Goal: Communication & Community: Answer question/provide support

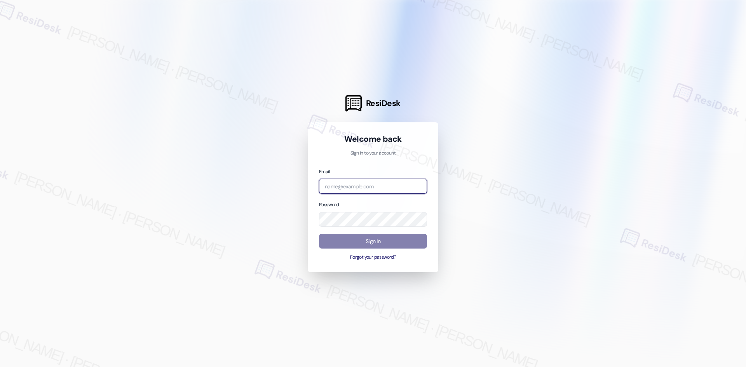
click at [382, 188] on input "email" at bounding box center [373, 186] width 108 height 15
type input "automated-surveys-asset_living-ron.david.dimapilis@asset_living.com"
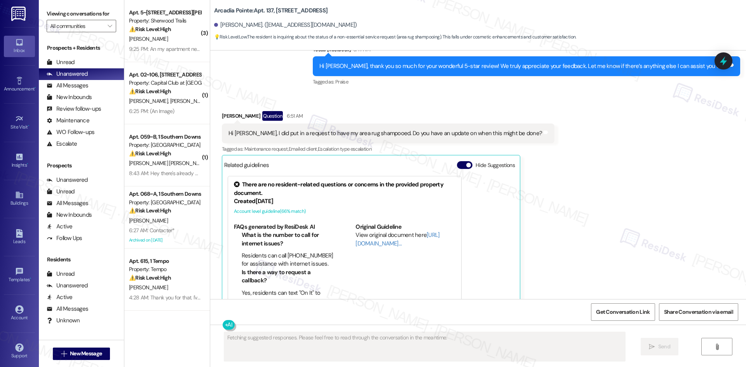
scroll to position [807, 0]
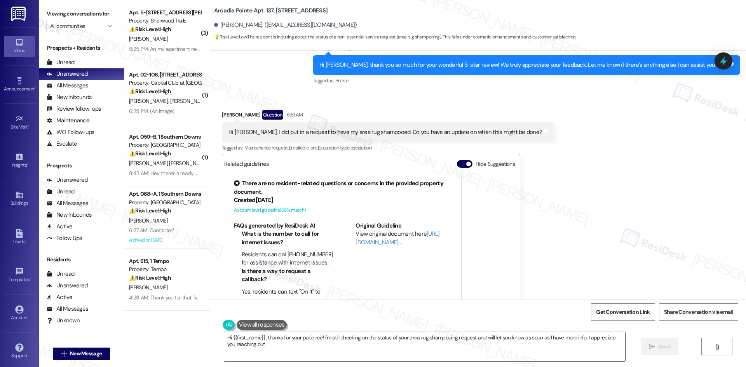
type textarea "Hi {{first_name}}, thanks for your patience! I'm still checking on the status o…"
click at [290, 342] on textarea "Hi {{first_name}}, thanks for your patience! I'm still checking on the status o…" at bounding box center [424, 346] width 401 height 29
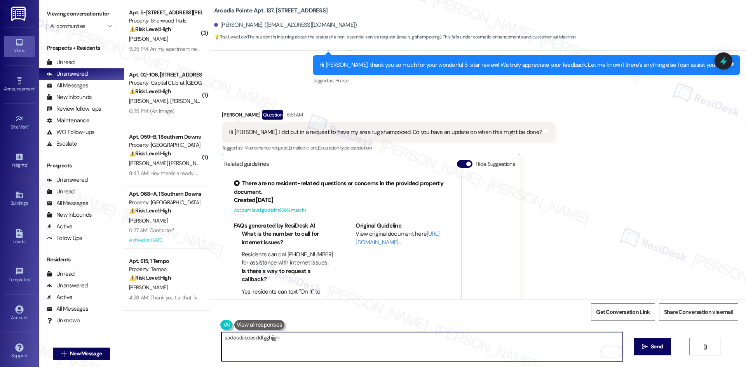
type textarea "sadasdasdasddfgghjjgh"
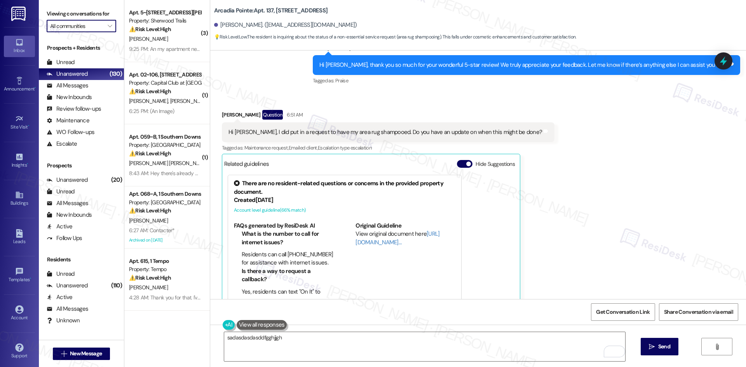
click at [89, 24] on input "All communities" at bounding box center [77, 26] width 54 height 12
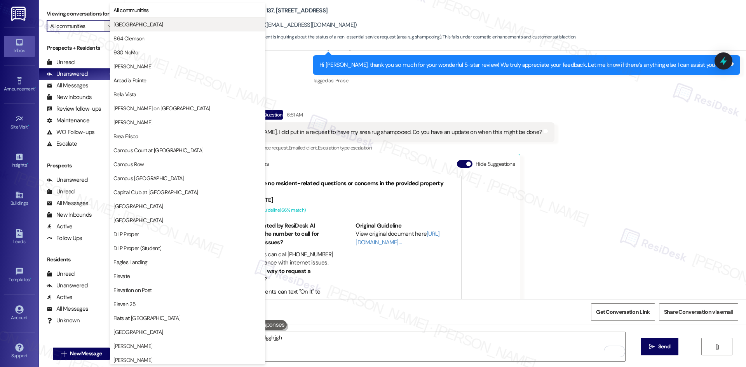
click at [147, 26] on span "[GEOGRAPHIC_DATA]" at bounding box center [137, 25] width 49 height 8
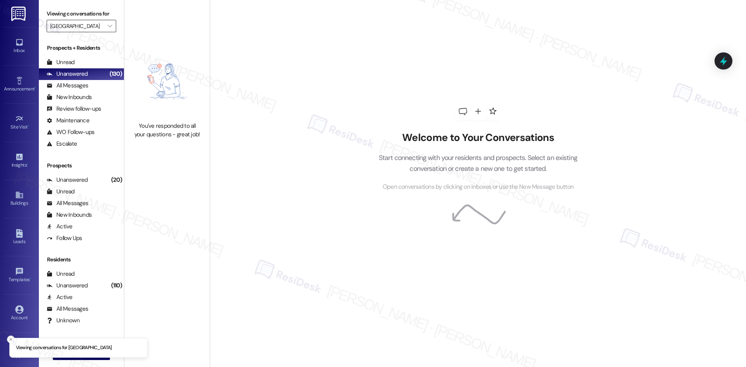
click at [94, 28] on input "[GEOGRAPHIC_DATA]" at bounding box center [77, 26] width 54 height 12
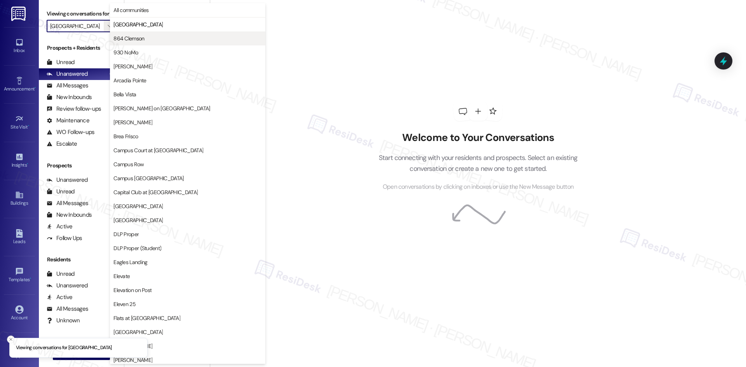
click at [128, 40] on span "864 Clemson" at bounding box center [128, 39] width 31 height 8
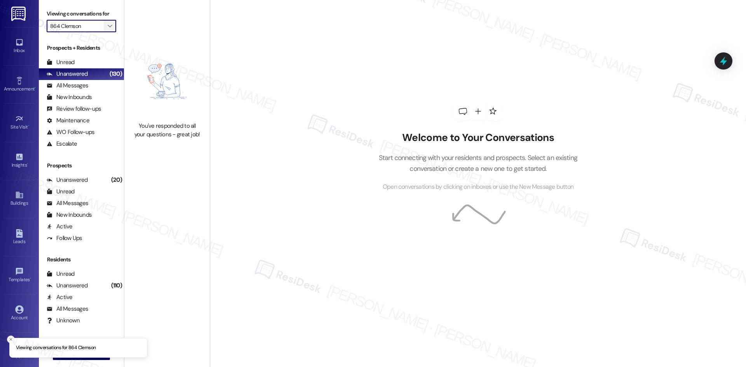
click at [108, 28] on icon "" at bounding box center [110, 26] width 4 height 6
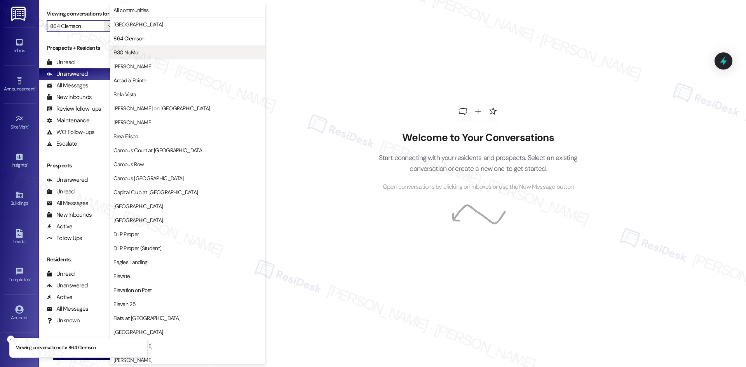
click at [136, 49] on span "930 NoMo" at bounding box center [125, 53] width 24 height 8
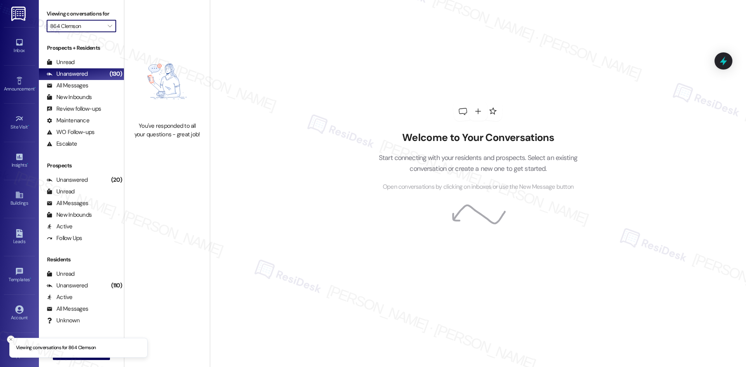
type input "930 NoMo"
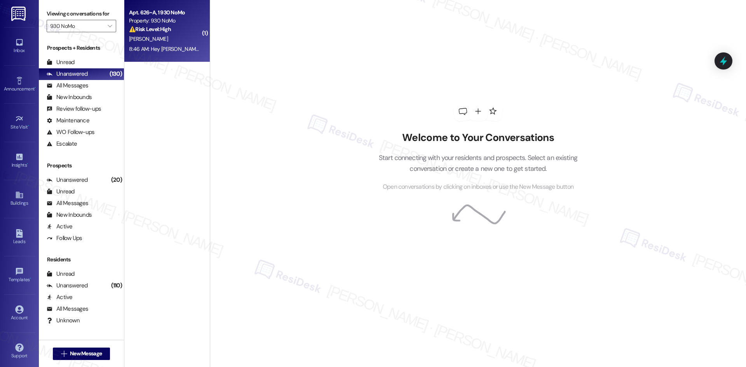
click at [148, 42] on div "[PERSON_NAME]" at bounding box center [164, 39] width 73 height 10
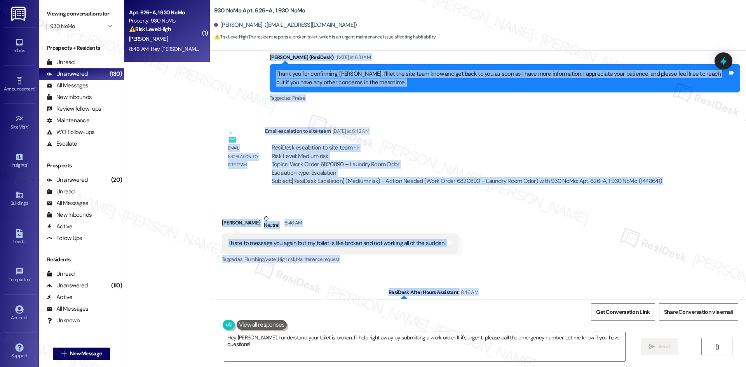
scroll to position [2705, 0]
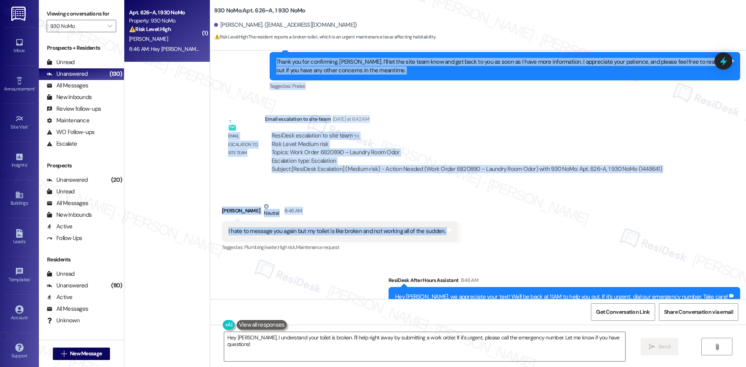
drag, startPoint x: 213, startPoint y: 73, endPoint x: 450, endPoint y: 205, distance: 272.0
click at [450, 205] on div "Lease started [DATE] 8:00 AM Survey, sent via SMS Residesk Automated Survey [DA…" at bounding box center [478, 175] width 536 height 249
copy div "Andrew Yohe Yesterday at 6:29 AM Yes and no pets Tags and notes Tagged as: Pet …"
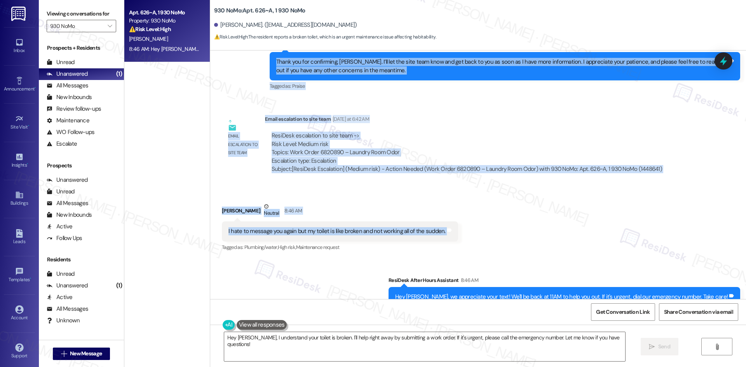
click at [459, 185] on div "Received via SMS Andrew Yohe Neutral 8:46 AM I hate to message you again but my…" at bounding box center [478, 222] width 536 height 74
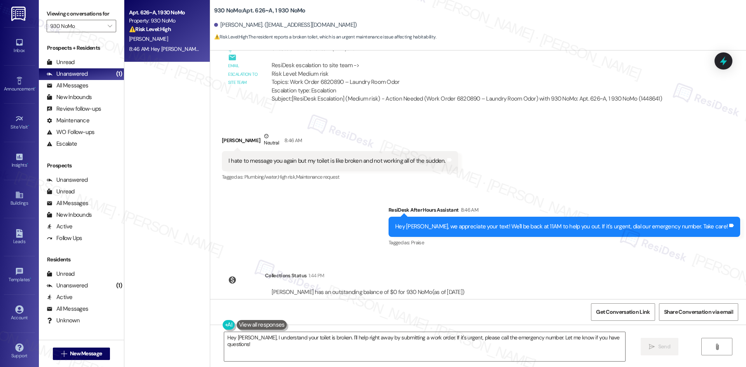
scroll to position [2777, 0]
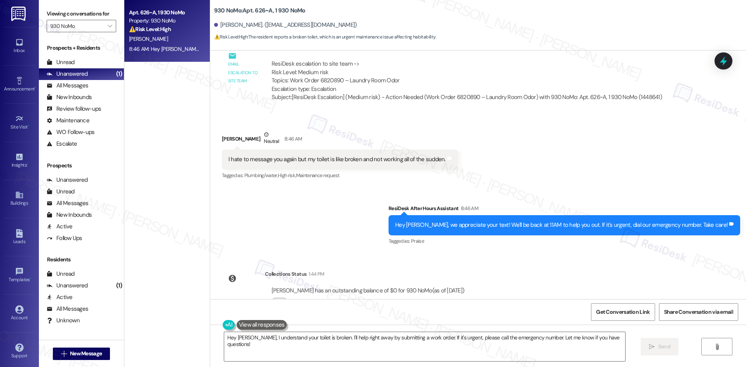
click at [340, 187] on div "Sent via SMS ResiDesk After Hours Assistant 8:46 AM Hey Andrew, we appreciate y…" at bounding box center [478, 220] width 536 height 66
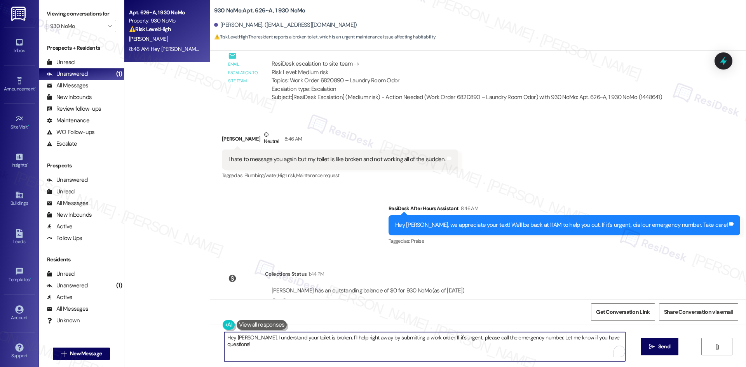
click at [345, 351] on textarea "Hey Andrew, I understand your toilet is broken. I'll help right away by submitt…" at bounding box center [424, 346] width 401 height 29
paste textarea "hanks for letting me know. Could you describe what’s happening with the toilet?…"
type textarea "Thanks for letting me know. Could you describe what’s happening with the toilet…"
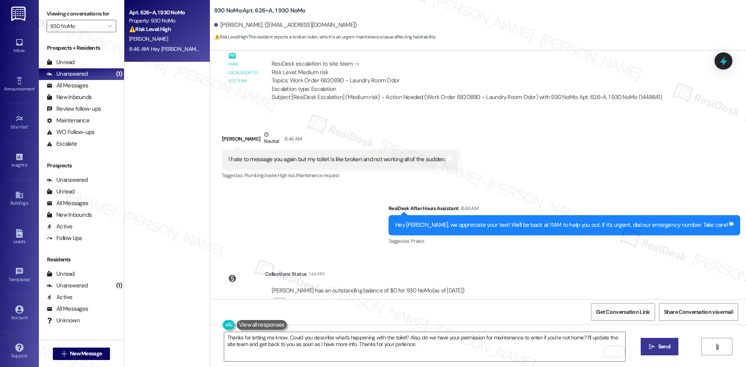
click at [657, 344] on span "Send" at bounding box center [664, 347] width 15 height 8
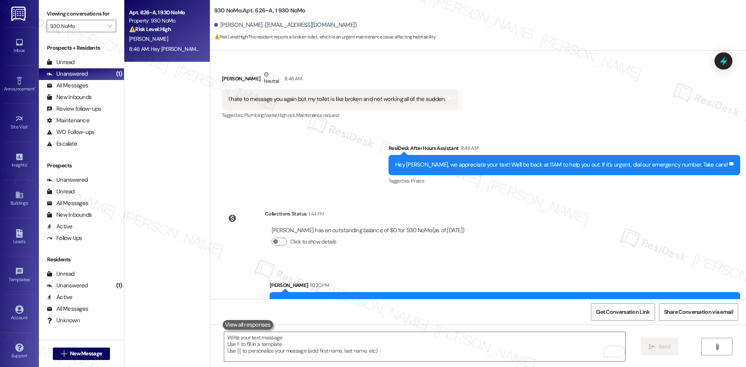
scroll to position [2840, 0]
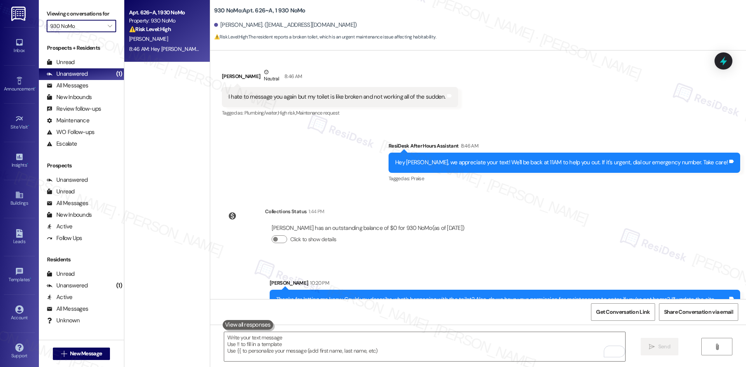
click at [87, 26] on input "930 NoMo" at bounding box center [77, 26] width 54 height 12
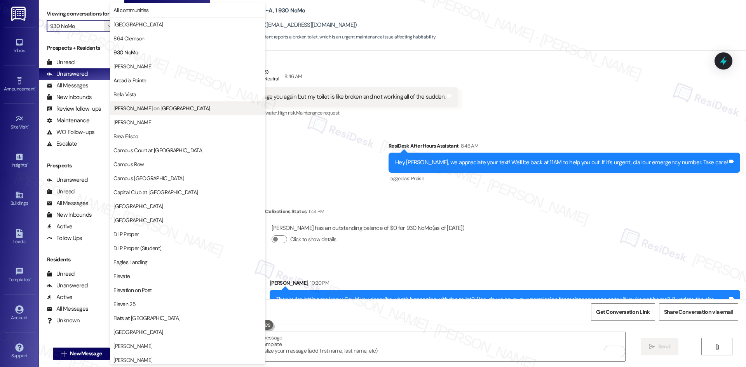
click at [163, 111] on span "[PERSON_NAME] on [GEOGRAPHIC_DATA]" at bounding box center [161, 109] width 96 height 8
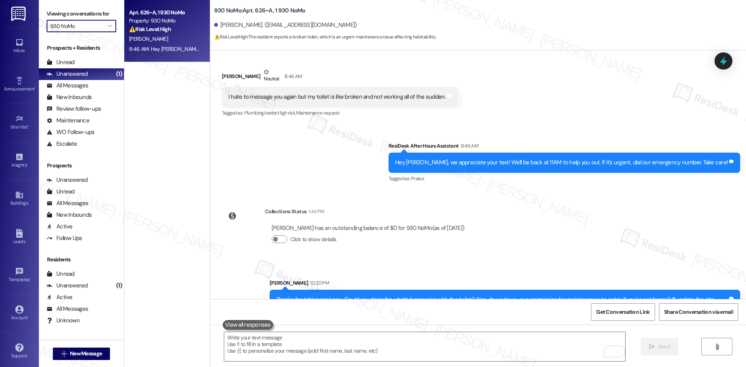
type input "[PERSON_NAME] on [GEOGRAPHIC_DATA]"
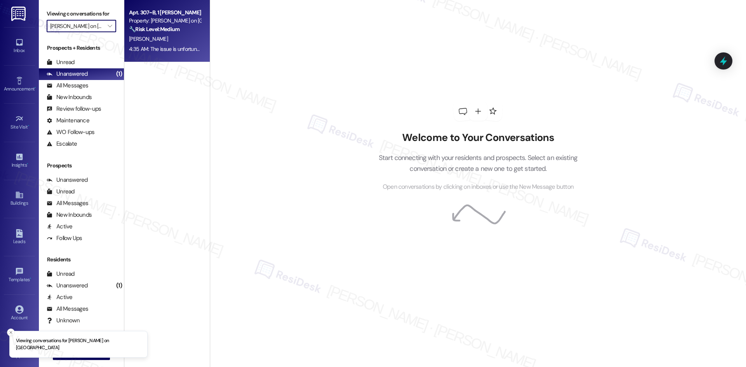
click at [173, 42] on div "M. Hohman" at bounding box center [164, 39] width 73 height 10
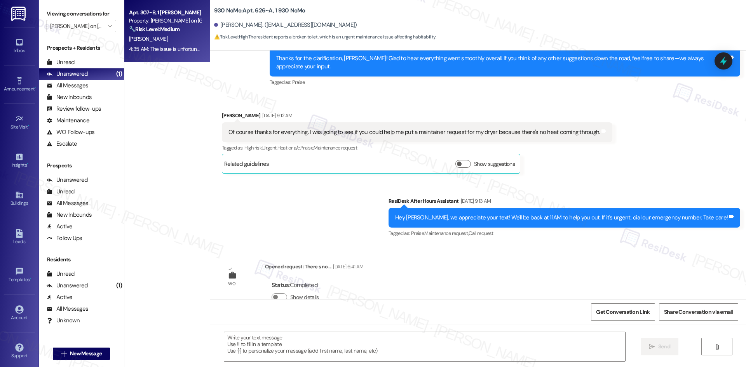
type textarea "Fetching suggested responses. Please feel free to read through the conversation…"
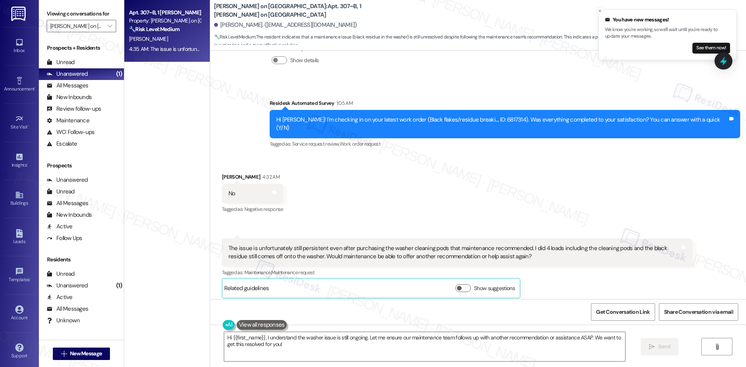
scroll to position [159, 0]
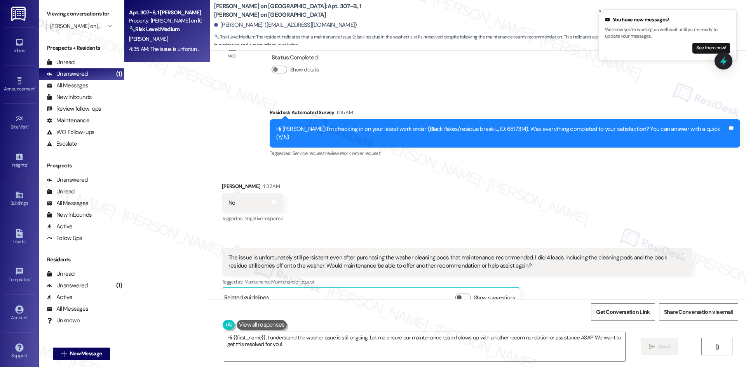
click at [506, 221] on div "Received via SMS Maggie Hohman 4:32 AM No Tags and notes Tagged as: Negative re…" at bounding box center [478, 239] width 536 height 148
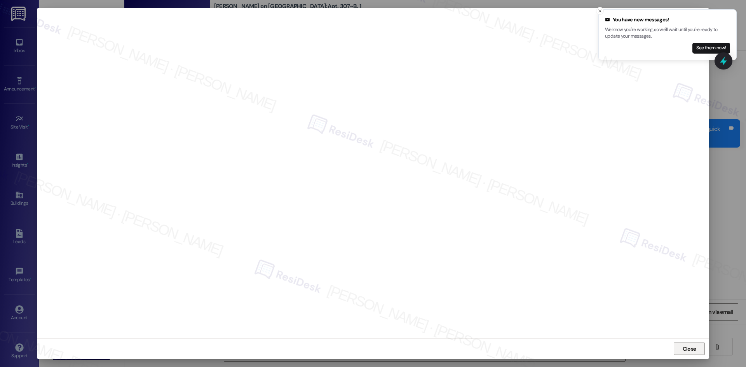
click at [695, 351] on span "Close" at bounding box center [690, 349] width 14 height 8
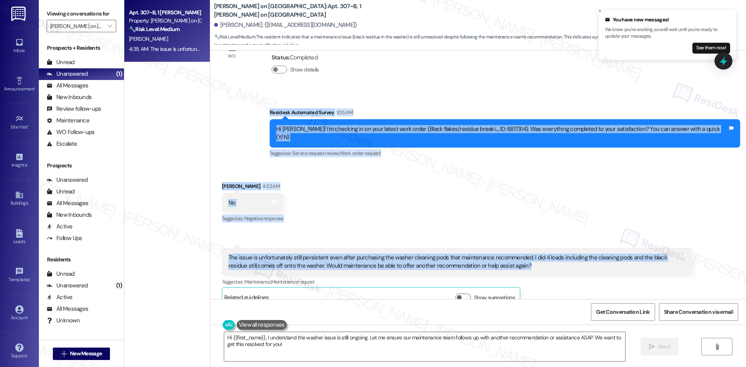
drag, startPoint x: 290, startPoint y: 112, endPoint x: 527, endPoint y: 260, distance: 279.9
click at [527, 260] on div "Lease started Aug 15, 2025 at 8:00 AM Survey, sent via SMS Residesk Automated S…" at bounding box center [478, 175] width 536 height 249
drag, startPoint x: 471, startPoint y: 259, endPoint x: 442, endPoint y: 191, distance: 74.2
click at [442, 191] on div "Received via SMS Maggie Hohman 4:32 AM No Tags and notes Tagged as: Negative re…" at bounding box center [478, 239] width 536 height 148
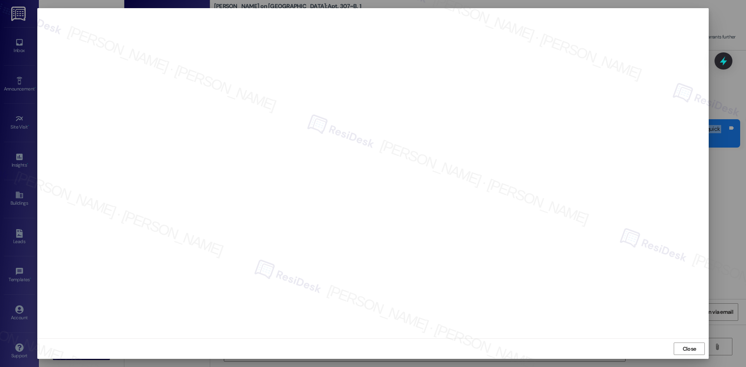
drag, startPoint x: 687, startPoint y: 351, endPoint x: 631, endPoint y: 345, distance: 56.6
click at [686, 351] on span "Close" at bounding box center [690, 349] width 14 height 8
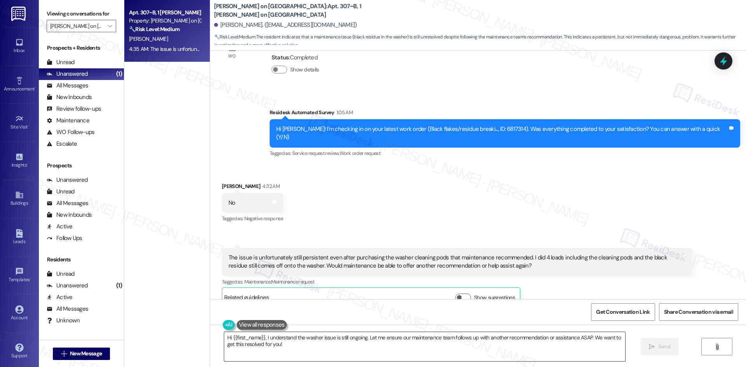
click at [402, 354] on textarea "Hi {{first_name}}, I understand the washer issue is still ongoing. Let me ensur…" at bounding box center [424, 346] width 401 height 29
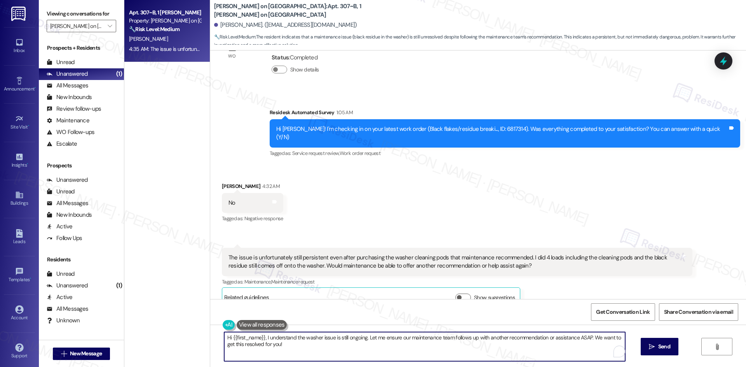
paste textarea "Maintenance Description Black flakes/residue breaking off into washing machine …"
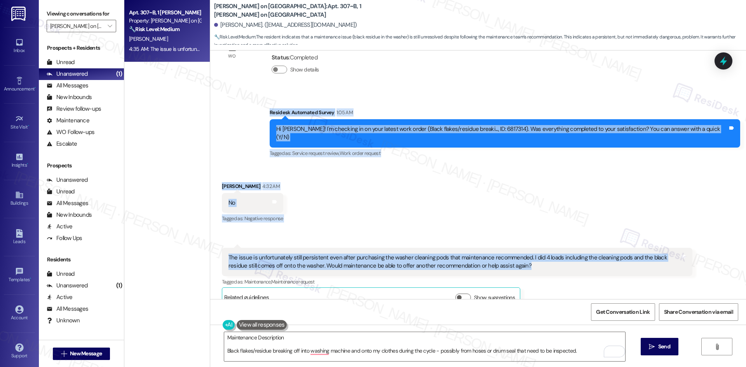
drag, startPoint x: 291, startPoint y: 109, endPoint x: 558, endPoint y: 259, distance: 305.8
click at [558, 259] on div "Lease started Aug 15, 2025 at 8:00 AM Survey, sent via SMS Residesk Automated S…" at bounding box center [478, 175] width 536 height 249
copy div "Residesk Automated Survey 1:05 AM Hi Maggie! I'm checking in on your latest wor…"
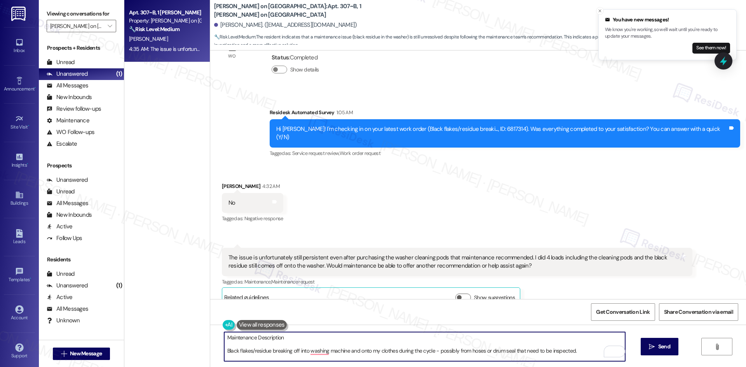
click at [337, 349] on textarea "Maintenance Description Black flakes/residue breaking off into washing machine …" at bounding box center [424, 346] width 401 height 29
click at [574, 351] on textarea "Maintenance Description Black flakes/residue breaking off into washing machine …" at bounding box center [424, 346] width 401 height 29
drag, startPoint x: 574, startPoint y: 351, endPoint x: 169, endPoint y: 349, distance: 405.0
click at [169, 349] on div "Apt. 307~B, 1 Bixby on College Ave Property: Bixby on College Avenue 🔧 Risk Lev…" at bounding box center [435, 183] width 622 height 367
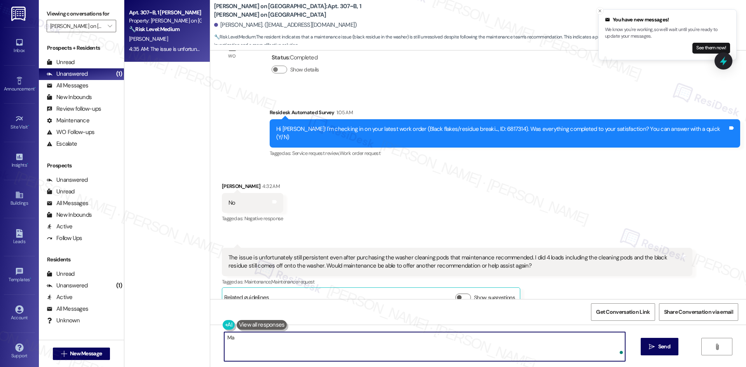
type textarea "M"
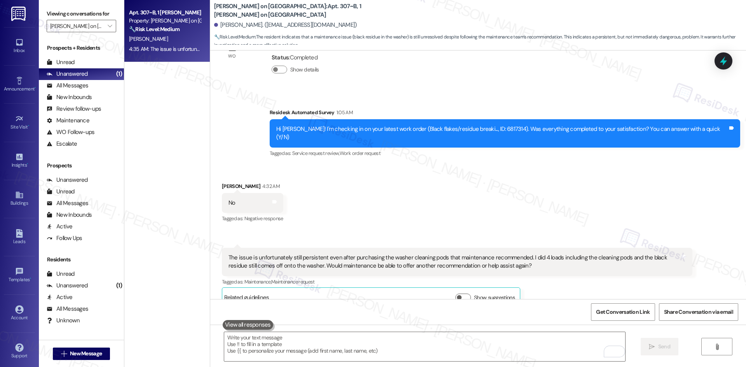
click at [373, 183] on div "Received via SMS Maggie Hohman 4:32 AM No Tags and notes Tagged as: Negative re…" at bounding box center [478, 239] width 536 height 148
click at [368, 335] on textarea "To enrich screen reader interactions, please activate Accessibility in Grammarl…" at bounding box center [424, 346] width 401 height 29
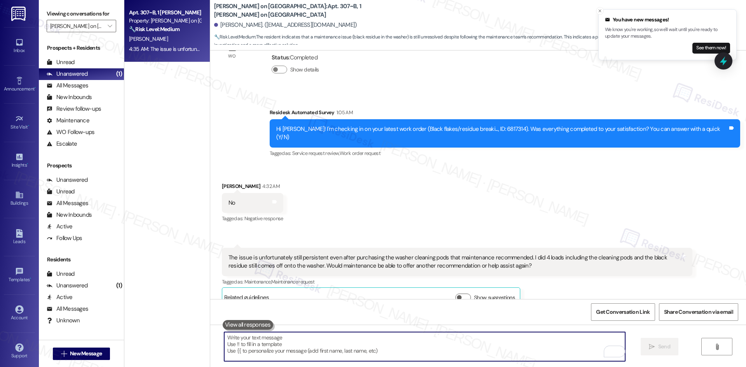
paste textarea "I’m sorry to hear the issue is still happening even after trying the cleaning p…"
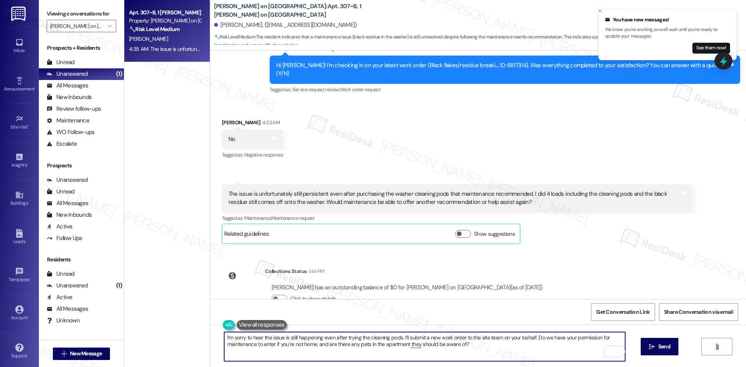
scroll to position [237, 0]
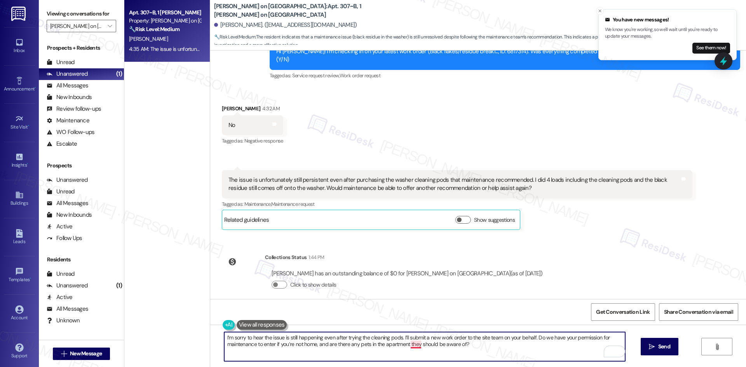
click at [410, 345] on textarea "I’m sorry to hear the issue is still happening even after trying the cleaning p…" at bounding box center [424, 346] width 401 height 29
type textarea "I’m sorry to hear the issue is still happening even after trying the cleaning p…"
click at [652, 346] on icon "" at bounding box center [652, 347] width 6 height 6
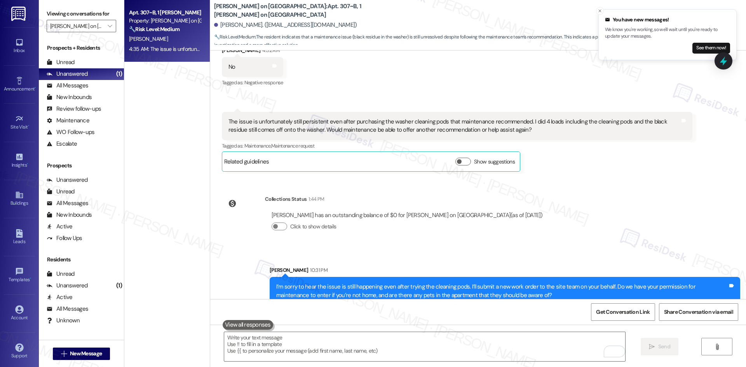
scroll to position [299, 0]
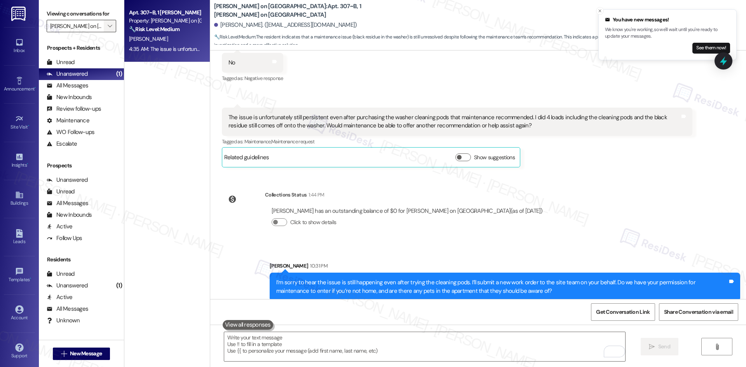
click at [106, 28] on span "" at bounding box center [109, 26] width 7 height 12
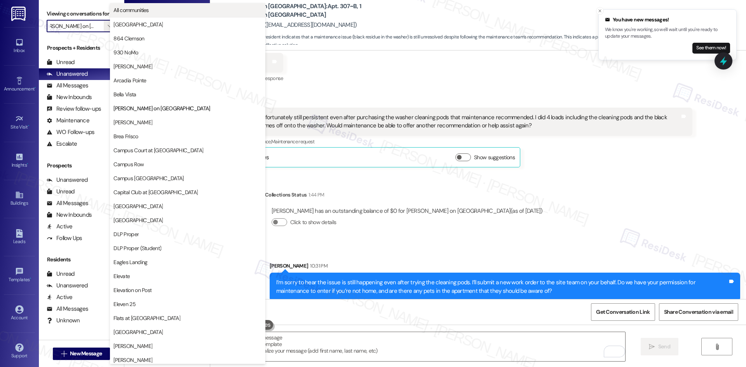
scroll to position [0, 0]
click at [155, 122] on span "[PERSON_NAME]" at bounding box center [187, 123] width 148 height 8
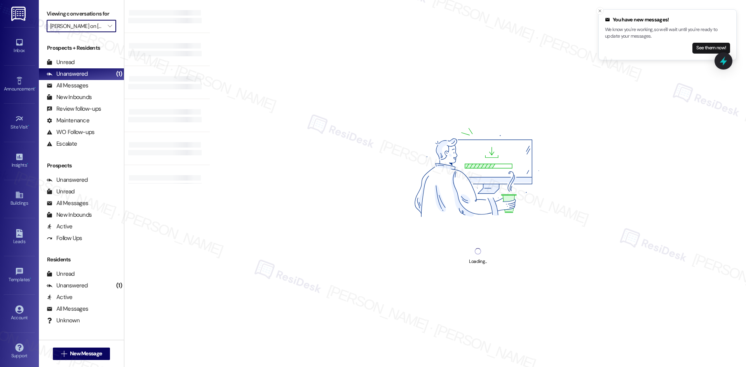
type input "[PERSON_NAME]"
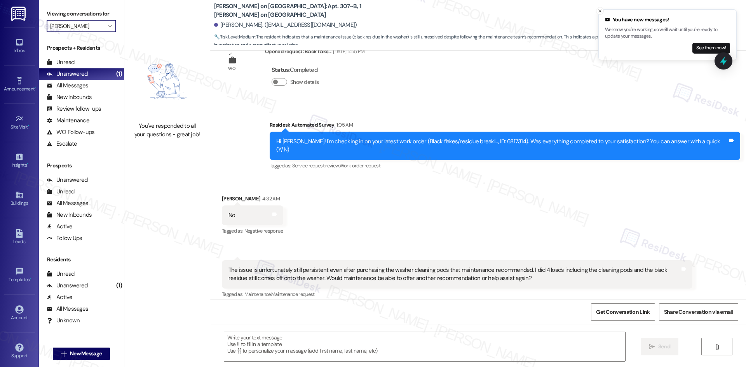
scroll to position [165, 0]
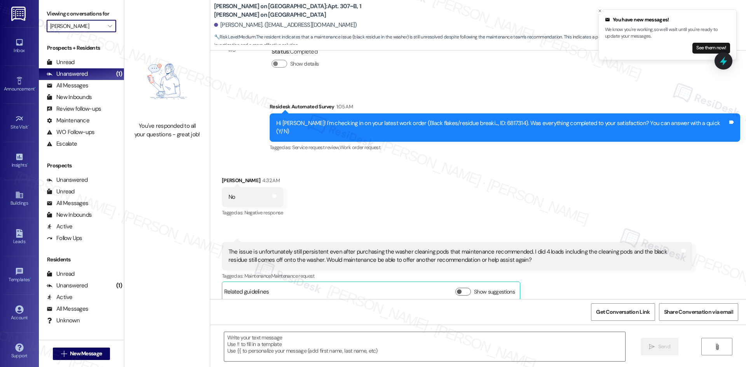
type textarea "Fetching suggested responses. Please feel free to read through the conversation…"
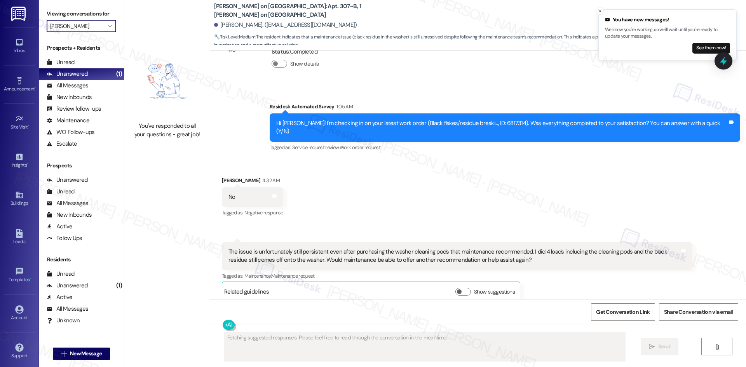
click at [94, 26] on input "[PERSON_NAME]" at bounding box center [77, 26] width 54 height 12
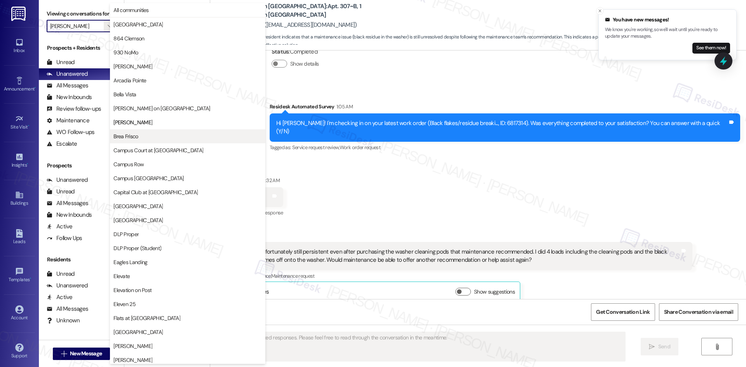
click at [163, 137] on span "Brea Frisco" at bounding box center [187, 137] width 148 height 8
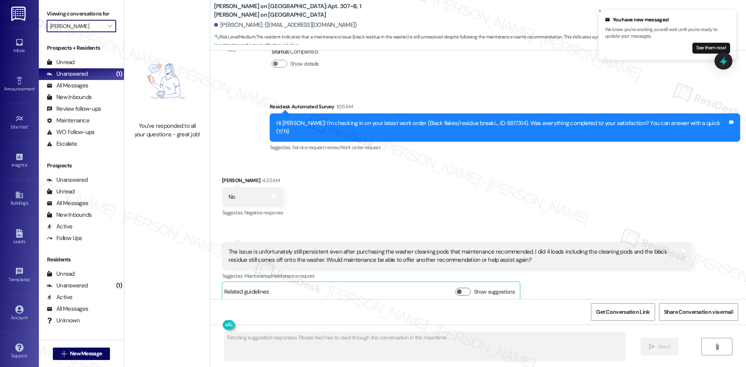
type input "Brea Frisco"
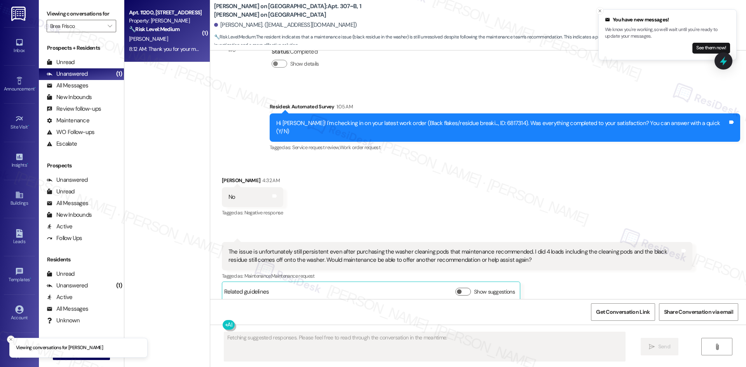
click at [181, 44] on div "8:12 AM: Thank you for your message. Our offices are currently closed, but we w…" at bounding box center [164, 49] width 73 height 10
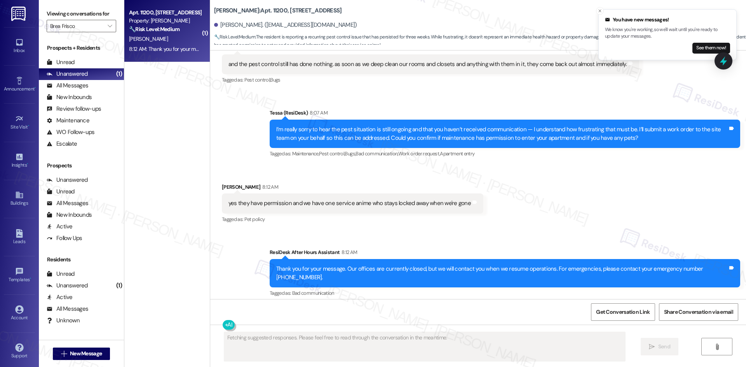
scroll to position [189, 0]
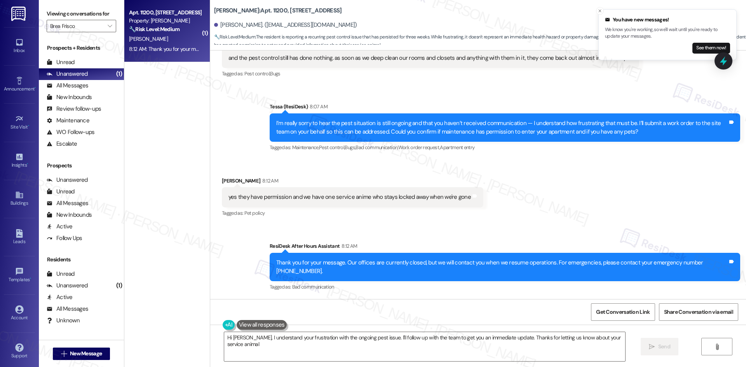
type textarea "Hi Alyssa, I understand your frustration with the ongoing pest issue. I'll foll…"
click at [499, 207] on div "Received via SMS Alyssa Gonzales 8:12 AM yes they have permission and we have o…" at bounding box center [478, 192] width 536 height 66
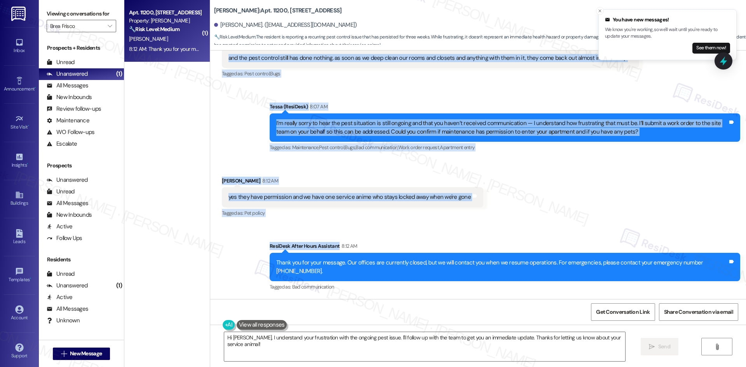
drag, startPoint x: 216, startPoint y: 124, endPoint x: 475, endPoint y: 215, distance: 273.6
click at [474, 220] on div "Lease started Aug 20, 2025 at 8:00 AM Received via SMS Alyssa Gonzales 6:12 AM …" at bounding box center [478, 175] width 536 height 249
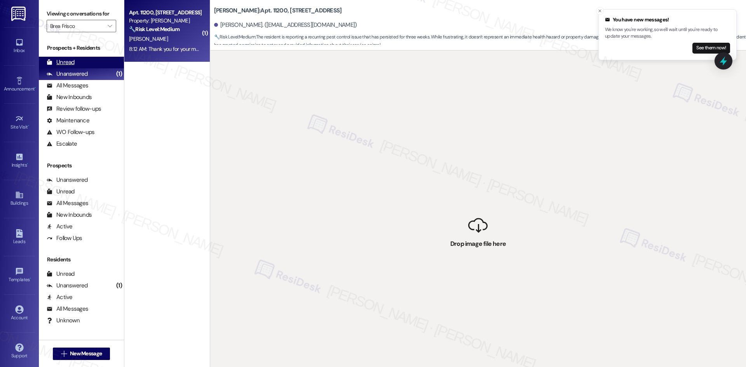
click at [75, 64] on div "Unread (0)" at bounding box center [81, 63] width 85 height 12
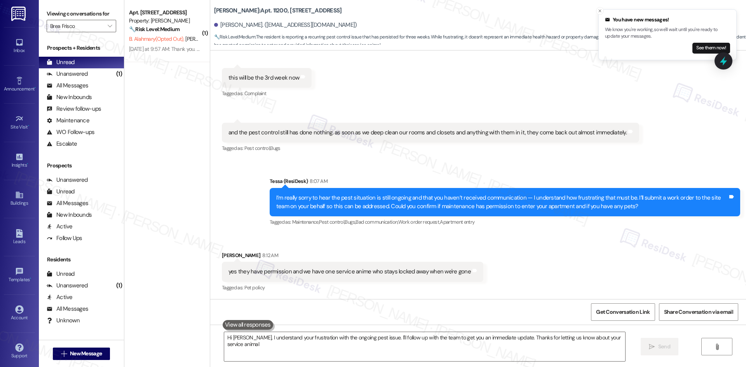
type textarea "Hi Alyssa, I understand your frustration with the ongoing pest issue. I'll foll…"
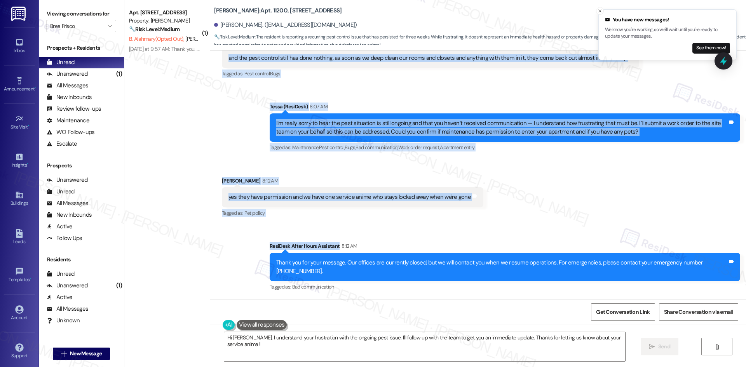
drag, startPoint x: 211, startPoint y: 122, endPoint x: 463, endPoint y: 250, distance: 282.1
click at [463, 250] on div "Lease started Aug 20, 2025 at 8:00 AM Received via SMS Alyssa Gonzales 6:12 AM …" at bounding box center [478, 175] width 536 height 249
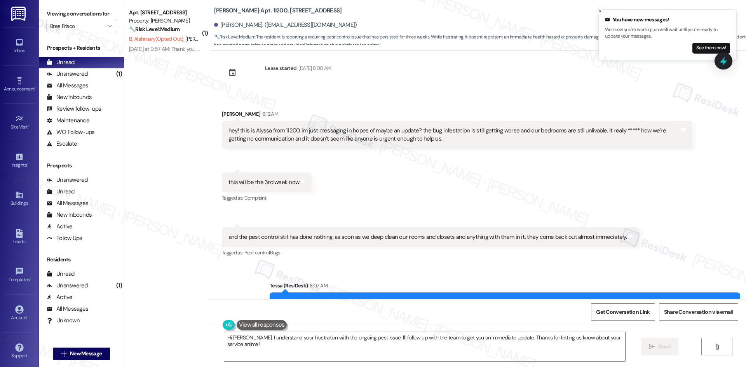
scroll to position [0, 0]
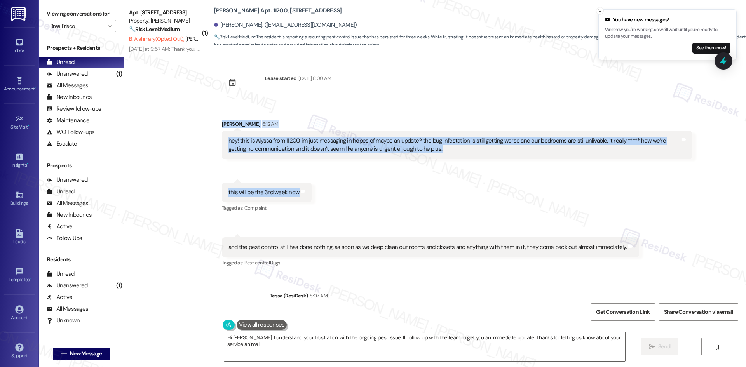
drag, startPoint x: 215, startPoint y: 126, endPoint x: 300, endPoint y: 185, distance: 103.7
click at [300, 185] on div "Received via SMS Alyssa Gonzales 6:12 AM hey! this is Alyssa from 11200. im jus…" at bounding box center [478, 189] width 536 height 172
click at [210, 121] on div "Received via SMS Alyssa Gonzales 6:12 AM hey! this is Alyssa from 11200. im jus…" at bounding box center [478, 189] width 536 height 172
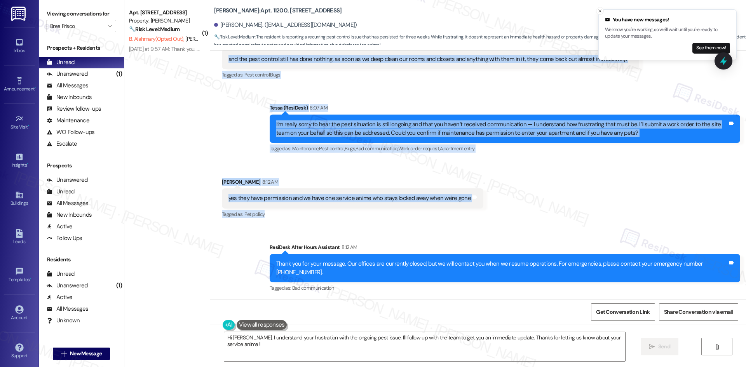
scroll to position [189, 0]
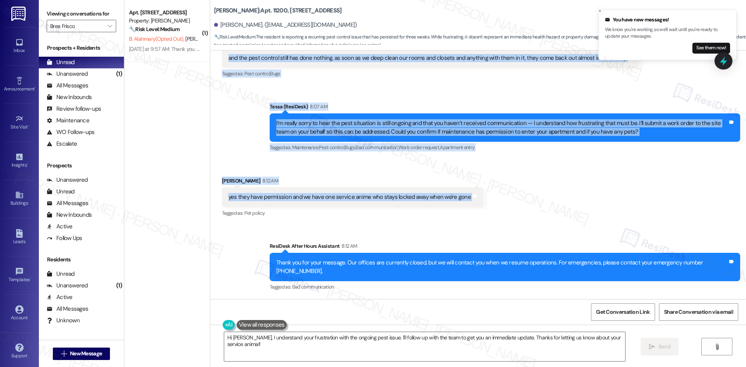
drag, startPoint x: 208, startPoint y: 121, endPoint x: 493, endPoint y: 207, distance: 298.3
click at [493, 207] on div "Lease started Aug 20, 2025 at 8:00 AM Received via SMS Alyssa Gonzales 6:12 AM …" at bounding box center [478, 175] width 536 height 249
copy div "Alyssa Gonzales 6:12 AM hey! this is Alyssa from 11200. im just messaging in ho…"
click at [347, 168] on div "Received via SMS Alyssa Gonzales 8:12 AM yes they have permission and we have o…" at bounding box center [478, 192] width 536 height 66
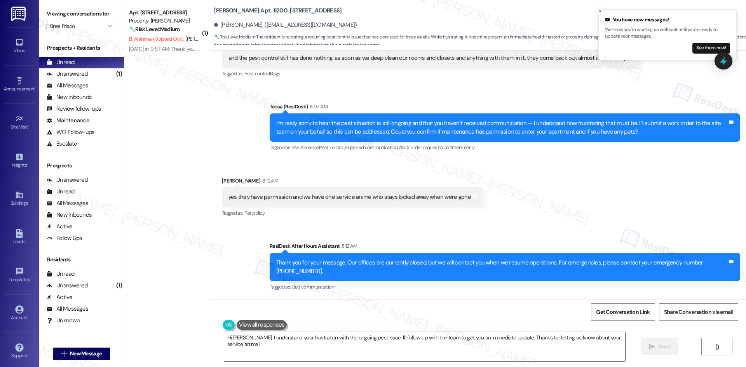
click at [349, 340] on textarea "Hi Alyssa, I understand your frustration with the ongoing pest issue. I'll foll…" at bounding box center [424, 346] width 401 height 29
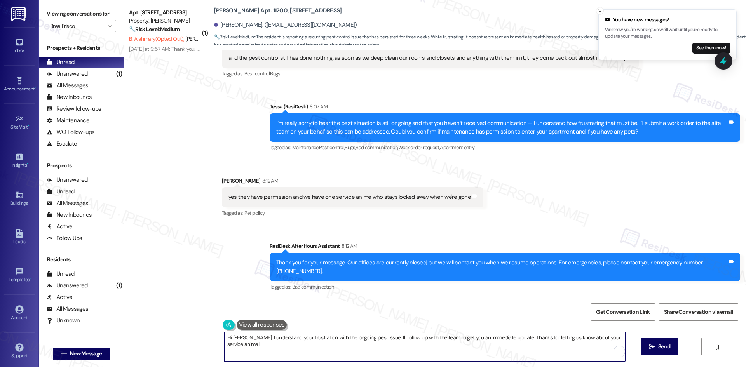
click at [343, 347] on textarea "Hi Alyssa, I understand your frustration with the ongoing pest issue. I'll foll…" at bounding box center [424, 346] width 401 height 29
paste textarea "Thank you for confirming, Alyssa. I’ll let the site team know and get back to y…"
type textarea "Thank you for confirming, Alyssa. I’ll let the site team know and get back to y…"
click at [653, 349] on icon "" at bounding box center [652, 347] width 6 height 6
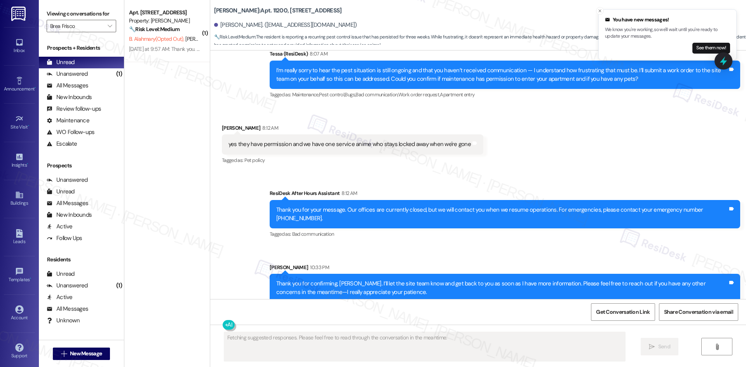
scroll to position [251, 0]
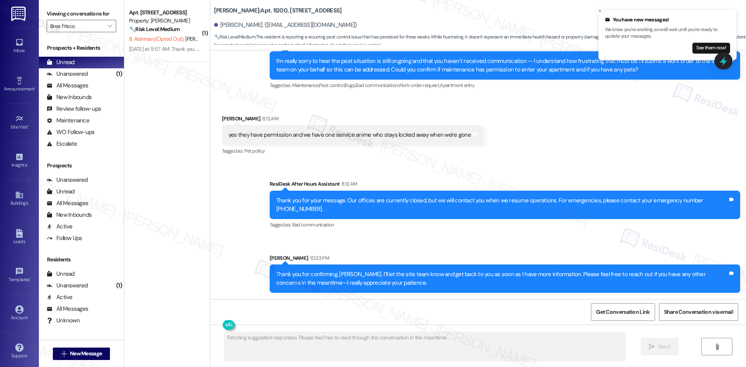
click at [442, 246] on div "Sent via SMS ResiDesk After Hours Assistant 8:12 AM Thank you for your message.…" at bounding box center [478, 230] width 536 height 136
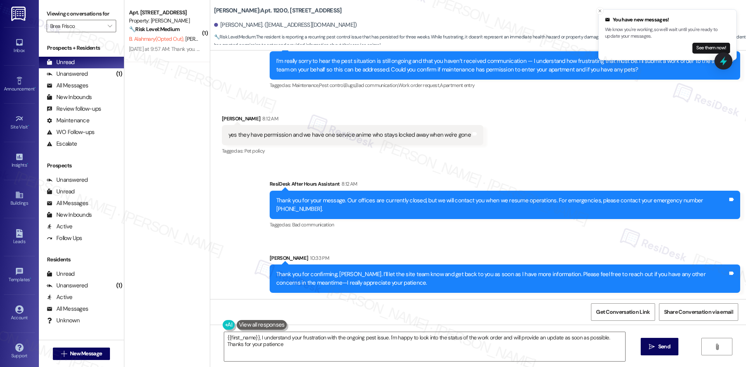
type textarea "{{first_name}}, I understand your frustration with the ongoing pest issue. I'm …"
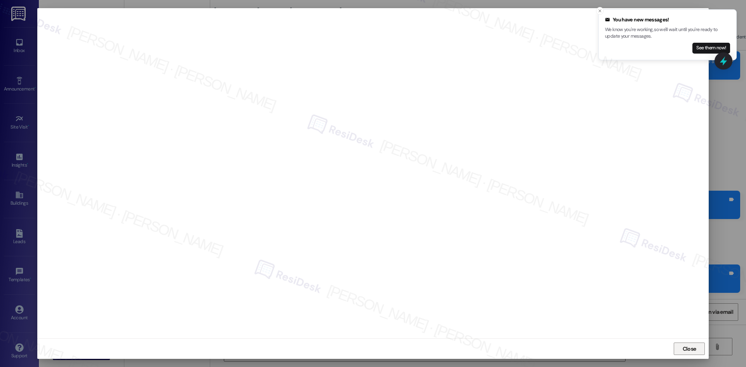
click at [686, 352] on span "Close" at bounding box center [690, 349] width 14 height 8
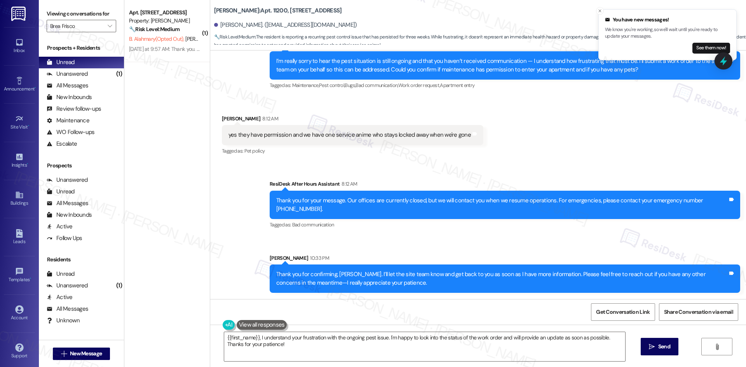
click at [437, 246] on div "Sent via SMS ResiDesk After Hours Assistant 8:12 AM Thank you for your message.…" at bounding box center [478, 230] width 536 height 136
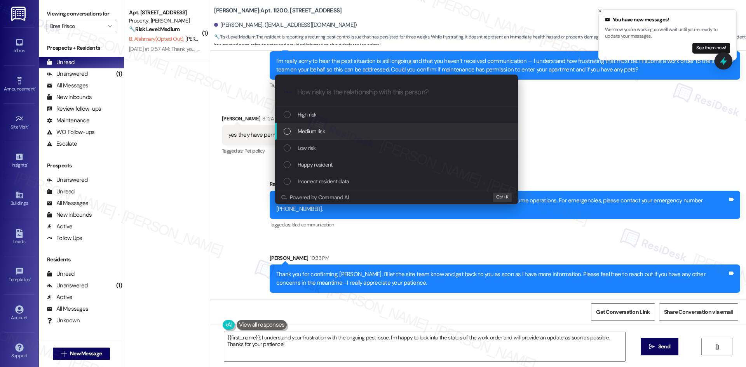
click at [326, 129] on div "Medium risk" at bounding box center [397, 131] width 227 height 9
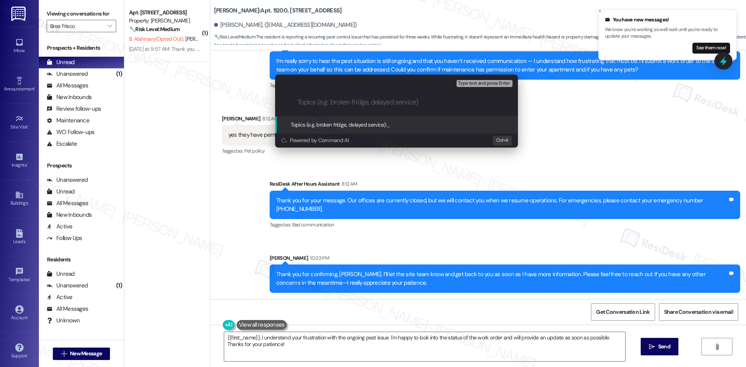
click at [320, 105] on input "Topics (e.g. broken fridge, delayed service)" at bounding box center [402, 102] width 211 height 8
paste input "Support Needed – Pest Control Follow-Up (Work Order 4672050)"
type input "Support Needed – Pest Control Follow-Up (Work Order 4672050)"
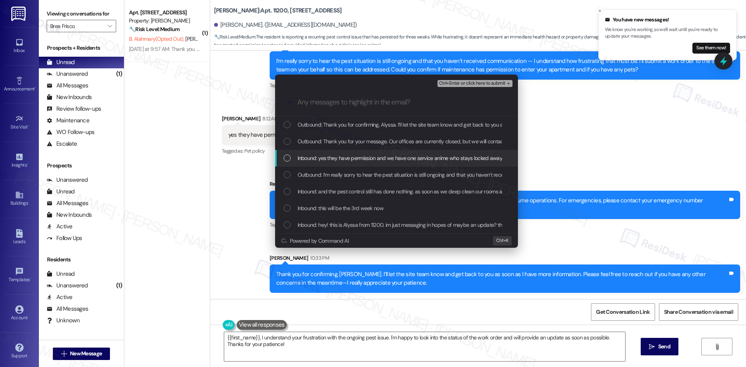
click at [384, 157] on span "Inbound: yes they have permission and we have one service anime who stays locke…" at bounding box center [420, 158] width 244 height 9
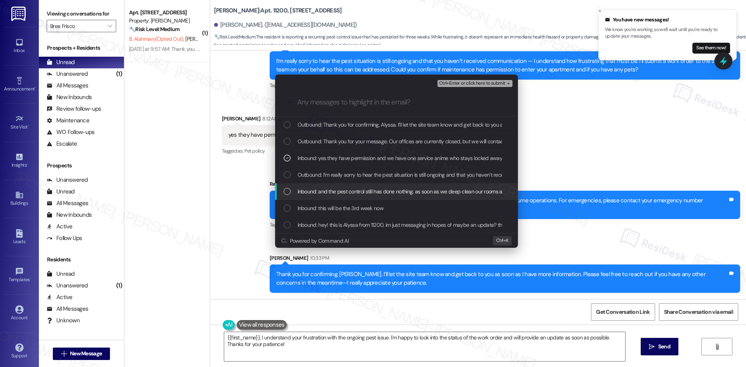
click at [380, 190] on span "Inbound: and the pest control still has done nothing. as soon as we deep clean …" at bounding box center [491, 191] width 386 height 9
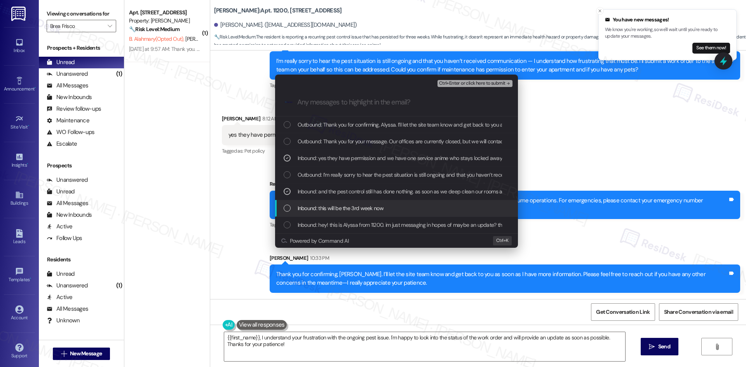
click at [369, 209] on span "Inbound: this will be the 3rd week now" at bounding box center [341, 208] width 86 height 9
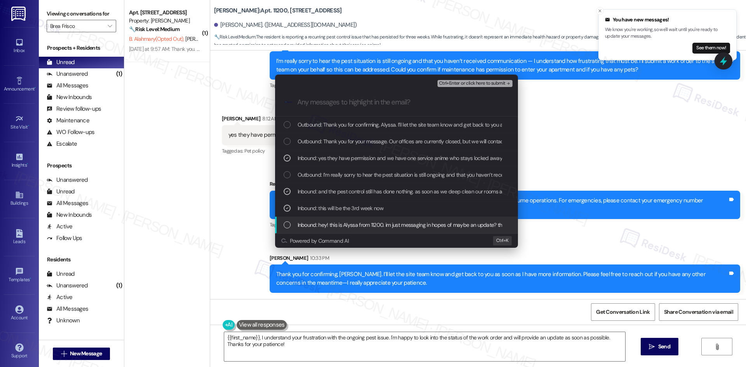
click at [366, 229] on span "Inbound: hey! this is Alyssa from 11200. im just messaging in hopes of maybe an…" at bounding box center [608, 225] width 620 height 9
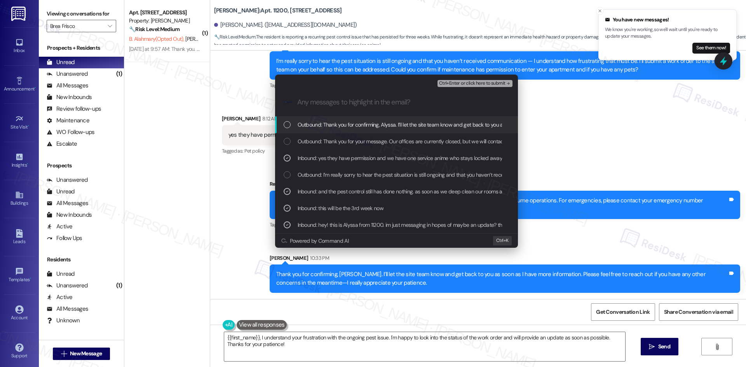
click at [491, 86] on span "Ctrl+Enter or click here to submit" at bounding box center [472, 83] width 66 height 5
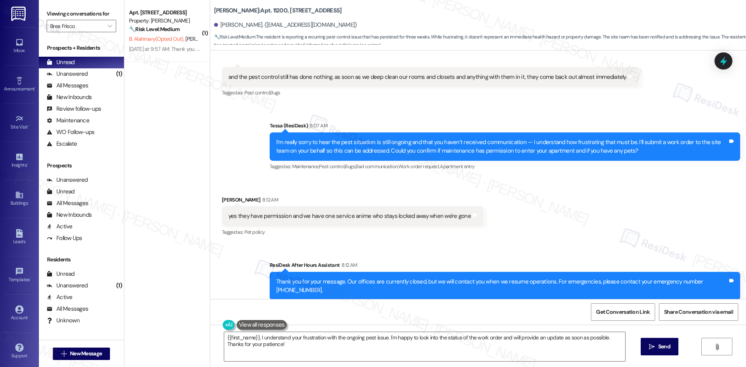
scroll to position [115, 0]
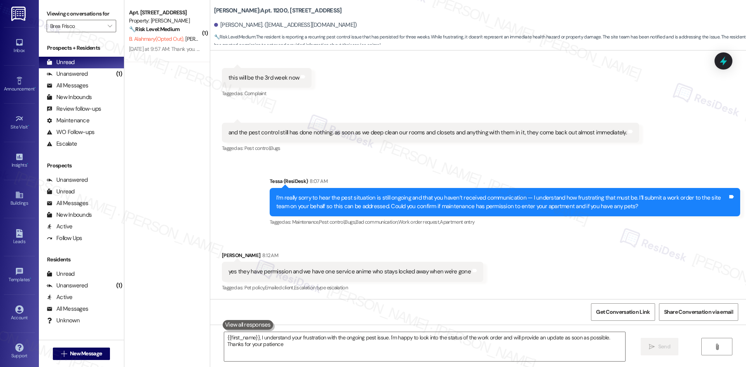
type textarea "{{first_name}}, I understand your frustration with the ongoing pest issue. I'm …"
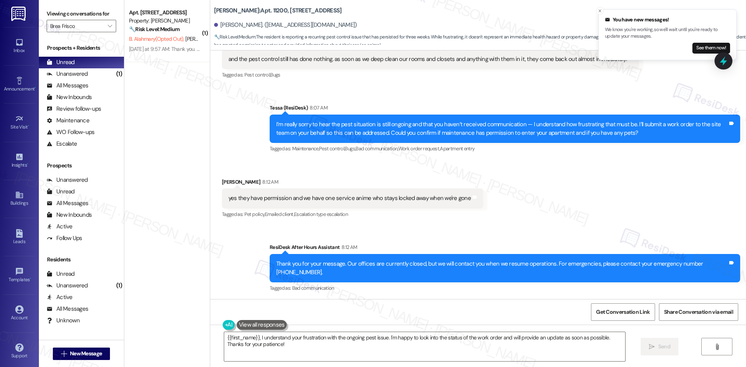
scroll to position [147, 0]
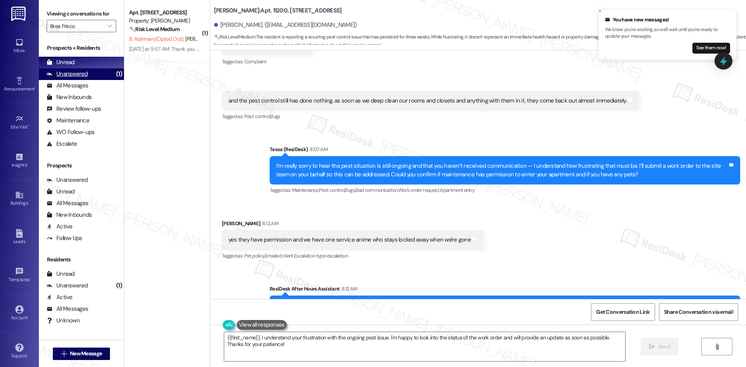
click at [84, 76] on div "Unanswered" at bounding box center [67, 74] width 41 height 8
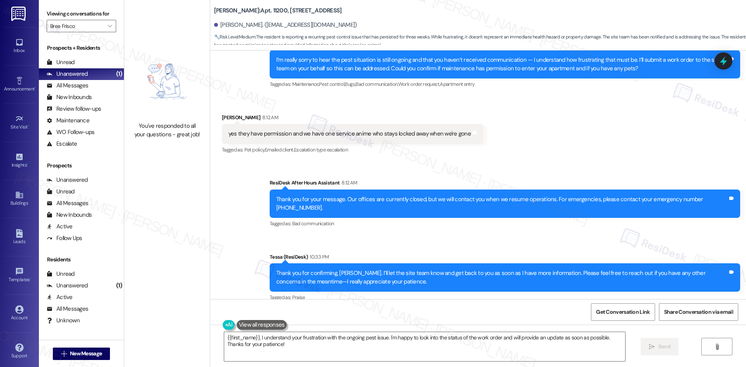
scroll to position [263, 0]
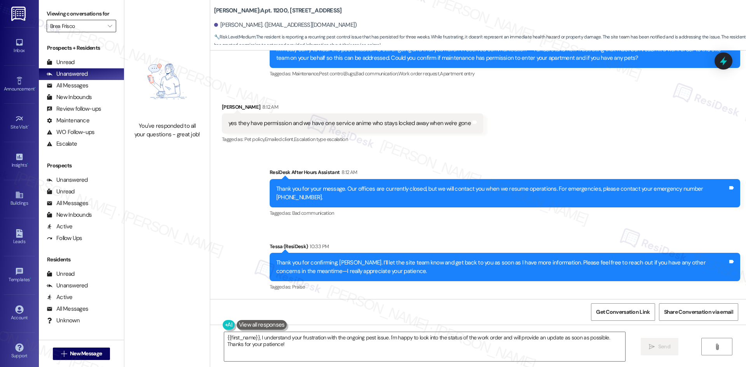
click at [66, 24] on input "Brea Frisco" at bounding box center [77, 26] width 54 height 12
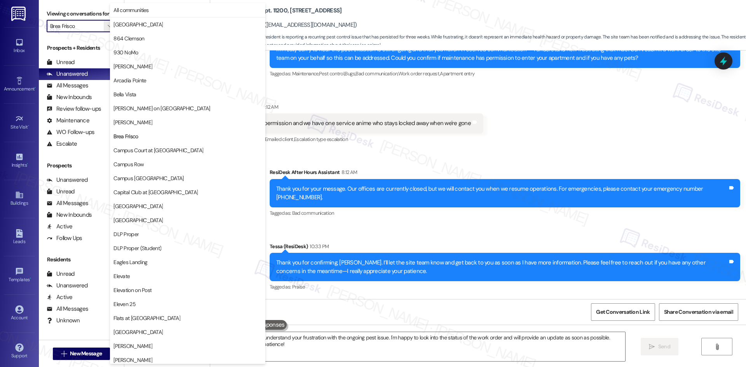
scroll to position [126, 0]
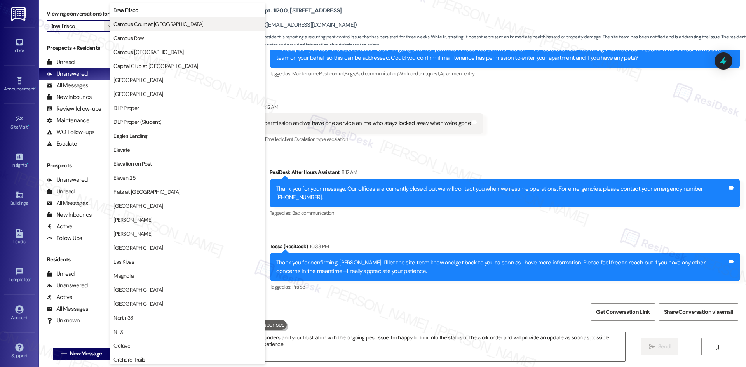
click at [201, 27] on span "Campus Court at [GEOGRAPHIC_DATA]" at bounding box center [187, 24] width 148 height 8
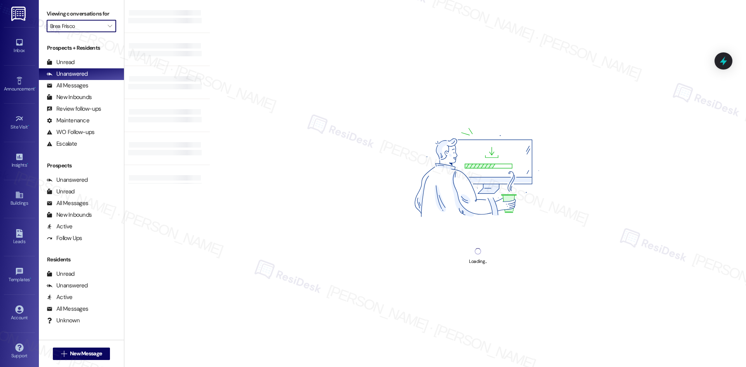
type input "Campus Court at [GEOGRAPHIC_DATA]"
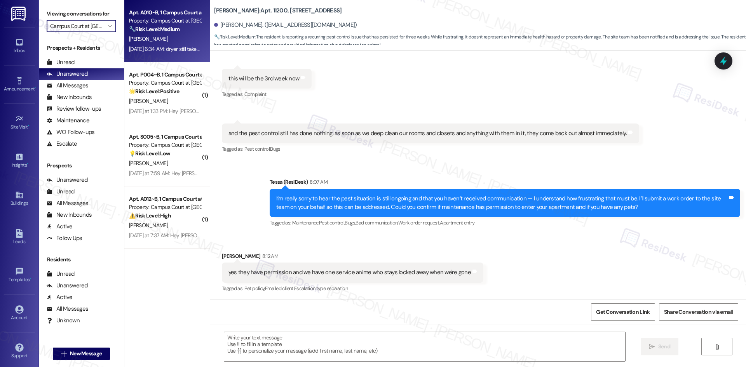
type textarea "Fetching suggested responses. Please feel free to read through the conversation…"
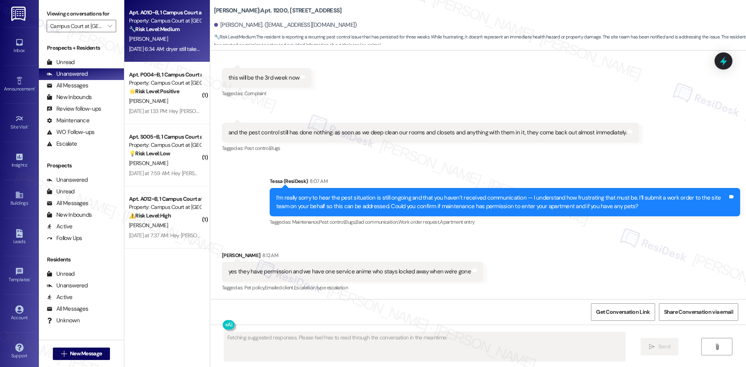
click at [175, 52] on div "Sep 13, 2025 at 6:34 AM: dryer still takes multiple runs to get close to fully …" at bounding box center [164, 49] width 73 height 10
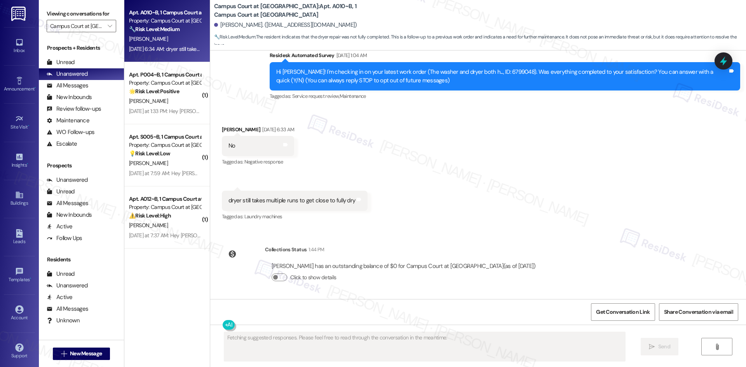
scroll to position [85, 0]
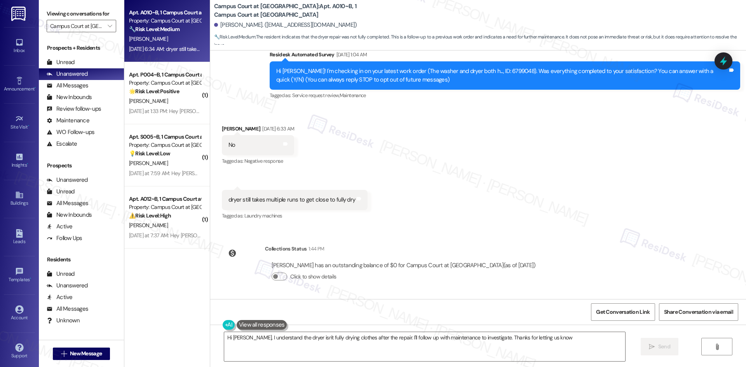
type textarea "Hi Ella, I understand the dryer isn't fully drying clothes after the repair. I'…"
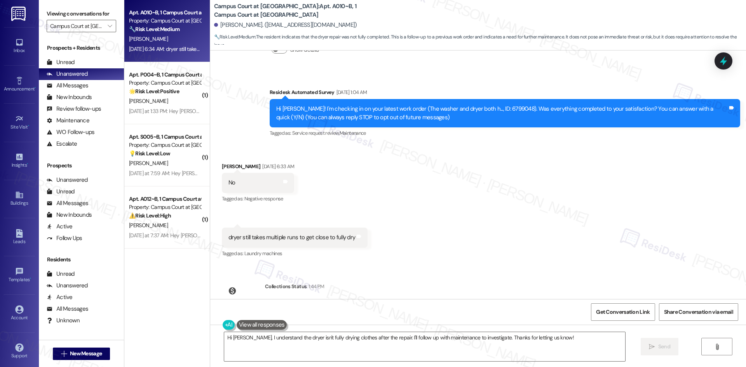
scroll to position [46, 0]
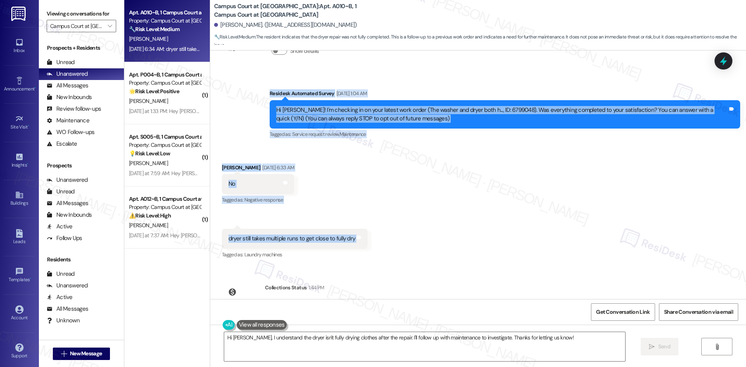
drag, startPoint x: 260, startPoint y: 81, endPoint x: 368, endPoint y: 246, distance: 197.6
click at [368, 246] on div "WO Lease started Aug 22, 2025 at 8:00 AM Show details Survey, sent via SMS Resi…" at bounding box center [478, 175] width 536 height 249
copy div "Residesk Automated Survey Sep 13, 2025 at 1:04 AM Hi Ella! I'm checking in on y…"
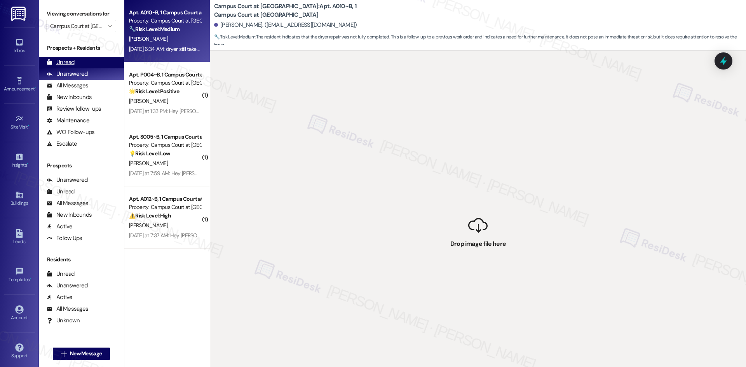
click at [72, 60] on div "Unread" at bounding box center [61, 62] width 28 height 8
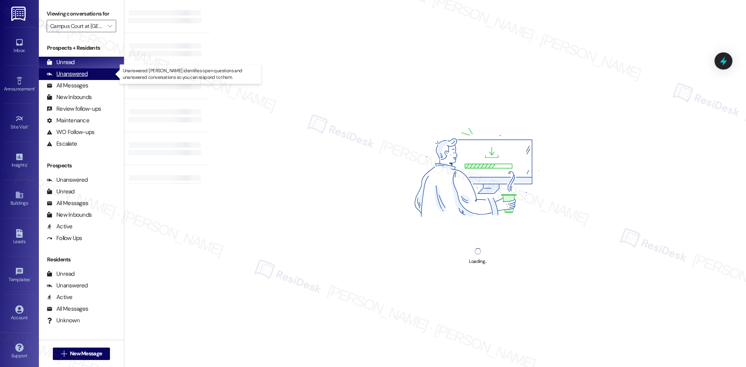
click at [79, 76] on div "Unanswered" at bounding box center [67, 74] width 41 height 8
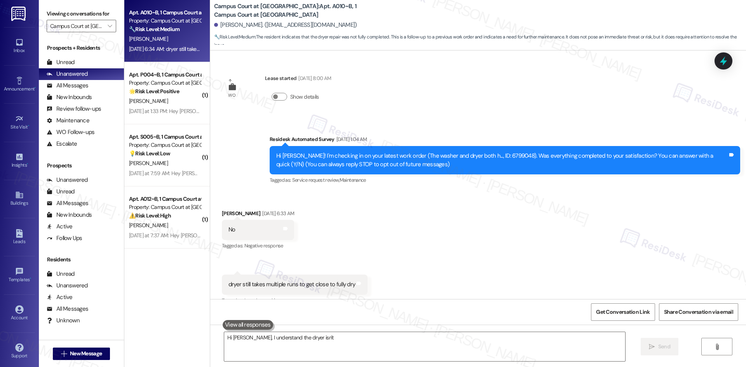
scroll to position [13, 0]
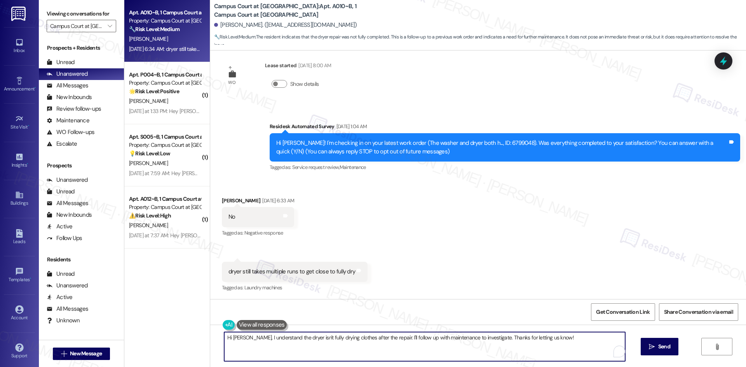
drag, startPoint x: 553, startPoint y: 335, endPoint x: 213, endPoint y: 335, distance: 339.7
click at [212, 335] on div "Hi Ella, I understand the dryer isn't fully drying clothes after the repair. I'…" at bounding box center [478, 354] width 536 height 58
click at [210, 335] on div "Hi Ella, I understand the dryer isn't fully drying clothes after the repair. I'…" at bounding box center [478, 354] width 536 height 58
paste textarea "Hi Ella, I just wanted to check back—are you still experiencing the dryer issue…"
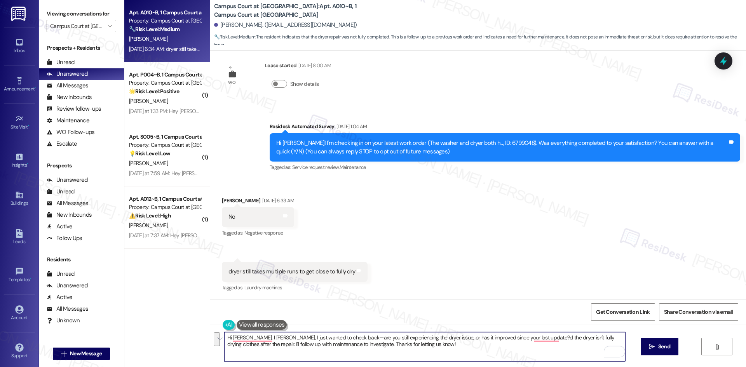
drag, startPoint x: 415, startPoint y: 350, endPoint x: 214, endPoint y: 338, distance: 202.1
click at [195, 330] on div "Apt. A010~B, 1 Campus Court at Knollwood Property: Campus Court at Knollwood 🔧 …" at bounding box center [435, 183] width 622 height 367
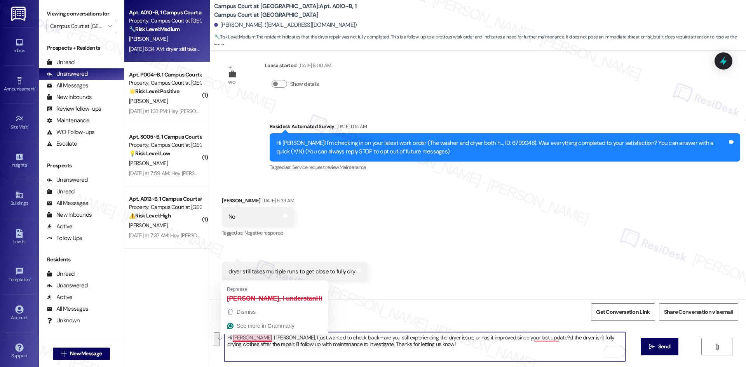
paste textarea "just wanted to check back—are you still experiencing the dryer issue, or has it…"
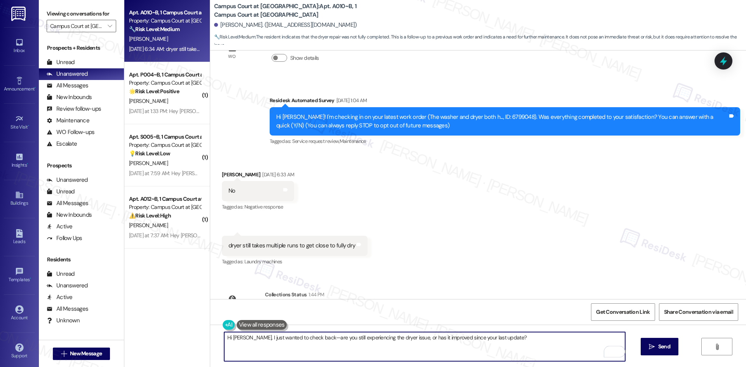
scroll to position [85, 0]
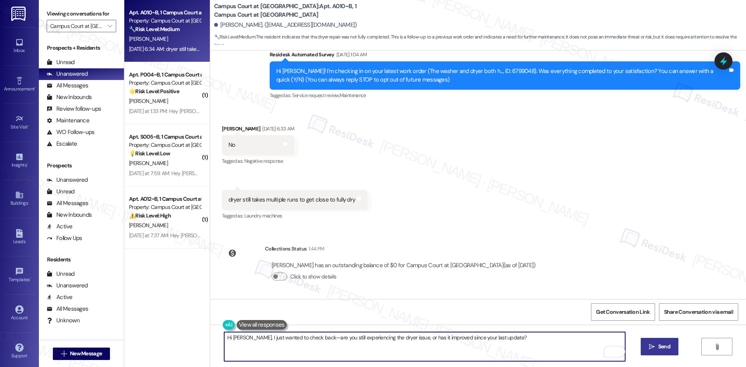
type textarea "Hi Ella, I just wanted to check back—are you still experiencing the dryer issue…"
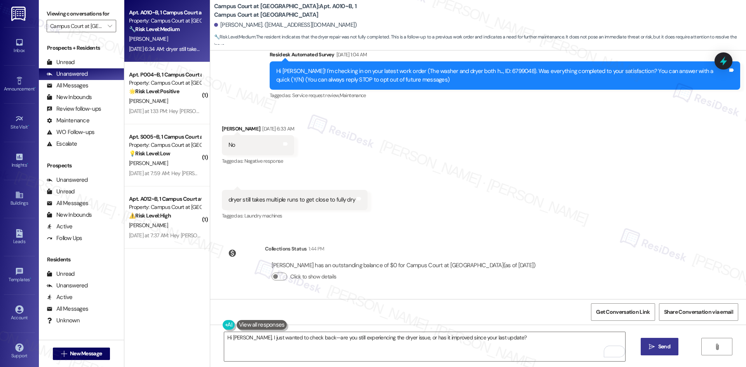
click at [658, 347] on span "Send" at bounding box center [664, 347] width 12 height 8
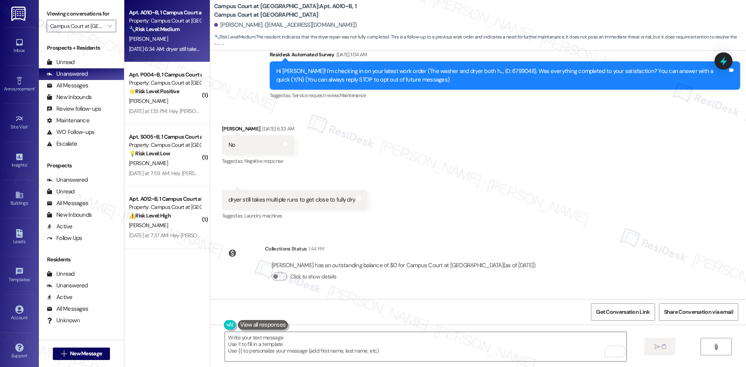
type textarea "Fetching suggested responses. Please feel free to read through the conversation…"
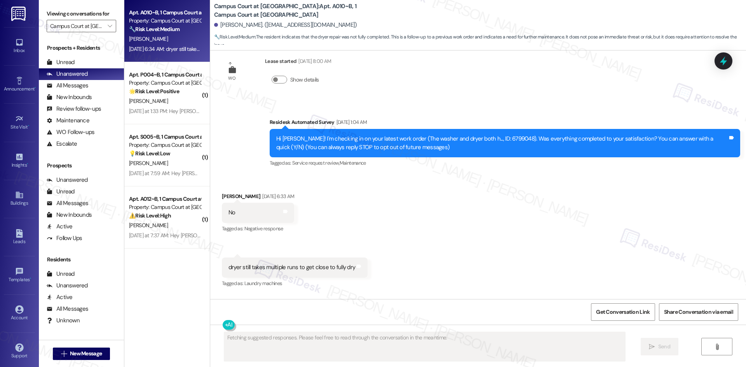
scroll to position [13, 0]
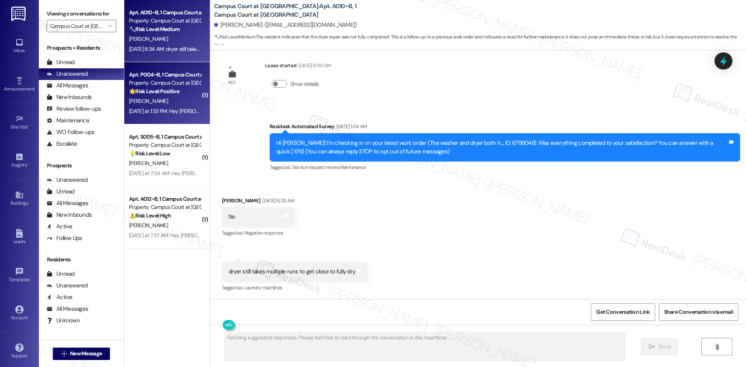
click at [178, 94] on div "🌟 Risk Level: Positive The message consists of a single initial, 'Y', likely in…" at bounding box center [165, 91] width 72 height 8
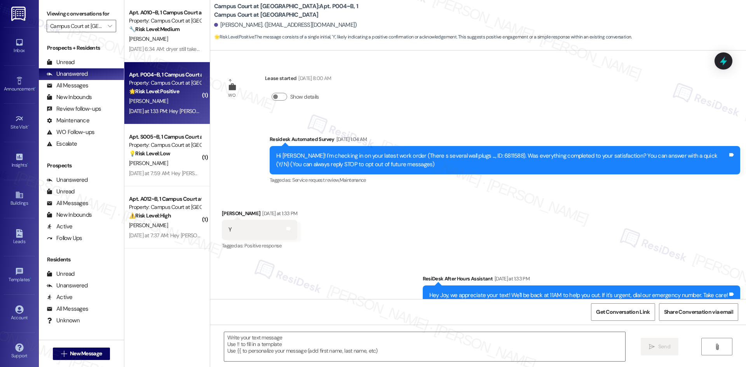
type textarea "Fetching suggested responses. Please feel free to read through the conversation…"
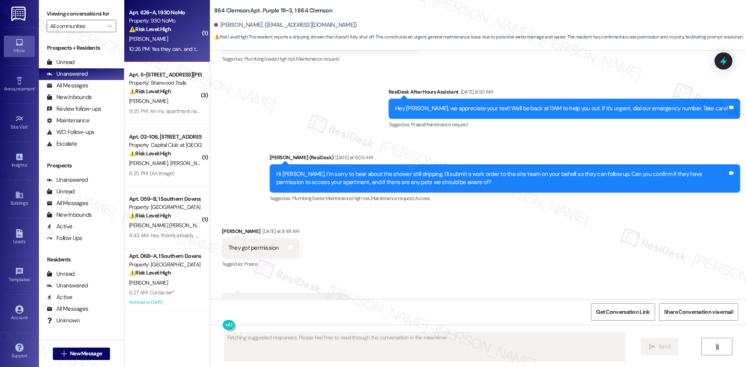
scroll to position [476, 0]
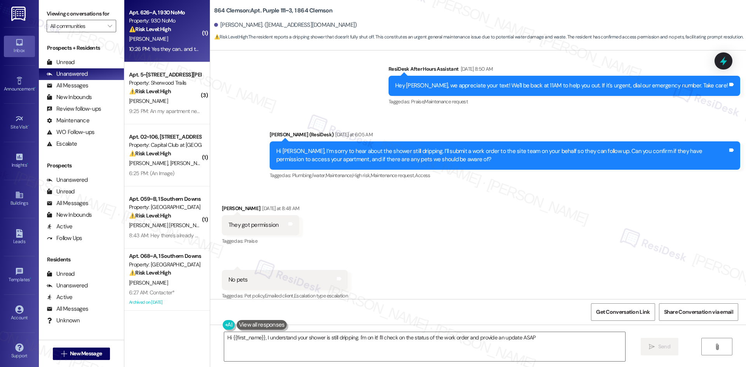
type textarea "Hi {{first_name}}, I understand your shower is still dripping. I'm on it! I'll …"
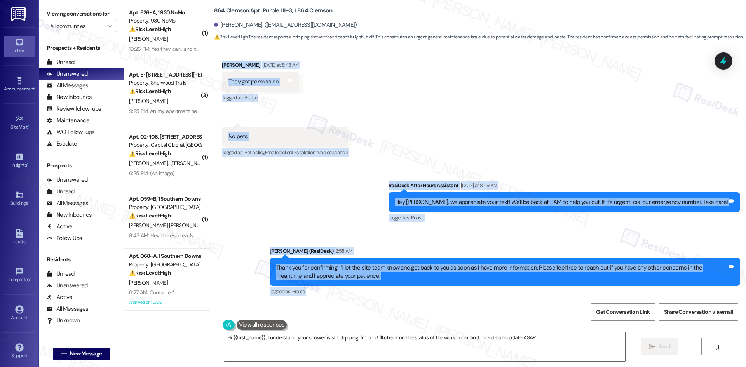
scroll to position [631, 0]
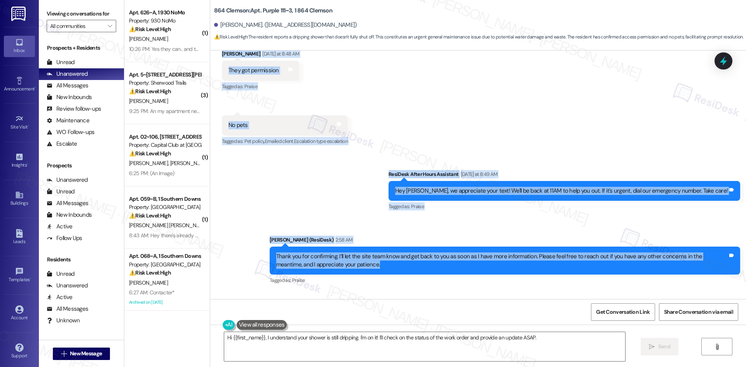
drag, startPoint x: 212, startPoint y: 91, endPoint x: 418, endPoint y: 264, distance: 269.0
click at [419, 265] on div "WO Lease started [DATE] 8:00 AM Show details Survey, sent via SMS Residesk Auto…" at bounding box center [478, 175] width 536 height 249
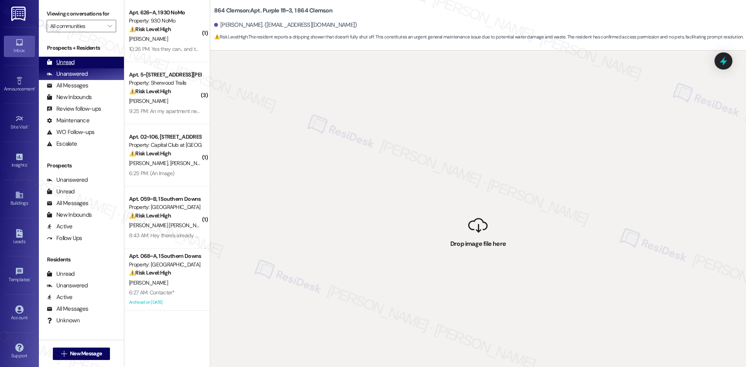
click at [72, 62] on div "Unread" at bounding box center [61, 62] width 28 height 8
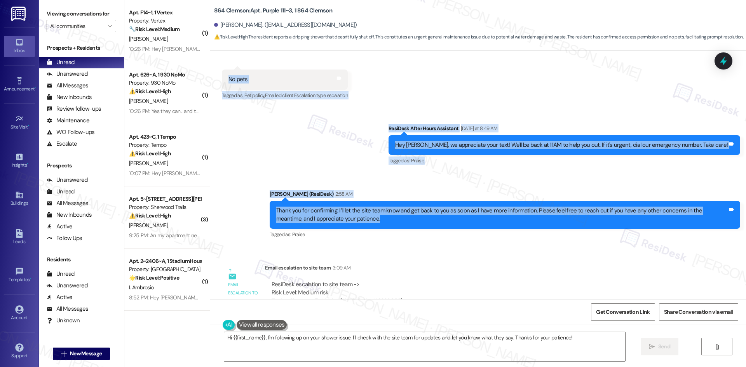
scroll to position [709, 0]
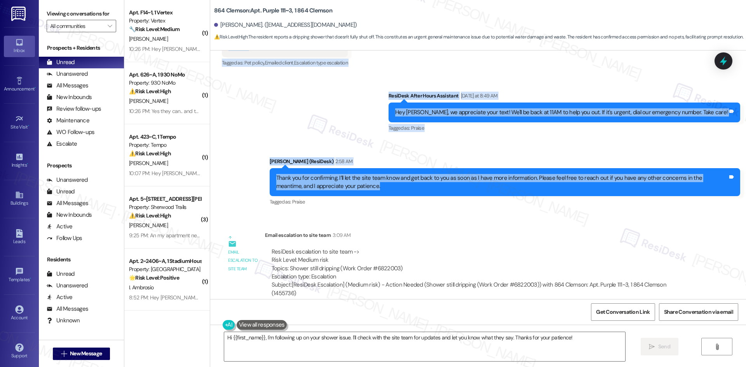
drag, startPoint x: 212, startPoint y: 162, endPoint x: 407, endPoint y: 180, distance: 195.6
click at [407, 180] on div "WO Lease started [DATE] 8:00 AM Show details Survey, sent via SMS Residesk Auto…" at bounding box center [478, 175] width 536 height 249
copy div "[PERSON_NAME] [DATE] at 8:48 AM They got permission Tags and notes Tagged as: P…"
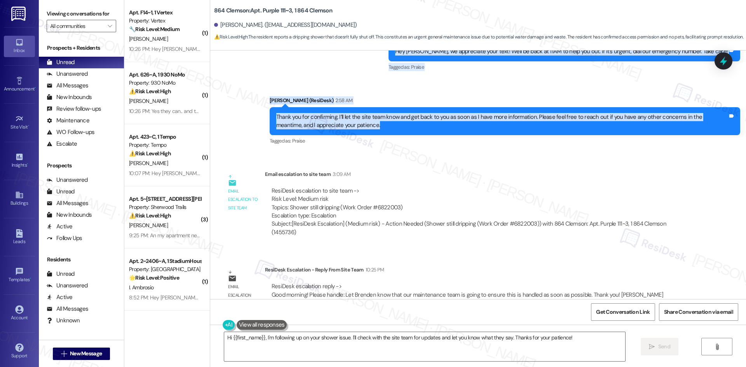
scroll to position [774, 0]
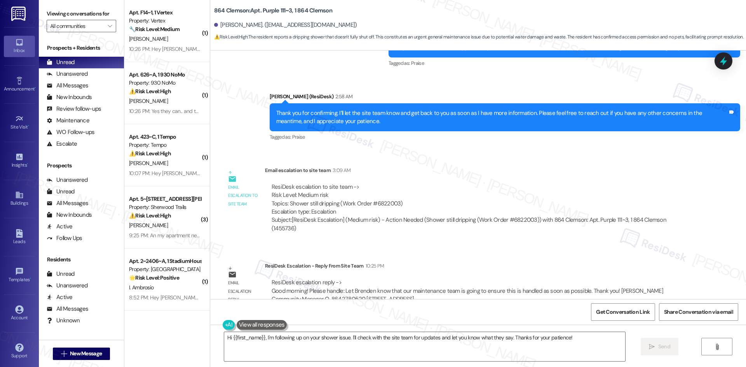
click at [377, 238] on div "WO Lease started [DATE] 8:00 AM Show details Survey, sent via SMS Residesk Auto…" at bounding box center [478, 175] width 536 height 249
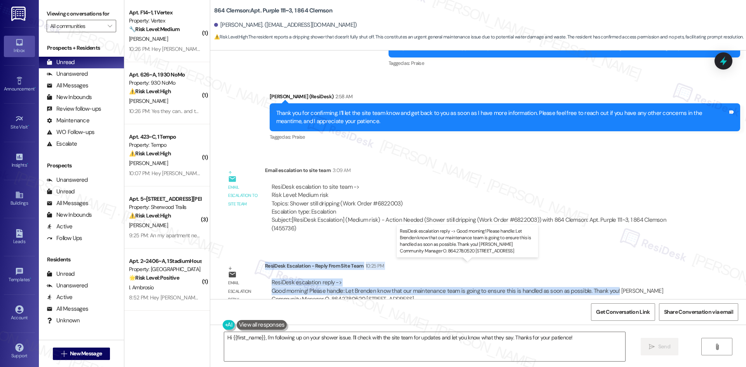
drag, startPoint x: 260, startPoint y: 250, endPoint x: 606, endPoint y: 276, distance: 347.3
click at [606, 276] on div "ResiDesk Escalation - Reply From Site Team 10:25 PM ResiDesk escalation reply -…" at bounding box center [479, 285] width 428 height 47
copy div "ResiDesk Escalation - Reply From Site Team 10:25 PM ResiDesk escalation reply -…"
click at [410, 339] on textarea "Hi {{first_name}}, I'm following up on your shower issue. I'll check with the s…" at bounding box center [424, 346] width 401 height 29
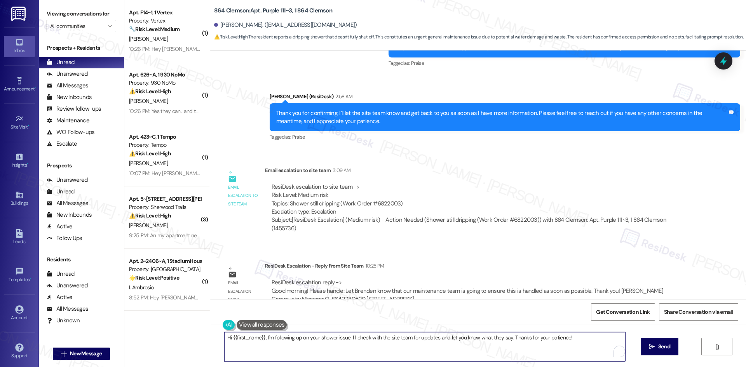
paste textarea "Brenden, the site team let me know maintenance will make sure this is handled a…"
type textarea "Hi [PERSON_NAME], the site team let me know maintenance will make sure this is …"
click at [668, 350] on span "Send" at bounding box center [664, 347] width 12 height 8
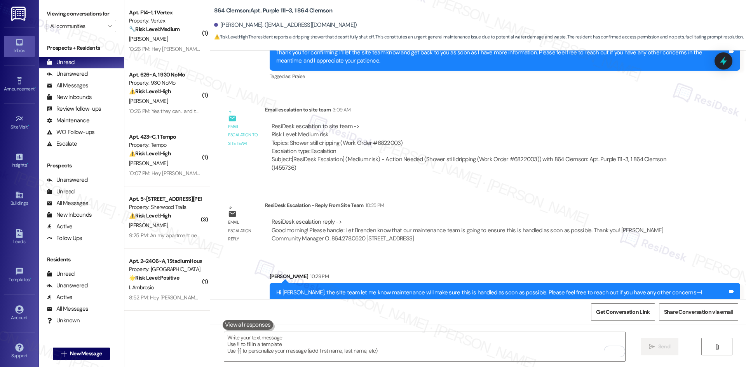
scroll to position [836, 0]
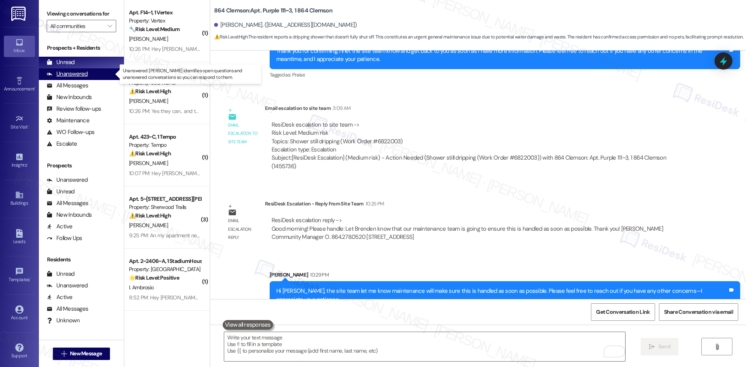
click at [73, 74] on div "Unanswered" at bounding box center [67, 74] width 41 height 8
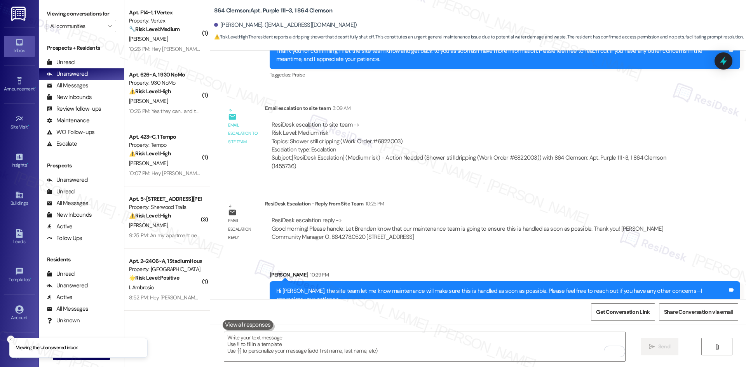
click at [90, 33] on div "Viewing conversations for All communities " at bounding box center [81, 20] width 85 height 40
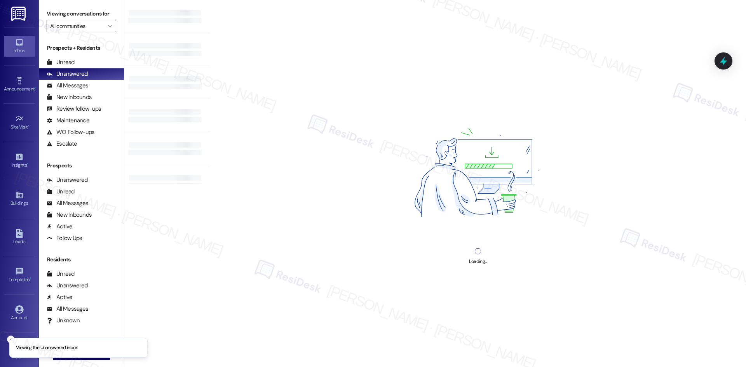
click at [92, 27] on input "All communities" at bounding box center [77, 26] width 54 height 12
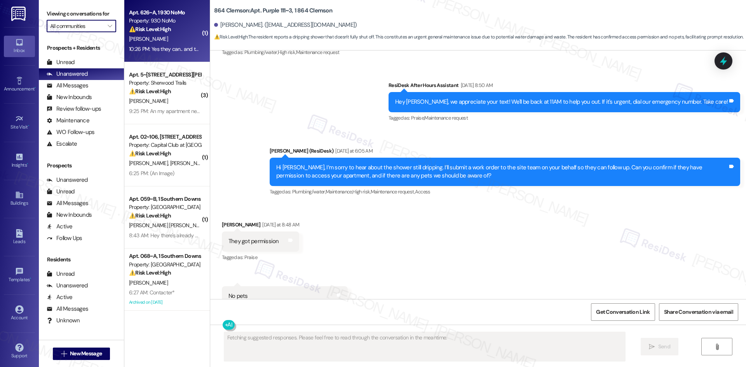
scroll to position [476, 0]
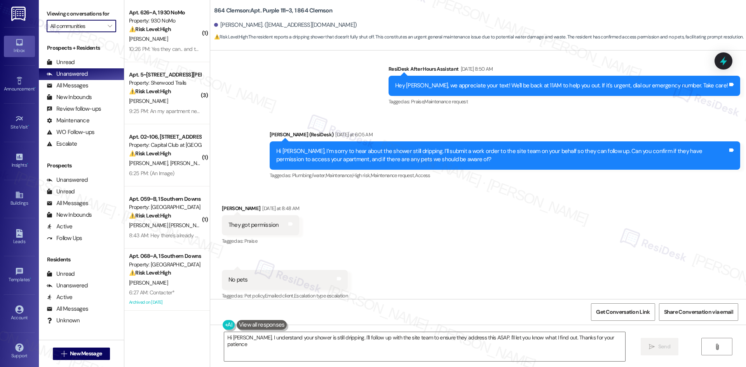
type textarea "Hi [PERSON_NAME], I understand your shower is still dripping. I'll follow up wi…"
click at [246, 75] on div "Sent via SMS ResiDesk After Hours Assistant [DATE] 8:50 AM Hey [PERSON_NAME], w…" at bounding box center [478, 117] width 536 height 140
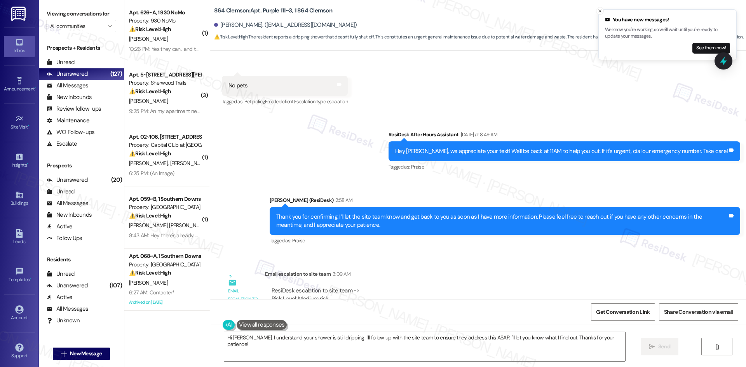
scroll to position [848, 0]
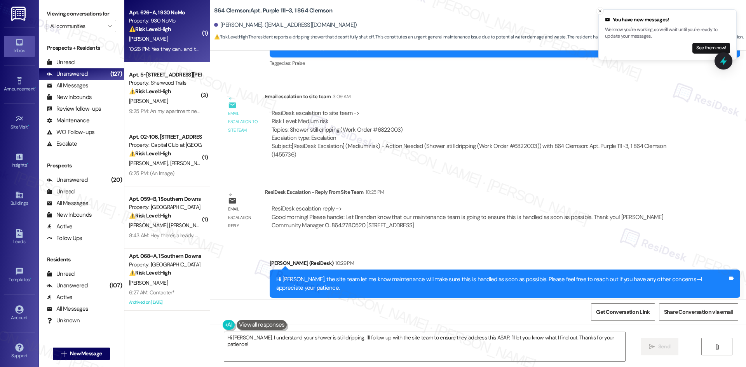
click at [165, 37] on div "[PERSON_NAME]" at bounding box center [164, 39] width 73 height 10
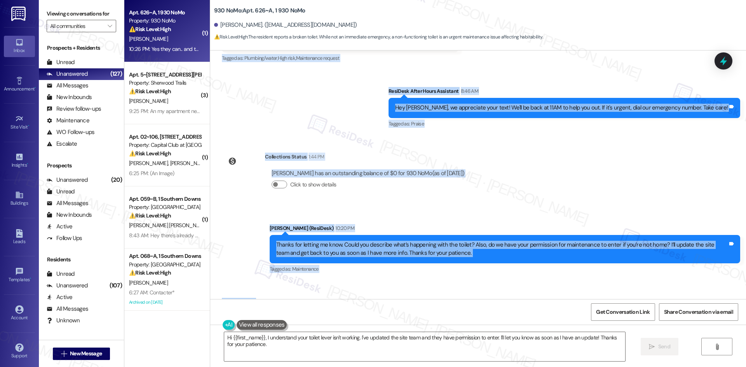
scroll to position [2917, 0]
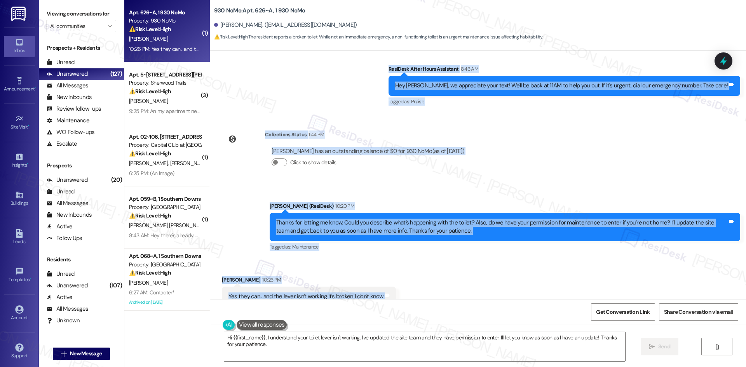
drag, startPoint x: 209, startPoint y: 204, endPoint x: 414, endPoint y: 271, distance: 215.6
click at [414, 271] on div "Lease started [DATE] 8:00 AM Survey, sent via SMS Residesk Automated Survey [DA…" at bounding box center [478, 175] width 536 height 249
copy div "Loremi Dolo Sitamet 6:05 CO A elit se doeiusm tem incid utl et dolore ma aliq e…"
click at [334, 185] on div "Sent via SMS [PERSON_NAME] (ResiDesk) 10:20 PM Thanks for letting me know. Coul…" at bounding box center [478, 222] width 536 height 74
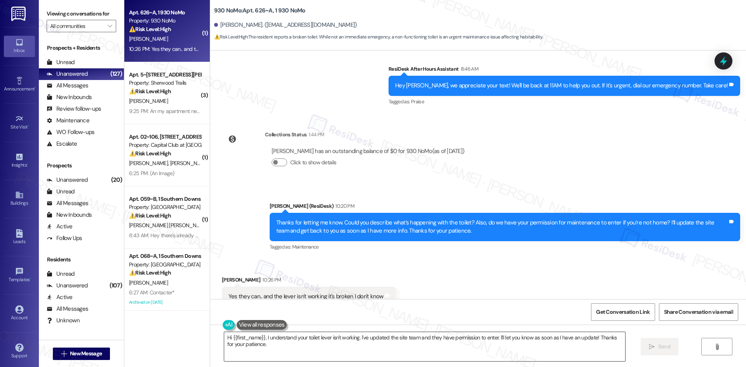
click at [325, 349] on textarea "Hi {{first_name}}, I understand your toilet lever isn't working. I've updated t…" at bounding box center [424, 346] width 401 height 29
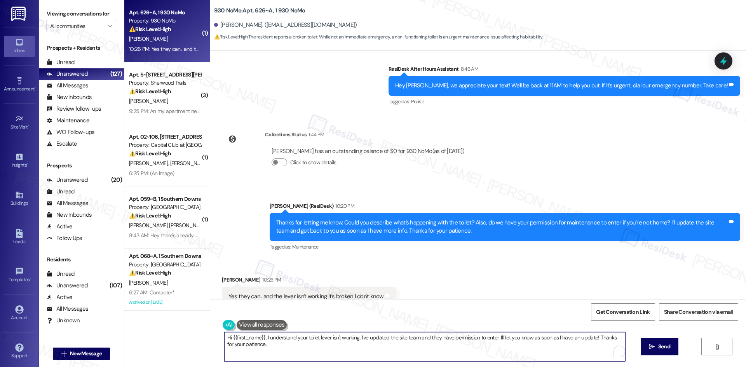
paste textarea "Thanks for confirming, [PERSON_NAME]. I’ll let the site team know about the toi…"
type textarea "Thanks for confirming, [PERSON_NAME]. I’ll let the site team know about the toi…"
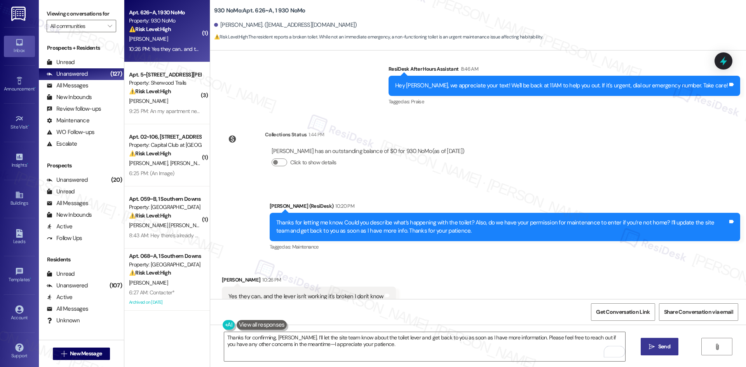
click at [648, 349] on span " Send" at bounding box center [660, 347] width 24 height 8
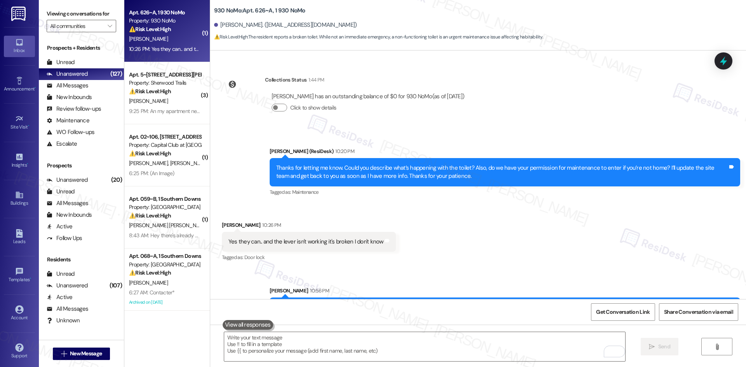
scroll to position [2979, 0]
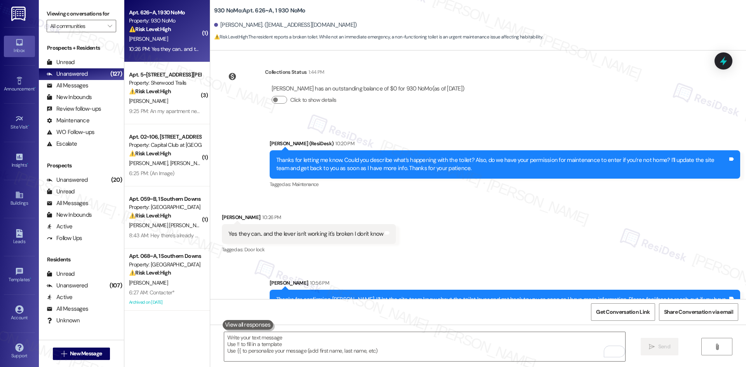
click at [562, 234] on div "Received via SMS [PERSON_NAME] 10:26 PM Yes they can.. and the lever isn't work…" at bounding box center [478, 229] width 536 height 66
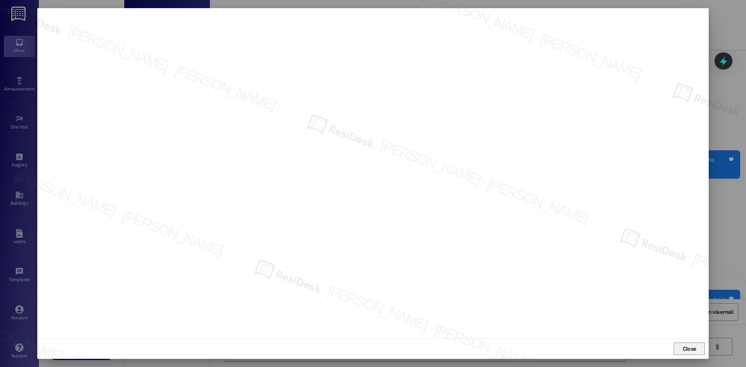
click at [692, 345] on span "Close" at bounding box center [690, 349] width 14 height 8
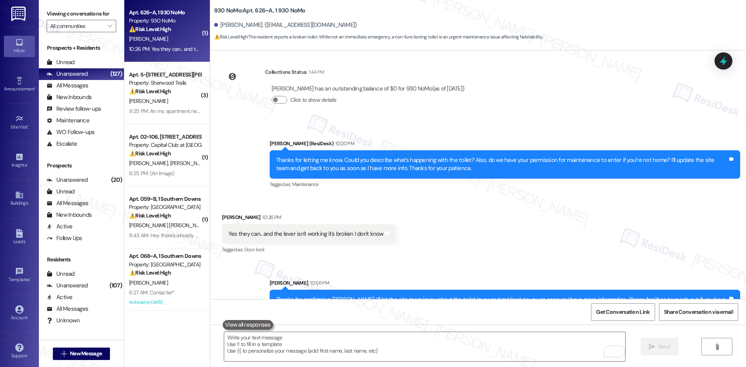
click at [586, 203] on div "Received via SMS [PERSON_NAME] 10:26 PM Yes they can.. and the lever isn't work…" at bounding box center [478, 229] width 536 height 66
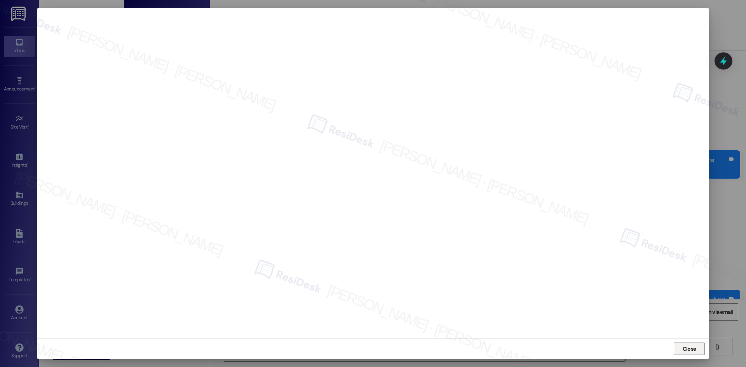
click at [682, 349] on span "Close" at bounding box center [689, 349] width 17 height 8
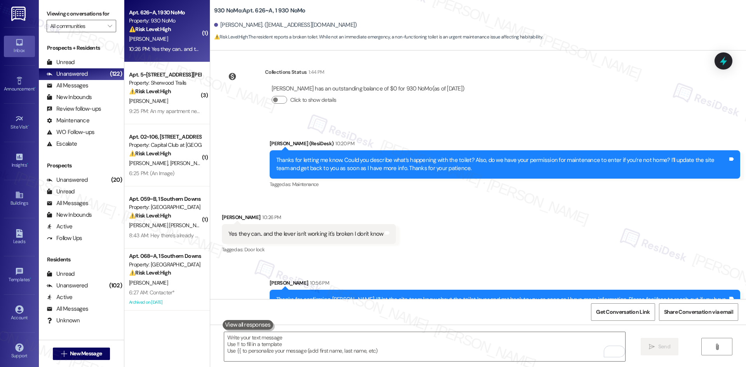
click at [539, 221] on div "Received via SMS [PERSON_NAME] 10:26 PM Yes they can.. and the lever isn't work…" at bounding box center [478, 229] width 536 height 66
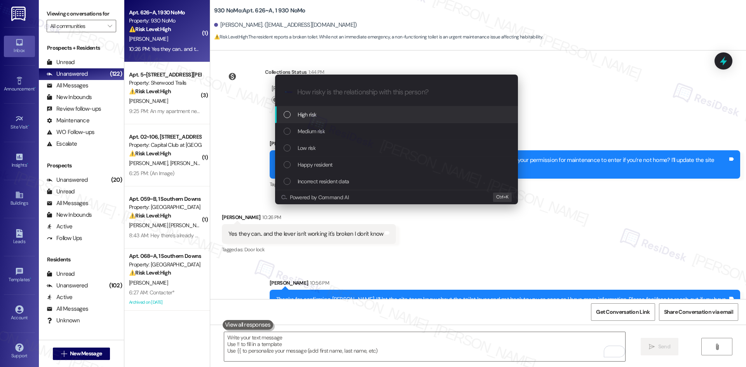
click at [320, 125] on div "Medium risk" at bounding box center [396, 131] width 243 height 17
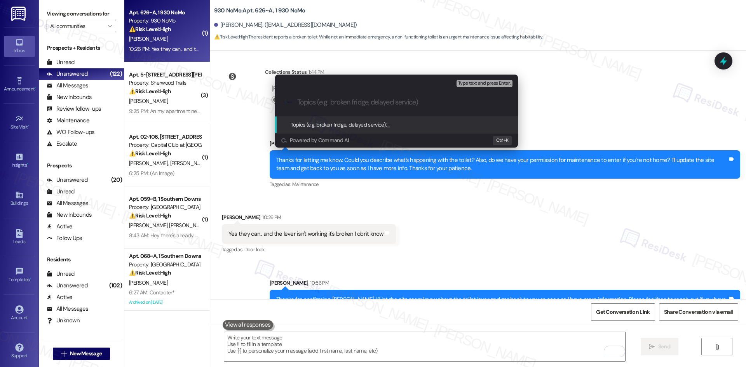
click at [335, 98] on input "Topics (e.g. broken fridge, delayed service)" at bounding box center [402, 102] width 211 height 8
paste input "Toilet Lever Broken – Work Order 6822954"
type input "Toilet Lever Broken – Work Order 6822954"
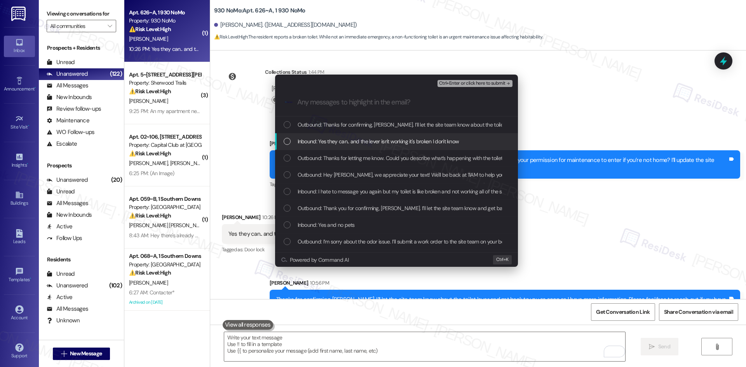
click at [402, 140] on span "Inbound: Yes they can.. and the lever isn't working it's broken I don't know" at bounding box center [379, 141] width 162 height 9
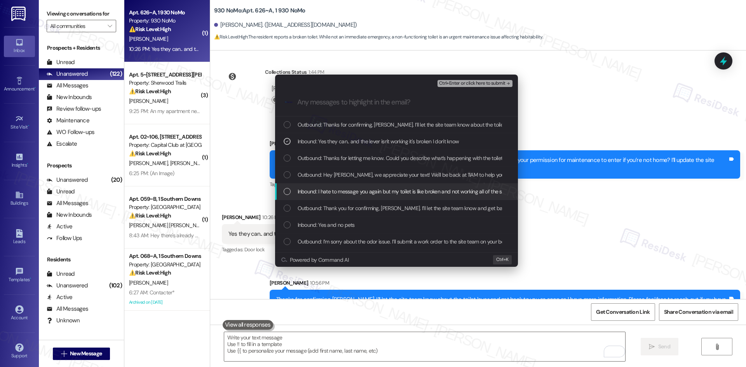
click at [415, 192] on span "Inbound: I hate to message you again but my toilet is like broken and not worki…" at bounding box center [408, 191] width 220 height 9
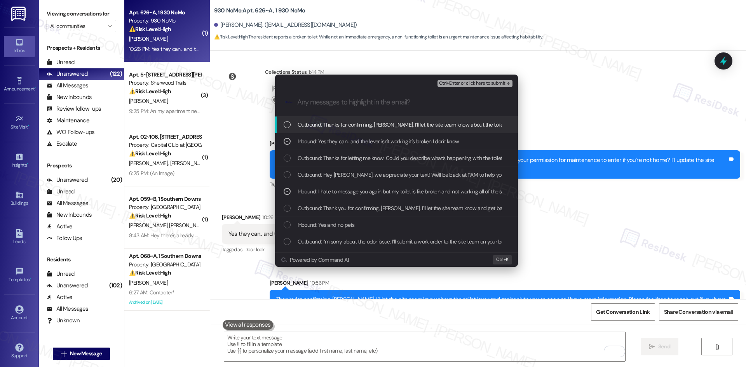
click at [503, 86] on span "Ctrl+Enter or click here to submit" at bounding box center [472, 83] width 66 height 5
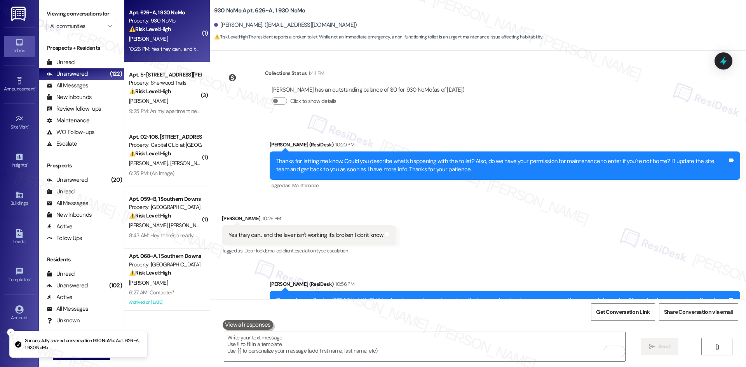
scroll to position [2991, 0]
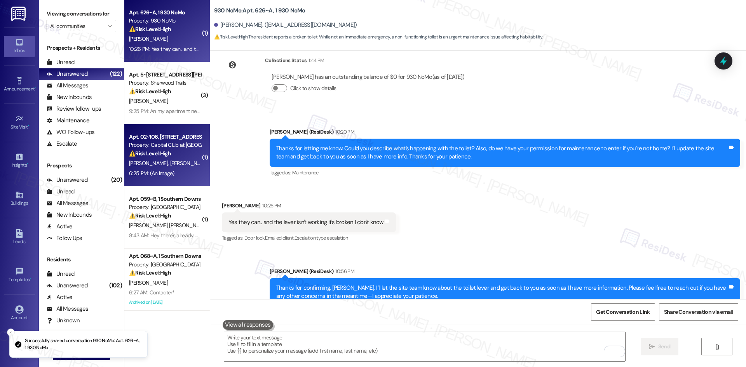
click at [170, 152] on div "⚠️ Risk Level: High The message reports running water, which could indicate a l…" at bounding box center [165, 154] width 72 height 8
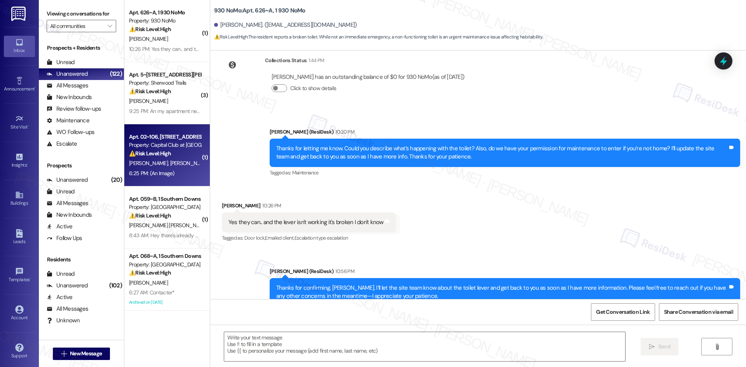
type textarea "Fetching suggested responses. Please feel free to read through the conversation…"
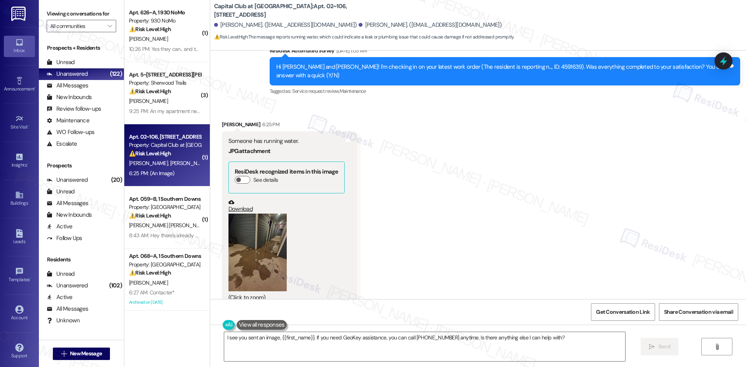
scroll to position [3306, 0]
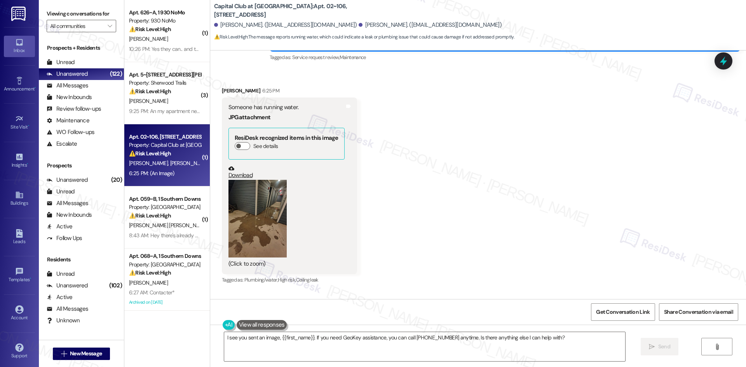
click at [239, 197] on button "Zoom image" at bounding box center [258, 219] width 58 height 78
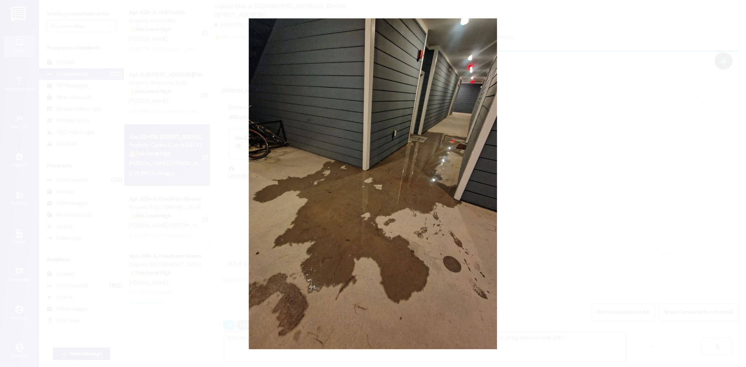
click at [549, 181] on button "Unzoom image" at bounding box center [373, 183] width 746 height 367
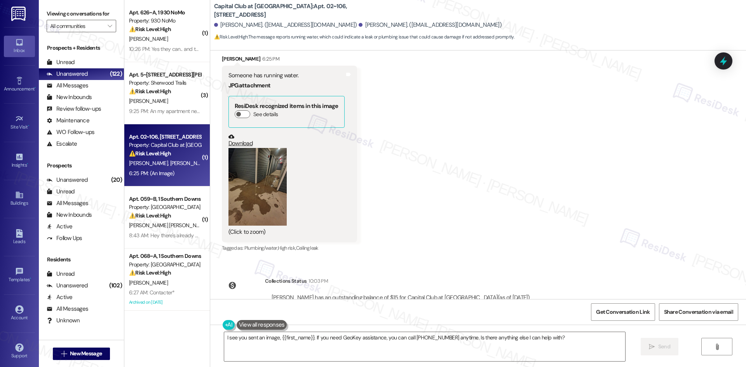
scroll to position [3345, 0]
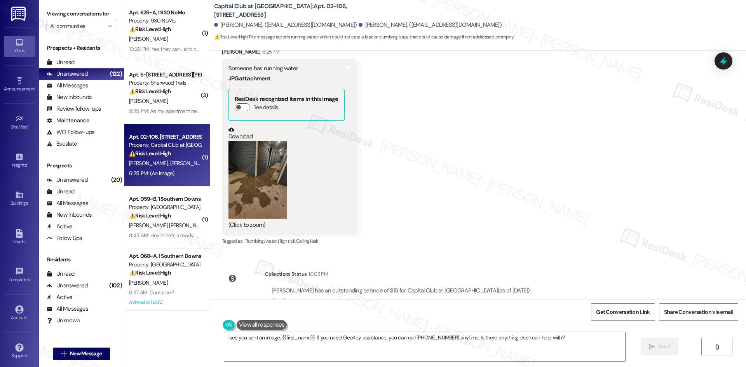
click at [250, 162] on button "Zoom image" at bounding box center [258, 180] width 58 height 78
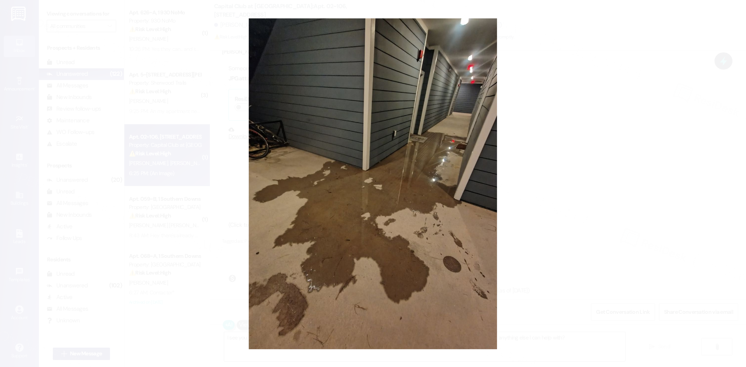
click at [570, 171] on button "Unzoom image" at bounding box center [373, 183] width 746 height 367
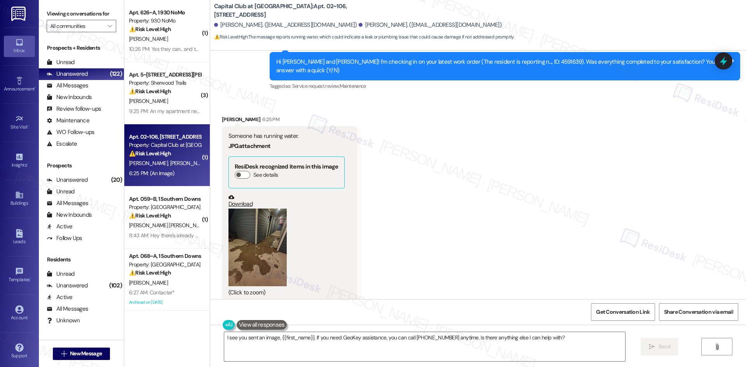
scroll to position [3228, 0]
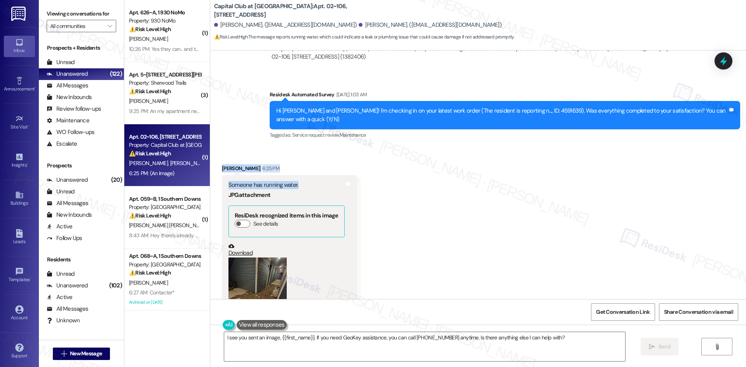
drag, startPoint x: 213, startPoint y: 137, endPoint x: 316, endPoint y: 160, distance: 105.1
click at [316, 160] on div "Received via SMS [PERSON_NAME] 6:25 PM Someone has running water. JPG attachmen…" at bounding box center [289, 264] width 147 height 211
copy div "Sergey Dudina 6:25 PM Someone has running water."
click at [401, 178] on div "Received via SMS Sergey Dudina 6:25 PM Someone has running water. JPG attachmen…" at bounding box center [478, 258] width 536 height 222
click at [270, 266] on button "Zoom image" at bounding box center [258, 297] width 58 height 78
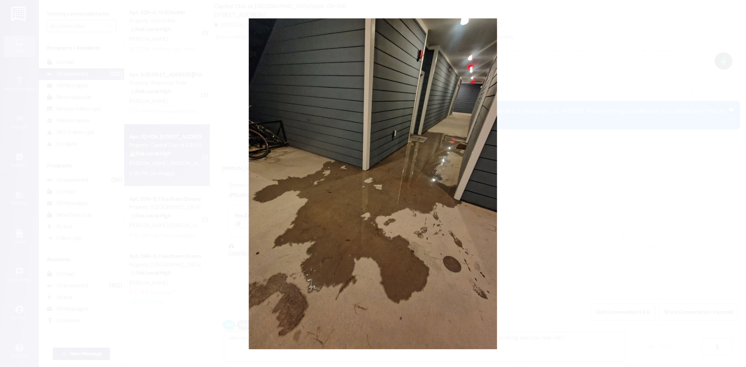
click at [569, 216] on button "Unzoom image" at bounding box center [373, 183] width 746 height 367
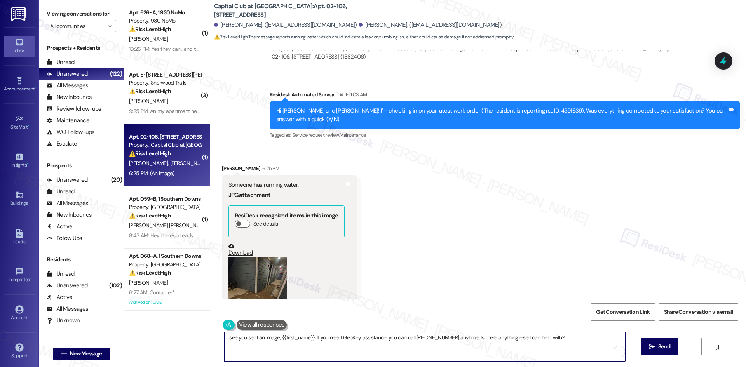
click at [363, 350] on textarea "I see you sent an image, {{first_name}}. If you need GeoKey assistance, you can…" at bounding box center [424, 346] width 401 height 29
paste textarea "Thank you for letting me know, Sergey. Do you happen to know which unit the run…"
type textarea "Thank you for letting me know, Sergey. Do you happen to know which unit the run…"
click at [663, 350] on span "Send" at bounding box center [664, 347] width 12 height 8
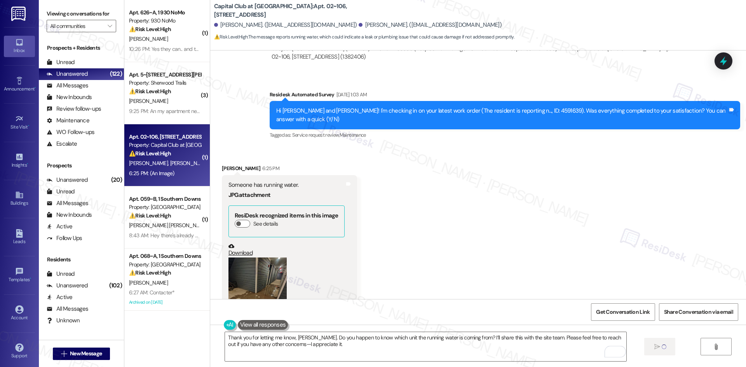
click at [264, 273] on button "Zoom image" at bounding box center [258, 297] width 58 height 78
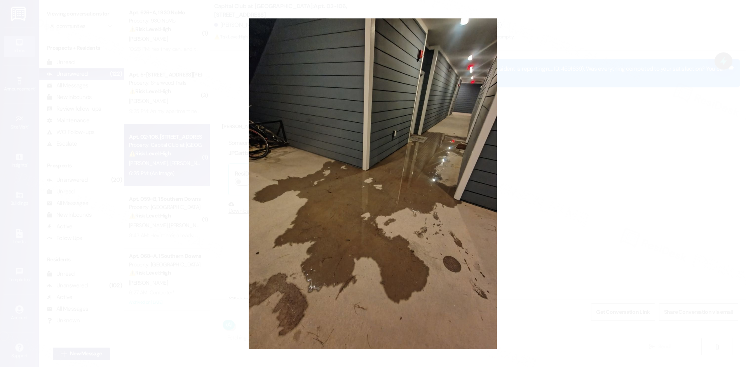
scroll to position [3273, 0]
type textarea "Hi Sergey, I see you sent an image. Is there anything I can help you with regar…"
click at [670, 331] on button "Unzoom image" at bounding box center [373, 183] width 746 height 367
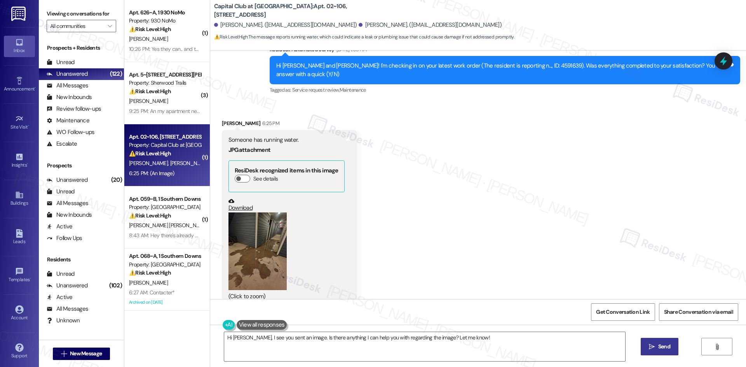
click at [630, 254] on div "Received via SMS Sergey Dudina 6:25 PM Someone has running water. JPG attachmen…" at bounding box center [478, 213] width 536 height 222
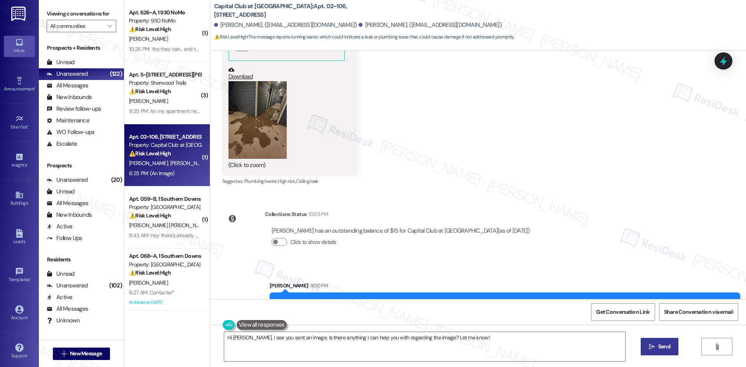
scroll to position [3407, 0]
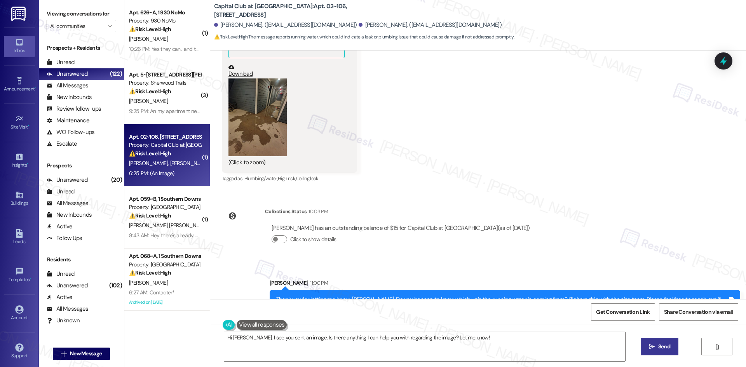
click at [588, 222] on div "Lease started Feb 03, 2025 at 8:00 AM Survey, sent via SMS Residesk Automated S…" at bounding box center [478, 175] width 536 height 249
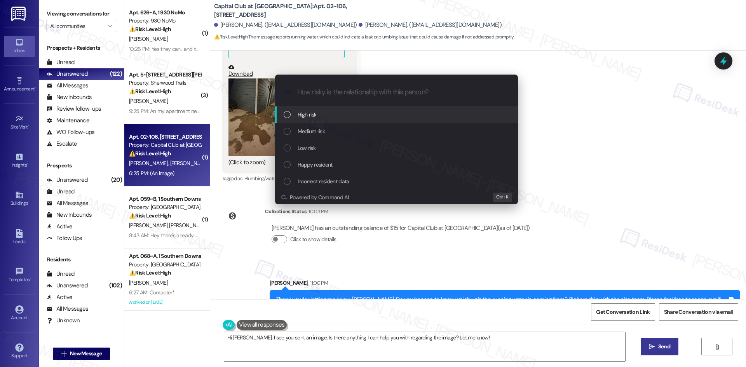
click at [317, 112] on div "High risk" at bounding box center [397, 114] width 227 height 9
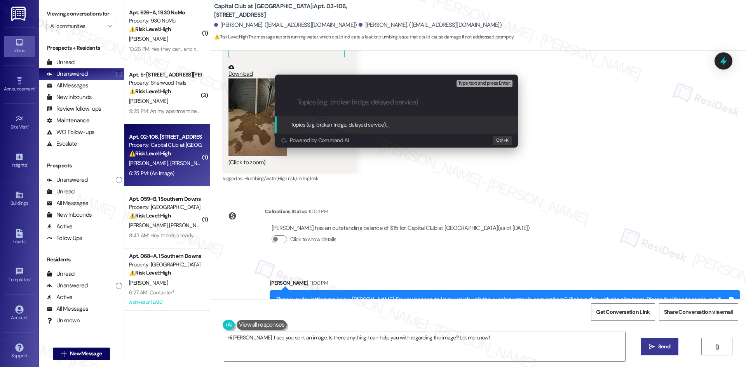
click at [730, 143] on div "Escalate Conversation High risk Topics (e.g. broken fridge, delayed service) An…" at bounding box center [373, 183] width 746 height 367
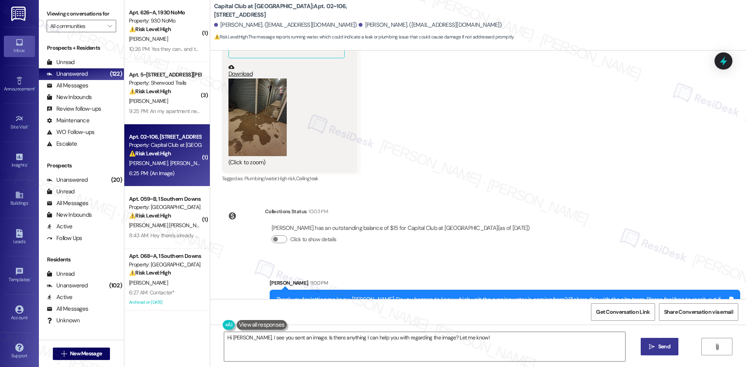
click at [555, 173] on div "Lease started Feb 03, 2025 at 8:00 AM Survey, sent via SMS Residesk Automated S…" at bounding box center [478, 175] width 536 height 249
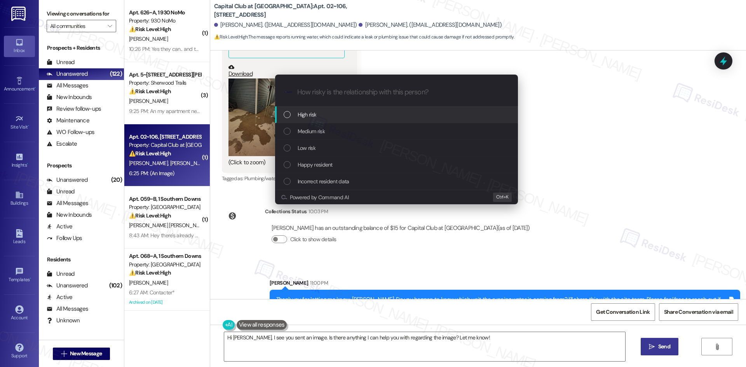
click at [339, 116] on div "High risk" at bounding box center [397, 114] width 227 height 9
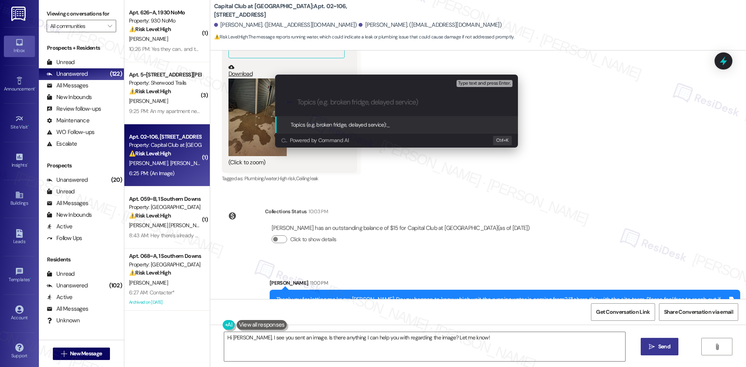
paste input "Running Water Reported – Source Unknown"
type input "Running Water Reported – Source Unknown"
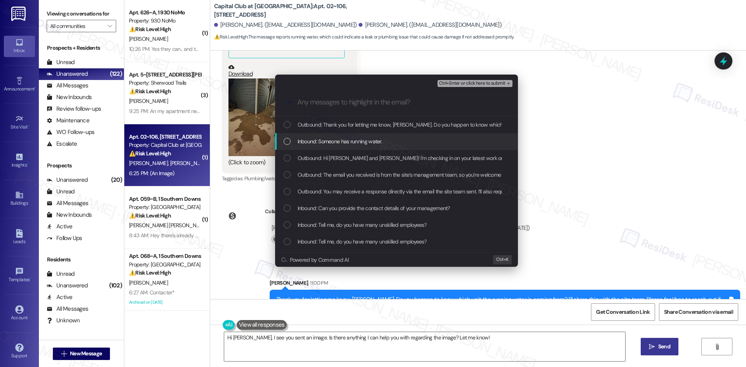
click at [351, 144] on span "Inbound: Someone has running water." at bounding box center [340, 141] width 85 height 9
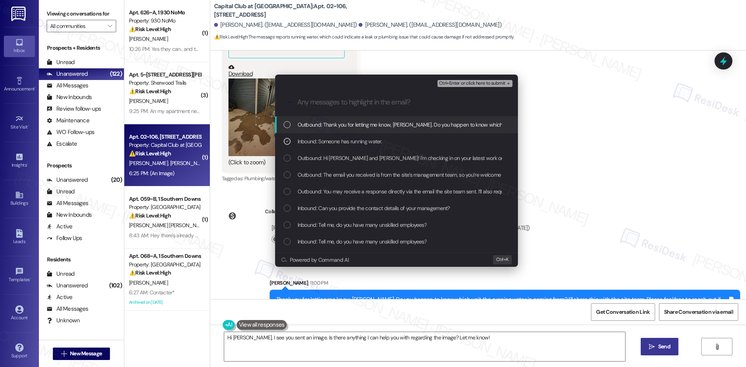
click at [474, 83] on span "Ctrl+Enter or click here to submit" at bounding box center [472, 83] width 66 height 5
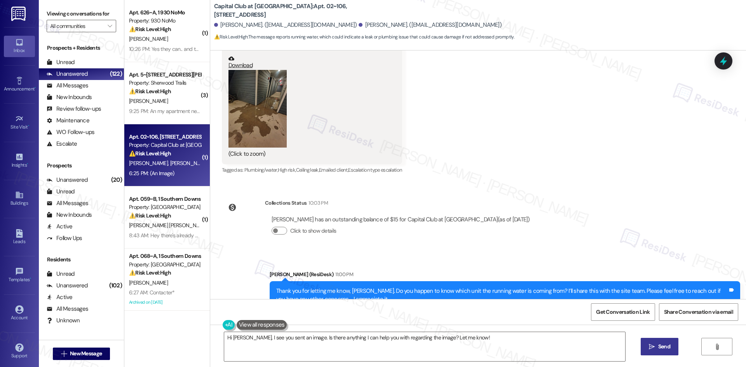
scroll to position [3419, 0]
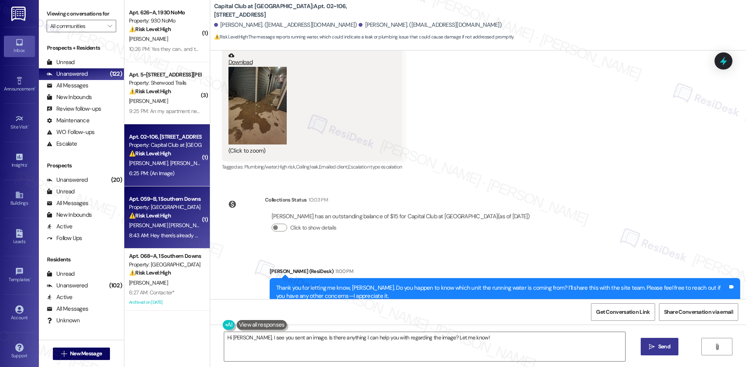
click at [161, 217] on strong "⚠️ Risk Level: High" at bounding box center [150, 215] width 42 height 7
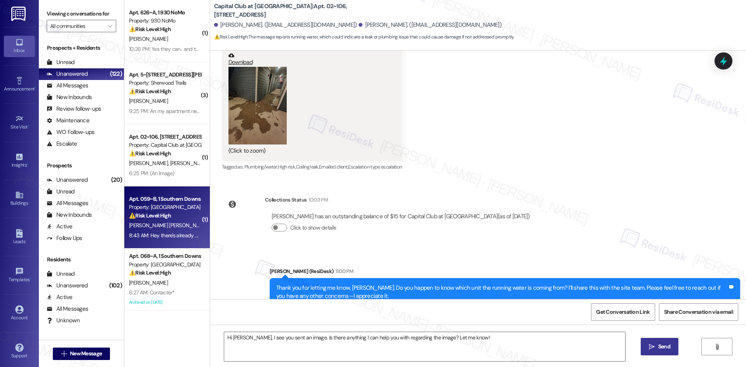
type textarea "Fetching suggested responses. Please feel free to read through the conversation…"
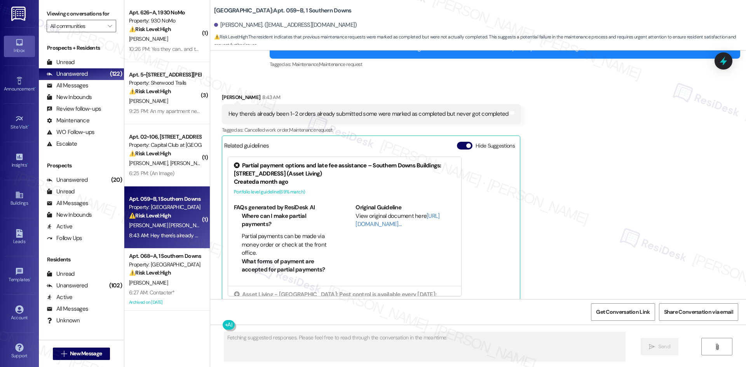
scroll to position [1094, 0]
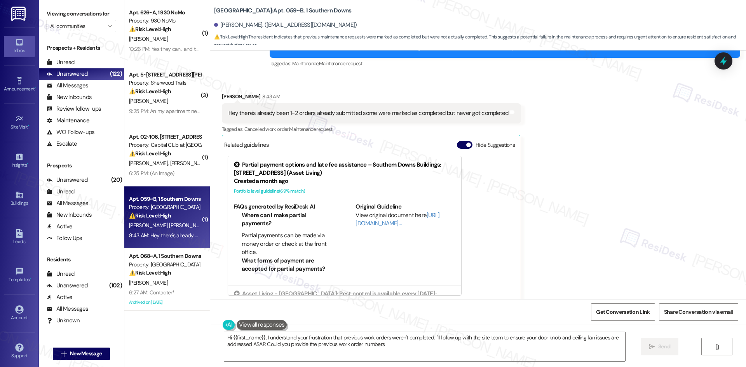
type textarea "Hi {{first_name}}, I understand your frustration that previous work orders were…"
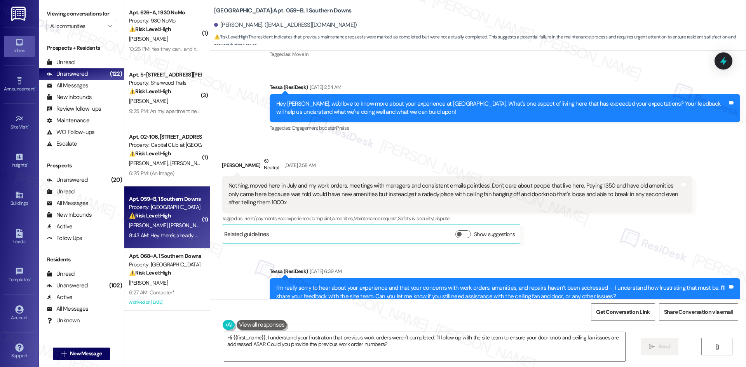
scroll to position [200, 0]
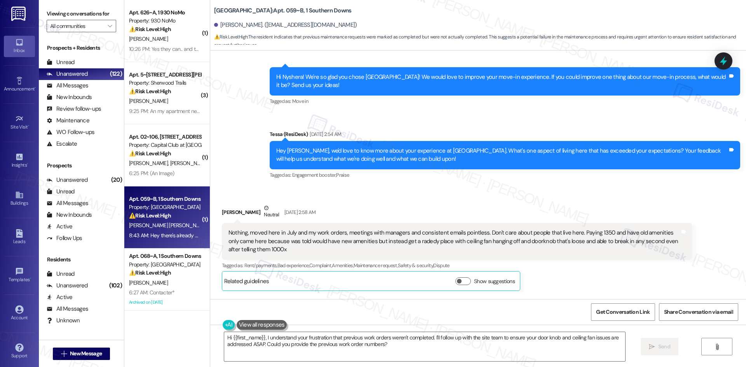
drag, startPoint x: 208, startPoint y: 208, endPoint x: 427, endPoint y: 215, distance: 219.3
click at [400, 215] on div "Received via SMS Nyshera Jenkins Robinson Neutral Sep 16, 2025 at 2:58 AM Nothi…" at bounding box center [478, 242] width 536 height 110
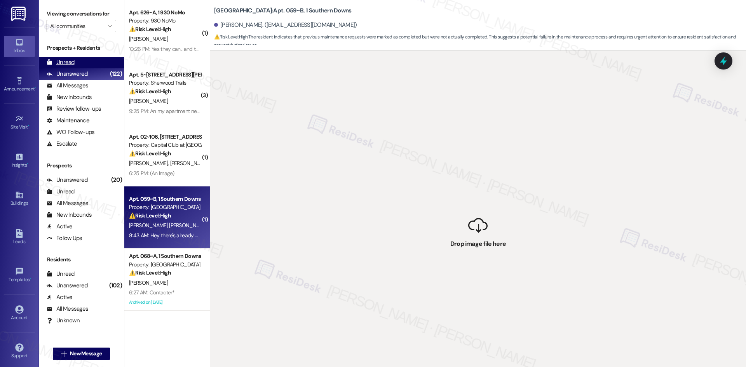
click at [80, 60] on div "Unread (0)" at bounding box center [81, 63] width 85 height 12
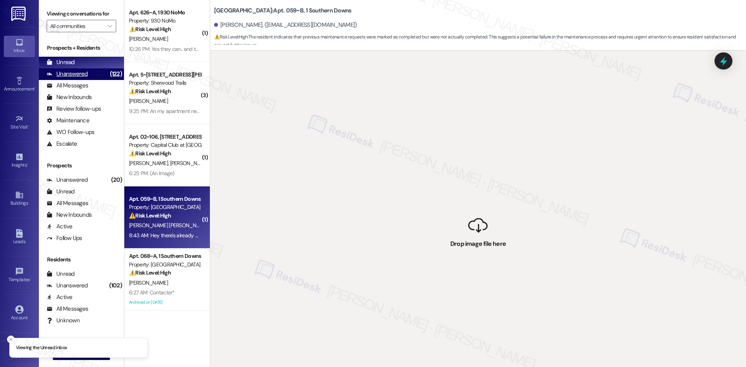
click at [88, 74] on div "Unanswered (122)" at bounding box center [81, 74] width 85 height 12
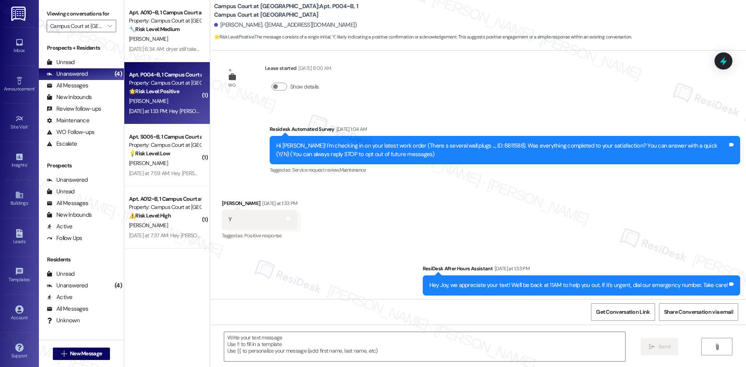
scroll to position [24, 0]
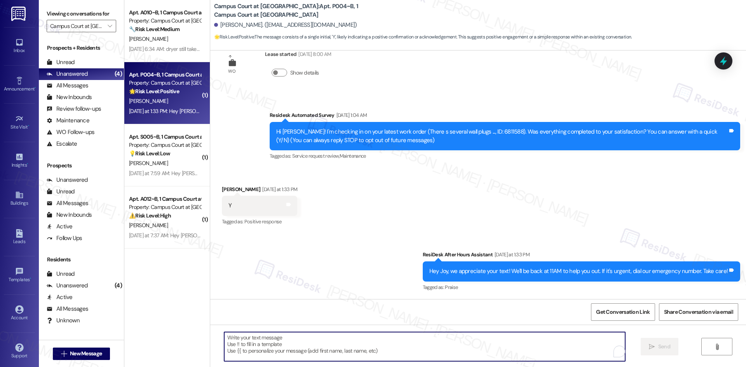
drag, startPoint x: 219, startPoint y: 334, endPoint x: 230, endPoint y: 334, distance: 10.5
click at [230, 334] on textarea "To enrich screen reader interactions, please activate Accessibility in Grammarl…" at bounding box center [424, 346] width 401 height 29
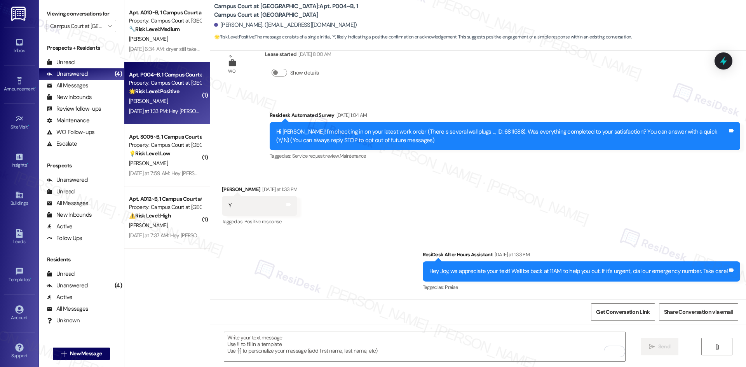
click at [371, 194] on div "Received via SMS Joy Mayunga Yesterday at 1:33 PM Y Tags and notes Tagged as: P…" at bounding box center [478, 201] width 536 height 66
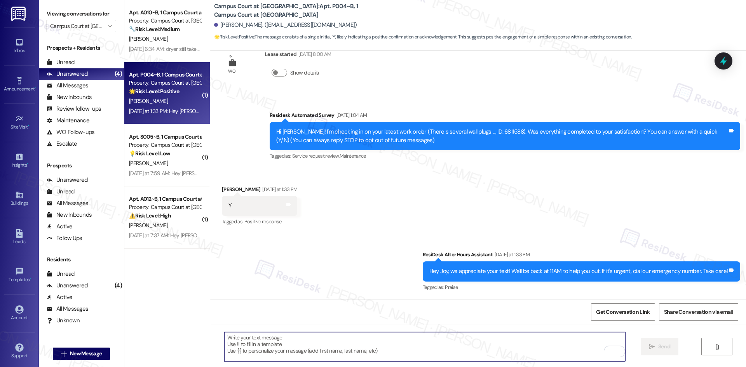
click at [290, 347] on textarea "To enrich screen reader interactions, please activate Accessibility in Grammarl…" at bounding box center [424, 346] width 401 height 29
paste textarea "I'm glad to hear the issues have been resolved! If {{property}} met your expect…"
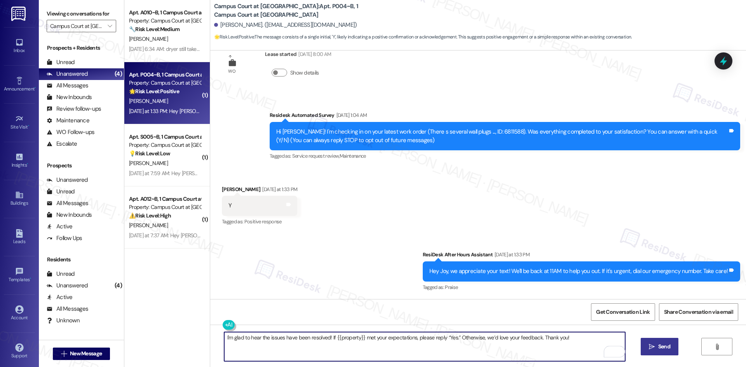
type textarea "I'm glad to hear the issues have been resolved! If {{property}} met your expect…"
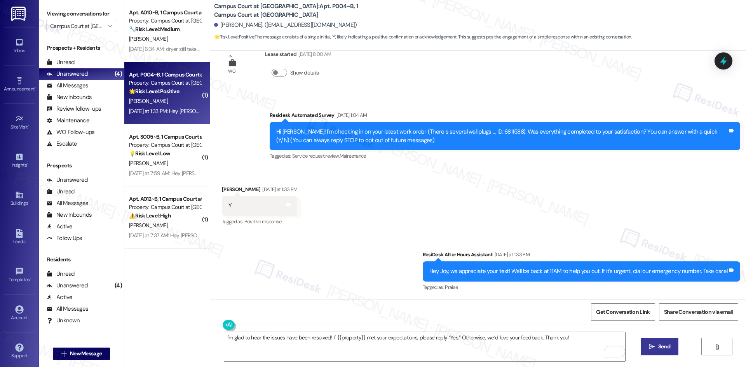
click at [667, 350] on span "Send" at bounding box center [664, 347] width 12 height 8
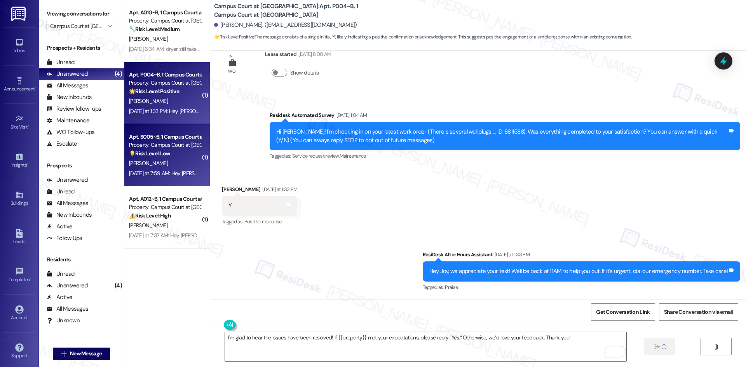
click at [163, 176] on div "Yesterday at 7:59 AM: Hey Aidan, we appreciate your text! We'll be back at 11AM…" at bounding box center [304, 173] width 350 height 7
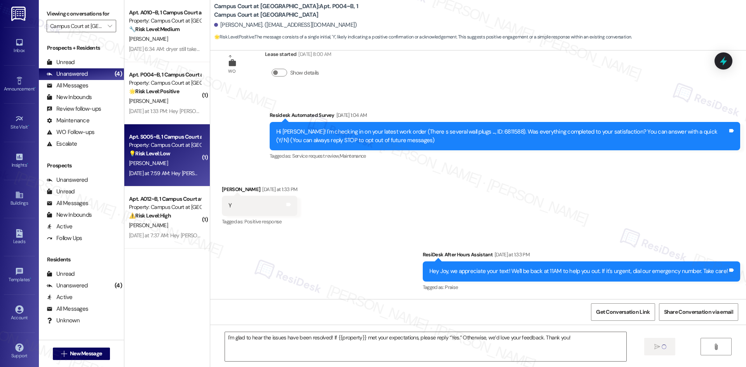
type textarea "Fetching suggested responses. Please feel free to read through the conversation…"
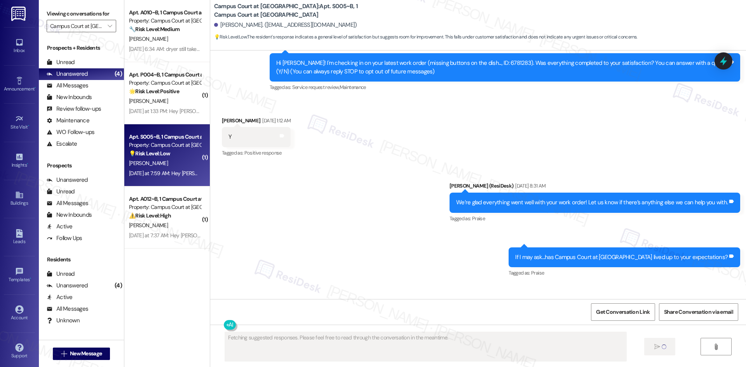
scroll to position [144, 0]
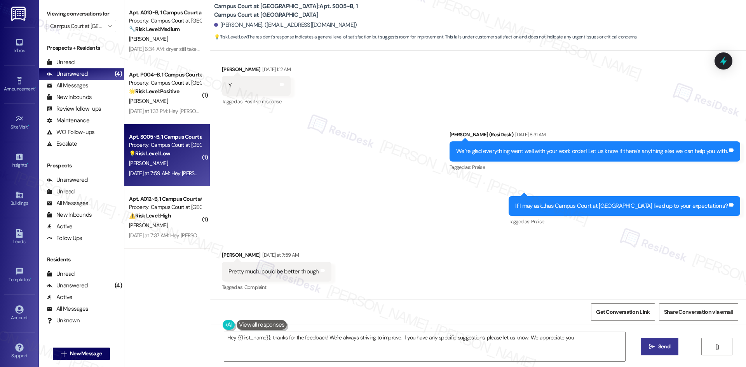
type textarea "Hey {{first_name}}, thanks for the feedback! We're always striving to improve. …"
click at [324, 166] on div "Sent via SMS Sarah (ResiDesk) Sep 16, 2025 at 8:31 AM We’re glad everything wen…" at bounding box center [478, 173] width 536 height 120
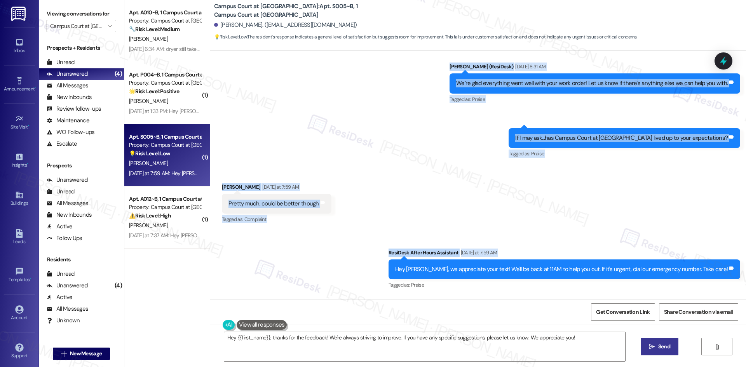
scroll to position [222, 0]
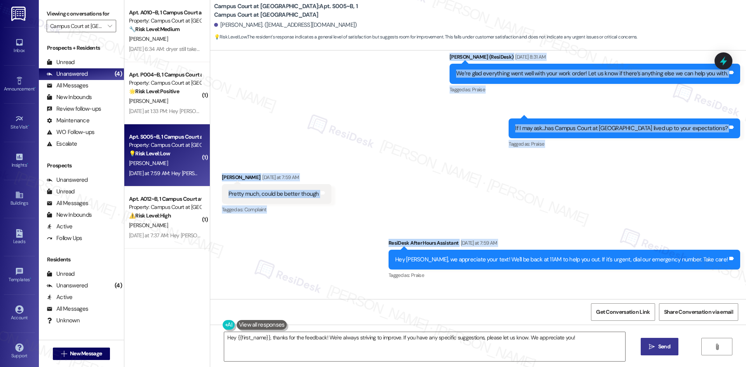
drag, startPoint x: 256, startPoint y: 130, endPoint x: 359, endPoint y: 248, distance: 157.0
click at [369, 258] on div "WO Lease started Aug 22, 2025 at 8:00 AM Show details Survey, sent via SMS Resi…" at bounding box center [478, 175] width 536 height 249
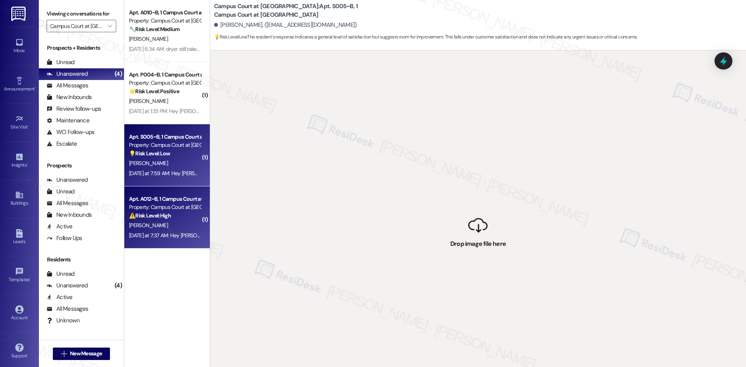
click at [152, 211] on div "Property: Campus Court at [GEOGRAPHIC_DATA]" at bounding box center [165, 207] width 72 height 8
click at [160, 172] on div "Yesterday at 7:59 AM: Hey Aidan, we appreciate your text! We'll be back at 11AM…" at bounding box center [304, 173] width 350 height 7
click at [175, 219] on div "⚠️ Risk Level: High The resident reports a continuing toilet leak. This poses a…" at bounding box center [165, 216] width 72 height 8
click at [168, 165] on div "[PERSON_NAME]" at bounding box center [164, 164] width 73 height 10
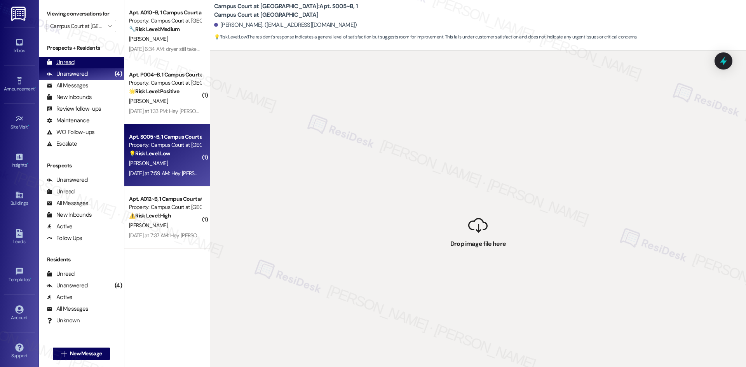
click at [64, 58] on div "Unread (0)" at bounding box center [81, 63] width 85 height 12
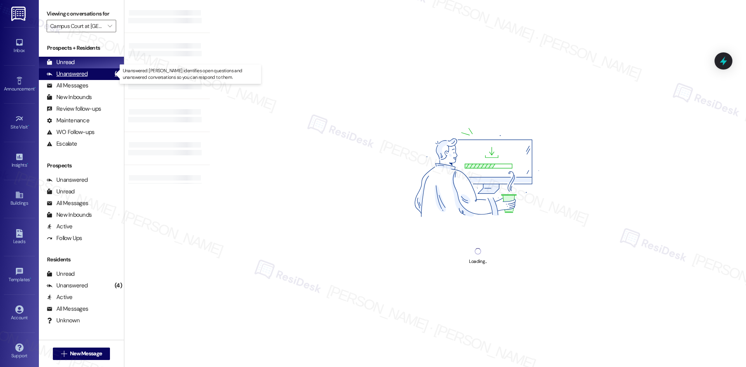
click at [77, 76] on div "Unanswered" at bounding box center [67, 74] width 41 height 8
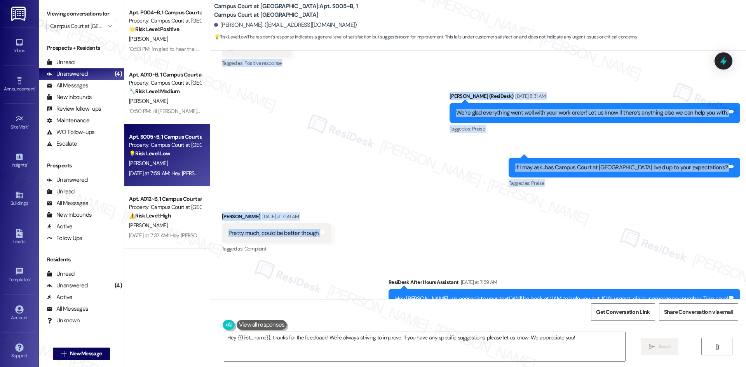
scroll to position [194, 0]
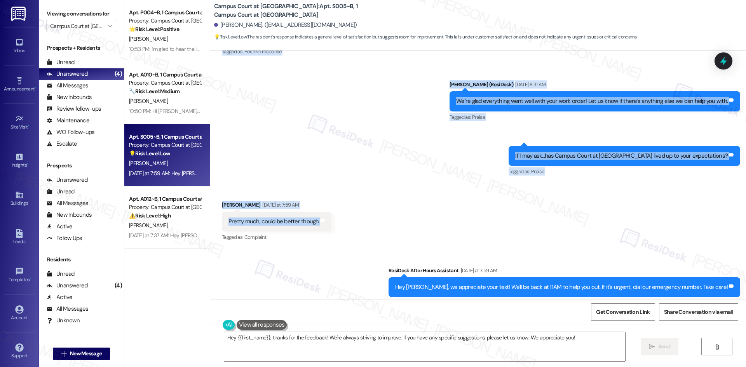
drag, startPoint x: 253, startPoint y: 131, endPoint x: 353, endPoint y: 228, distance: 139.9
click at [353, 228] on div "WO Lease started Aug 22, 2025 at 8:00 AM Show details Survey, sent via SMS Resi…" at bounding box center [478, 175] width 536 height 249
copy div "Residesk Automated Survey Sep 13, 2025 at 1:05 AM Hi Aidan! I'm checking in on …"
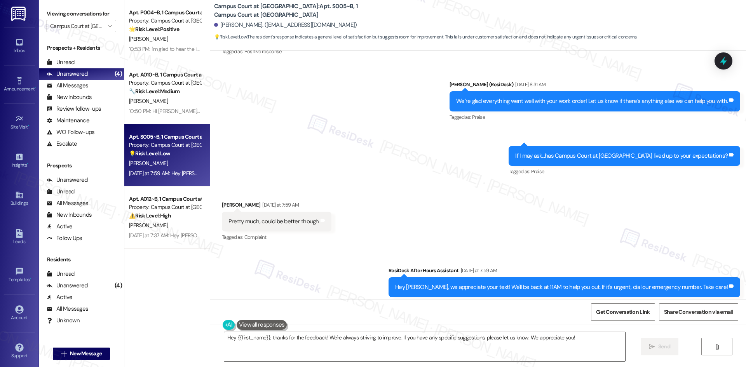
click at [352, 345] on textarea "Hey {{first_name}}, thanks for the feedback! We're always striving to improve. …" at bounding box center [424, 346] width 401 height 29
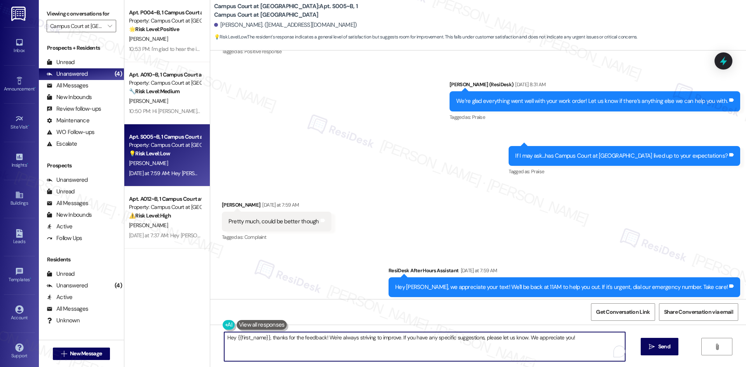
paste textarea "Thanks for sharing that, Aidan. Could you tell me a bit more about what could b…"
type textarea "Thanks for sharing that, Aidan. Could you tell me a bit more about what could b…"
click at [665, 347] on span "Send" at bounding box center [664, 347] width 12 height 8
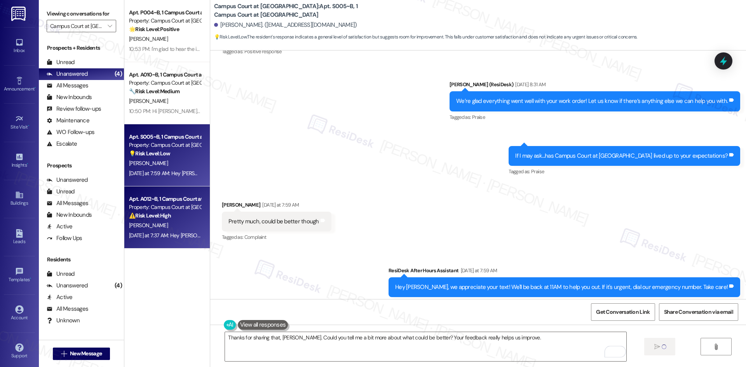
click at [178, 231] on div "Yesterday at 7:37 AM: Hey Rebecca, we appreciate your text! We'll be back at 11…" at bounding box center [164, 236] width 73 height 10
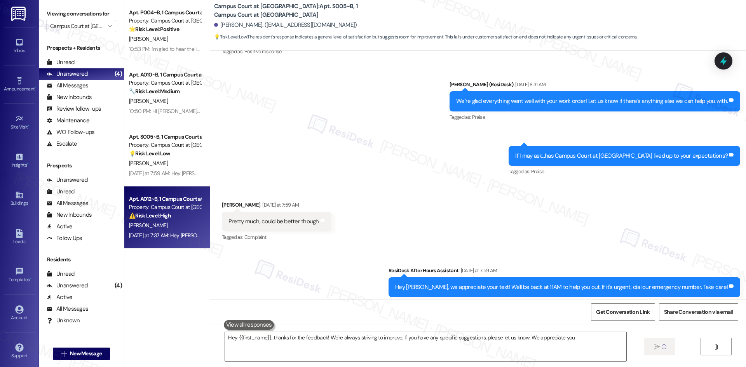
type textarea "Hey {{first_name}}, thanks for the feedback! We're always striving to improve. …"
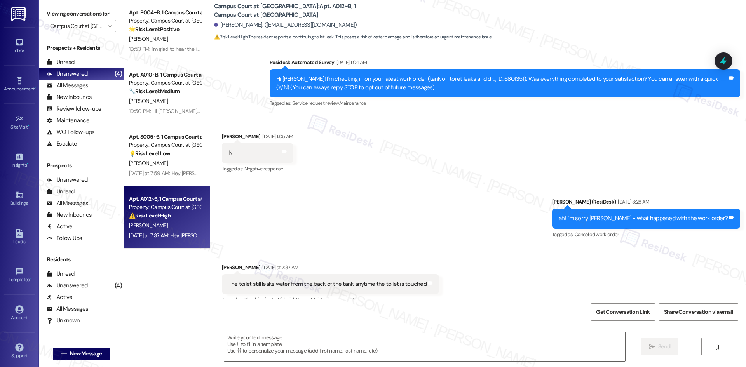
scroll to position [89, 0]
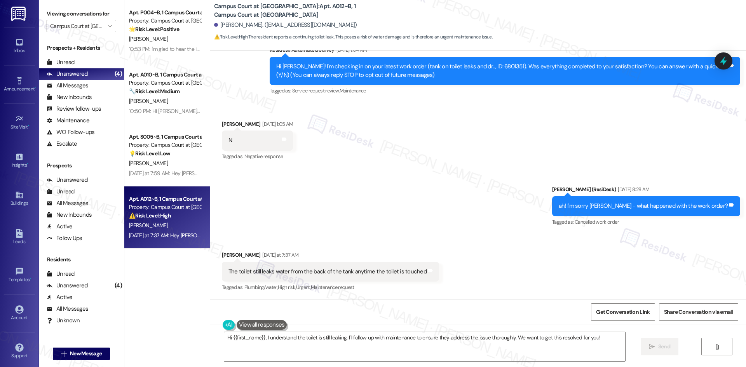
click at [463, 236] on div "Received via SMS Rebecca Klunder Yesterday at 7:37 AM The toilet still leaks wa…" at bounding box center [478, 267] width 536 height 66
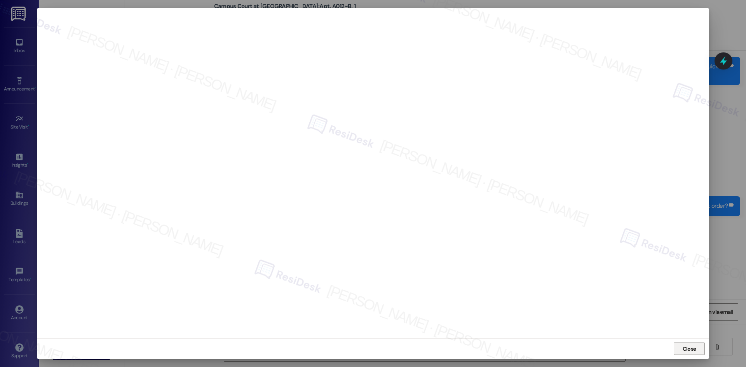
click at [686, 349] on span "Close" at bounding box center [690, 349] width 14 height 8
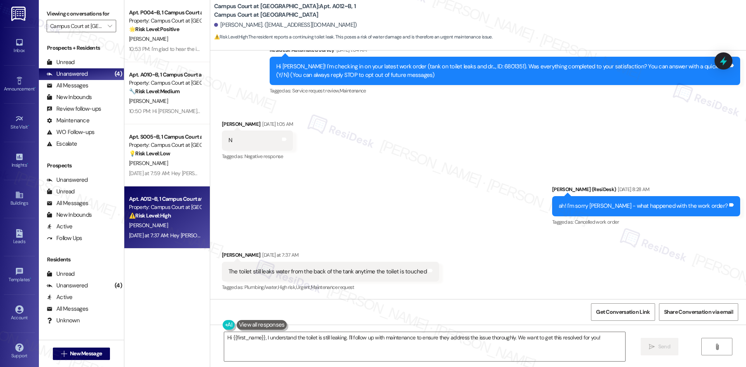
click at [276, 79] on div "Hi Rebecca! I'm checking in on your latest work order (tank on toilet leaks and…" at bounding box center [502, 71] width 452 height 17
click at [219, 79] on div "Survey, sent via SMS Residesk Automated Survey Sep 13, 2025 at 1:04 AM Hi Rebec…" at bounding box center [478, 65] width 536 height 74
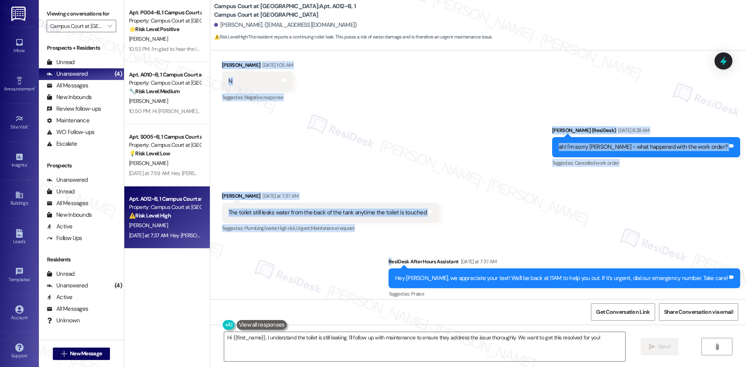
scroll to position [167, 0]
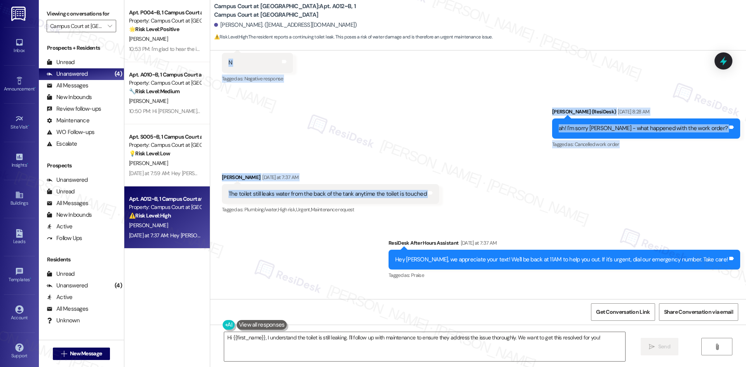
drag, startPoint x: 288, startPoint y: 142, endPoint x: 438, endPoint y: 193, distance: 157.7
click at [438, 193] on div "WO Lease started Aug 22, 2025 at 8:00 AM Show details Survey, sent via SMS Resi…" at bounding box center [478, 175] width 536 height 249
copy div "Residesk Automated Survey Sep 13, 2025 at 1:04 AM Hi Rebecca! I'm checking in o…"
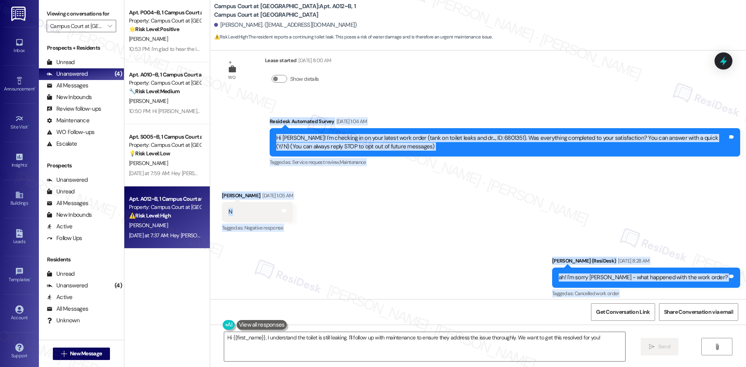
scroll to position [12, 0]
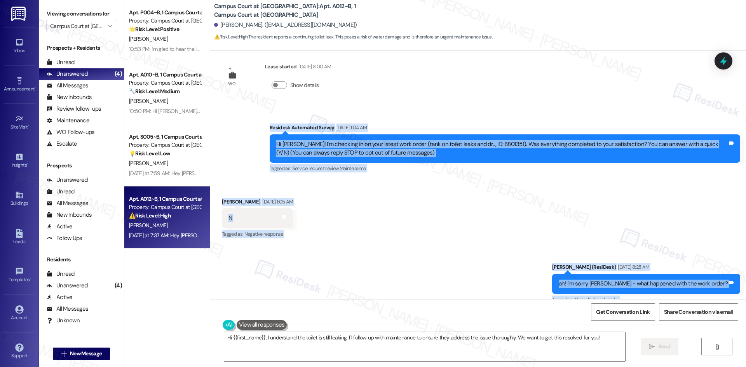
click at [475, 202] on div "Received via SMS Rebecca Klunder Sep 13, 2025 at 1:05 AM N Tags and notes Tagge…" at bounding box center [478, 213] width 536 height 66
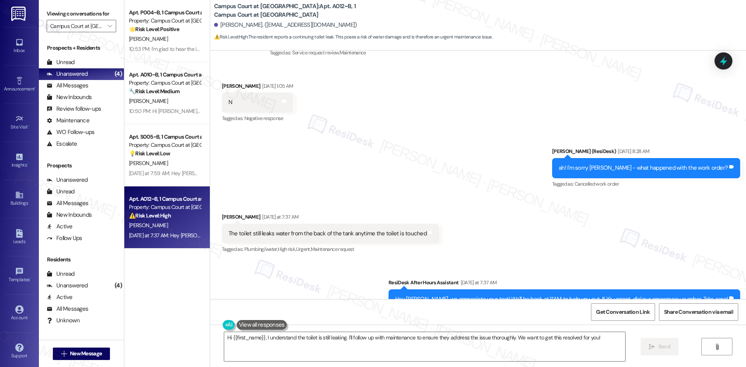
scroll to position [128, 0]
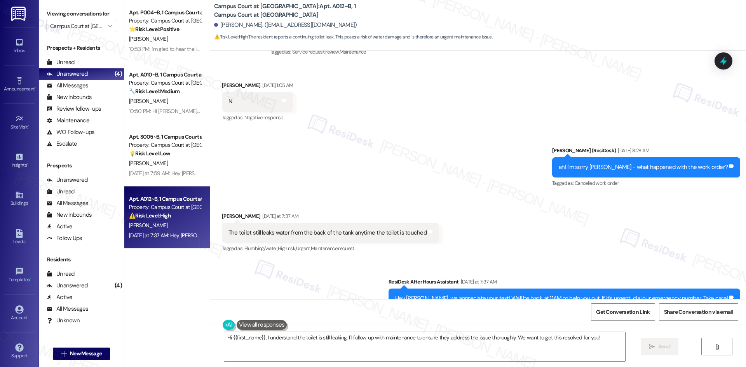
click at [466, 248] on div "Received via SMS Rebecca Klunder Yesterday at 7:37 AM The toilet still leaks wa…" at bounding box center [478, 228] width 536 height 66
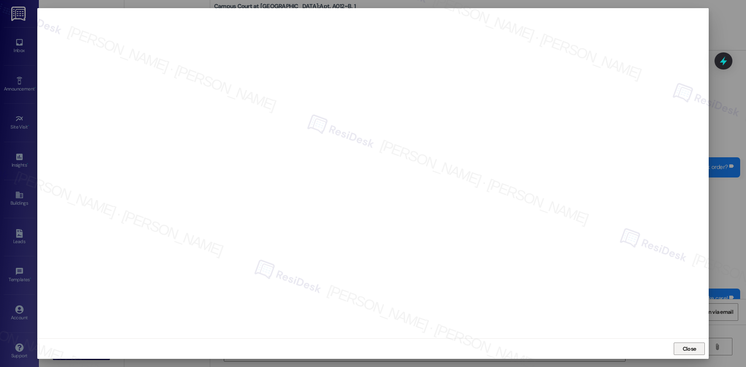
click at [690, 349] on span "Close" at bounding box center [690, 349] width 14 height 8
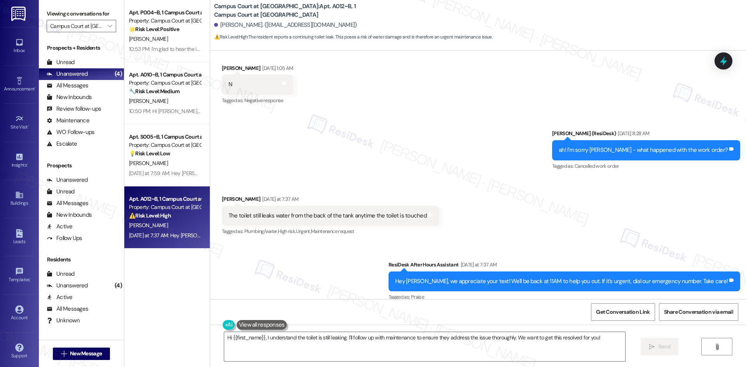
scroll to position [206, 0]
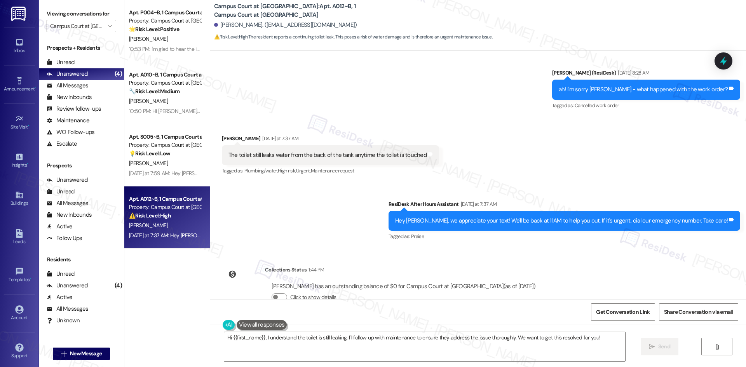
drag, startPoint x: 369, startPoint y: 183, endPoint x: 368, endPoint y: 199, distance: 16.0
click at [368, 183] on div "Sent via SMS ResiDesk After Hours Assistant Yesterday at 7:37 AM Hey Rebecca, w…" at bounding box center [478, 216] width 536 height 66
click at [335, 344] on textarea "Hi {{first_name}}, I understand the toilet is still leaking. I'll follow up wit…" at bounding box center [424, 346] width 401 height 29
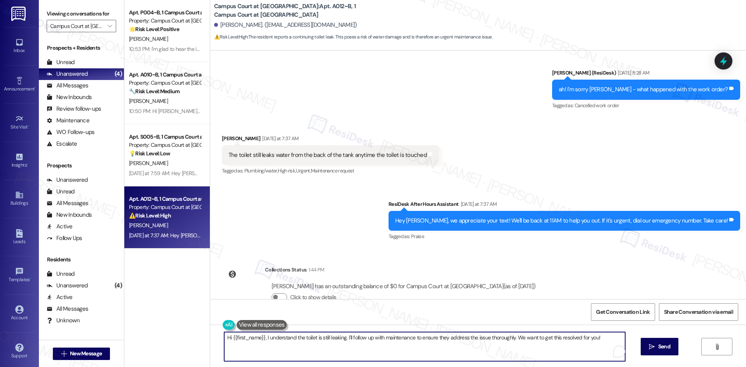
paste textarea "I’m sorry to hear the toilet is still leaking. I’ll submit a new work order to …"
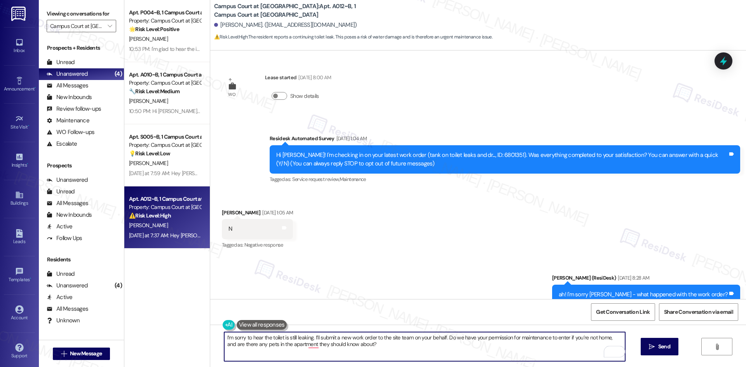
scroll to position [0, 0]
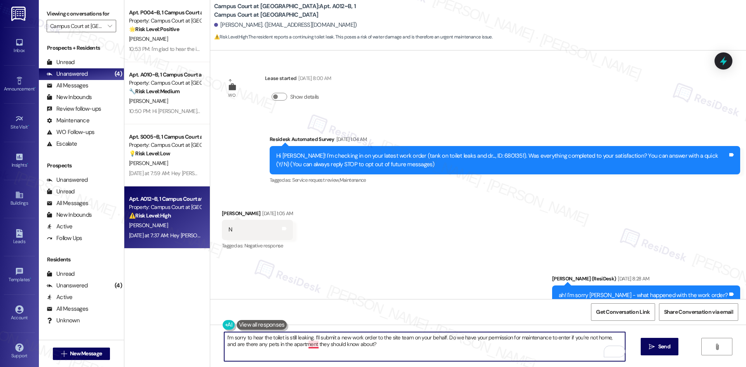
click at [307, 344] on textarea "I’m sorry to hear the toilet is still leaking. I’ll submit a new work order to …" at bounding box center [424, 346] width 401 height 29
type textarea "I’m sorry to hear the toilet is still leaking. I’ll submit a new work order to …"
click at [666, 348] on span "Send" at bounding box center [664, 347] width 12 height 8
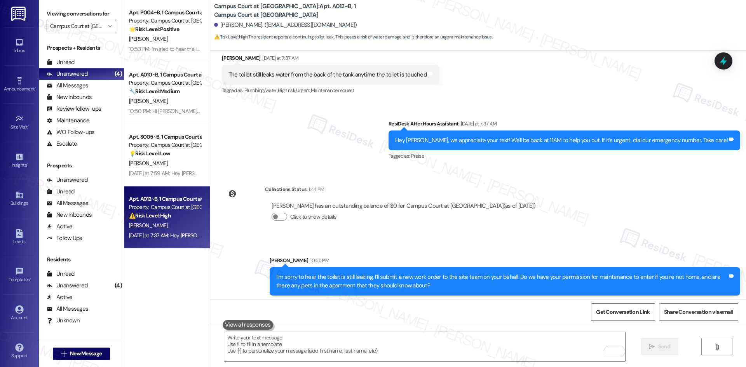
scroll to position [289, 0]
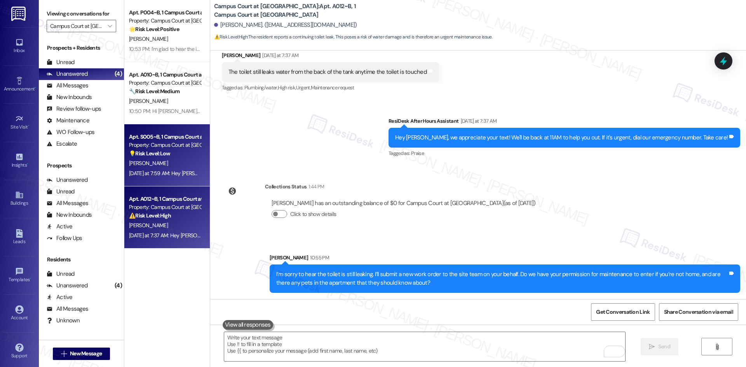
click at [151, 158] on div "💡 Risk Level: Low The resident's response indicates a general level of satisfac…" at bounding box center [165, 154] width 72 height 8
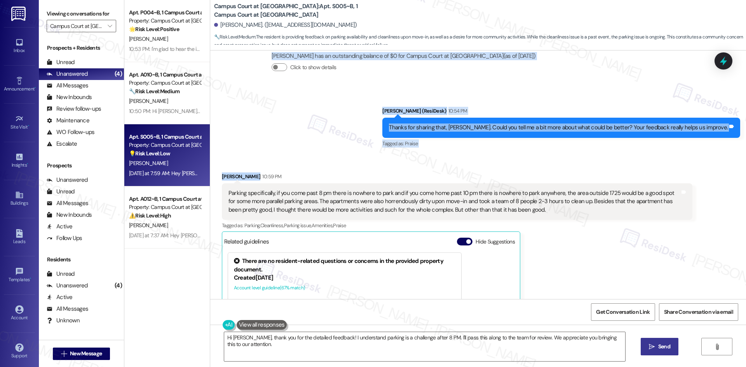
scroll to position [508, 0]
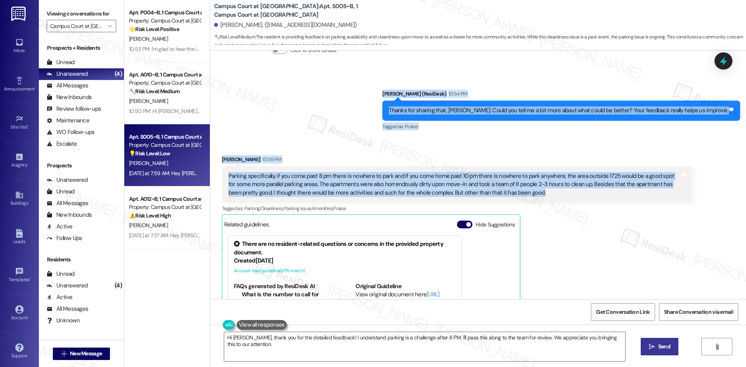
drag, startPoint x: 248, startPoint y: 105, endPoint x: 553, endPoint y: 197, distance: 318.0
click at [553, 198] on div "WO Lease started Aug 22, 2025 at 8:00 AM Show details Survey, sent via SMS Resi…" at bounding box center [478, 175] width 536 height 249
copy div "Hi Aidan! I'm checking in on your latest work order (missing buttons on the dis…"
click at [357, 134] on div "Sent via SMS Sarah (ResiDesk) 10:54 PM Thanks for sharing that, Aidan. Could yo…" at bounding box center [478, 105] width 536 height 66
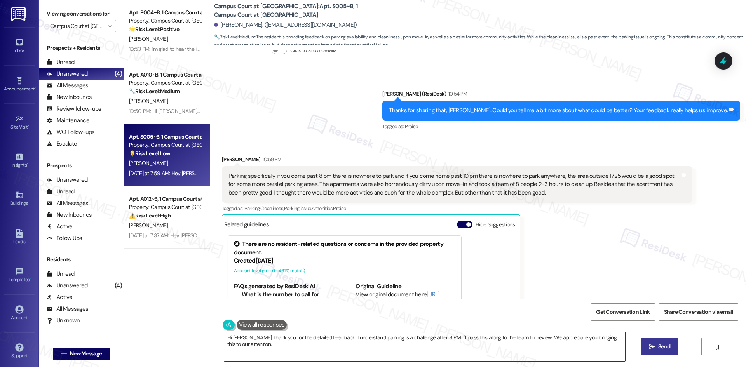
click at [368, 344] on textarea "Hi Aidan, thank you for the detailed feedback! I understand parking is a challe…" at bounding box center [424, 346] width 401 height 29
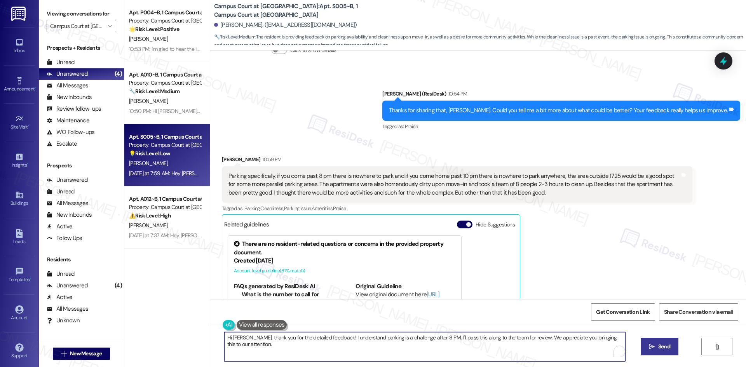
paste textarea "Thank you for sharing that feedback, Aidan—I really appreciate the detail. I’ll…"
drag, startPoint x: 475, startPoint y: 347, endPoint x: 501, endPoint y: 347, distance: 26.4
click at [475, 347] on textarea "Hi Aidan, thank you for the detailed feedback! I understand parking is a challe…" at bounding box center [424, 346] width 401 height 29
click at [527, 347] on textarea "Hi Aidan, thank you for the detailed feedback! I understand parking is a challe…" at bounding box center [424, 346] width 401 height 29
drag, startPoint x: 518, startPoint y: 340, endPoint x: 141, endPoint y: 339, distance: 377.0
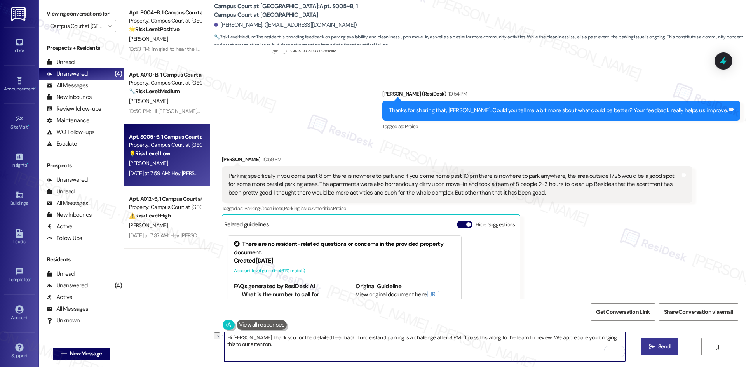
click at [141, 339] on div "Apt. P004~B, 1 Campus Court at Knollwood Property: Campus Court at Knollwood 🌟 …" at bounding box center [435, 183] width 622 height 367
paste textarea "Thank you for sharing that feedback, Aidan—I really appreciate the detail. I’ll…"
drag, startPoint x: 400, startPoint y: 346, endPoint x: 286, endPoint y: 346, distance: 113.1
click at [286, 346] on textarea "Thank you for sharing that feedback, Aidan—I really appreciate the detail. I’ll…" at bounding box center [424, 346] width 401 height 29
drag, startPoint x: 384, startPoint y: 339, endPoint x: 325, endPoint y: 339, distance: 59.5
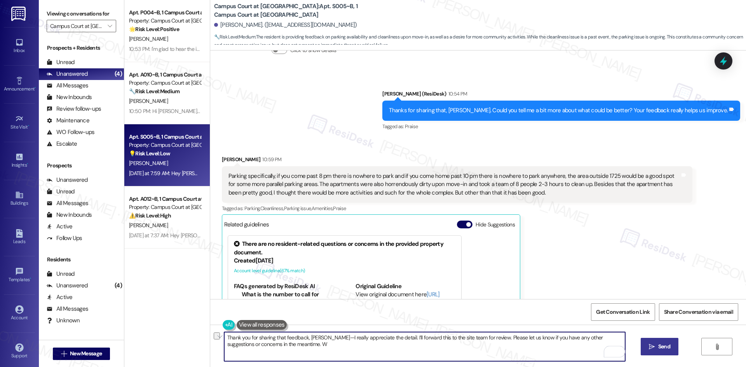
click at [325, 339] on textarea "Thank you for sharing that feedback, Aidan—I really appreciate the detail. I’ll…" at bounding box center [424, 346] width 401 height 29
paste textarea "e appreciate you bringing this to our attention."
click at [325, 338] on textarea "Thank you for sharing that feedback, Aidan—I e appreciate you bringing this to …" at bounding box center [424, 346] width 401 height 29
click at [423, 339] on textarea "Thank you for sharing that feedback, Aidan—I appreciate you bringing this to ou…" at bounding box center [424, 346] width 401 height 29
click at [425, 341] on textarea "Thank you for sharing that feedback, Aidan—I appreciate you bringing this to ou…" at bounding box center [424, 346] width 401 height 29
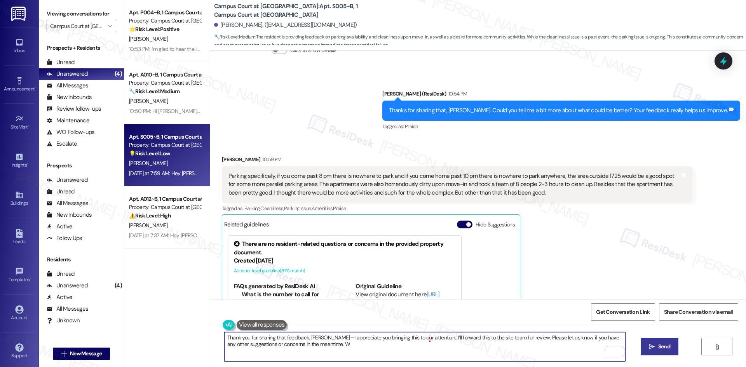
click at [423, 339] on textarea "Thank you for sharing that feedback, Aidan—I appreciate you bringing this to ou…" at bounding box center [424, 346] width 401 height 29
click at [423, 340] on textarea "Thank you for sharing that feedback, Aidan—I appreciate you bringing this to ou…" at bounding box center [424, 346] width 401 height 29
click at [464, 349] on textarea "Thank you for sharing that feedback, Aidan—I appreciate you bringing this to ou…" at bounding box center [424, 346] width 401 height 29
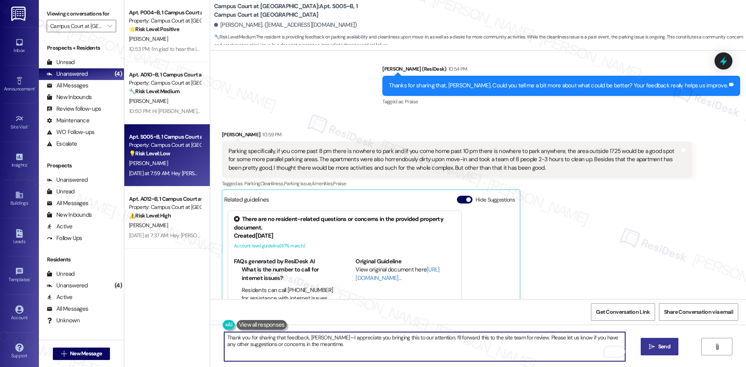
scroll to position [586, 0]
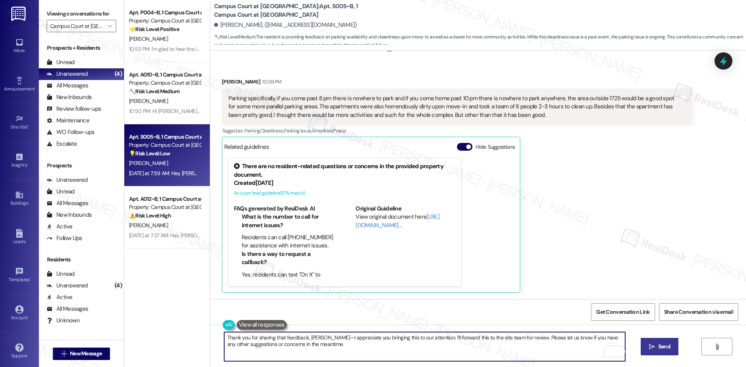
type textarea "Thank you for sharing that feedback, Aidan—I appreciate you bringing this to ou…"
click at [661, 346] on span "Send" at bounding box center [664, 347] width 12 height 8
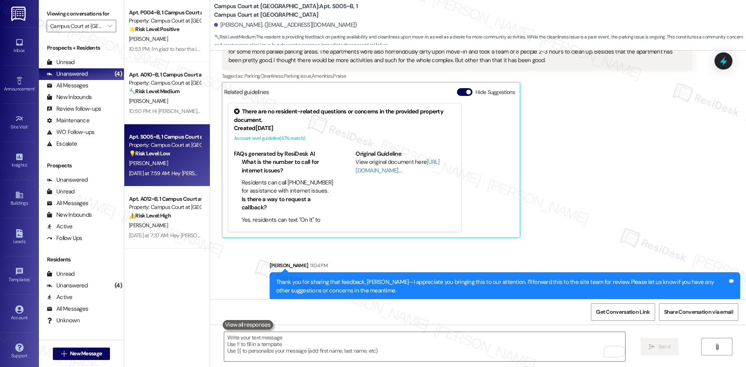
scroll to position [648, 0]
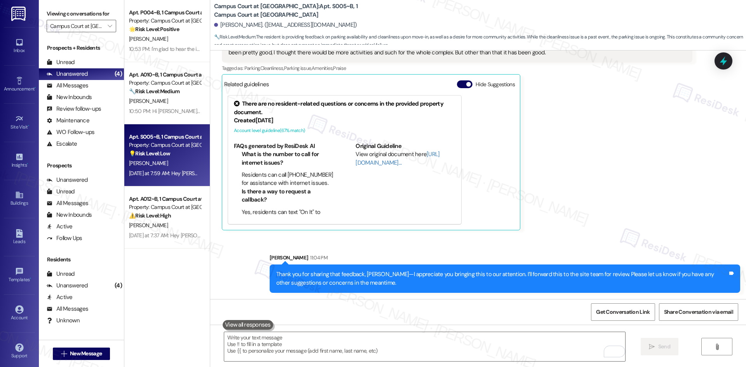
click at [603, 241] on div "Sent via SMS Sarah 11:04 PM Thank you for sharing that feedback, Aidan—I apprec…" at bounding box center [478, 267] width 536 height 63
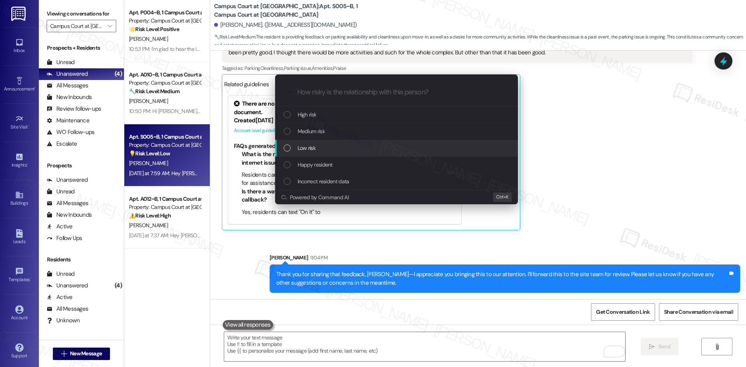
click at [332, 145] on div "Low risk" at bounding box center [397, 148] width 227 height 9
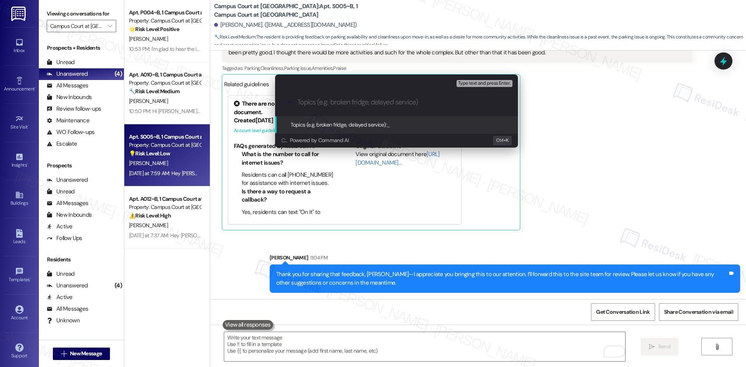
click at [353, 101] on input "Topics (e.g. broken fridge, delayed service)" at bounding box center [402, 102] width 211 height 8
paste input "Resident Feedback – Parking, Move-In Cleanliness, and Community Activities"
type input "Resident Feedback – Parking, Move-In Cleanliness, and Community Activities"
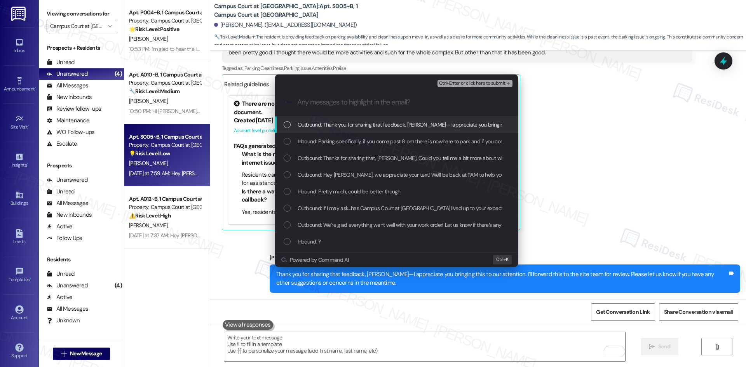
scroll to position [0, 0]
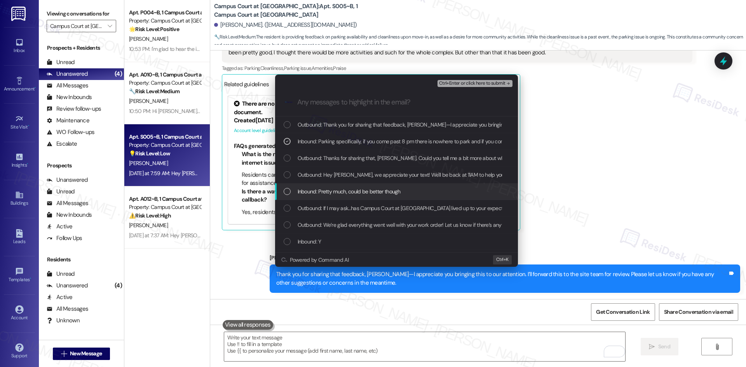
click at [348, 197] on div "Inbound: Pretty much, could be better though" at bounding box center [396, 191] width 243 height 17
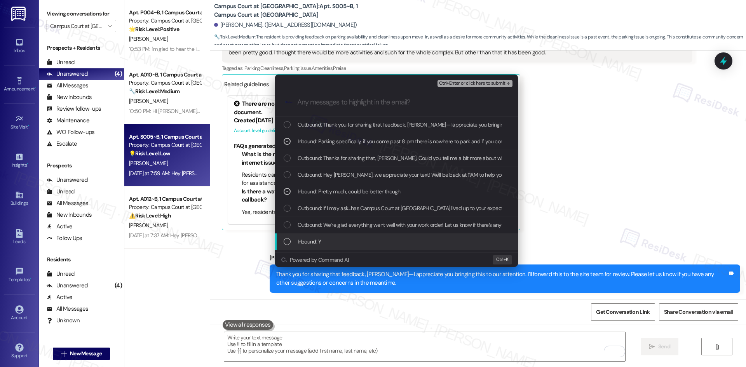
click at [360, 242] on div "Inbound: Y" at bounding box center [397, 241] width 227 height 9
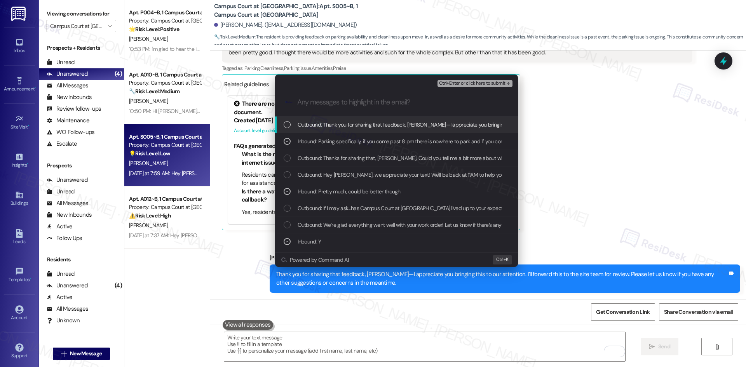
click at [485, 82] on span "Ctrl+Enter or click here to submit" at bounding box center [472, 83] width 66 height 5
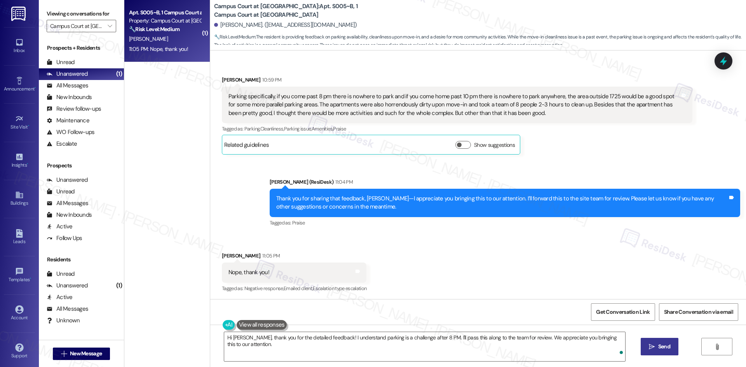
scroll to position [589, 0]
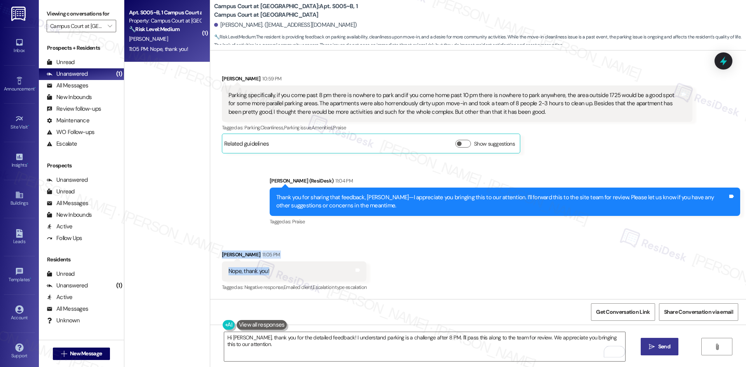
drag, startPoint x: 265, startPoint y: 262, endPoint x: 280, endPoint y: 268, distance: 16.6
click at [279, 269] on div "Received via SMS Aidan Everson 11:05 PM Nope, thank you! Tags and notes Tagged …" at bounding box center [478, 266] width 536 height 66
copy div "Aidan Everson 11:05 PM Nope, thank you!"
click at [388, 251] on div "Received via SMS Aidan Everson 11:05 PM Nope, thank you! Tags and notes Tagged …" at bounding box center [478, 266] width 536 height 66
click at [293, 262] on div "Nope, thank you! Tags and notes" at bounding box center [294, 272] width 145 height 20
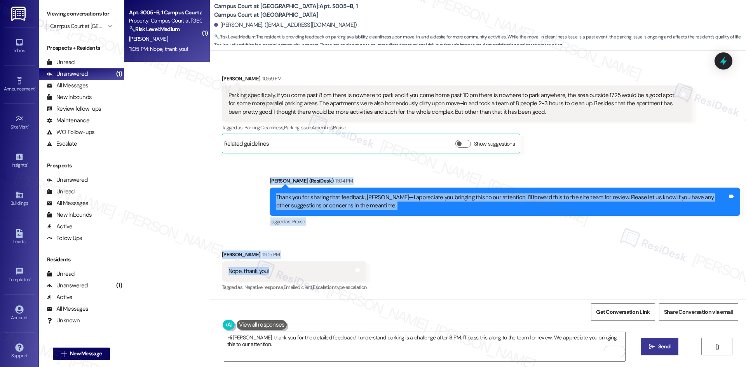
drag, startPoint x: 260, startPoint y: 182, endPoint x: 286, endPoint y: 273, distance: 95.2
click at [286, 273] on div "WO Lease started Aug 22, 2025 at 8:00 AM Show details Survey, sent via SMS Resi…" at bounding box center [478, 175] width 536 height 249
copy div "Sarah (ResiDesk) 11:04 PM Thank you for sharing that feedback, Aidan—I apprecia…"
click at [421, 234] on div "Received via SMS Aidan Everson 11:05 PM Nope, thank you! Tags and notes Tagged …" at bounding box center [478, 266] width 536 height 66
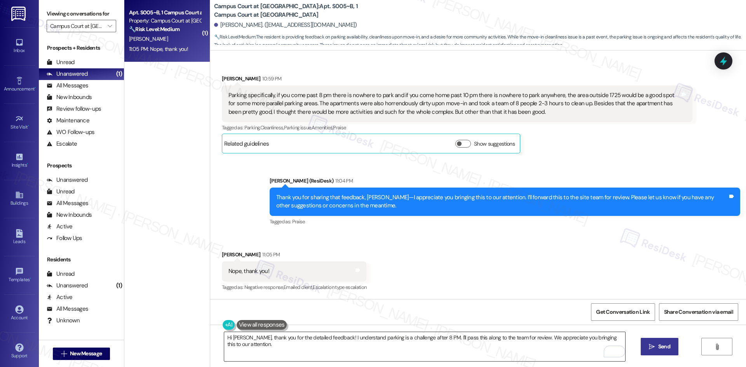
click at [406, 345] on textarea "Hi Aidan, thank you for the detailed feedback! I understand parking is a challe…" at bounding box center [424, 346] width 401 height 29
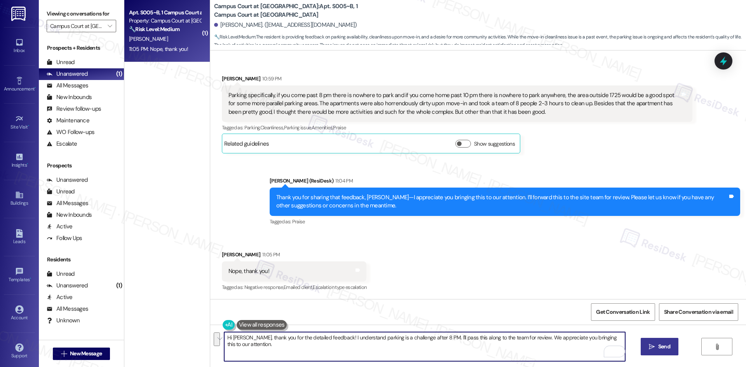
paste textarea "You’re very welcome, Aida"
type textarea "You’re very welcome, Aidan!"
type textarea "Hi Aidan, thank you for the detailed feedback! I understand parking is a challe…"
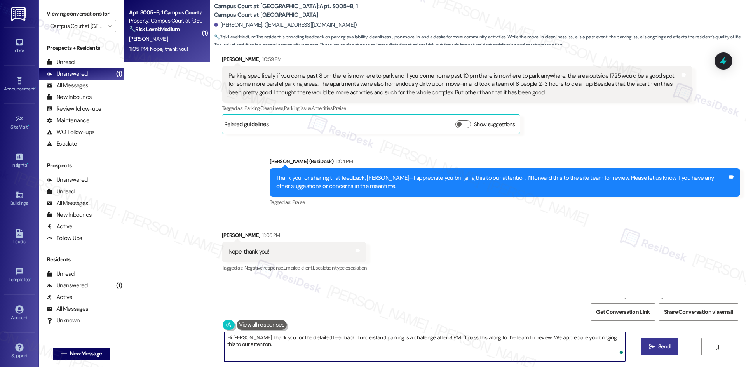
scroll to position [643, 0]
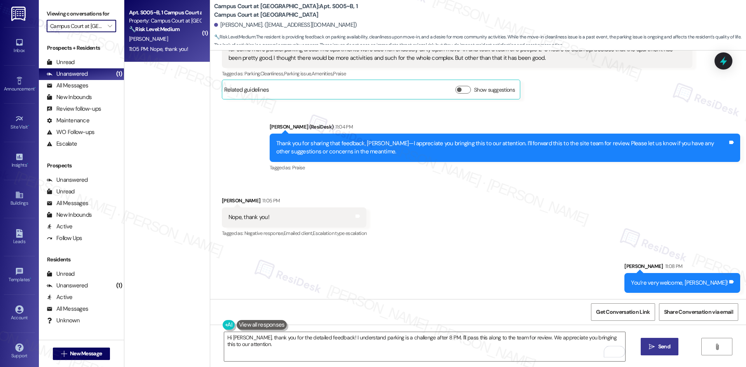
click at [82, 25] on input "Campus Court at [GEOGRAPHIC_DATA]" at bounding box center [77, 26] width 54 height 12
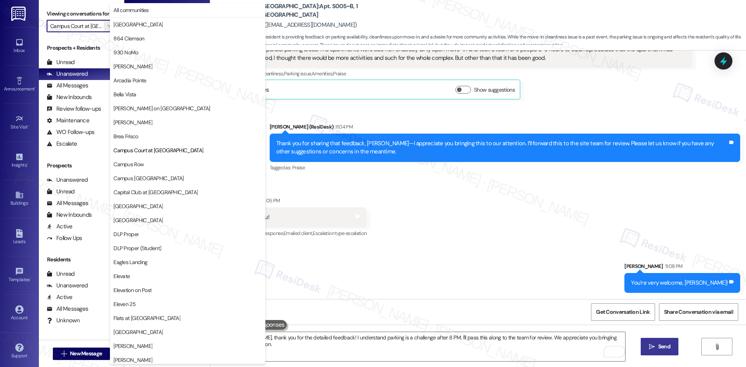
scroll to position [126, 0]
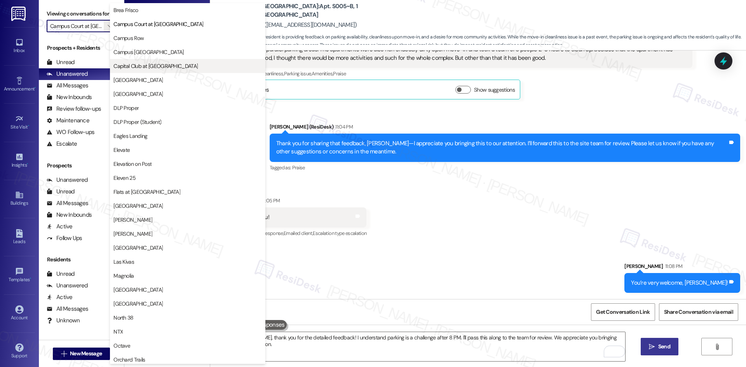
click at [192, 70] on span "Capital Club at [GEOGRAPHIC_DATA]" at bounding box center [187, 66] width 148 height 8
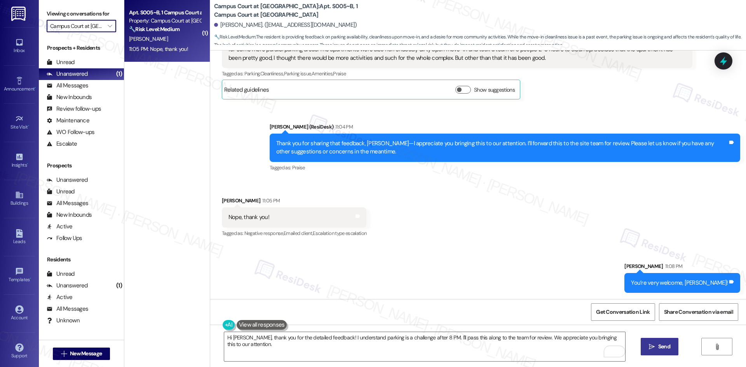
type input "Capital Club at [GEOGRAPHIC_DATA]"
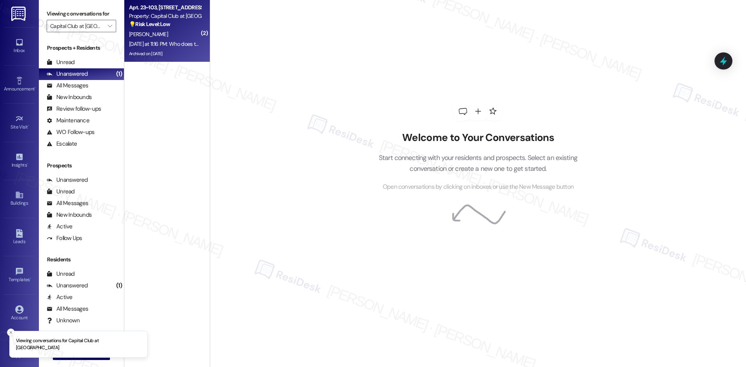
click at [192, 51] on div "Archived on 04/30/2025" at bounding box center [164, 54] width 73 height 10
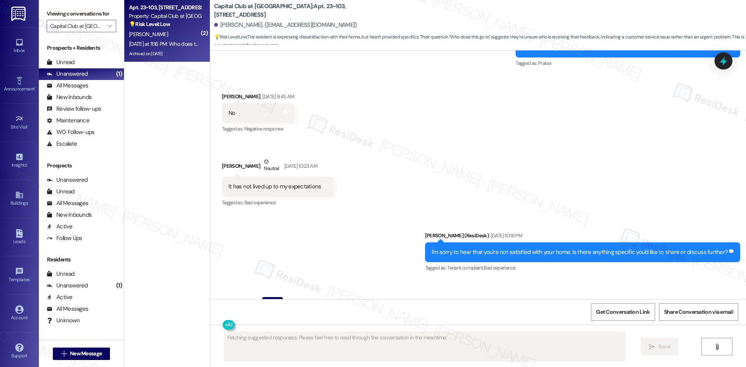
scroll to position [11388, 0]
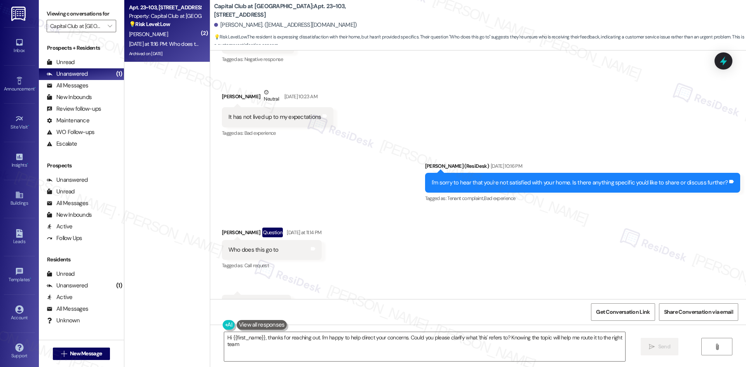
type textarea "Hi {{first_name}}, thanks for reaching out. I'm happy to help direct your conce…"
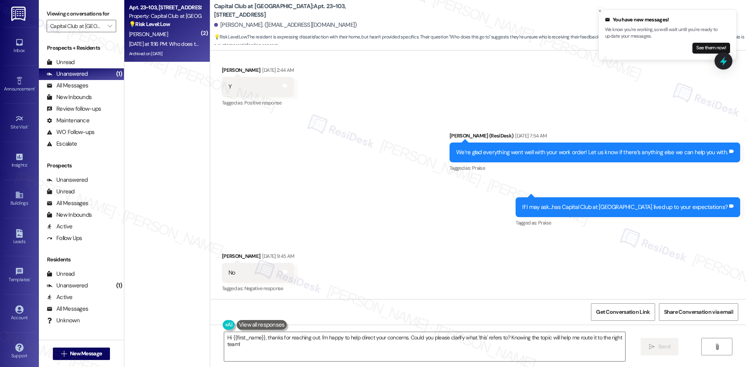
scroll to position [11000, 0]
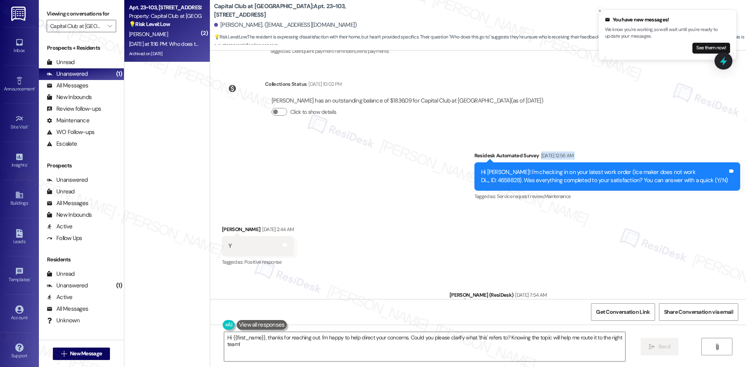
drag, startPoint x: 443, startPoint y: 129, endPoint x: 448, endPoint y: 131, distance: 4.7
click at [446, 134] on div "Survey, sent via SMS Residesk Automated Survey Sep 13, 2025 at 12:56 AM Hi Kris…" at bounding box center [478, 171] width 536 height 74
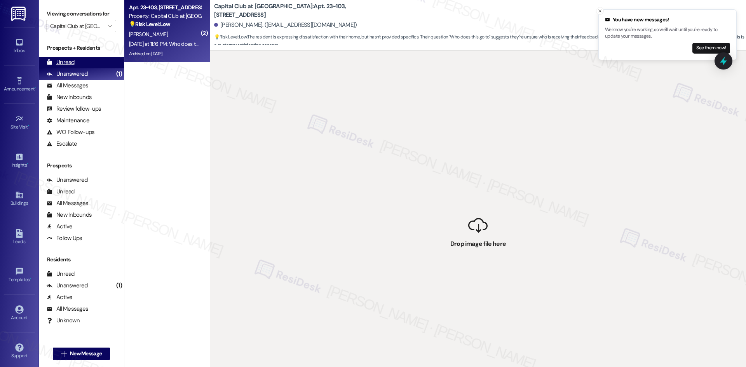
click at [77, 61] on div "Unread (0)" at bounding box center [81, 63] width 85 height 12
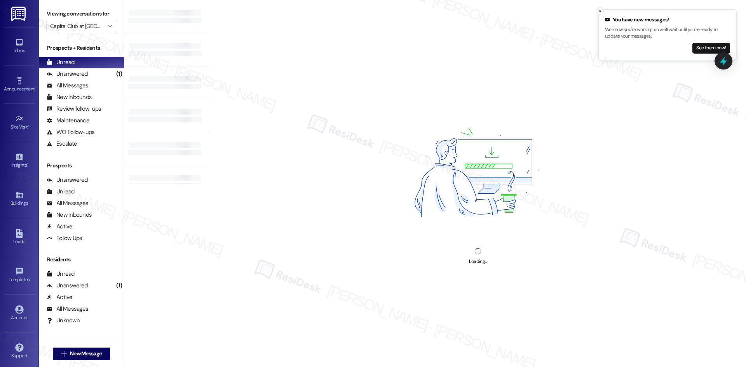
click at [599, 10] on icon "Close toast" at bounding box center [600, 11] width 5 height 5
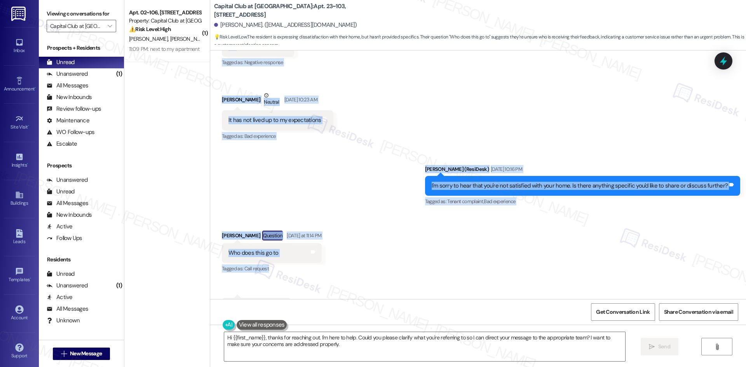
scroll to position [11388, 0]
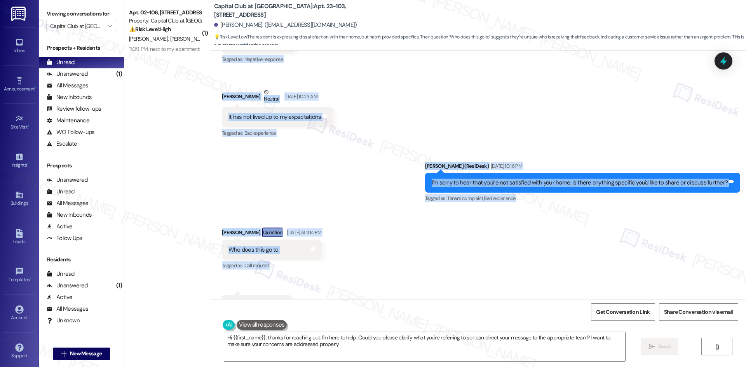
drag, startPoint x: 447, startPoint y: 119, endPoint x: 301, endPoint y: 283, distance: 219.9
click at [301, 283] on div "Announcement, sent via SMS Sarah (ResiDesk) Mar 01, 2024 at 3:06 AM Hi Kristian…" at bounding box center [478, 175] width 536 height 249
copy div "Residesk Automated Survey Sep 13, 2025 at 12:56 AM Hi Kristian! I'm checking in…"
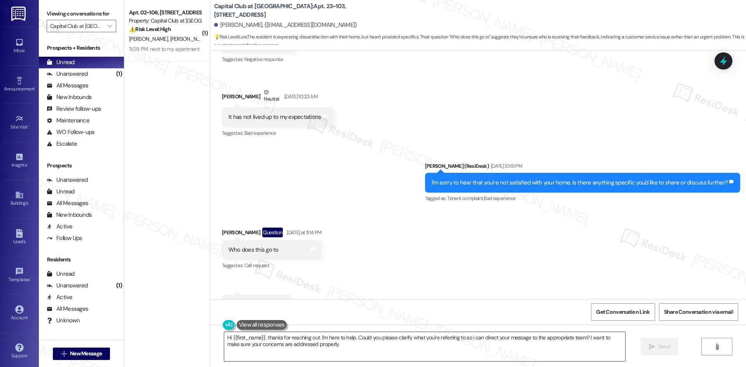
click at [353, 342] on textarea "Hi {{first_name}}, thanks for reaching out. I'm here to help. Could you please …" at bounding box center [424, 346] width 401 height 29
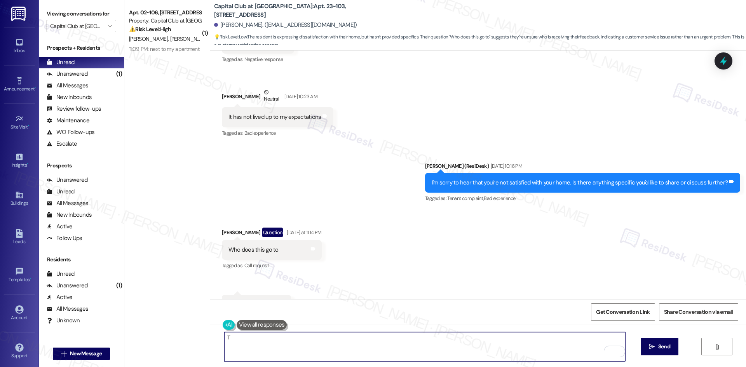
paste textarea "hank you for asking. The feedback you share here goes directly to the site team…"
type textarea "Thank you for asking. The feedback you share here goes directly to the site tea…"
click at [414, 351] on textarea "Thank you for asking. The feedback you share here goes directly to the site tea…" at bounding box center [424, 346] width 401 height 29
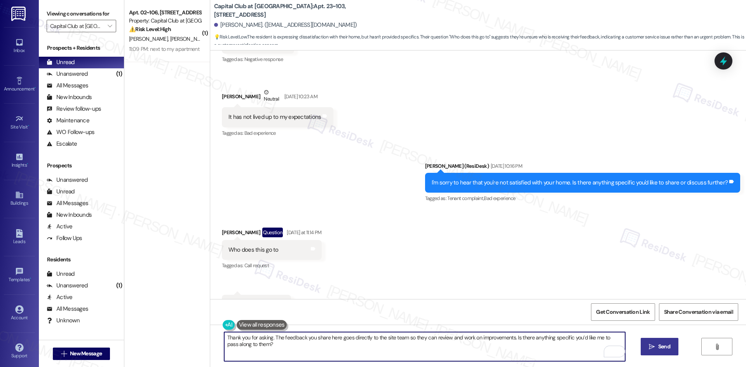
click at [645, 347] on button " Send" at bounding box center [660, 346] width 38 height 17
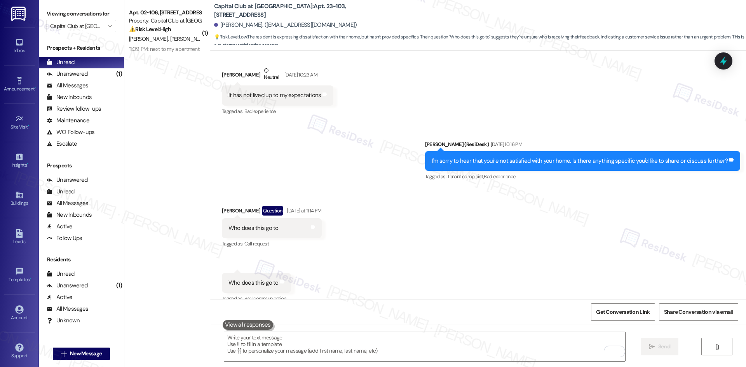
scroll to position [11451, 0]
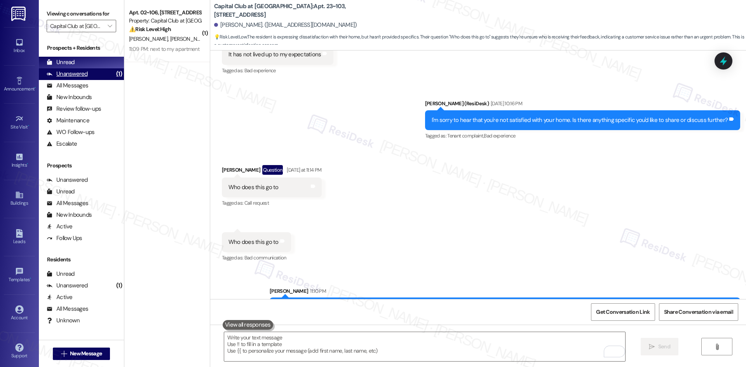
click at [89, 76] on div "Unanswered (1)" at bounding box center [81, 74] width 85 height 12
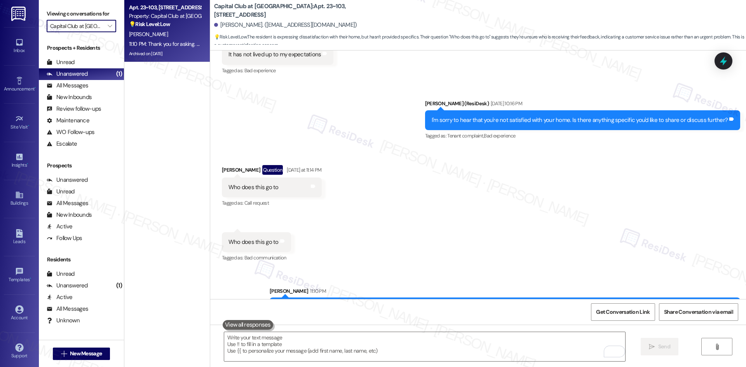
click at [86, 29] on input "Capital Club at [GEOGRAPHIC_DATA]" at bounding box center [77, 26] width 54 height 12
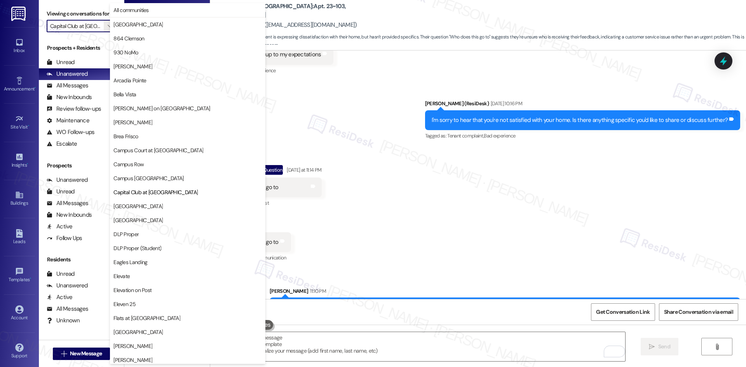
scroll to position [126, 0]
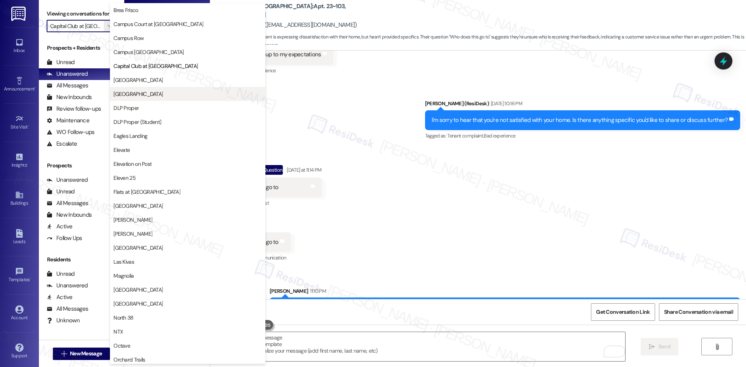
click at [178, 95] on span "[GEOGRAPHIC_DATA]" at bounding box center [187, 94] width 148 height 8
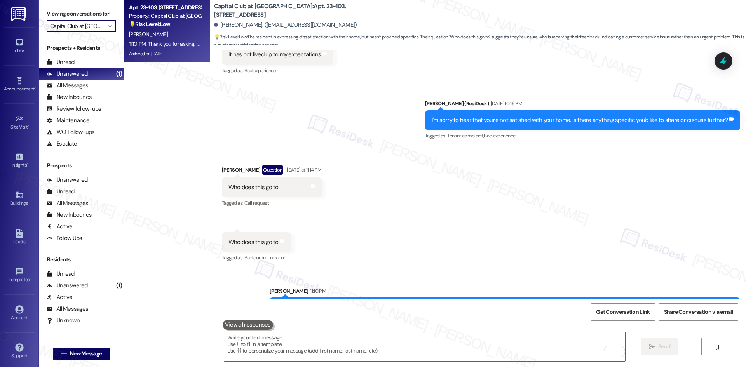
type input "[GEOGRAPHIC_DATA]"
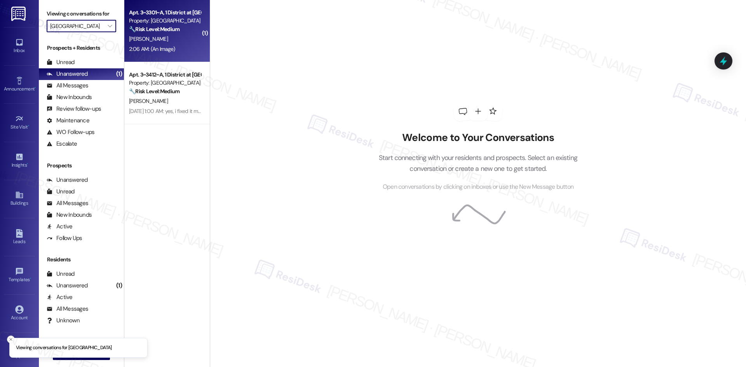
click at [173, 39] on div "S. Davis" at bounding box center [164, 39] width 73 height 10
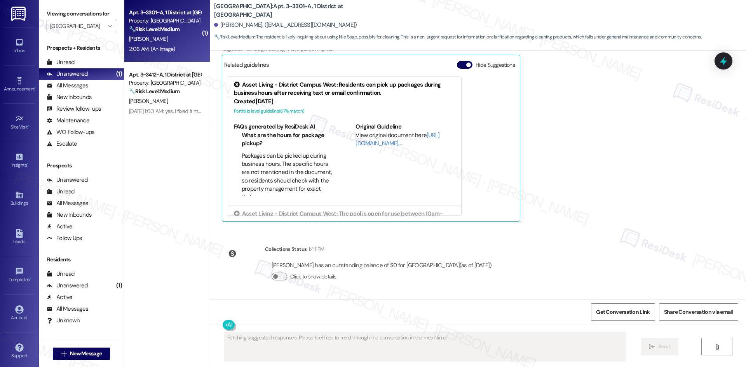
type textarea "Fetching suggested responses. Please feel free to read through the conversation…"
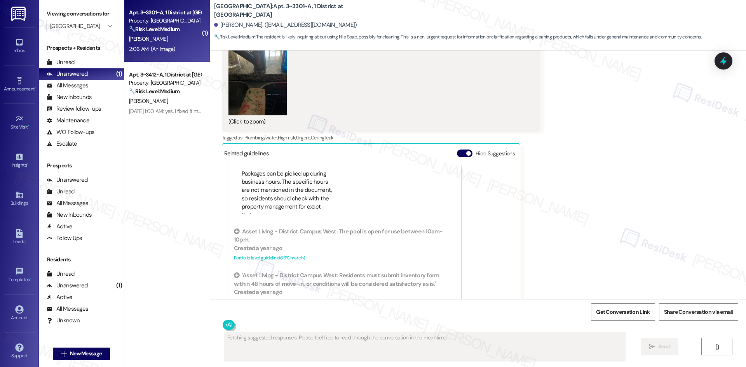
scroll to position [77, 0]
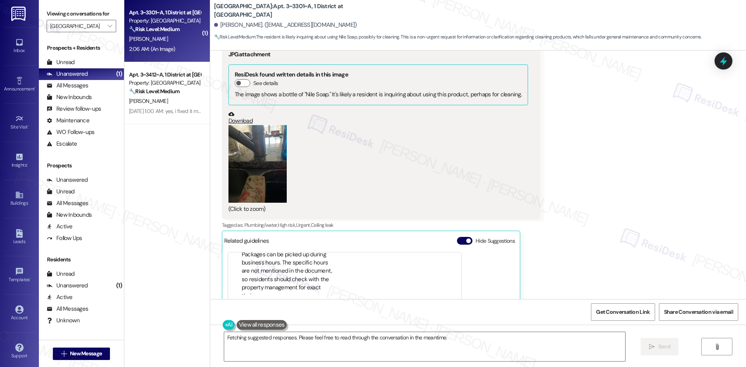
scroll to position [209, 0]
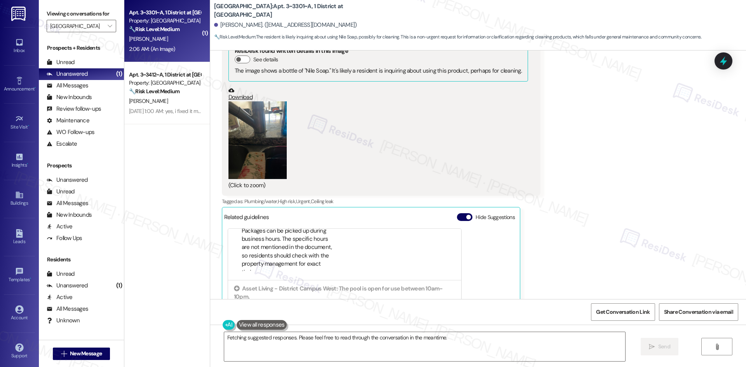
click at [241, 157] on button "Zoom image" at bounding box center [258, 140] width 58 height 78
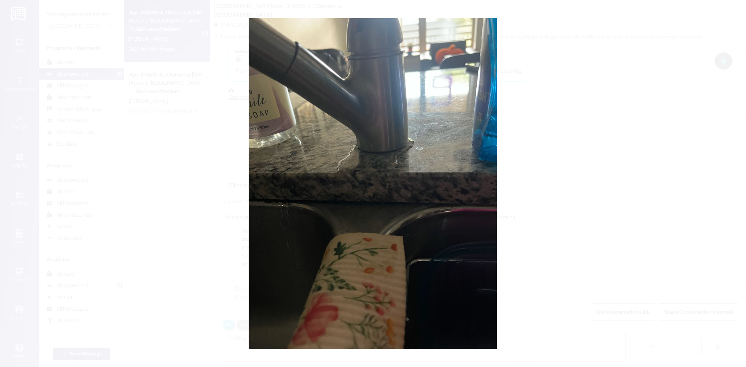
click at [583, 164] on button "Unzoom image" at bounding box center [373, 183] width 746 height 367
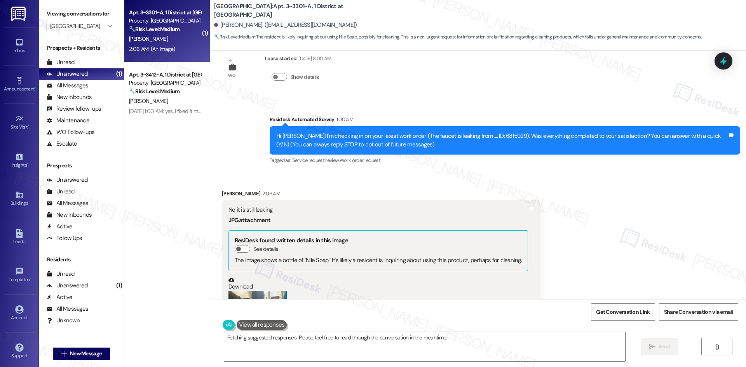
scroll to position [15, 0]
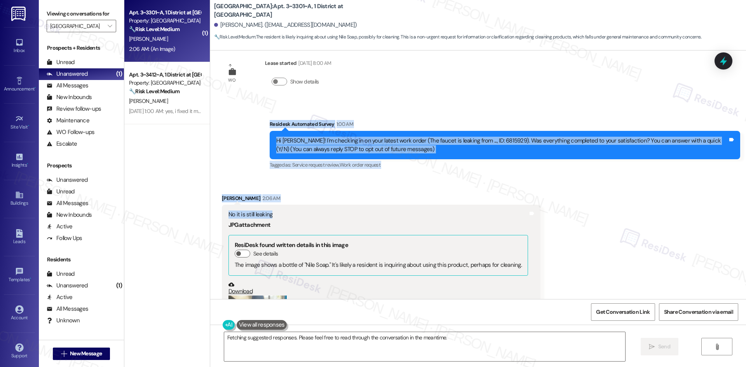
drag, startPoint x: 254, startPoint y: 117, endPoint x: 296, endPoint y: 215, distance: 106.2
click at [296, 215] on div "WO Lease started Aug 22, 2025 at 8:00 AM Show details Survey, sent via SMS Resi…" at bounding box center [478, 175] width 536 height 249
copy div "Residesk Automated Survey 1:00 AM Hi Sarah! I'm checking in on your latest work…"
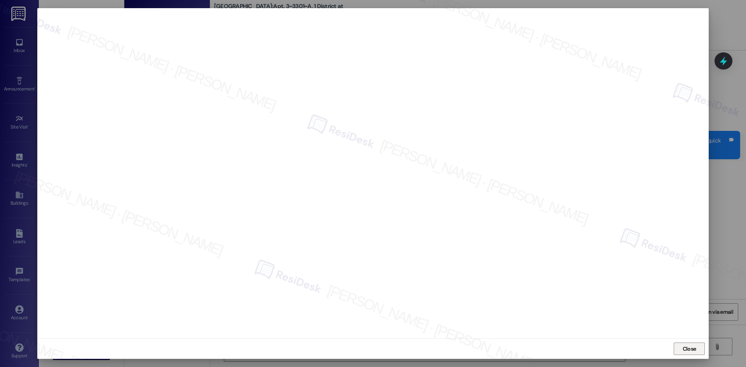
click at [693, 347] on span "Close" at bounding box center [690, 349] width 14 height 8
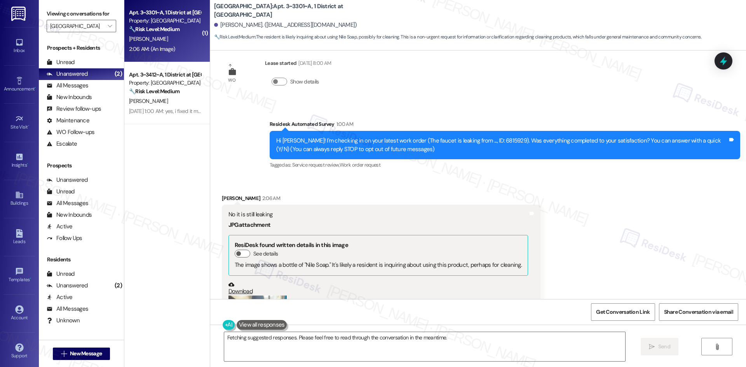
drag, startPoint x: 261, startPoint y: 136, endPoint x: 300, endPoint y: 219, distance: 91.6
click at [300, 219] on div "WO Lease started Aug 22, 2025 at 8:00 AM Show details Survey, sent via SMS Resi…" at bounding box center [478, 175] width 536 height 249
click at [251, 158] on div "Survey, sent via SMS Residesk Automated Survey 1:00 AM Hi Sarah! I'm checking i…" at bounding box center [478, 140] width 536 height 74
drag, startPoint x: 254, startPoint y: 122, endPoint x: 272, endPoint y: 152, distance: 34.4
click at [270, 148] on div "Survey, sent via SMS Residesk Automated Survey 1:00 AM Hi Sarah! I'm checking i…" at bounding box center [478, 140] width 536 height 74
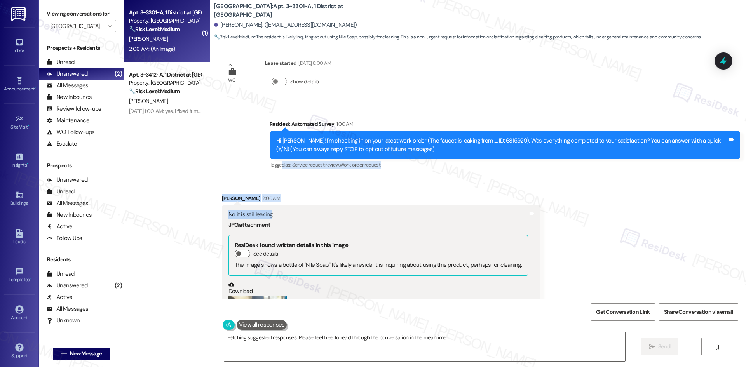
drag, startPoint x: 288, startPoint y: 183, endPoint x: 287, endPoint y: 214, distance: 30.7
click at [287, 214] on div "WO Lease started Aug 22, 2025 at 8:00 AM Show details Survey, sent via SMS Resi…" at bounding box center [478, 175] width 536 height 249
copy div "d as: Service request review , Click to highlight conversations about Service r…"
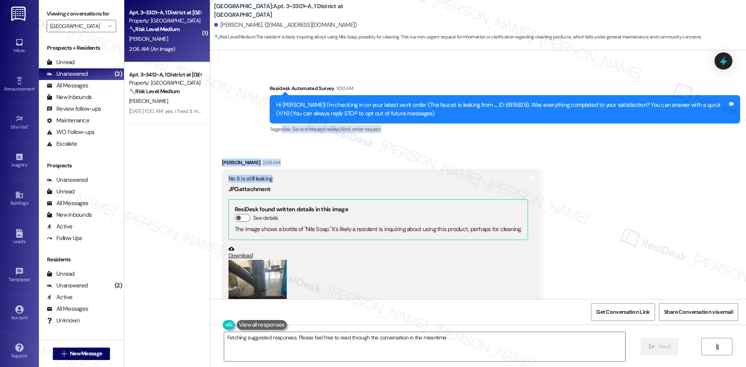
scroll to position [54, 0]
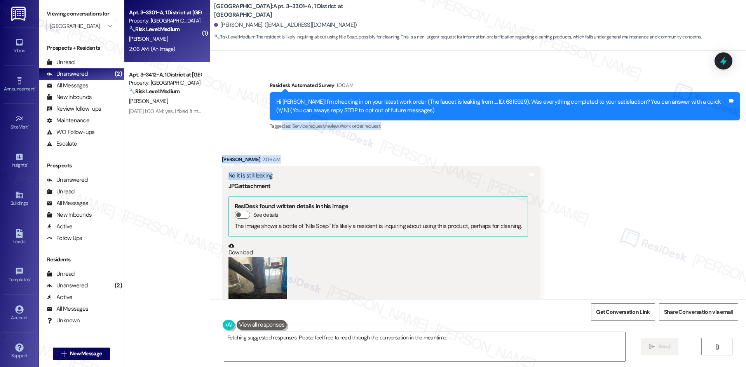
click at [261, 281] on button "Zoom image" at bounding box center [258, 296] width 58 height 78
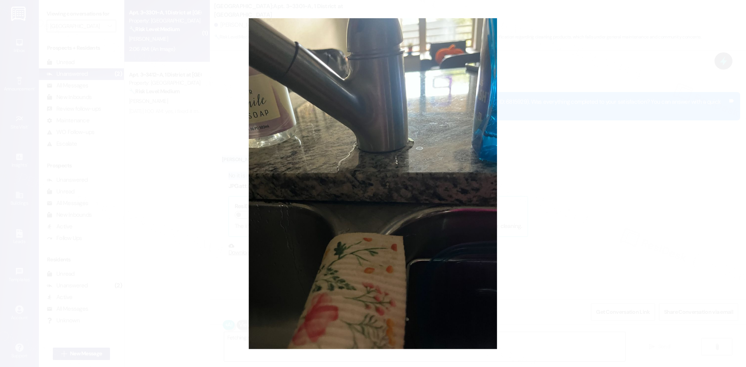
click at [717, 299] on button "Unzoom image" at bounding box center [373, 183] width 746 height 367
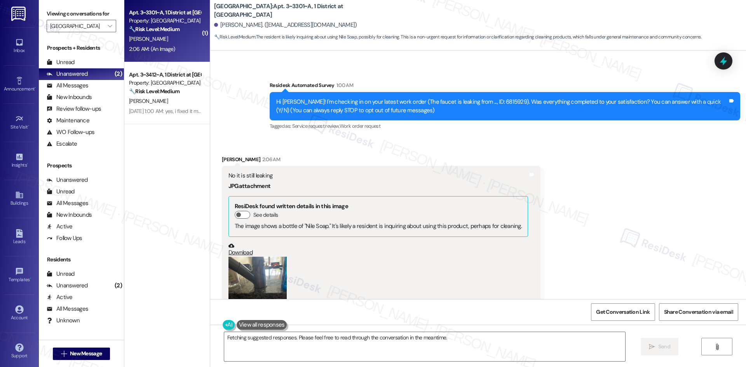
drag, startPoint x: 631, startPoint y: 197, endPoint x: 500, endPoint y: 213, distance: 132.3
click at [631, 197] on div "Received via SMS Sarah Davis 2:06 AM No it is still leaking JPG attachment Resi…" at bounding box center [478, 337] width 536 height 398
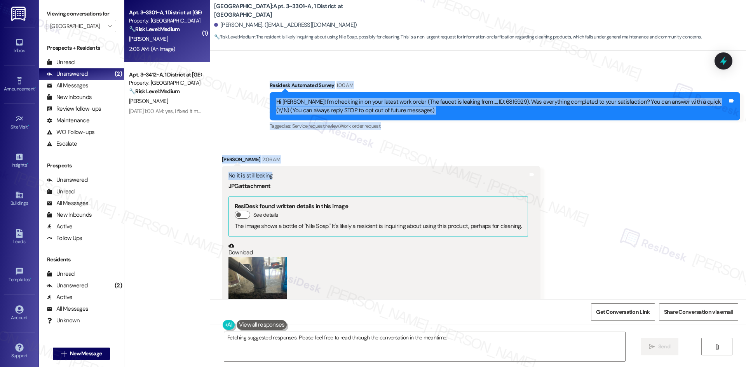
drag, startPoint x: 254, startPoint y: 76, endPoint x: 306, endPoint y: 175, distance: 111.8
click at [306, 175] on div "WO Lease started Aug 22, 2025 at 8:00 AM Show details Survey, sent via SMS Resi…" at bounding box center [478, 175] width 536 height 249
copy div "Residesk Automated Survey 1:00 AM Hi Sarah! I'm checking in on your latest work…"
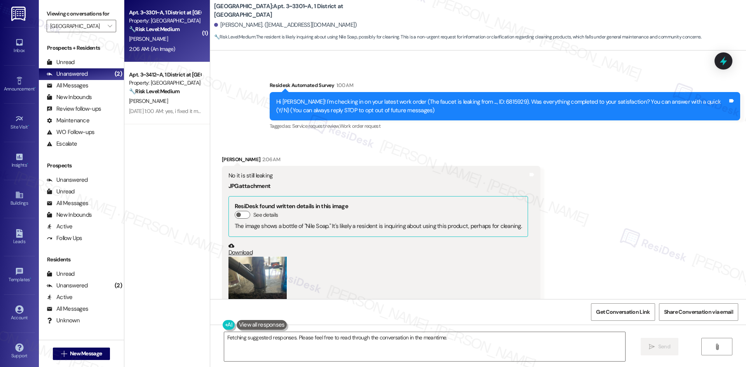
click at [581, 180] on div "Received via SMS Sarah Davis 2:06 AM No it is still leaking JPG attachment Resi…" at bounding box center [478, 337] width 536 height 398
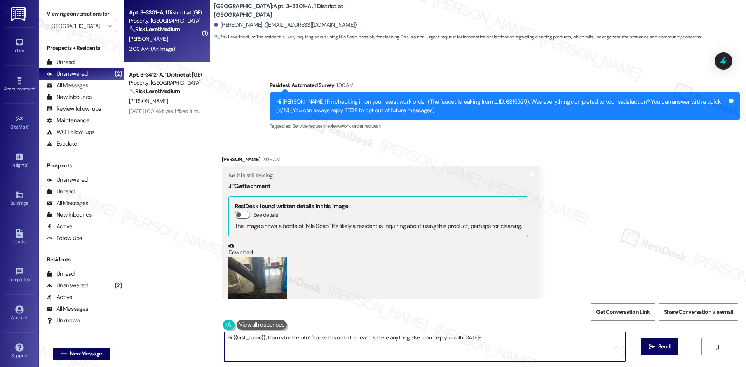
drag, startPoint x: 428, startPoint y: 361, endPoint x: 425, endPoint y: 358, distance: 4.2
click at [427, 361] on textarea "Hi {{first_name}}, thanks for the info! I'll pass this on to the team. Is there…" at bounding box center [424, 346] width 401 height 29
paste textarea "I’m sorry to hear the faucet is still leaking. I’ll check with the site team an…"
type textarea "I’m sorry to hear the faucet is still leaking. I’ll check with the site team an…"
click at [652, 352] on button " Send" at bounding box center [660, 346] width 38 height 17
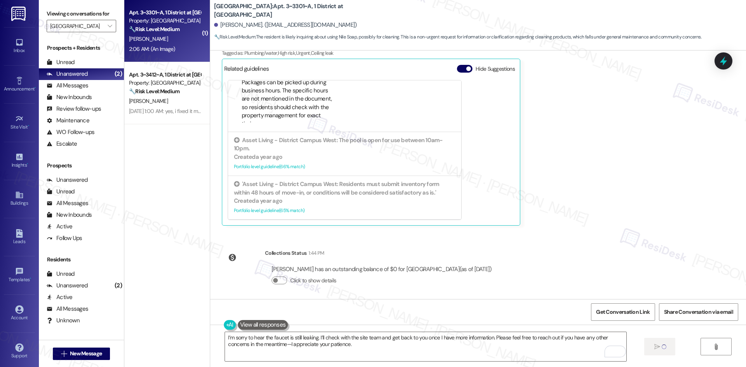
scroll to position [362, 0]
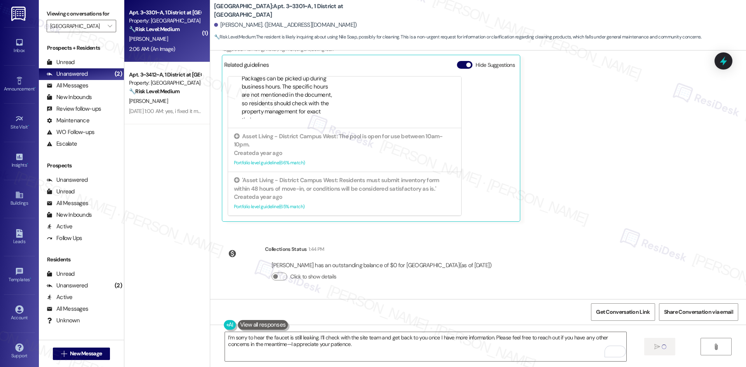
click at [605, 216] on div "Received via SMS Sarah Davis 2:06 AM No it is still leaking JPG attachment Resi…" at bounding box center [478, 29] width 536 height 398
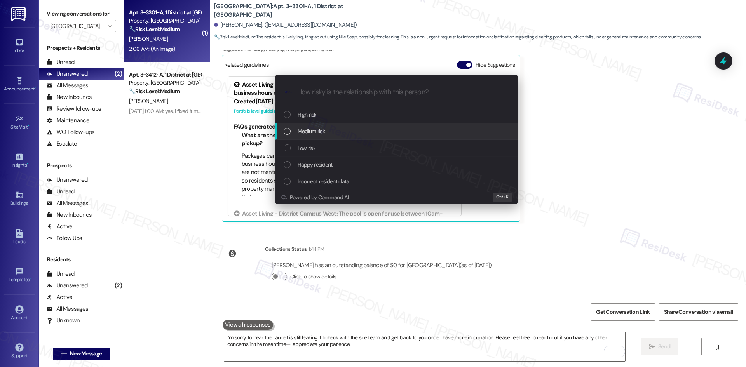
click at [351, 130] on div "Medium risk" at bounding box center [397, 131] width 227 height 9
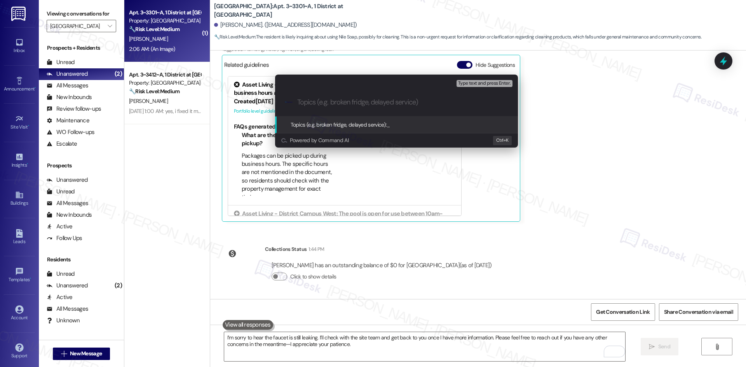
click at [369, 101] on input "Topics (e.g. broken fridge, delayed service)" at bounding box center [402, 102] width 211 height 8
paste input "Faucet Still Leaking – Work Order 6815929"
type input "Faucet Still Leaking – Work Order 6815929"
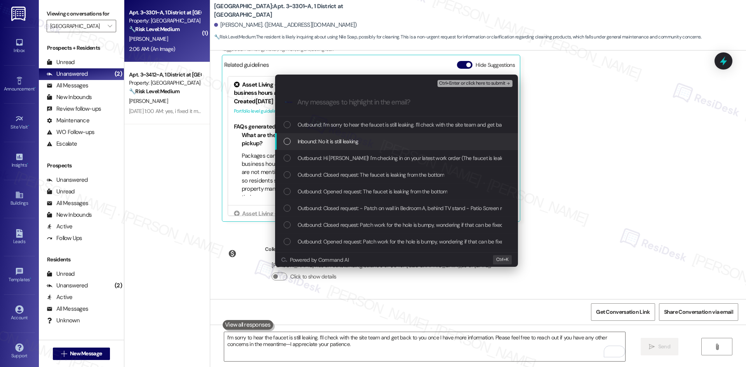
click at [322, 144] on span "Inbound: No it is still leaking" at bounding box center [328, 141] width 61 height 9
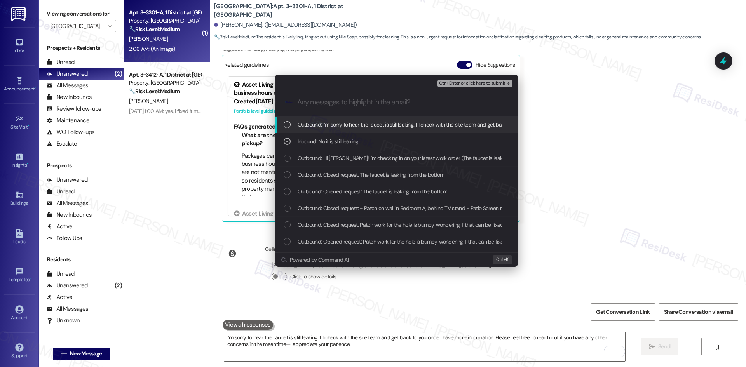
click at [505, 84] on span "Ctrl+Enter or click here to submit" at bounding box center [472, 83] width 66 height 5
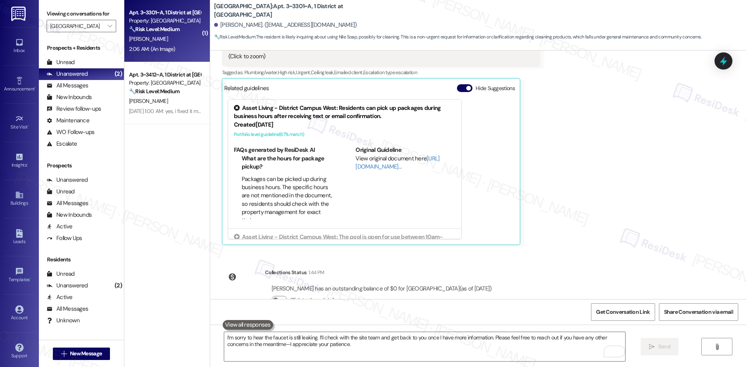
scroll to position [290, 0]
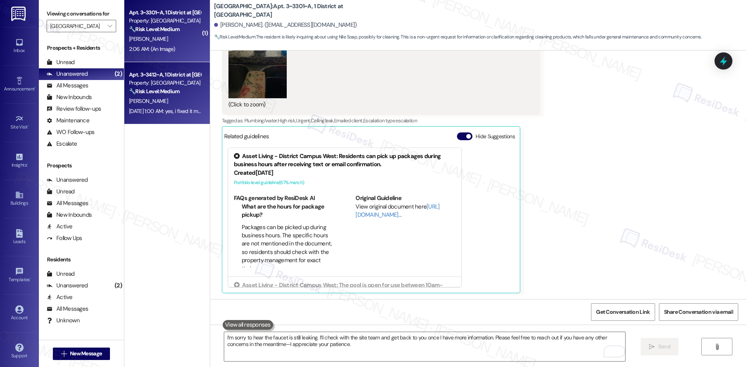
click at [179, 103] on div "A. Denisevich" at bounding box center [164, 101] width 73 height 10
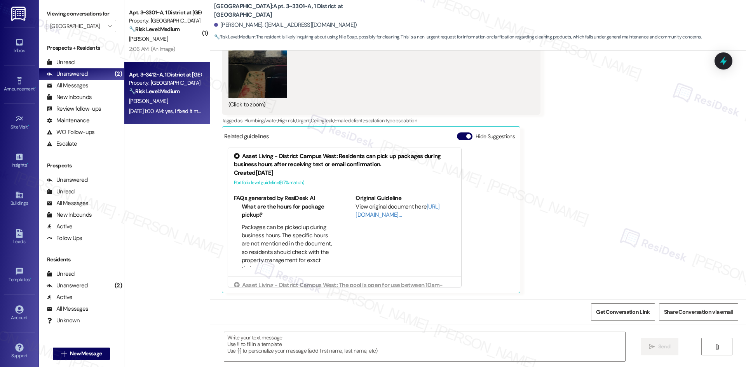
type textarea "Fetching suggested responses. Please feel free to read through the conversation…"
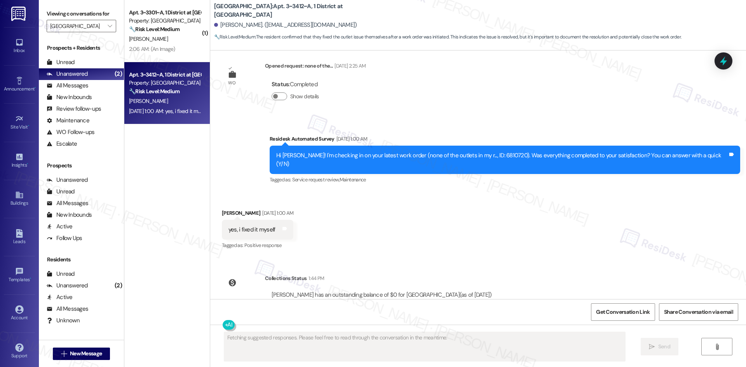
scroll to position [2294, 0]
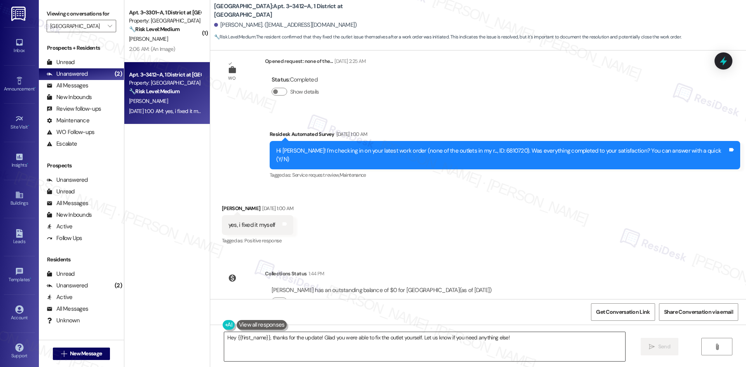
click at [241, 353] on textarea "Hey {{first_name}}, thanks for the update! Glad you were able to fix the outlet…" at bounding box center [424, 346] width 401 height 29
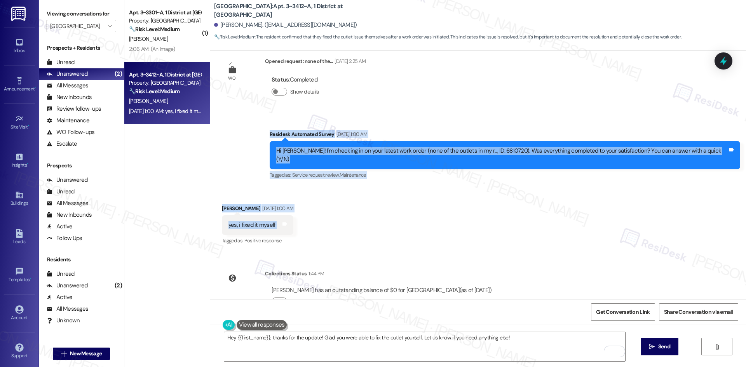
drag, startPoint x: 275, startPoint y: 112, endPoint x: 336, endPoint y: 204, distance: 110.3
click at [336, 204] on div "Survey, sent via SMS Residesk Automated Survey Oct 03, 2024 at 12:51 AM Hi Ashl…" at bounding box center [478, 175] width 536 height 249
copy div "Residesk Automated Survey Sep 13, 2025 at 1:00 AM Hi Ashley! I'm checking in on…"
click at [384, 201] on div "Received via SMS Ashley Denisevich Sep 13, 2025 at 1:00 AM yes, i fixed it myse…" at bounding box center [478, 220] width 536 height 66
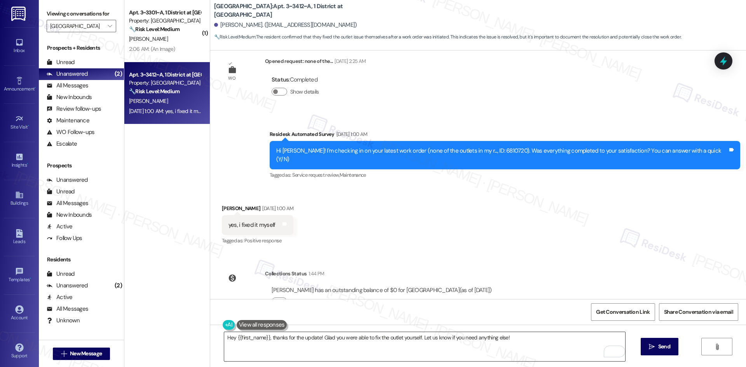
click at [335, 354] on textarea "Hey {{first_name}}, thanks for the update! Glad you were able to fix the outlet…" at bounding box center [424, 346] width 401 height 29
click at [442, 187] on div "Received via SMS Ashley Denisevich Sep 13, 2025 at 1:00 AM yes, i fixed it myse…" at bounding box center [478, 220] width 536 height 66
click at [431, 353] on textarea "Hey {{first_name}}, thanks for the update! Glad you were able to fix the outlet…" at bounding box center [424, 346] width 401 height 29
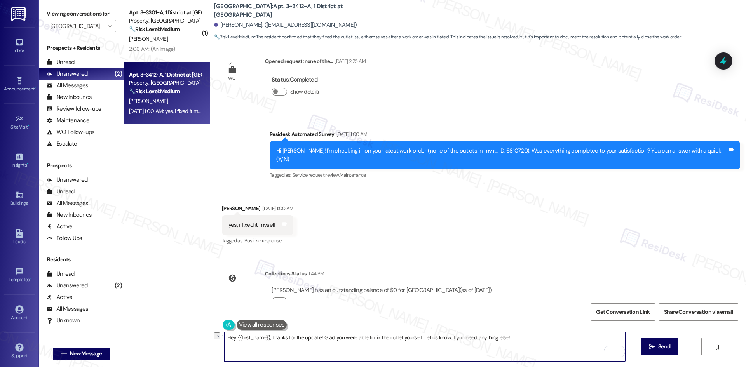
paste textarea "i {{first_name}}, I apologize for the delayed response. Please let me know if y…"
type textarea "Hi {{first_name}}, I apologize for the delayed response. Please let me know if …"
click at [669, 346] on span "Send" at bounding box center [664, 347] width 12 height 8
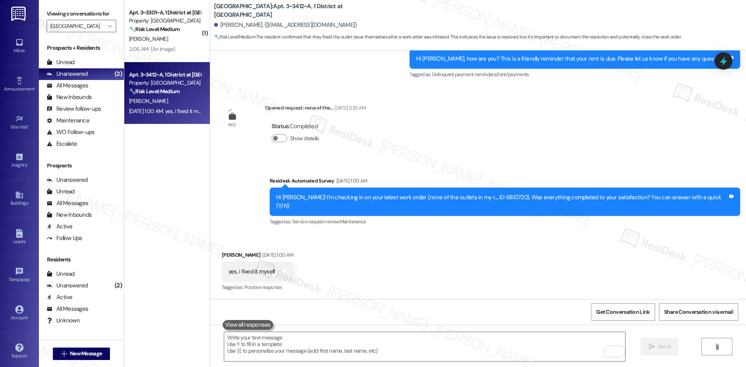
scroll to position [2348, 0]
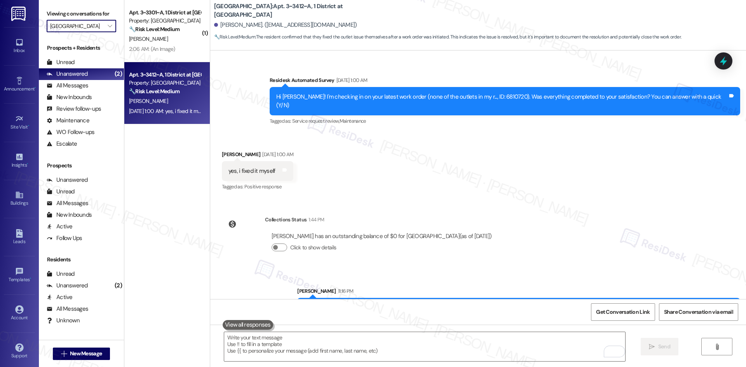
click at [87, 28] on input "[GEOGRAPHIC_DATA]" at bounding box center [77, 26] width 54 height 12
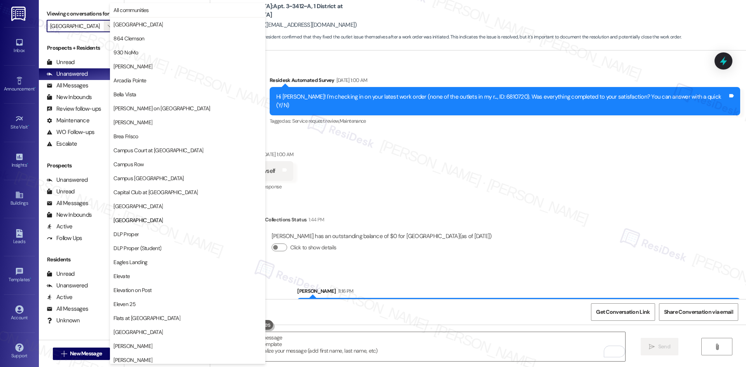
scroll to position [126, 0]
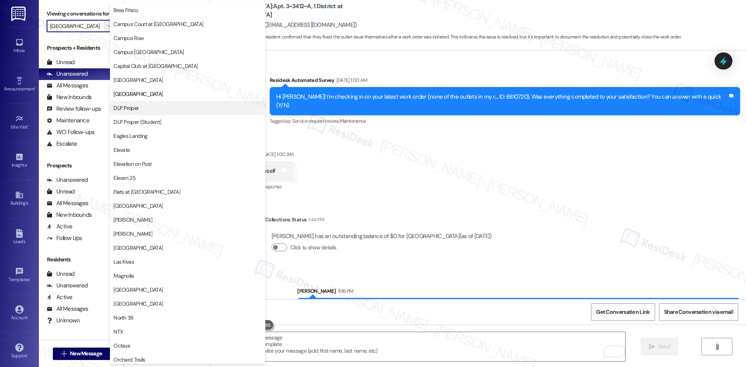
click at [162, 108] on span "DLP Proper" at bounding box center [187, 108] width 148 height 8
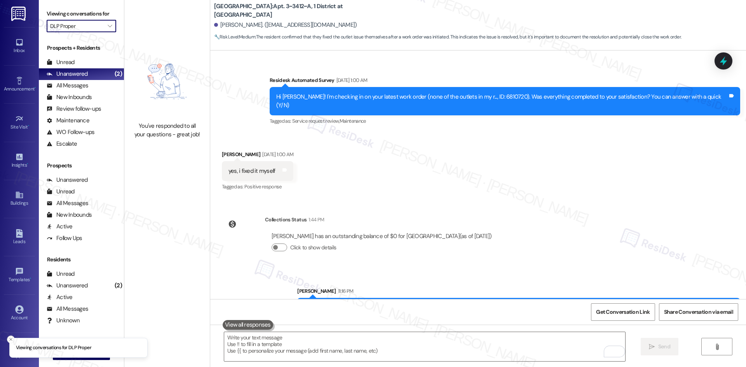
click at [91, 26] on input "DLP Proper" at bounding box center [77, 26] width 54 height 12
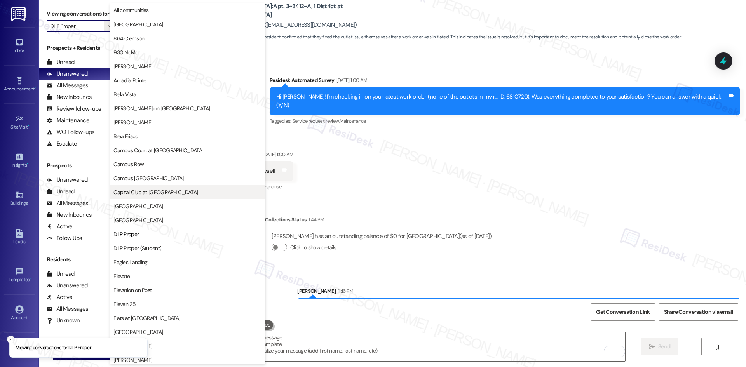
scroll to position [126, 0]
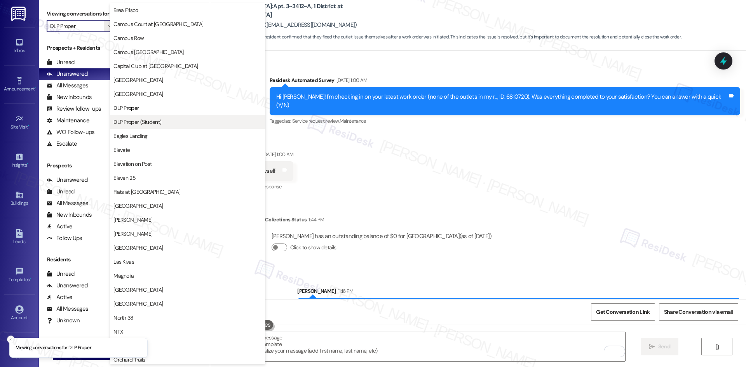
click at [158, 121] on span "DLP Proper (Student)" at bounding box center [137, 122] width 48 height 8
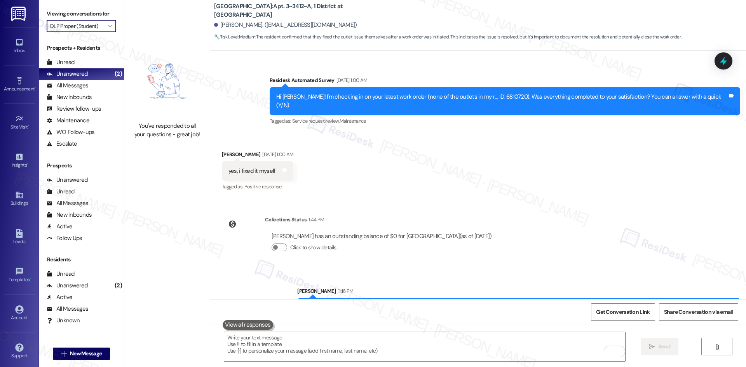
click at [92, 26] on input "DLP Proper (Student)" at bounding box center [77, 26] width 54 height 12
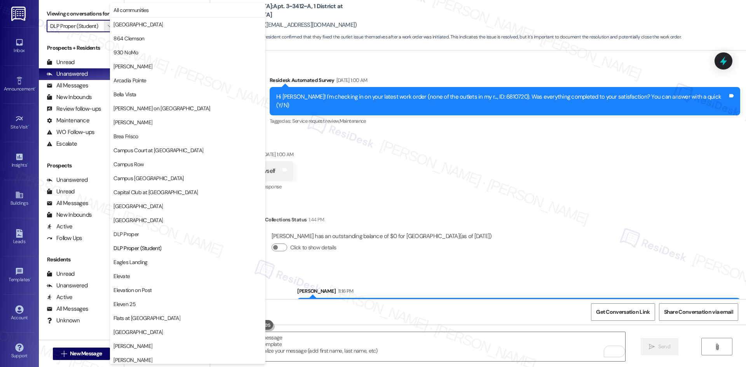
scroll to position [126, 0]
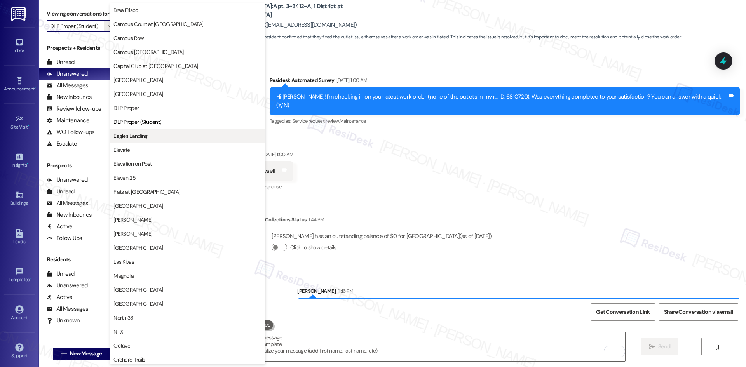
click at [169, 137] on span "Eagles Landing" at bounding box center [187, 136] width 148 height 8
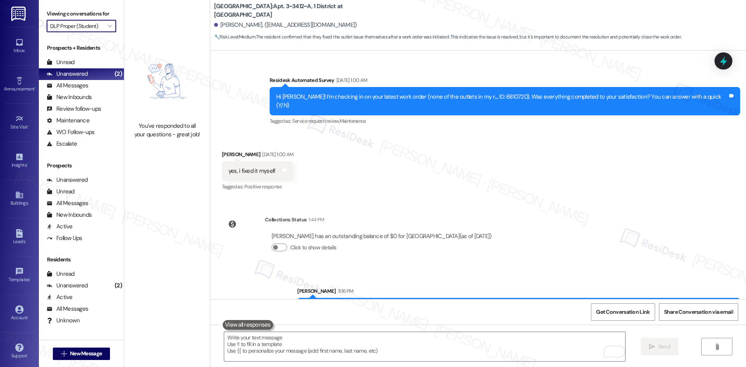
type input "Eagles Landing"
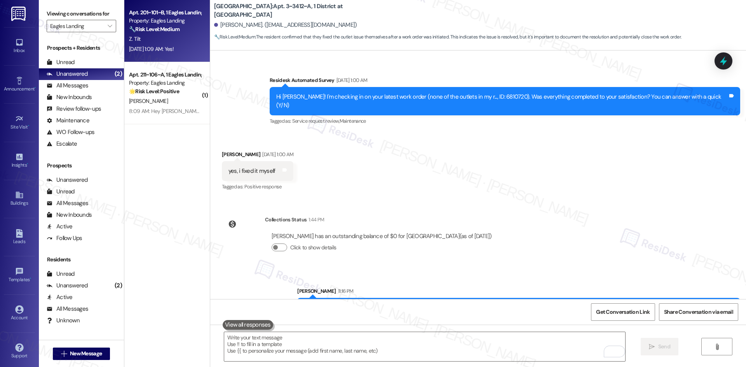
click at [178, 45] on div "Sep 13, 2025 at 1:09 AM: Yes! Sep 13, 2025 at 1:09 AM: Yes!" at bounding box center [164, 49] width 73 height 10
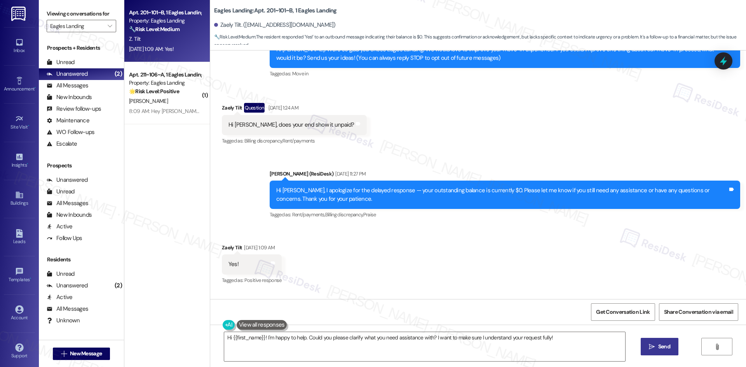
scroll to position [93, 0]
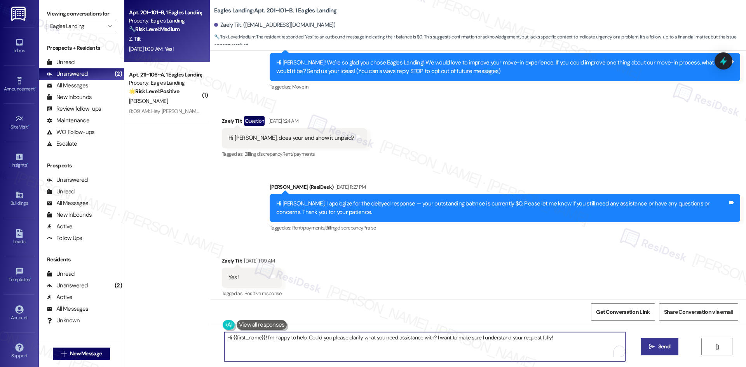
click at [224, 343] on textarea "Hi {{first_name}}! I'm happy to help. Could you please clarify what you need as…" at bounding box center [424, 346] width 401 height 29
paste textarea ", I apologize for the delayed response. Please let me know if you still need an…"
type textarea "Hi {{first_name}}, I apologize for the delayed response. Please let me know if …"
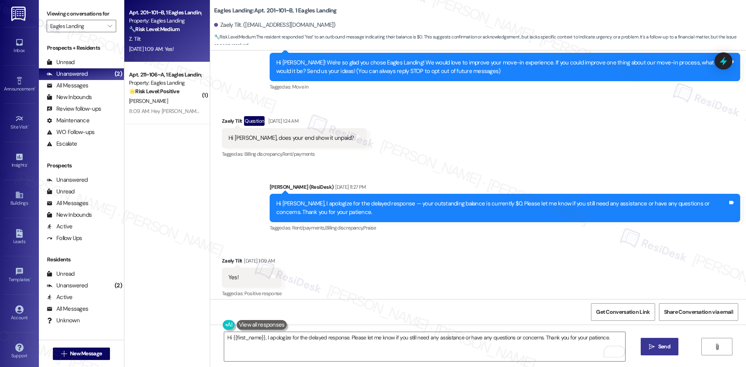
click at [651, 348] on icon "" at bounding box center [652, 347] width 6 height 6
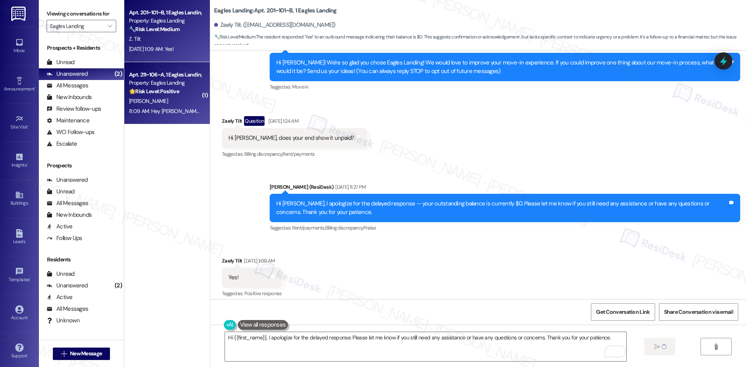
click at [140, 93] on strong "🌟 Risk Level: Positive" at bounding box center [154, 91] width 50 height 7
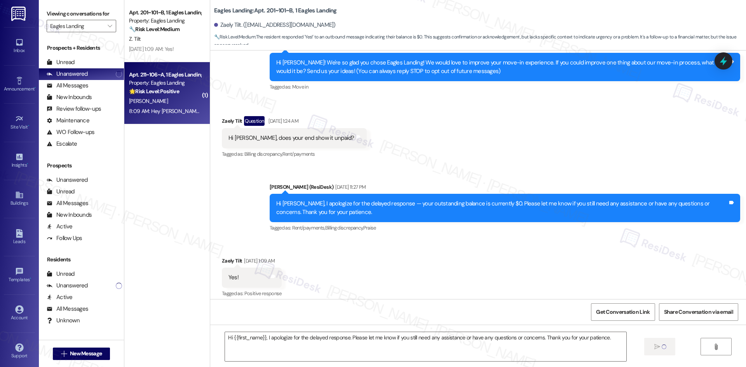
type textarea "Fetching suggested responses. Please feel free to read through the conversation…"
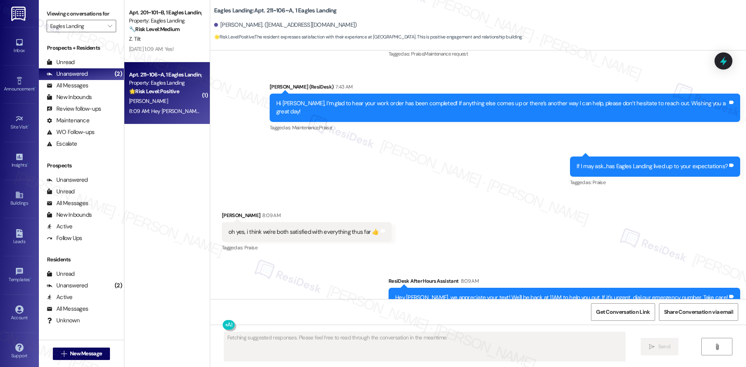
scroll to position [435, 0]
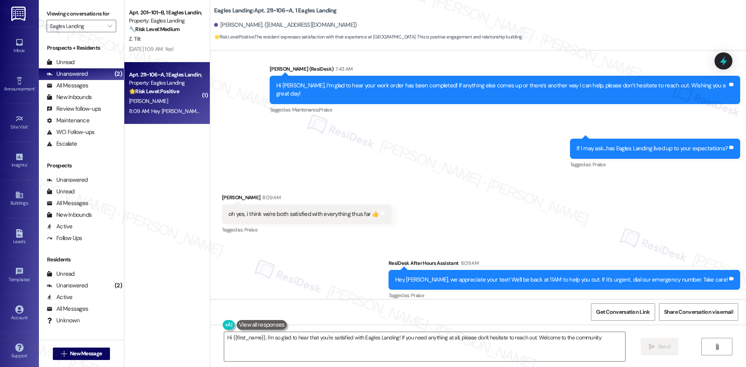
type textarea "Hi {{first_name}}, I'm so glad to hear that you're satisfied with Eagles Landin…"
click at [380, 210] on icon at bounding box center [383, 213] width 6 height 6
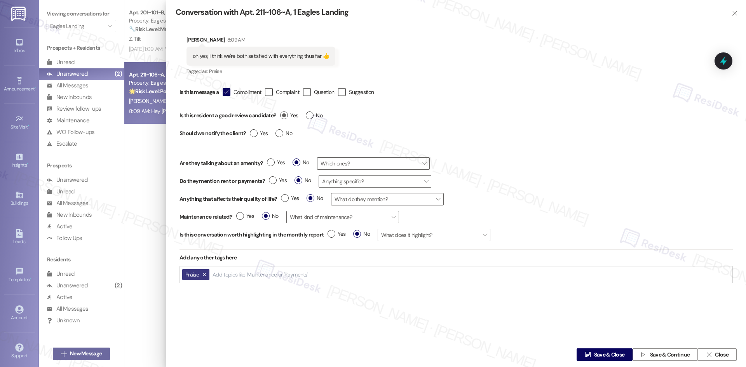
click at [285, 116] on label "Yes" at bounding box center [289, 116] width 18 height 8
click at [285, 116] on input "Yes" at bounding box center [289, 117] width 18 height 10
radio input "true"
click at [251, 133] on label "Yes" at bounding box center [259, 133] width 18 height 8
click at [251, 133] on input "Yes" at bounding box center [259, 134] width 18 height 10
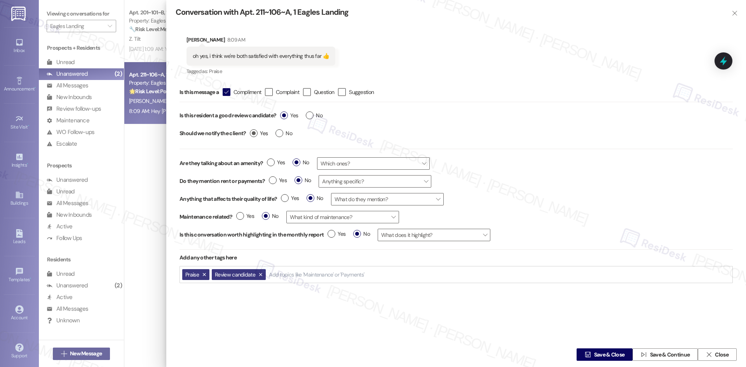
radio input "true"
click at [605, 353] on span "Save & Close" at bounding box center [609, 355] width 31 height 8
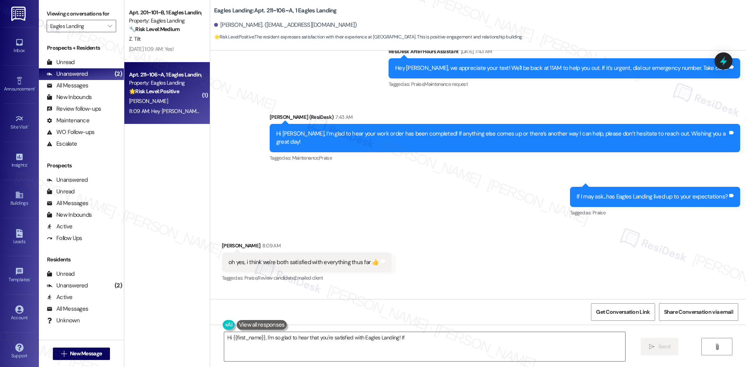
scroll to position [369, 0]
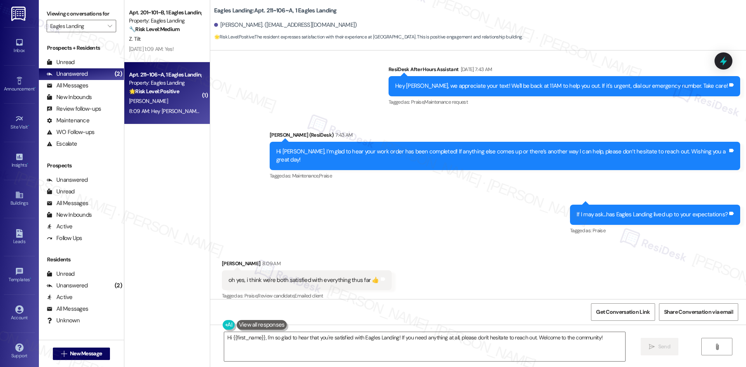
click at [486, 123] on div "Sent via SMS ResiDesk After Hours Assistant Sep 16, 2025 at 7:43 AM Hey Timothy…" at bounding box center [478, 145] width 536 height 194
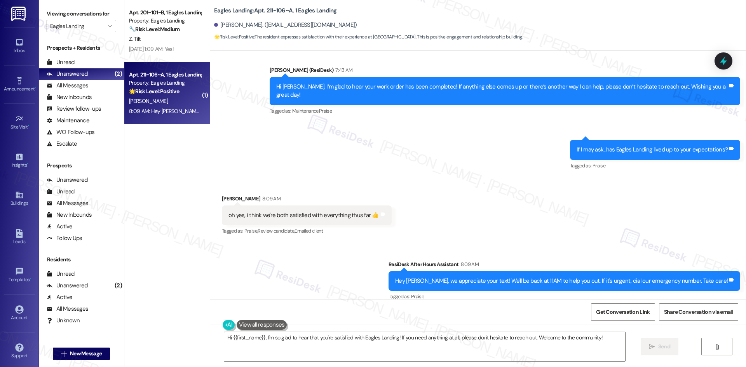
scroll to position [435, 0]
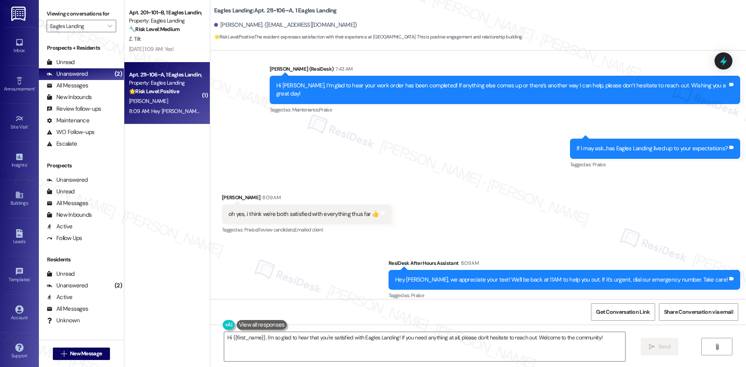
click at [390, 176] on div "Received via SMS Timothy Hathcock 8:09 AM oh yes, i think we're both satisfied …" at bounding box center [478, 209] width 536 height 66
click at [365, 349] on textarea "Hi {{first_name}}, I'm so glad to hear that you're satisfied with Eagles Landin…" at bounding box center [424, 346] width 401 height 29
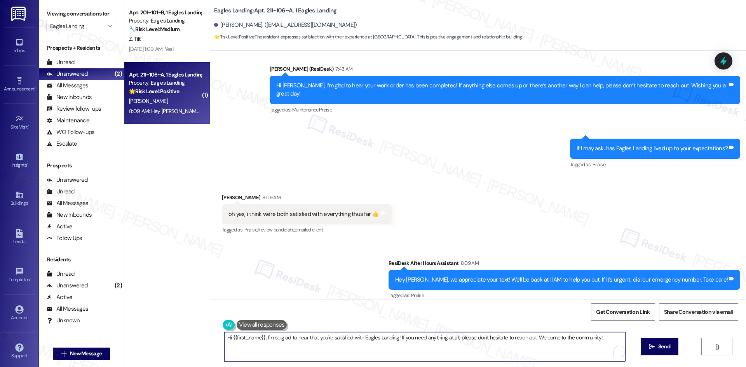
paste textarea "I'm glad you are satisfied with your home, {{first_name}}! We’d really apprecia…"
drag, startPoint x: 347, startPoint y: 339, endPoint x: 316, endPoint y: 339, distance: 30.7
click at [316, 339] on textarea "I'm glad you are satisfied with your home, {{first_name}}! We’d really apprecia…" at bounding box center [424, 346] width 401 height 29
click at [442, 349] on textarea "I'm glad you are satisfied with your home, {{first_name}}! We’d really apprecia…" at bounding box center [424, 346] width 401 height 29
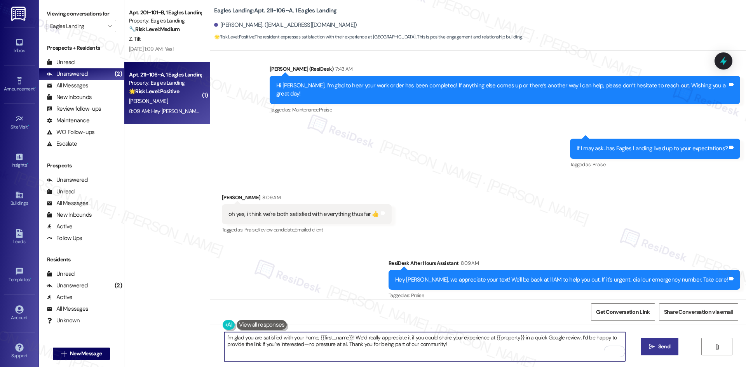
type textarea "I'm glad you are satisfied with your home, {{first_name}}! We’d really apprecia…"
click at [657, 349] on span "Send" at bounding box center [664, 347] width 15 height 8
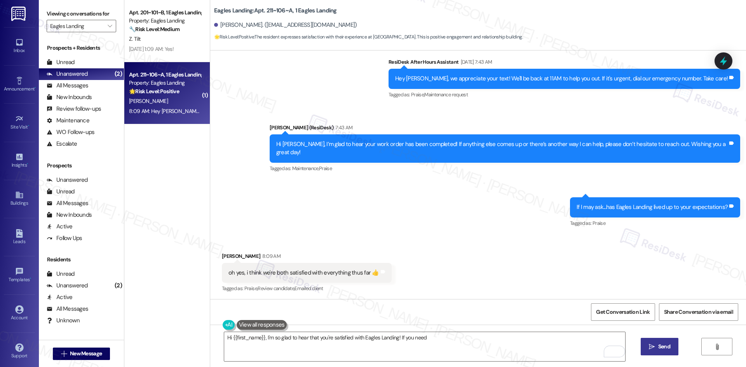
scroll to position [369, 0]
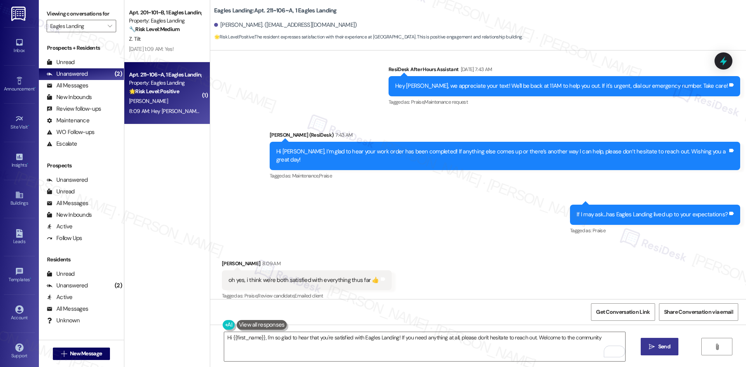
type textarea "Hi {{first_name}}, I'm so glad to hear that you're satisfied with Eagles Landin…"
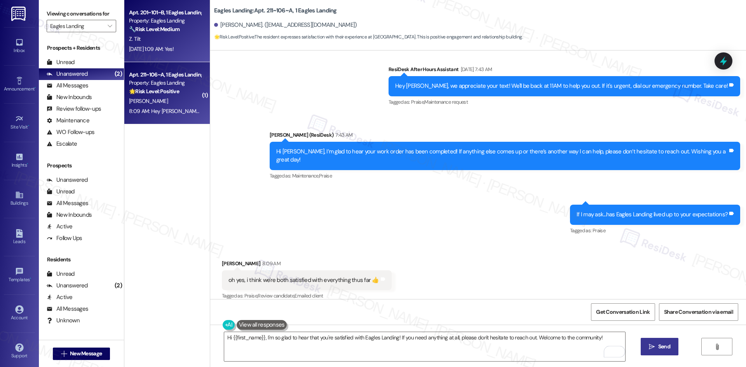
click at [179, 52] on div "Sep 13, 2025 at 1:09 AM: Yes! Sep 13, 2025 at 1:09 AM: Yes!" at bounding box center [164, 49] width 73 height 10
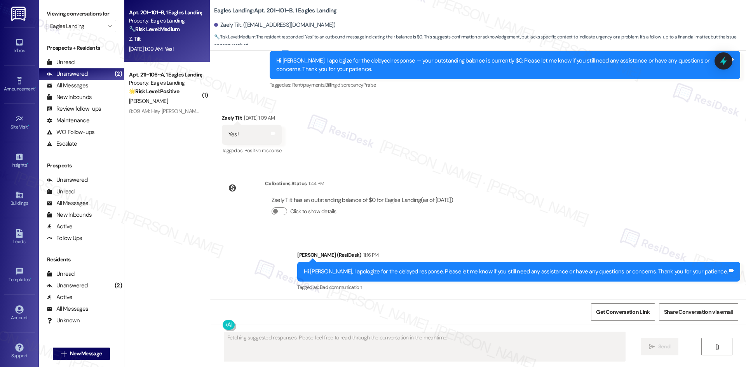
scroll to position [237, 0]
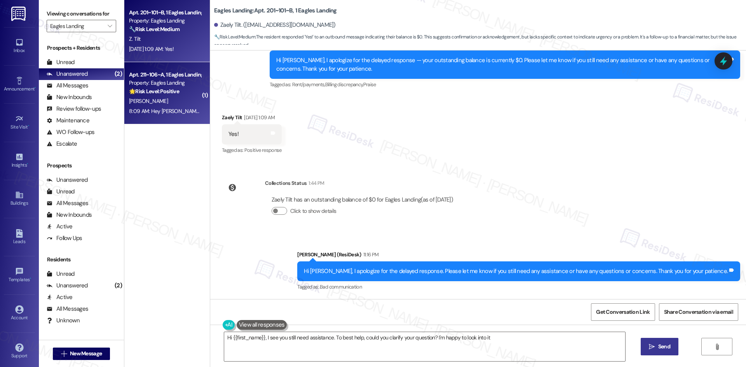
type textarea "Hi {{first_name}}, I see you still need assistance. To best help, could you cla…"
click at [179, 92] on div "🌟 Risk Level: Positive The resident expresses satisfaction with their experienc…" at bounding box center [165, 91] width 72 height 8
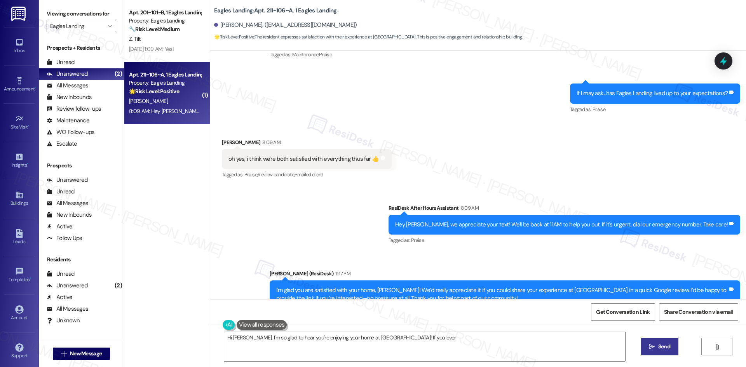
scroll to position [509, 0]
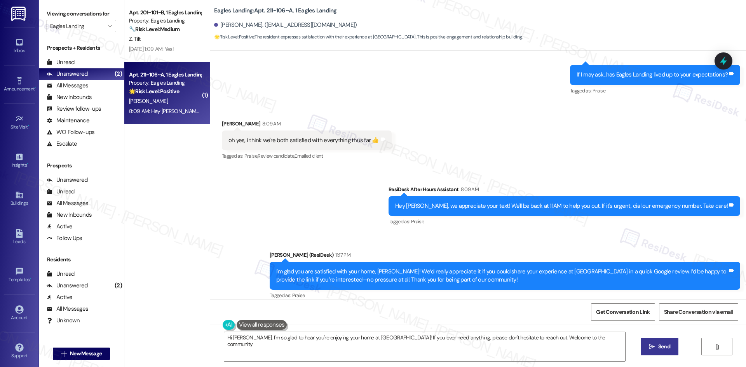
type textarea "Hi Timothy, I'm so glad to hear you're enjoying your home at Eagles Landing! If…"
click at [380, 136] on icon at bounding box center [383, 139] width 6 height 6
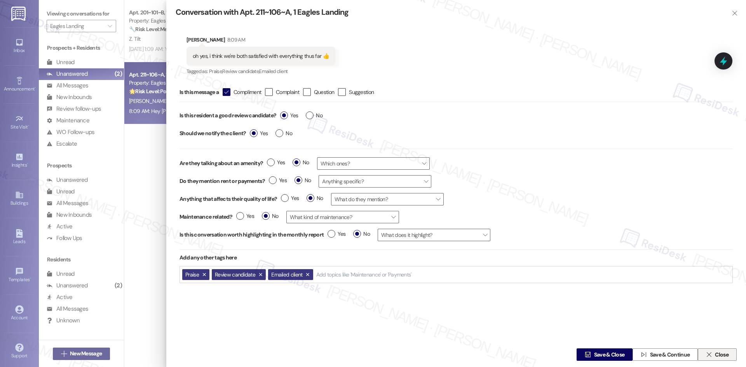
click at [718, 356] on span "Close" at bounding box center [722, 355] width 14 height 8
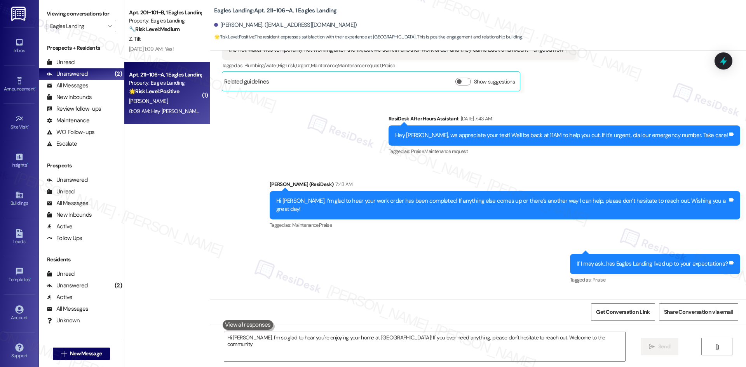
type textarea "Hi Timothy, I'm so glad to hear you're enjoying your home at Eagles Landing! If…"
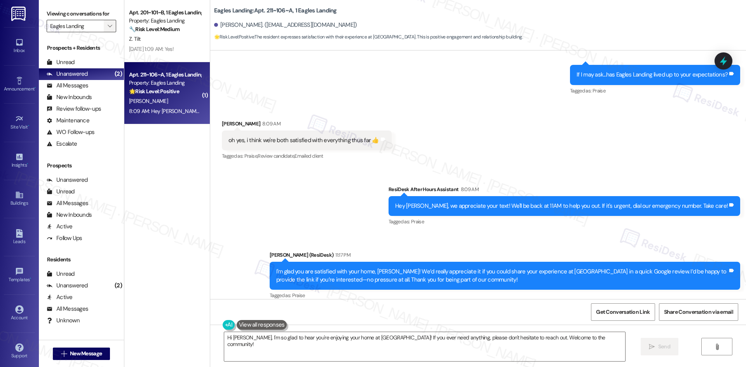
click at [106, 28] on span "" at bounding box center [109, 26] width 7 height 12
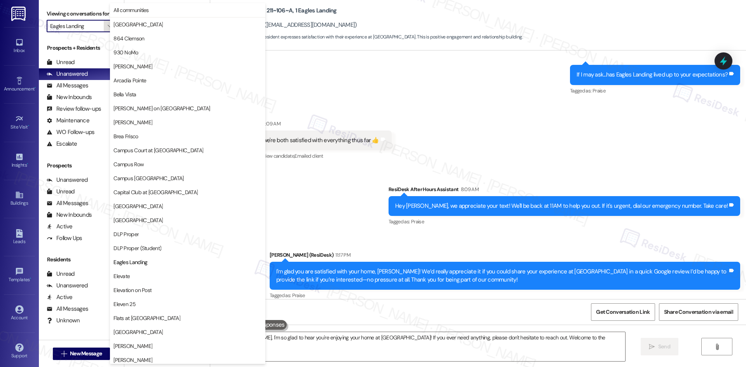
scroll to position [126, 0]
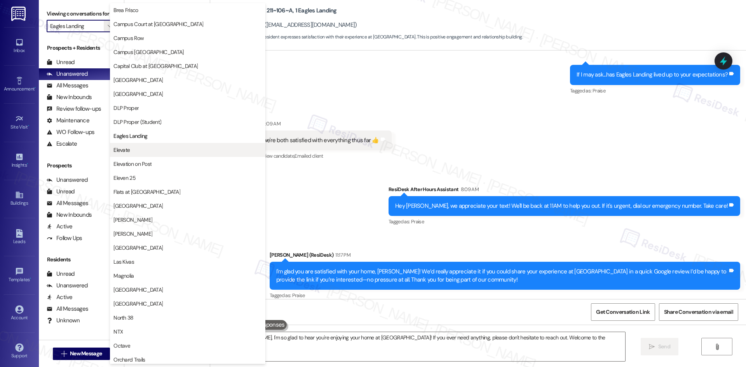
click at [172, 149] on span "Elevate" at bounding box center [187, 150] width 148 height 8
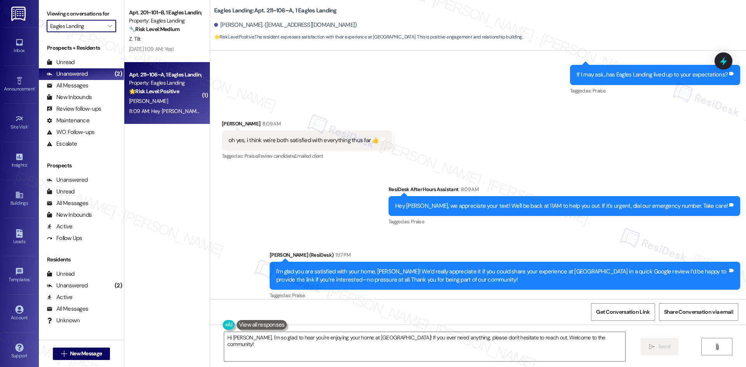
type input "Elevate"
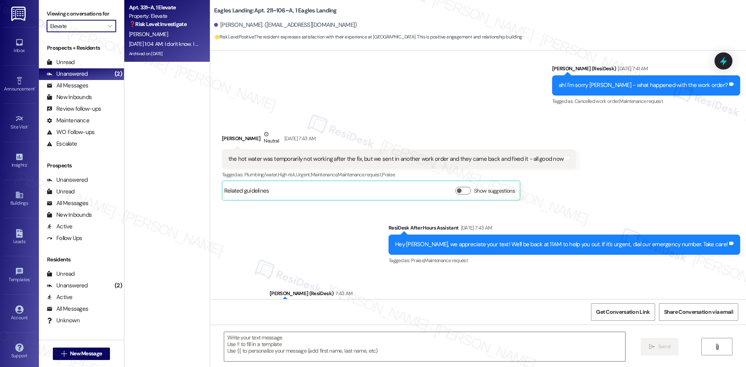
type textarea "Fetching suggested responses. Please feel free to read through the conversation…"
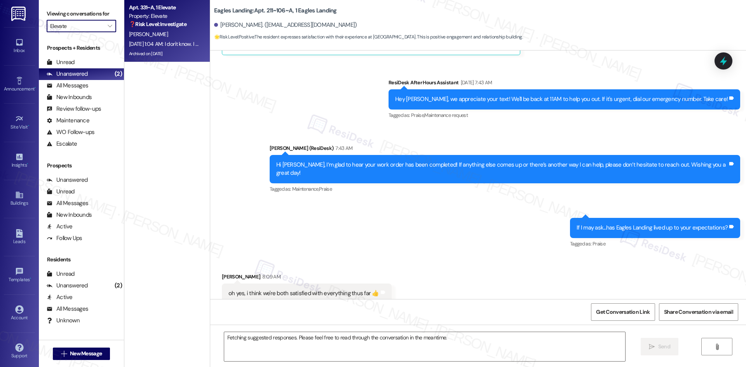
click at [169, 42] on div "Sep 13, 2025 at 1:04 AM: I don't know. I don't even know if anybody came in the…" at bounding box center [334, 43] width 411 height 7
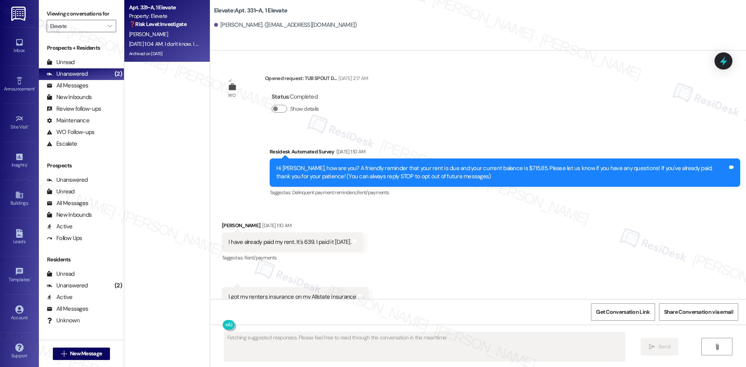
scroll to position [24187, 0]
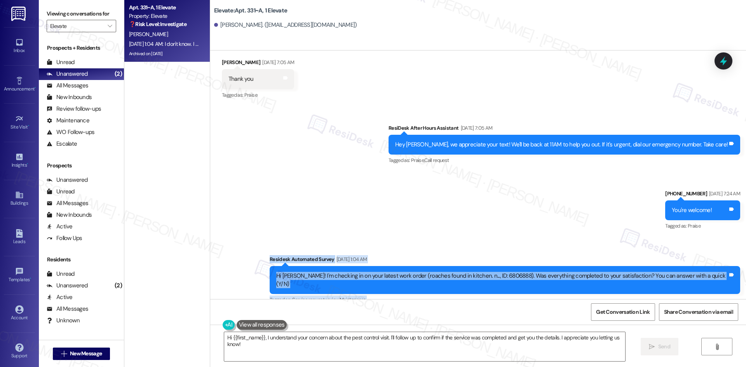
drag, startPoint x: 300, startPoint y: 129, endPoint x: 644, endPoint y: 203, distance: 352.4
click at [644, 203] on div "WO Opened request: TUB SPOUT D... Aug 25, 2024 at 2:17 AM Status : Completed Sh…" at bounding box center [478, 175] width 536 height 249
copy div "Residesk Automated Survey Sep 13, 2025 at 1:04 AM Hi Debra! I'm checking in on …"
drag, startPoint x: 272, startPoint y: 127, endPoint x: 287, endPoint y: 164, distance: 39.4
click at [272, 127] on div "Sent via SMS ResiDesk After Hours Assistant Sep 12, 2025 at 7:05 AM Hey Debra, …" at bounding box center [478, 208] width 536 height 205
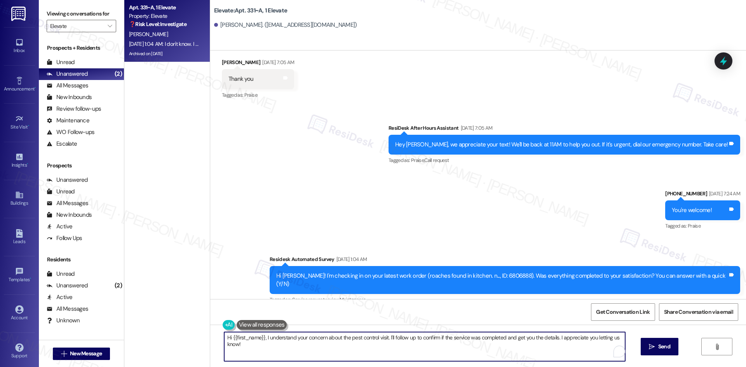
click at [381, 349] on textarea "Hi {{first_name}}, I understand your concern about the pest control visit. I'll…" at bounding box center [424, 346] width 401 height 29
paste textarea "Debra, I just wanted to check back—are you still noticing roaches in the kitche…"
type textarea "Hi Debra, I just wanted to check back—are you still noticing roaches in the kit…"
click at [660, 349] on span "Send" at bounding box center [664, 347] width 12 height 8
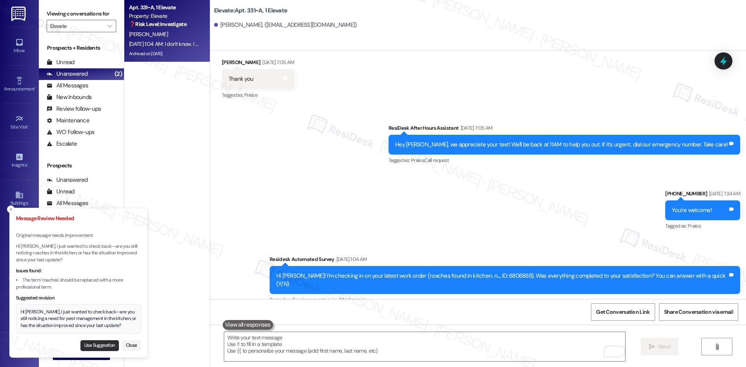
click at [96, 349] on button "Use Suggestion" at bounding box center [99, 345] width 38 height 11
type textarea "Hi Debra, I just wanted to check back—are you still noticing a need for pest ma…"
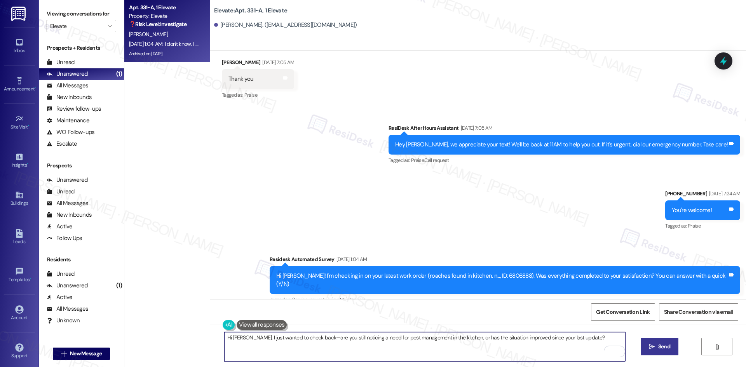
click at [466, 346] on textarea "Hi Debra, I just wanted to check back—are you still noticing a need for pest ma…" at bounding box center [424, 346] width 401 height 29
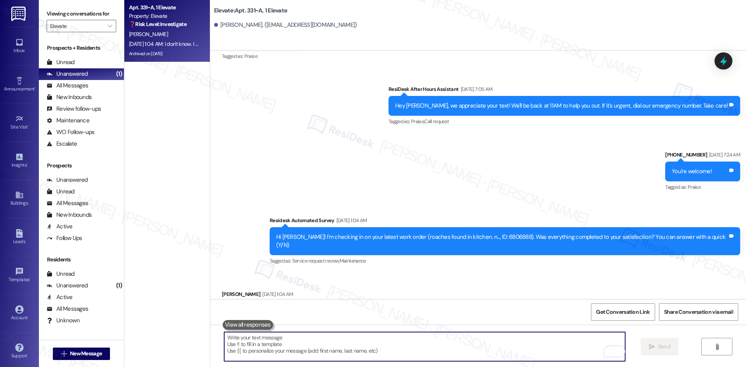
scroll to position [24241, 0]
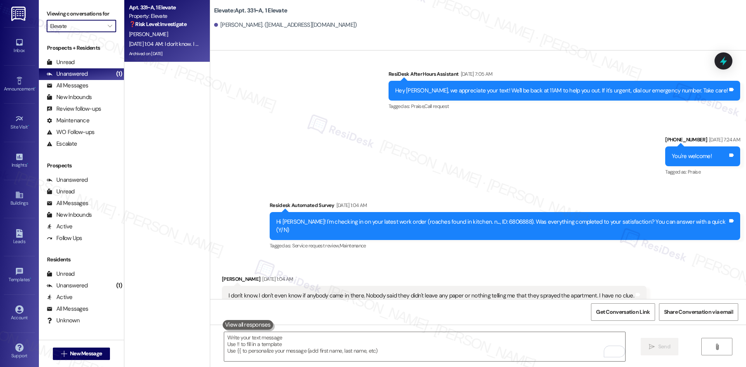
click at [93, 27] on input "Elevate" at bounding box center [77, 26] width 54 height 12
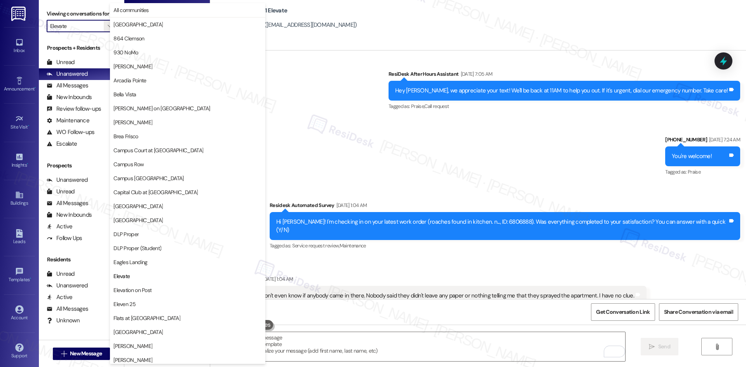
scroll to position [266, 0]
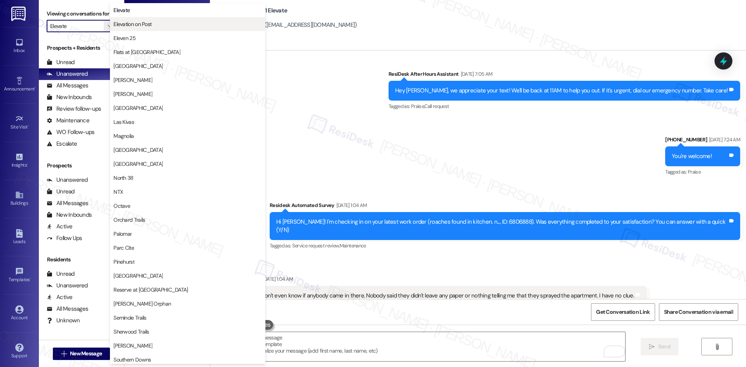
click at [170, 27] on span "Elevation on Post" at bounding box center [187, 24] width 148 height 8
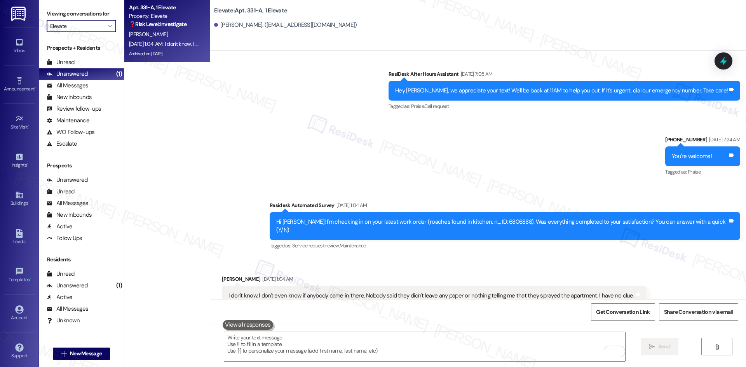
type input "Elevation on Post"
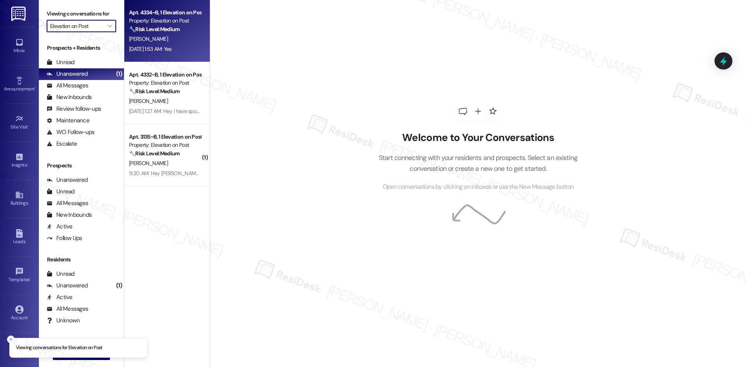
click at [157, 32] on strong "🔧 Risk Level: Medium" at bounding box center [154, 29] width 51 height 7
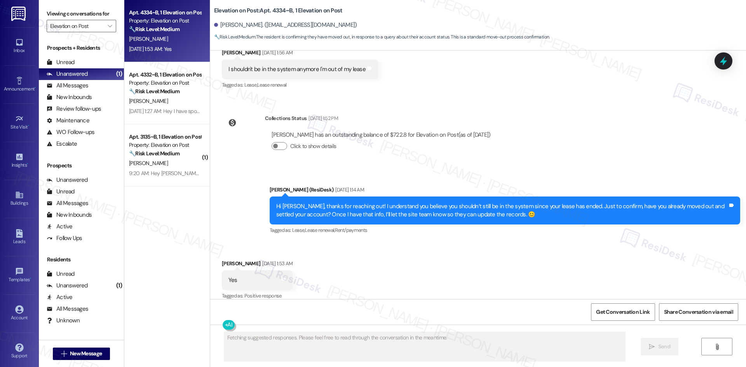
scroll to position [843, 0]
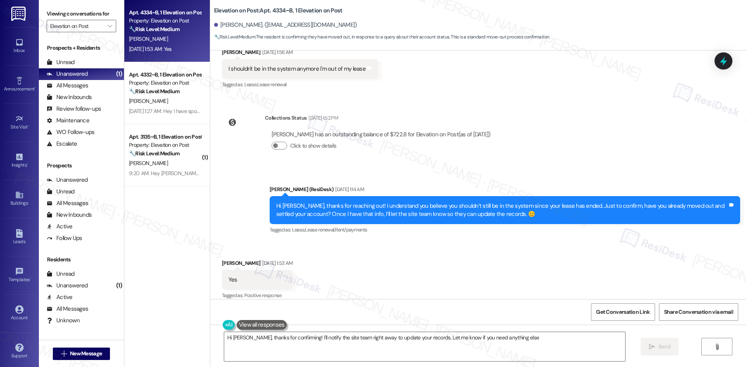
type textarea "Hi Nathan, thanks for confirming! I'll notify the site team right away to updat…"
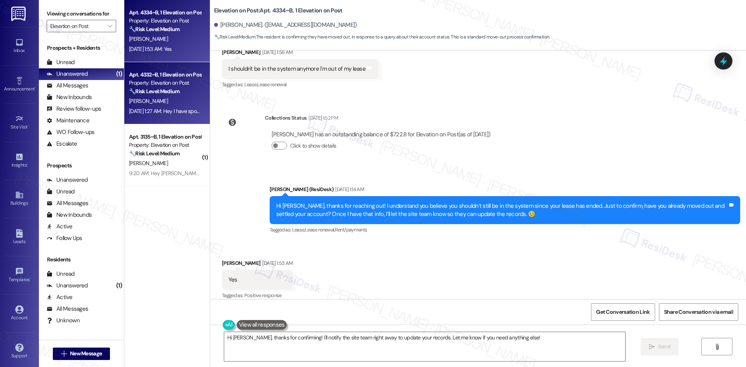
click at [186, 100] on div "M. Nieto" at bounding box center [164, 101] width 73 height 10
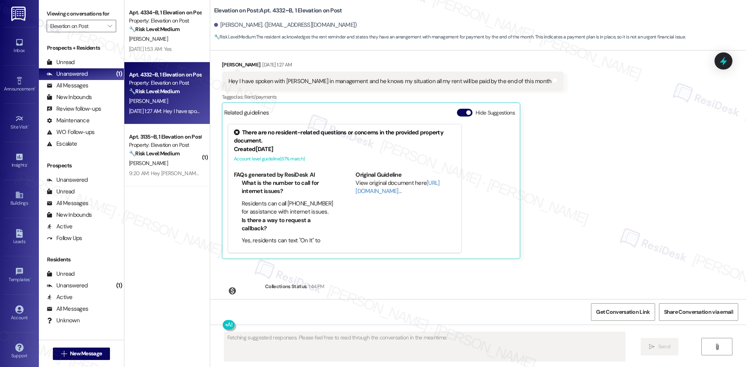
scroll to position [391, 0]
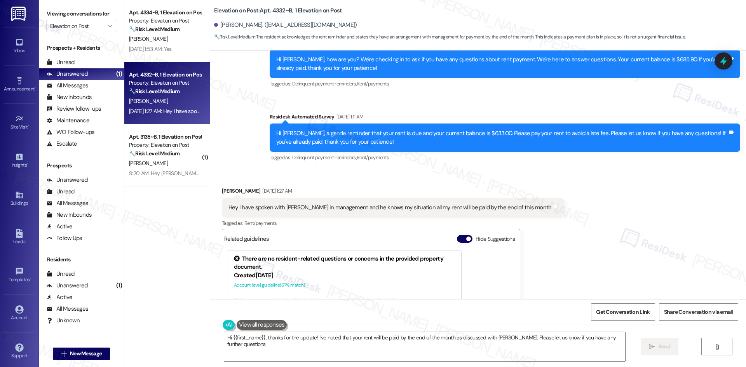
type textarea "Hi {{first_name}}, thanks for the update! I've noted that your rent will be pai…"
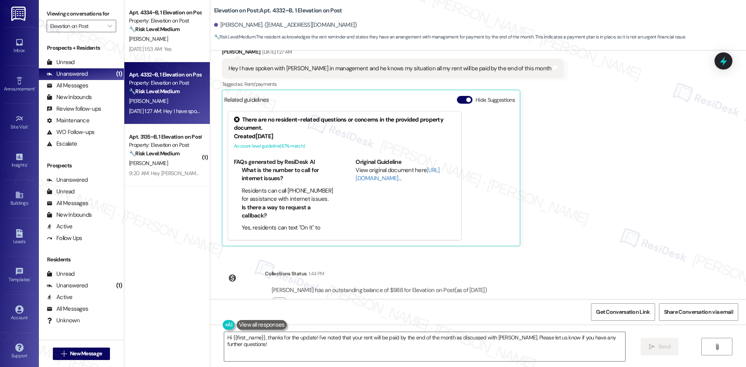
scroll to position [546, 0]
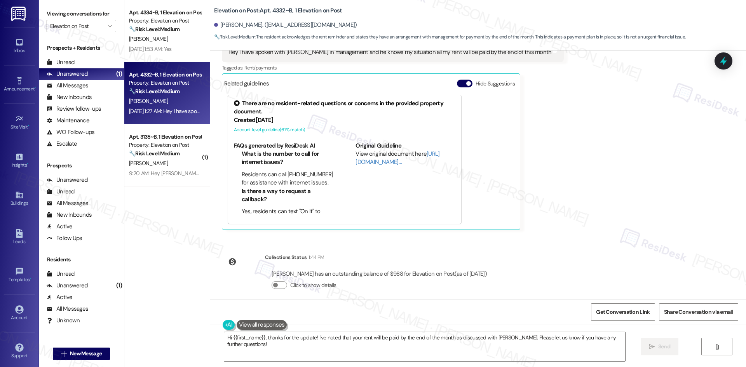
click at [583, 168] on div "Received via SMS Michael Nieto Sep 13, 2025 at 1:27 AM Hey I have spoken with j…" at bounding box center [478, 125] width 536 height 222
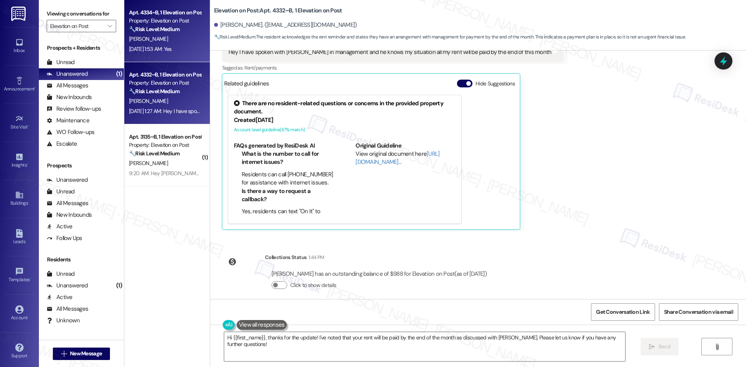
click at [171, 48] on div "Sep 13, 2025 at 1:53 AM: Yes Sep 13, 2025 at 1:53 AM: Yes" at bounding box center [150, 48] width 43 height 7
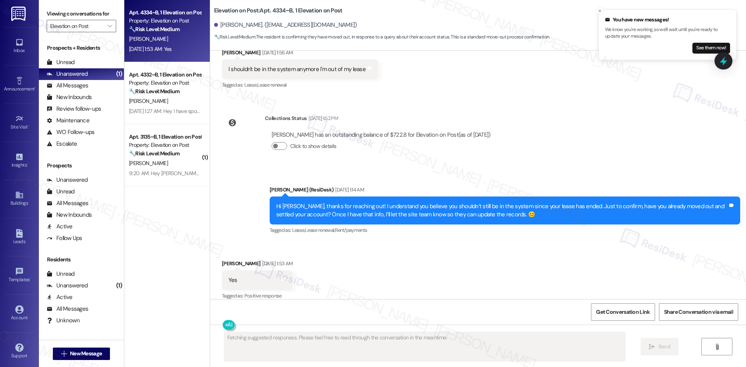
scroll to position [843, 0]
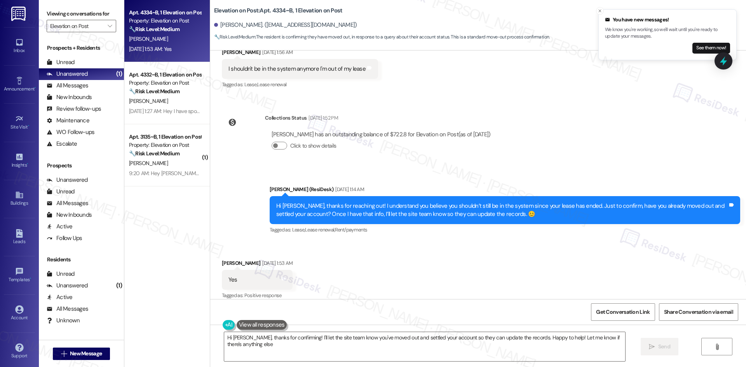
type textarea "Hi Nathan, thanks for confirming! I'll let the site team know you've moved out …"
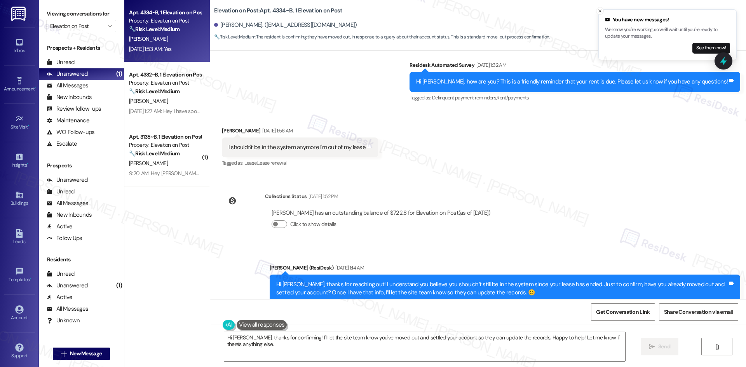
scroll to position [765, 0]
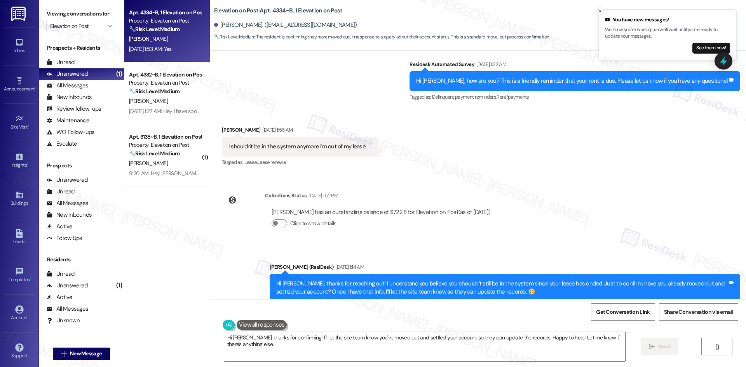
click at [553, 165] on div "Received via SMS Nathan Sanchez Sep 03, 2025 at 1:56 AM I shouldn't be in the s…" at bounding box center [478, 141] width 536 height 66
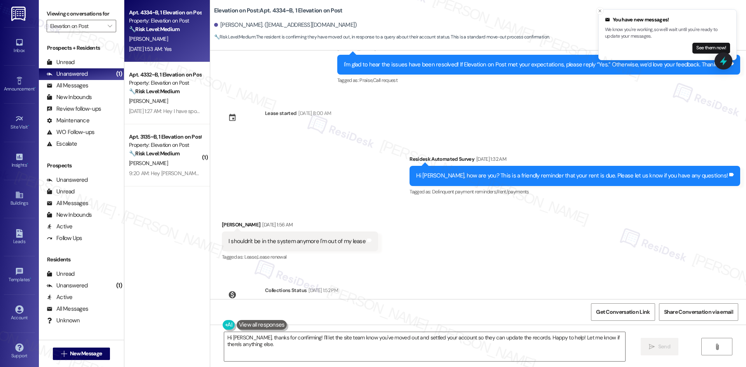
scroll to position [688, 0]
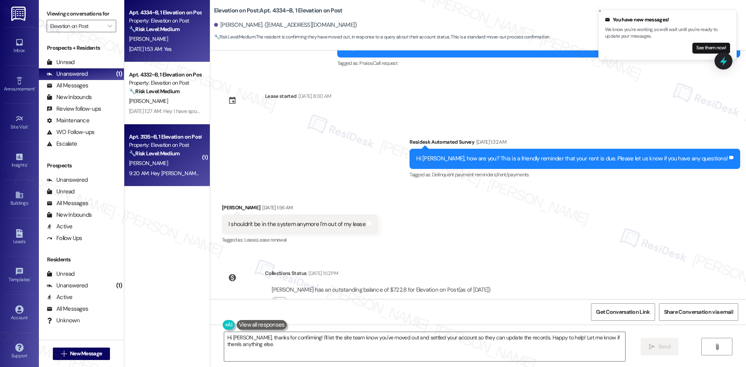
click at [159, 176] on div "9:20 AM: Hey Ingrid, we appreciate your text! We'll be back at 11AM to help you…" at bounding box center [293, 173] width 329 height 7
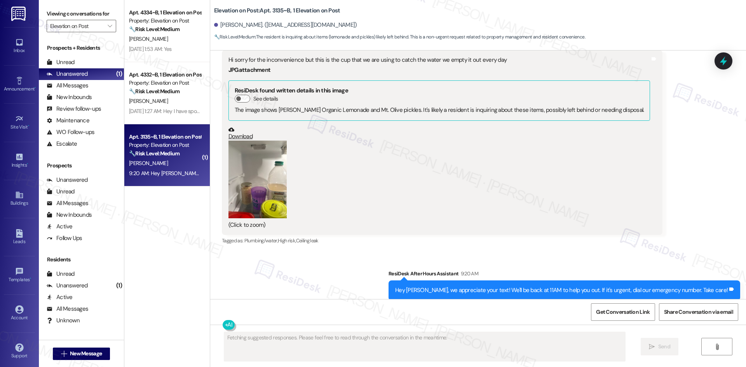
scroll to position [712, 0]
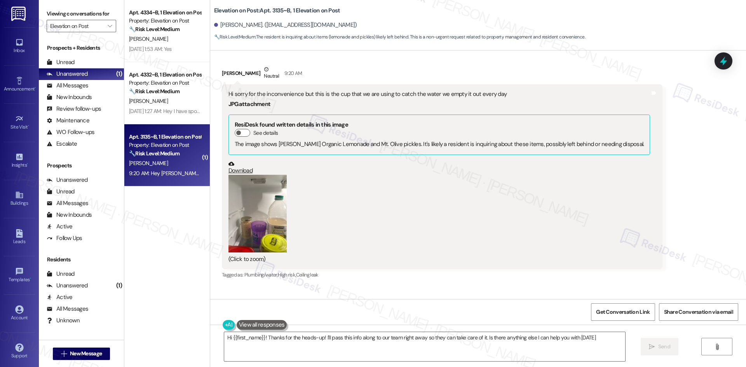
type textarea "Hi {{first_name}}! Thanks for the heads-up! I'll pass this info along to our te…"
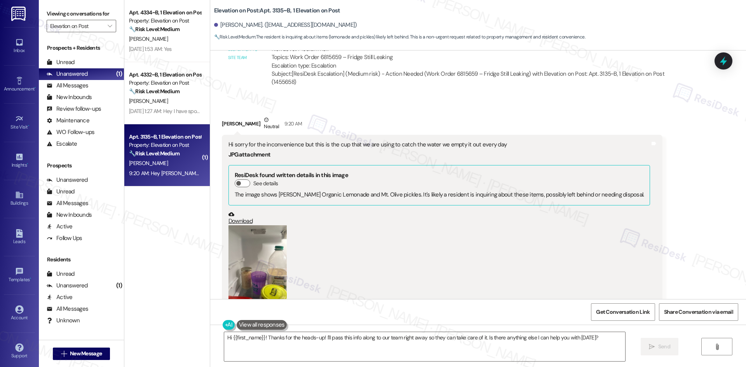
scroll to position [751, 0]
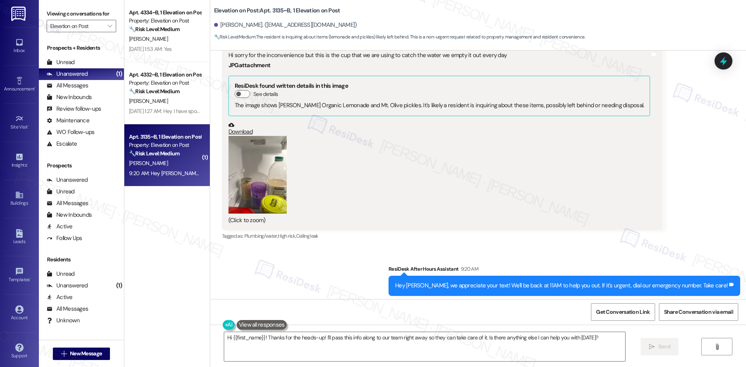
click at [262, 171] on button "Zoom image" at bounding box center [258, 175] width 58 height 78
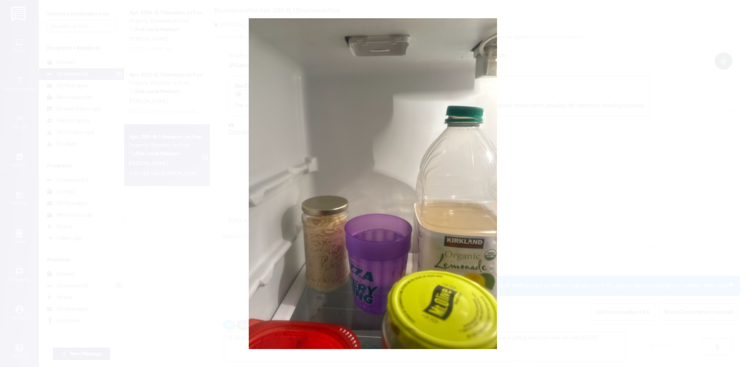
click at [679, 203] on button "Unzoom image" at bounding box center [373, 183] width 746 height 367
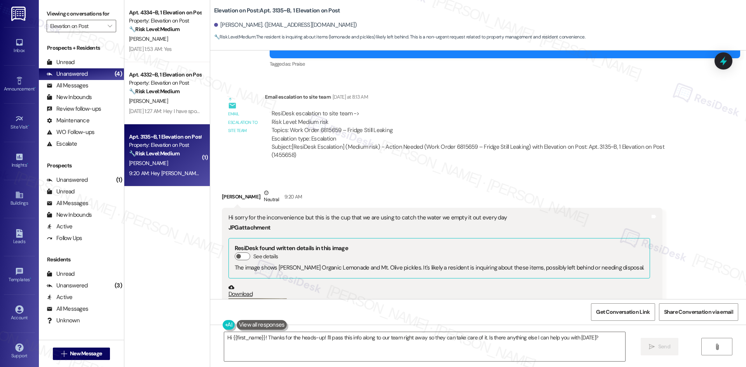
scroll to position [557, 0]
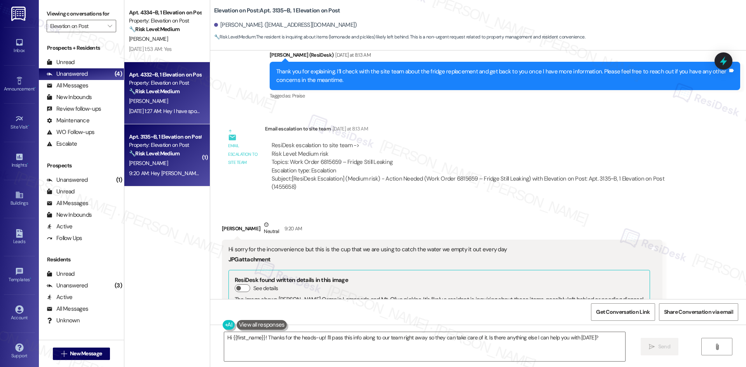
click at [143, 89] on strong "🔧 Risk Level: Medium" at bounding box center [154, 91] width 51 height 7
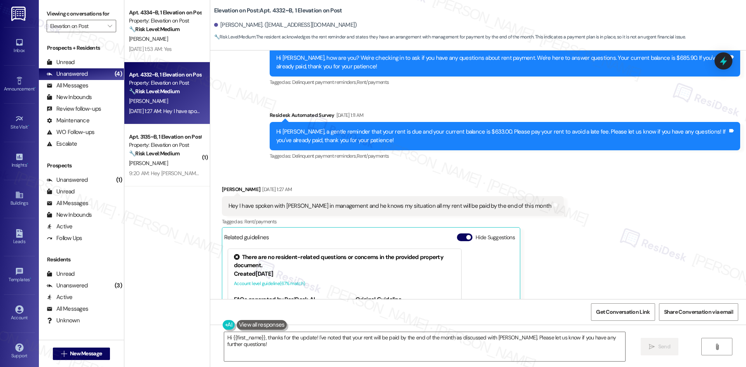
scroll to position [391, 0]
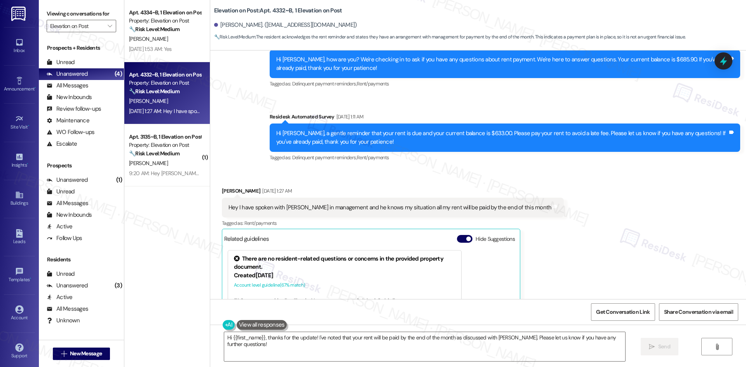
click at [572, 188] on div "Received via SMS Michael Nieto Sep 13, 2025 at 1:27 AM Hey I have spoken with j…" at bounding box center [478, 280] width 536 height 222
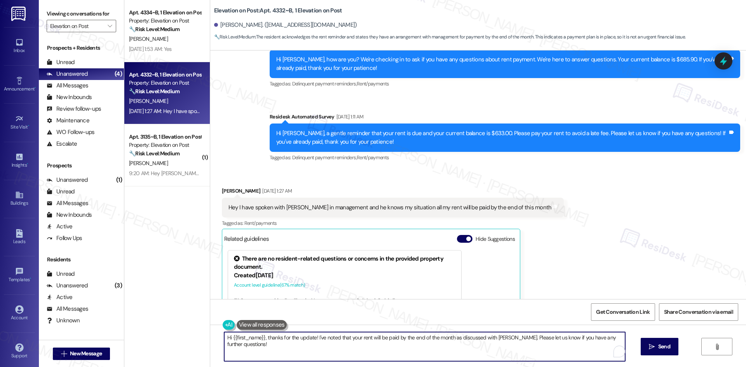
drag, startPoint x: 618, startPoint y: 337, endPoint x: 109, endPoint y: 337, distance: 509.2
click at [109, 337] on div "Viewing conversations for Elevation on Post  Prospects + Residents Unread (0) …" at bounding box center [392, 183] width 707 height 367
paste textarea "I apologize for the delayed response. Please let me know if you still need any …"
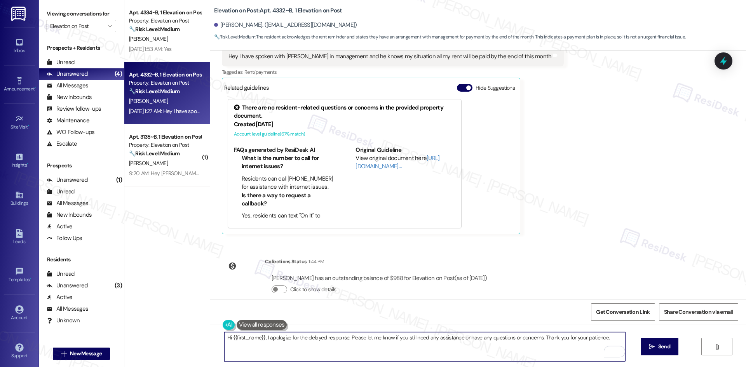
scroll to position [546, 0]
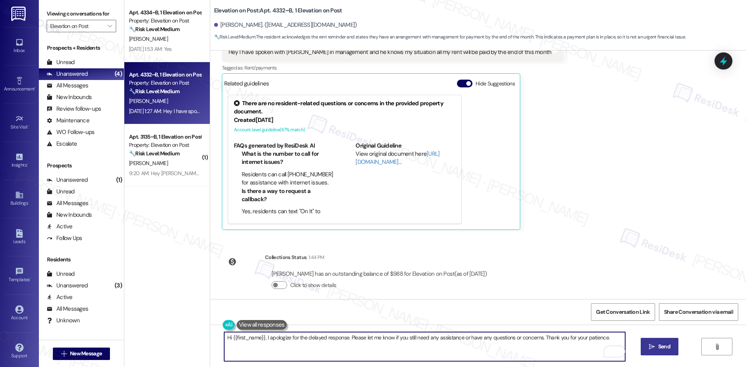
type textarea "Hi {{first_name}}, I apologize for the delayed response. Please let me know if …"
click at [653, 347] on icon "" at bounding box center [652, 347] width 6 height 6
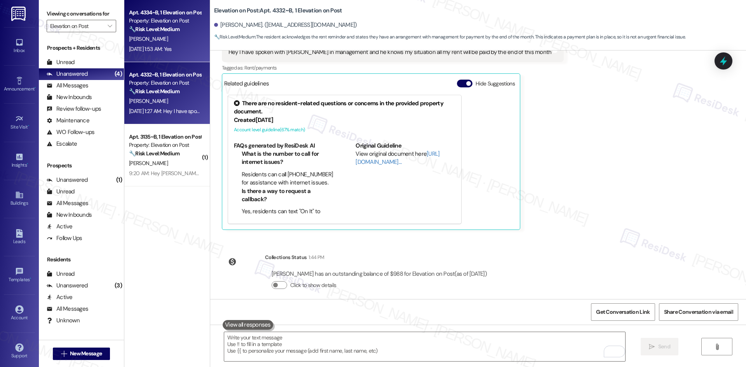
click at [182, 44] on div "N. Sanchez" at bounding box center [164, 39] width 73 height 10
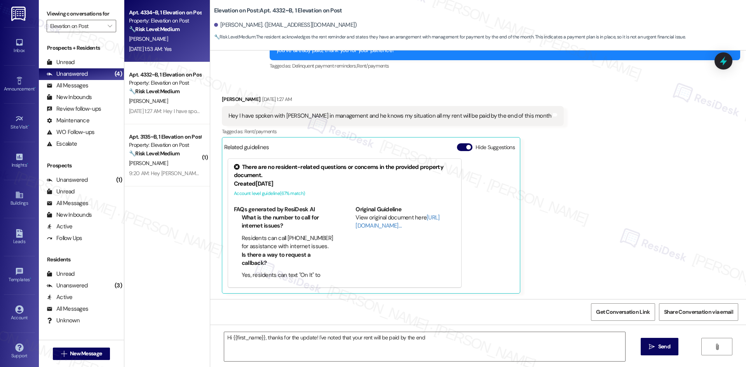
scroll to position [475, 0]
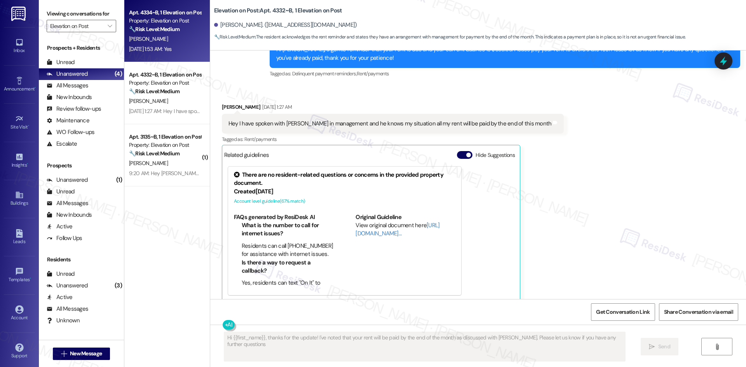
type textarea "Hi {{first_name}}, thanks for the update! I've noted that your rent will be pai…"
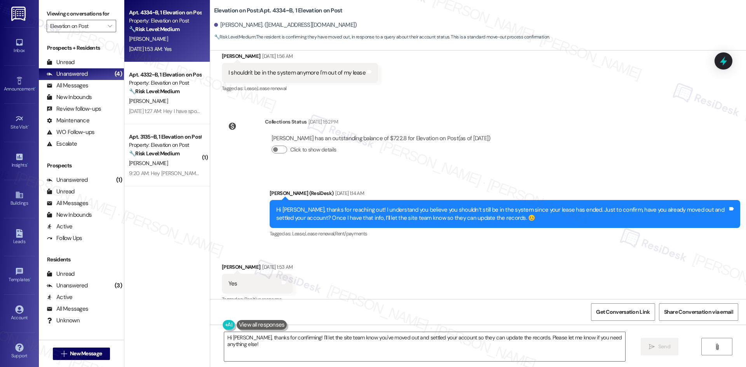
scroll to position [843, 0]
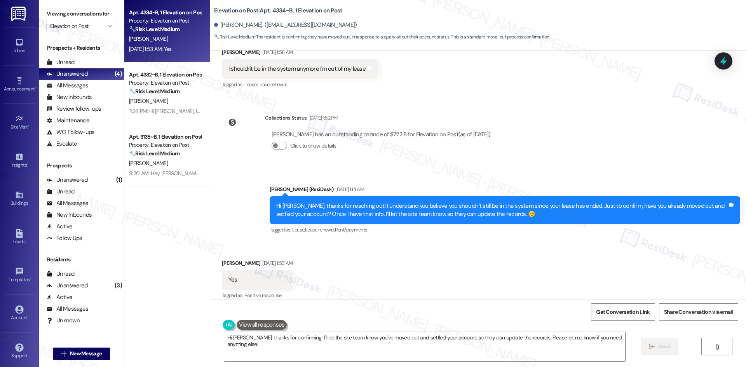
click at [548, 169] on div "Sent via SMS Sarah (ResiDesk) Sep 13, 2025 at 1:14 AM Hi Nathan, thanks for rea…" at bounding box center [478, 205] width 536 height 74
click at [219, 211] on div "Sent via SMS Sarah (ResiDesk) Sep 13, 2025 at 1:14 AM Hi Nathan, thanks for rea…" at bounding box center [478, 205] width 536 height 74
click at [327, 360] on textarea "Hi Nathan, thanks for confirming! I'll let the site team know you've moved out …" at bounding box center [424, 346] width 401 height 29
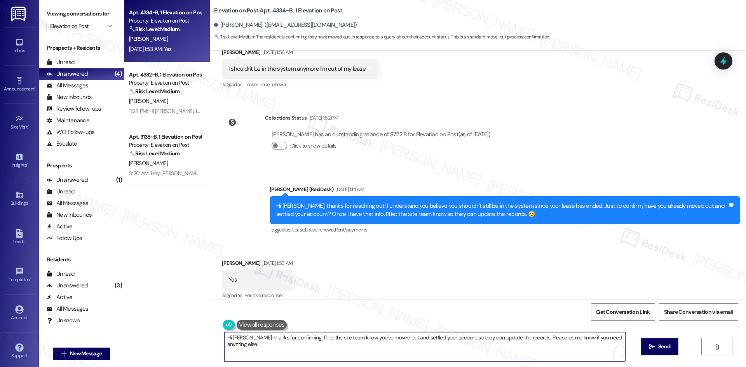
paste textarea "{{first_name}}, I apologize for the delayed response. Please let me know if you…"
type textarea "Hi {{first_name}}, I apologize for the delayed response. Please let me know if …"
click at [668, 353] on button " Send" at bounding box center [660, 346] width 38 height 17
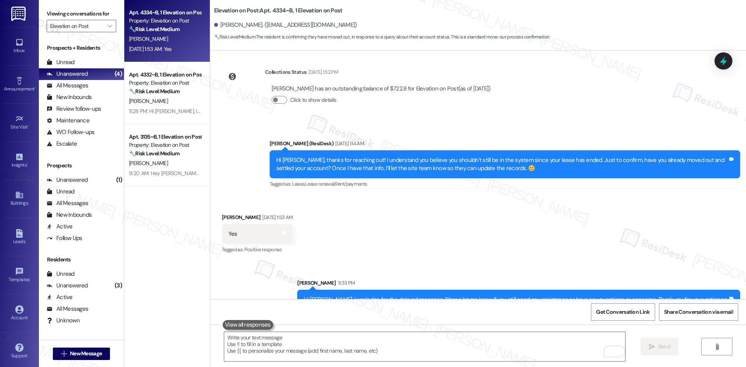
scroll to position [897, 0]
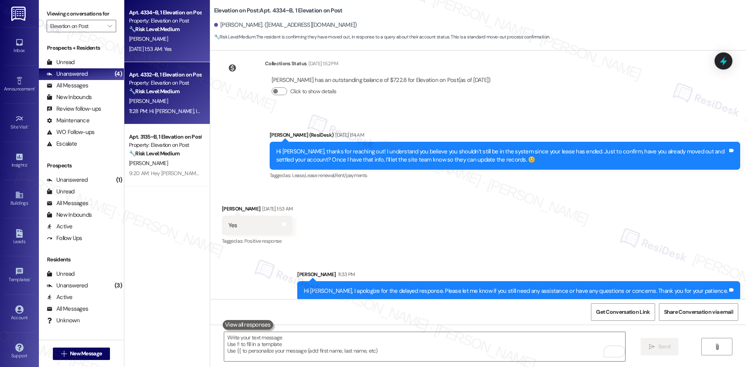
click at [132, 103] on span "M. Nieto" at bounding box center [148, 101] width 39 height 7
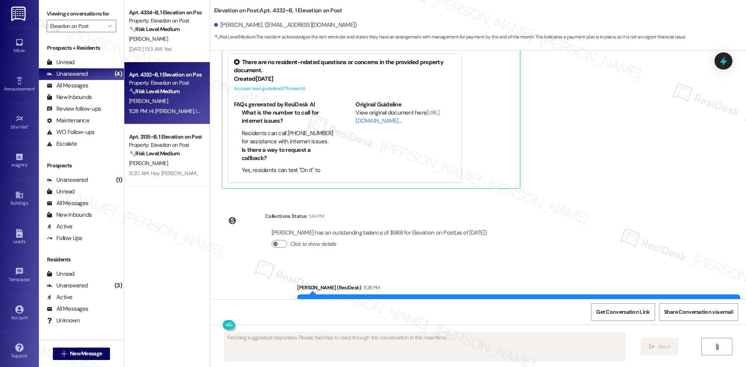
scroll to position [457, 0]
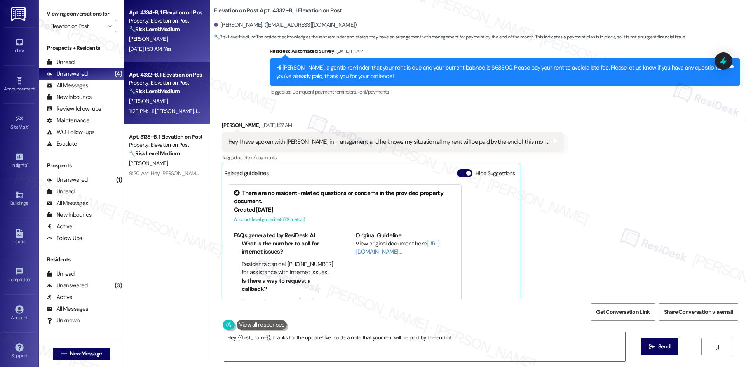
type textarea "Hey {{first_name}}, thanks for the update! I've made a note that your rent will…"
click at [172, 52] on div "Sep 13, 2025 at 1:53 AM: Yes Sep 13, 2025 at 1:53 AM: Yes" at bounding box center [150, 48] width 43 height 7
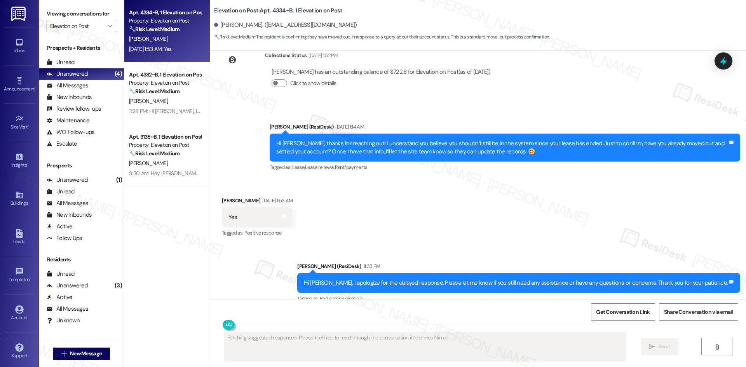
scroll to position [909, 0]
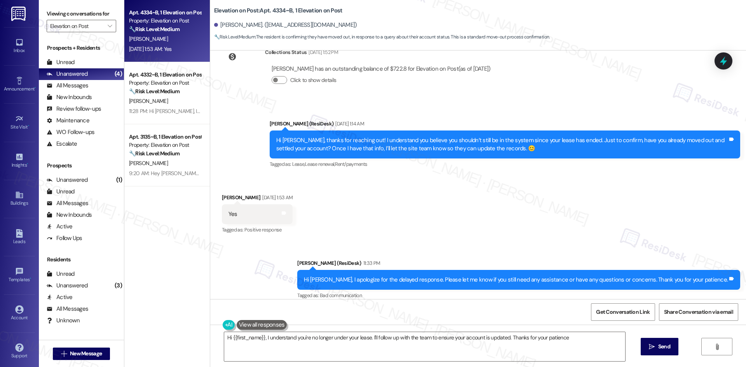
type textarea "Hi {{first_name}}, I understand you're no longer under your lease. I'll follow …"
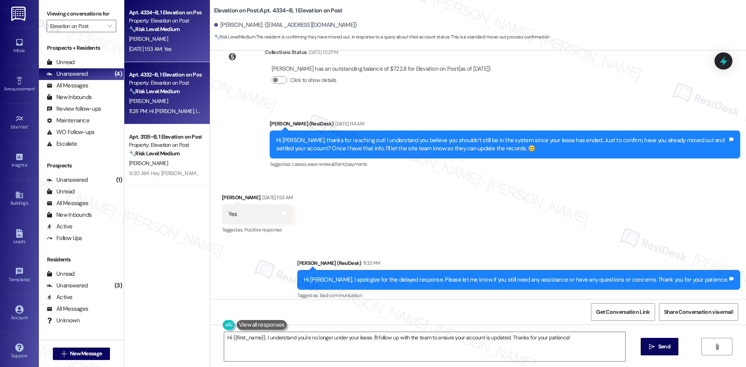
click at [148, 93] on strong "🔧 Risk Level: Medium" at bounding box center [154, 91] width 51 height 7
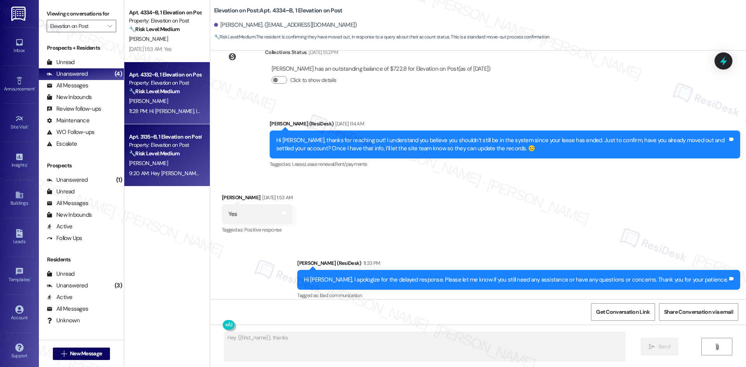
type textarea "Hey {{first_name}}, thanks"
click at [180, 170] on div "9:20 AM: Hey Ingrid, we appreciate your text! We'll be back at 11AM to help you…" at bounding box center [293, 173] width 329 height 7
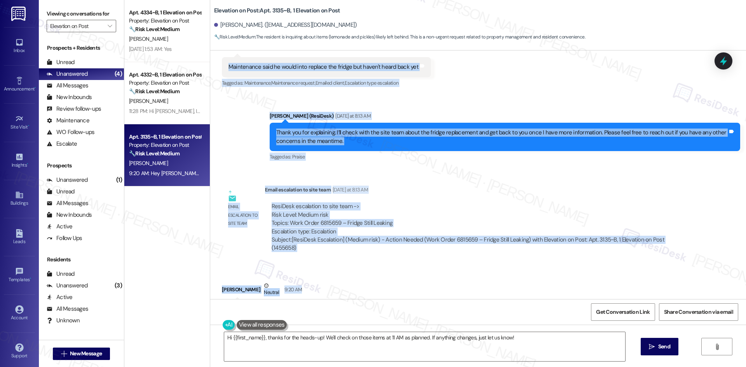
scroll to position [596, 0]
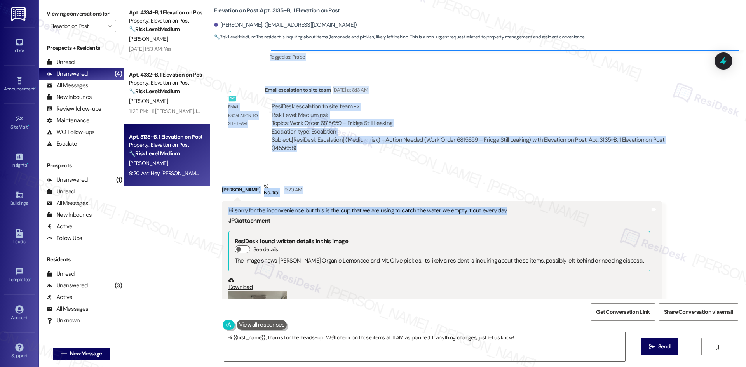
drag, startPoint x: 210, startPoint y: 124, endPoint x: 520, endPoint y: 201, distance: 319.4
click at [520, 201] on div "WO Lease started Aug 18, 2025 at 8:00 AM Show details Survey, sent via SMS Resi…" at bounding box center [478, 175] width 536 height 249
click at [520, 207] on div "Hi sorry for the inconvenience but this is the cup that we are using to catch t…" at bounding box center [440, 211] width 422 height 8
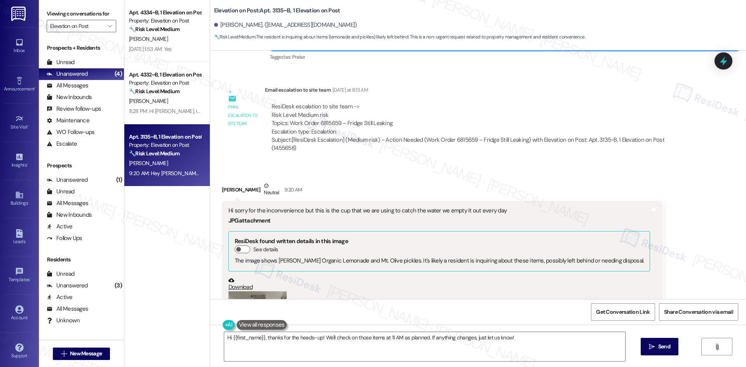
drag, startPoint x: 520, startPoint y: 209, endPoint x: 241, endPoint y: 178, distance: 281.1
click at [241, 182] on div "Ingrid Garza-Moyeda Neutral 9:20 AM Hi sorry for the inconvenience but this is …" at bounding box center [442, 290] width 441 height 216
click at [348, 176] on div "Received via SMS Ingrid Garza-Moyeda Neutral 9:20 AM Hi sorry for the inconveni…" at bounding box center [442, 289] width 453 height 227
click at [485, 207] on div "Hi sorry for the inconvenience but this is the cup that we are using to catch t…" at bounding box center [440, 211] width 422 height 8
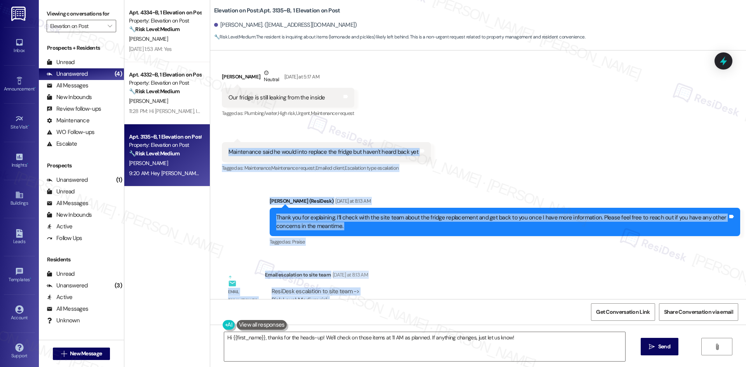
scroll to position [402, 0]
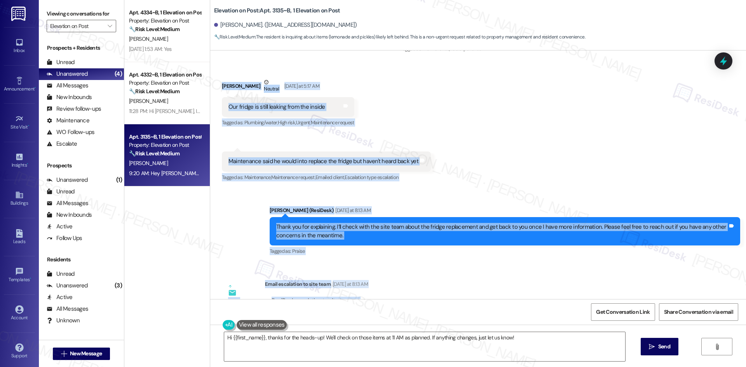
drag, startPoint x: 502, startPoint y: 200, endPoint x: 213, endPoint y: 86, distance: 311.4
click at [213, 86] on div "WO Lease started Aug 18, 2025 at 8:00 AM Show details Survey, sent via SMS Resi…" at bounding box center [478, 175] width 536 height 249
copy div "Ingrid Garza-Moyeda Neutral Yesterday at 5:17 AM Our fridge is still leaking fr…"
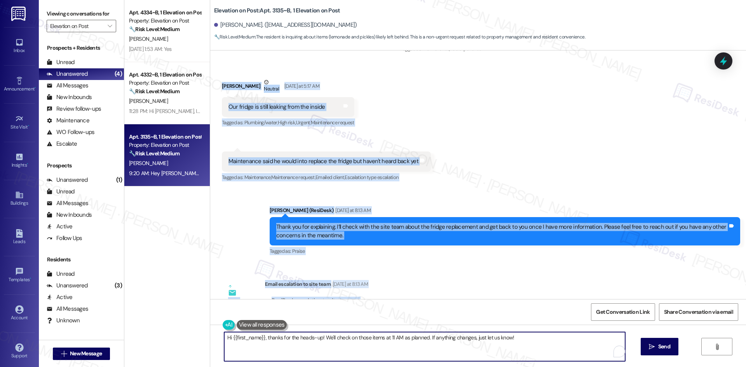
click at [330, 342] on textarea "Hi {{first_name}}, thanks for the heads-up! We'll check on those items at 11 AM…" at bounding box center [424, 346] width 401 height 29
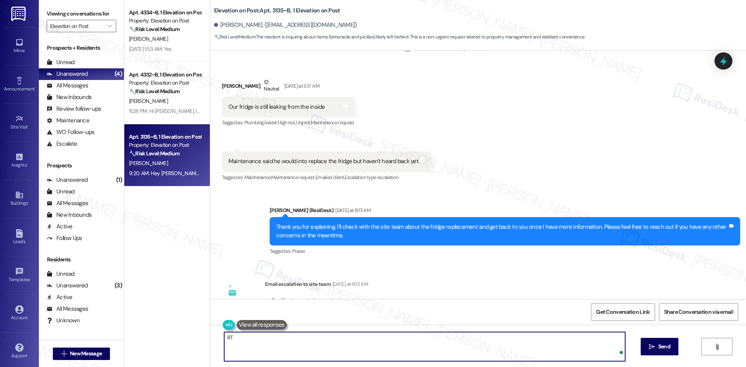
click at [226, 346] on textarea "RT" at bounding box center [424, 346] width 401 height 29
paste textarea "hank you for sharing the photo—I’m sorry you’re still dealing with this and hav…"
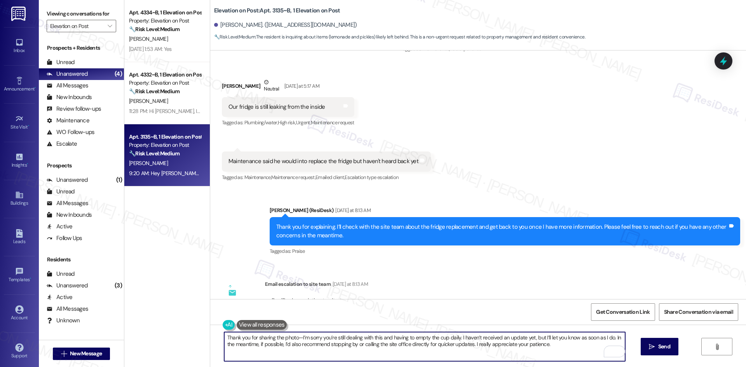
type textarea "Thank you for sharing the photo—I’m sorry you’re still dealing with this and ha…"
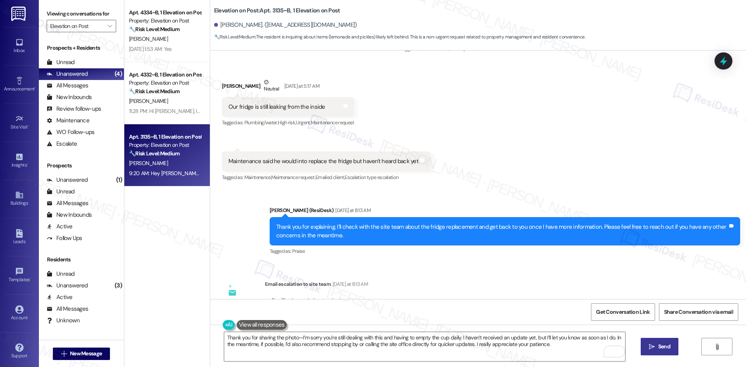
click at [669, 354] on button " Send" at bounding box center [660, 346] width 38 height 17
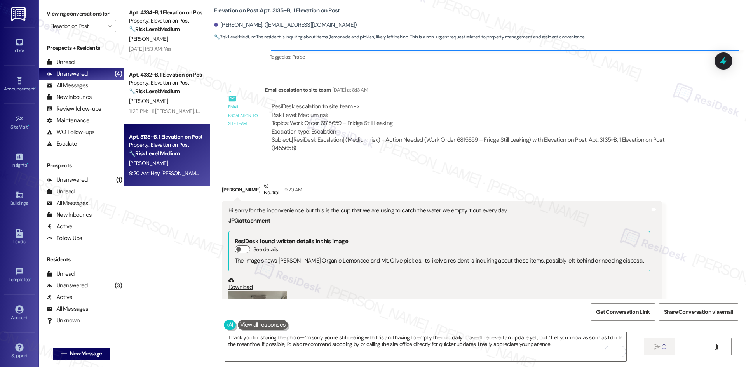
scroll to position [790, 0]
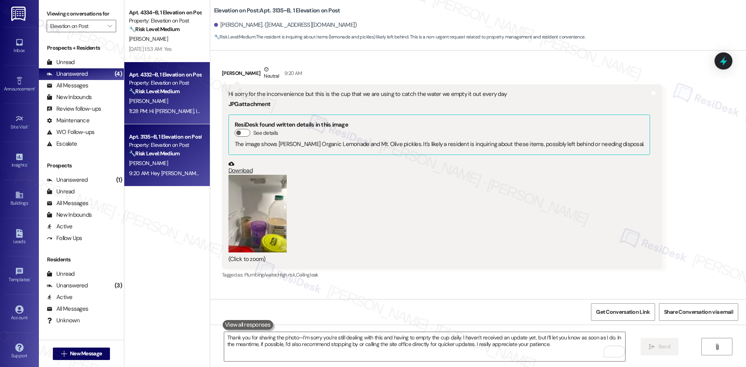
scroll to position [691, 0]
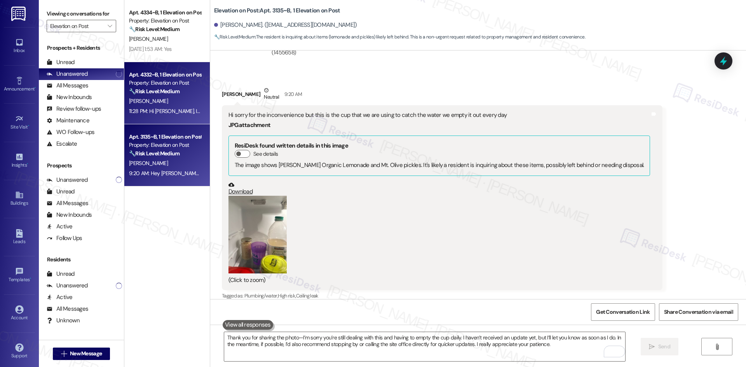
click at [146, 95] on div "🔧 Risk Level: Medium The resident acknowledges the rent reminder and states the…" at bounding box center [165, 91] width 72 height 8
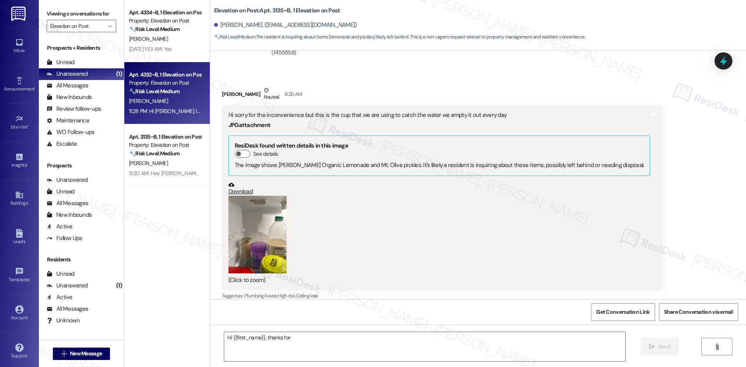
scroll to position [612, 0]
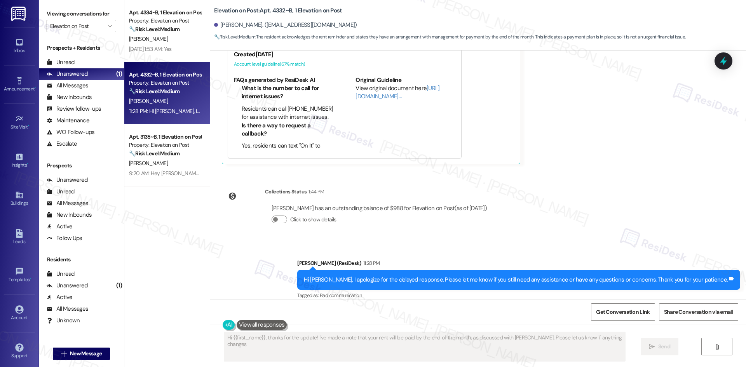
type textarea "Hi {{first_name}}, thanks for the update! I've made a note that your rent will …"
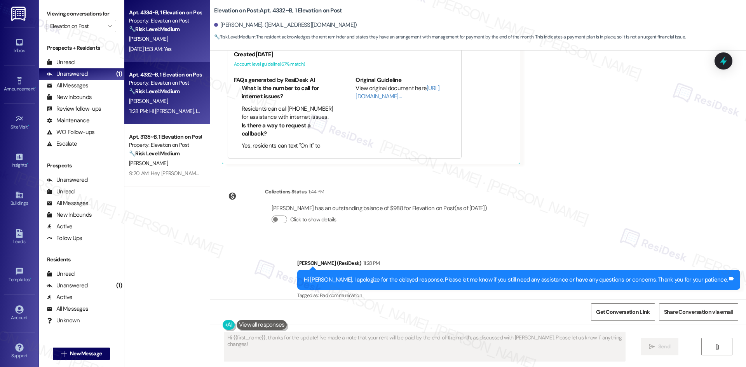
click at [169, 53] on div "Sep 13, 2025 at 1:53 AM: Yes Sep 13, 2025 at 1:53 AM: Yes" at bounding box center [164, 49] width 73 height 10
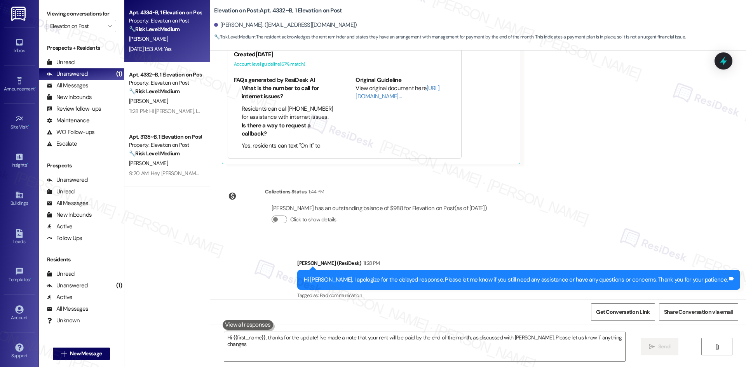
type textarea "Hi {{first_name}}, thanks for the update! I've made a note that your rent will …"
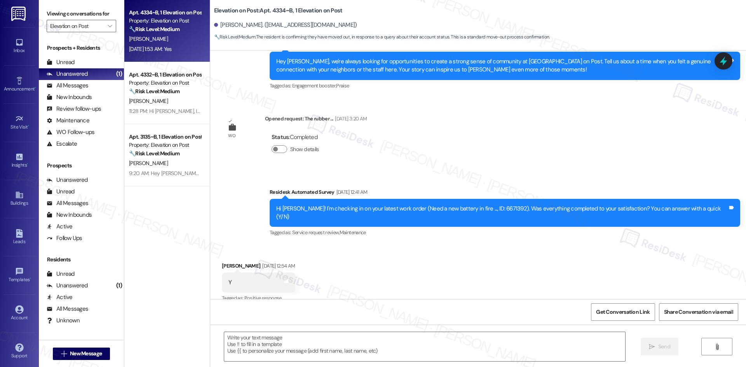
type textarea "Fetching suggested responses. Please feel free to read through the conversation…"
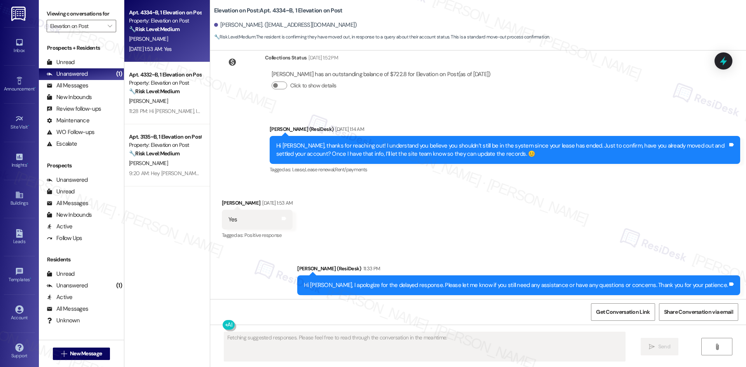
scroll to position [909, 0]
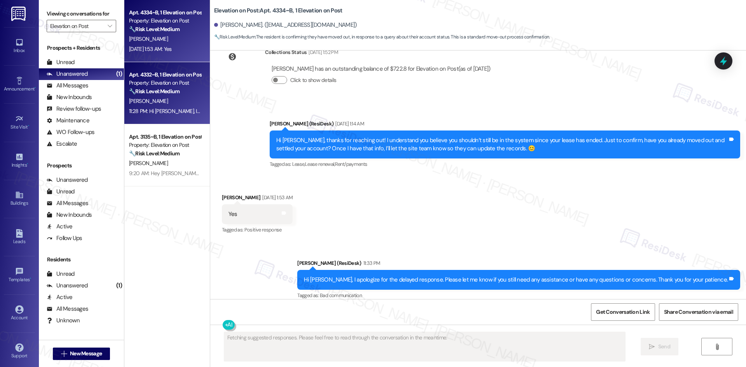
click at [180, 103] on div "M. Nieto" at bounding box center [164, 101] width 73 height 10
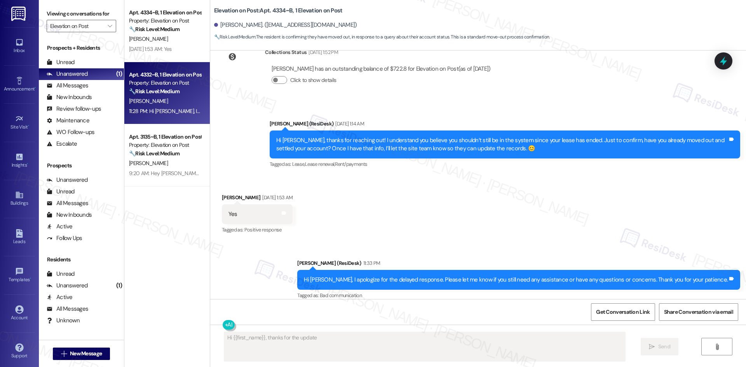
scroll to position [612, 0]
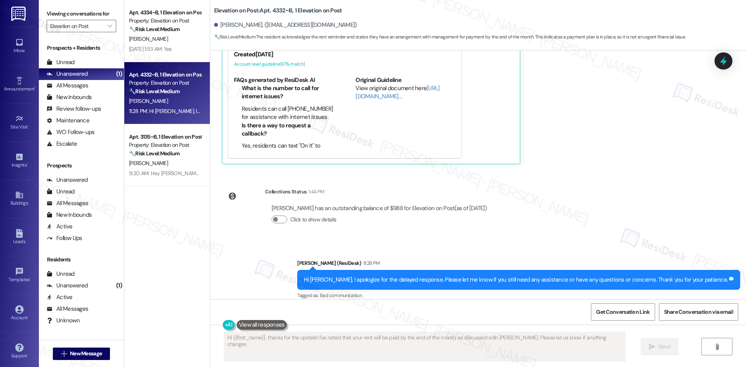
type textarea "Hi {{first_name}}, thanks for the update! I've noted that your rent will be pai…"
click at [109, 158] on div "Prospects + Residents Unread (0) Unread: Any message you haven't read yet will …" at bounding box center [81, 187] width 85 height 294
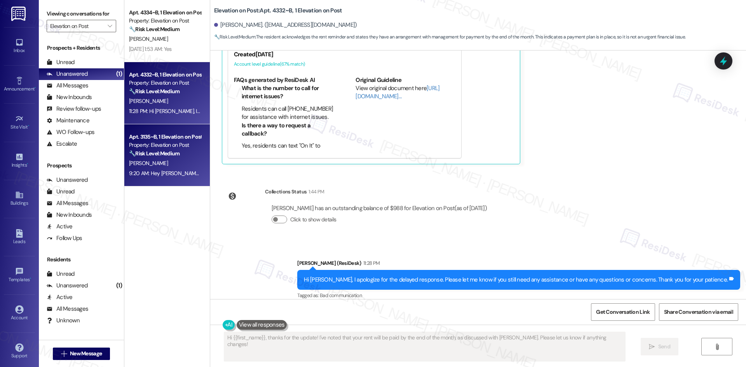
click at [143, 158] on div "Apt. 3135~B, 1 Elevation on Post Property: Elevation on Post 🔧 Risk Level: Medi…" at bounding box center [164, 145] width 73 height 26
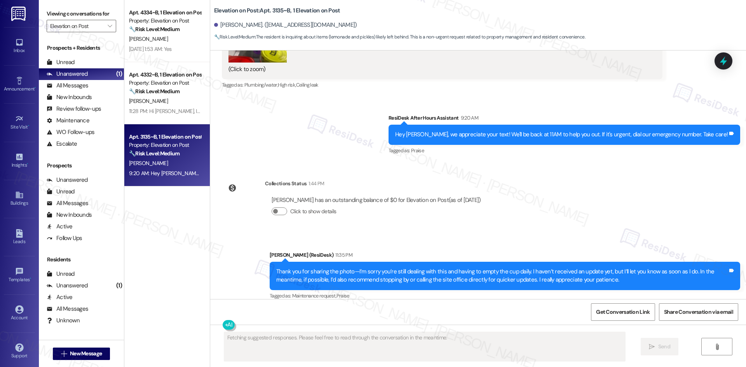
scroll to position [903, 0]
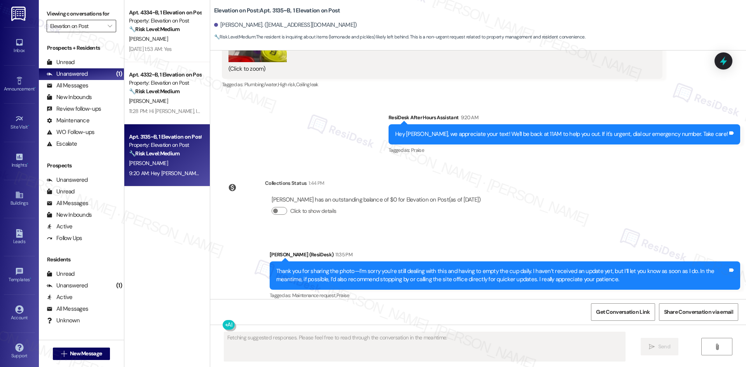
click at [97, 30] on input "Elevation on Post" at bounding box center [77, 26] width 54 height 12
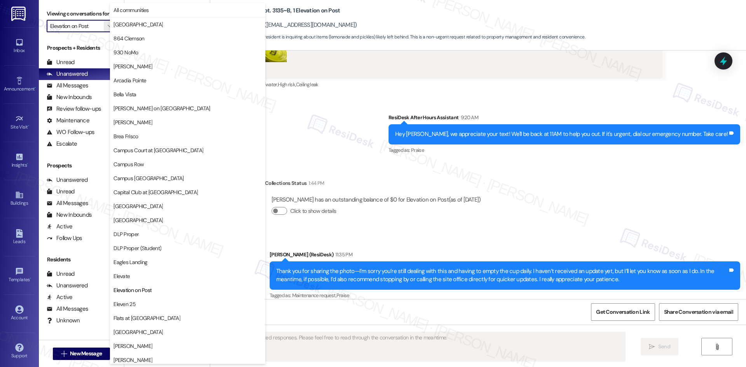
scroll to position [266, 0]
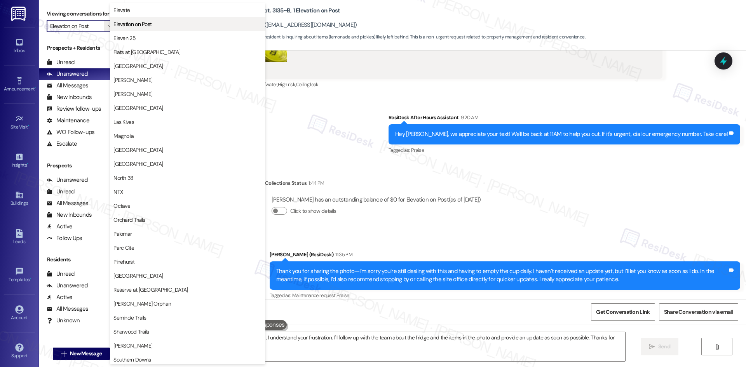
type textarea "Hi {{first_name}}, I understand your frustration. I'll follow up with the team …"
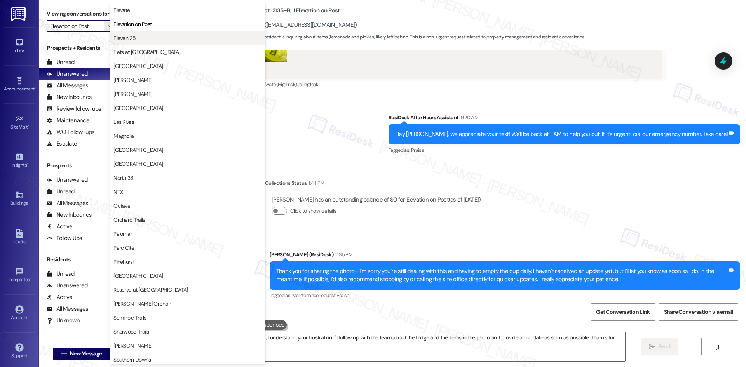
click at [159, 40] on span "Eleven 25" at bounding box center [187, 38] width 148 height 8
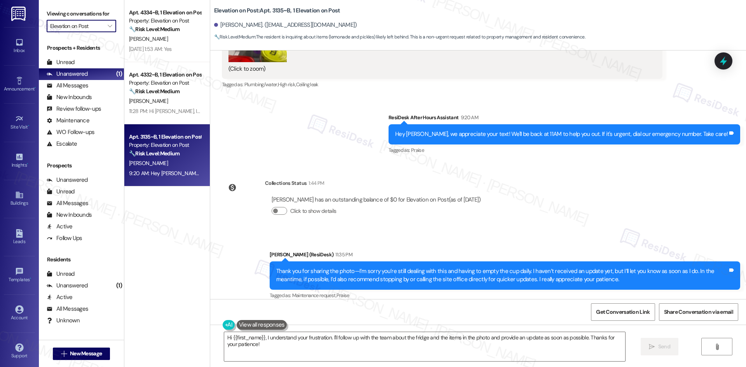
type input "Eleven 25"
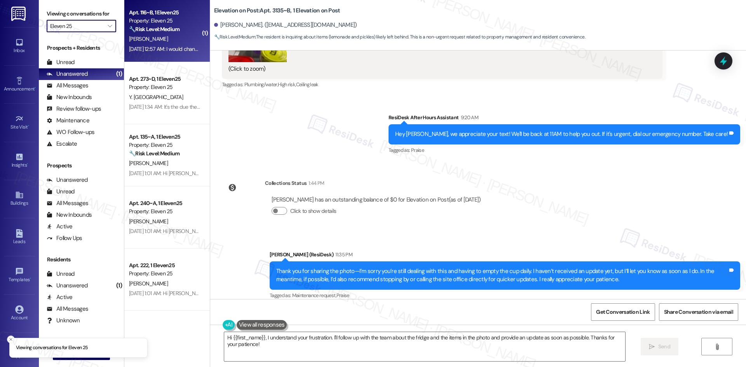
click at [167, 38] on div "M. Spaeth" at bounding box center [164, 39] width 73 height 10
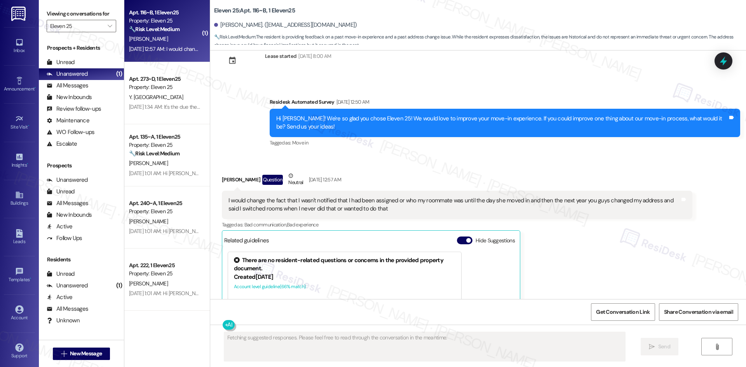
scroll to position [536, 0]
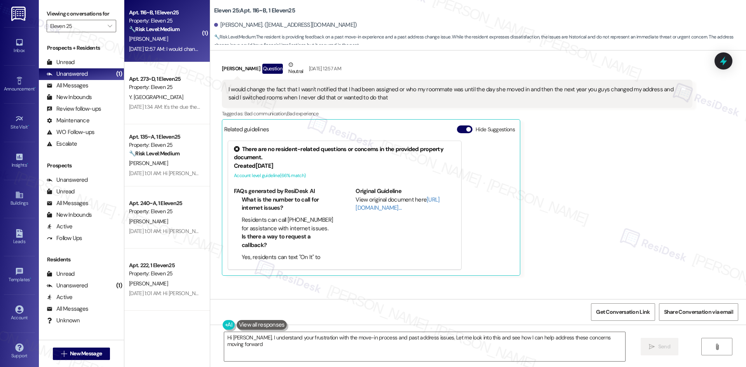
type textarea "Hi Molly, I understand your frustration with the move-in process and past addre…"
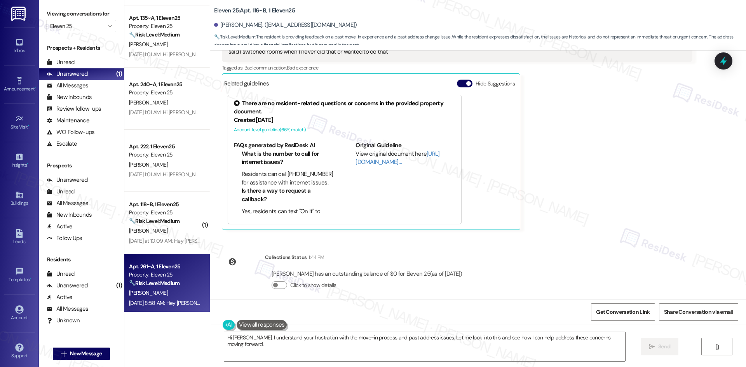
scroll to position [123, 0]
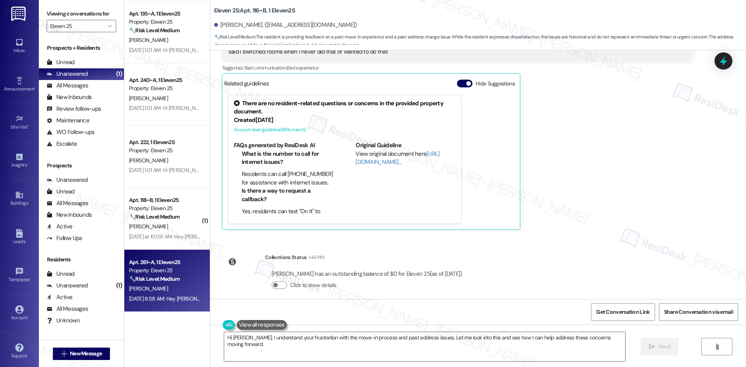
click at [182, 289] on div "K. Blatz" at bounding box center [164, 289] width 73 height 10
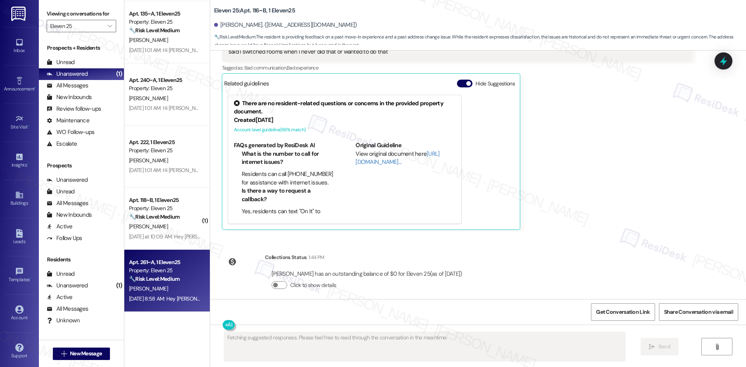
scroll to position [747, 0]
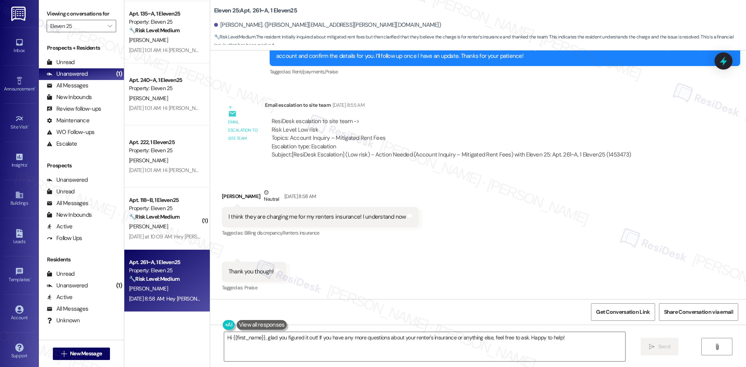
click at [426, 212] on div "Received via SMS Kaleigh Blatz Neutral Sep 13, 2025 at 8:58 AM I think they are…" at bounding box center [478, 235] width 536 height 129
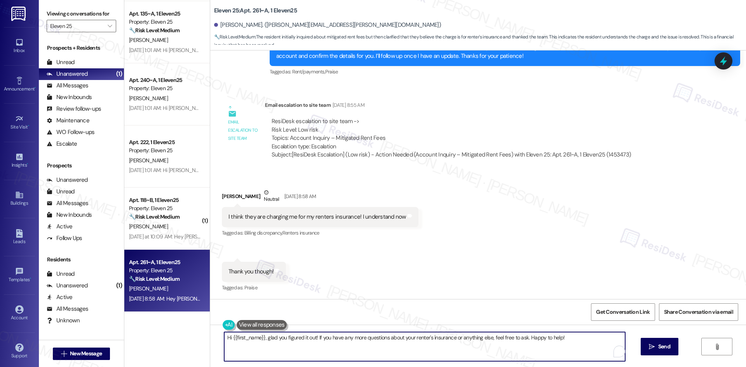
click at [362, 350] on textarea "Hi {{first_name}}, glad you figured it out! If you have any more questions abou…" at bounding box center [424, 346] width 401 height 29
paste textarea "I apologize for the delayed response. Please let me know if you still need any …"
type textarea "Hi {{first_name}}, I apologize for the delayed response. Please let me know if …"
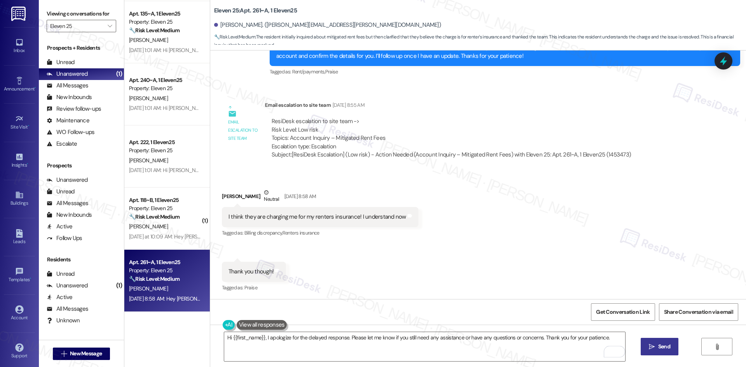
click at [666, 347] on span "Send" at bounding box center [664, 347] width 12 height 8
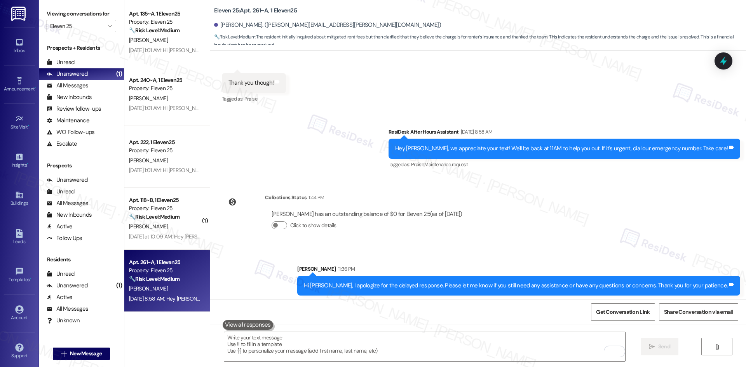
scroll to position [938, 0]
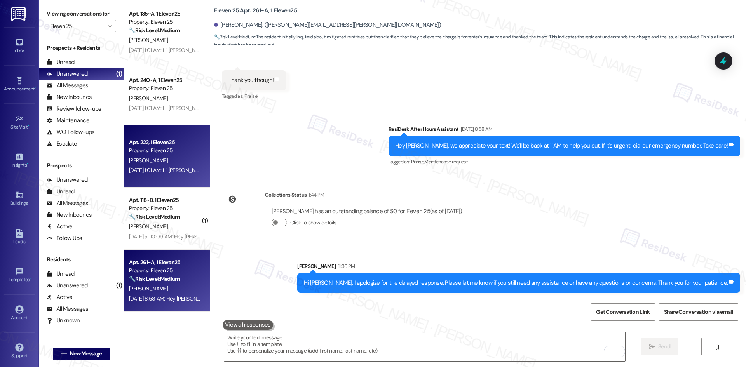
click at [171, 170] on div "Sep 13, 2025 at 1:01 AM: Hi Ozzie, a gentle reminder that your rent is due and …" at bounding box center [409, 170] width 560 height 7
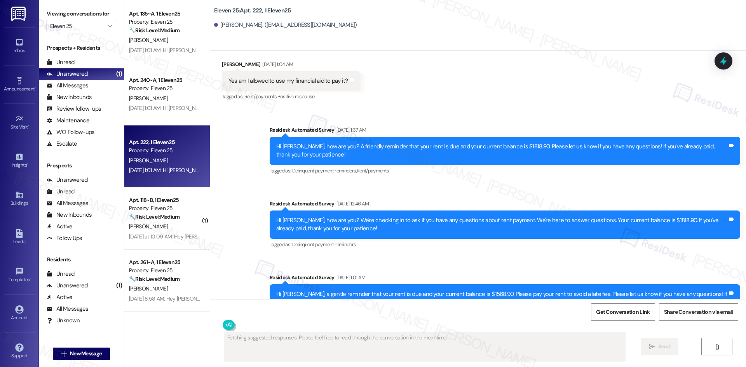
scroll to position [171, 0]
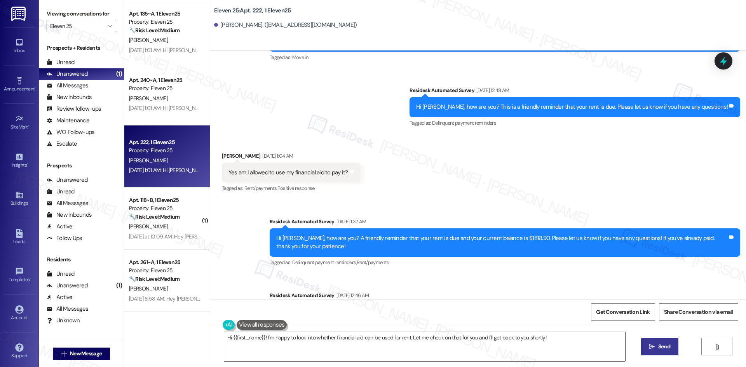
click at [340, 342] on textarea "Hi {{first_name}}! I'm happy to look into whether financial aid can be used for…" at bounding box center [424, 346] width 401 height 29
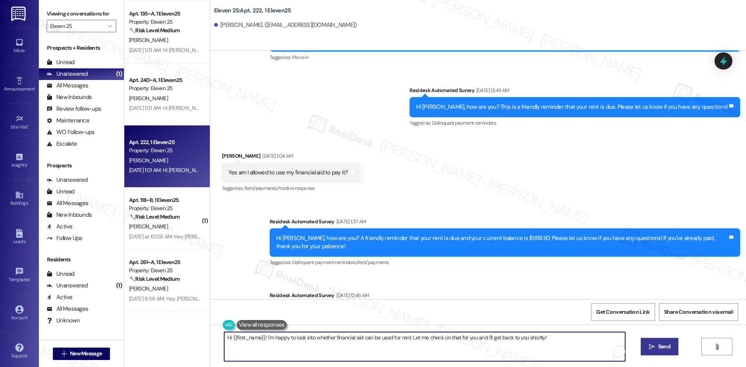
paste textarea ", I apologize for the delayed response. Please let me know if you still need an…"
type textarea "Hi {{first_name}}, I apologize for the delayed response. Please let me know if …"
click at [652, 349] on icon "" at bounding box center [652, 347] width 6 height 6
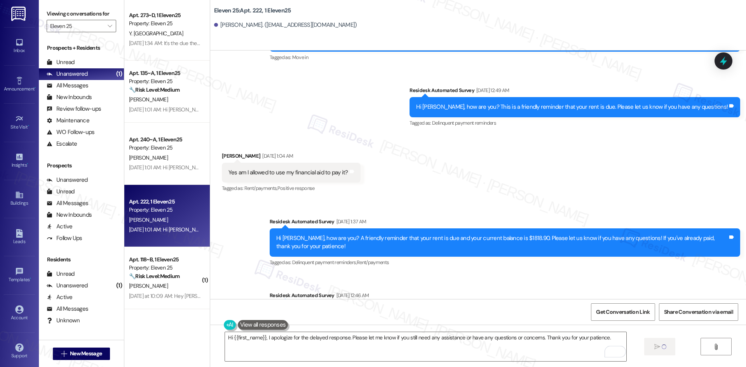
scroll to position [45, 0]
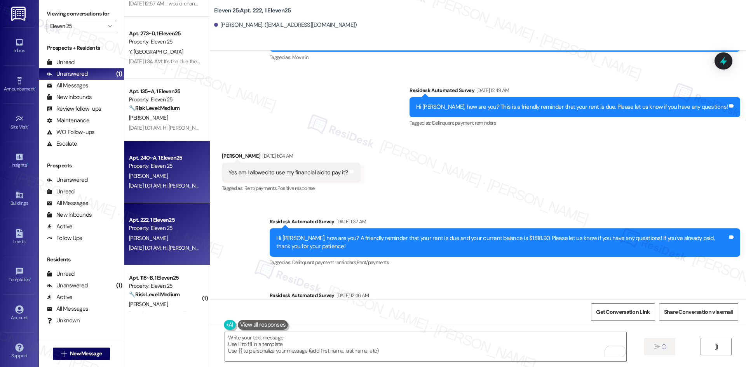
click at [161, 192] on div "Apt. 240~A, 1 Eleven25 Property: Eleven 25 M. Moody Sep 13, 2025 at 1:01 AM: Hi…" at bounding box center [167, 172] width 86 height 62
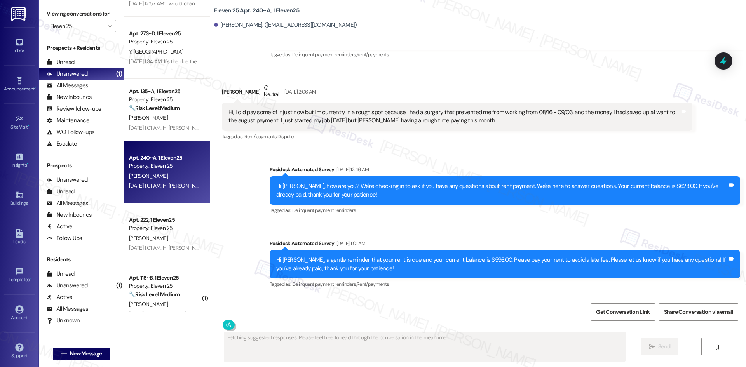
scroll to position [101, 0]
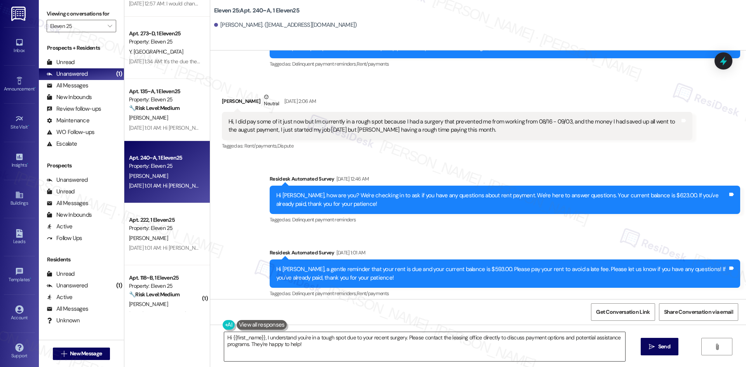
click at [364, 346] on textarea "Hi {{first_name}}, I understand you're in a tough spot due to your recent surge…" at bounding box center [424, 346] width 401 height 29
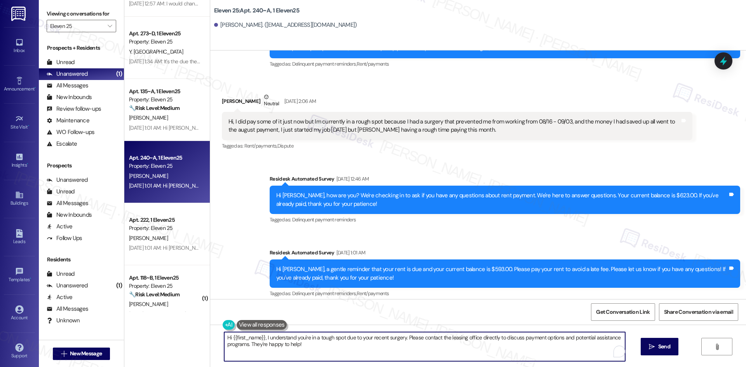
paste textarea "apologize for the delayed response. Please let me know if you still need any as…"
type textarea "Hi {{first_name}}, I apologize for the delayed response. Please let me know if …"
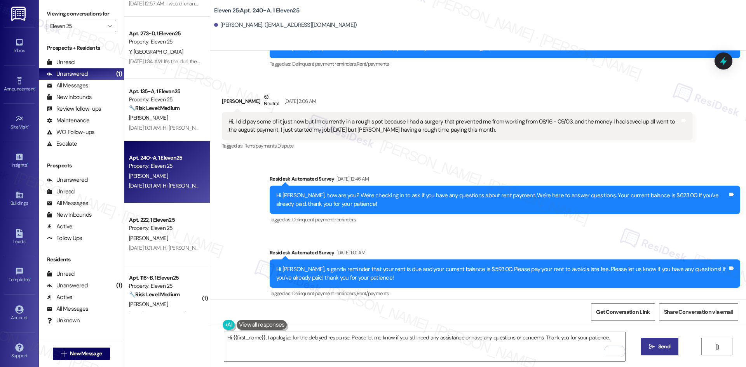
click at [662, 342] on button " Send" at bounding box center [660, 346] width 38 height 17
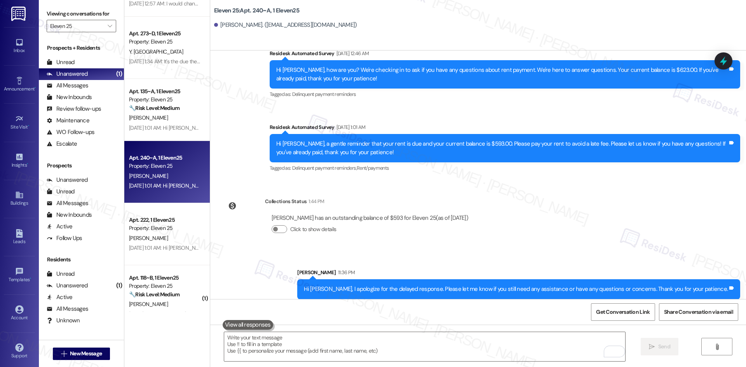
scroll to position [233, 0]
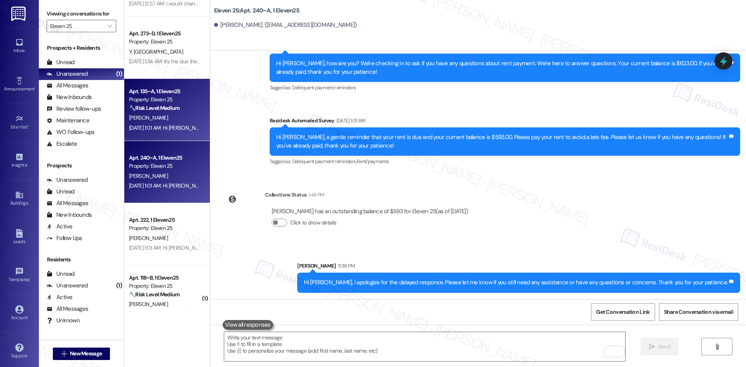
click at [152, 127] on div "Sep 13, 2025 at 1:01 AM: Hi Dajanique, a gentle reminder that your rent is due …" at bounding box center [409, 127] width 560 height 7
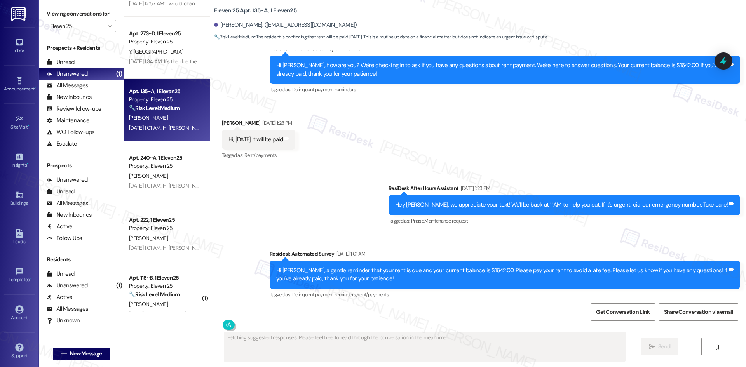
scroll to position [1936, 0]
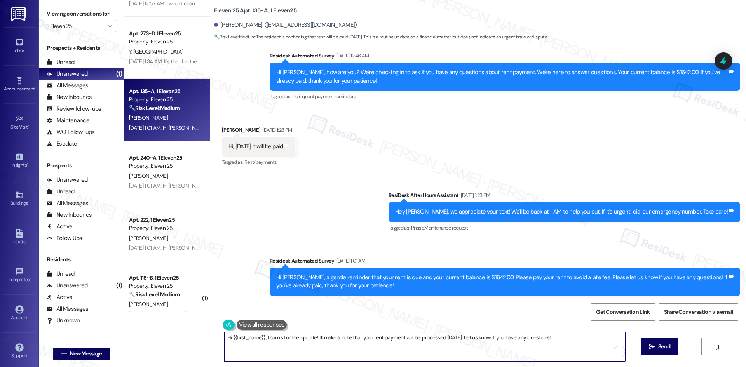
click at [402, 351] on textarea "Hi {{first_name}}, thanks for the update! I'll make a note that your rent payme…" at bounding box center [424, 346] width 401 height 29
paste textarea "I apologize for the delayed response. Please let me know if you still need any …"
type textarea "Hi {{first_name}}, I apologize for the delayed response. Please let me know if …"
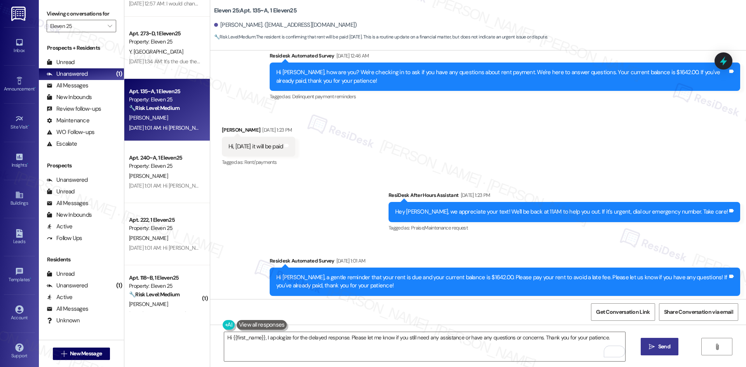
click at [658, 346] on span "Send" at bounding box center [664, 347] width 12 height 8
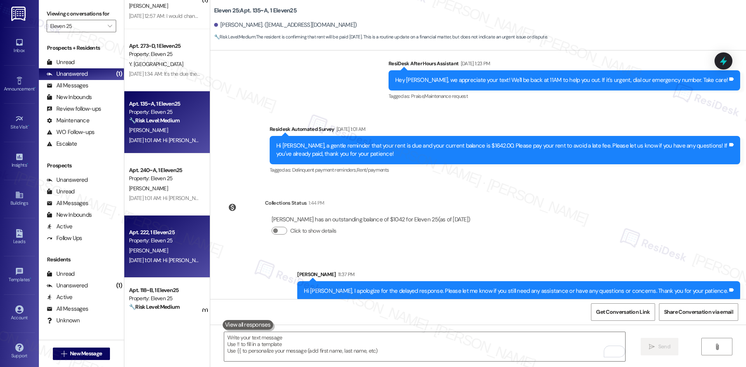
scroll to position [0, 0]
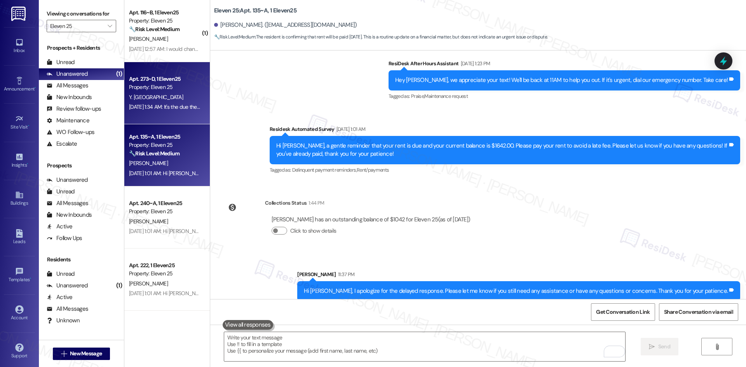
click at [173, 94] on div "Y. Ntegeye" at bounding box center [164, 98] width 73 height 10
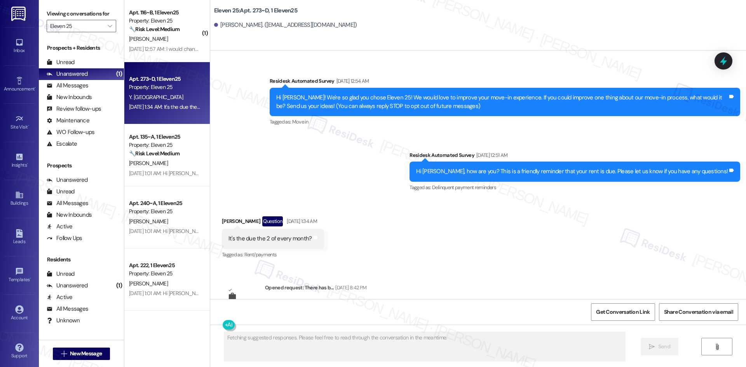
scroll to position [99, 0]
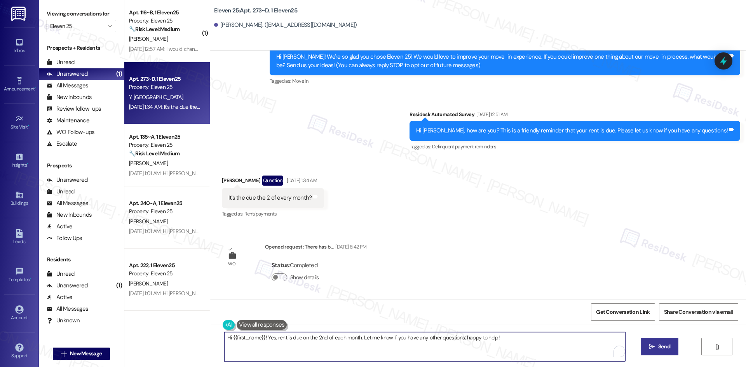
click at [368, 349] on textarea "Hi {{first_name}}! Yes, rent is due on the 2nd of each month. Let me know if yo…" at bounding box center [424, 346] width 401 height 29
paste textarea ", I apologize for the delayed response. Please let me know if you still need an…"
type textarea "Hi {{first_name}}, I apologize for the delayed response. Please let me know if …"
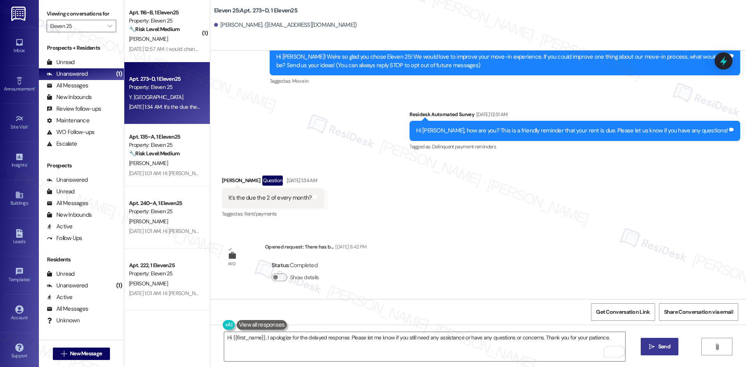
click at [656, 354] on button " Send" at bounding box center [660, 346] width 38 height 17
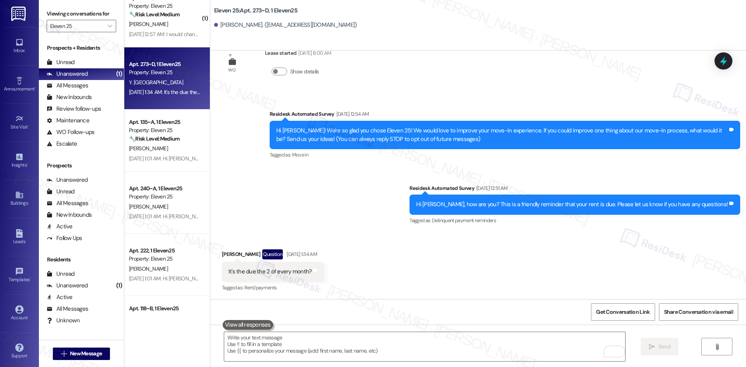
scroll to position [0, 0]
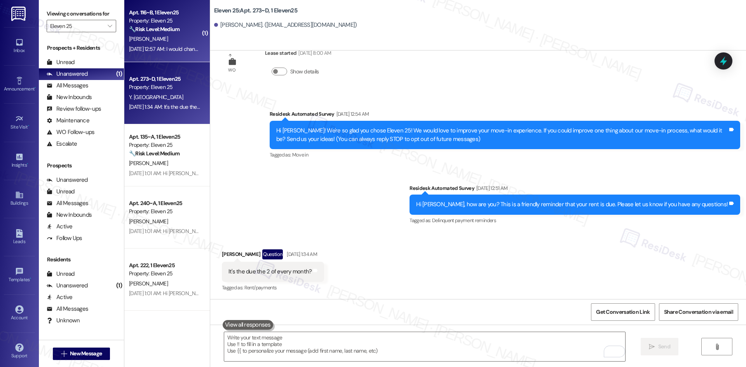
click at [168, 33] on div "🔧 Risk Level: Medium The resident is providing feedback on a past move-in exper…" at bounding box center [165, 29] width 72 height 8
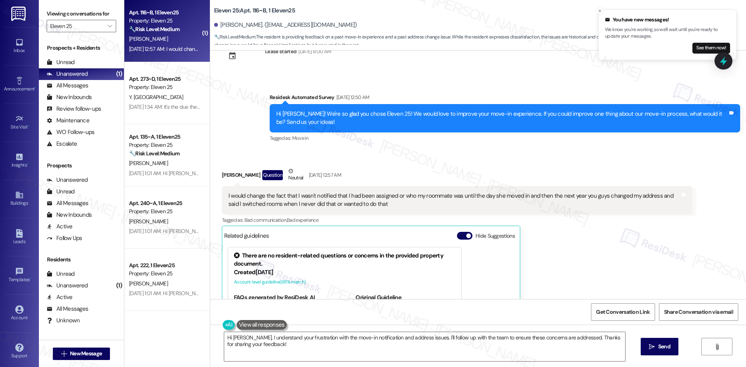
scroll to position [543, 0]
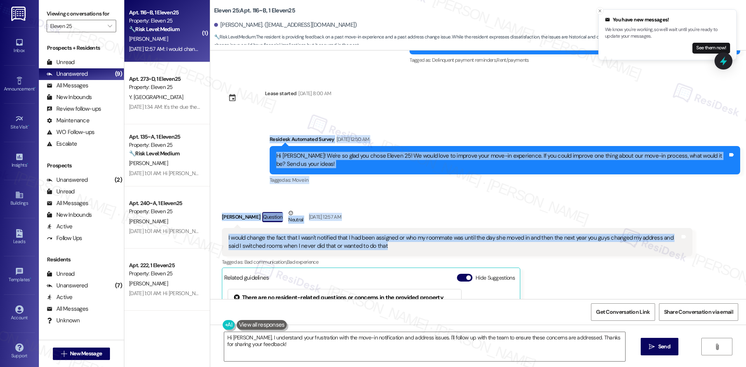
drag, startPoint x: 257, startPoint y: 127, endPoint x: 383, endPoint y: 238, distance: 167.7
click at [383, 238] on div "Survey, sent via SMS Residesk Automated Survey Aug 20, 2024 at 12:39 AM This me…" at bounding box center [478, 175] width 536 height 249
copy div "Residesk Automated Survey Sep 16, 2025 at 12:50 AM Hi Molly! We're so glad you …"
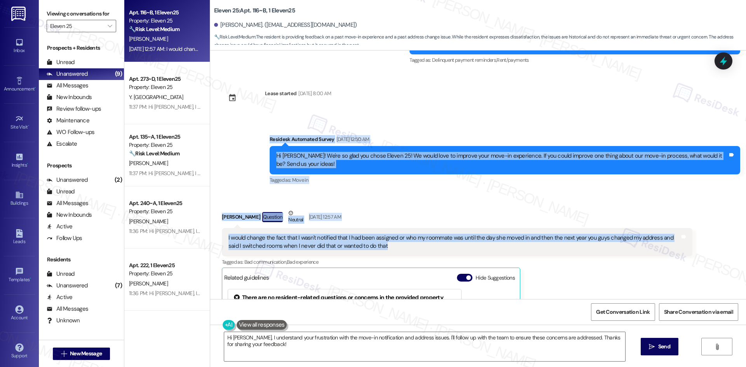
click at [427, 182] on div "Survey, sent via SMS Residesk Automated Survey Sep 16, 2025 at 12:50 AM Hi Moll…" at bounding box center [505, 160] width 482 height 62
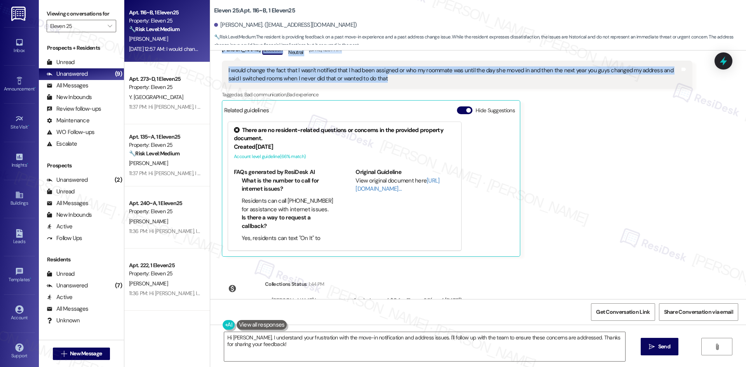
scroll to position [737, 0]
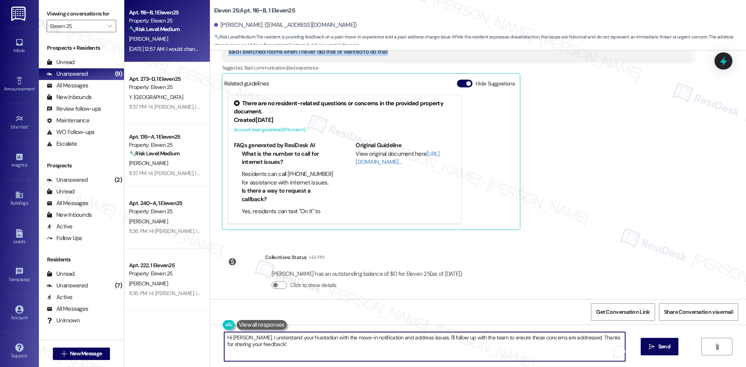
click at [380, 342] on textarea "Hi Molly, I understand your frustration with the move-in notification and addre…" at bounding box center [424, 346] width 401 height 29
paste textarea "Thank you for sharing that feedback, Molly—I really appreciate it. I’ll forward…"
type textarea "Thank you for sharing that feedback, Molly—I really appreciate it. I’ll forward…"
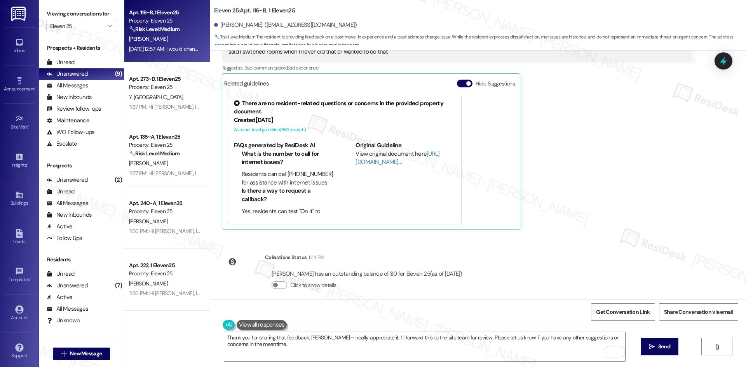
click at [653, 349] on icon "" at bounding box center [652, 347] width 6 height 6
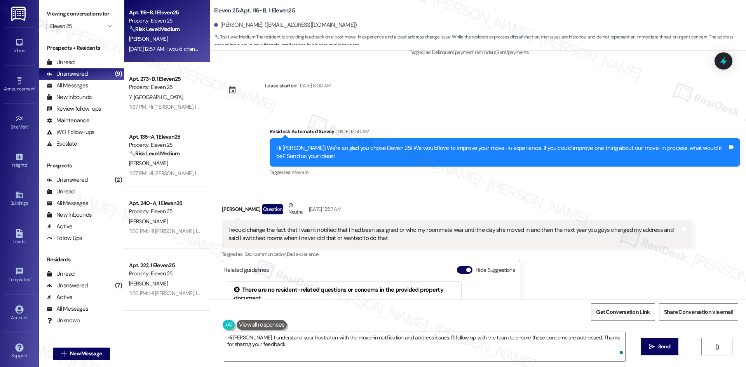
type textarea "Hi Molly, I understand your frustration with the move-in notification and addre…"
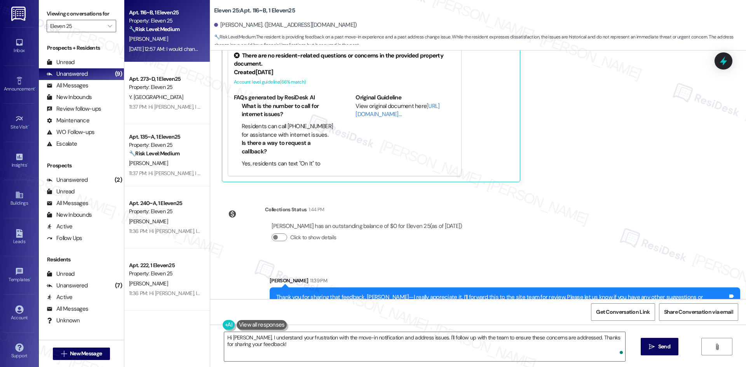
scroll to position [791, 0]
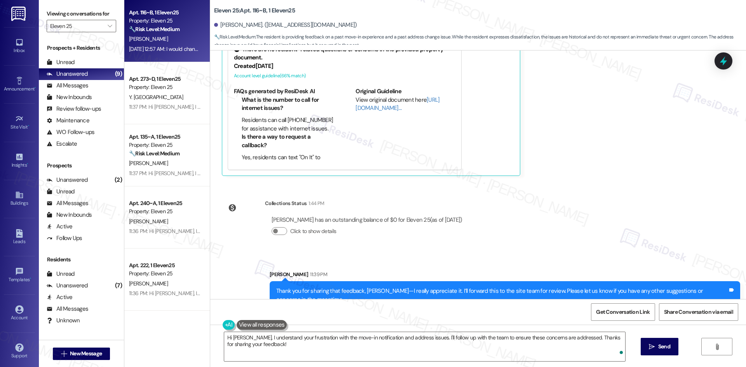
click div "Survey, sent via SMS Residesk Automated Survey Aug 20, 2024 at 12:39 AM This me…"
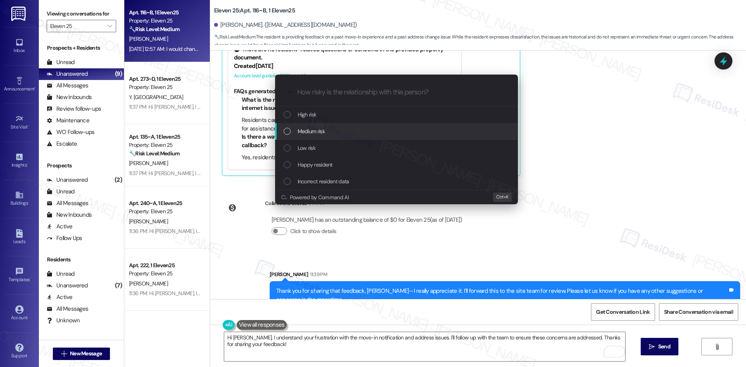
click div "Medium risk"
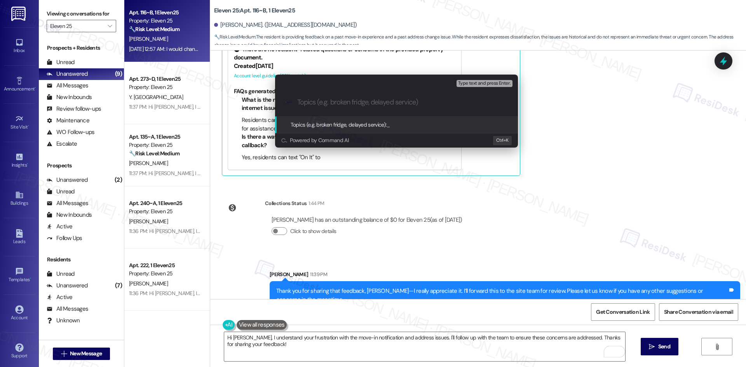
click div "Escalate Conversation Medium risk Topics (e.g. broken fridge, delayed service) …"
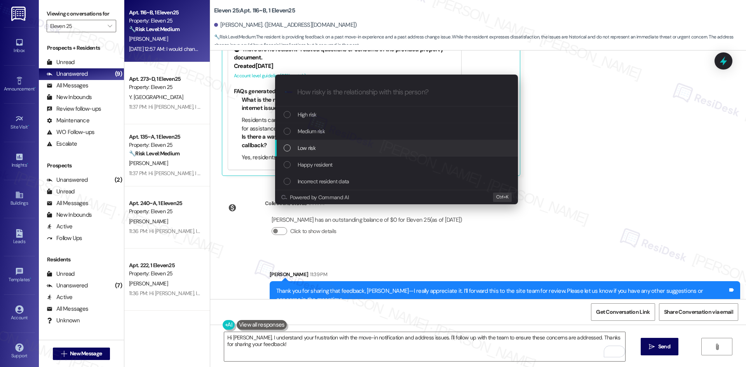
click div "Low risk"
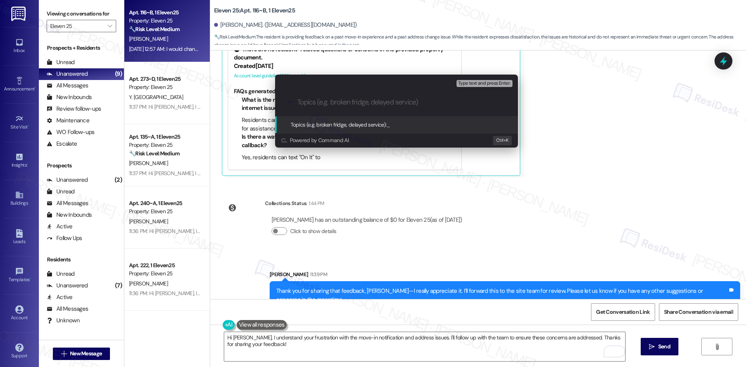
click input "Topics (e.g. broken fridge, delayed service)"
paste input "Resident Feedback – Roommate Notification & Address Change Issues"
type input "Resident Feedback – Roommate Notification & Address Change Issues"
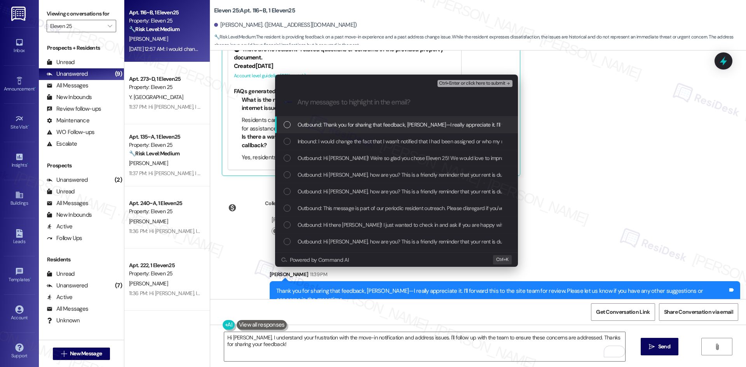
scroll to position [0, 0]
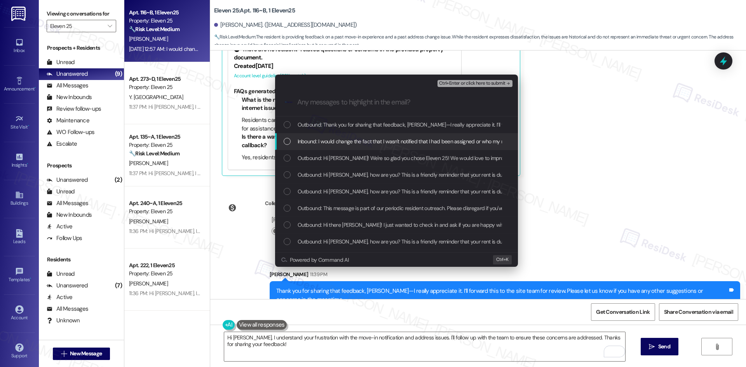
click span "Inbound: I would change the fact that I wasn't notified that I had been assigne…"
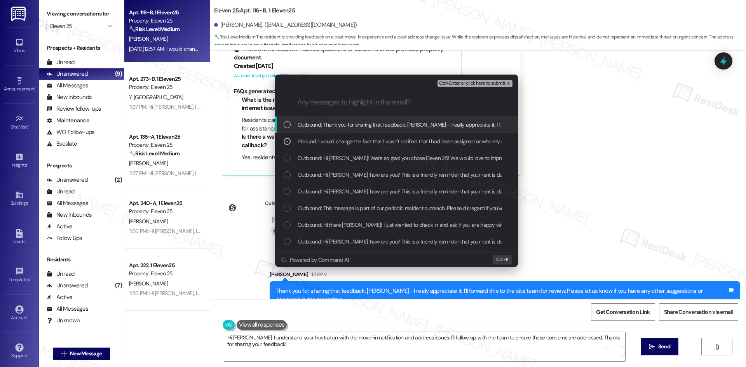
click span "Ctrl+Enter or click here to submit"
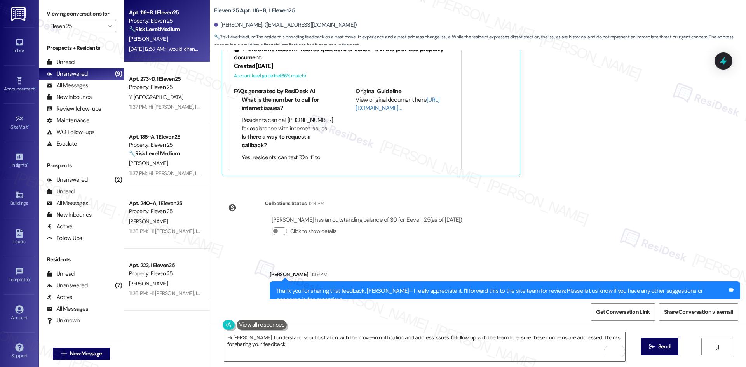
click div "There are no resident-related questions or concerns in the provided property do…"
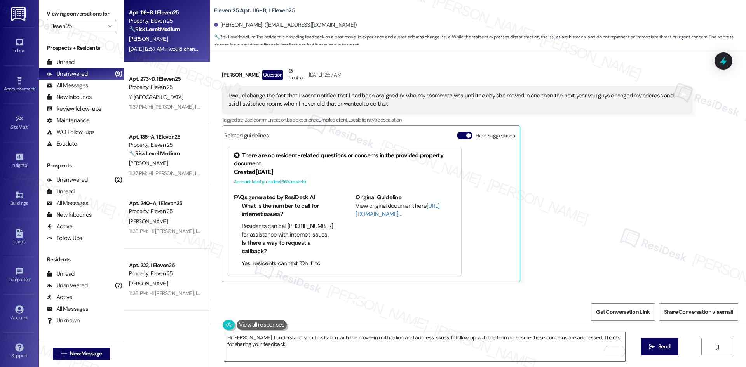
scroll to position [686, 0]
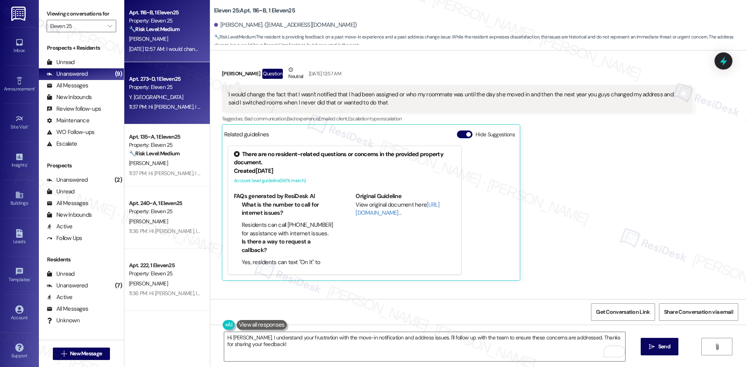
click div "11:37 PM: Hi Yvonne, I apologize for the delayed response. Please let me know i…"
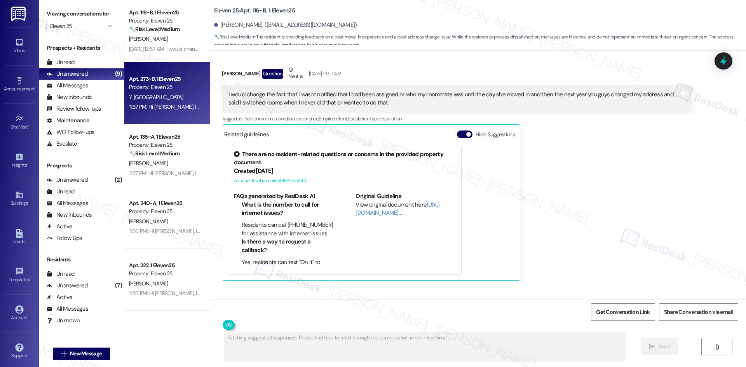
scroll to position [165, 0]
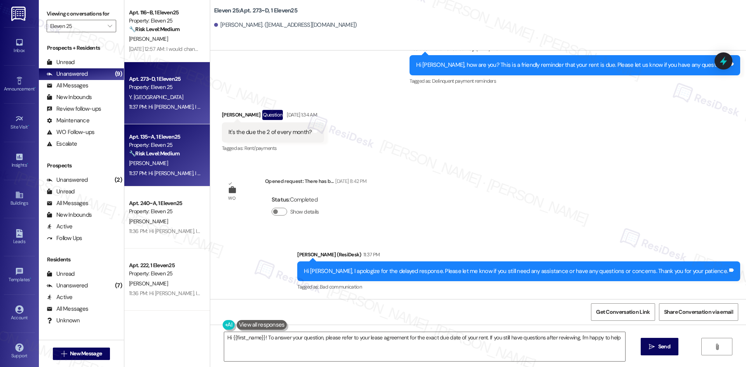
type textarea "Hi {{first_name}}! To answer your question, please refer to your lease agreemen…"
click div "D. Baker"
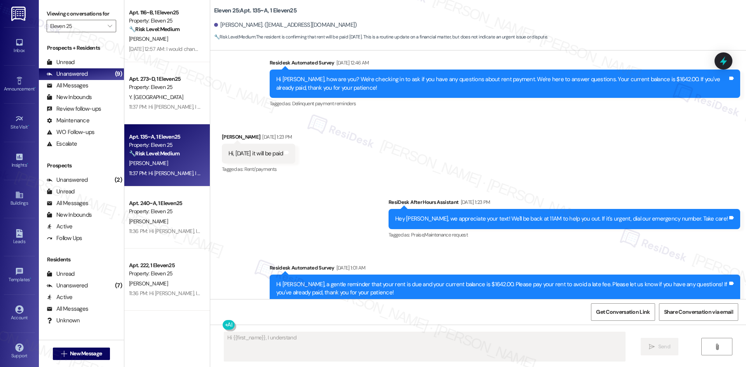
scroll to position [1924, 0]
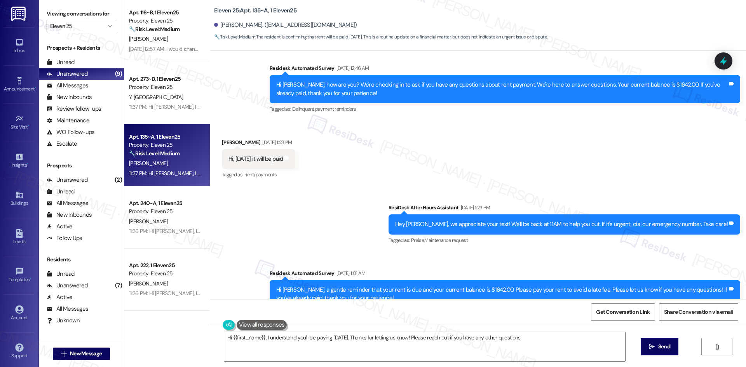
type textarea "Hi {{first_name}}, I understand you'll be paying on Wednesday. Thanks for letti…"
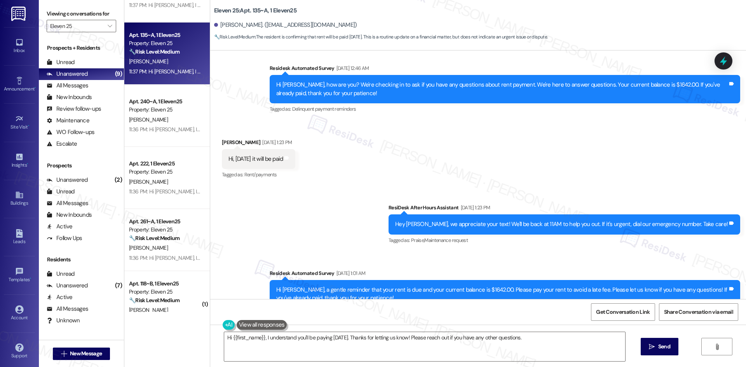
scroll to position [117, 0]
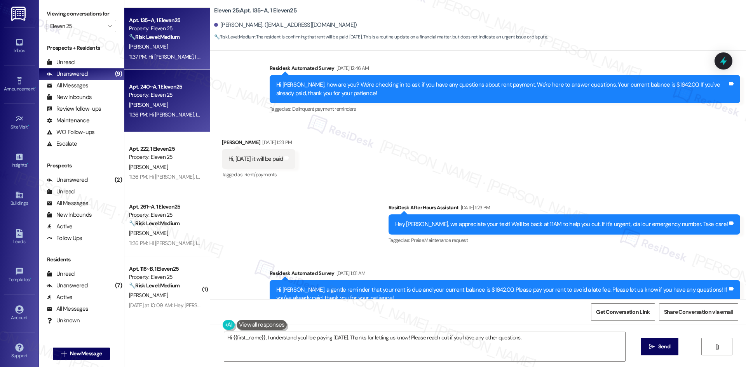
click div "M. Moody"
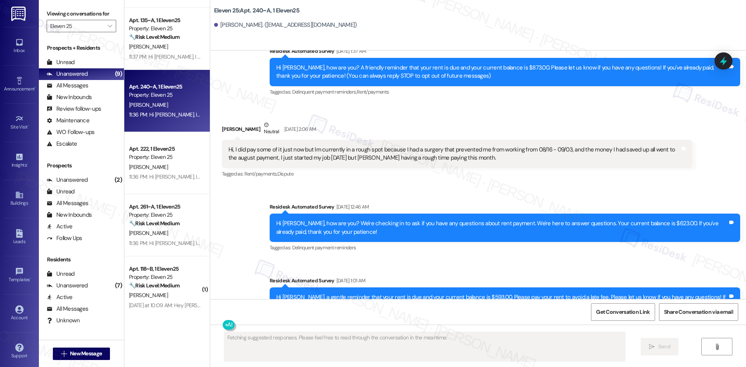
scroll to position [11, 0]
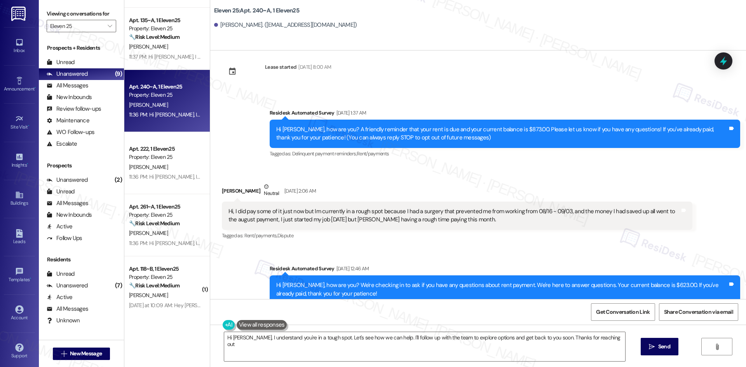
type textarea "Hi Miles, I understand you're in a tough spot. Let's see how we can help. I'll …"
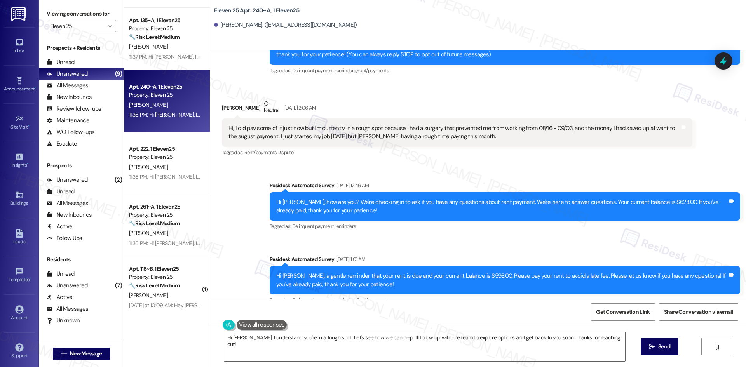
scroll to position [167, 0]
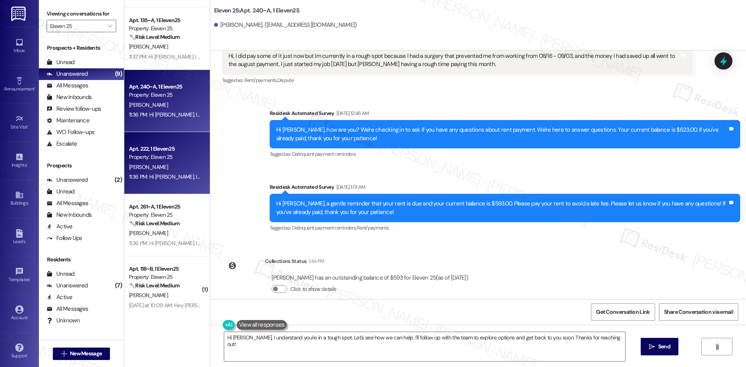
click div "11:36 PM: Hi Ozzie, I apologize for the delayed response. Please let me know if…"
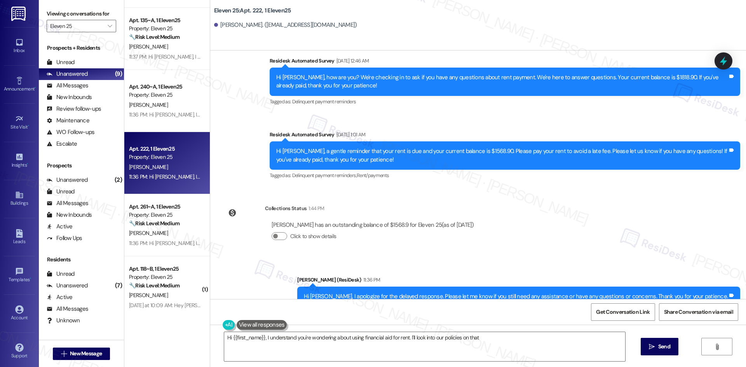
scroll to position [236, 0]
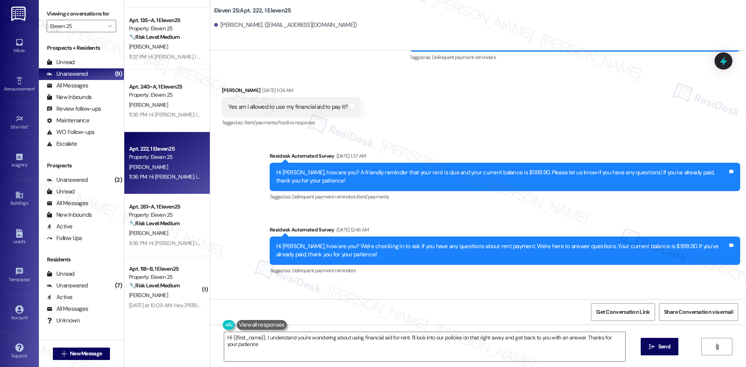
type textarea "Hi {{first_name}}, I understand you're wondering about using financial aid for …"
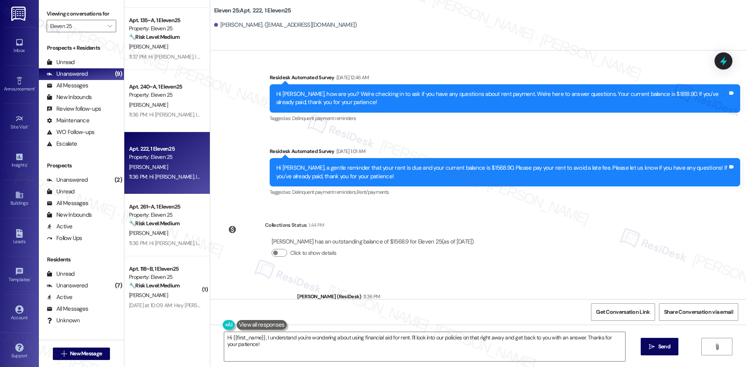
scroll to position [392, 0]
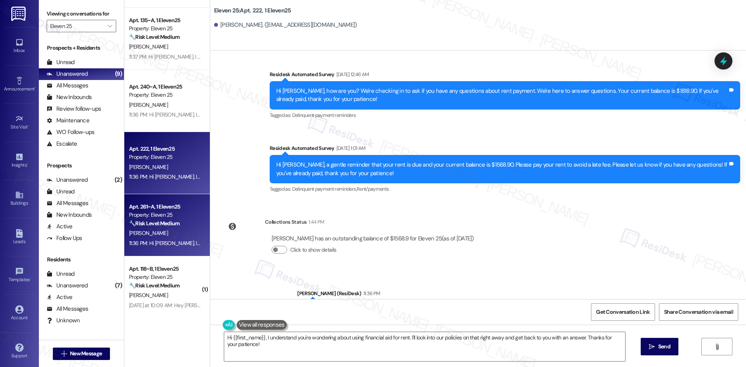
click div "Property: Eleven 25"
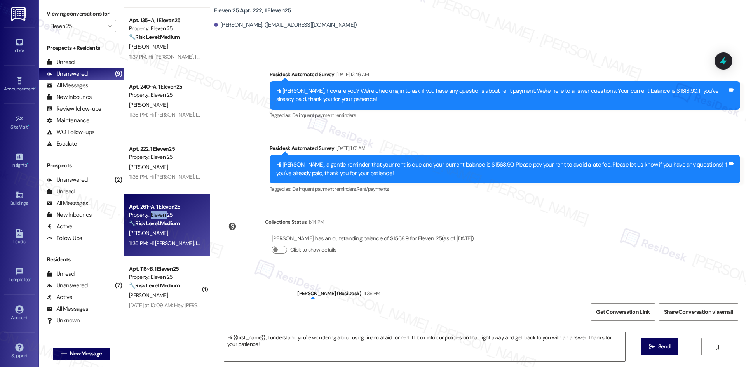
click div "Property: Eleven 25"
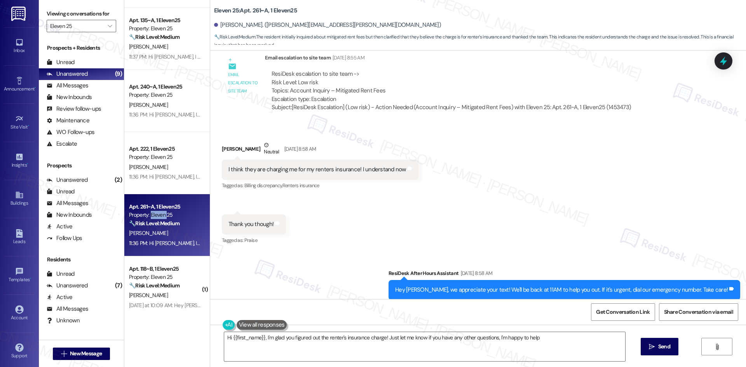
type textarea "Hi {{first_name}}, I'm glad you figured out the renter's insurance charge! Just…"
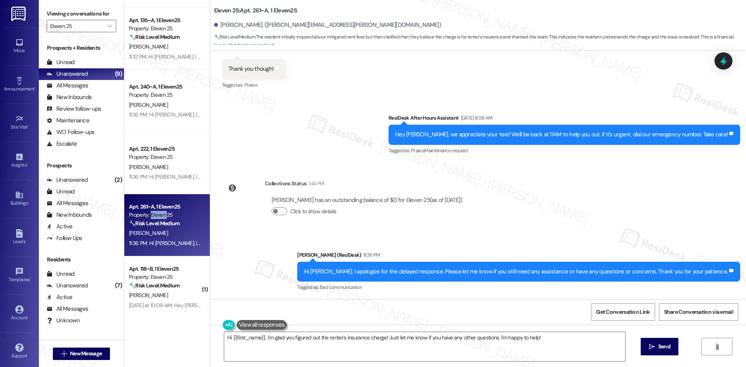
scroll to position [123, 0]
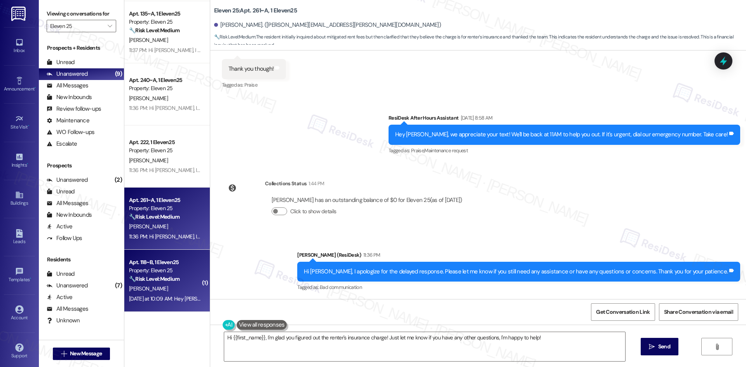
click div "L. Ladwig"
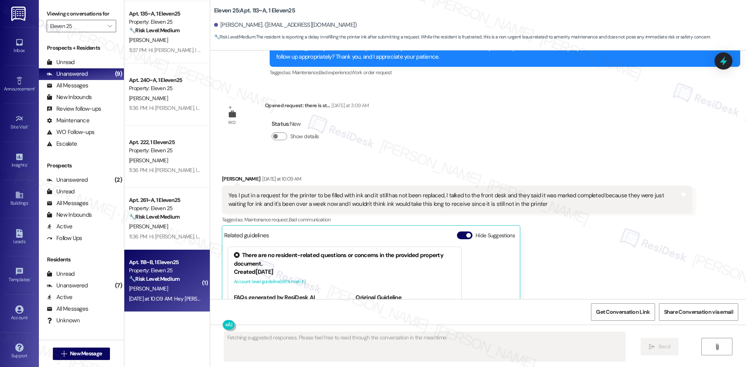
scroll to position [240, 0]
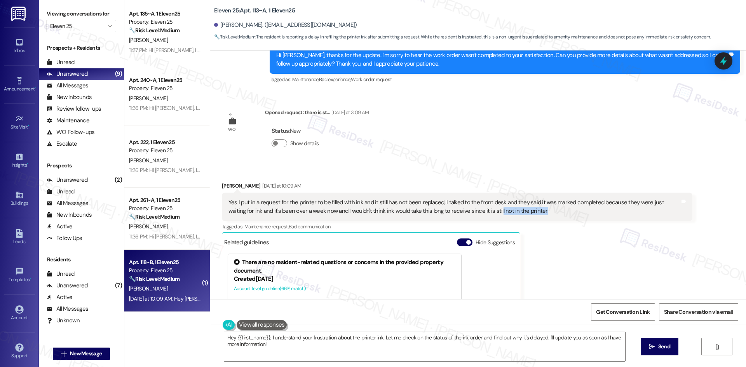
drag, startPoint x: 516, startPoint y: 209, endPoint x: 400, endPoint y: 211, distance: 116.2
click div "Yes I put in a request for the printer to be filled with ink and it still has n…"
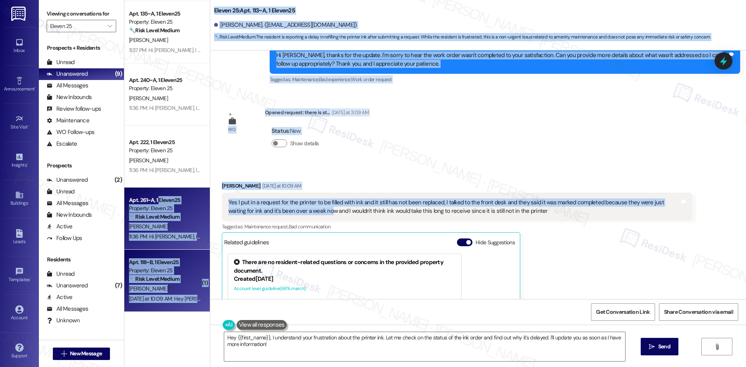
drag, startPoint x: 189, startPoint y: 210, endPoint x: 157, endPoint y: 198, distance: 34.3
click div "Apt. 116~B, 1 Eleven25 Property: Eleven 25 🔧 Risk Level: Medium The resident is…"
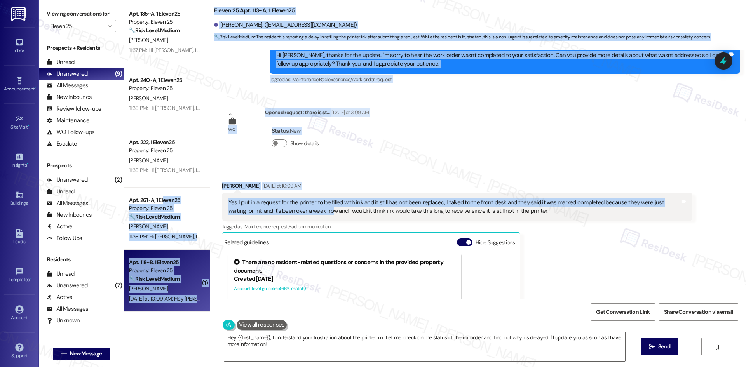
click div "Received via SMS Lucas Ladwig Yesterday at 10:09 AM Yes I put in a request for …"
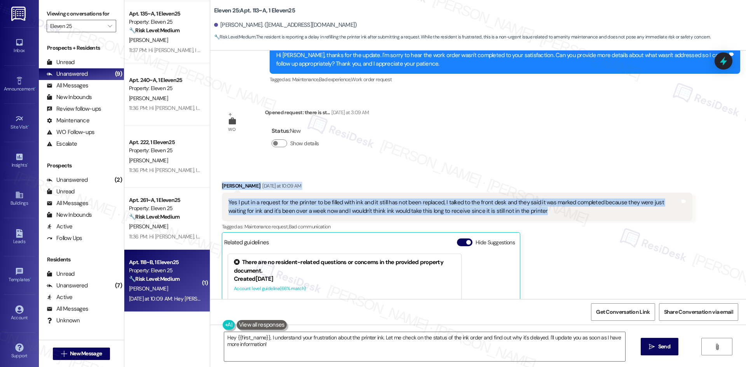
drag, startPoint x: 208, startPoint y: 178, endPoint x: 553, endPoint y: 211, distance: 346.3
click div "Received via SMS Lucas Ladwig Yesterday at 10:09 AM Yes I put in a request for …"
copy div "Lucas Ladwig Yesterday at 10:09 AM Yes I put in a request for the printer to be…"
click div "Received via SMS Lucas Ladwig Yesterday at 10:09 AM Yes I put in a request for …"
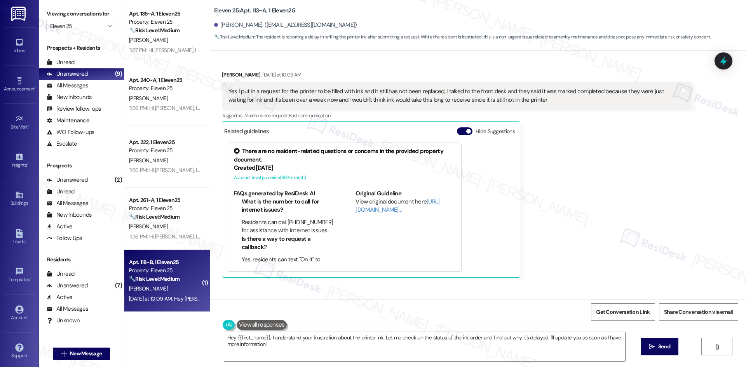
scroll to position [473, 0]
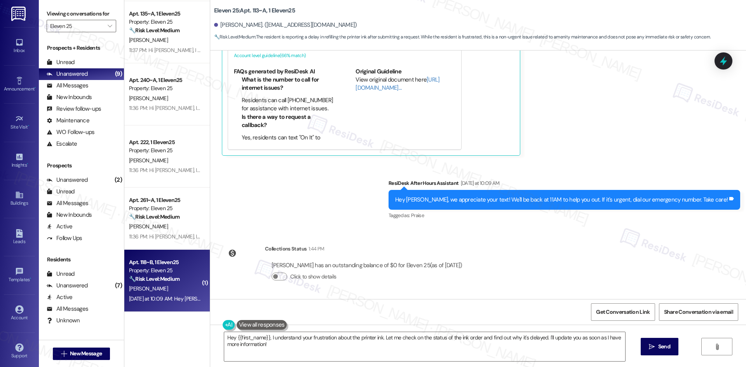
click div "WO Lease started Aug 16, 2025 at 8:00 AM Show details Survey, sent via SMS Resi…"
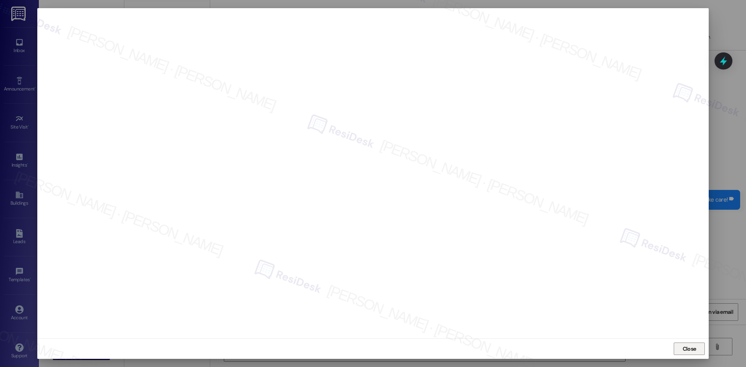
click button "Close"
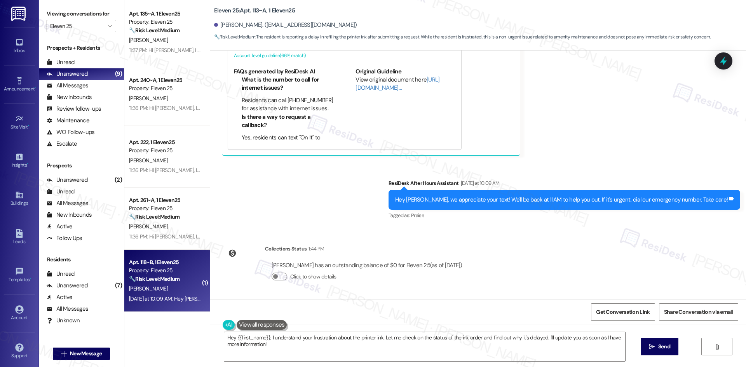
click div "Sent via SMS ResiDesk After Hours Assistant Yesterday at 10:09 AM Hey Lucas, we…"
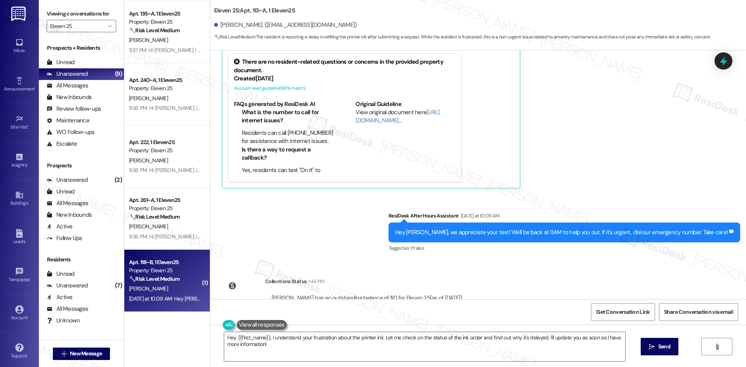
scroll to position [240, 0]
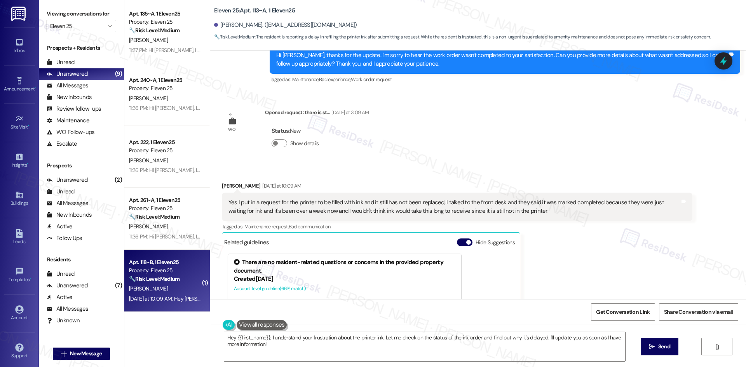
click div "WO Lease started Aug 16, 2025 at 8:00 AM Show details Survey, sent via SMS Resi…"
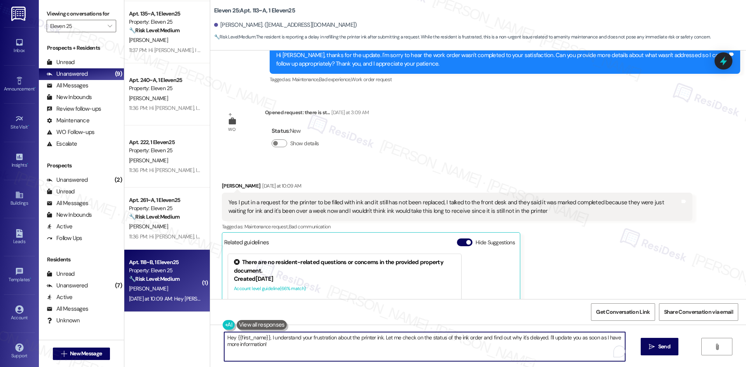
click textarea "Hey {{first_name}}, I understand your frustration about the printer ink. Let me…"
paste textarea "I’m sorry to hear the printer ink still hasn’t been replaced after your request…"
type textarea "I’m sorry to hear the printer ink still hasn’t been replaced after your request…"
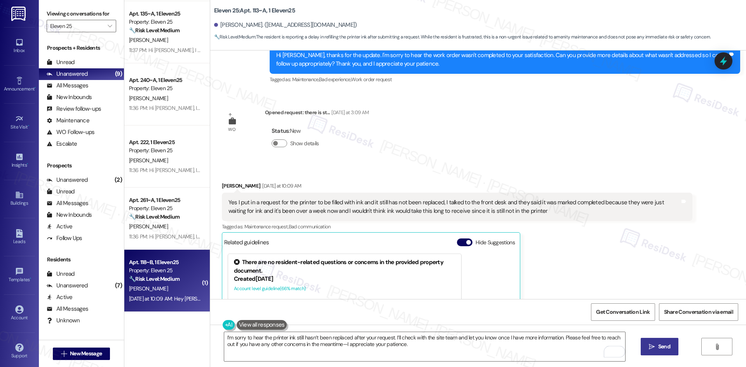
click button " Send"
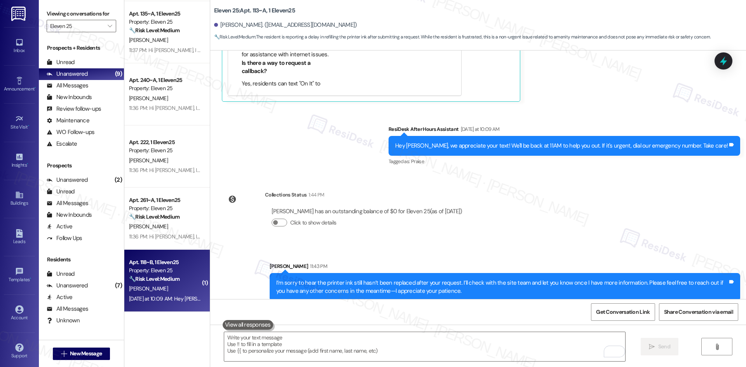
scroll to position [536, 0]
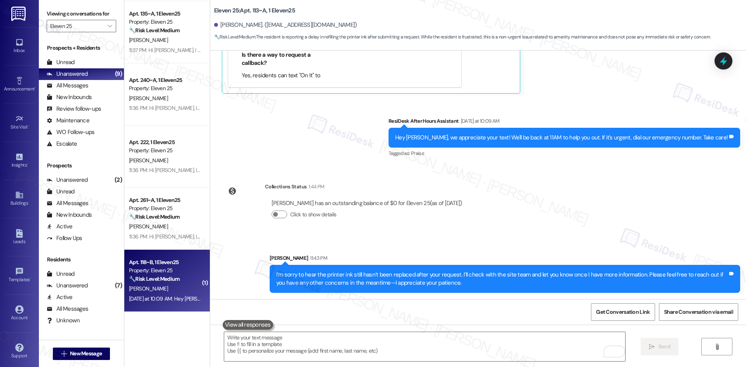
click div "Sent via SMS Sarah 11:43 PM I’m sorry to hear the printer ink still hasn’t been…"
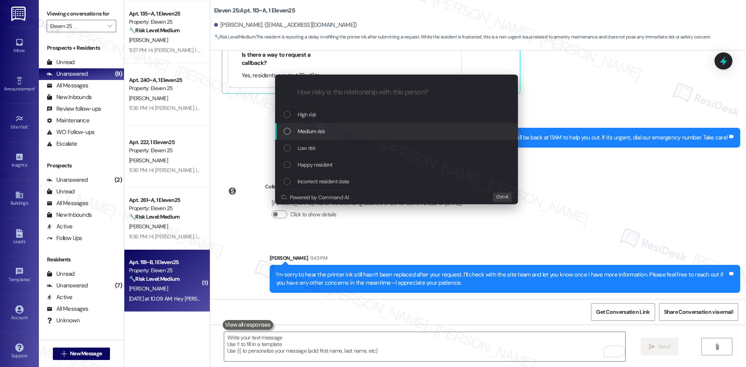
click div "Medium risk"
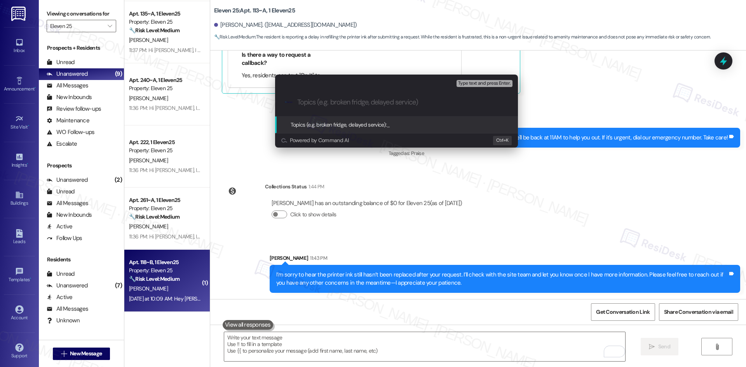
click input "Topics (e.g. broken fridge, delayed service)"
paste input "Printer Ink Replacement Still Pending – Follow-Up Needed"
drag, startPoint x: 366, startPoint y: 101, endPoint x: 405, endPoint y: 105, distance: 38.6
click input "Printer Ink Replacement Still Pending – Follow-Up Needed"
drag, startPoint x: 433, startPoint y: 101, endPoint x: 419, endPoint y: 104, distance: 14.3
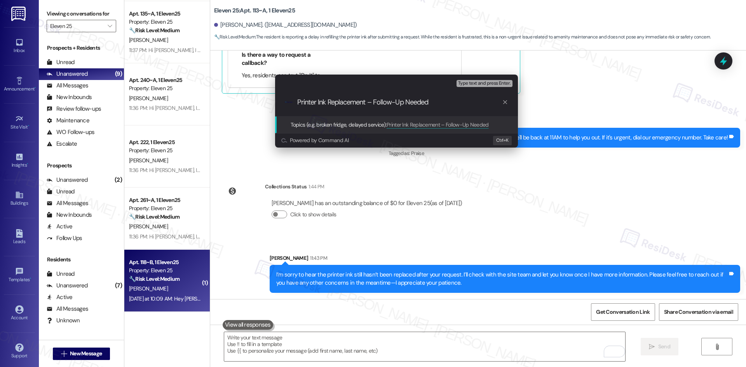
click input "Printer Ink Replacement – Follow-Up Needed"
type input "Printer Ink Replacement – Follow-Up"
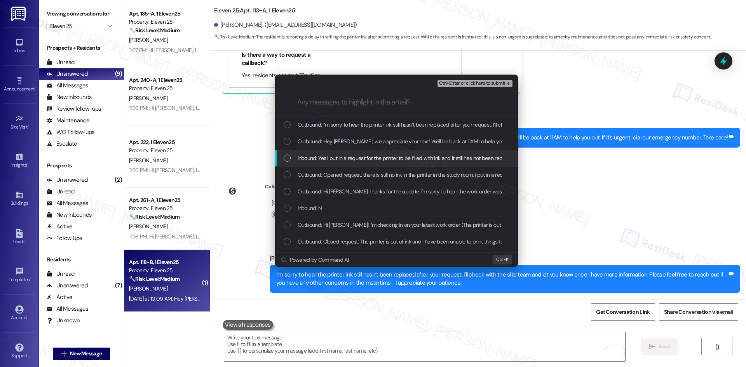
click span "Inbound: Yes I put in a request for the printer to be filled with ink and it st…"
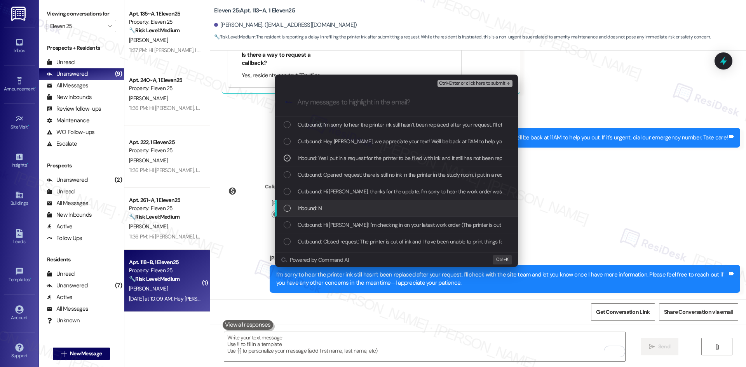
click div "Inbound: N"
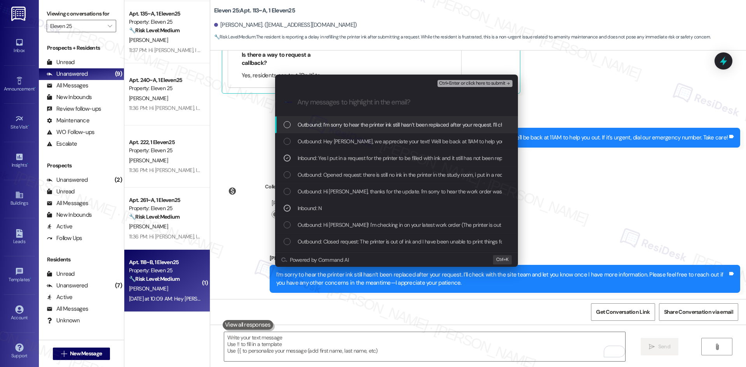
click span "Ctrl+Enter or click here to submit"
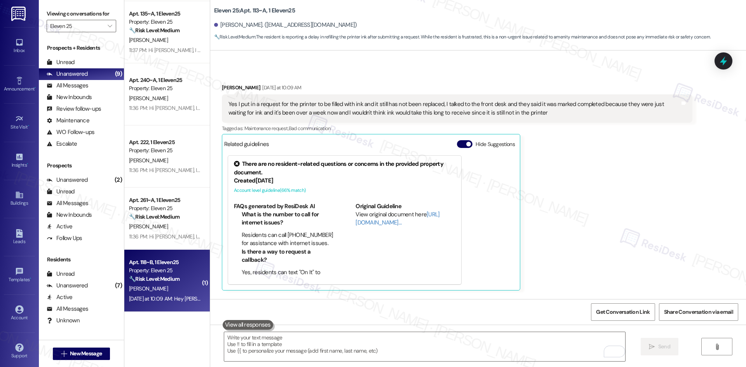
scroll to position [336, 0]
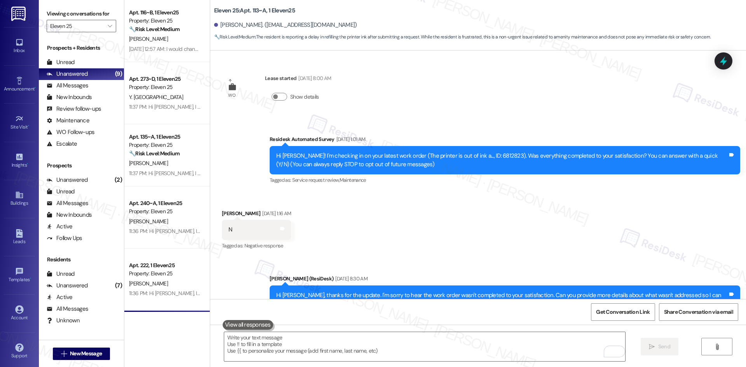
scroll to position [547, 0]
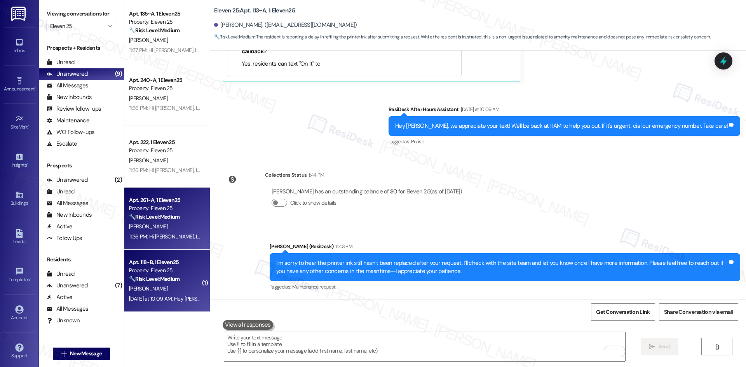
click at [155, 234] on div "11:36 PM: Hi [PERSON_NAME], I apologize for the delayed response. Please let me…" at bounding box center [333, 236] width 409 height 7
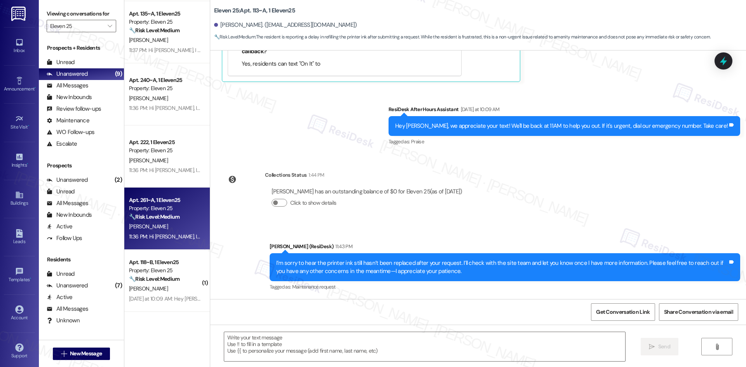
type textarea "Fetching suggested responses. Please feel free to read through the conversation…"
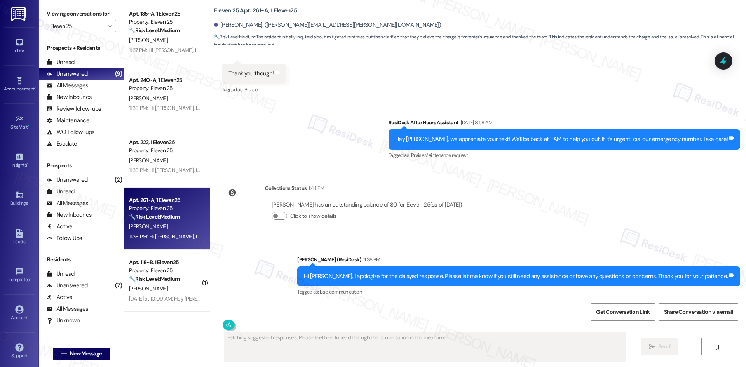
scroll to position [950, 0]
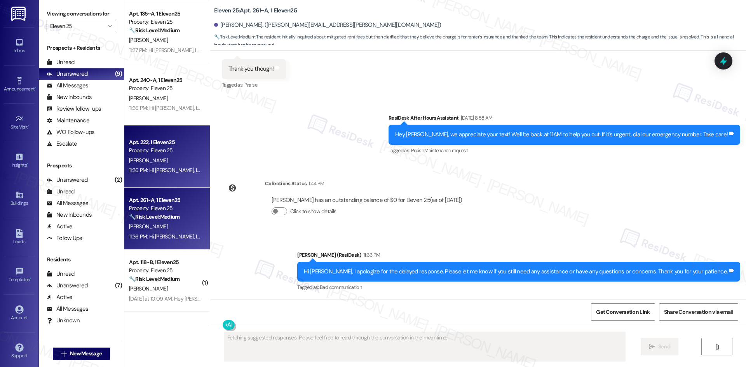
click at [155, 162] on div "[PERSON_NAME]" at bounding box center [164, 161] width 73 height 10
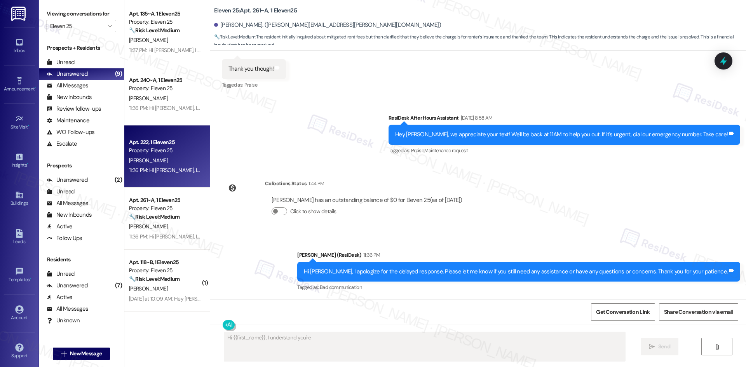
scroll to position [431, 0]
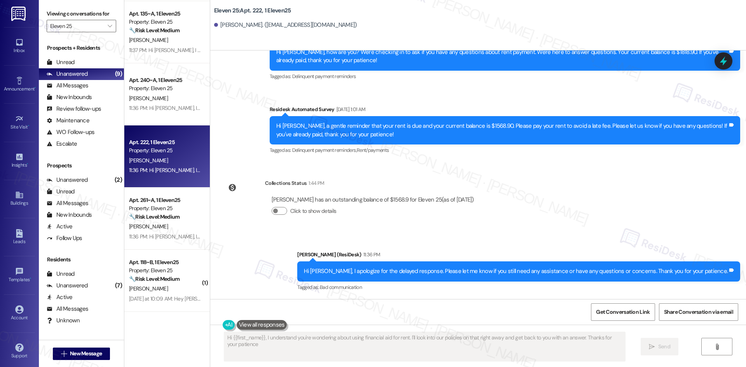
type textarea "Hi {{first_name}}, I understand you're wondering about using financial aid for …"
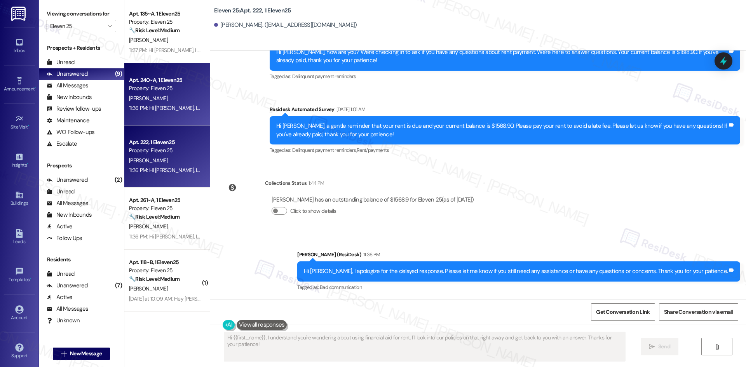
click at [173, 101] on div "[PERSON_NAME]" at bounding box center [164, 99] width 73 height 10
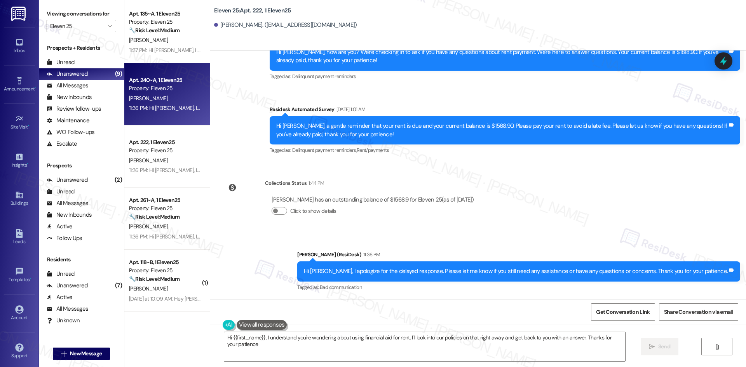
type textarea "Hi {{first_name}}, I understand you're wondering about using financial aid for …"
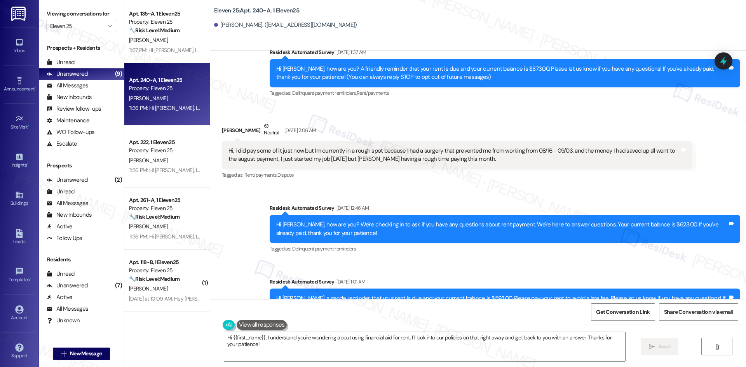
scroll to position [72, 0]
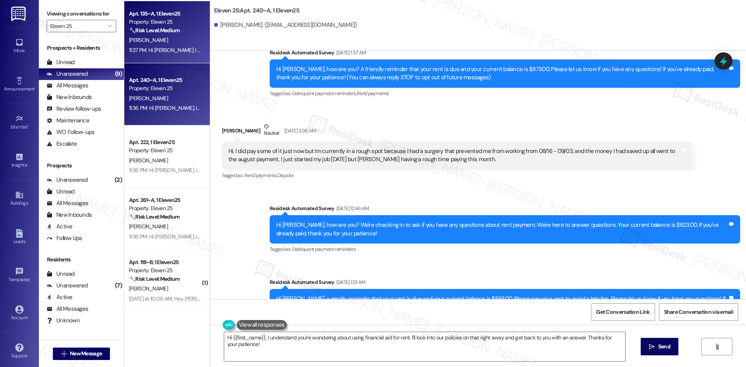
click at [147, 48] on div "11:37 PM: Hi [PERSON_NAME], I apologize for the delayed response. Please let me…" at bounding box center [333, 50] width 408 height 7
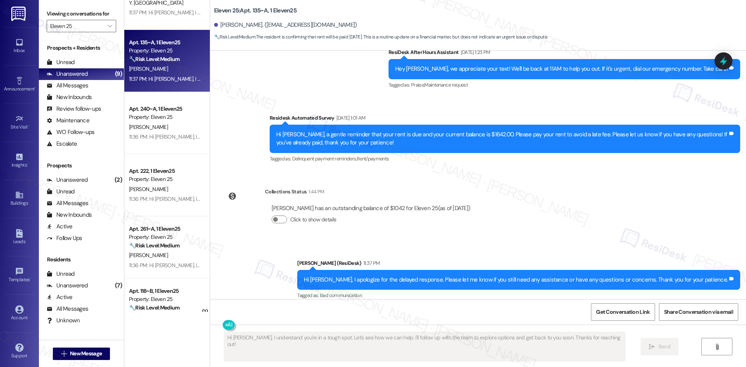
scroll to position [0, 0]
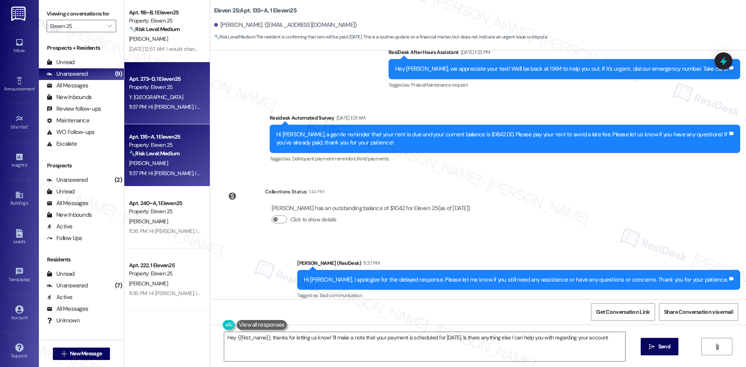
type textarea "Hey {{first_name}}, thanks for letting us know! I'll make a note that your paym…"
click at [164, 113] on div "Apt. 273~D, 1 Eleven25 Property: Eleven 25 Y. Ntegeye 11:37 PM: Hi [PERSON_NAME…" at bounding box center [167, 93] width 86 height 62
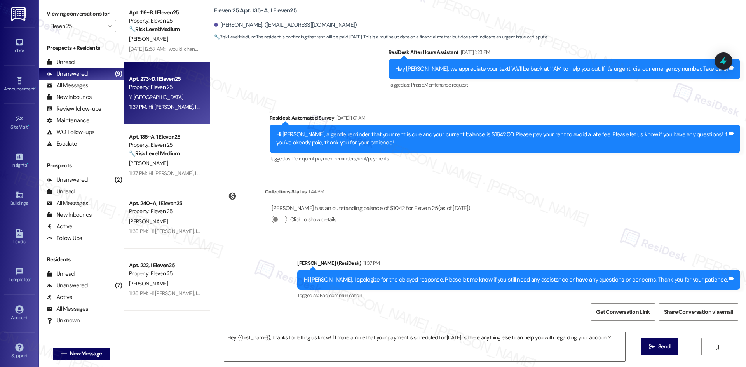
type textarea "Fetching suggested responses. Please feel free to read through the conversation…"
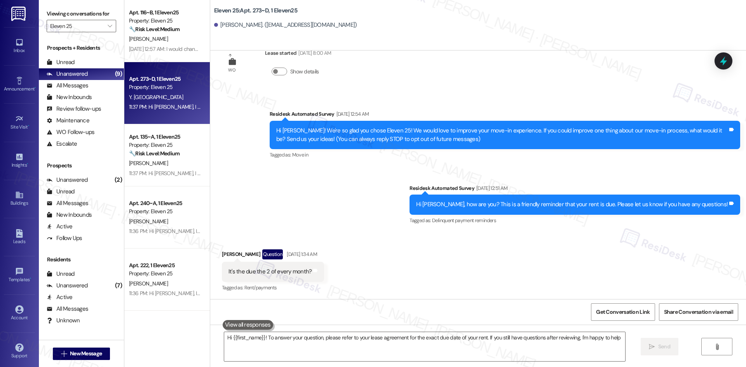
type textarea "Hi {{first_name}}! To answer your question, please refer to your lease agreemen…"
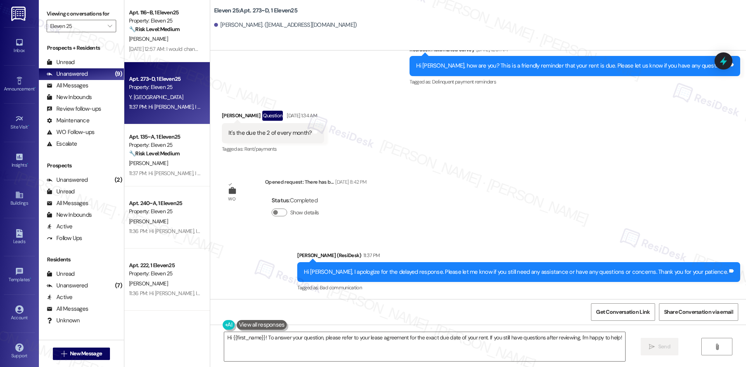
scroll to position [165, 0]
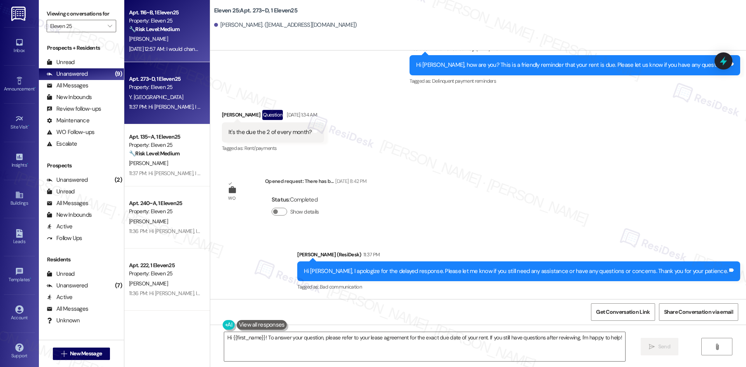
click at [171, 45] on div "[DATE] 12:57 AM: I would change the fact that I wasn't notified that I had been…" at bounding box center [427, 48] width 596 height 7
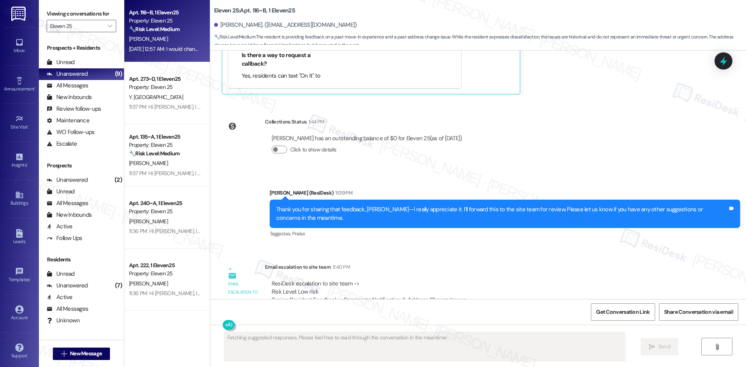
scroll to position [899, 0]
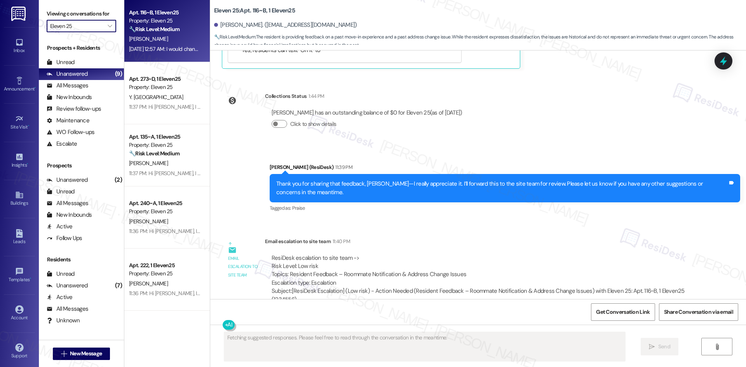
click at [78, 26] on input "Eleven 25" at bounding box center [77, 26] width 54 height 12
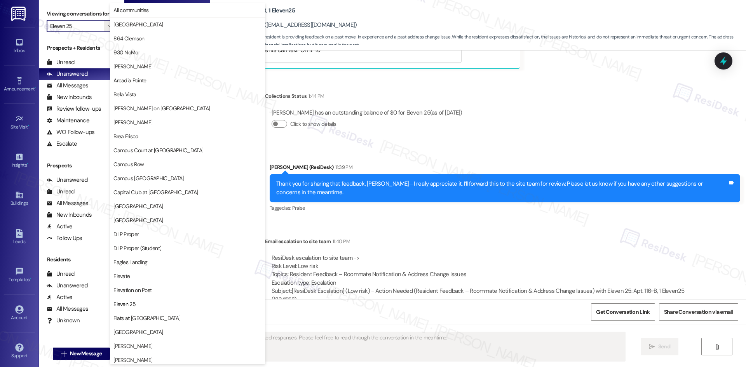
scroll to position [266, 0]
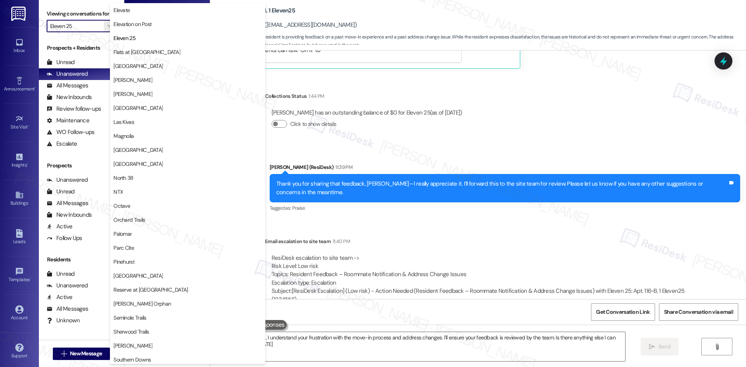
type textarea "Hi {{first_name}}, I understand your frustration with the move-in process and a…"
click at [159, 52] on span "Flats at [GEOGRAPHIC_DATA]" at bounding box center [187, 52] width 148 height 8
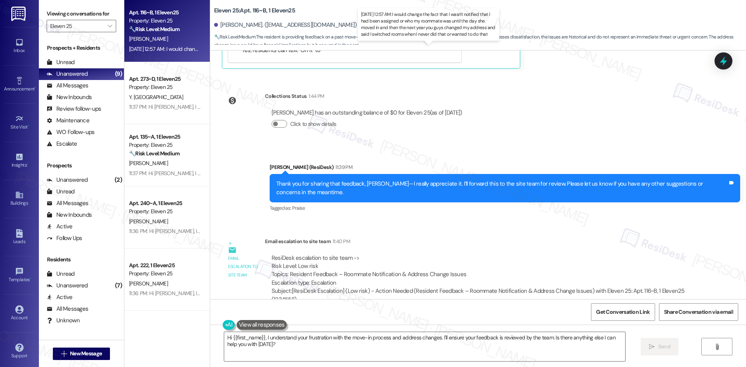
type input "Flats at [GEOGRAPHIC_DATA]"
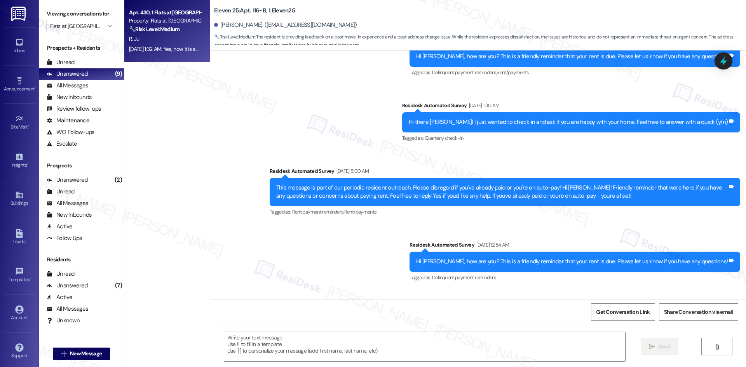
click at [182, 40] on div "R. Ju" at bounding box center [164, 39] width 73 height 10
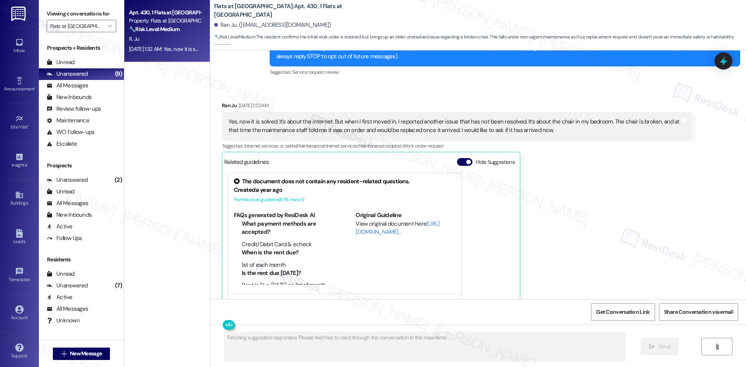
scroll to position [50, 0]
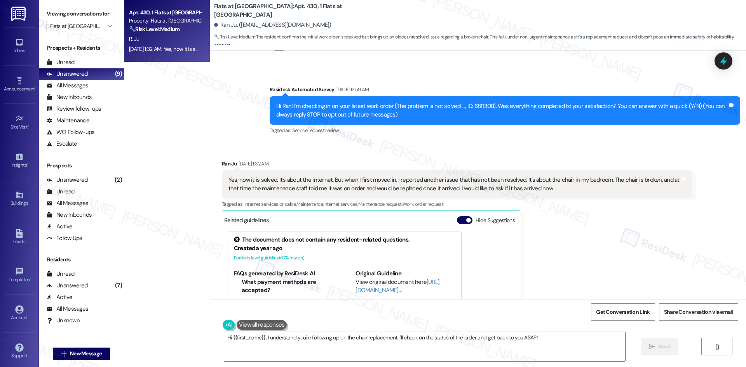
click at [478, 164] on div "Ran Ju [DATE] 1:32 AM" at bounding box center [457, 165] width 471 height 11
click at [464, 344] on textarea "Hi {{first_name}}, I understand you're following up on the chair replacement. I…" at bounding box center [424, 346] width 401 height 29
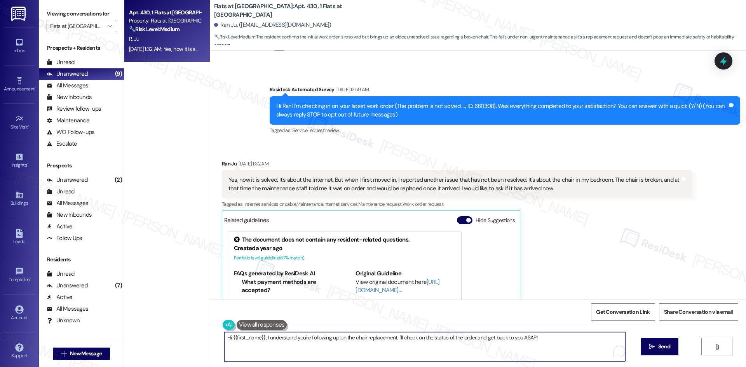
paste textarea "apologize for the delayed response. Please let me know if you still need any as…"
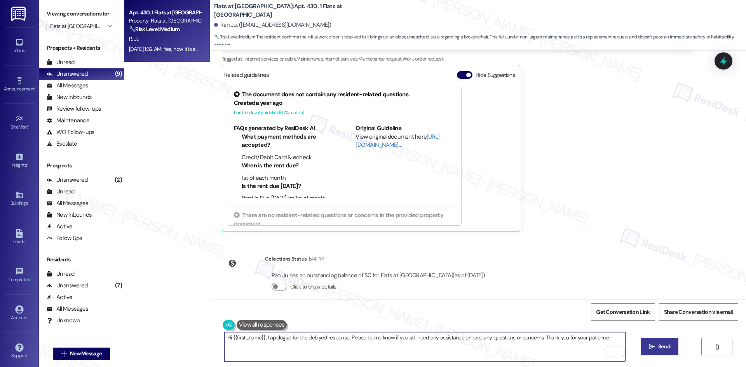
scroll to position [205, 0]
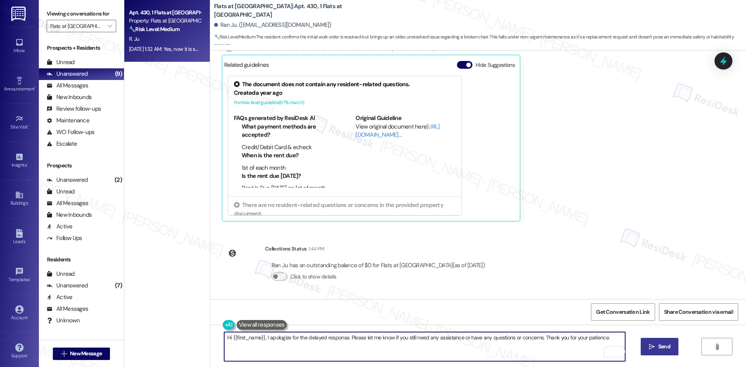
type textarea "Hi {{first_name}}, I apologize for the delayed response. Please let me know if …"
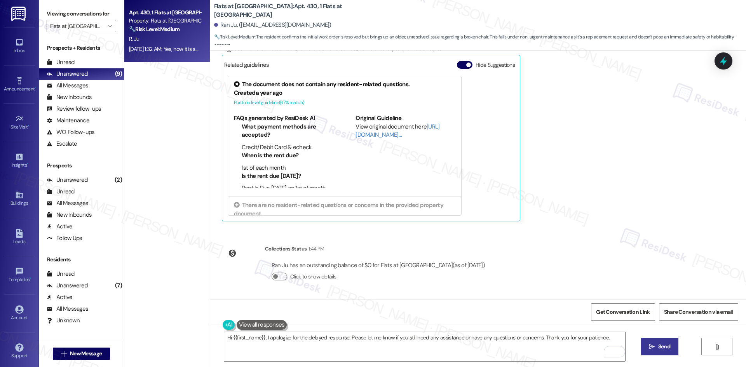
click at [662, 347] on span "Send" at bounding box center [664, 347] width 12 height 8
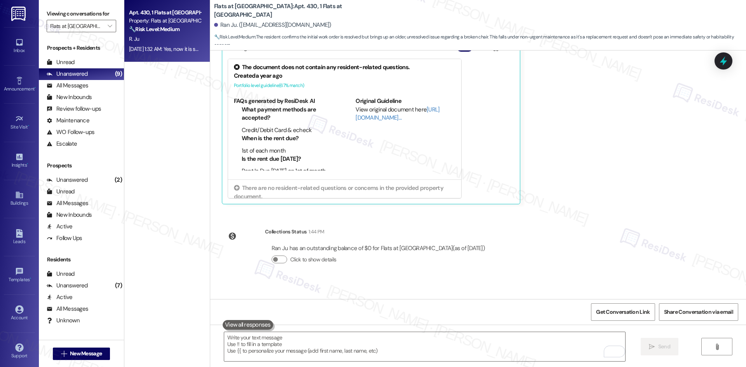
scroll to position [259, 0]
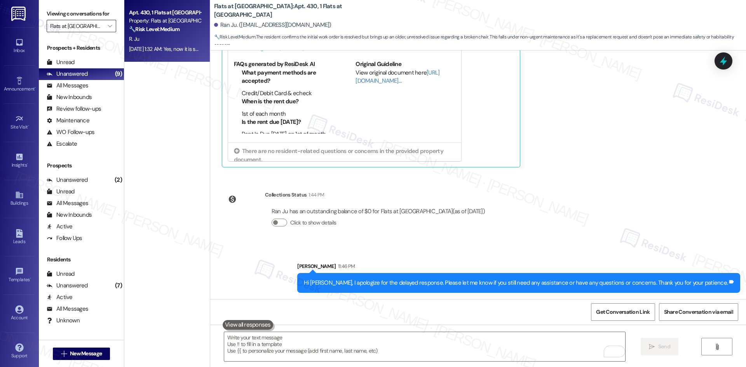
click at [85, 23] on input "Flats at [GEOGRAPHIC_DATA]" at bounding box center [77, 26] width 54 height 12
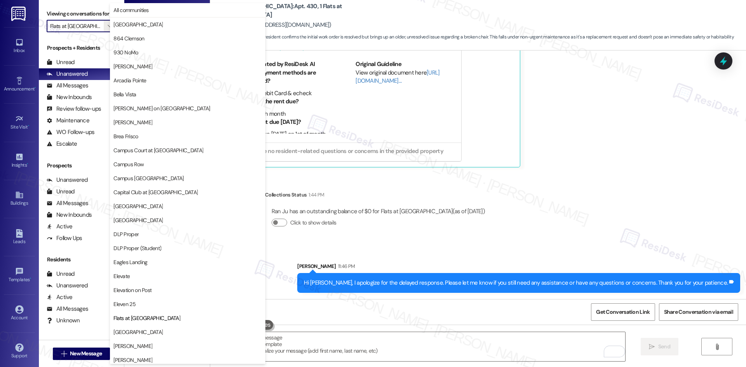
scroll to position [266, 0]
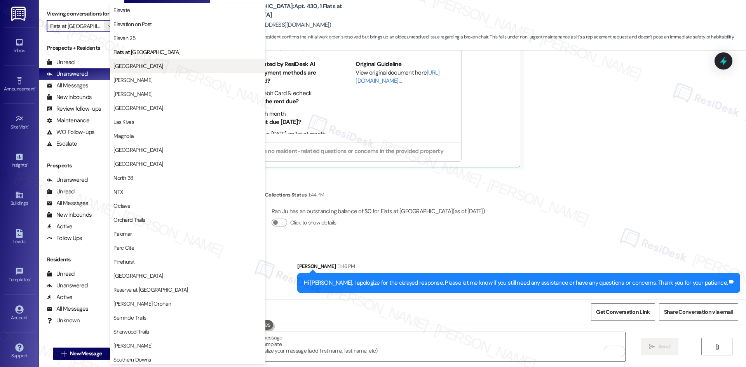
click at [156, 68] on span "[GEOGRAPHIC_DATA]" at bounding box center [187, 66] width 148 height 8
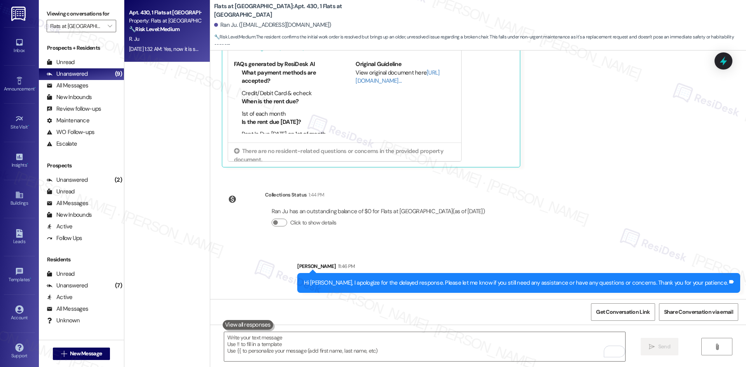
click at [156, 68] on div "Apt. 430, 1 Flats at [GEOGRAPHIC_DATA] Property: Flats at [GEOGRAPHIC_DATA] 🔧 R…" at bounding box center [167, 156] width 86 height 312
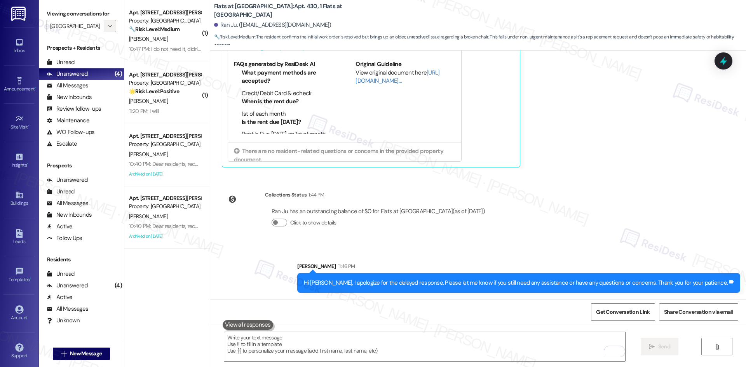
click at [106, 23] on span "" at bounding box center [109, 26] width 7 height 12
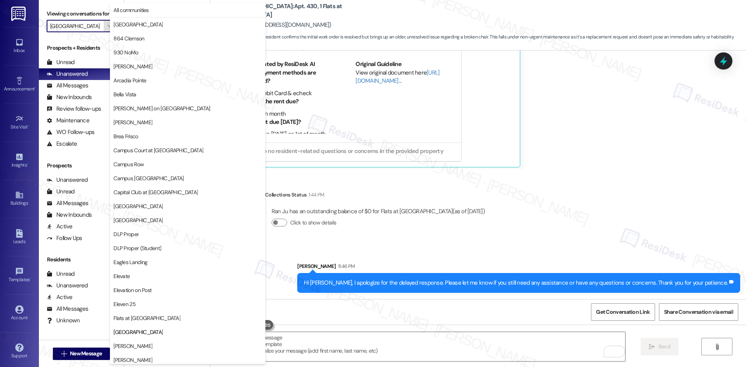
scroll to position [266, 0]
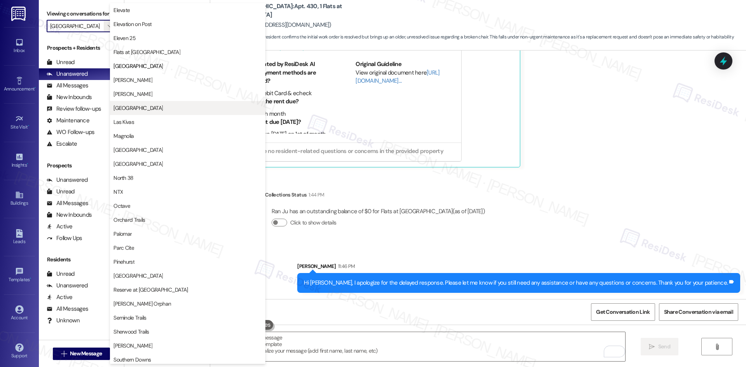
click at [175, 111] on span "[GEOGRAPHIC_DATA]" at bounding box center [187, 108] width 148 height 8
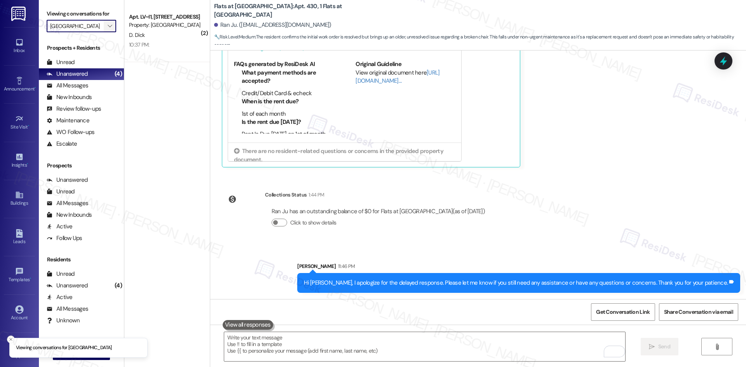
click at [108, 24] on icon "" at bounding box center [110, 26] width 4 height 6
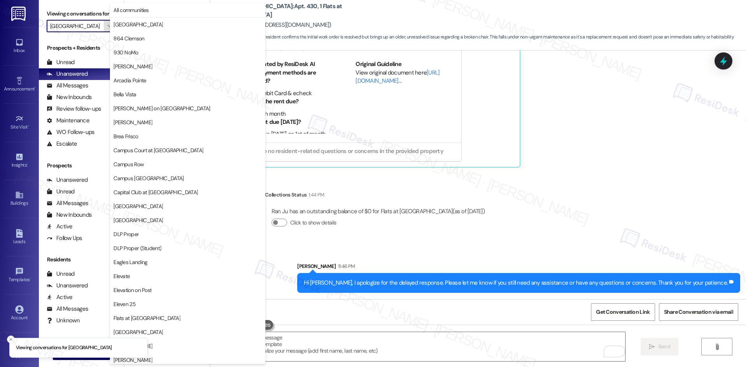
scroll to position [266, 0]
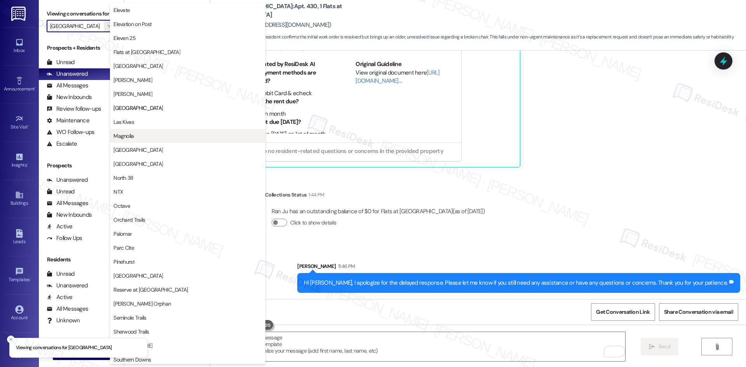
click at [151, 140] on button "Magnolia" at bounding box center [187, 136] width 155 height 14
click at [151, 140] on div "( 2 ) Apt. LV~I1, [STREET_ADDRESS] Property: [GEOGRAPHIC_DATA] D. Dick 10:37 PM…" at bounding box center [167, 156] width 86 height 312
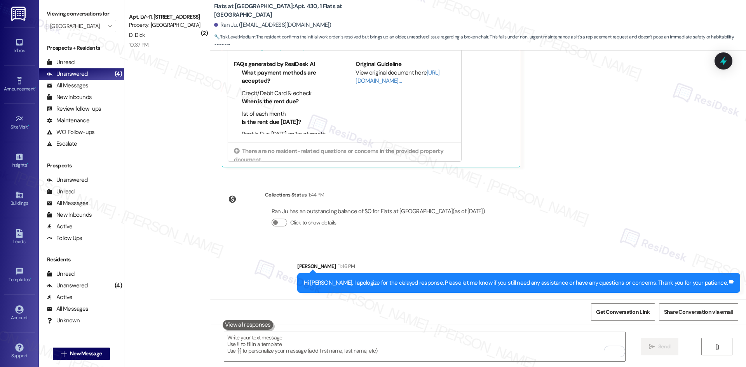
type input "Magnolia"
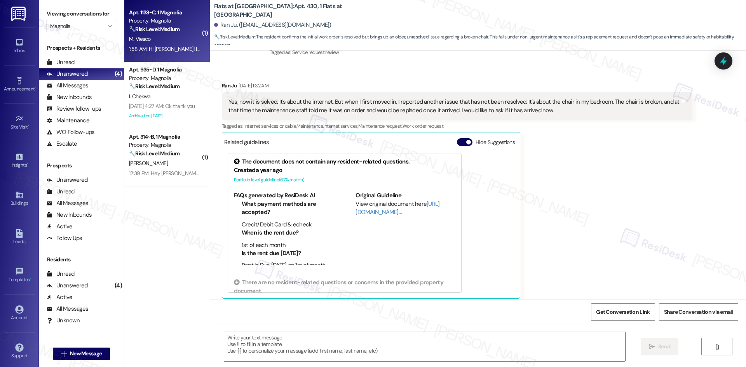
scroll to position [133, 0]
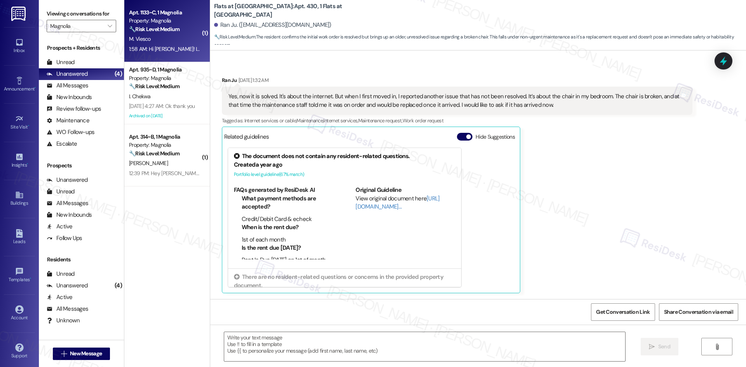
type textarea "Fetching suggested responses. Please feel free to read through the conversation…"
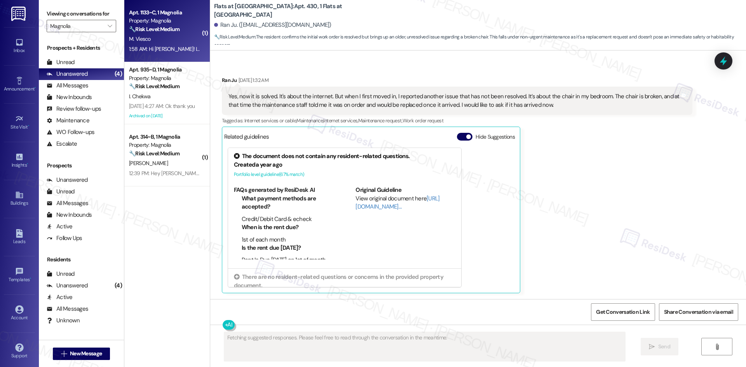
click at [144, 36] on span "M. Viesco" at bounding box center [140, 38] width 22 height 7
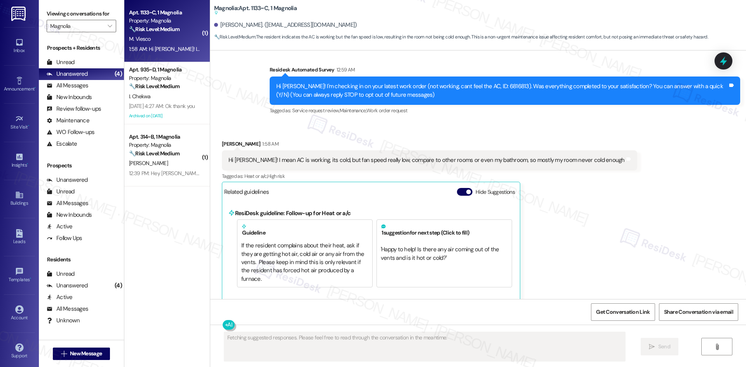
scroll to position [70, 0]
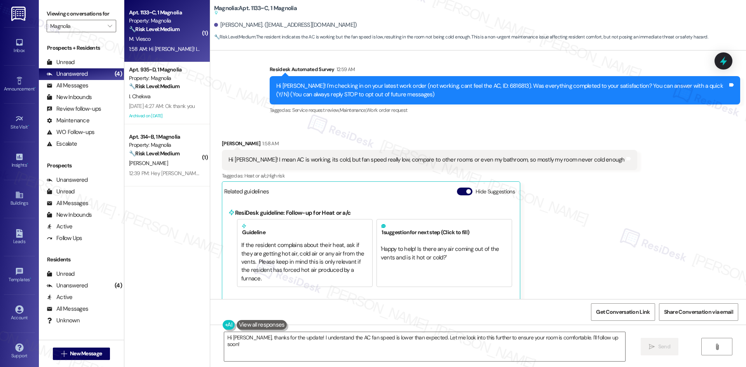
click at [583, 203] on div "[PERSON_NAME] 1:58 AM Hi [PERSON_NAME]! I mean AC is working, its cold, but fan…" at bounding box center [429, 221] width 415 height 162
click at [580, 199] on div "[PERSON_NAME] 1:58 AM Hi [PERSON_NAME]! I mean AC is working, its cold, but fan…" at bounding box center [429, 221] width 415 height 162
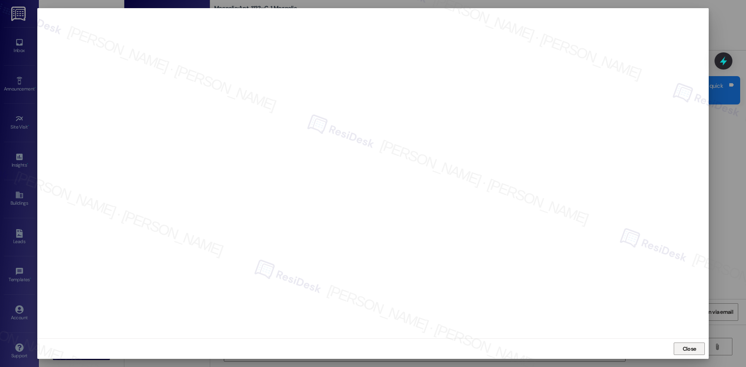
click at [692, 351] on span "Close" at bounding box center [690, 349] width 14 height 8
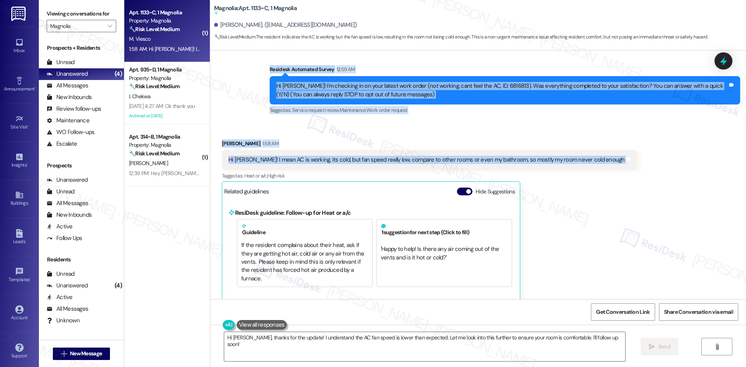
drag, startPoint x: 286, startPoint y: 76, endPoint x: 622, endPoint y: 164, distance: 348.0
click at [622, 164] on div "WO Lease started [DATE] 8:00 AM Show details Survey, sent via SMS Residesk Auto…" at bounding box center [478, 175] width 536 height 249
copy div "Residesk Automated Survey 12:59 AM Hi [PERSON_NAME]! I'm checking in on your la…"
click at [321, 134] on div "Received via SMS [PERSON_NAME] 1:58 AM Hi [PERSON_NAME]! I mean AC is working, …" at bounding box center [429, 221] width 427 height 174
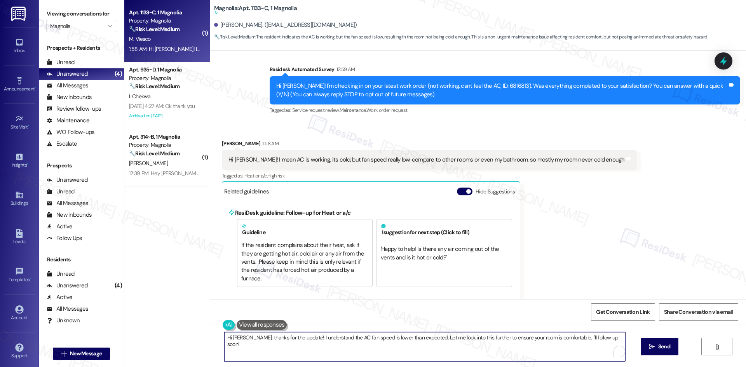
click at [346, 348] on textarea "Hi [PERSON_NAME], thanks for the update! I understand the AC fan speed is lower…" at bounding box center [424, 346] width 401 height 29
paste textarea "I’m sorry to hear your AC is still not cooling your room properly due to the lo…"
click at [413, 347] on textarea "I’m sorry to hear your AC is still not cooling your room properly due to the lo…" at bounding box center [424, 346] width 401 height 29
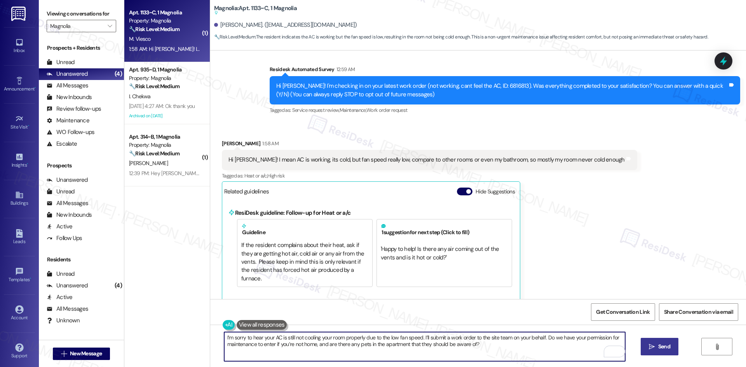
type textarea "I’m sorry to hear your AC is still not cooling your room properly due to the lo…"
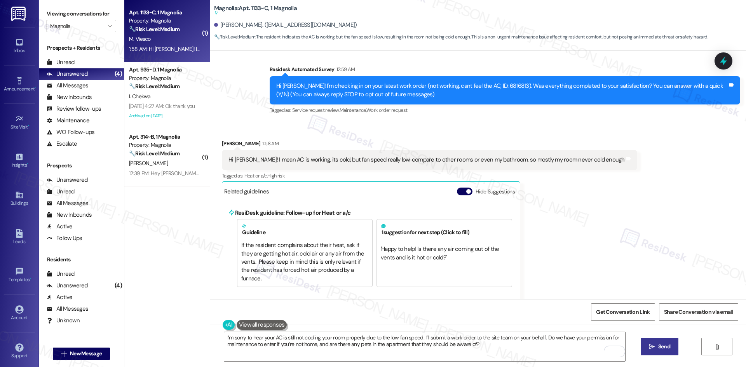
click at [659, 345] on span "Send" at bounding box center [664, 347] width 12 height 8
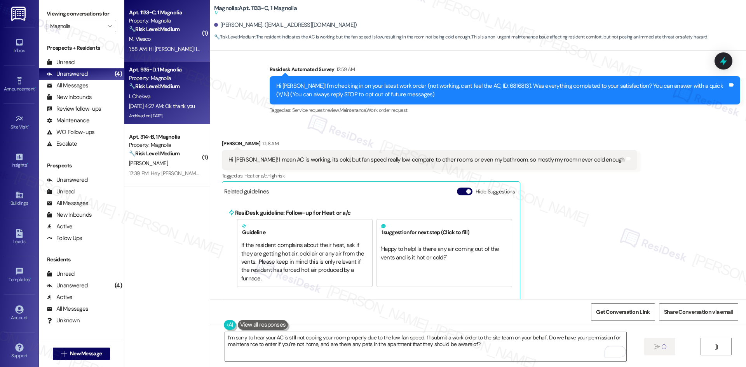
click at [156, 70] on div "Apt. 935~D, 1 Magnolia" at bounding box center [165, 70] width 72 height 8
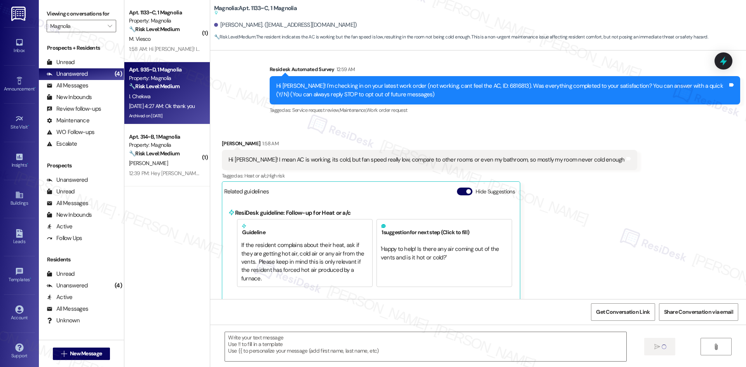
scroll to position [0, 0]
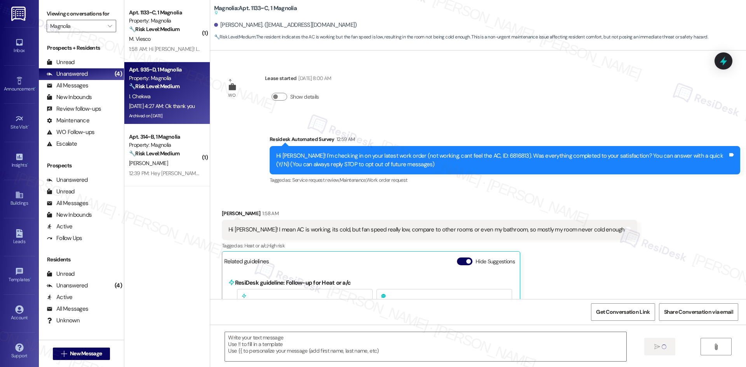
type textarea "Fetching suggested responses. Please feel free to read through the conversation…"
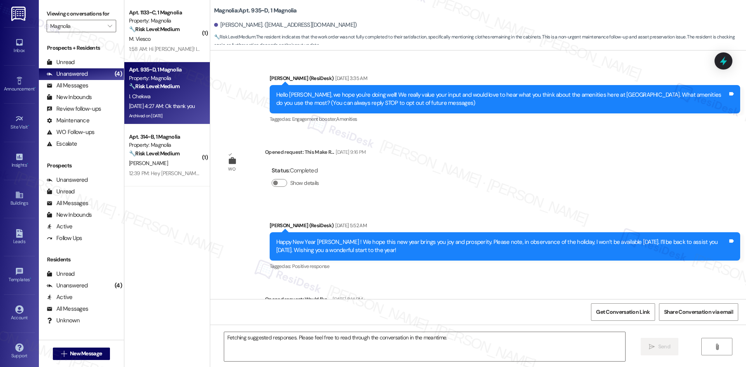
scroll to position [16145, 0]
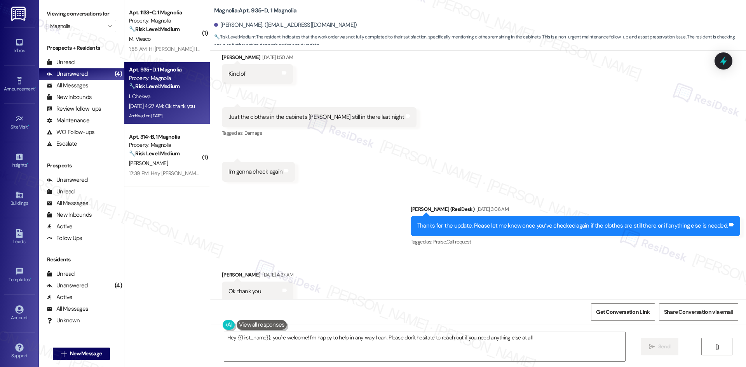
type textarea "Hey {{first_name}}, you're welcome! I'm happy to help in any way I can. Please …"
click at [514, 253] on div "Received via SMS [PERSON_NAME] [DATE] 4:27 AM Ok thank you Tags and notes Tagge…" at bounding box center [478, 286] width 536 height 66
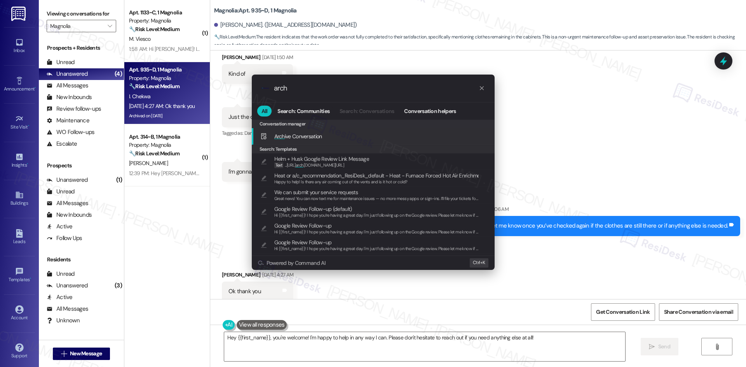
type input "arch"
click at [325, 140] on div "Arch ive Conversation Add shortcut" at bounding box center [373, 136] width 227 height 9
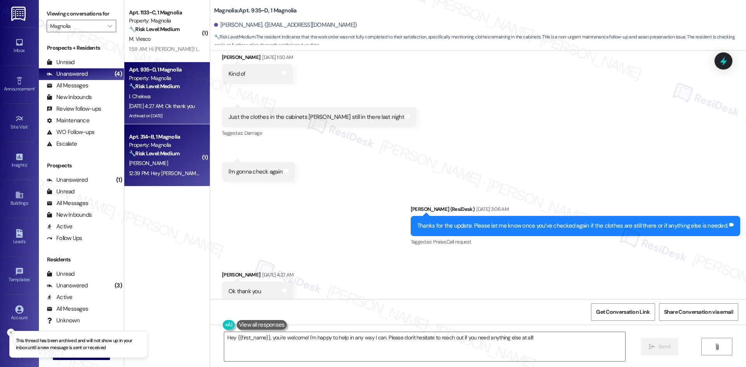
click at [170, 165] on div "[PERSON_NAME]" at bounding box center [164, 164] width 73 height 10
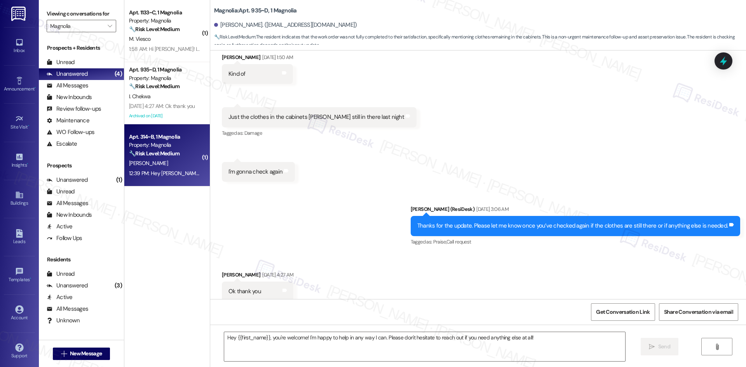
type textarea "Fetching suggested responses. Please feel free to read through the conversation…"
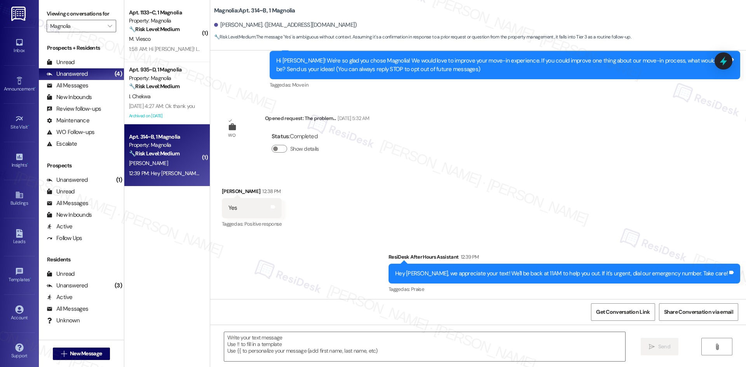
scroll to position [52, 0]
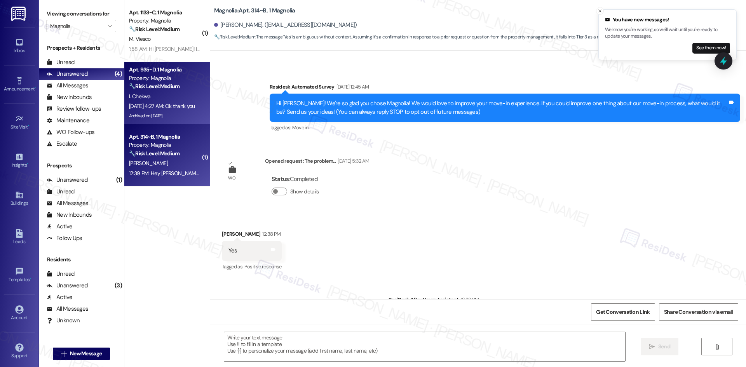
click at [161, 86] on strong "🔧 Risk Level: Medium" at bounding box center [154, 86] width 51 height 7
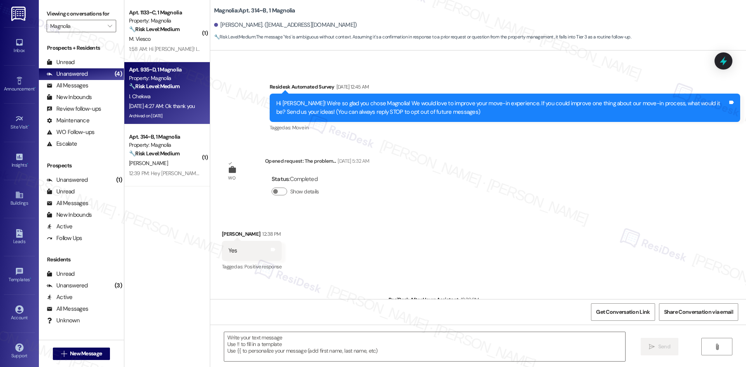
type textarea "Fetching suggested responses. Please feel free to read through the conversation…"
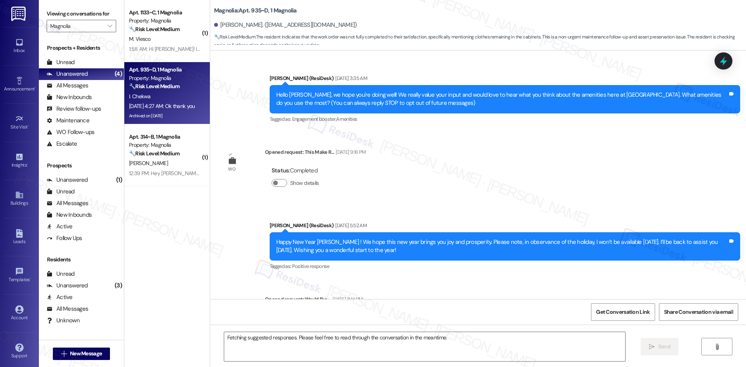
scroll to position [16071, 0]
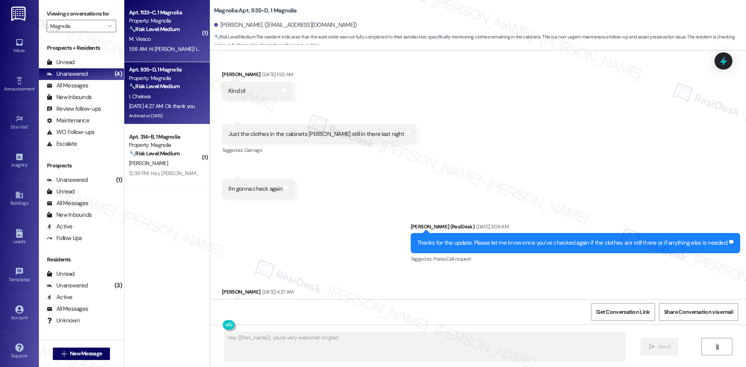
type textarea "Hey {{first_name}}, you're very welcome! I'm glad I"
click at [179, 44] on div "1:58 AM: Hi Sarah! I mean AC is working, its cold, but fan speed really low, co…" at bounding box center [164, 49] width 73 height 10
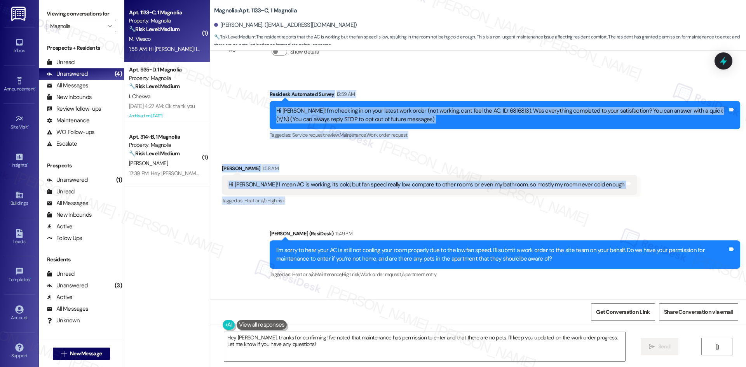
scroll to position [98, 0]
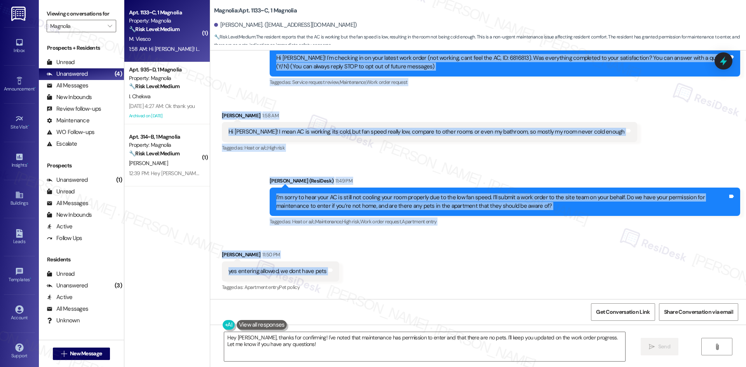
drag, startPoint x: 239, startPoint y: 119, endPoint x: 344, endPoint y: 271, distance: 185.5
click at [344, 271] on div "WO Lease started Sep 08, 2025 at 8:00 AM Show details Survey, sent via SMS Resi…" at bounding box center [478, 175] width 536 height 249
copy div "Residesk Automated Survey 12:59 AM Hi Miguel! I'm checking in on your latest wo…"
click at [340, 142] on div "Tagged as: Heat or a/c , Click to highlight conversations about Heat or a/c Hig…" at bounding box center [429, 147] width 415 height 11
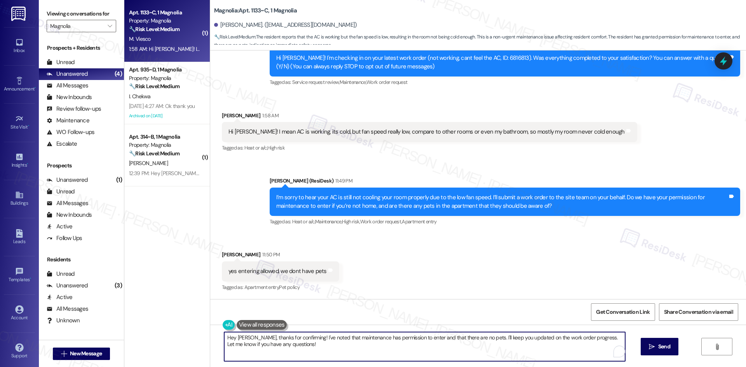
click at [345, 346] on textarea "Hey Miguel, thanks for confirming! I've noted that maintenance has permission t…" at bounding box center [424, 346] width 401 height 29
paste textarea "Thank you for confirming, Miguel. I’ll let the site team know and get back to y…"
type textarea "Thank you for confirming, Miguel. I’ll let the site team know and get back to y…"
click at [671, 348] on span "Send" at bounding box center [664, 347] width 15 height 8
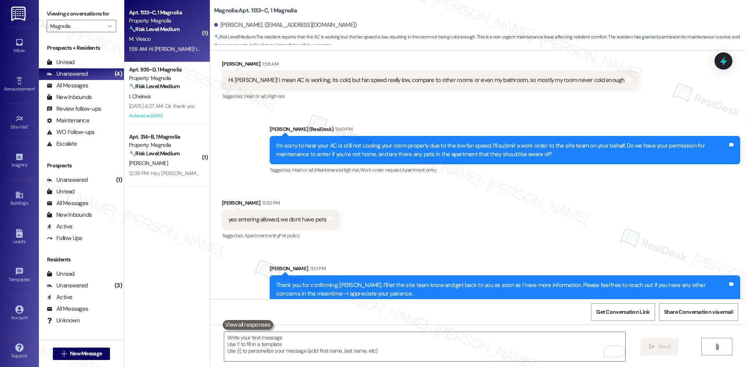
scroll to position [161, 0]
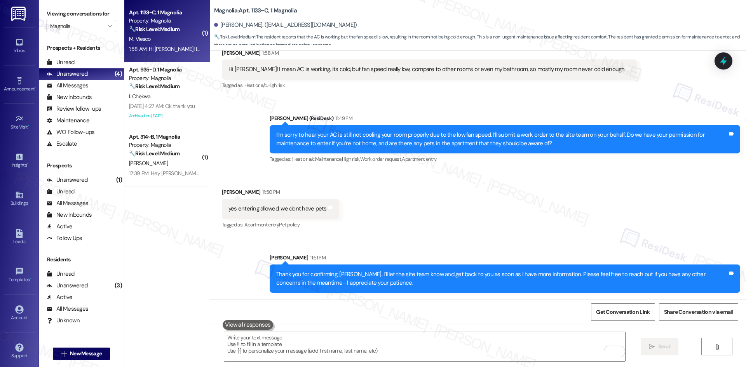
click at [471, 193] on div "Received via SMS Miguel Viesco 11:50 PM yes entering allowed, we dont have pets…" at bounding box center [478, 204] width 536 height 66
click at [574, 212] on div "Received via SMS Miguel Viesco 11:50 PM yes entering allowed, we dont have pets…" at bounding box center [478, 204] width 536 height 66
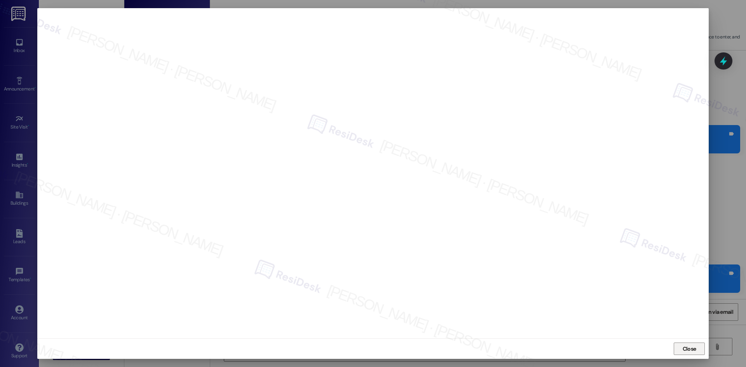
click at [683, 354] on span "Close" at bounding box center [689, 349] width 17 height 12
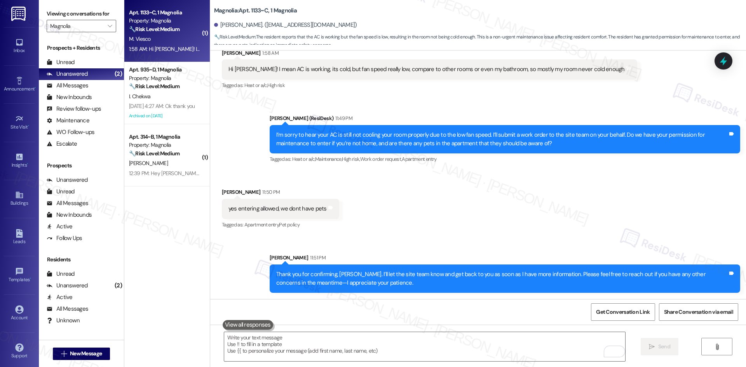
click at [556, 215] on div "Received via SMS Miguel Viesco 11:50 PM yes entering allowed, we dont have pets…" at bounding box center [478, 204] width 536 height 66
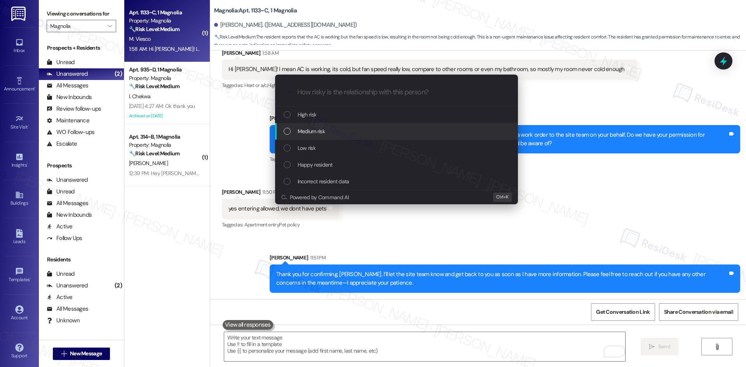
click at [363, 131] on div "Medium risk" at bounding box center [397, 131] width 227 height 9
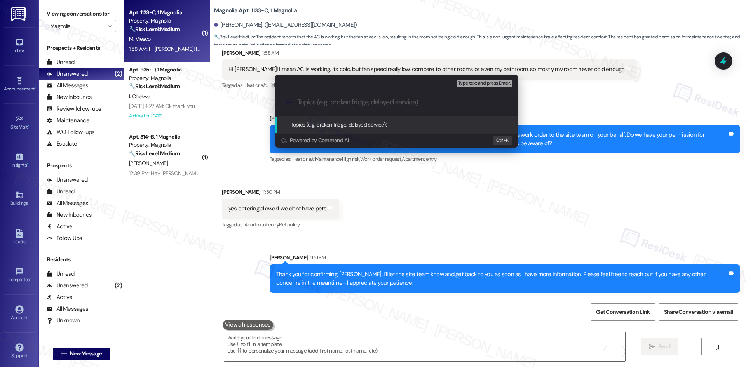
click at [362, 101] on input "Topics (e.g. broken fridge, delayed service)" at bounding box center [402, 102] width 211 height 8
paste input "AC Not Cooling Properly – Low Fan Speed (Work Orders 6816813 & 6823034)"
type input "AC Not Cooling Properly – Low Fan Speed (Work Orders 6816813 & 6823034)"
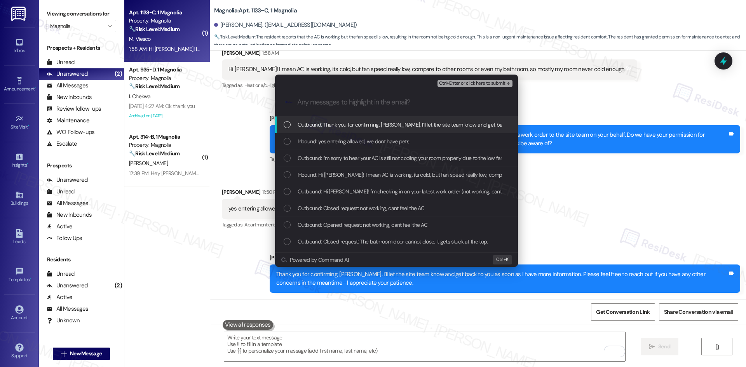
scroll to position [0, 0]
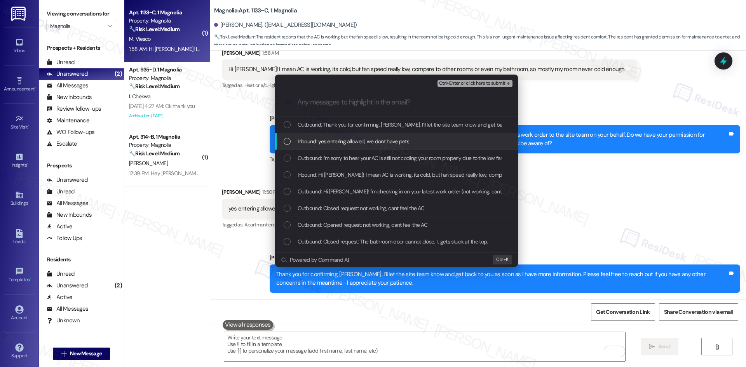
click at [390, 145] on span "Inbound: yes entering allowed, we dont have pets" at bounding box center [354, 141] width 112 height 9
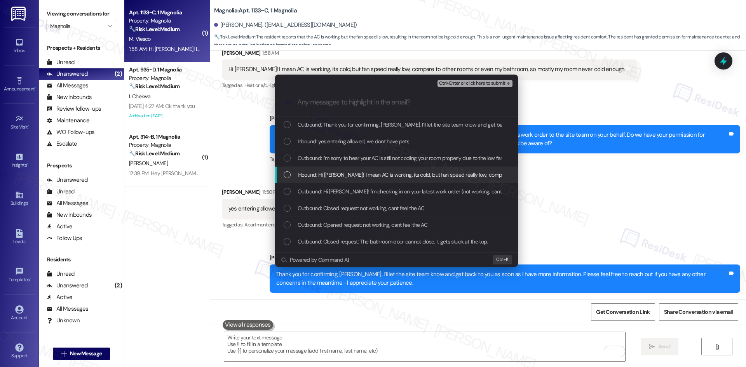
click at [392, 174] on span "Inbound: Hi Sarah! I mean AC is working, its cold, but fan speed really low, co…" at bounding box center [490, 175] width 385 height 9
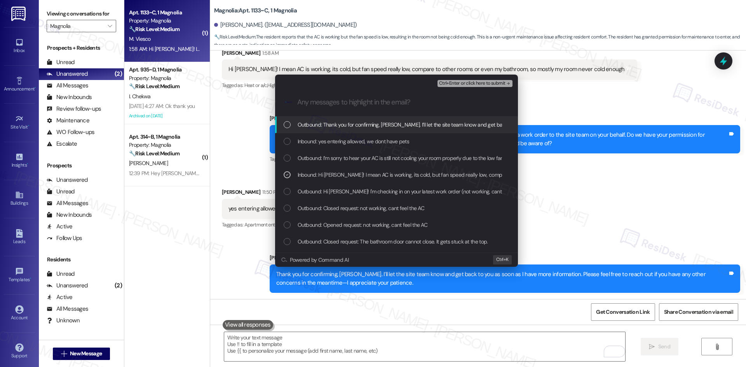
click at [494, 81] on span "Ctrl+Enter or click here to submit" at bounding box center [472, 83] width 66 height 5
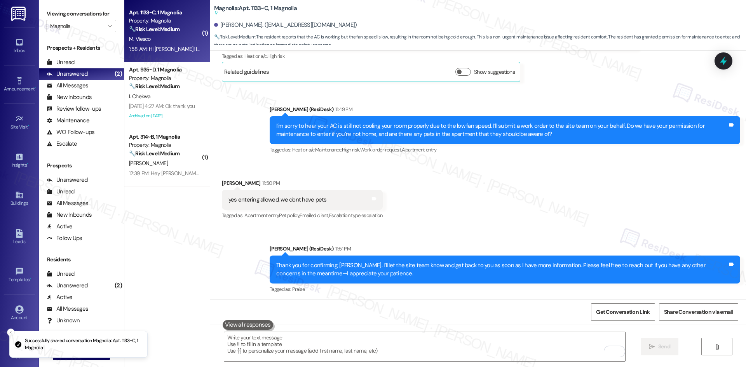
scroll to position [192, 0]
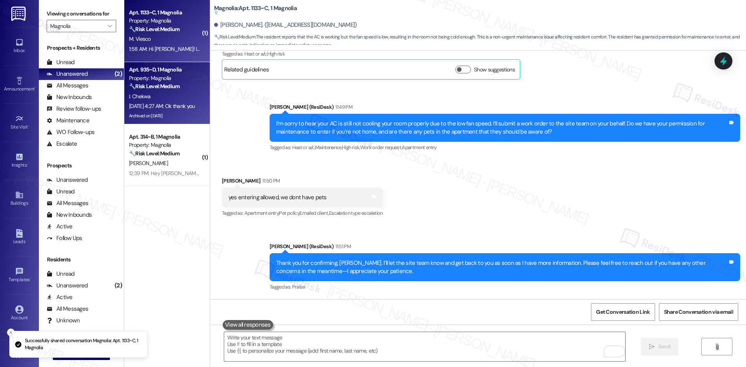
click at [168, 108] on div "Sep 13, 2025 at 4:27 AM: Ok thank you Sep 13, 2025 at 4:27 AM: Ok thank you" at bounding box center [162, 106] width 66 height 7
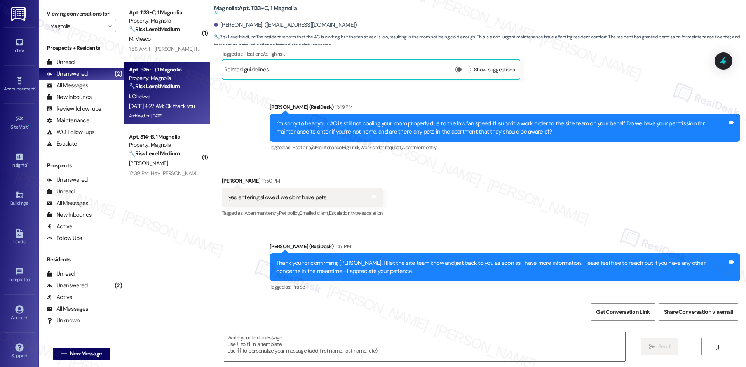
type textarea "Fetching suggested responses. Please feel free to read through the conversation…"
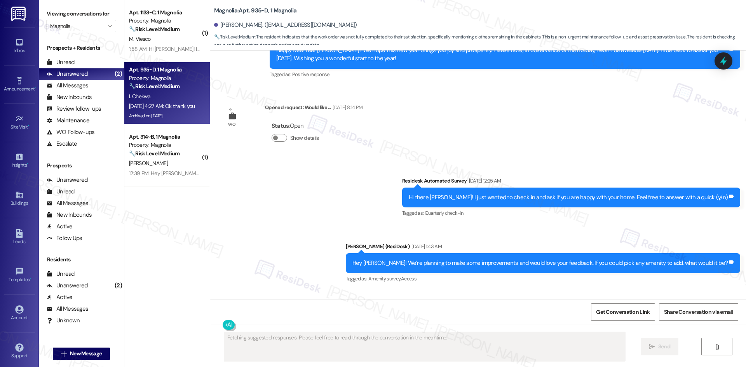
scroll to position [16071, 0]
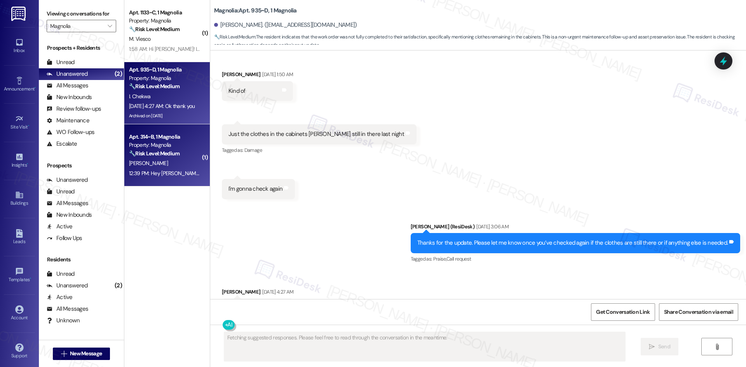
click at [161, 173] on div "12:39 PM: Hey Amyah, we appreciate your text! We'll be back at 11AM to help you…" at bounding box center [293, 173] width 329 height 7
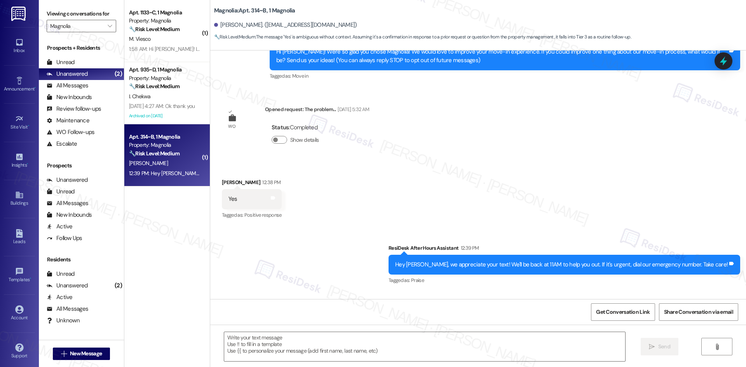
scroll to position [52, 0]
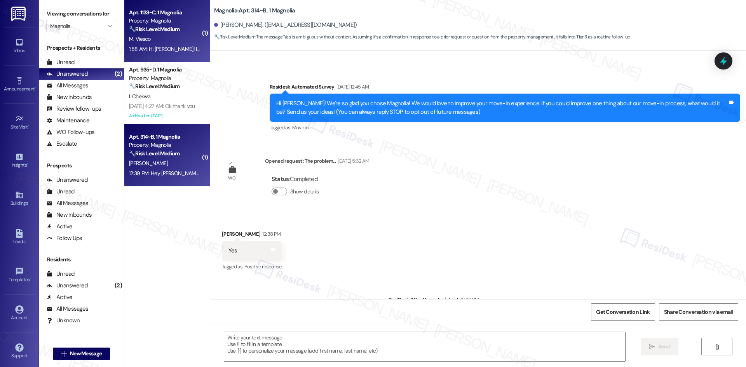
click at [177, 47] on div "1:58 AM: Hi Sarah! I mean AC is working, its cold, but fan speed really low, co…" at bounding box center [321, 48] width 384 height 7
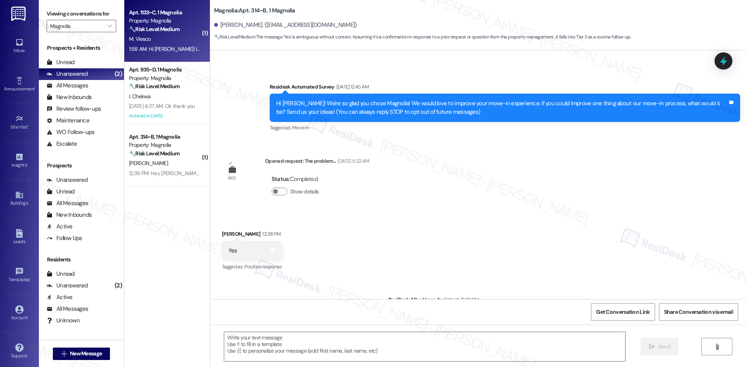
type textarea "Fetching suggested responses. Please feel free to read through the conversation…"
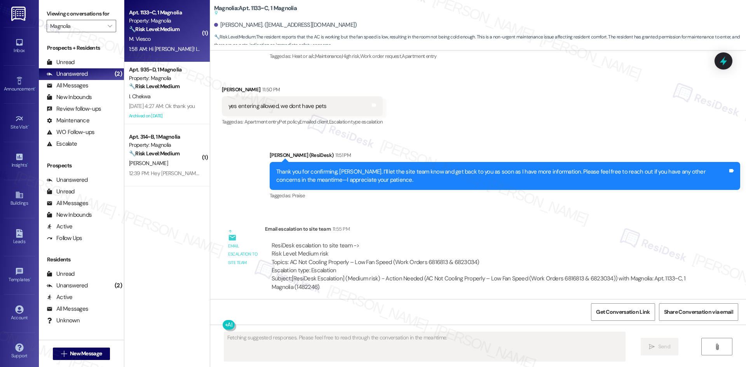
scroll to position [288, 0]
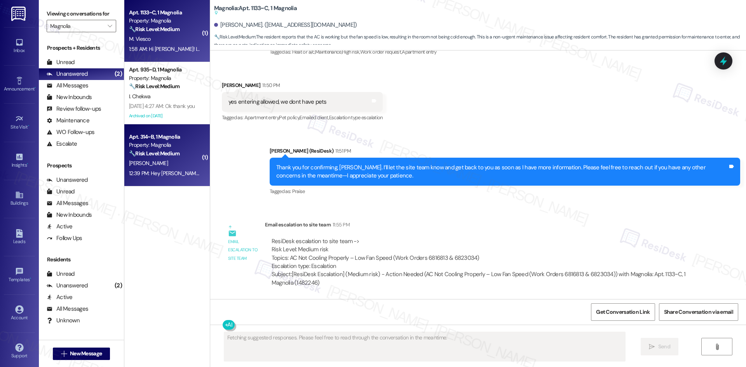
click at [176, 145] on div "Property: Magnolia" at bounding box center [165, 145] width 72 height 8
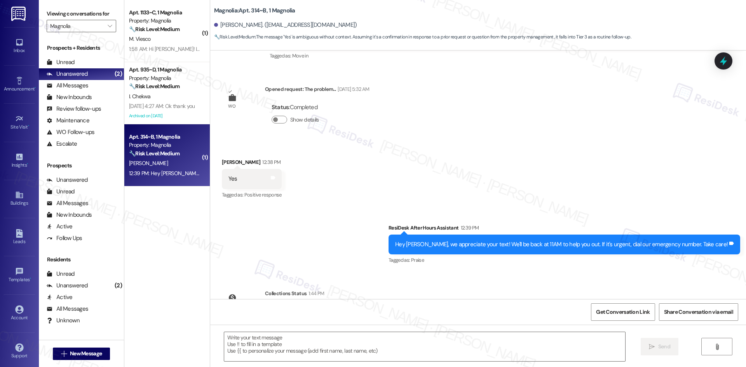
scroll to position [169, 0]
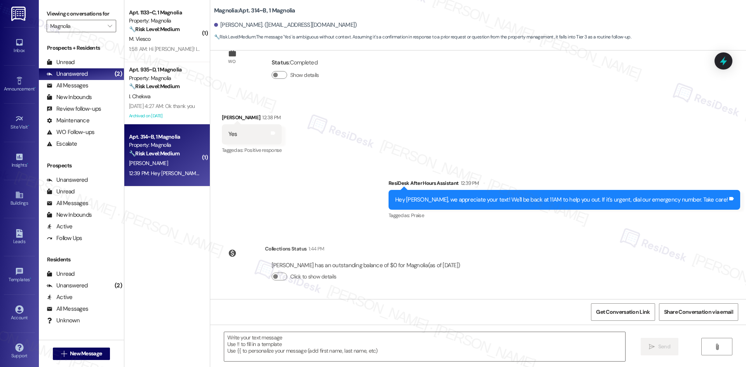
click at [313, 196] on div "Sent via SMS ResiDesk After Hours Assistant 12:39 PM Hey Amyah, we appreciate y…" at bounding box center [478, 195] width 536 height 66
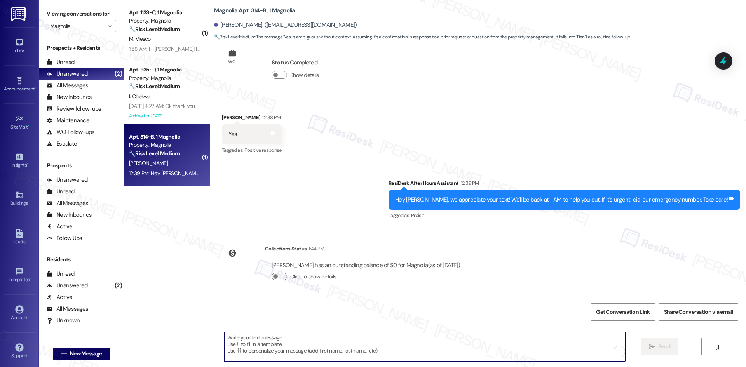
click at [325, 348] on textarea "To enrich screen reader interactions, please activate Accessibility in Grammarl…" at bounding box center [424, 346] width 401 height 29
paste textarea "I'm glad to hear that! Please don't hesitate to reach out if you have any other…"
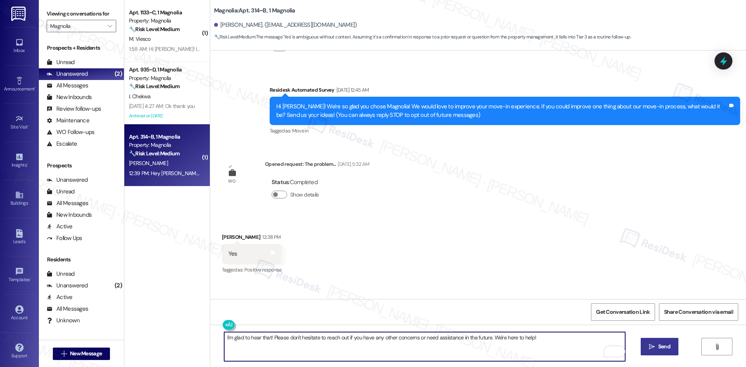
scroll to position [14, 0]
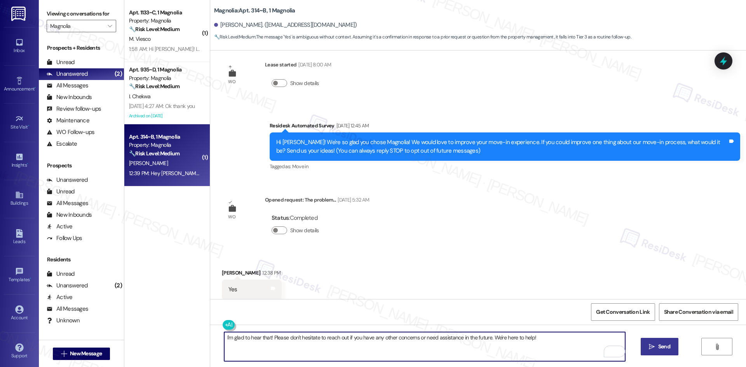
type textarea "I'm glad to hear that! Please don't hesitate to reach out if you have any other…"
click at [659, 346] on span "Send" at bounding box center [664, 347] width 12 height 8
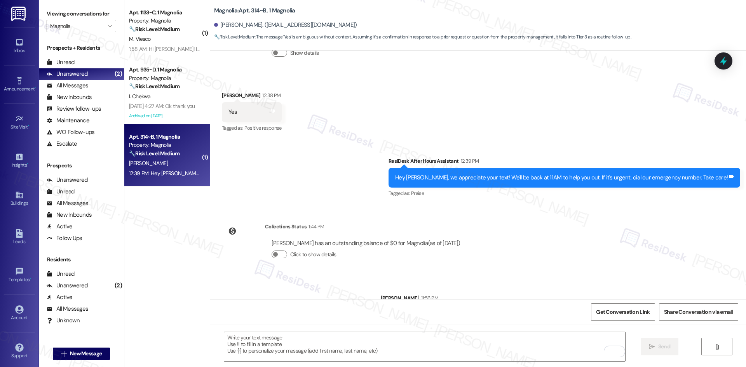
scroll to position [223, 0]
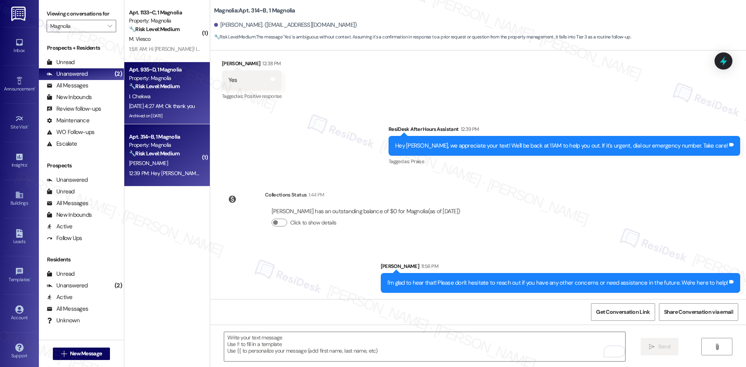
click at [157, 104] on div "Sep 13, 2025 at 4:27 AM: Ok thank you Sep 13, 2025 at 4:27 AM: Ok thank you" at bounding box center [162, 106] width 66 height 7
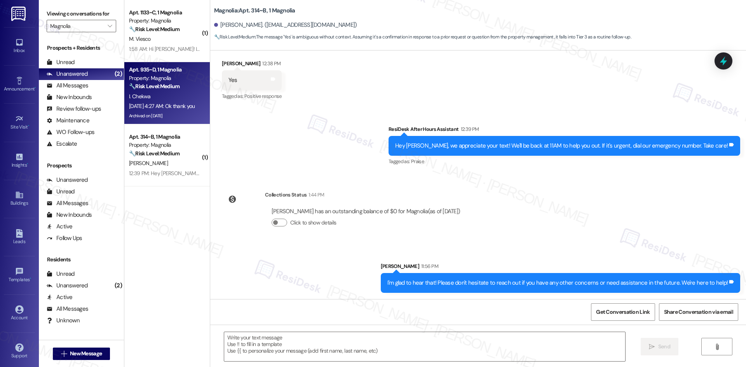
type textarea "Fetching suggested responses. Please feel free to read through the conversation…"
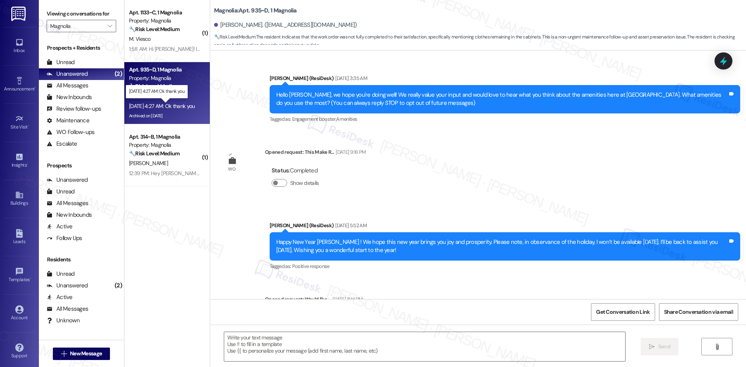
type textarea "Fetching suggested responses. Please feel free to read through the conversation…"
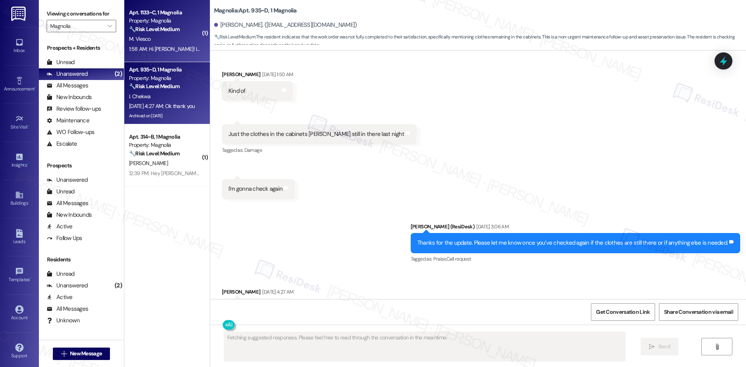
click at [161, 49] on div "1:58 AM: Hi Sarah! I mean AC is working, its cold, but fan speed really low, co…" at bounding box center [321, 48] width 384 height 7
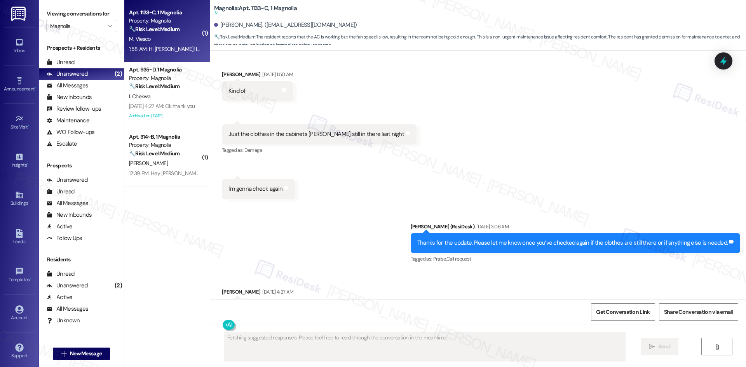
click at [91, 31] on input "Magnolia" at bounding box center [77, 26] width 54 height 12
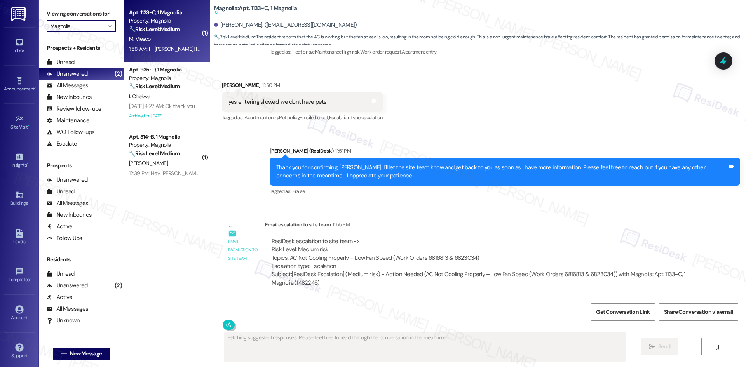
scroll to position [288, 0]
click at [94, 25] on input "Magnolia" at bounding box center [77, 26] width 54 height 12
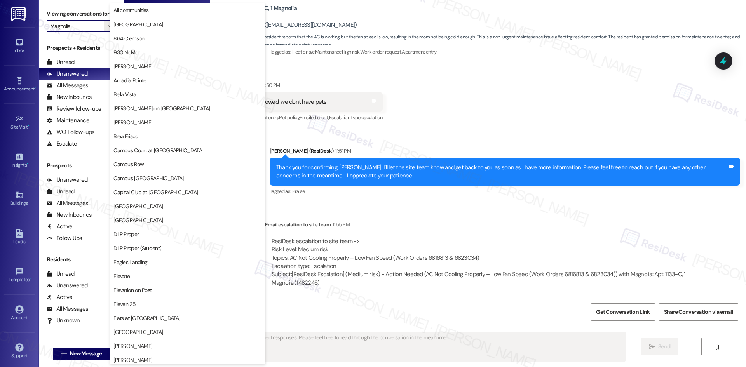
scroll to position [266, 0]
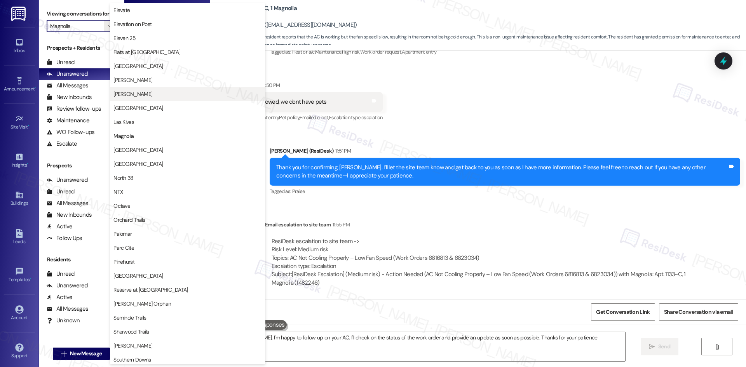
type textarea "Hi Miguel, I'm happy to follow up on your AC. I'll check on the status of the w…"
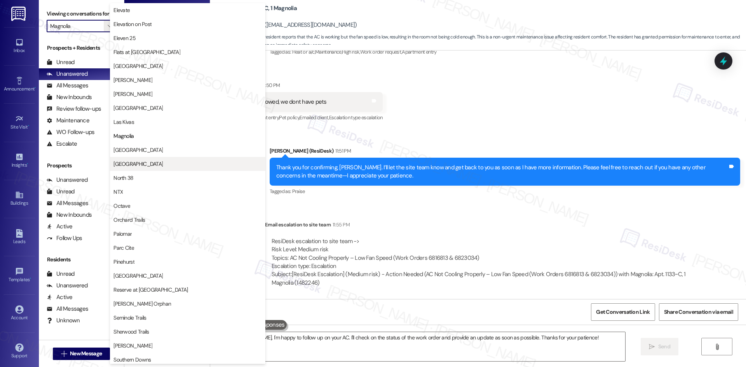
click at [174, 164] on span "Mustang Village" at bounding box center [187, 164] width 148 height 8
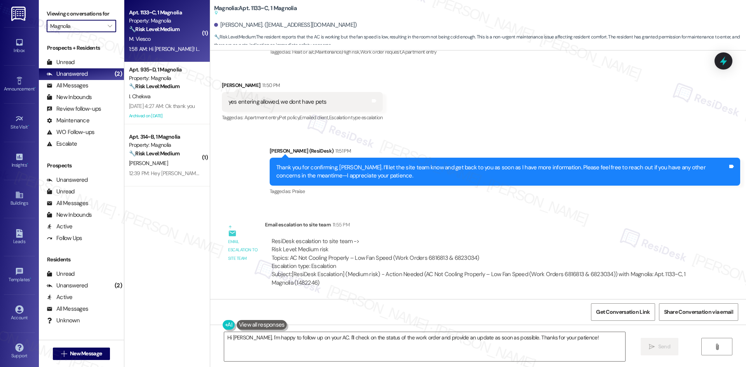
type input "Mustang Village"
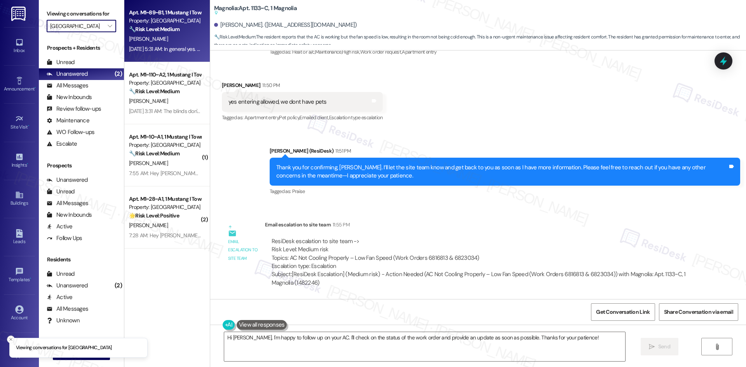
click at [166, 41] on div "C. Olsen" at bounding box center [164, 39] width 73 height 10
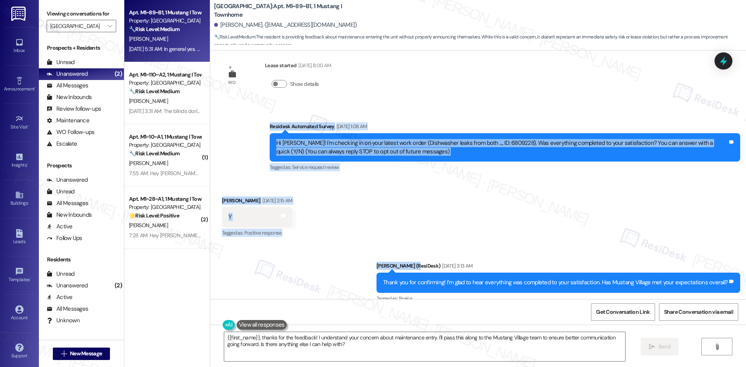
scroll to position [117, 0]
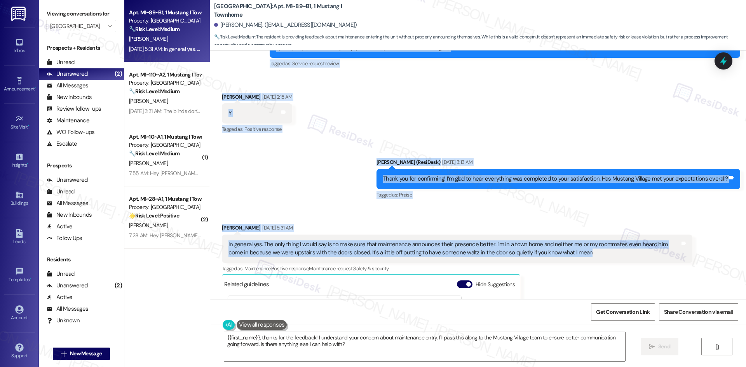
drag, startPoint x: 254, startPoint y: 136, endPoint x: 575, endPoint y: 259, distance: 343.5
click at [575, 259] on div "WO Lease started Aug 15, 2025 at 8:00 AM Show details Survey, sent via SMS Resi…" at bounding box center [478, 175] width 536 height 249
copy div "Residesk Automated Survey Sep 13, 2025 at 1:08 AM Hi Carina! I'm checking in on…"
click at [323, 180] on div "Sent via SMS Sarah (ResiDesk) Sep 13, 2025 at 3:13 AM Thank you for confirming!…" at bounding box center [478, 174] width 536 height 66
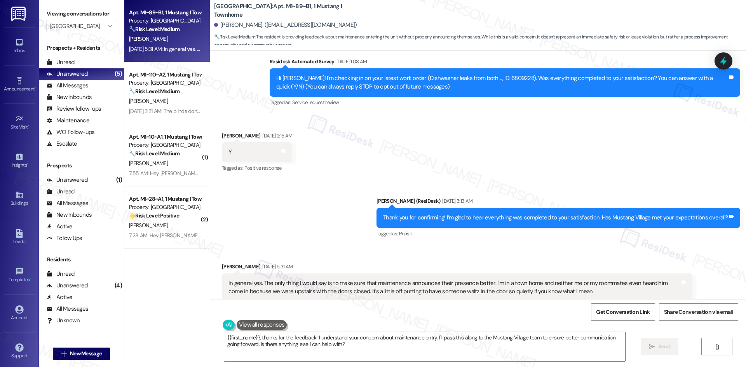
scroll to position [155, 0]
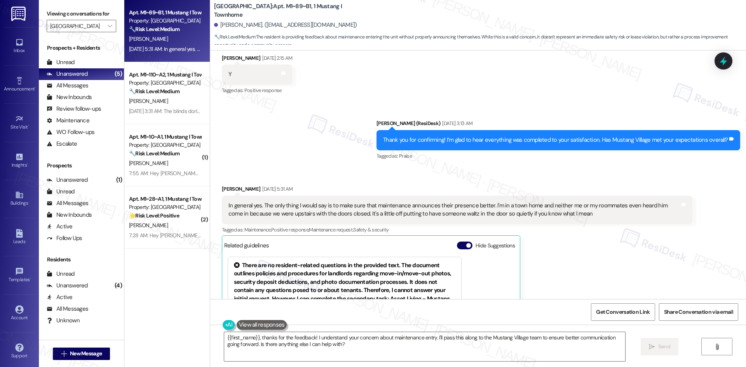
click at [316, 143] on div "Sent via SMS Sarah (ResiDesk) Sep 13, 2025 at 3:13 AM Thank you for confirming!…" at bounding box center [478, 135] width 536 height 66
click at [466, 349] on textarea "{{first_name}}, thanks for the feedback! I understand your concern about mainte…" at bounding box center [424, 346] width 401 height 29
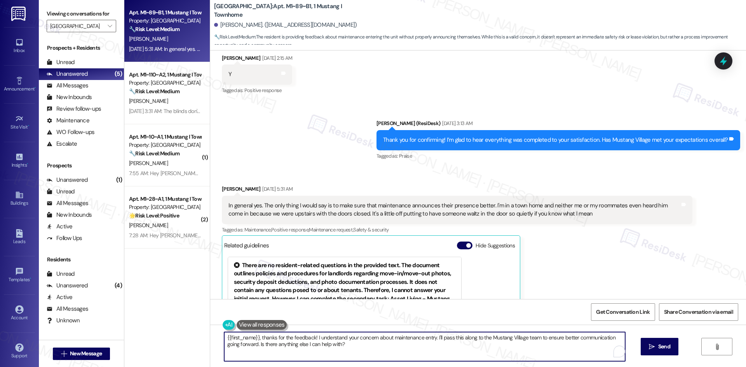
paste textarea "Thank you for sharing that feedback, Carina—I really appreciate it. Please let …"
type textarea "Thank you for sharing that feedback, Carina—I really appreciate it. Please let …"
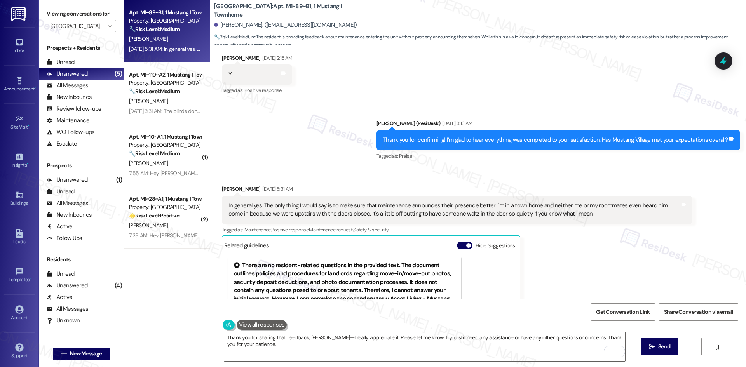
click at [287, 154] on div "Sent via SMS Sarah (ResiDesk) Sep 13, 2025 at 3:13 AM Thank you for confirming!…" at bounding box center [478, 135] width 536 height 66
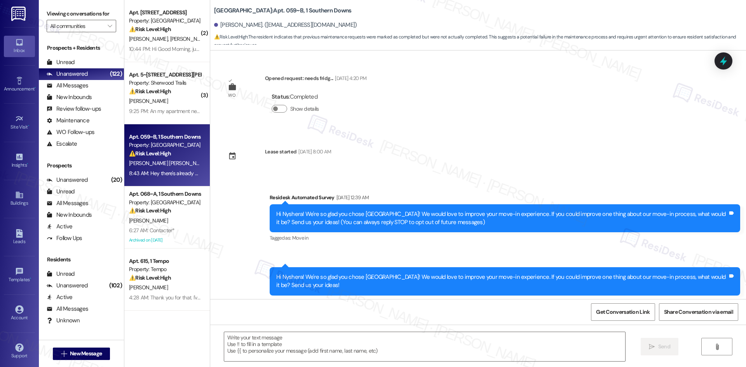
scroll to position [1094, 0]
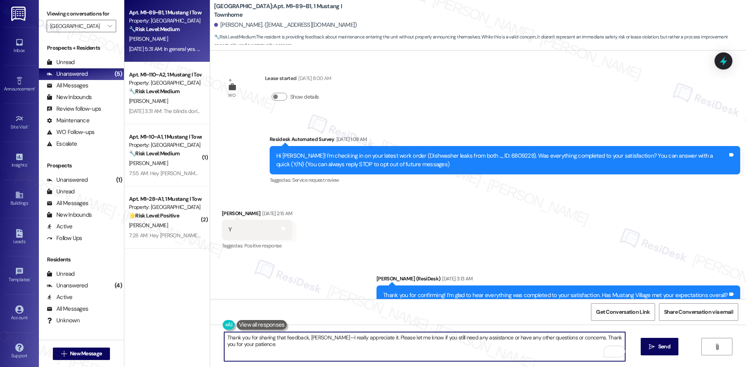
scroll to position [155, 0]
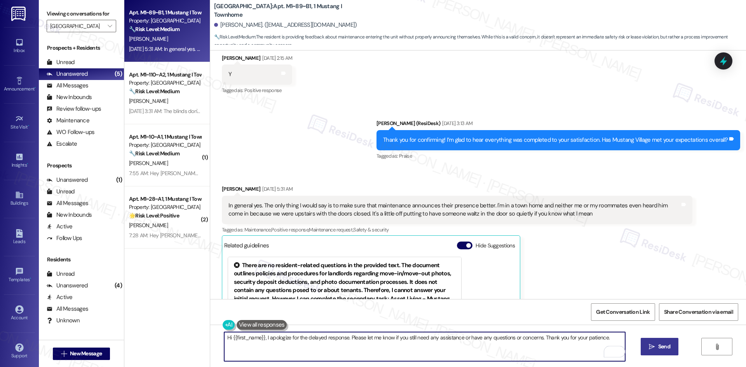
type textarea "Hi {{first_name}}, I apologize for the delayed response. Please let me know if …"
click at [663, 350] on span "Send" at bounding box center [664, 347] width 12 height 8
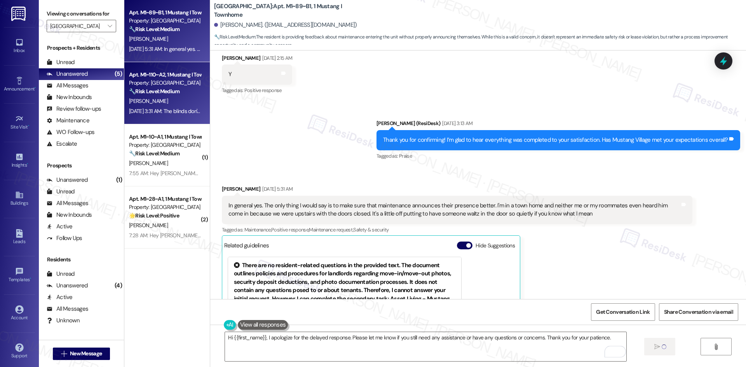
click at [182, 109] on div "Sep 13, 2025 at 3:31 AM: The blinds don't move from side to side, they only ope…" at bounding box center [240, 111] width 223 height 7
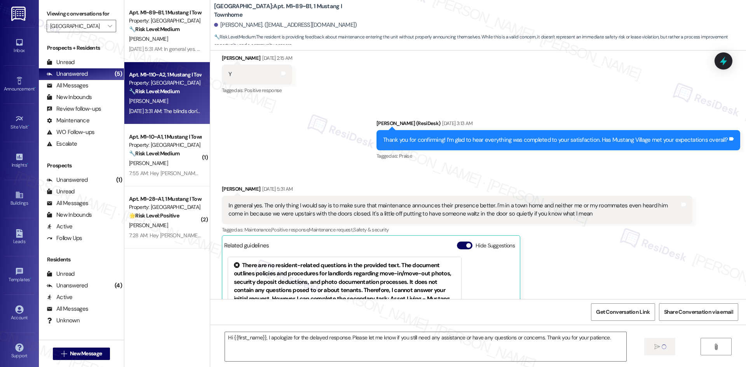
type textarea "Fetching suggested responses. Please feel free to read through the conversation…"
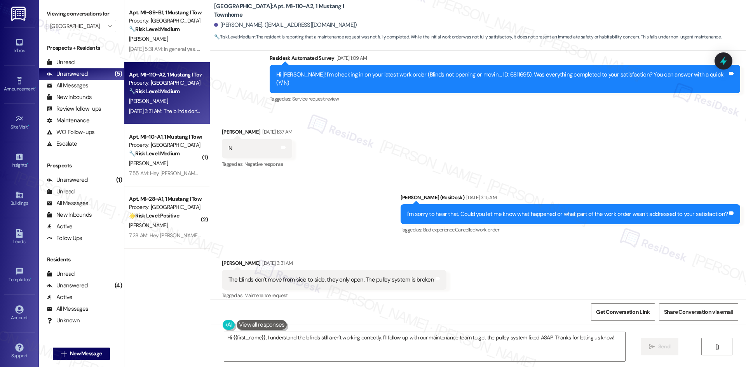
scroll to position [207, 0]
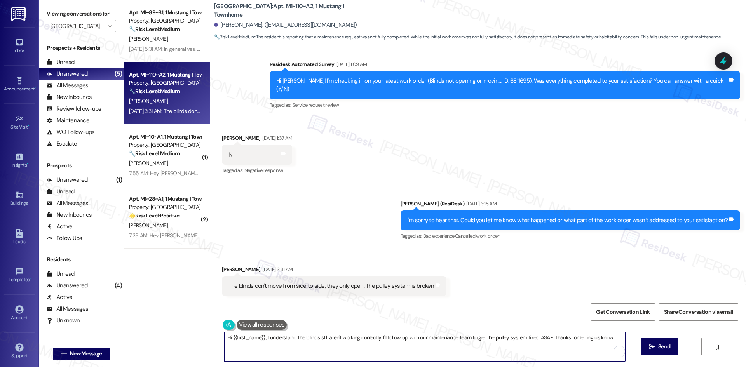
click at [390, 339] on textarea "Hi {{first_name}}, I understand the blinds still aren't working correctly. I'll…" at bounding box center [424, 346] width 401 height 29
paste textarea "apologize for the delayed response. Please let me know if you still need any as…"
type textarea "Hi {{first_name}}, I apologize for the delayed response. Please let me know if …"
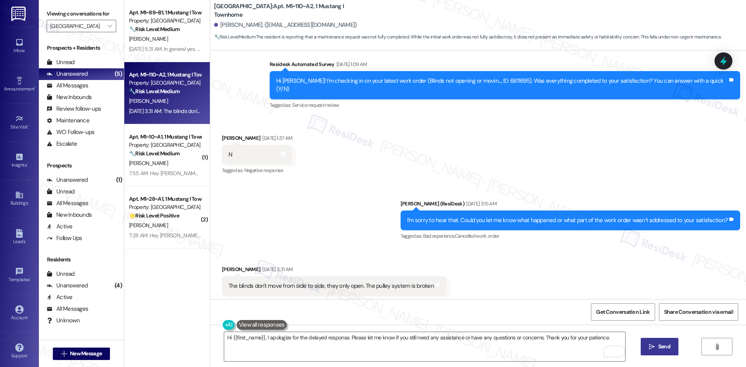
click at [651, 347] on icon "" at bounding box center [652, 347] width 6 height 6
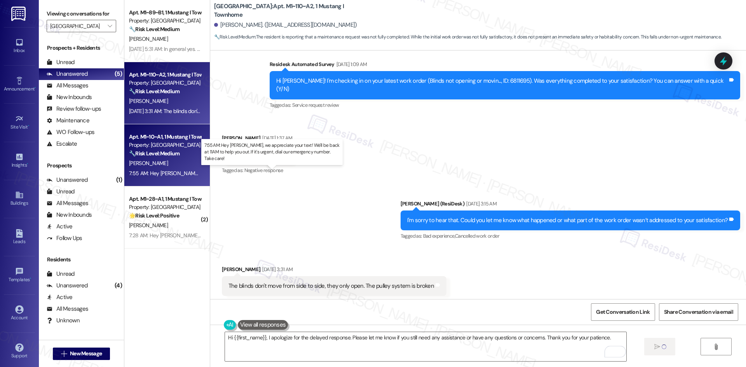
click at [175, 170] on div "7:55 AM: Hey Zadie, we appreciate your text! We'll be back at 11AM to help you …" at bounding box center [293, 173] width 328 height 7
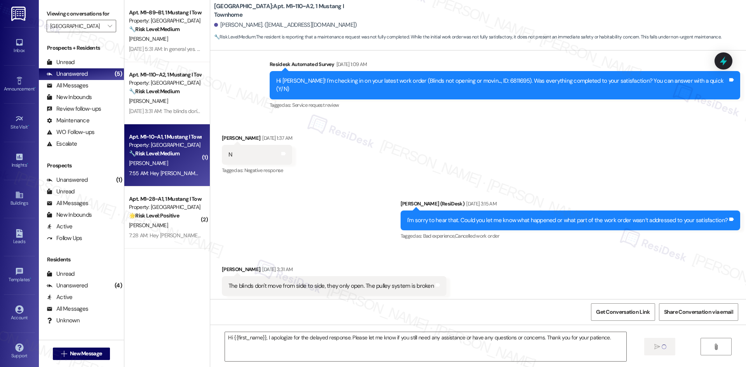
type textarea "Fetching suggested responses. Please feel free to read through the conversation…"
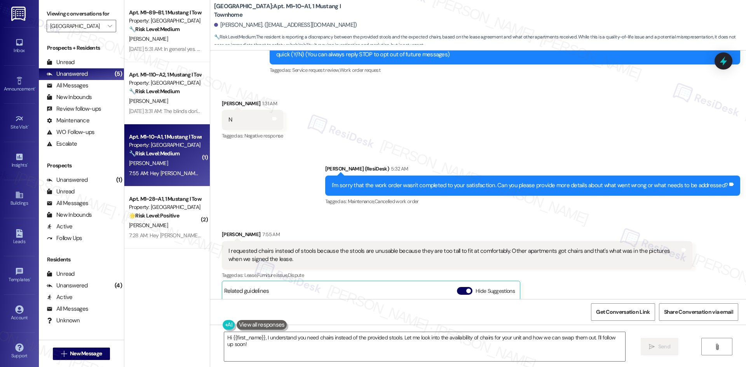
scroll to position [117, 0]
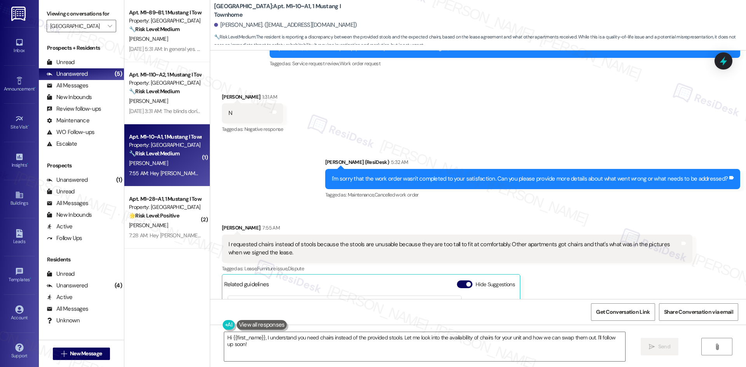
click at [592, 218] on div "Received via SMS Zadie Foskett 7:55 AM I requested chairs instead of stools bec…" at bounding box center [457, 332] width 482 height 229
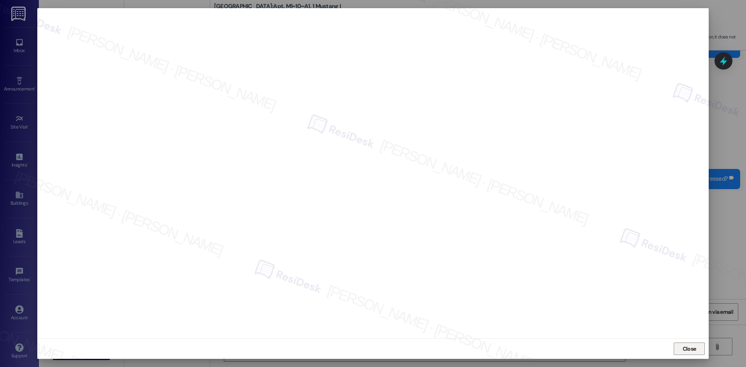
click at [677, 349] on button "Close" at bounding box center [689, 349] width 31 height 12
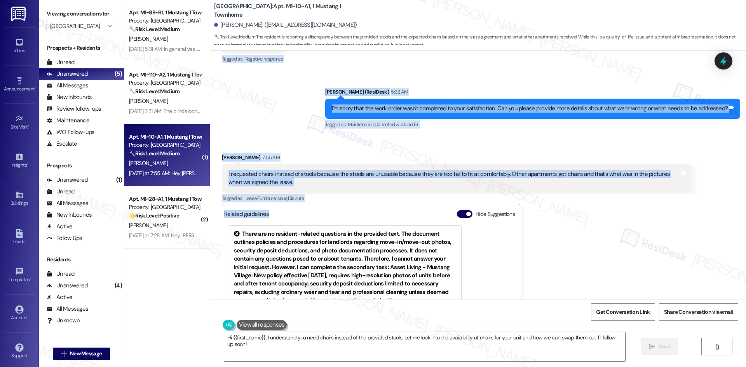
scroll to position [194, 0]
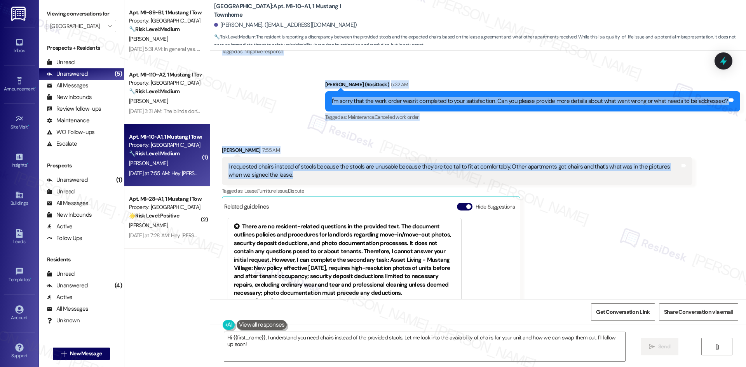
drag, startPoint x: 251, startPoint y: 92, endPoint x: 337, endPoint y: 177, distance: 120.9
click at [337, 177] on div "WO Lease started Aug 15, 2025 at 8:00 AM Show details Survey, sent via SMS Resi…" at bounding box center [478, 175] width 536 height 249
copy div "Residesk Automated Survey 1:04 AM Hi Zadie! I'm checking in on your latest work…"
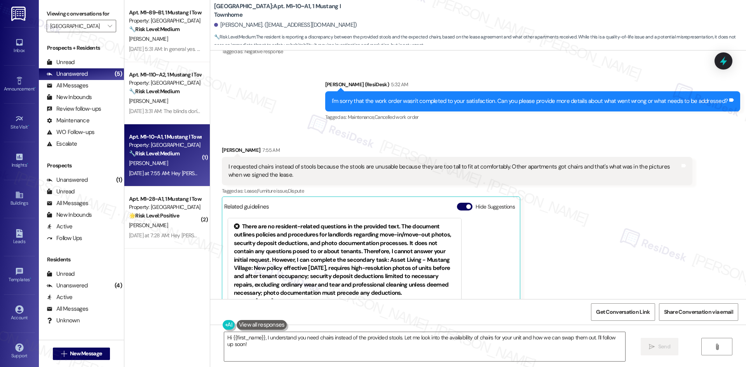
click at [532, 260] on div "Zadie Foskett 7:55 AM I requested chairs instead of stools because the stools a…" at bounding box center [457, 255] width 471 height 218
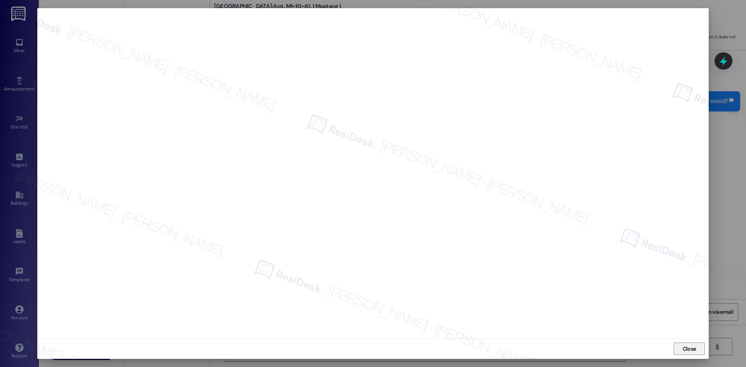
click at [691, 348] on span "Close" at bounding box center [690, 349] width 14 height 8
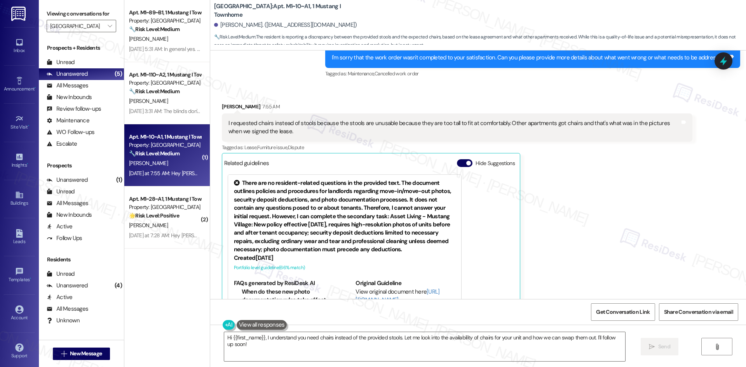
scroll to position [389, 0]
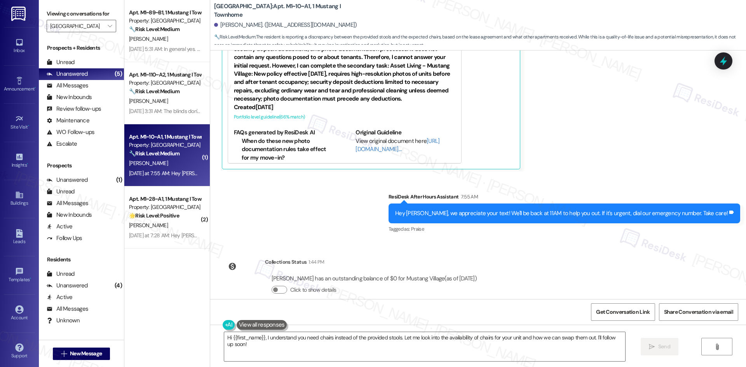
click at [628, 146] on div "Zadie Foskett 7:55 AM I requested chairs instead of stools because the stools a…" at bounding box center [457, 61] width 471 height 218
click at [373, 248] on div "WO Lease started Aug 15, 2025 at 8:00 AM Show details Survey, sent via SMS Resi…" at bounding box center [478, 175] width 536 height 249
click at [388, 353] on textarea "Hi {{first_name}}, I understand you need chairs instead of the provided stools.…" at bounding box center [424, 346] width 401 height 29
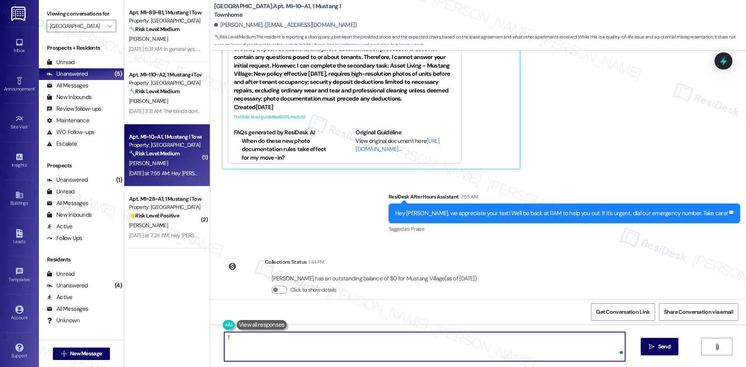
paste textarea "hank you for explaining. I’m sorry about the issue with the stools. At this tim…"
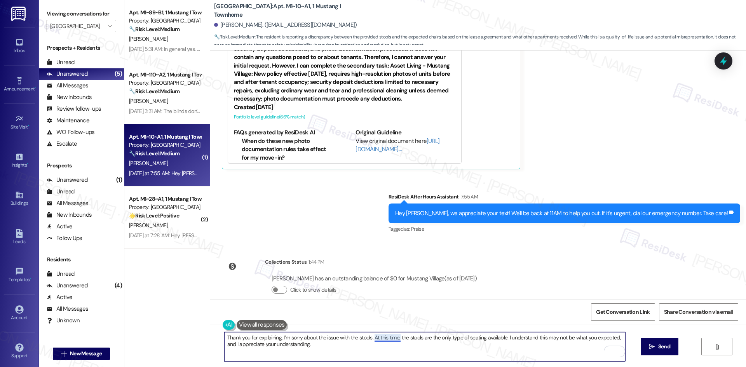
click at [384, 339] on textarea "Thank you for explaining. I’m sorry about the issue with the stools. At this ti…" at bounding box center [424, 346] width 401 height 29
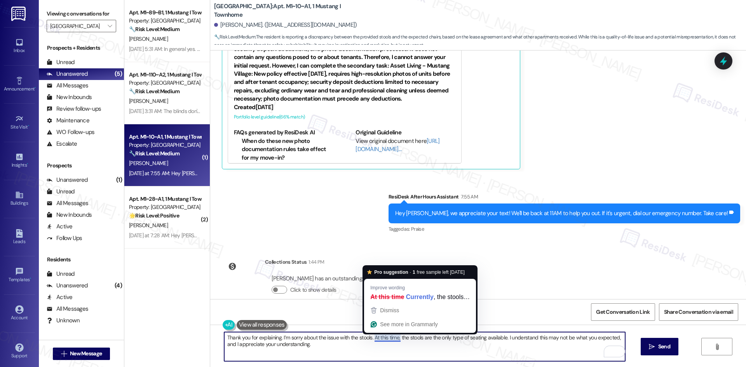
click at [421, 346] on textarea "Thank you for explaining. I’m sorry about the issue with the stools. At this ti…" at bounding box center [424, 346] width 401 height 29
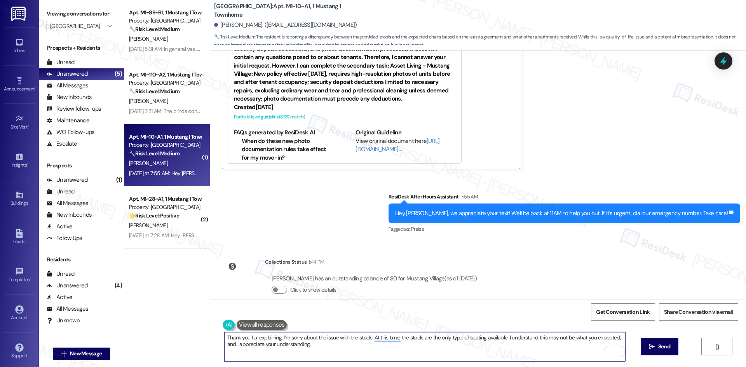
type textarea "Thank you for explaining. I’m sorry about the issue with the stools. At this ti…"
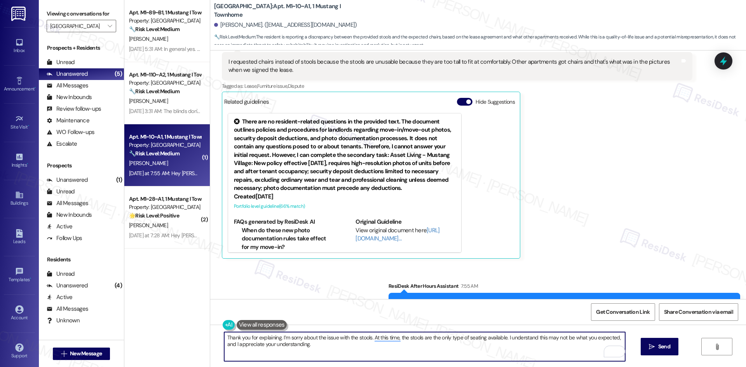
scroll to position [285, 0]
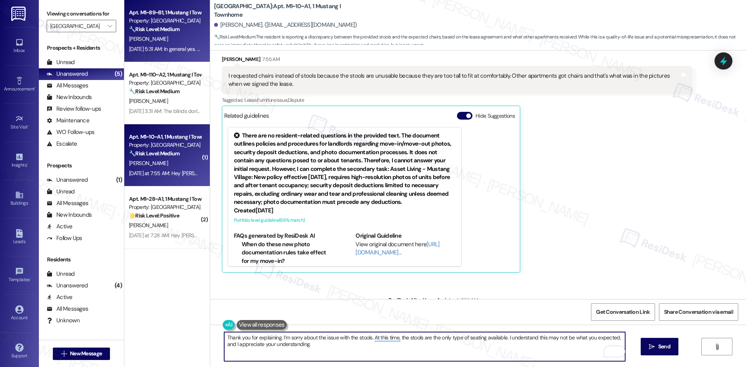
click at [176, 39] on div "C. Olsen" at bounding box center [164, 39] width 73 height 10
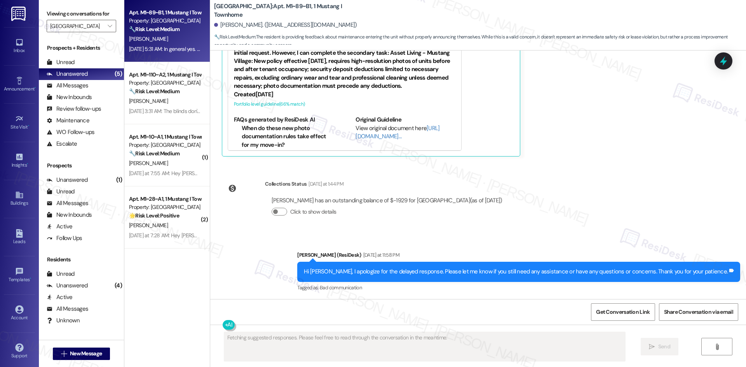
scroll to position [402, 0]
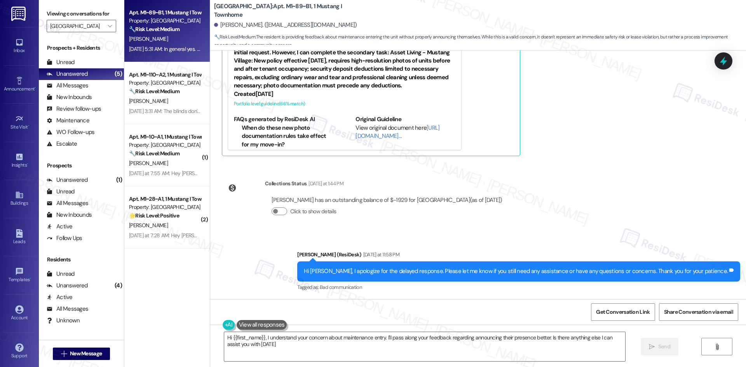
type textarea "Hi {{first_name}}, I understand your concern about maintenance entry. I'll pass…"
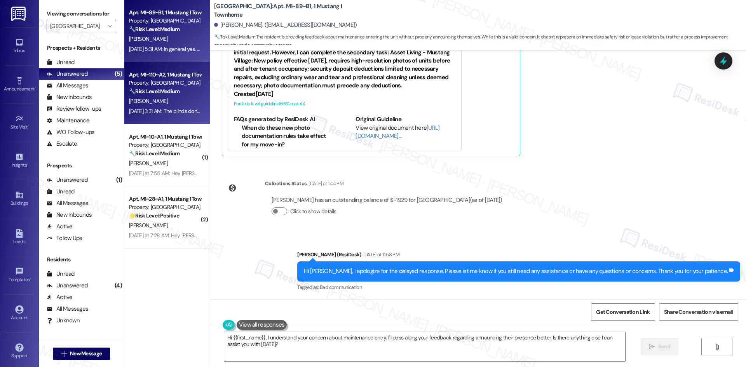
click at [179, 105] on div "A. Madabushi" at bounding box center [164, 101] width 73 height 10
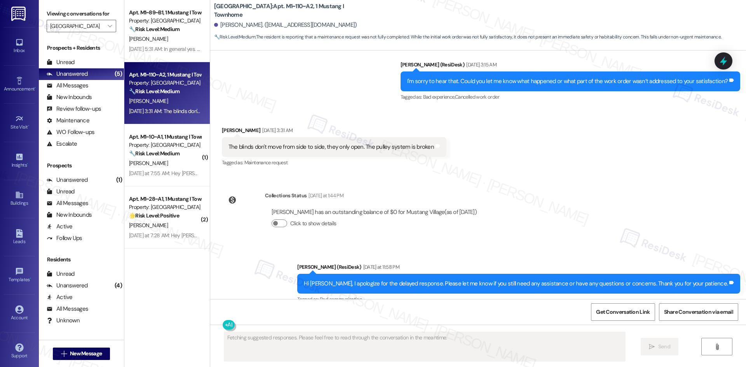
scroll to position [350, 0]
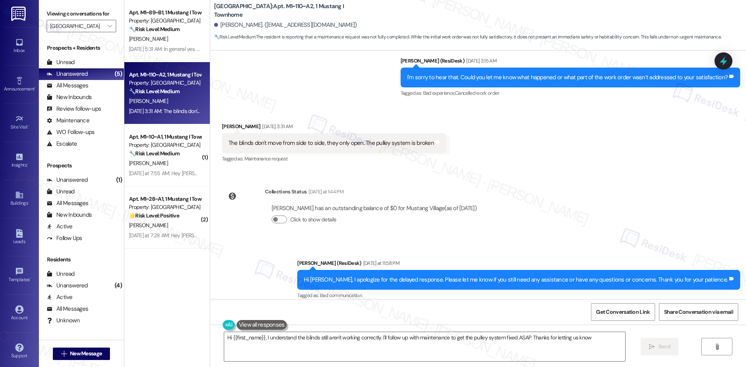
type textarea "Hi {{first_name}}, I understand the blinds still aren't working correctly. I'll…"
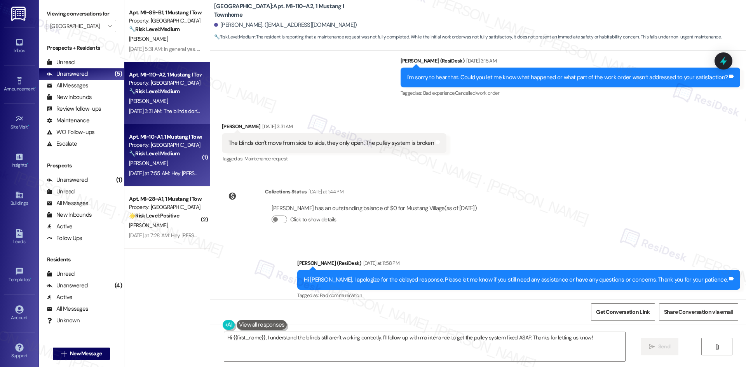
click at [154, 167] on div "Z. Foskett" at bounding box center [164, 164] width 73 height 10
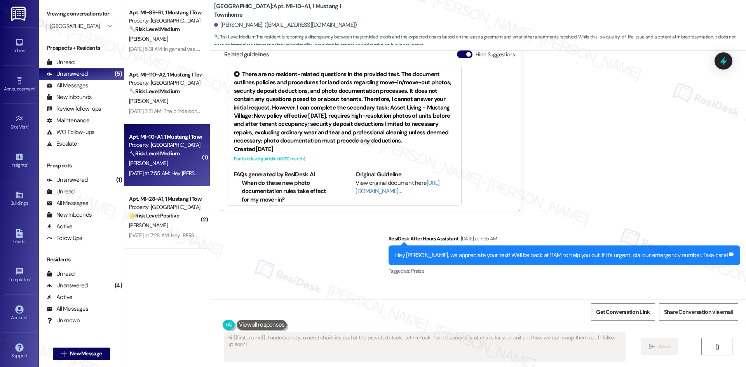
scroll to position [402, 0]
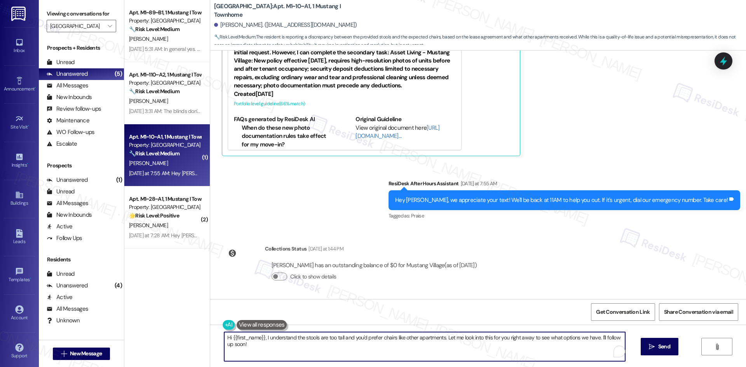
click at [352, 349] on textarea "Hi {{first_name}}, I understand the stools are too tall and you'd prefer chairs…" at bounding box center [424, 346] width 401 height 29
paste textarea "hank you for explaining. I’m sorry about the issue with the stools. At this tim…"
click at [376, 337] on textarea "Thank you for explaining. I’m sorry about the issue with the stools. At this ti…" at bounding box center [424, 346] width 401 height 29
click at [474, 339] on textarea "Thank you for explaining. I’m sorry about the issue with the stools. Currently,…" at bounding box center [424, 346] width 401 height 29
type textarea "Thank you for explaining. I’m sorry about the issue with the stools. Currently,…"
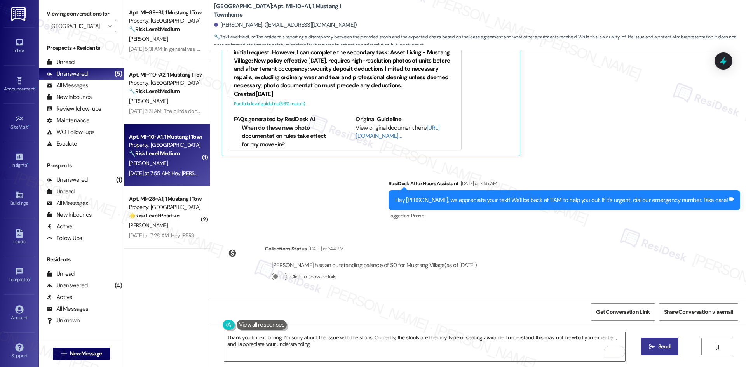
click at [674, 350] on button " Send" at bounding box center [660, 346] width 38 height 17
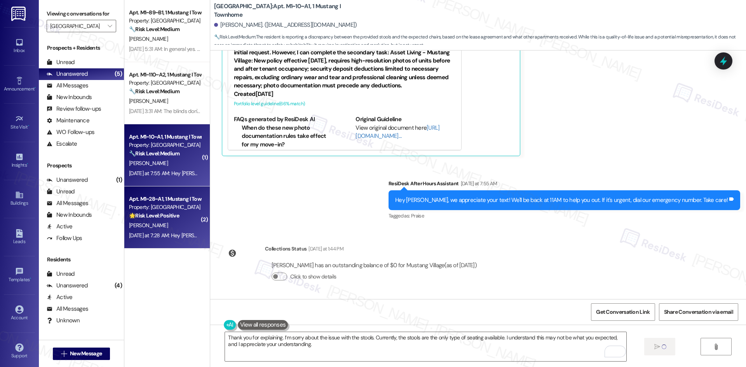
click at [163, 229] on div "R. Danielson" at bounding box center [164, 226] width 73 height 10
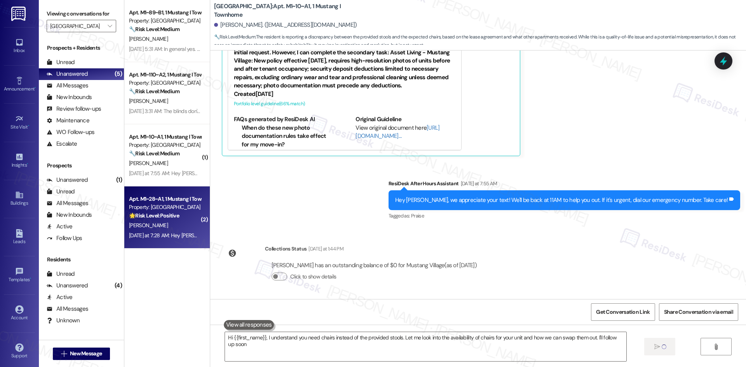
type textarea "Hi {{first_name}}, I understand you need chairs instead of the provided stools.…"
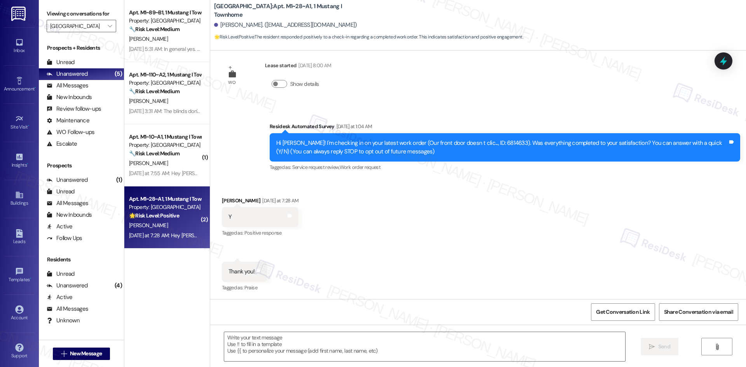
type textarea "Fetching suggested responses. Please feel free to read through the conversation…"
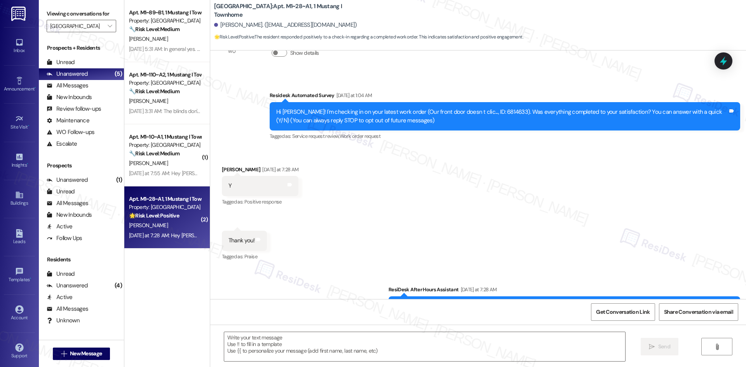
scroll to position [34, 0]
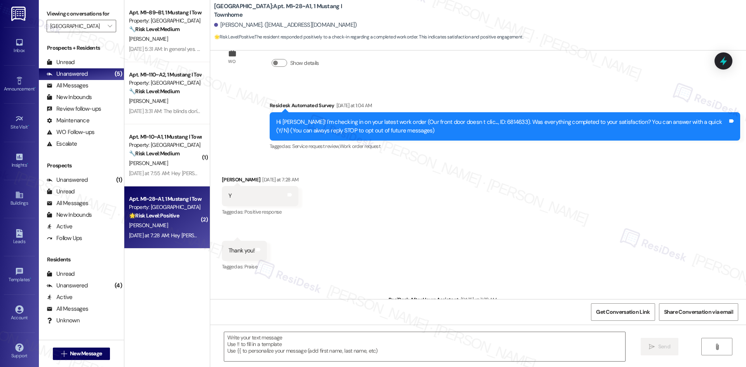
click at [493, 200] on div "Received via SMS Raedi Danielson Yesterday at 7:28 AM Y Tags and notes Tagged a…" at bounding box center [478, 218] width 536 height 120
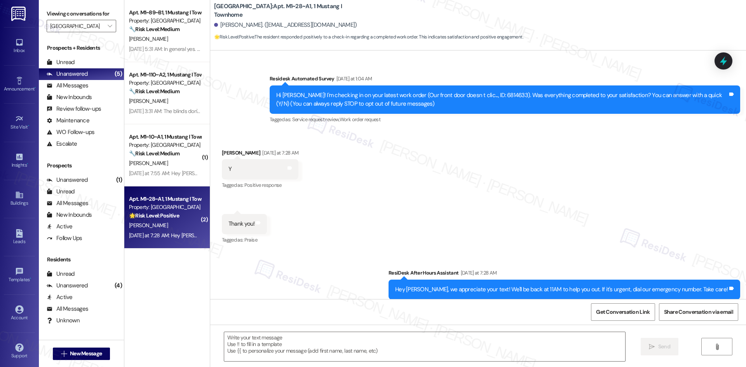
scroll to position [0, 0]
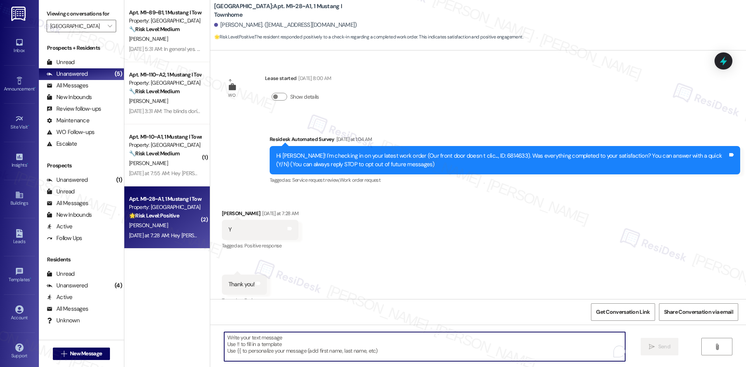
click at [341, 345] on textarea "To enrich screen reader interactions, please activate Accessibility in Grammarl…" at bounding box center [424, 346] width 401 height 29
paste textarea "I'm glad to hear the issues have been resolved! If {{property}} met your expect…"
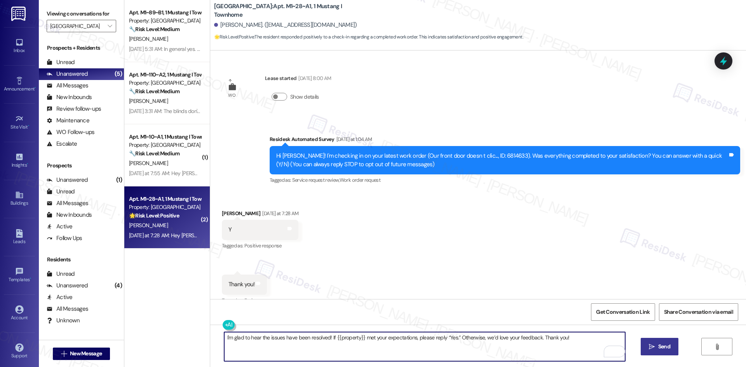
type textarea "I'm glad to hear the issues have been resolved! If {{property}} met your expect…"
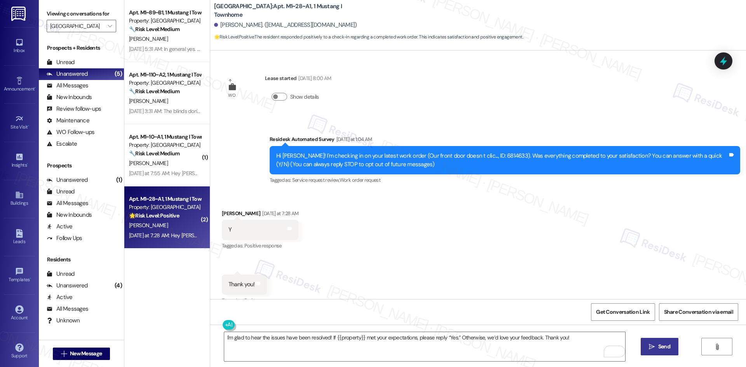
click at [657, 347] on span "Send" at bounding box center [664, 347] width 15 height 8
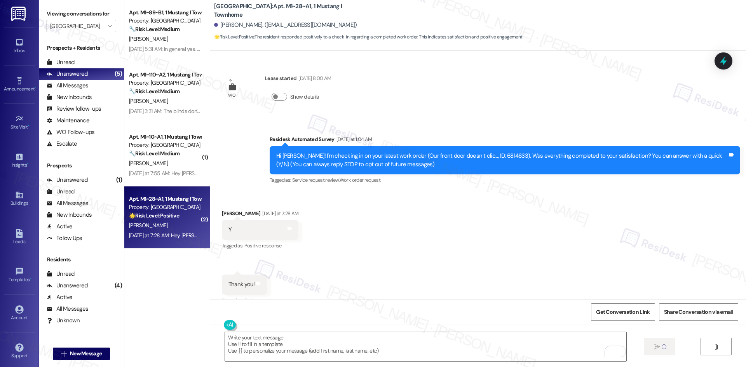
scroll to position [13, 0]
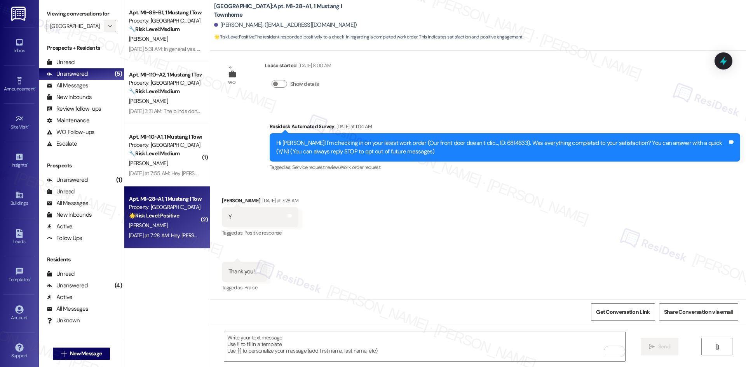
click at [108, 28] on icon "" at bounding box center [110, 26] width 4 height 6
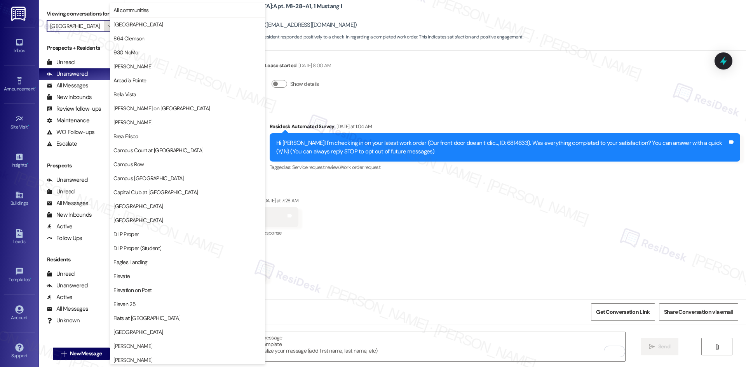
scroll to position [406, 0]
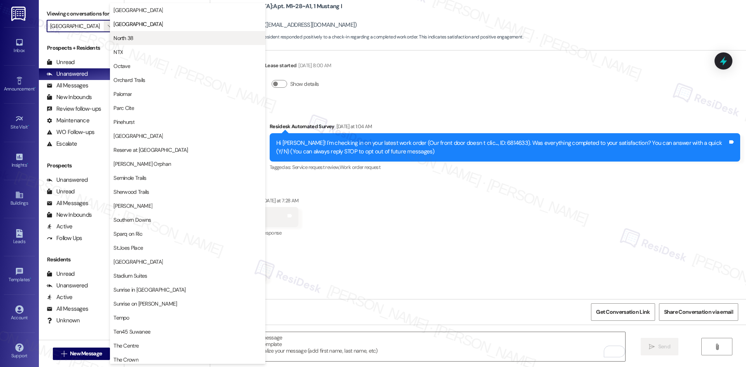
click at [146, 38] on span "North 38" at bounding box center [187, 38] width 148 height 8
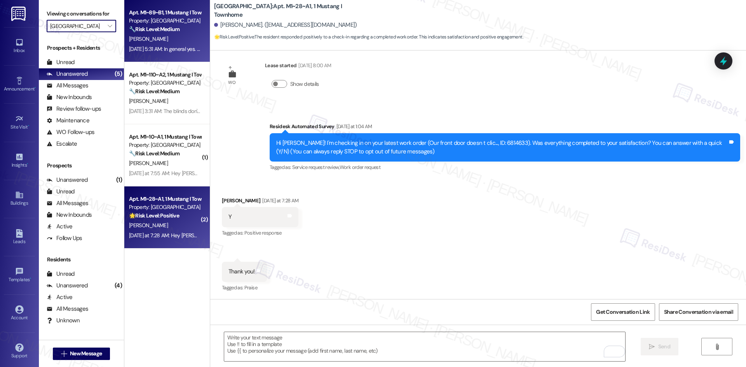
type input "North 38"
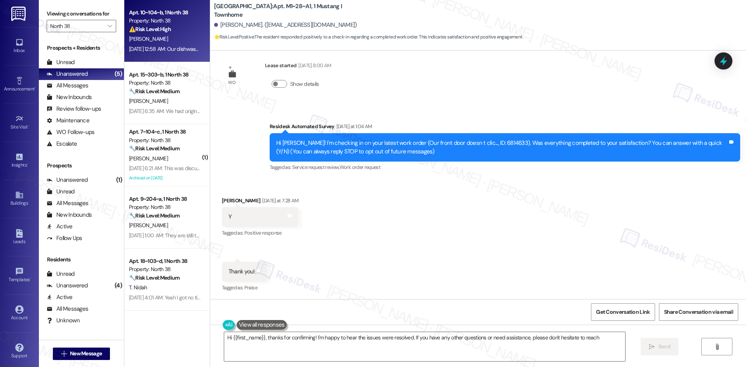
type textarea "Hi {{first_name}}, thanks for confirming! I'm happy to hear the issues were res…"
click at [170, 41] on div "[PERSON_NAME]" at bounding box center [164, 39] width 73 height 10
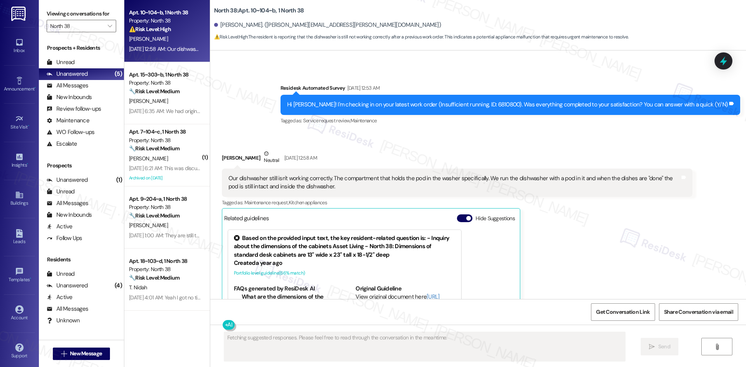
scroll to position [195, 0]
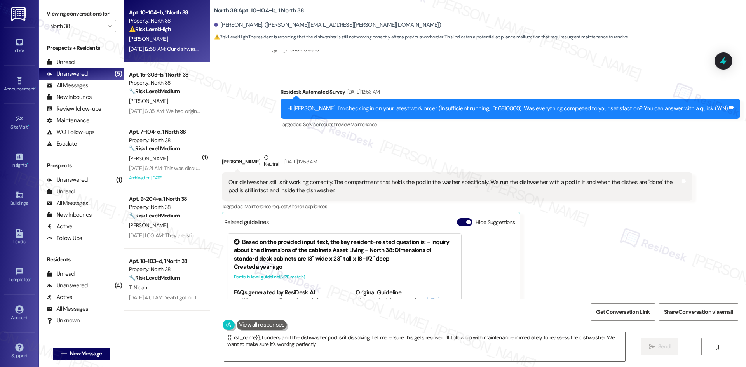
click at [265, 127] on div "Survey, sent via SMS Residesk Automated Survey Sep 13, 2025 at 12:53 AM Hi Lily…" at bounding box center [478, 103] width 536 height 66
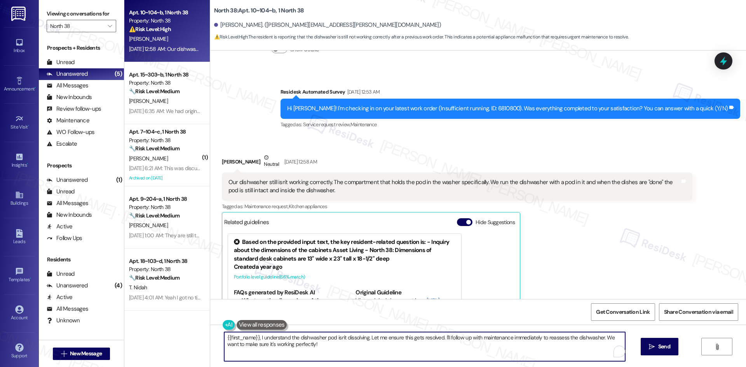
click at [347, 349] on textarea "{{first_name}}, I understand the dishwasher pod isn't dissolving. Let me ensure…" at bounding box center [424, 346] width 401 height 29
paste textarea "Hi {{first_name}}, I apologize for the delayed response. Please let me know if …"
type textarea "Hi {{first_name}}, I apologize for the delayed response. Please let me know if …"
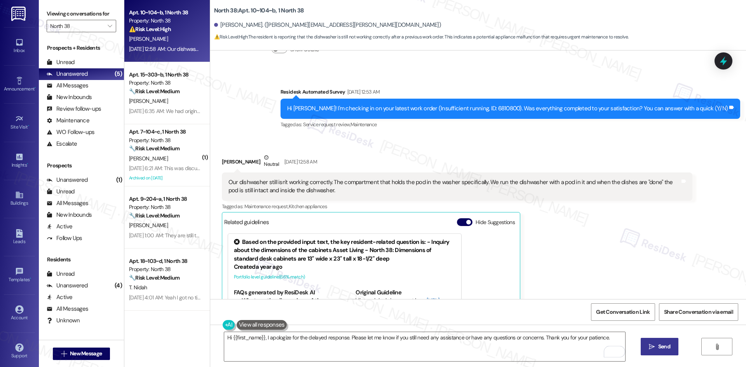
click at [662, 348] on span "Send" at bounding box center [664, 347] width 12 height 8
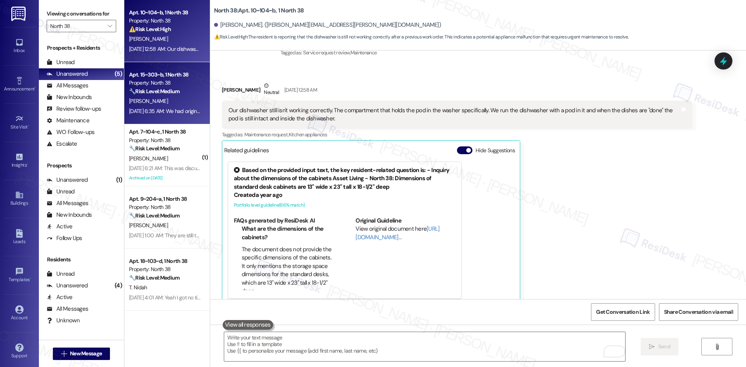
click at [158, 94] on strong "🔧 Risk Level: Medium" at bounding box center [154, 91] width 51 height 7
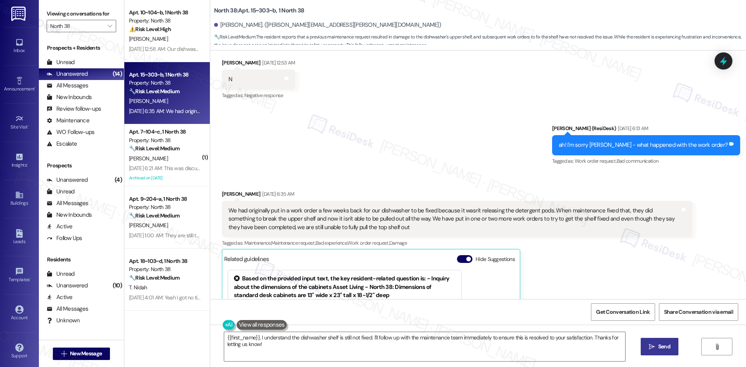
scroll to position [296, 0]
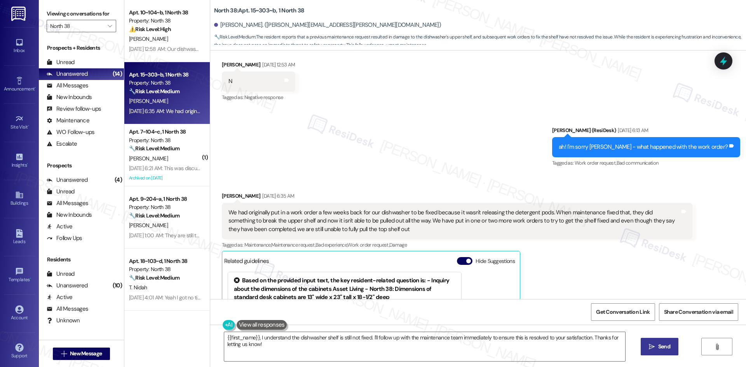
click at [504, 186] on div "Received via SMS Callie Doyle Sep 16, 2025 at 6:35 AM We had originally put in …" at bounding box center [457, 304] width 482 height 237
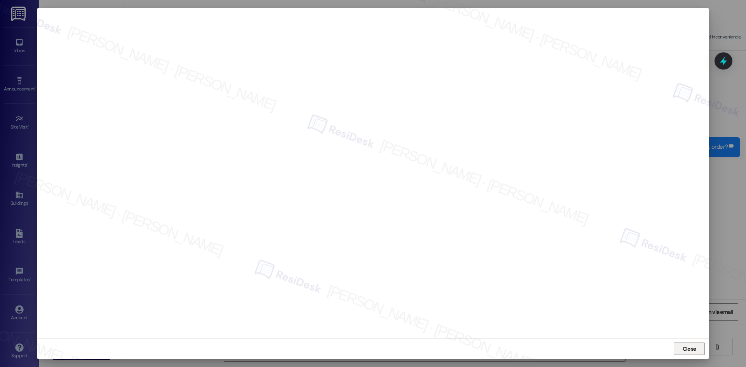
click at [693, 351] on span "Close" at bounding box center [690, 349] width 14 height 8
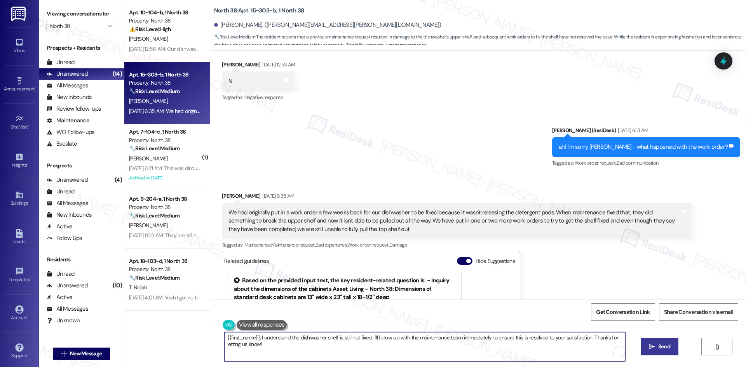
click at [328, 355] on textarea "{{first_name}}, I understand the dishwasher shelf is still not fixed. I'll foll…" at bounding box center [424, 346] width 401 height 29
paste textarea "6812793"
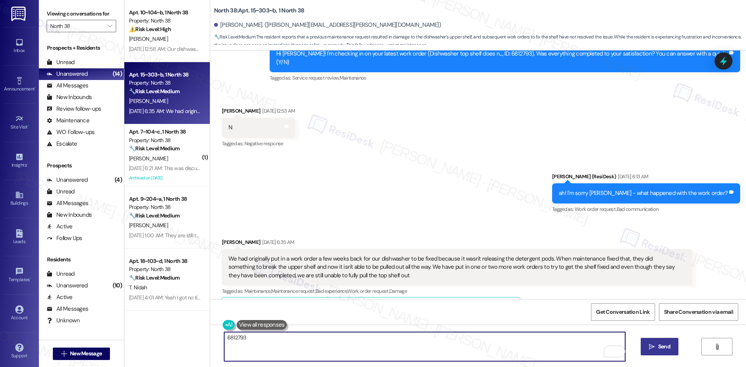
scroll to position [218, 0]
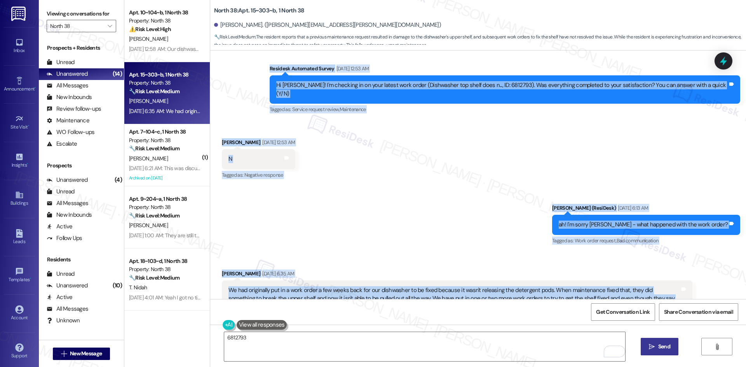
drag, startPoint x: 284, startPoint y: 65, endPoint x: 719, endPoint y: 288, distance: 488.3
click at [719, 288] on div "WO Lease started Aug 16, 2025 at 8:00 AM Show details Survey, sent via SMS Resi…" at bounding box center [478, 175] width 536 height 249
copy div "Residesk Automated Survey Sep 13, 2025 at 12:53 AM Hi Callie! I'm checking in o…"
click at [383, 174] on div "Received via SMS Callie Doyle Sep 13, 2025 at 12:53 AM N Tags and notes Tagged …" at bounding box center [478, 154] width 536 height 66
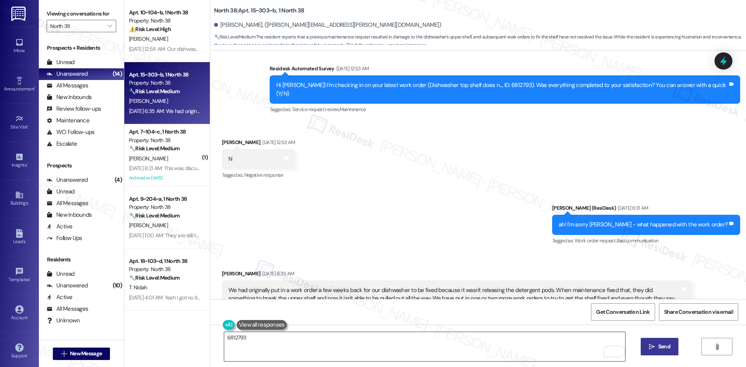
drag, startPoint x: 304, startPoint y: 345, endPoint x: 299, endPoint y: 345, distance: 5.1
click at [304, 345] on textarea "6812793" at bounding box center [424, 346] width 401 height 29
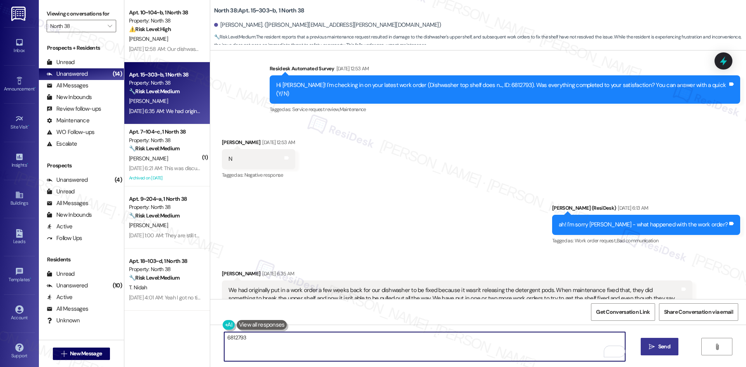
paste textarea "I’m really sorry to hear that the dishwasher issue still isn’t resolved and tha…"
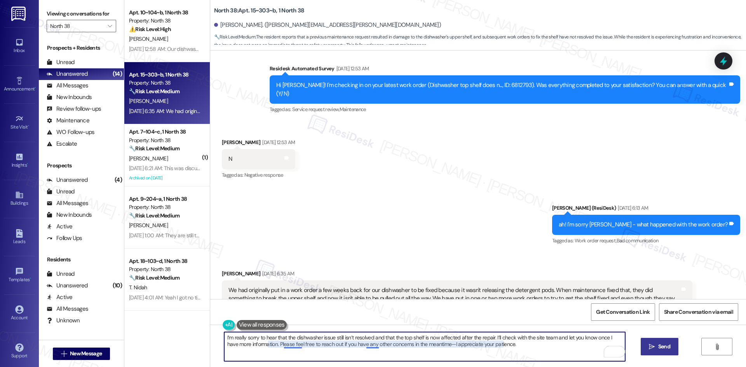
click at [290, 344] on textarea "I’m really sorry to hear that the dishwasher issue still isn’t resolved and tha…" at bounding box center [424, 346] width 401 height 29
type textarea "I’m really sorry to hear that the dishwasher issue still isn’t resolved and tha…"
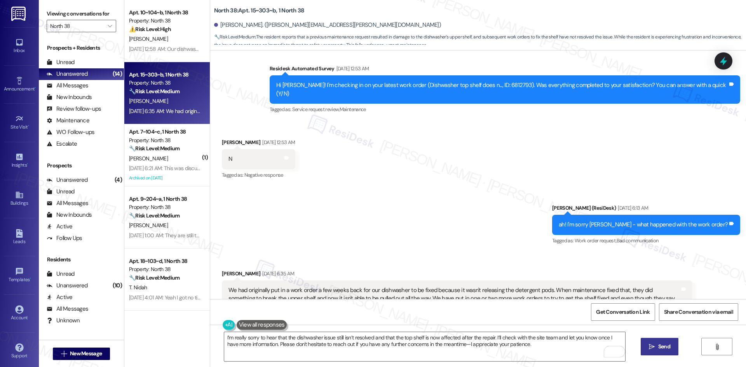
click at [663, 347] on span "Send" at bounding box center [664, 347] width 12 height 8
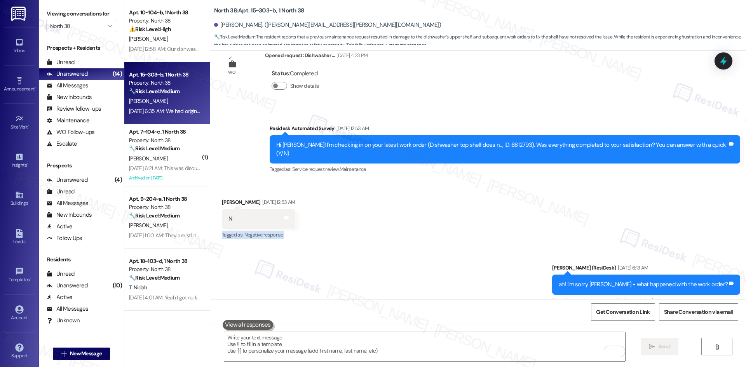
click at [476, 218] on div "WO Lease started Aug 16, 2025 at 8:00 AM Show details Survey, sent via SMS Resi…" at bounding box center [478, 175] width 536 height 249
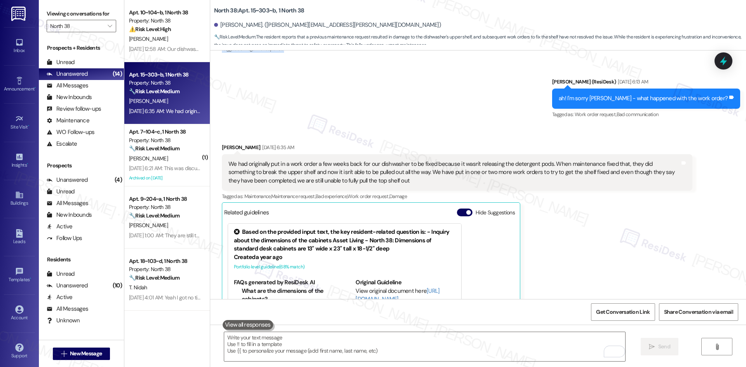
scroll to position [475, 0]
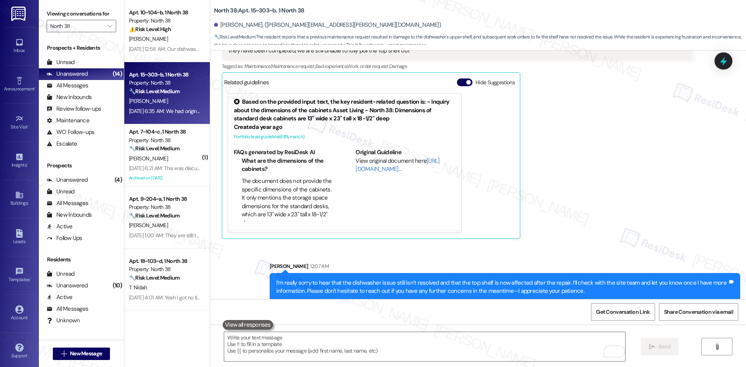
click at [599, 220] on div "Callie Doyle Sep 16, 2025 at 6:35 AM We had originally put in a work order a fe…" at bounding box center [457, 126] width 471 height 226
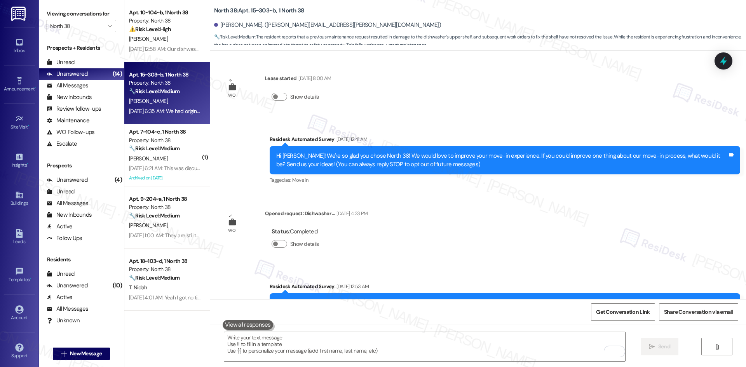
scroll to position [475, 0]
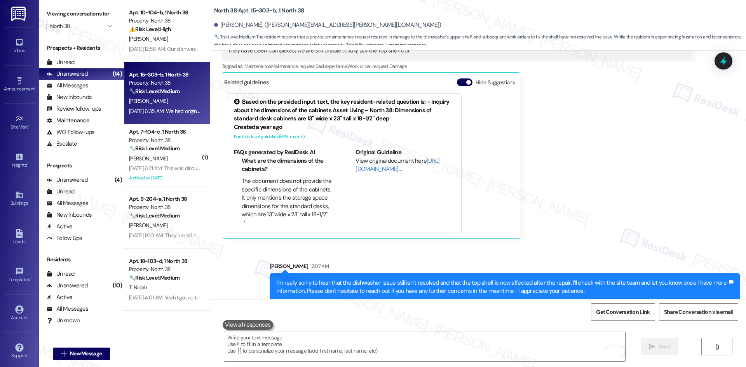
click at [596, 216] on div "[PERSON_NAME] [DATE] 6:35 AM We had originally put in a work order a few weeks …" at bounding box center [457, 126] width 471 height 226
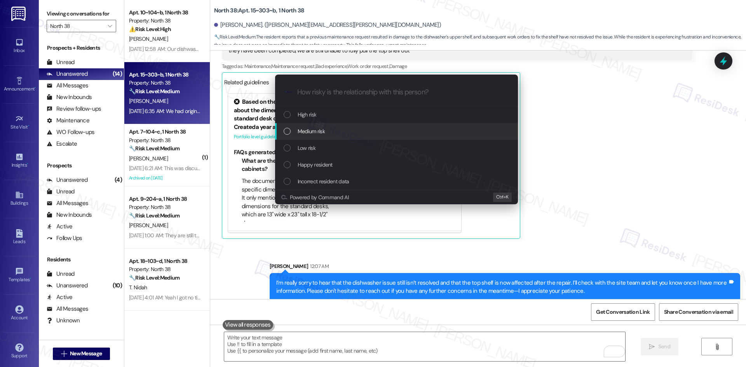
click at [354, 133] on div "Medium risk" at bounding box center [397, 131] width 227 height 9
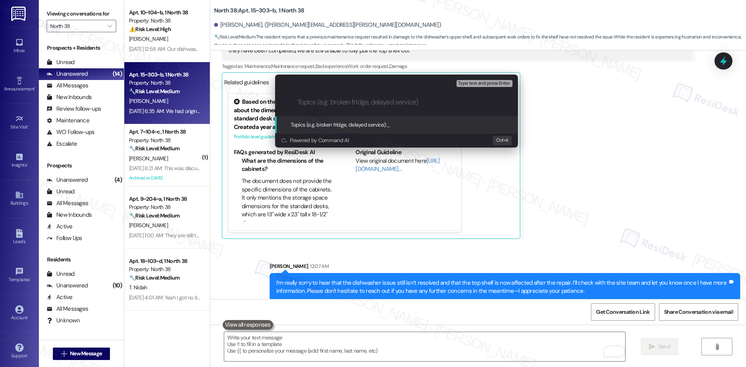
click at [344, 106] on input "Topics (e.g. broken fridge, delayed service)" at bounding box center [402, 102] width 211 height 8
paste input "Dishwasher Top Shelf Still Broken After Repair – Work Order 6812793"
type input "Dishwasher Top Shelf Still Broken After Repair – Work Order 6812793"
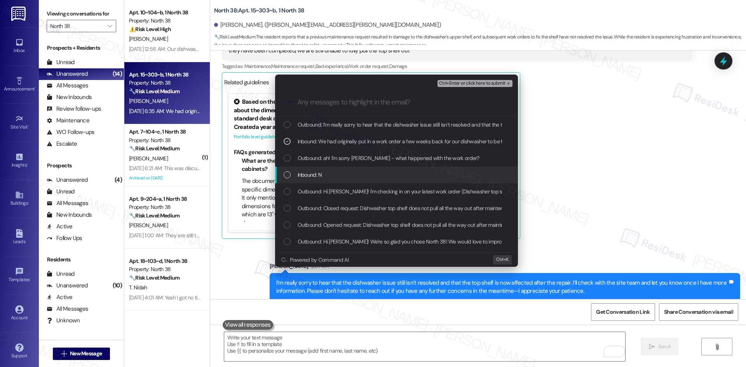
click at [393, 174] on div "Inbound: N" at bounding box center [397, 175] width 227 height 9
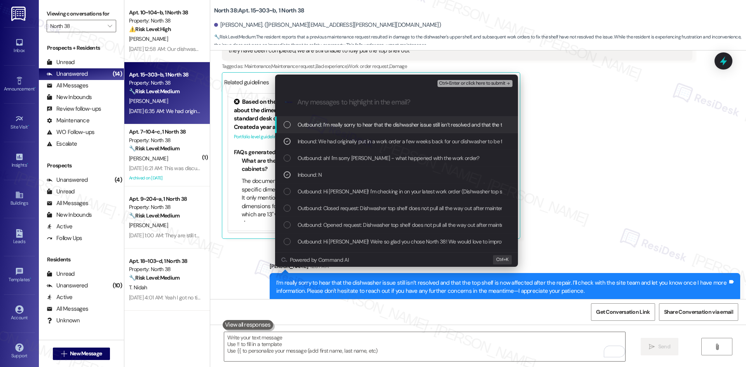
click at [473, 83] on span "Ctrl+Enter or click here to submit" at bounding box center [472, 83] width 66 height 5
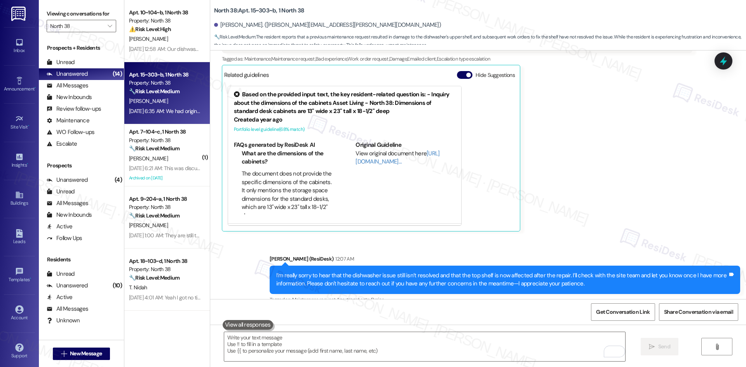
scroll to position [486, 0]
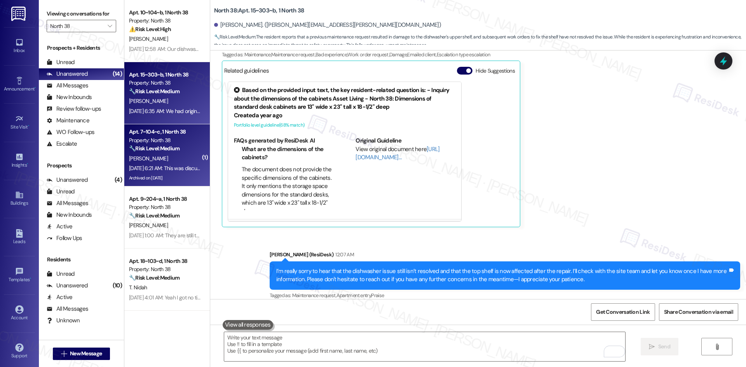
click at [174, 164] on div "[DATE] 6:21 AM: This was discussed with [PERSON_NAME] already [DATE] 6:21 AM: T…" at bounding box center [164, 169] width 73 height 10
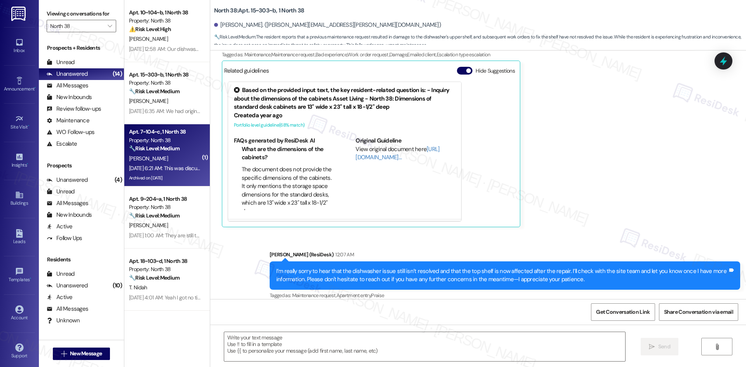
type textarea "Fetching suggested responses. Please feel free to read through the conversation…"
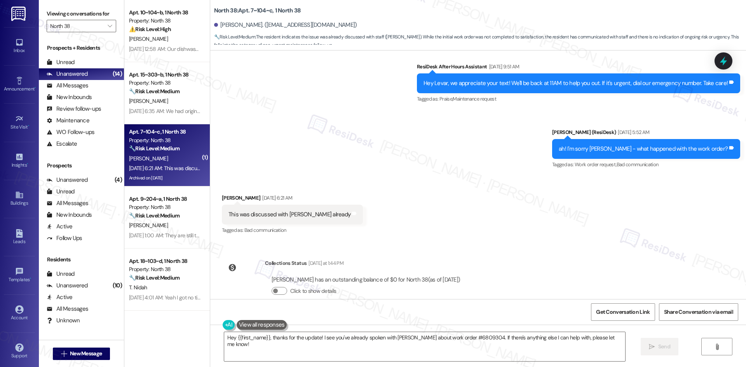
scroll to position [3466, 0]
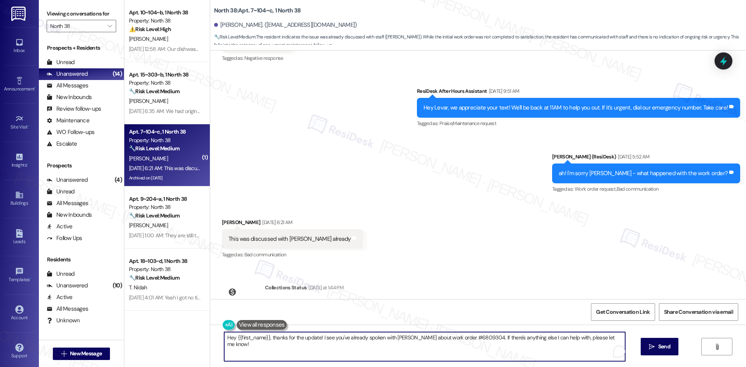
drag, startPoint x: 268, startPoint y: 339, endPoint x: 182, endPoint y: 339, distance: 85.5
click at [182, 339] on div "Apt. 10~104~b, 1 North 38 Property: North 38 ⚠️ Risk Level: High The resident i…" at bounding box center [435, 183] width 622 height 367
drag, startPoint x: 361, startPoint y: 337, endPoint x: 439, endPoint y: 367, distance: 83.7
click at [428, 337] on textarea "Thanks for the update! I see you've already spoken with Emma about work order #…" at bounding box center [424, 346] width 401 height 29
click at [559, 344] on textarea "Thanks for the update! I see you've already spoken with [PERSON_NAME]. If there…" at bounding box center [424, 346] width 401 height 29
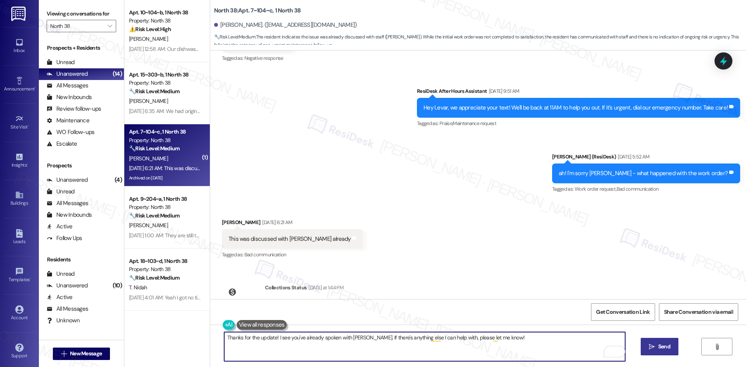
type textarea "Thanks for the update! I see you've already spoken with [PERSON_NAME]. If there…"
click at [667, 349] on span "Send" at bounding box center [664, 347] width 12 height 8
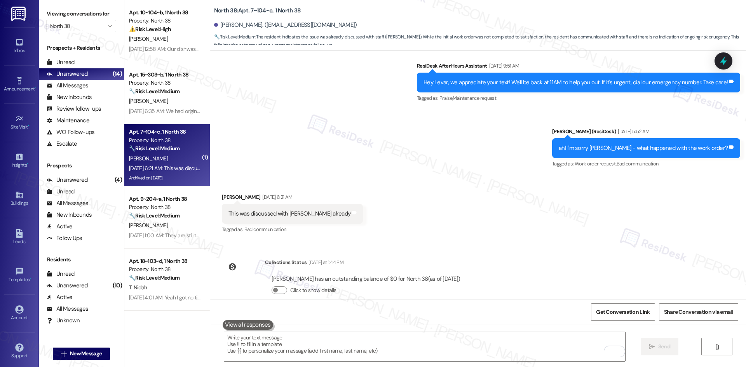
scroll to position [3560, 0]
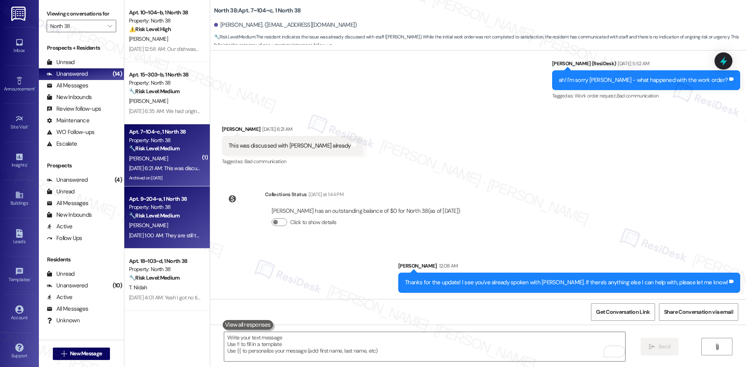
click at [166, 217] on strong "🔧 Risk Level: Medium" at bounding box center [154, 215] width 51 height 7
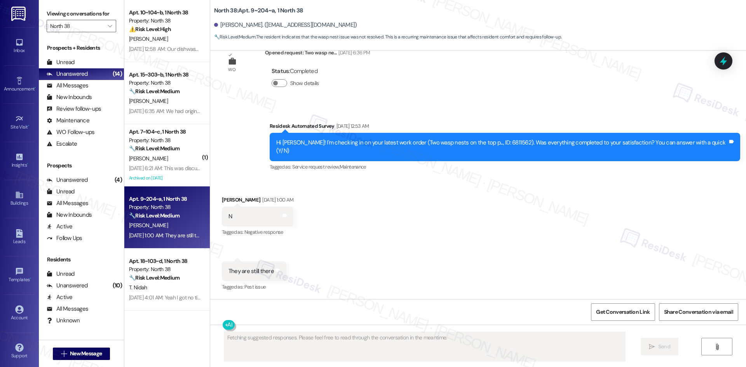
scroll to position [137, 0]
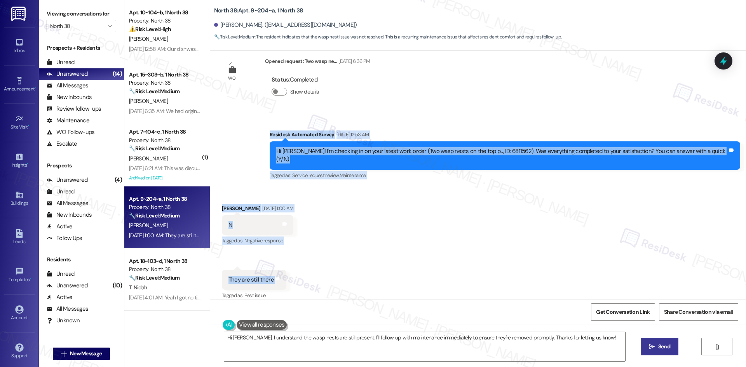
drag, startPoint x: 277, startPoint y: 131, endPoint x: 311, endPoint y: 272, distance: 145.2
click at [311, 272] on div "Lease started Aug 16, 2025 at 8:00 AM Survey, sent via SMS Residesk Automated S…" at bounding box center [478, 175] width 536 height 249
copy div "Residesk Automated Survey Sep 13, 2025 at 12:53 AM Hi Carl! I'm checking in on …"
drag, startPoint x: 277, startPoint y: 166, endPoint x: 282, endPoint y: 168, distance: 5.7
click at [277, 166] on div "Survey, sent via SMS Residesk Automated Survey Sep 13, 2025 at 12:53 AM Hi Carl…" at bounding box center [478, 150] width 536 height 74
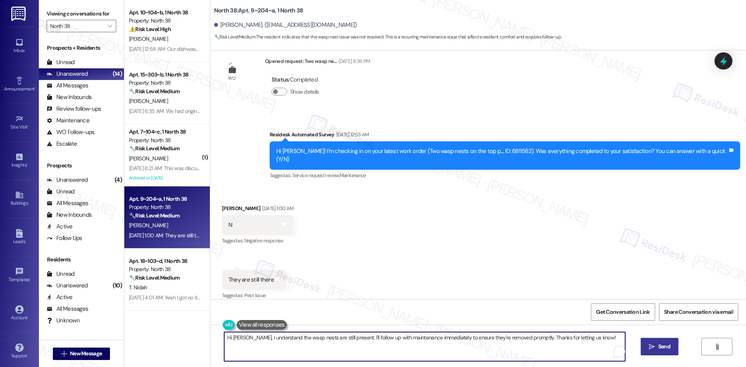
click at [395, 342] on textarea "Hi Carl, I understand the wasp nests are still present. I'll follow up with mai…" at bounding box center [424, 346] width 401 height 29
paste textarea "just wanted to check back—are the wasp nests still there, or has the situation …"
type textarea "Hi [PERSON_NAME], I just wanted to check back—are the wasp nests still there, o…"
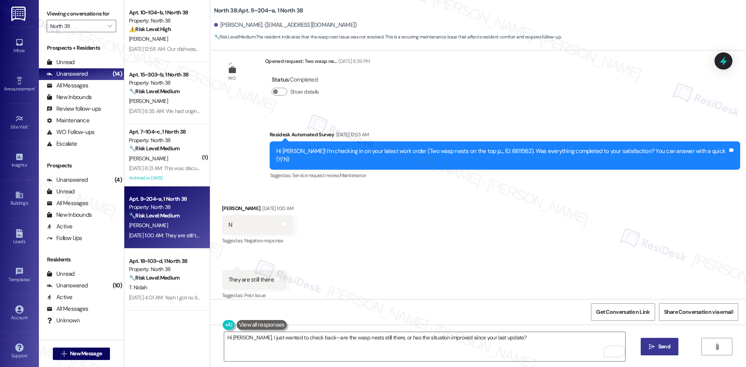
click at [651, 347] on icon "" at bounding box center [652, 347] width 6 height 6
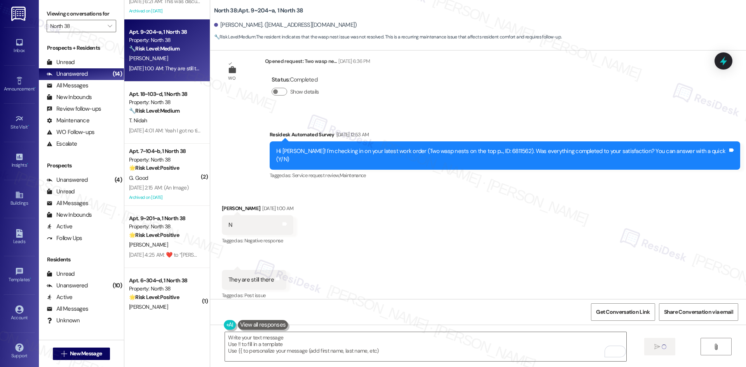
scroll to position [155, 0]
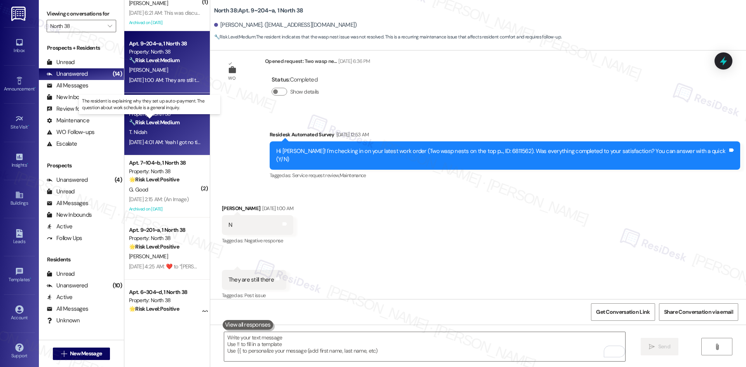
click at [168, 122] on strong "🔧 Risk Level: Medium" at bounding box center [154, 122] width 51 height 7
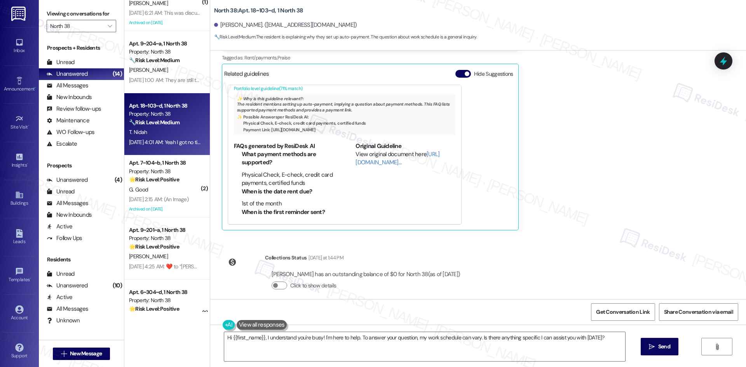
scroll to position [970, 0]
click at [524, 193] on div "Received via SMS Terence Nidah Question Sep 12, 2025 at 4:01 AM Yeah I got no t…" at bounding box center [478, 119] width 536 height 234
click at [413, 350] on textarea "Hi {{first_name}}, I understand you're busy! I'm here to help. To answer your q…" at bounding box center [424, 346] width 401 height 29
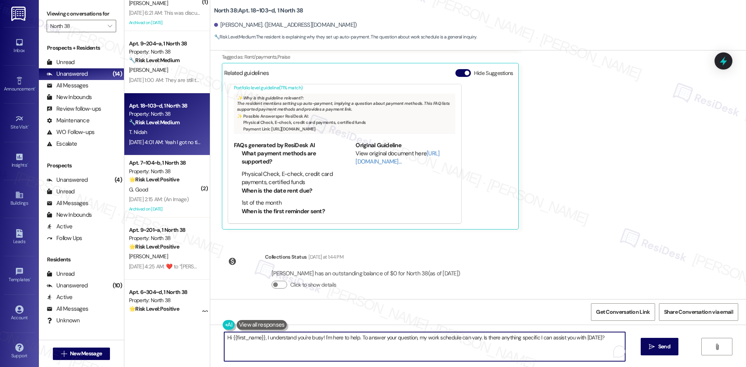
paste textarea "apologize for the delayed response. Please let me know if you still need any as…"
type textarea "Hi {{first_name}}, I apologize for the delayed response. Please let me know if …"
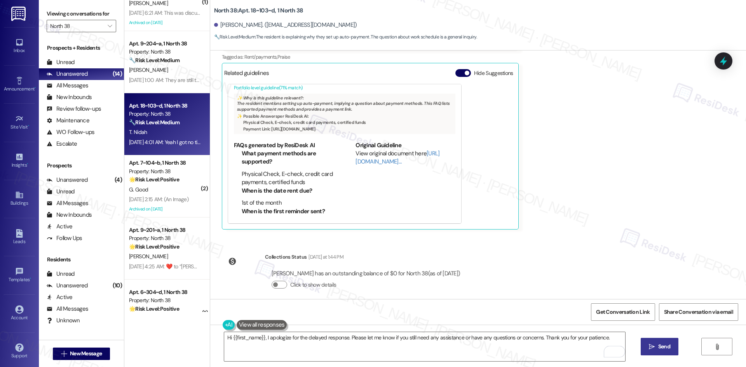
click at [665, 348] on span "Send" at bounding box center [664, 347] width 12 height 8
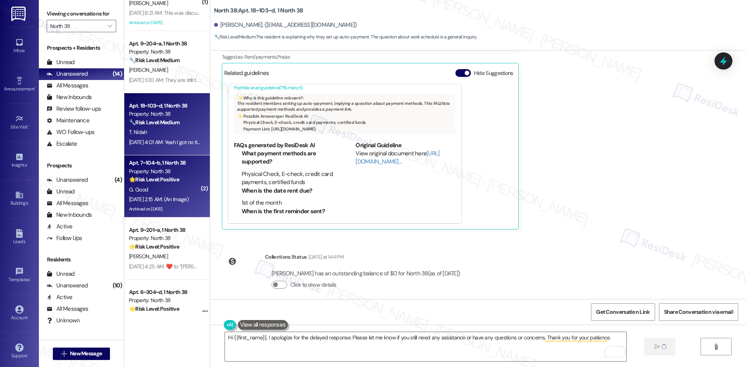
click at [172, 194] on div "G. Good" at bounding box center [164, 190] width 73 height 10
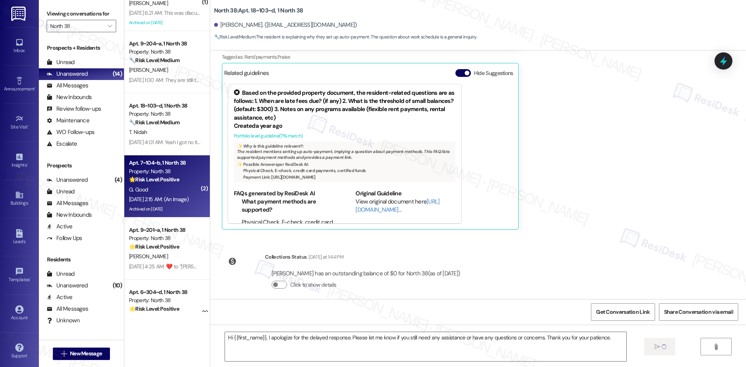
type textarea "Fetching suggested responses. Please feel free to read through the conversation…"
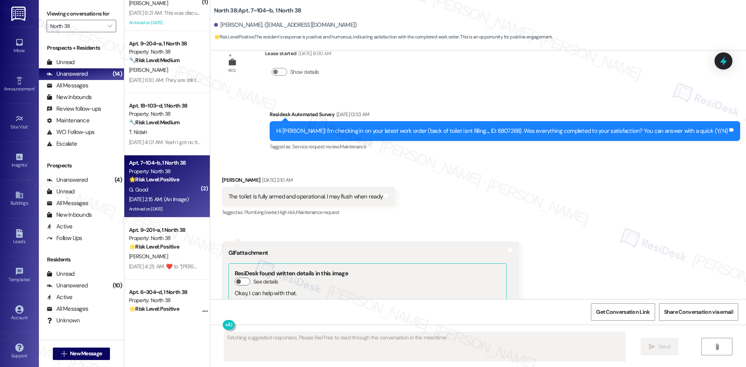
scroll to position [5882, 0]
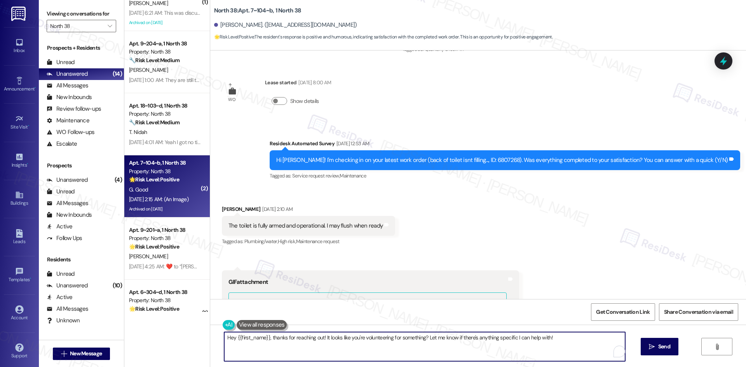
click at [347, 353] on textarea "Hey {{first_name}}, thanks for reaching out! It looks like you're volunteering …" at bounding box center [424, 346] width 401 height 29
paste textarea "i {{first_name}}, I apologize for the delayed response. Please let me know if y…"
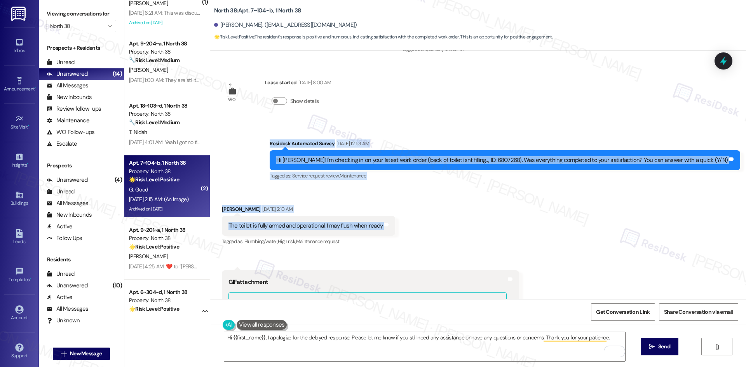
drag, startPoint x: 305, startPoint y: 131, endPoint x: 424, endPoint y: 205, distance: 139.5
click at [424, 205] on div "Survey, sent via SMS Residesk Automated Survey Aug 30, 2022 at 1:34 AM Hi Gary!…" at bounding box center [478, 175] width 536 height 249
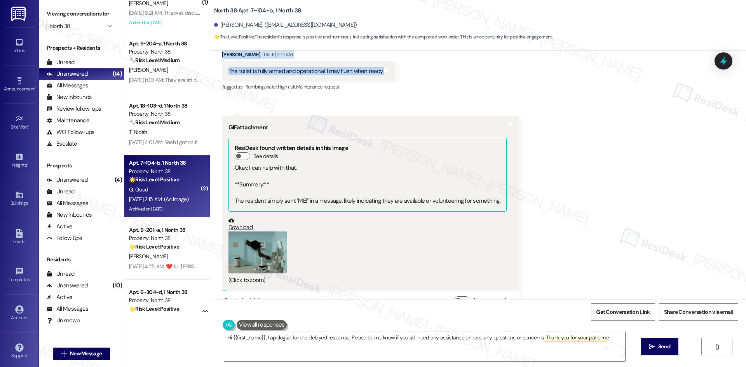
scroll to position [6038, 0]
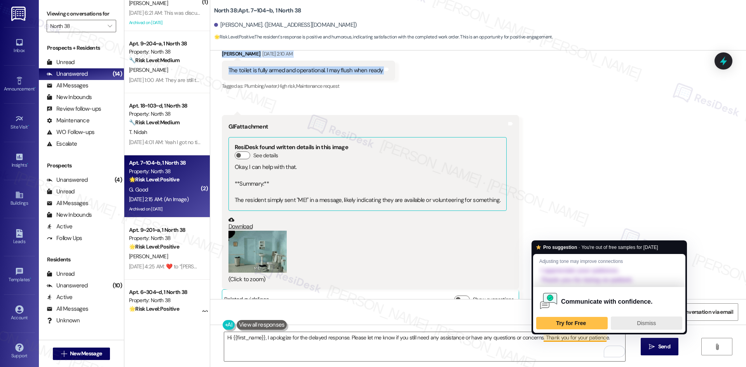
click at [643, 322] on span "Dismiss" at bounding box center [646, 323] width 19 height 6
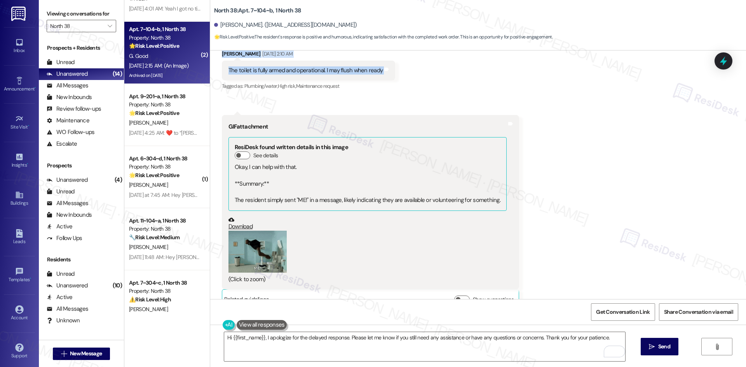
scroll to position [310, 0]
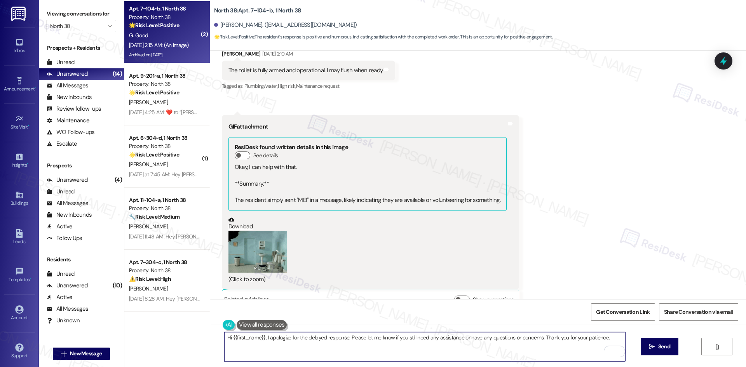
click at [414, 356] on textarea "Hi {{first_name}}, I apologize for the delayed response. Please let me know if …" at bounding box center [424, 346] width 401 height 29
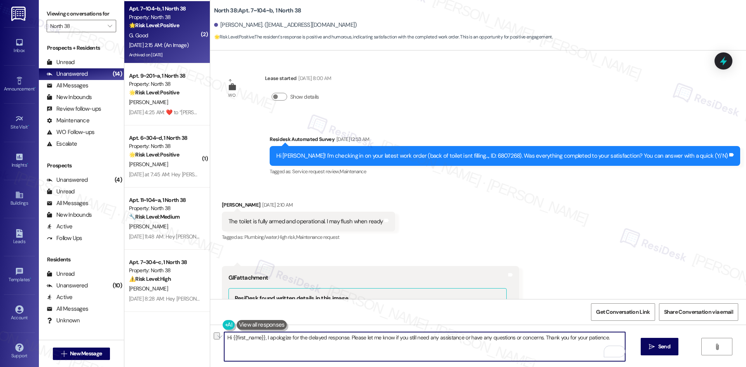
scroll to position [5882, 0]
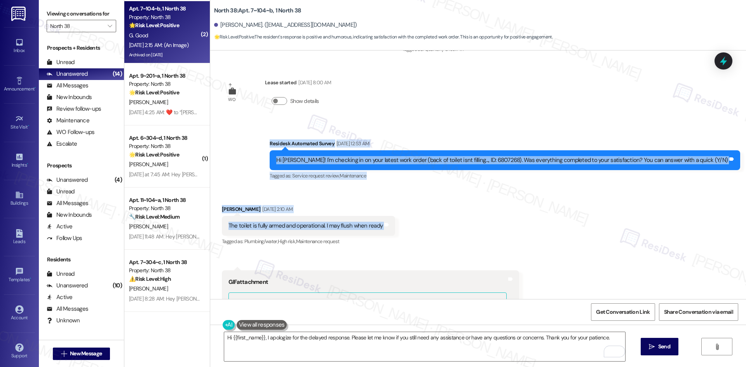
drag, startPoint x: 284, startPoint y: 117, endPoint x: 391, endPoint y: 208, distance: 141.1
click at [391, 208] on div "Survey, sent via SMS Residesk Automated Survey Aug 30, 2022 at 1:34 AM Hi Gary!…" at bounding box center [478, 175] width 536 height 249
copy div "Residesk Automated Survey Sep 13, 2025 at 12:53 AM Hi Gary! I'm checking in on …"
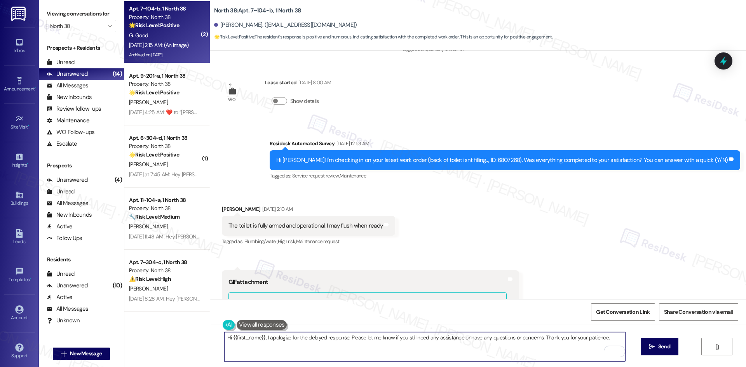
drag, startPoint x: 374, startPoint y: 353, endPoint x: 355, endPoint y: 353, distance: 19.0
click at [374, 353] on textarea "Hi {{first_name}}, I apologize for the delayed response. Please let me know if …" at bounding box center [424, 346] width 401 height 29
drag, startPoint x: 345, startPoint y: 338, endPoint x: 696, endPoint y: 337, distance: 351.0
click at [696, 337] on div "Hi {{first_name}}, I apologize for the delayed response. Please let me know if …" at bounding box center [478, 354] width 536 height 58
paste textarea "Glad to hear everything’s working again, Gary! Thanks for confirming, and pleas…"
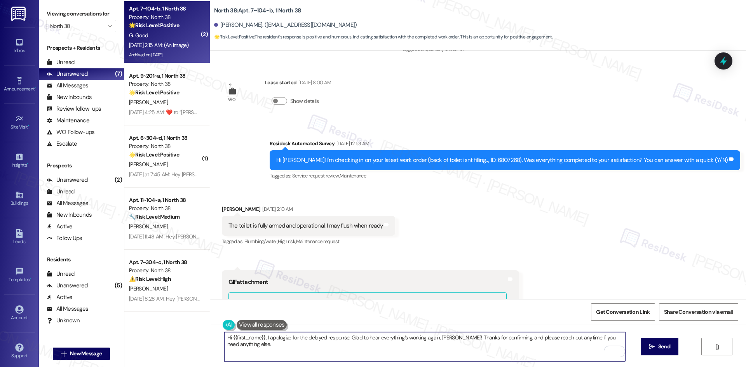
click at [440, 339] on textarea "Hi {{first_name}}, I apologize for the delayed response. Glad to hear everythin…" at bounding box center [424, 346] width 401 height 29
click at [437, 338] on textarea "Hi {{first_name}}, I apologize for the delayed response. Glad to hear everythin…" at bounding box center [424, 346] width 401 height 29
click at [429, 338] on textarea "Hi {{first_name}}, I apologize for the delayed response. Glad to hear everythin…" at bounding box center [424, 346] width 401 height 29
type textarea "Hi {{first_name}}, I apologize for the delayed response. Glad to hear everythin…"
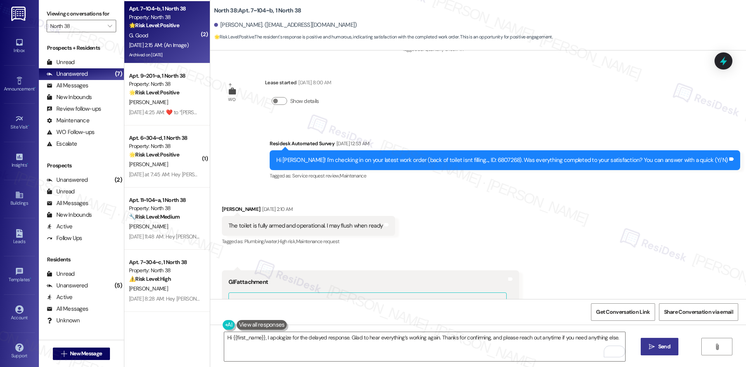
click at [659, 351] on span "Send" at bounding box center [664, 347] width 12 height 8
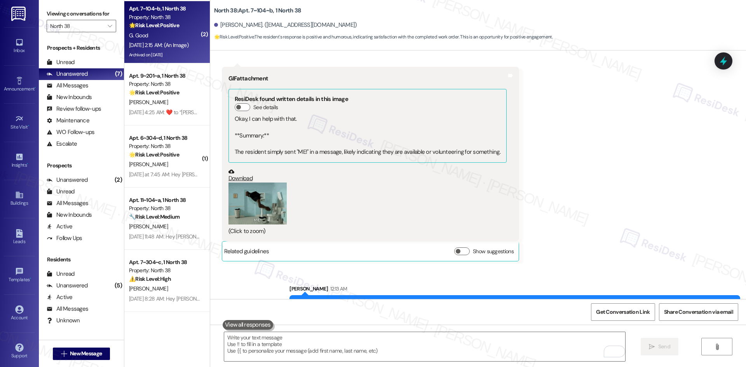
scroll to position [6092, 0]
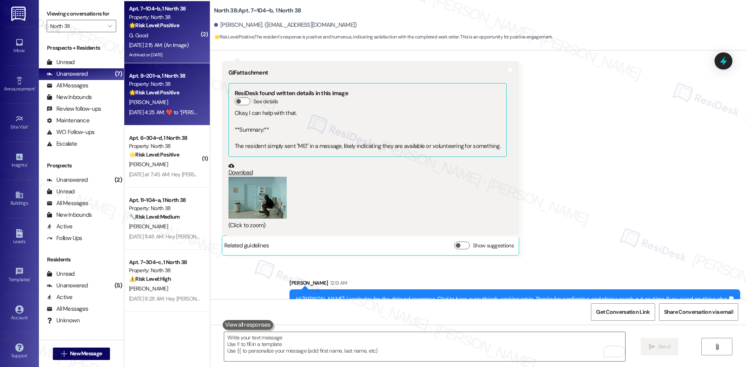
click at [172, 99] on div "[PERSON_NAME]" at bounding box center [164, 103] width 73 height 10
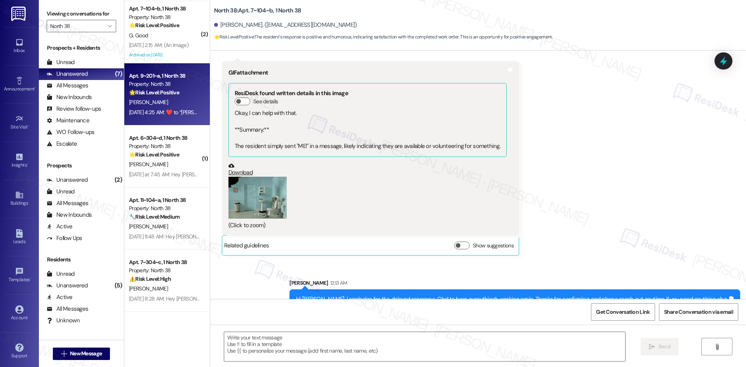
type textarea "Fetching suggested responses. Please feel free to read through the conversation…"
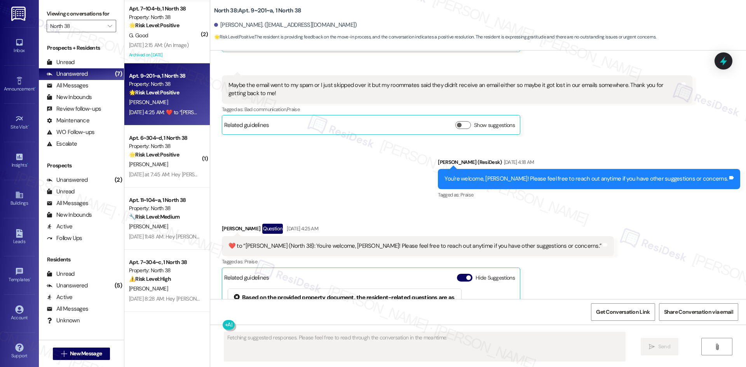
scroll to position [731, 0]
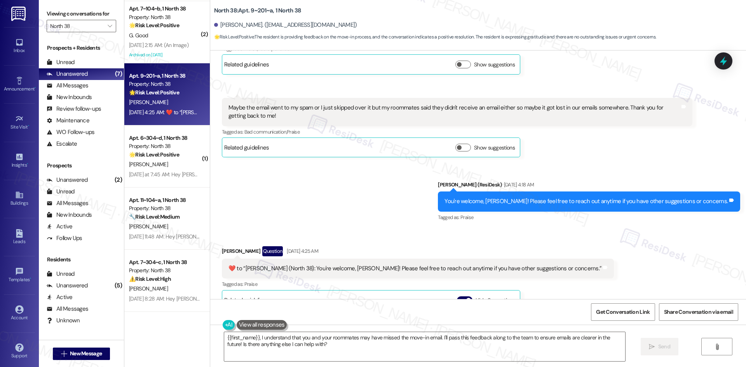
drag, startPoint x: 347, startPoint y: 196, endPoint x: 358, endPoint y: 311, distance: 115.9
click at [347, 196] on div "Sent via SMS Sarah (ResiDesk) Sep 12, 2025 at 4:18 AM You're welcome, Regan! Pl…" at bounding box center [478, 196] width 536 height 66
click at [318, 347] on textarea "{{first_name}}, I understand that you and your roommates may have missed the mo…" at bounding box center [424, 346] width 401 height 29
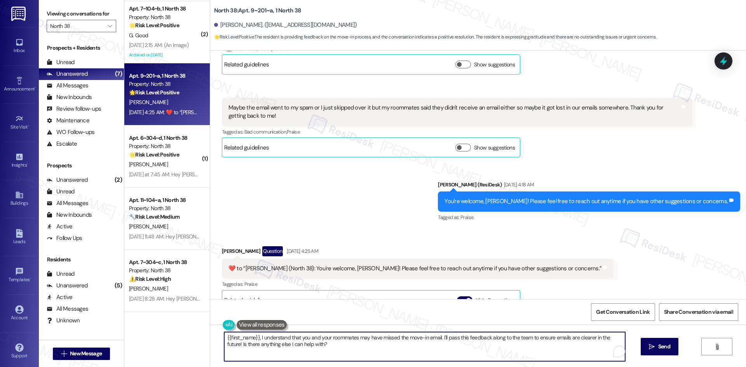
paste textarea "Hi {{first_name}}, I apologize for the delayed response. Please let me know if …"
type textarea "Hi {{first_name}}, I apologize for the delayed response. Please let me know if …"
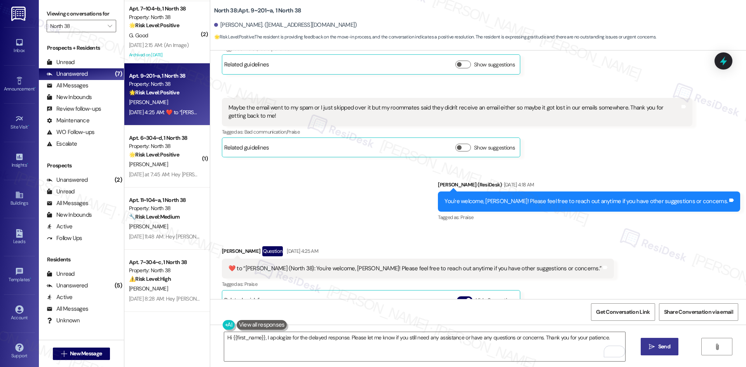
click at [657, 344] on span "Send" at bounding box center [664, 347] width 15 height 8
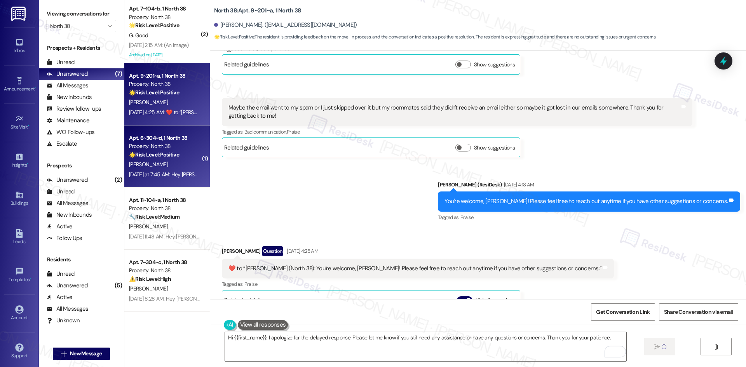
click at [142, 166] on div "[PERSON_NAME]" at bounding box center [164, 165] width 73 height 10
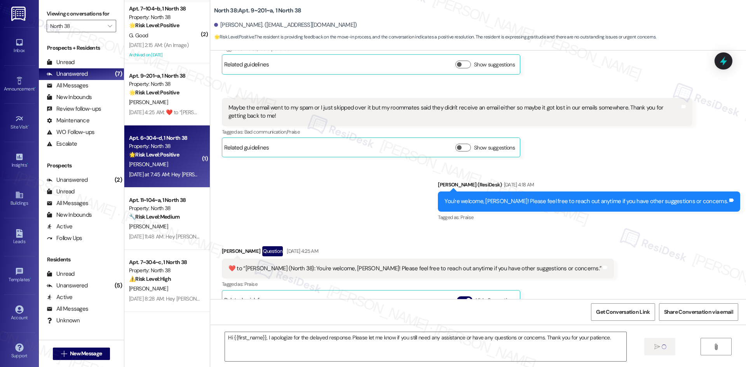
type textarea "Fetching suggested responses. Please feel free to read through the conversation…"
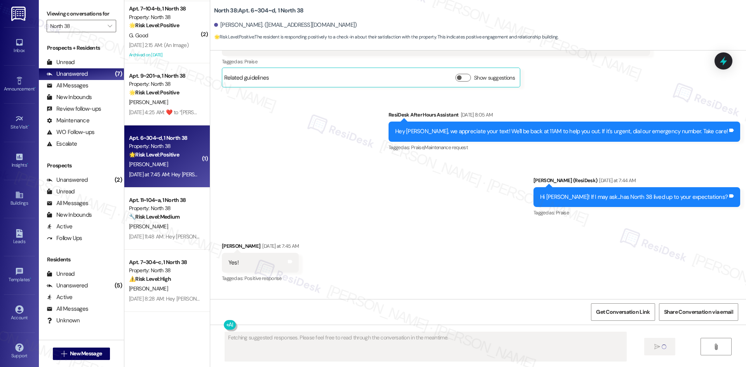
scroll to position [961, 0]
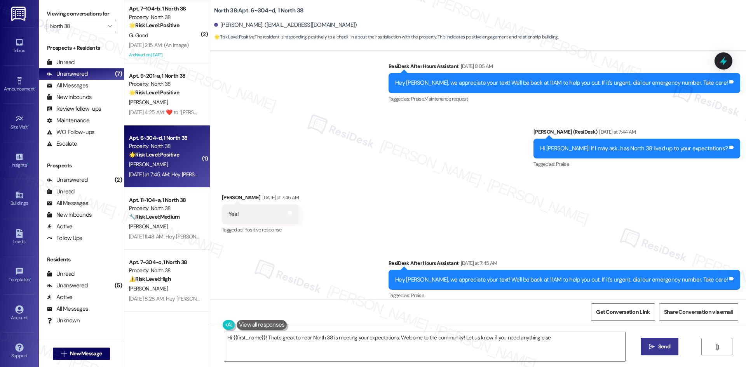
type textarea "Hi {{first_name}}! That's great to hear North 38 is meeting your expectations. …"
click at [287, 210] on icon at bounding box center [290, 213] width 6 height 6
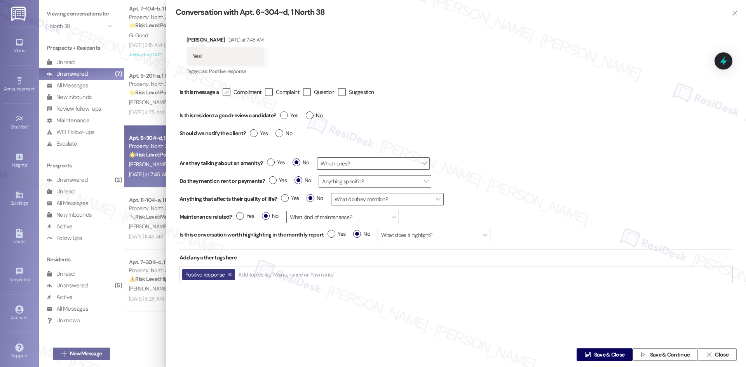
click at [233, 93] on label " Compliment" at bounding box center [242, 92] width 38 height 8
click at [224, 93] on input " Compliment" at bounding box center [221, 92] width 5 height 5
checkbox input "true"
click at [282, 113] on label "Yes" at bounding box center [289, 116] width 18 height 8
click at [282, 113] on input "Yes" at bounding box center [289, 117] width 18 height 10
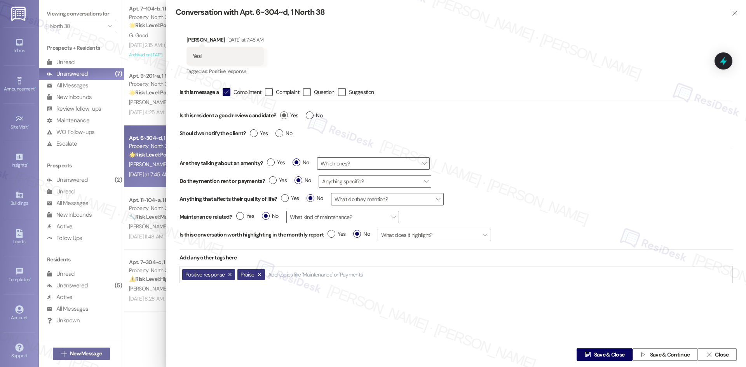
radio input "true"
click at [253, 134] on label "Yes" at bounding box center [259, 133] width 18 height 8
click at [253, 134] on input "Yes" at bounding box center [259, 134] width 18 height 10
radio input "true"
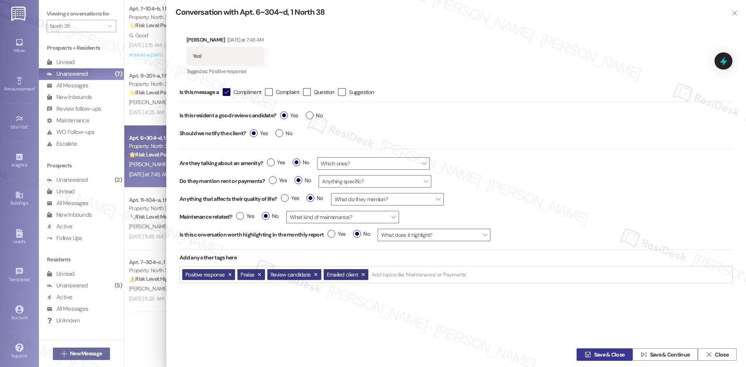
click at [611, 360] on span " Save & Close" at bounding box center [604, 355] width 43 height 12
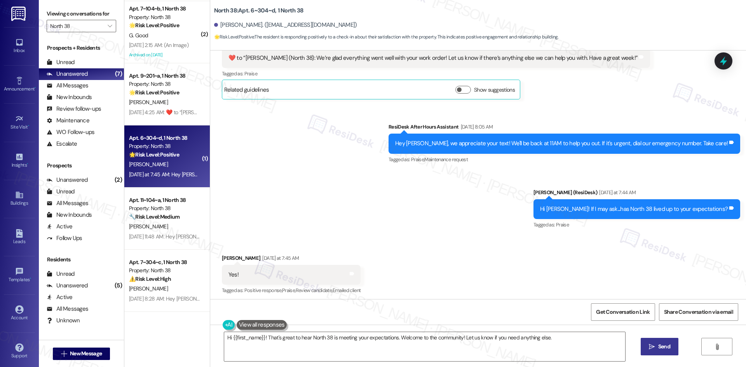
scroll to position [895, 0]
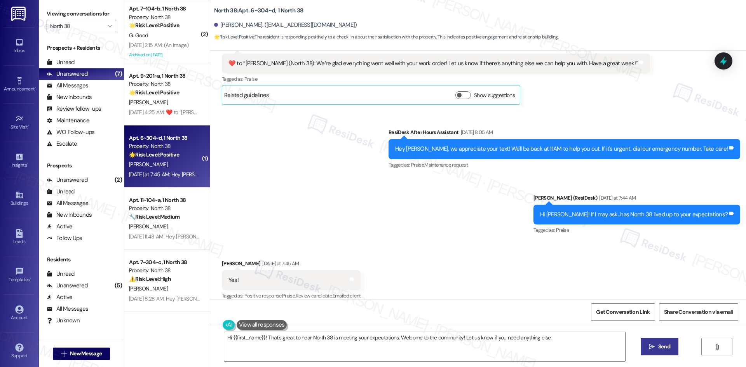
drag, startPoint x: 311, startPoint y: 174, endPoint x: 316, endPoint y: 175, distance: 5.2
click at [311, 174] on div "Sent via SMS ResiDesk After Hours Assistant Sep 16, 2025 at 8:05 AM Hey Alexiy,…" at bounding box center [478, 176] width 536 height 131
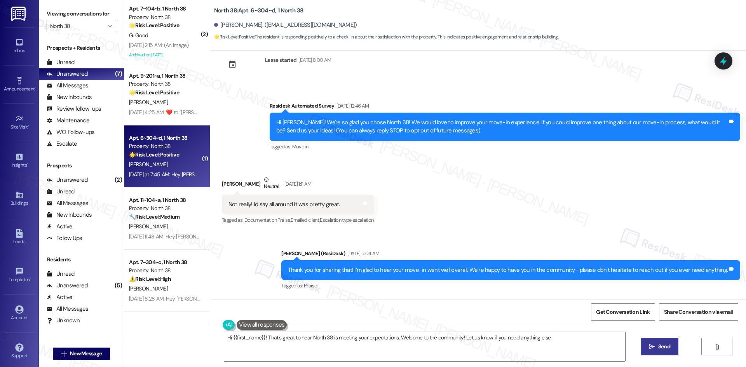
scroll to position [0, 0]
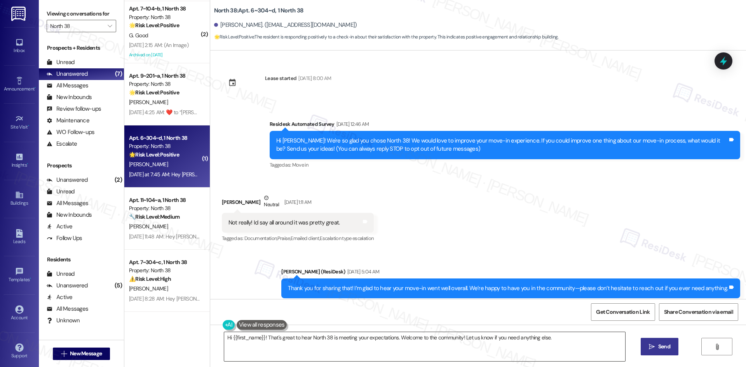
click at [413, 347] on textarea "Hi {{first_name}}! That's great to hear North 38 is meeting your expectations. …" at bounding box center [424, 346] width 401 height 29
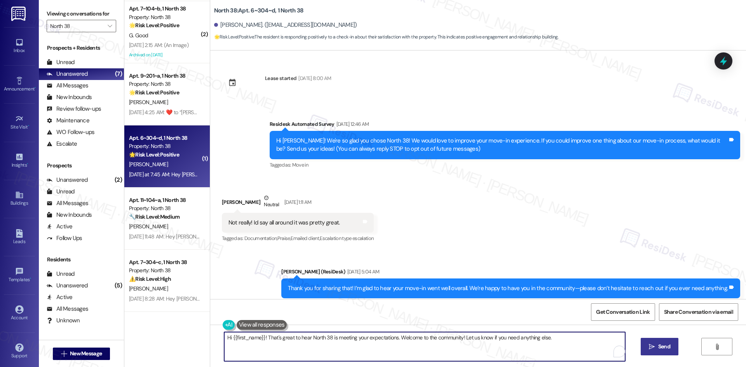
paste textarea "I'm glad you are satisfied with your home, {{first_name}}! We’d really apprecia…"
type textarea "I'm glad you are satisfied with your home, {{first_name}}! We’d really apprecia…"
click at [667, 349] on span "Send" at bounding box center [664, 347] width 12 height 8
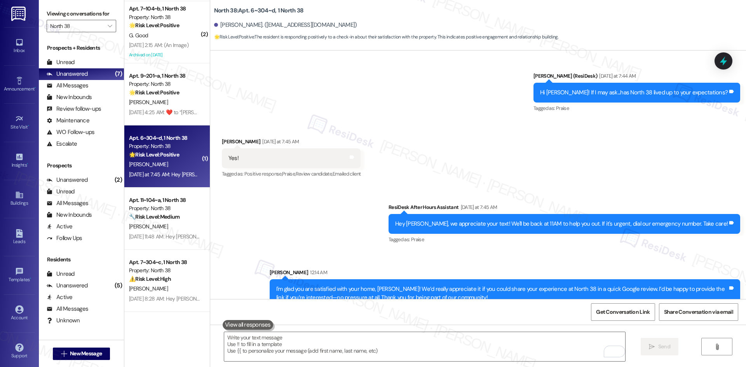
scroll to position [1024, 0]
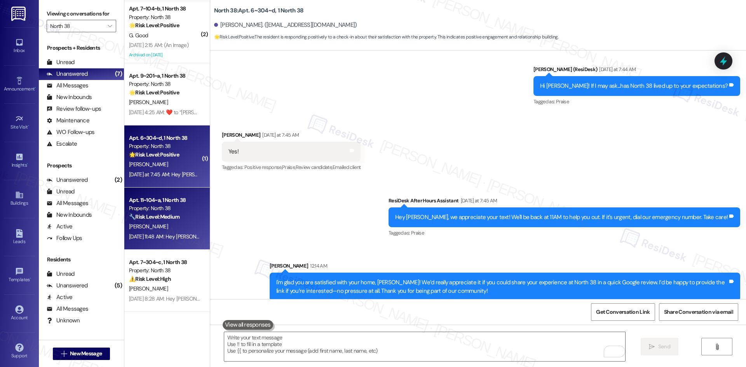
click at [149, 210] on div "Property: North 38" at bounding box center [165, 208] width 72 height 8
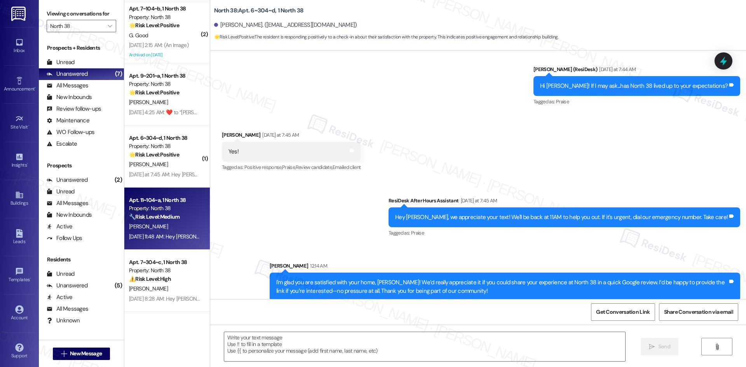
type textarea "Fetching suggested responses. Please feel free to read through the conversation…"
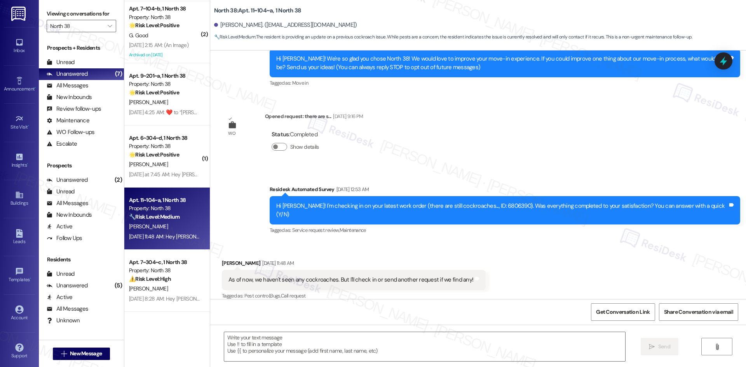
type textarea "Fetching suggested responses. Please feel free to read through the conversation…"
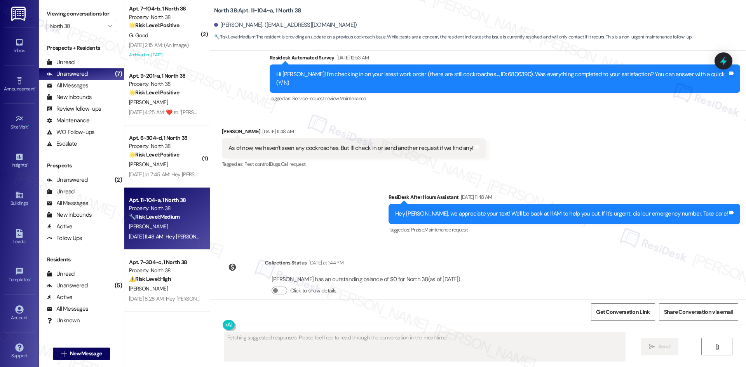
scroll to position [234, 0]
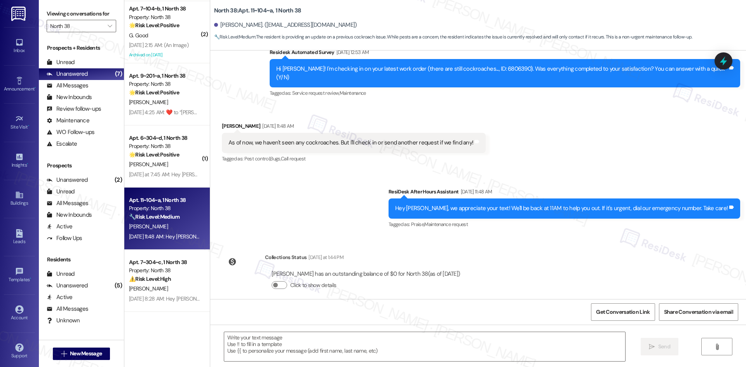
click at [225, 289] on div "Collections Status Yesterday at 1:44 PM Jason Zheng has an outstanding balance …" at bounding box center [344, 278] width 257 height 60
click at [330, 340] on textarea at bounding box center [424, 346] width 401 height 29
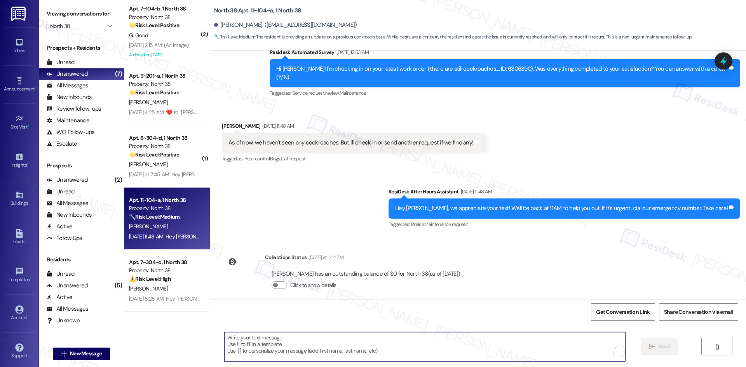
paste textarea "Hi {{first_name}}, I apologize for the delayed response. Please let me know if …"
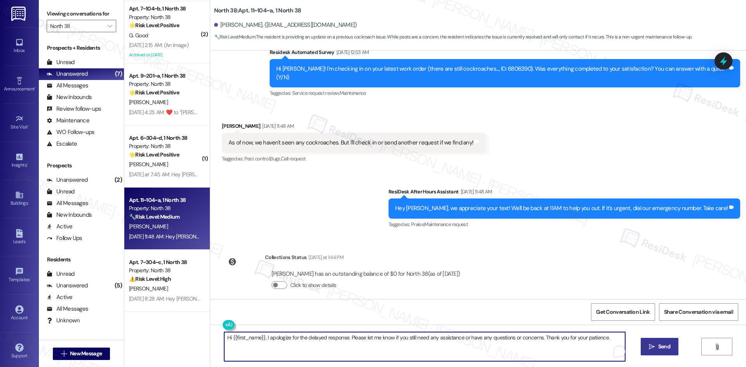
type textarea "Hi {{first_name}}, I apologize for the delayed response. Please let me know if …"
click at [665, 349] on span "Send" at bounding box center [664, 347] width 12 height 8
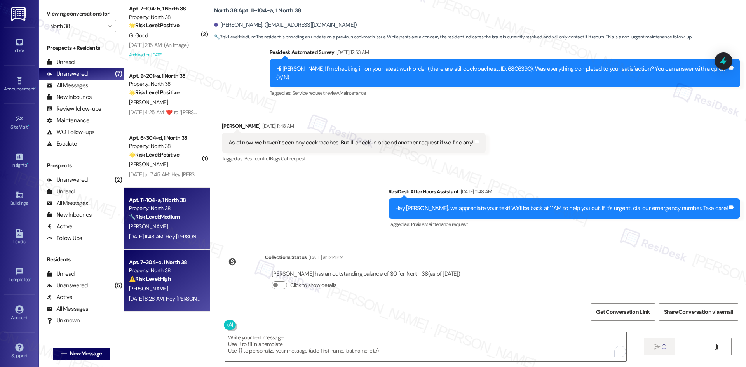
click at [177, 306] on div "Apt. 7~304~c, 1 North 38 Property: North 38 ⚠️ Risk Level: High The resident in…" at bounding box center [167, 281] width 86 height 62
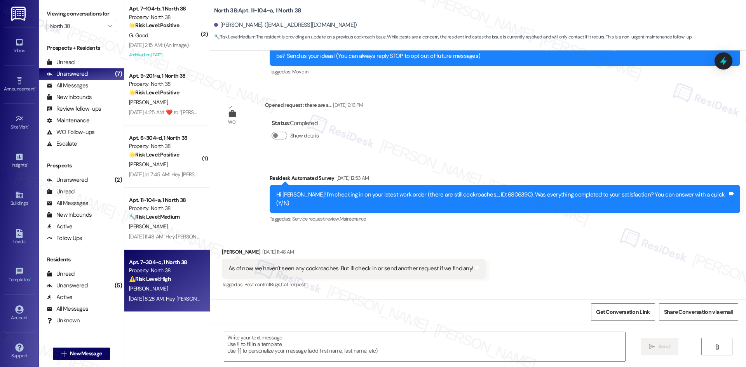
scroll to position [97, 0]
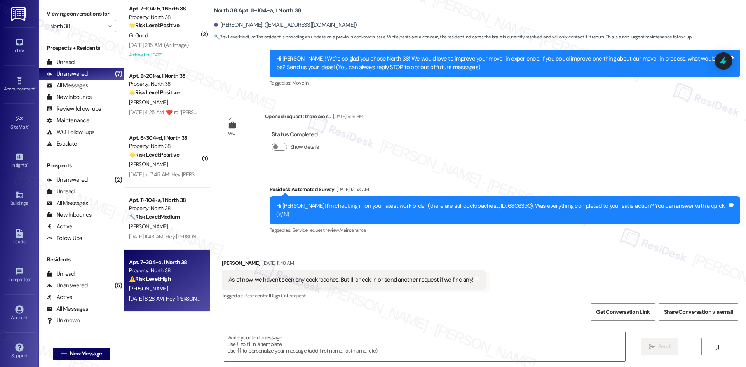
type textarea "Fetching suggested responses. Please feel free to read through the conversation…"
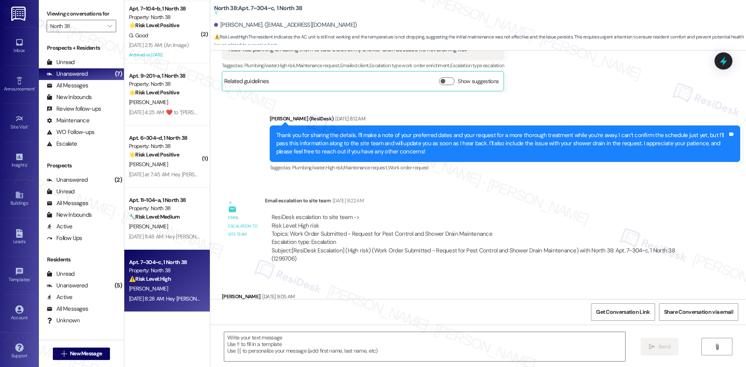
type textarea "Fetching suggested responses. Please feel free to read through the conversation…"
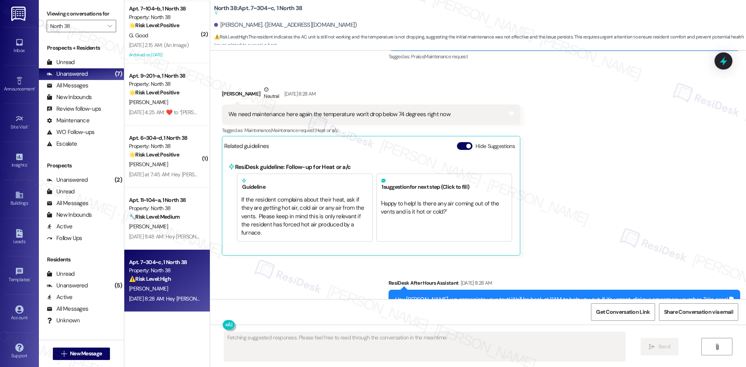
scroll to position [2552, 0]
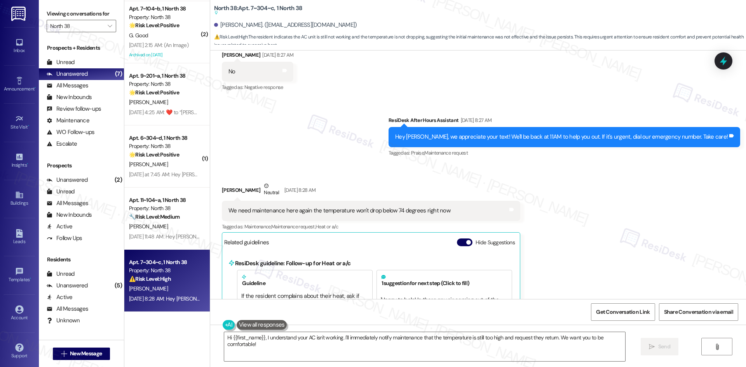
scroll to position [2435, 0]
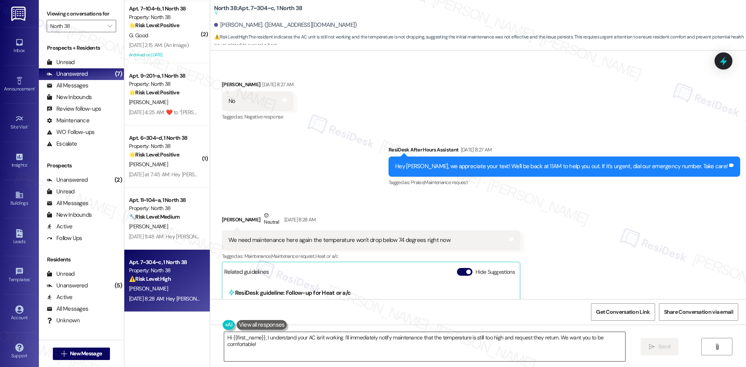
click at [468, 342] on textarea "Hi {{first_name}}, I understand your AC isn't working. I'll immediately notify …" at bounding box center [424, 346] width 401 height 29
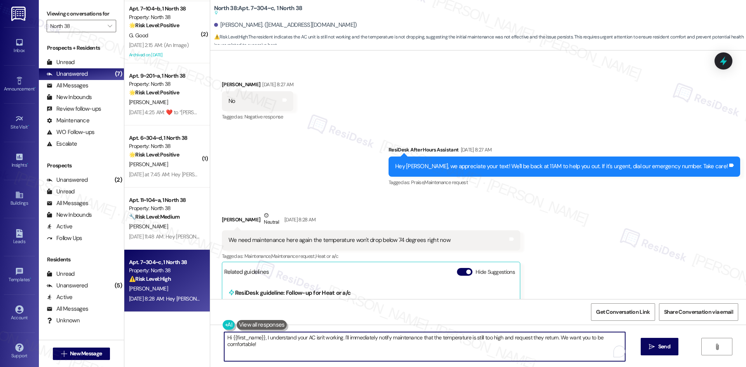
paste textarea "apologize for the delayed response. Please let me know if you still need any as…"
type textarea "Hi {{first_name}}, I apologize for the delayed response. Please let me know if …"
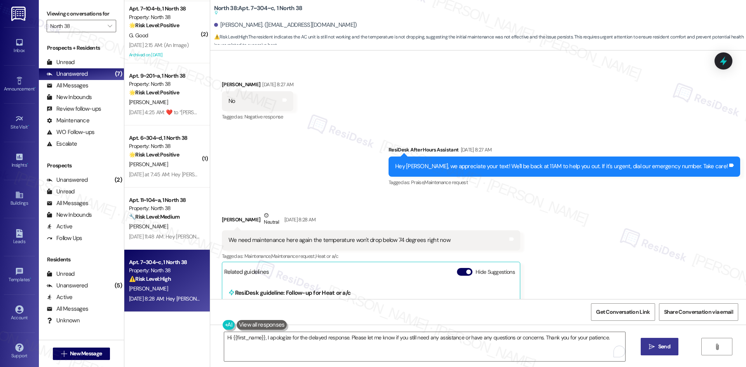
click at [653, 347] on icon "" at bounding box center [652, 347] width 6 height 6
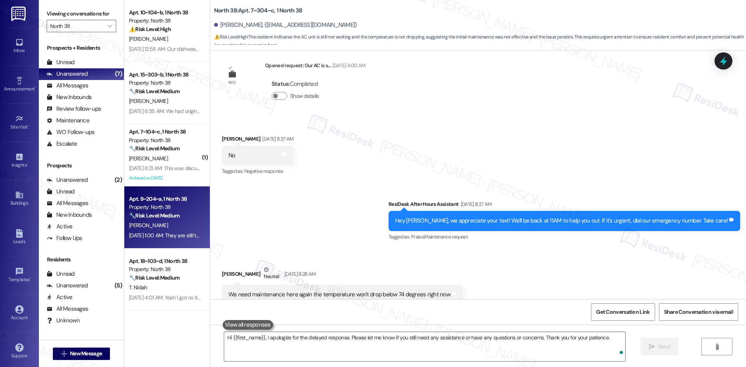
scroll to position [2379, 0]
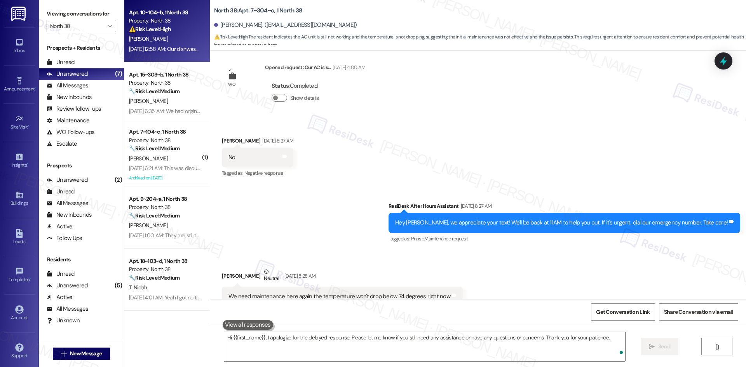
click at [166, 45] on div "[DATE] 12:58 AM: Our dishwasher still isn't working correctly. The compartment …" at bounding box center [164, 49] width 73 height 10
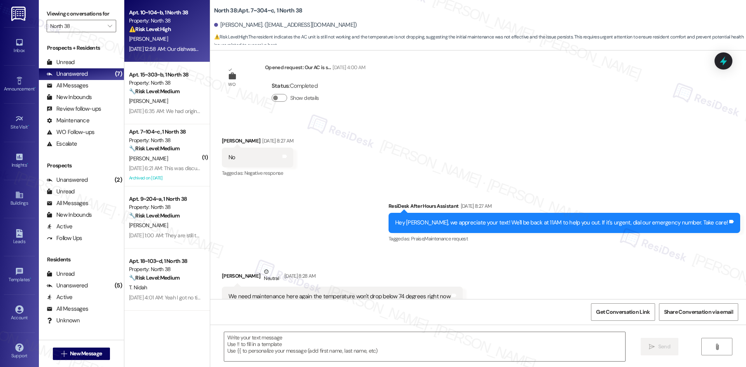
type textarea "Fetching suggested responses. Please feel free to read through the conversation…"
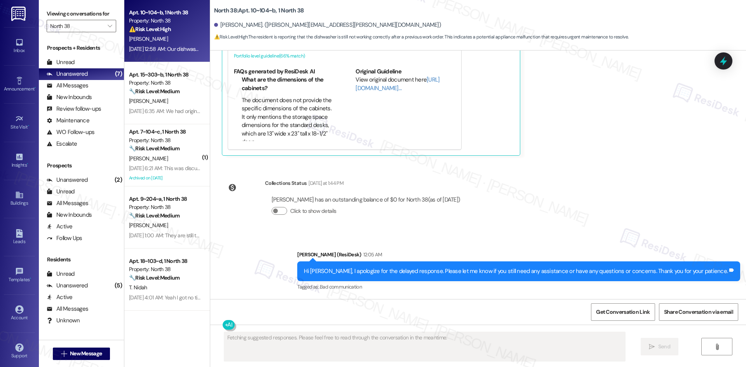
scroll to position [416, 0]
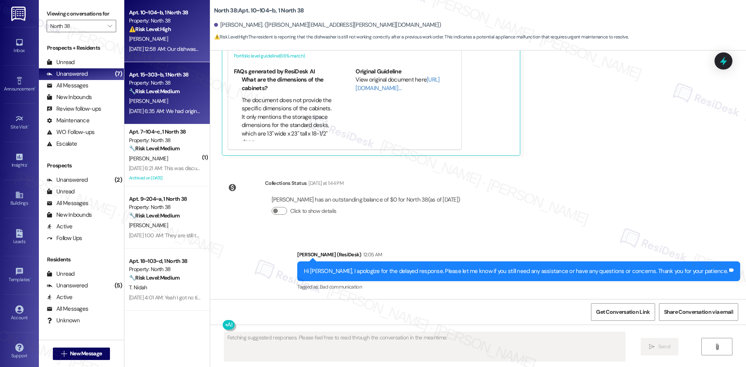
click at [164, 91] on strong "🔧 Risk Level: Medium" at bounding box center [154, 91] width 51 height 7
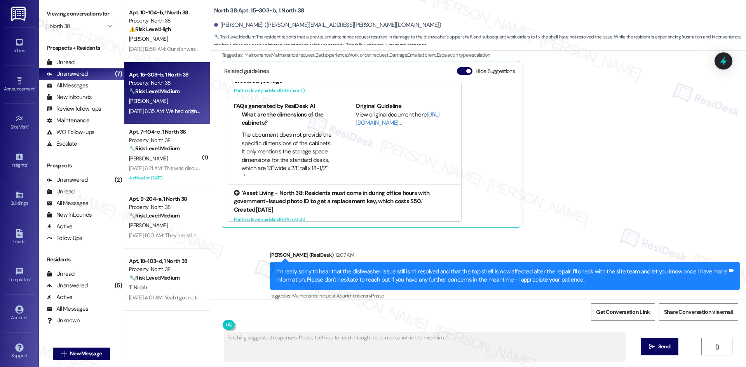
scroll to position [42, 0]
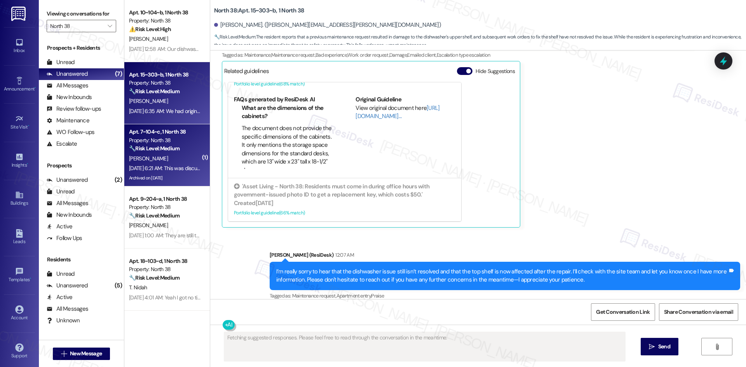
click at [138, 172] on div "[DATE] 6:21 AM: This was discussed with [PERSON_NAME] already [DATE] 6:21 AM: T…" at bounding box center [164, 169] width 73 height 10
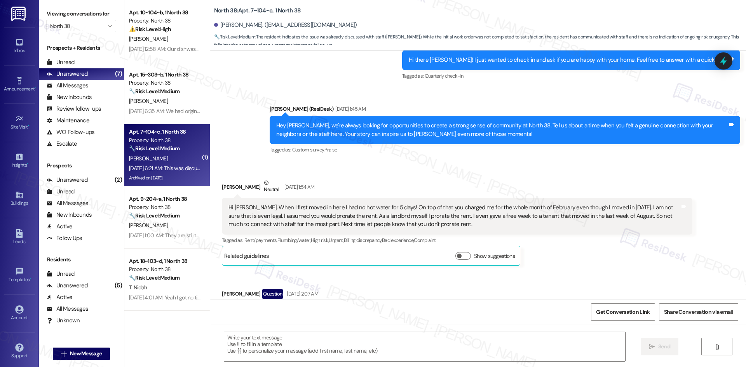
type textarea "Fetching suggested responses. Please feel free to read through the conversation…"
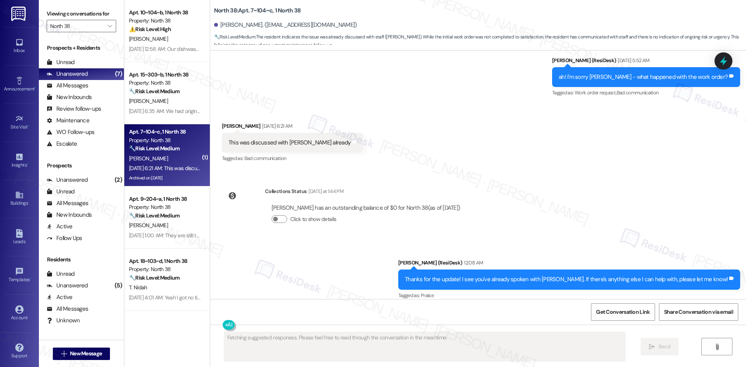
scroll to position [3571, 0]
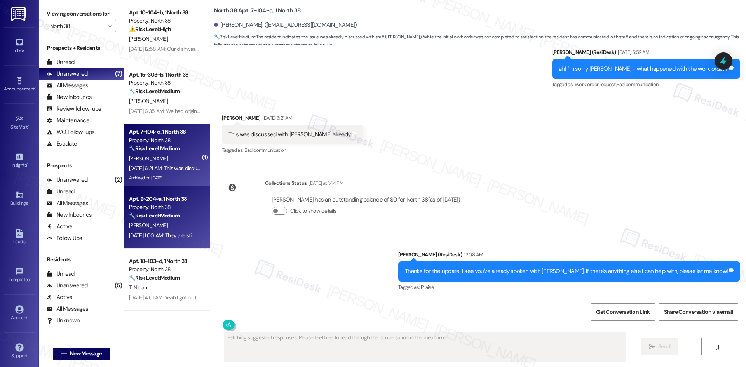
click at [172, 218] on strong "🔧 Risk Level: Medium" at bounding box center [154, 215] width 51 height 7
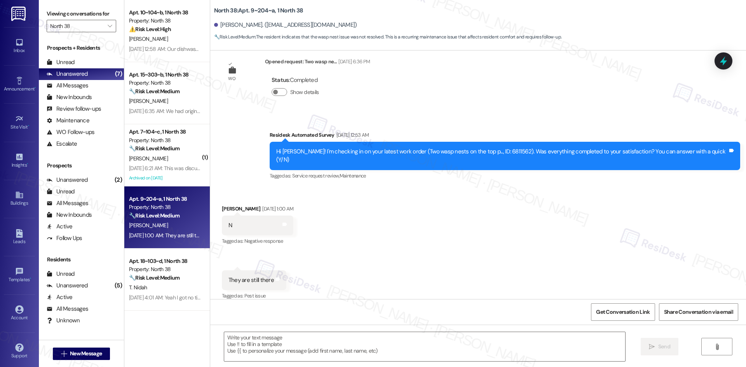
type textarea "Fetching suggested responses. Please feel free to read through the conversation…"
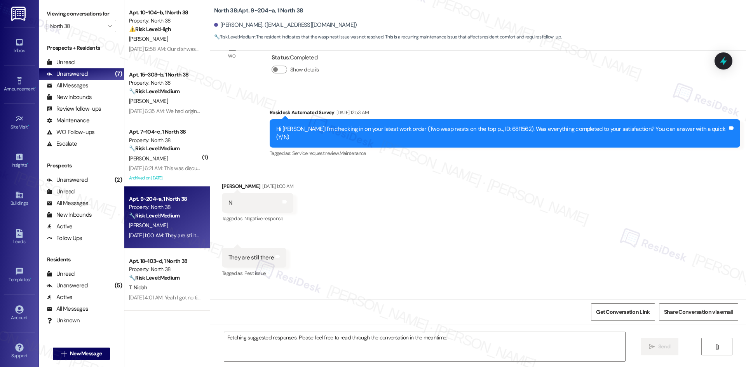
scroll to position [203, 0]
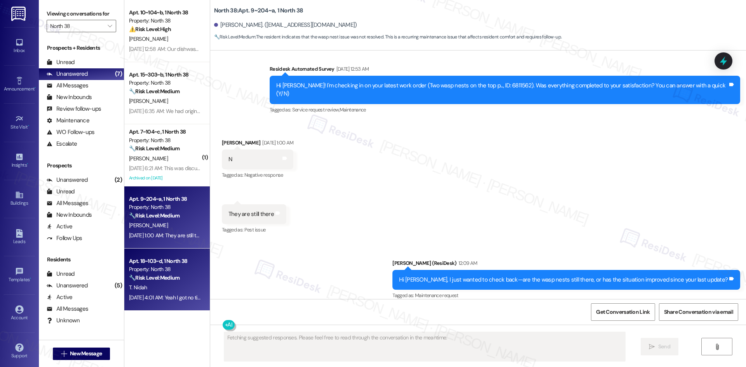
click at [170, 275] on strong "🔧 Risk Level: Medium" at bounding box center [154, 277] width 51 height 7
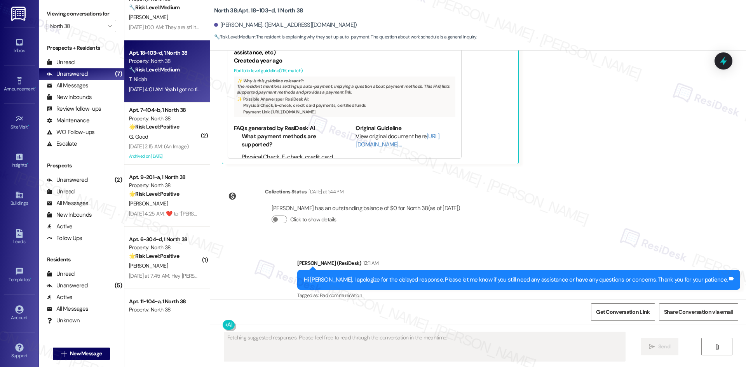
scroll to position [310, 0]
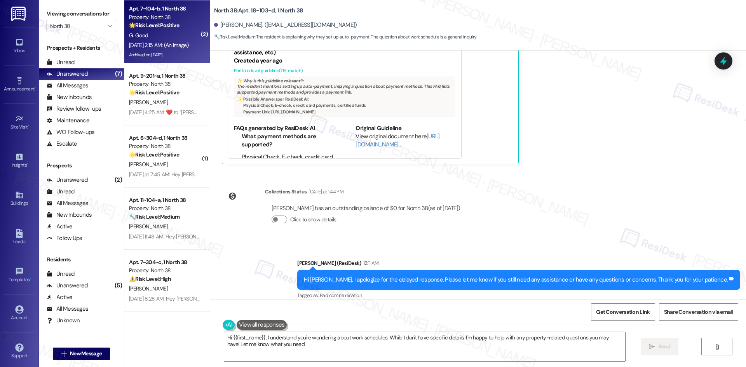
type textarea "Hi {{first_name}}, I understand you're wondering about work schedules. While I …"
click at [164, 48] on div "[DATE] 2:15 AM: (An Image) [DATE] 2:15 AM: (An Image)" at bounding box center [158, 45] width 59 height 7
type textarea "Fetching suggested responses. Please feel free to read through the conversation…"
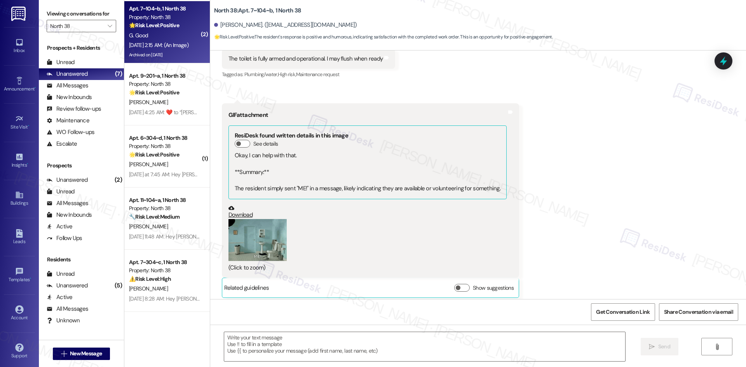
type textarea "Fetching suggested responses. Please feel free to read through the conversation…"
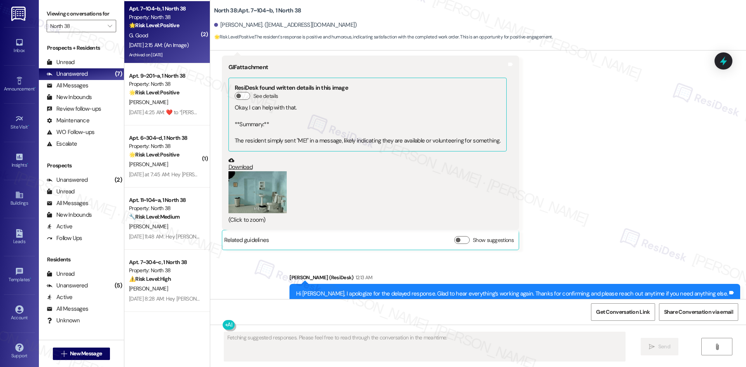
scroll to position [6103, 0]
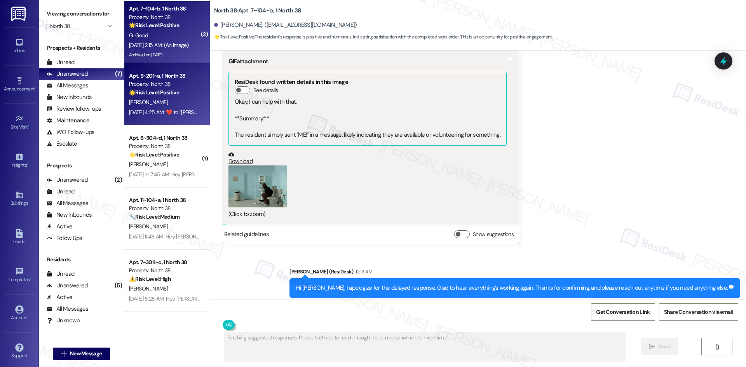
click at [156, 103] on div "[PERSON_NAME]" at bounding box center [164, 103] width 73 height 10
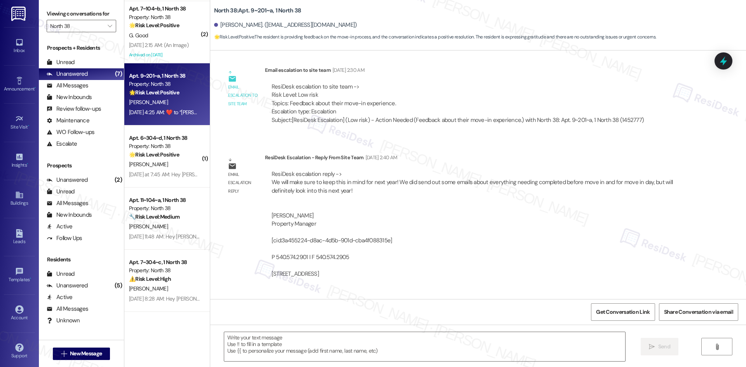
type textarea "Fetching suggested responses. Please feel free to read through the conversation…"
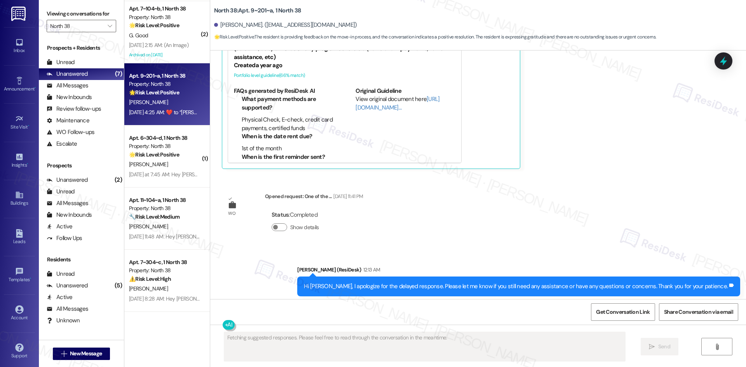
scroll to position [1026, 0]
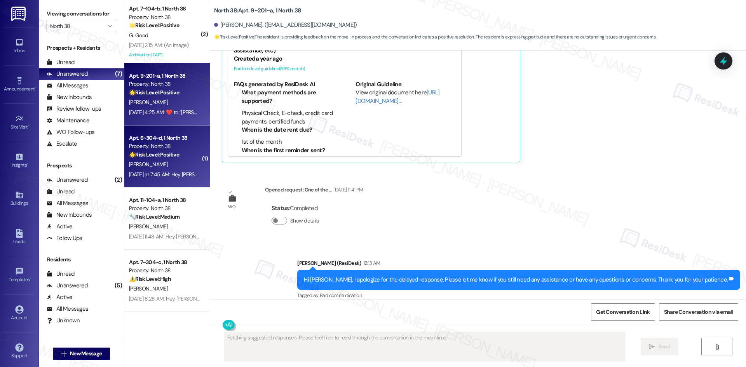
click at [172, 169] on div "[PERSON_NAME]" at bounding box center [164, 165] width 73 height 10
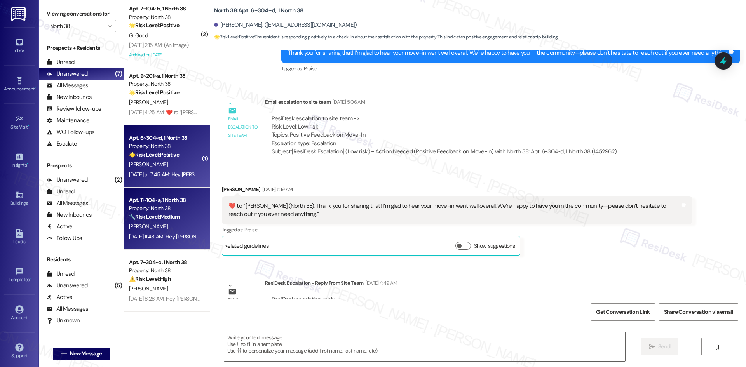
click at [171, 233] on div "[DATE] 11:48 AM: Hey [PERSON_NAME], we appreciate your text! We'll be back at 1…" at bounding box center [164, 237] width 73 height 10
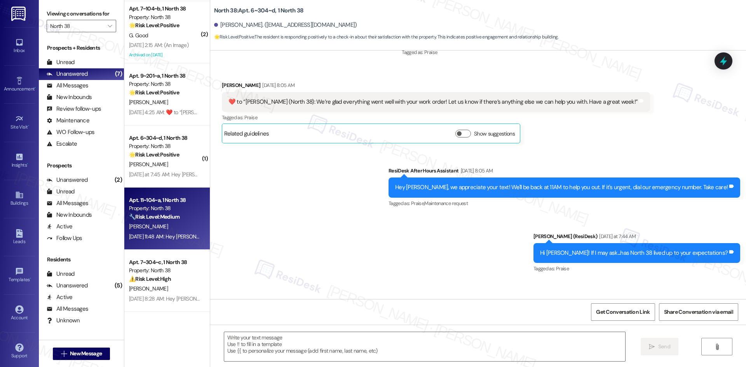
scroll to position [895, 0]
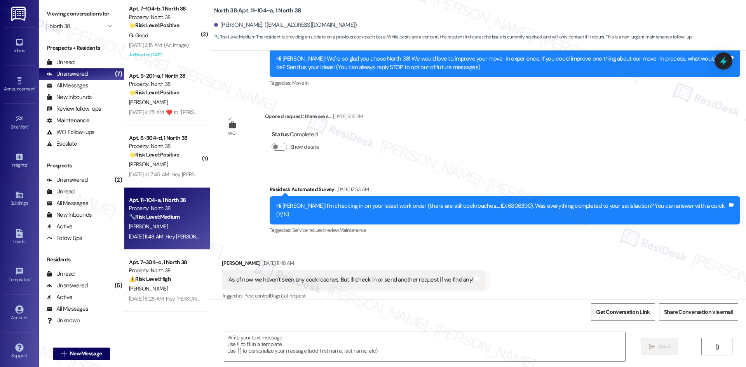
type textarea "Fetching suggested responses. Please feel free to read through the conversation…"
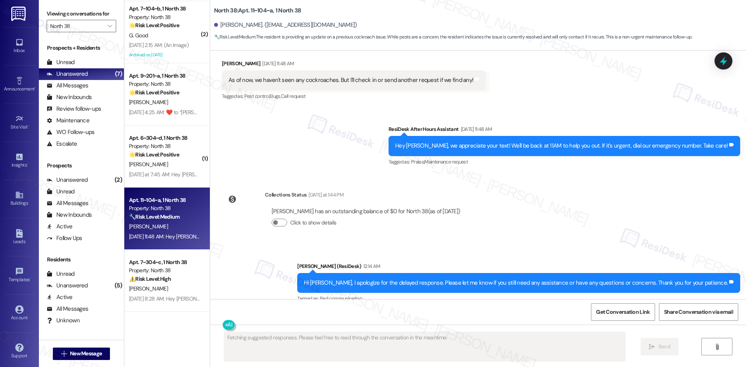
scroll to position [300, 0]
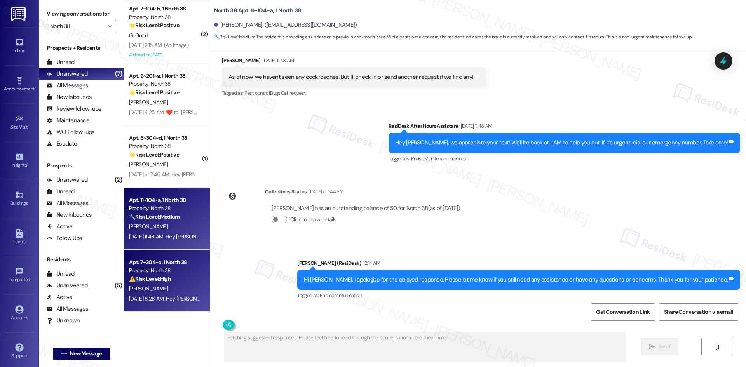
click at [155, 295] on div "[DATE] 8:28 AM: Hey [PERSON_NAME], we appreciate your text! We'll be back at 11…" at bounding box center [164, 299] width 73 height 10
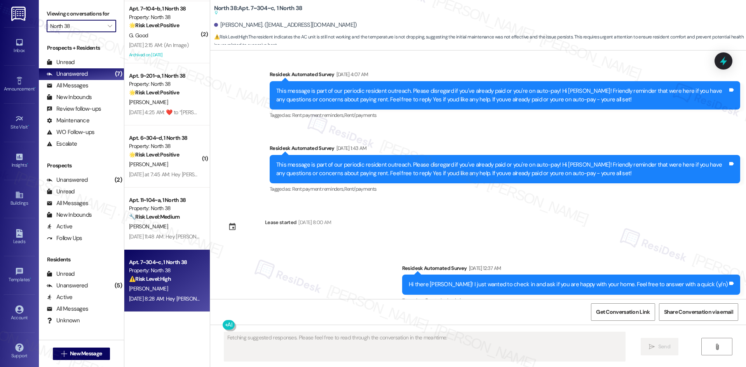
click at [84, 28] on input "North 38" at bounding box center [77, 26] width 54 height 12
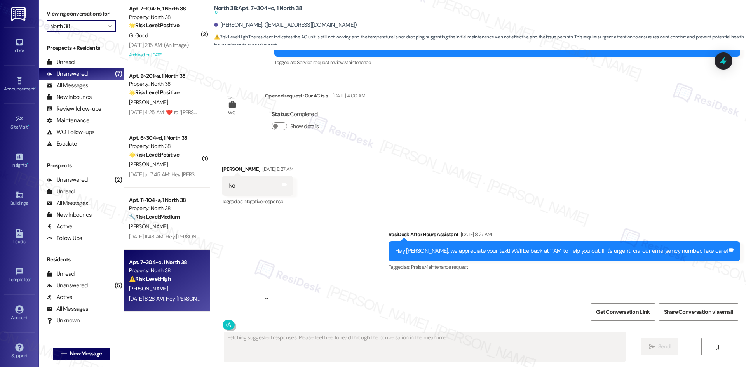
scroll to position [2490, 0]
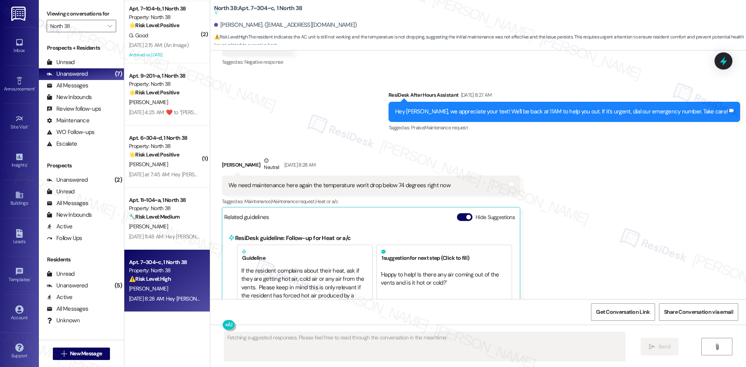
click at [97, 19] on label "Viewing conversations for" at bounding box center [82, 14] width 70 height 12
click at [96, 30] on input "North 38" at bounding box center [77, 26] width 54 height 12
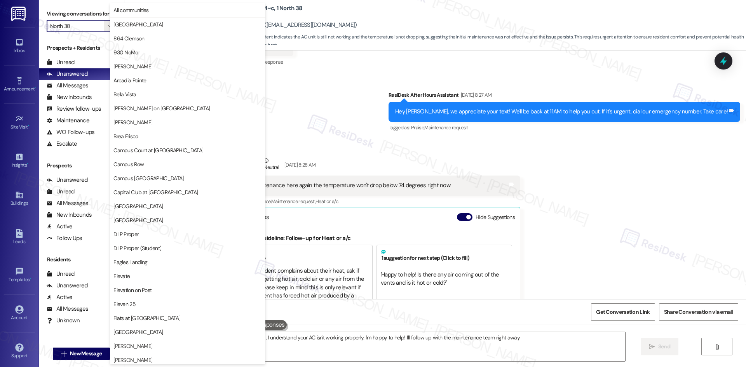
scroll to position [406, 0]
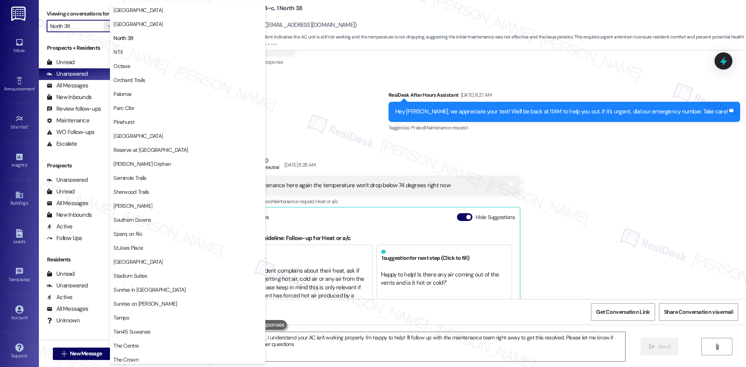
type textarea "Hi {{first_name}}, I understand your AC isn't working properly. I'm happy to he…"
click at [141, 49] on span "NTX" at bounding box center [187, 52] width 148 height 8
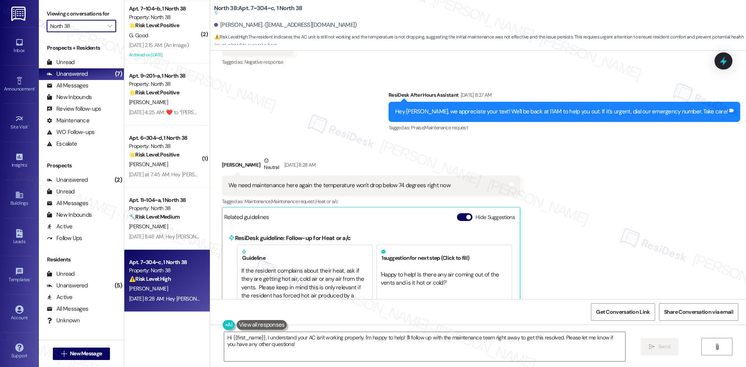
type input "NTX"
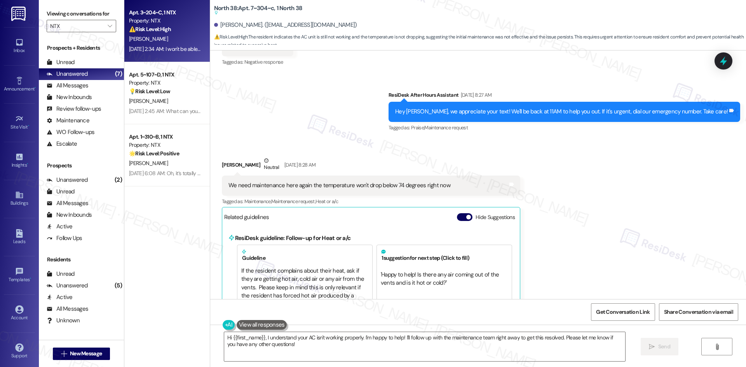
click at [158, 37] on div "[PERSON_NAME]" at bounding box center [164, 39] width 73 height 10
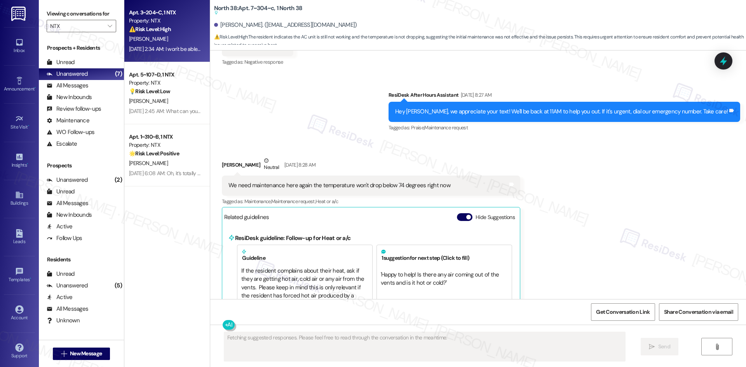
scroll to position [23, 0]
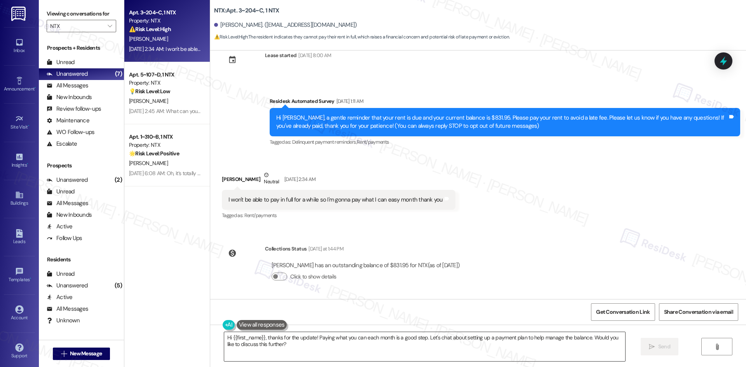
click at [378, 347] on textarea "Hi {{first_name}}, thanks for the update! Paying what you can each month is a g…" at bounding box center [424, 346] width 401 height 29
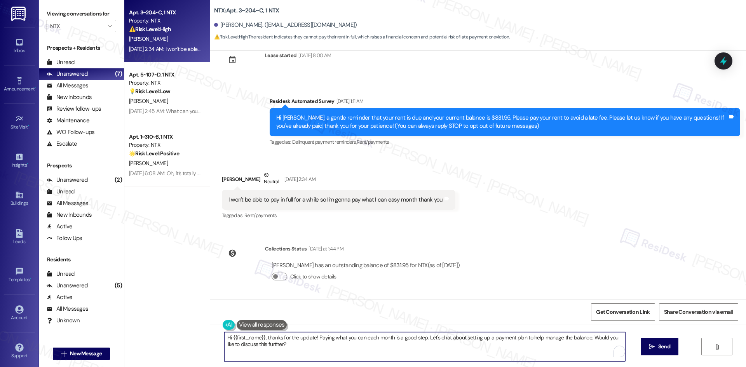
paste textarea "I apologize for the delayed response. Please let me know if you still need any …"
type textarea "Hi {{first_name}}, I apologize for the delayed response. Please let me know if …"
click at [646, 347] on button " Send" at bounding box center [660, 346] width 38 height 17
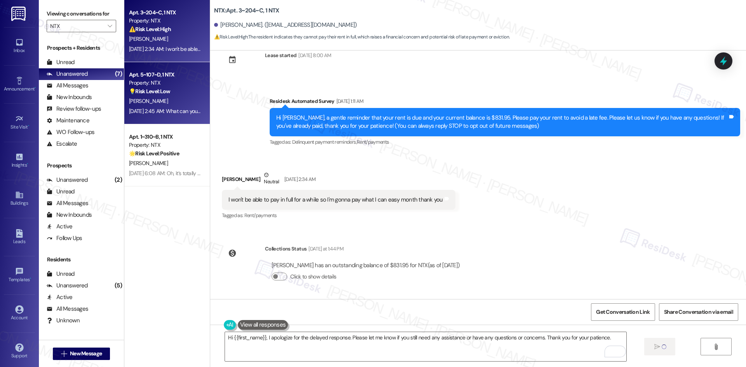
click at [175, 108] on div "[DATE] 2:45 AM: What can you all do for me? [DATE] 2:45 AM: What can you all do…" at bounding box center [179, 111] width 100 height 7
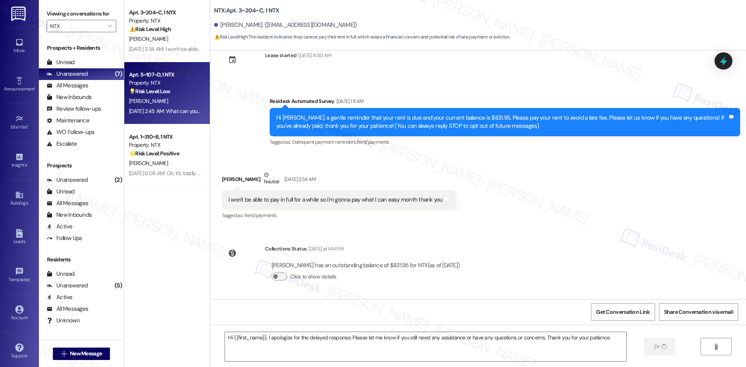
type textarea "Fetching suggested responses. Please feel free to read through the conversation…"
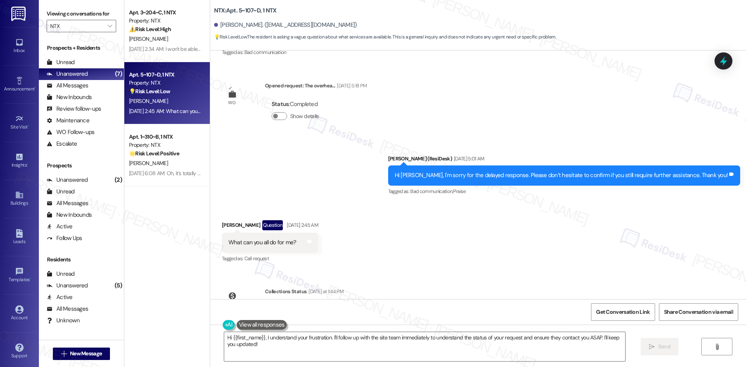
scroll to position [910, 0]
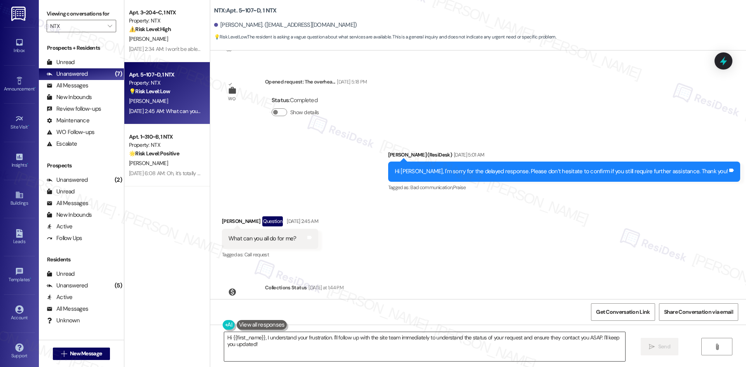
click at [377, 346] on textarea "Hi {{first_name}}, I understand your frustration. I'll follow up with the site …" at bounding box center [424, 346] width 401 height 29
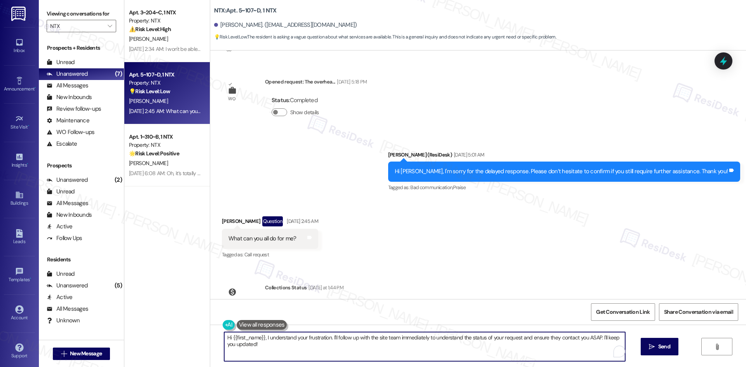
paste textarea "apologize for the delayed response. Please let me know if you still need any as…"
type textarea "Hi {{first_name}}, I apologize for the delayed response. Please let me know if …"
click at [655, 349] on span " Send" at bounding box center [660, 347] width 24 height 8
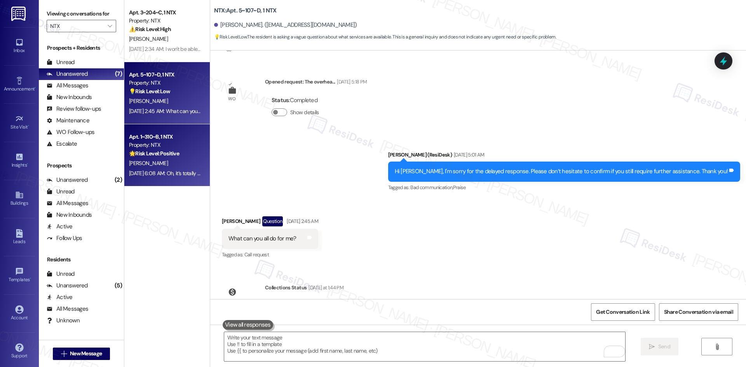
scroll to position [877, 0]
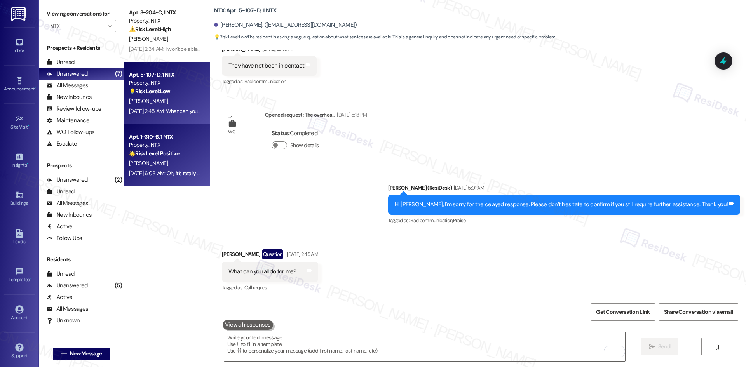
click at [168, 171] on div "[DATE] 6:08 AM: Oh, it’s totally okay! [DATE] 6:08 AM: Oh, it’s totally okay!" at bounding box center [169, 173] width 80 height 7
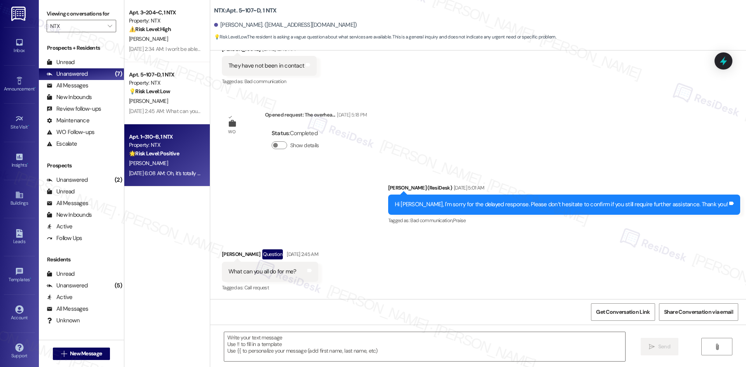
type textarea "Fetching suggested responses. Please feel free to read through the conversation…"
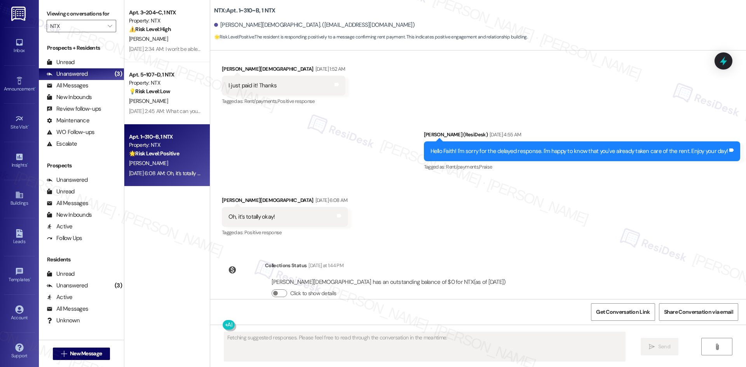
scroll to position [633, 0]
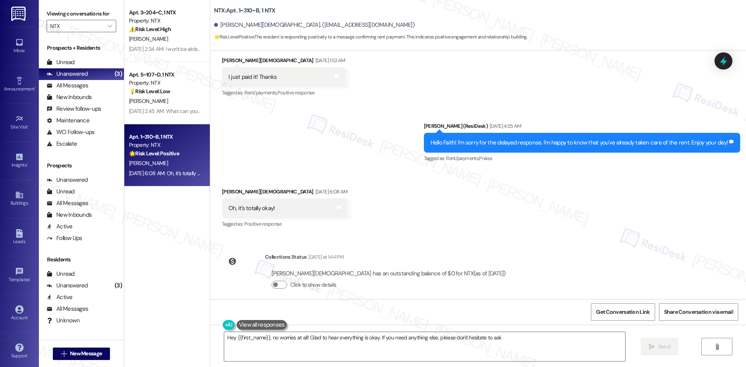
type textarea "Hey {{first_name}}, no worries at all! Glad to hear everything is okay. If you …"
click at [482, 241] on div "Lease started [DATE] 8:00 AM Survey, sent via SMS Residesk Automated Survey [DA…" at bounding box center [478, 175] width 536 height 249
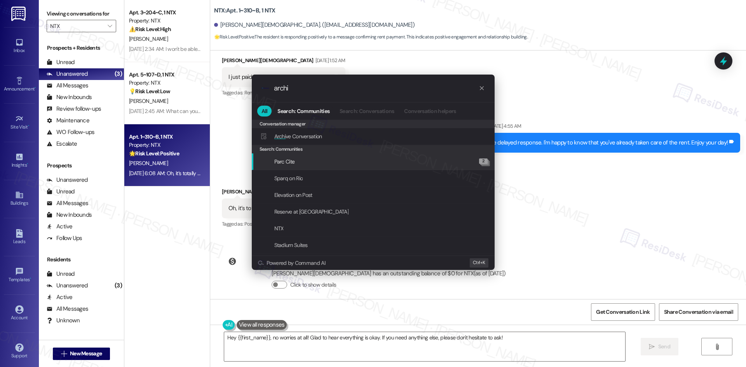
type input "archi"
click at [566, 223] on div ".cls-1{fill:#0a055f;}.cls-2{fill:#0cc4c4;} resideskLogoBlueOrange archi All Sea…" at bounding box center [373, 183] width 746 height 367
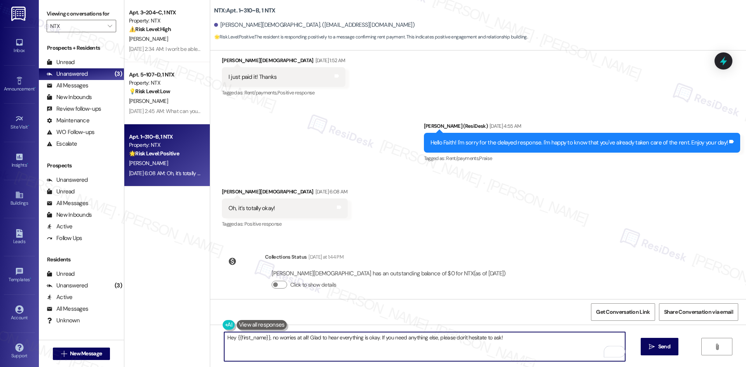
drag, startPoint x: 374, startPoint y: 338, endPoint x: 269, endPoint y: 342, distance: 104.6
click at [267, 341] on textarea "Hey {{first_name}}, no worries at all! Glad to hear everything is okay. If you …" at bounding box center [424, 346] width 401 height 29
click at [267, 339] on textarea "Hey {{first_name}} If you need anything else, please don't hesitate to ask!" at bounding box center [424, 346] width 401 height 29
click at [267, 339] on textarea "Hey {{first_name}} if you need anything else, please don't hesitate to ask!" at bounding box center [424, 346] width 401 height 29
click at [398, 350] on textarea "Hey {{first_name}}, if you need anything else, please don't hesitate to ask!" at bounding box center [424, 346] width 401 height 29
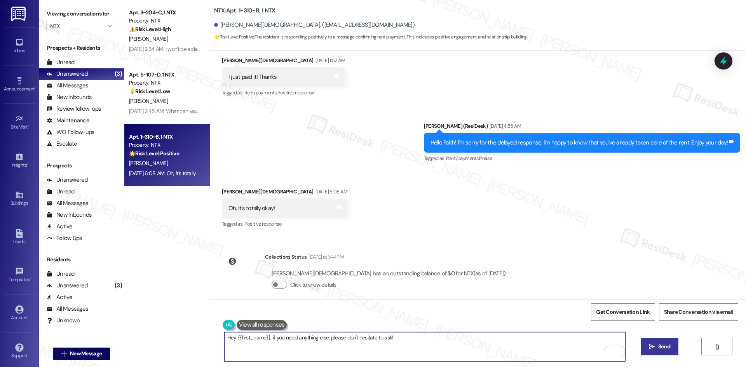
type textarea "Hey {{first_name}}, if you need anything else, please don't hesitate to ask!"
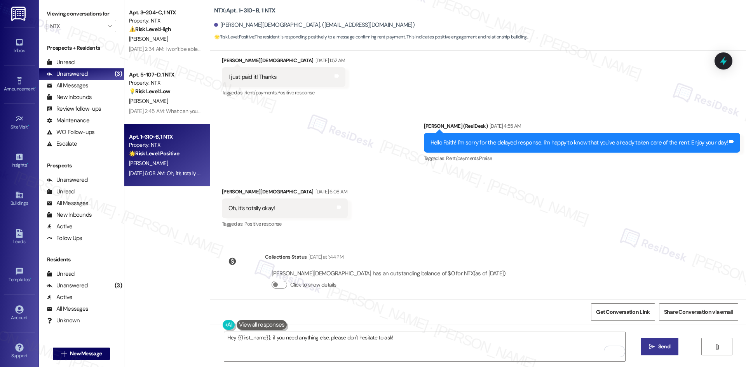
click at [657, 351] on button " Send" at bounding box center [660, 346] width 38 height 17
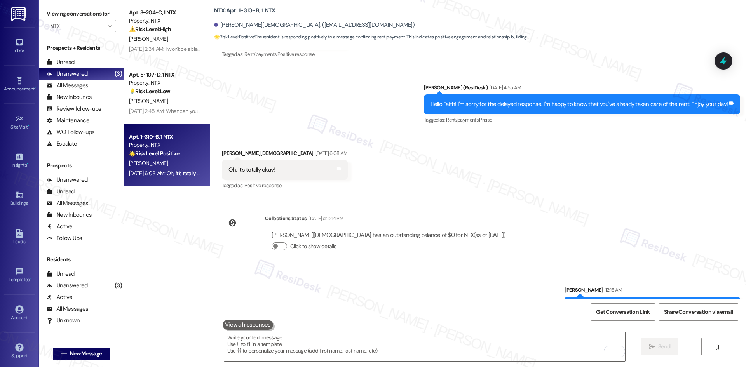
scroll to position [687, 0]
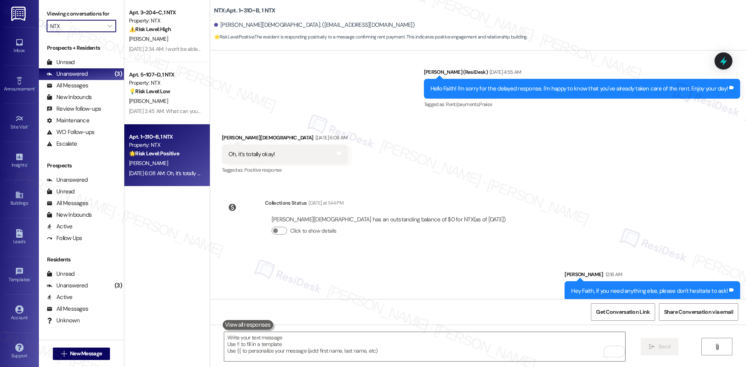
click at [88, 24] on input "NTX" at bounding box center [77, 26] width 54 height 12
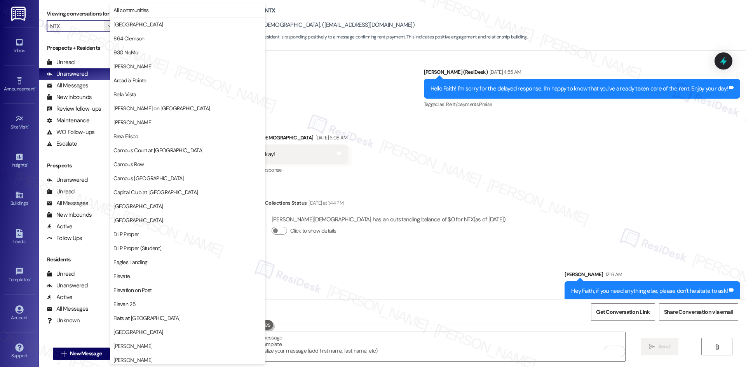
scroll to position [406, 0]
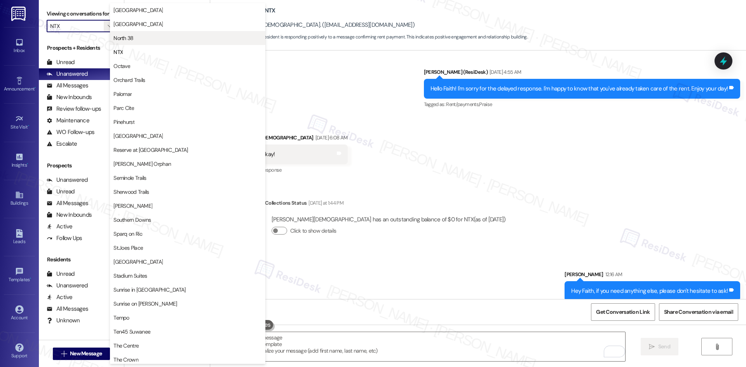
click at [144, 37] on span "North 38" at bounding box center [187, 38] width 148 height 8
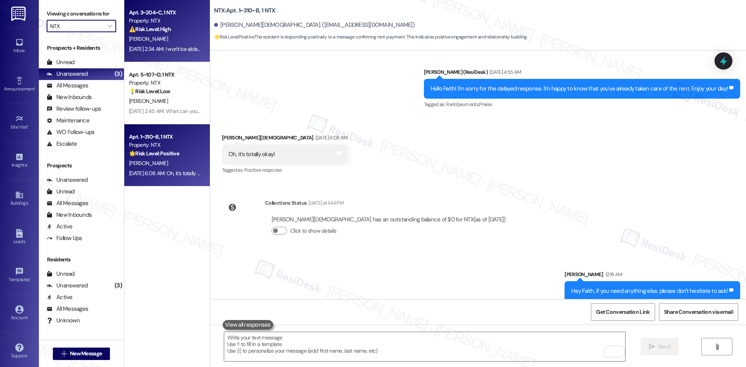
type input "North 38"
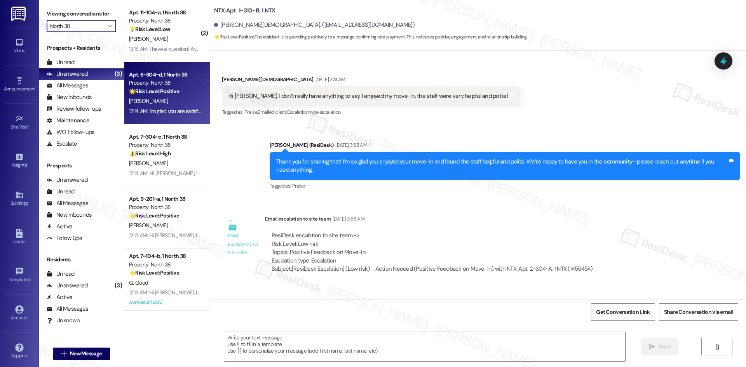
type textarea "Fetching suggested responses. Please feel free to read through the conversation…"
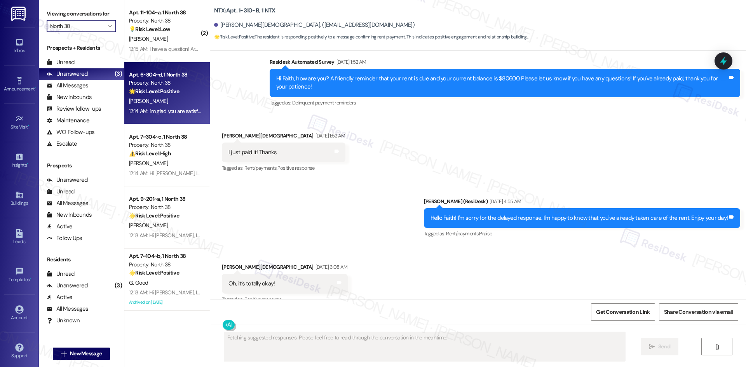
scroll to position [561, 0]
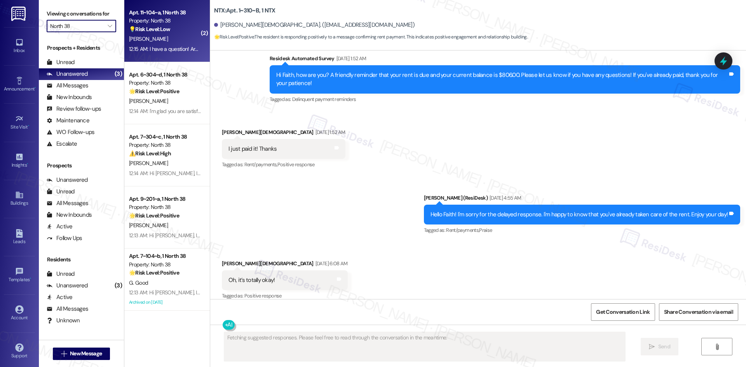
click at [167, 40] on div "[PERSON_NAME]" at bounding box center [164, 39] width 73 height 10
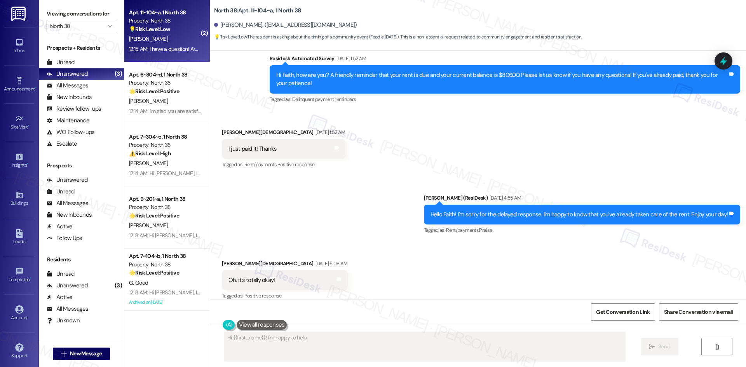
scroll to position [421, 0]
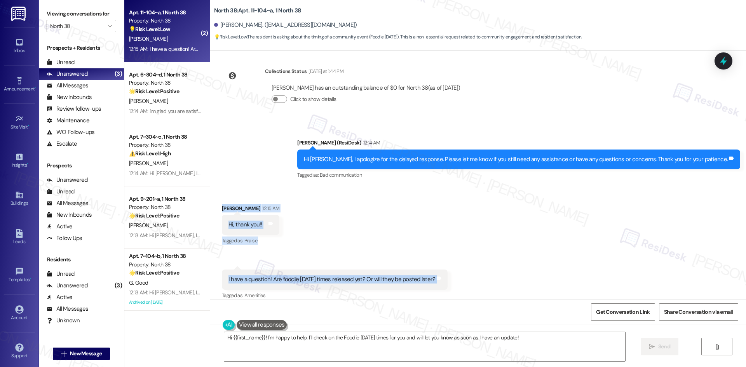
drag, startPoint x: 212, startPoint y: 190, endPoint x: 465, endPoint y: 275, distance: 266.8
click at [465, 275] on div "Received via SMS [PERSON_NAME] 12:15 AM Hi, thank you!! Tags and notes Tagged a…" at bounding box center [478, 247] width 536 height 120
copy div "[PERSON_NAME] 12:15 AM Hi, thank you!! Tags and notes Tagged as: Praise Click t…"
click at [277, 163] on div "Sent via SMS [PERSON_NAME] (ResiDesk) 12:14 AM Hi [PERSON_NAME], I apologize fo…" at bounding box center [478, 154] width 536 height 66
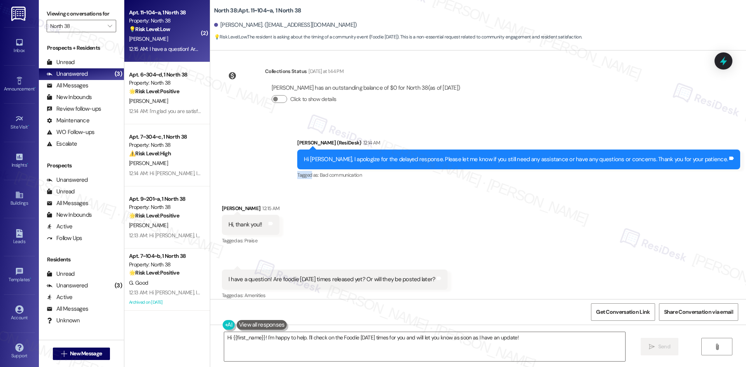
click at [277, 163] on div "Sent via SMS [PERSON_NAME] (ResiDesk) 12:14 AM Hi [PERSON_NAME], I apologize fo…" at bounding box center [478, 154] width 536 height 66
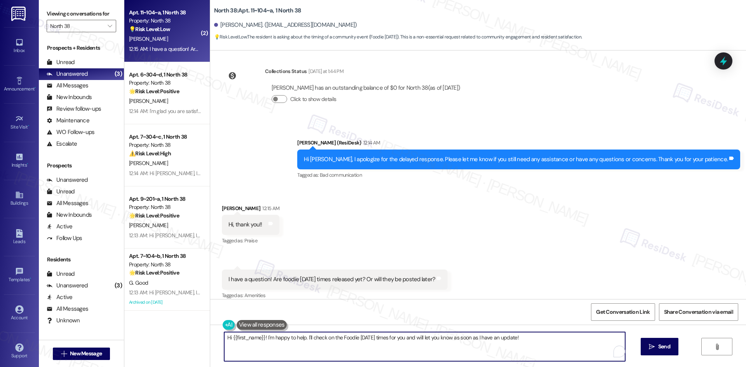
drag, startPoint x: 263, startPoint y: 338, endPoint x: 168, endPoint y: 337, distance: 95.2
click at [169, 337] on div "( 2 ) Apt. 11~104~a, 1 North 38 Property: North 38 💡 Risk Level: Low The reside…" at bounding box center [435, 183] width 622 height 367
drag, startPoint x: 498, startPoint y: 338, endPoint x: 262, endPoint y: 344, distance: 236.4
click at [262, 344] on textarea "I'm happy to help. I'll check on the Foodie [DATE] times for you and will let y…" at bounding box center [424, 346] width 401 height 29
paste textarea "’ll check with the site team about the Foodie [DATE] times and get back to you …"
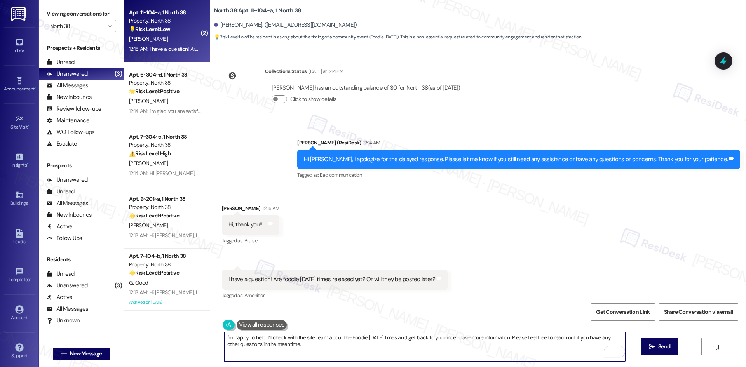
type textarea "I'm happy to help. I’ll check with the site team about the Foodie [DATE] times …"
click at [655, 346] on span " Send" at bounding box center [660, 347] width 24 height 8
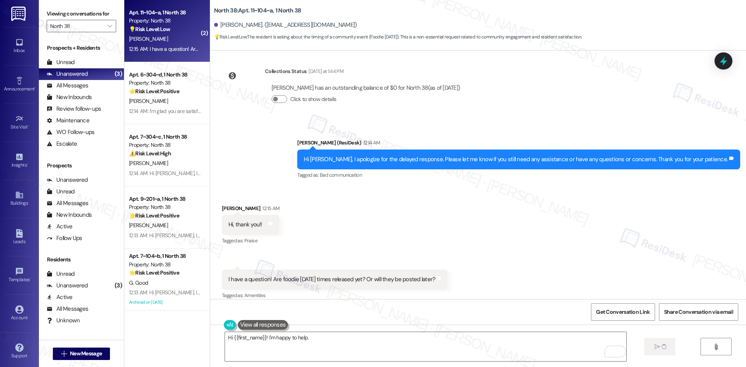
scroll to position [483, 0]
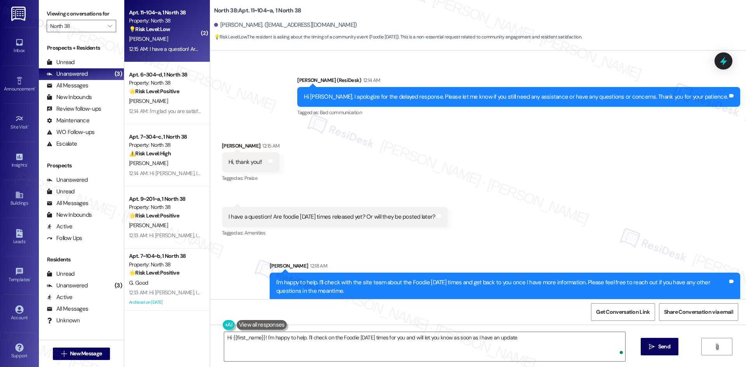
type textarea "Hi {{first_name}}! I'm happy to help. I'll check on the Foodie [DATE] times for…"
drag, startPoint x: 473, startPoint y: 168, endPoint x: 482, endPoint y: 176, distance: 11.0
click at [473, 168] on div "Received via SMS [PERSON_NAME] 12:15 AM Hi, thank you!! Tags and notes Tagged a…" at bounding box center [478, 184] width 536 height 120
click at [499, 202] on div "Received via SMS [PERSON_NAME] 12:15 AM Hi, thank you!! Tags and notes Tagged a…" at bounding box center [478, 184] width 536 height 120
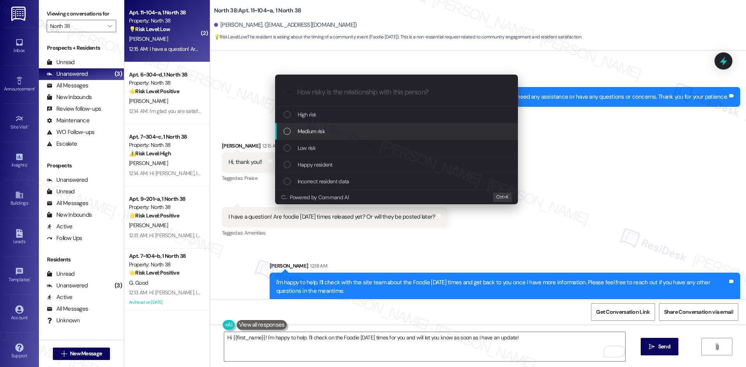
click at [337, 131] on div "Medium risk" at bounding box center [397, 131] width 227 height 9
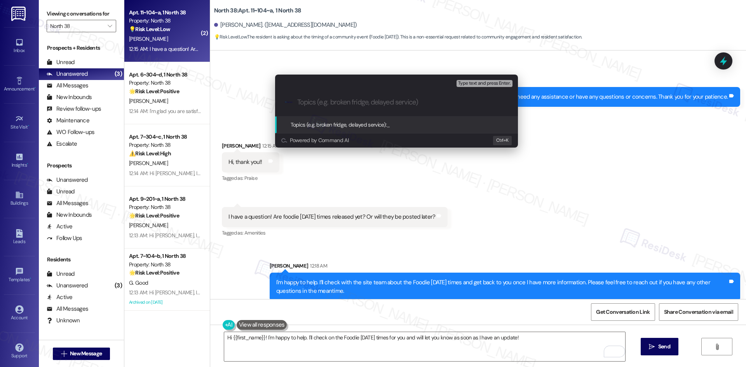
click at [356, 95] on div ".cls-1{fill:#0a055f;}.cls-2{fill:#0cc4c4;} resideskLogoBlueOrange" at bounding box center [396, 103] width 243 height 28
click at [353, 101] on input "Topics (e.g. broken fridge, delayed service)" at bounding box center [402, 102] width 211 height 8
paste input "Resident Inquiry – Foodie [DATE] Event Times"
type input "Resident Inquiry – Foodie [DATE] Event Times"
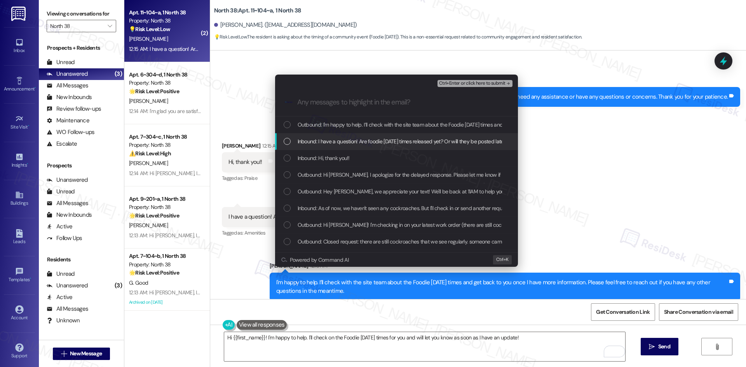
click at [365, 141] on span "Inbound: I have a question! Are foodie [DATE] times released yet? Or will they …" at bounding box center [403, 141] width 211 height 9
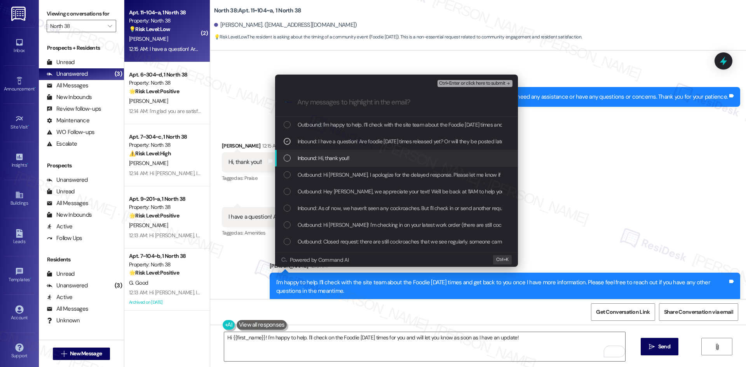
click at [354, 160] on div "Inbound: Hi, thank you!!" at bounding box center [397, 158] width 227 height 9
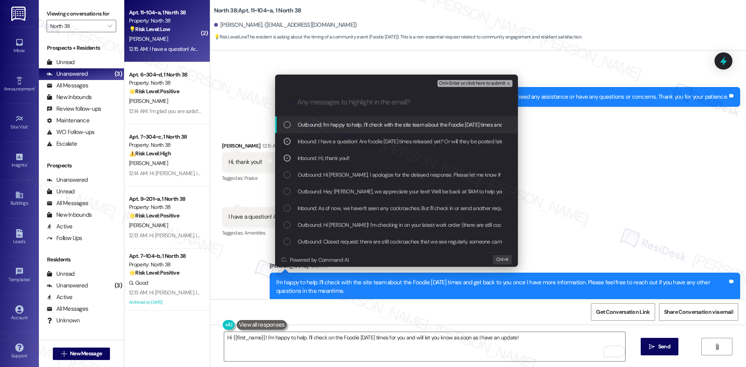
click at [496, 84] on span "Ctrl+Enter or click here to submit" at bounding box center [472, 83] width 66 height 5
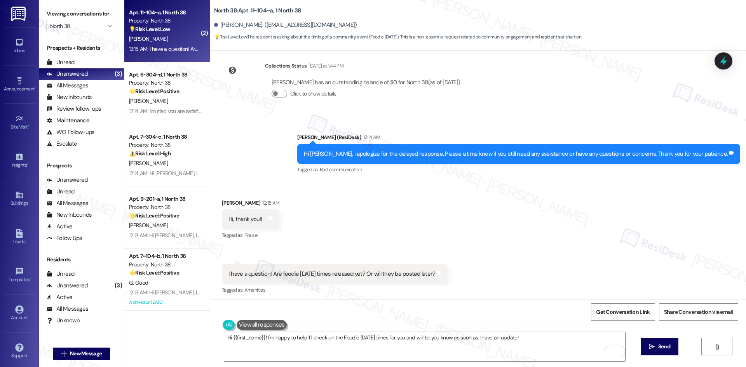
scroll to position [420, 0]
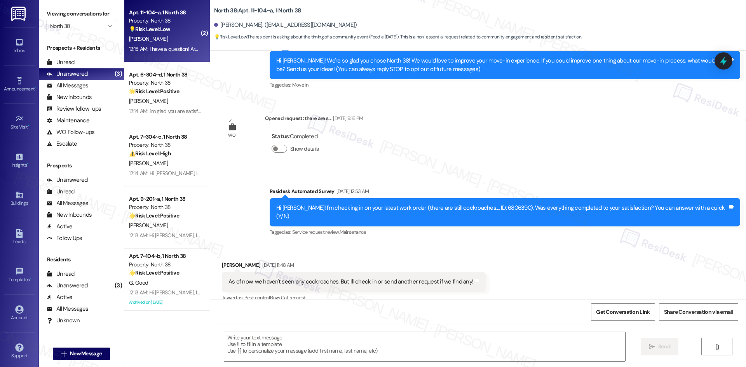
type textarea "Fetching suggested responses. Please feel free to read through the conversation…"
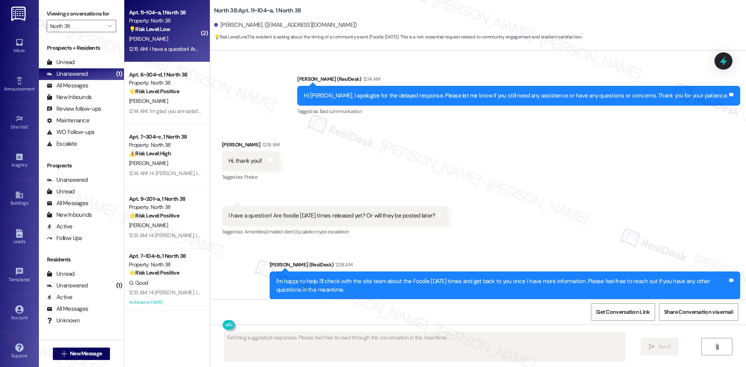
scroll to position [494, 0]
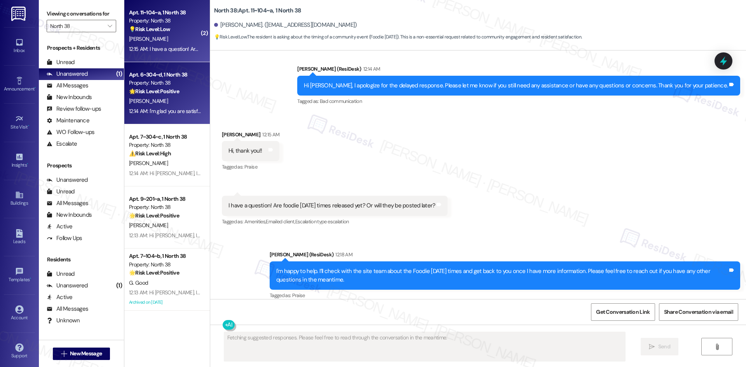
click at [164, 115] on div "12:14 AM: I'm glad you are satisfied with your home, [PERSON_NAME]! We’d really…" at bounding box center [164, 111] width 73 height 10
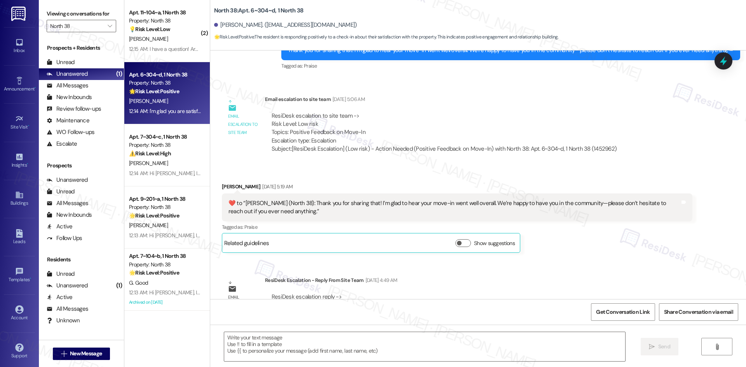
type textarea "Fetching suggested responses. Please feel free to read through the conversation…"
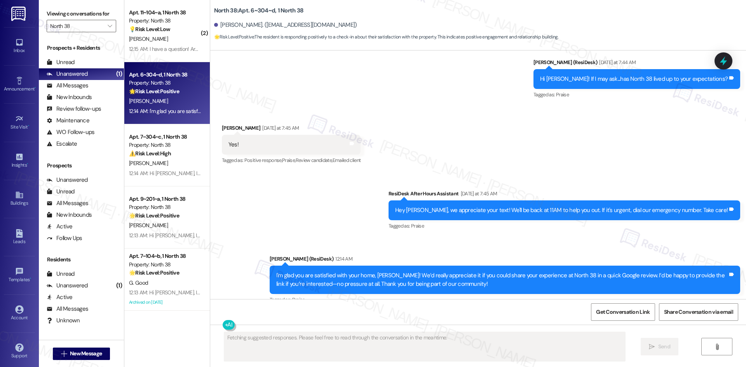
scroll to position [1035, 0]
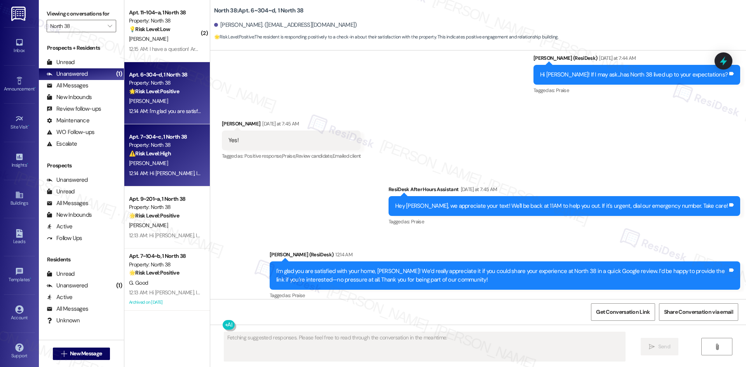
click at [167, 154] on strong "⚠️ Risk Level: High" at bounding box center [150, 153] width 42 height 7
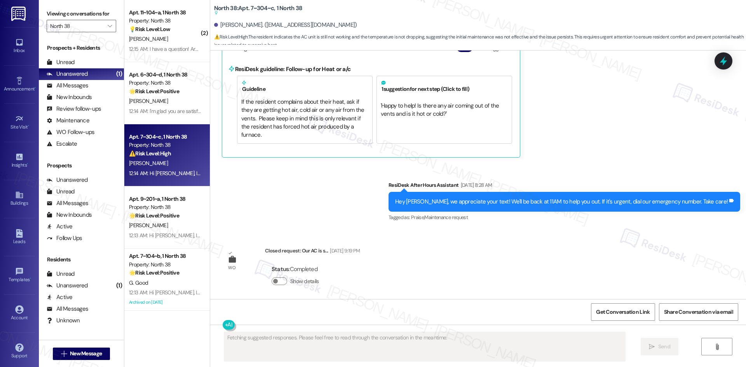
scroll to position [2695, 0]
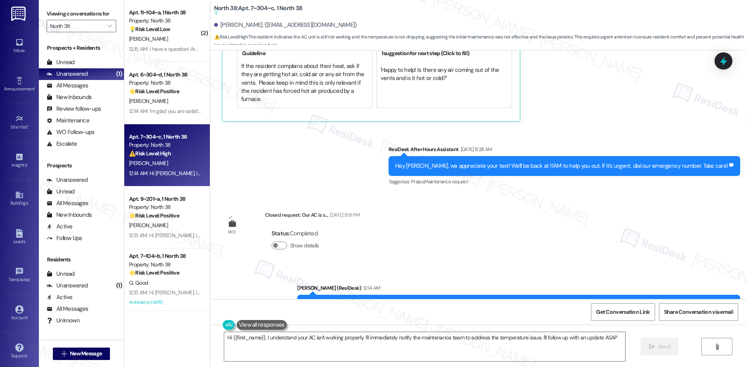
type textarea "Hi {{first_name}}, I understand your AC isn't working properly. I'll immediatel…"
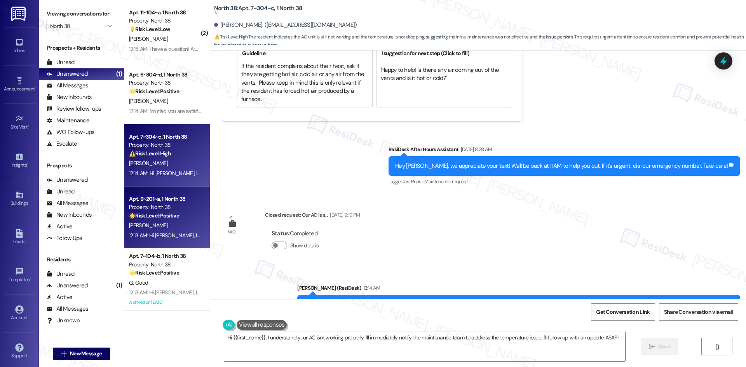
click at [169, 227] on div "[PERSON_NAME]" at bounding box center [164, 226] width 73 height 10
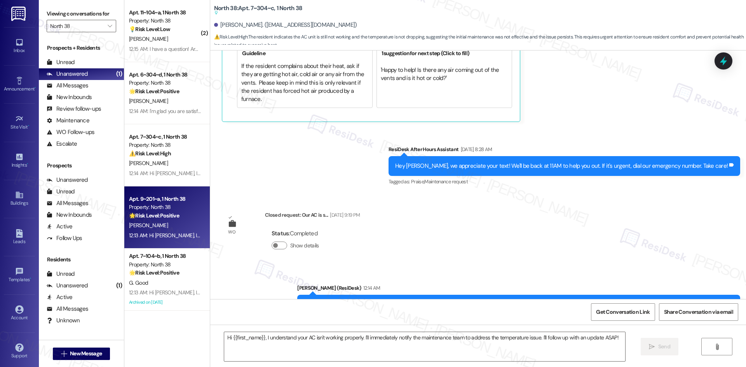
type textarea "Fetching suggested responses. Please feel free to read through the conversation…"
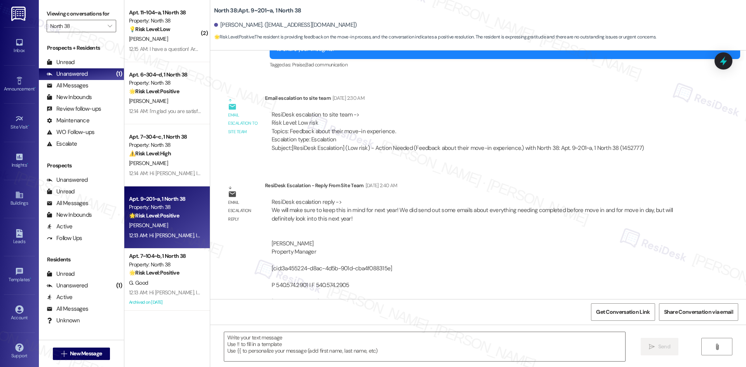
type textarea "Fetching suggested responses. Please feel free to read through the conversation…"
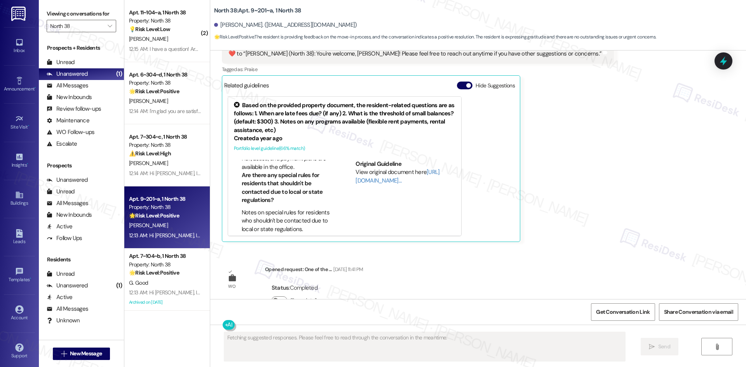
scroll to position [1026, 0]
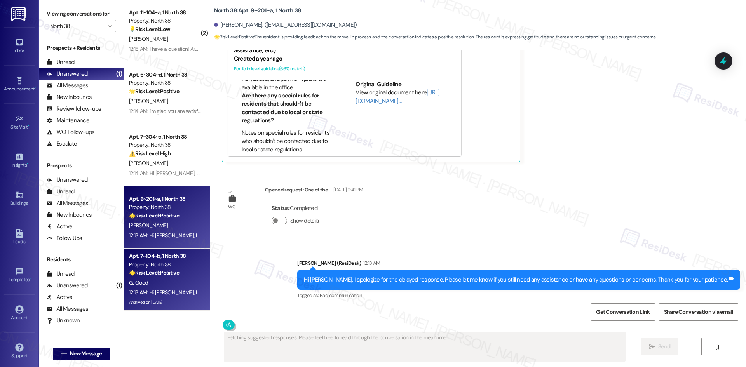
click at [154, 266] on div "Property: North 38" at bounding box center [165, 265] width 72 height 8
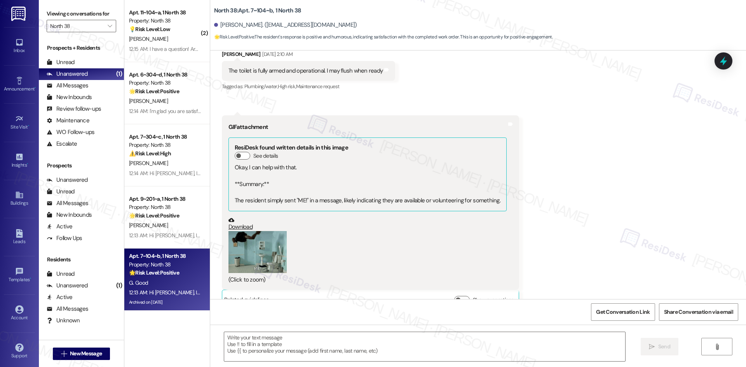
type textarea "Fetching suggested responses. Please feel free to read through the conversation…"
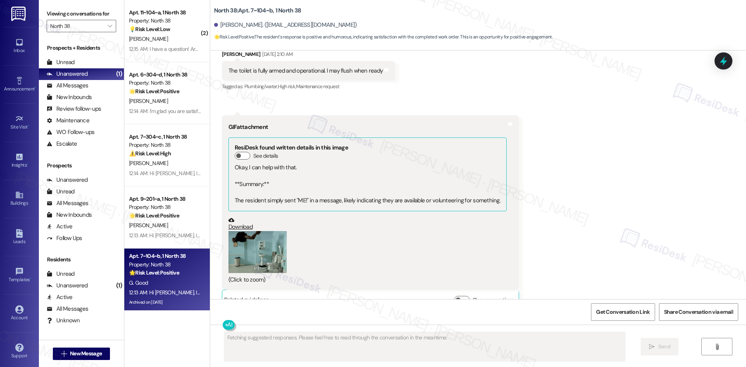
scroll to position [6103, 0]
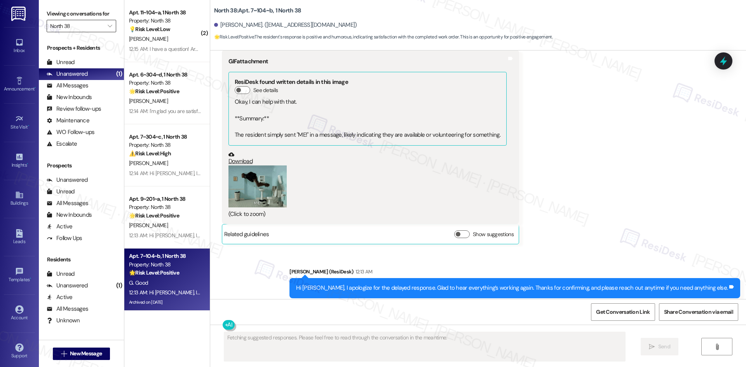
click at [96, 25] on input "North 38" at bounding box center [77, 26] width 54 height 12
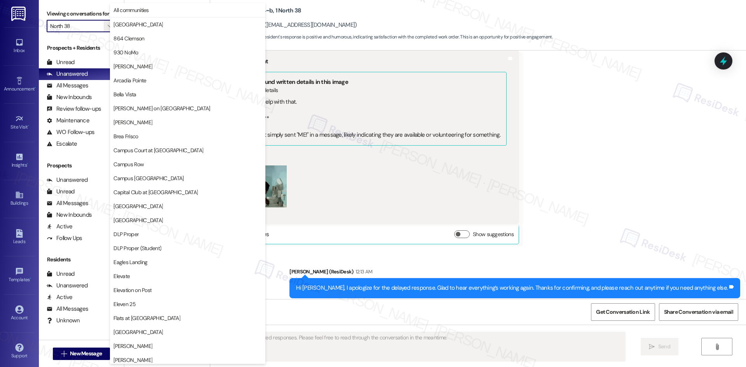
scroll to position [406, 0]
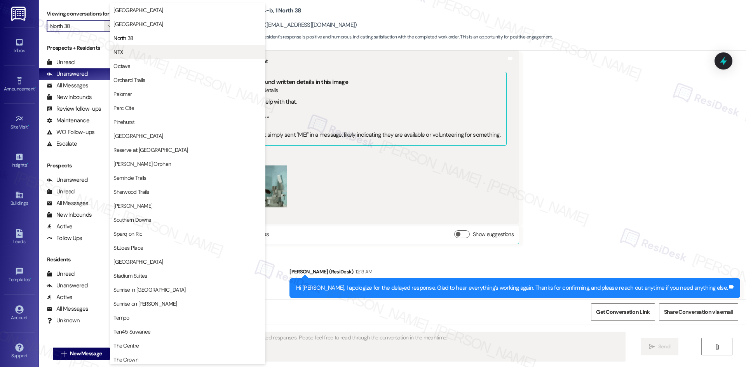
click at [129, 56] on span "NTX" at bounding box center [187, 52] width 148 height 8
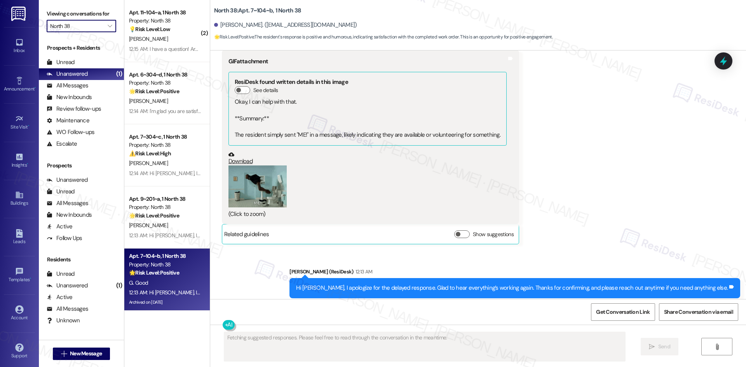
type input "NTX"
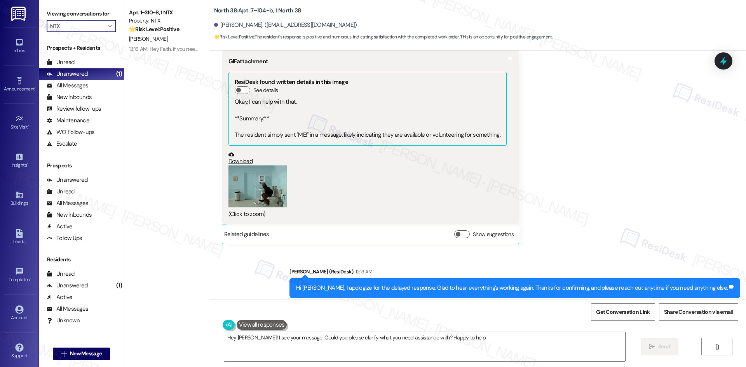
type textarea "Hey Gary! I see your message. Could you please clarify what you need assistance…"
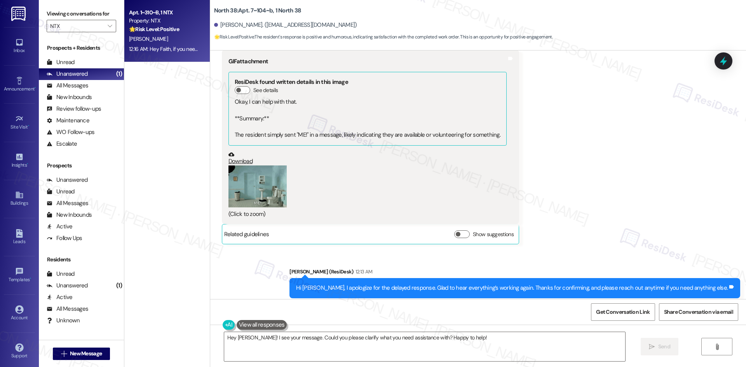
click at [165, 45] on div "12:16 AM: Hey Faith, if you need anything else, please don't hesitate to ask! 1…" at bounding box center [211, 48] width 165 height 7
type textarea "Fetching suggested responses. Please feel free to read through the conversation…"
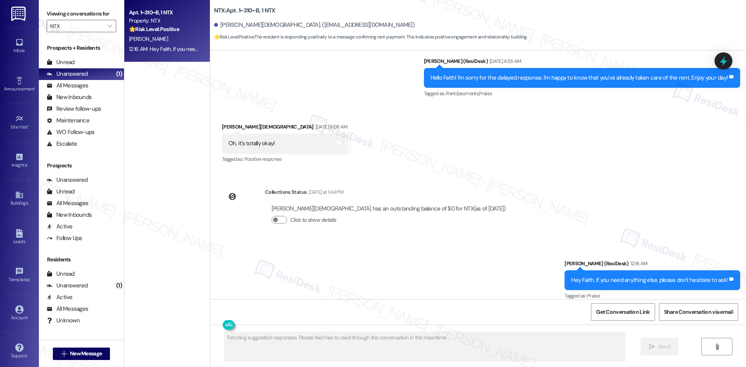
scroll to position [698, 0]
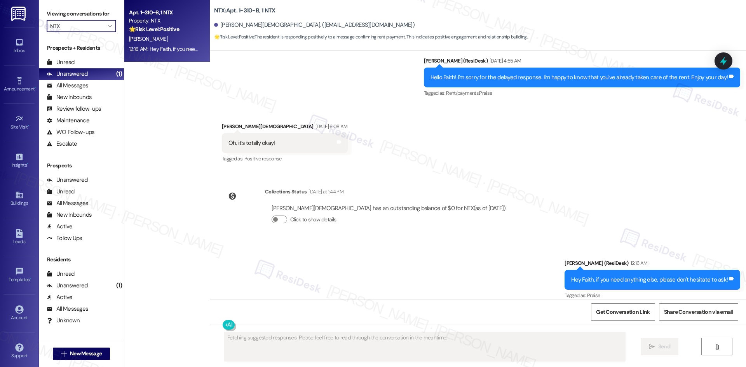
click at [73, 27] on input "NTX" at bounding box center [77, 26] width 54 height 12
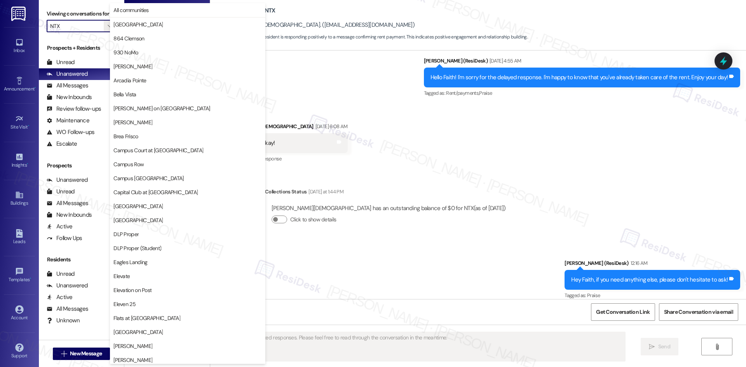
scroll to position [406, 0]
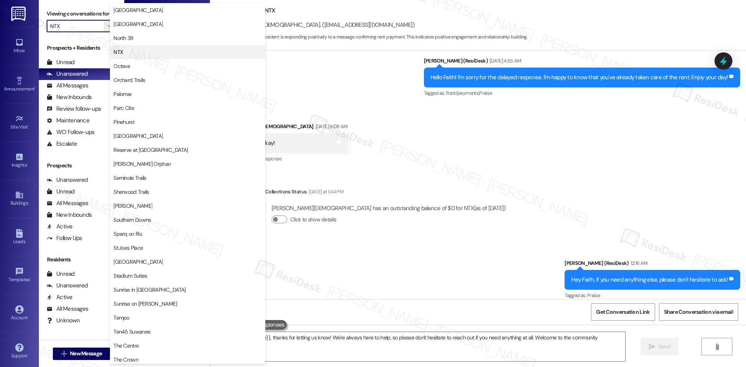
type textarea "Hey {{first_name}}, thanks for letting us know! We're always here to help, so p…"
click at [161, 67] on span "Octave" at bounding box center [187, 66] width 148 height 8
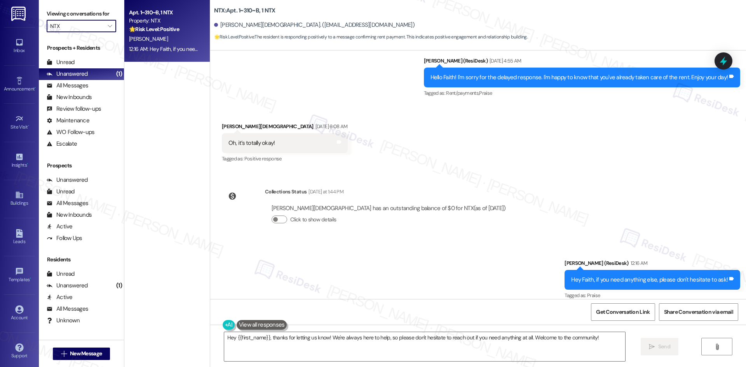
type input "Octave"
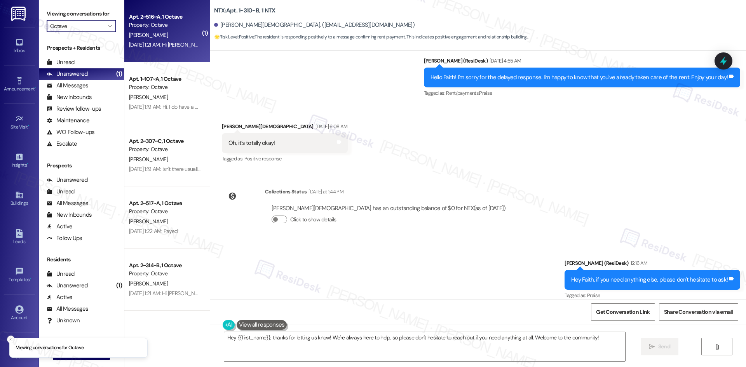
click at [164, 29] on div "Property: Octave" at bounding box center [165, 25] width 72 height 8
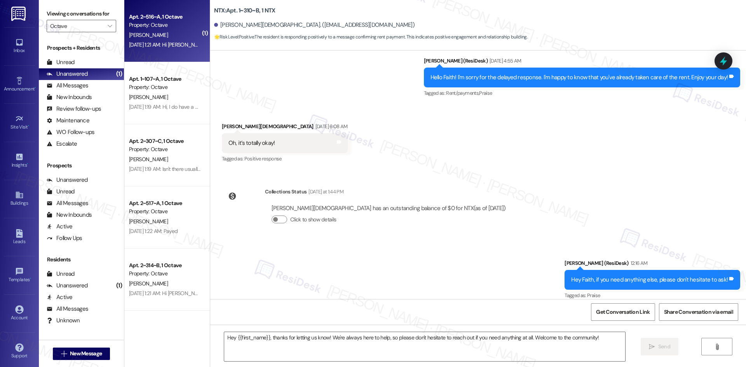
type textarea "Fetching suggested responses. Please feel free to read through the conversation…"
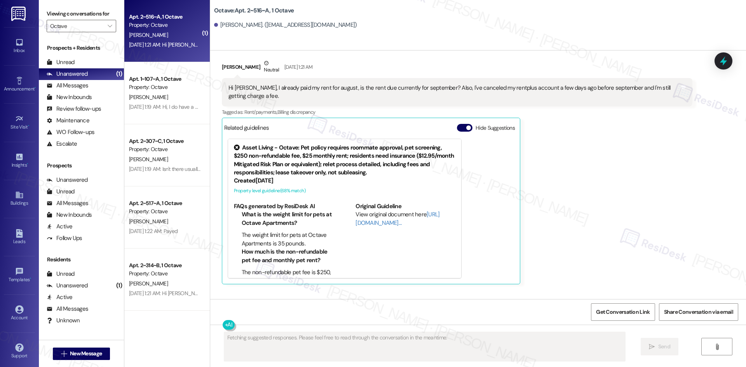
scroll to position [225, 0]
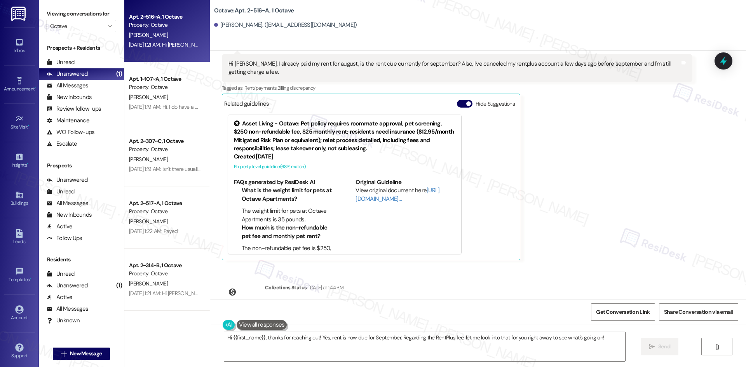
click at [588, 178] on div "Brian Wu Neutral Sep 03, 2025 at 1:21 AM Hi Sarah, I already paid my rent for a…" at bounding box center [457, 148] width 471 height 226
click at [494, 344] on textarea "Hi {{first_name}}, thanks for reaching out! Yes, rent is now due for September.…" at bounding box center [424, 346] width 401 height 29
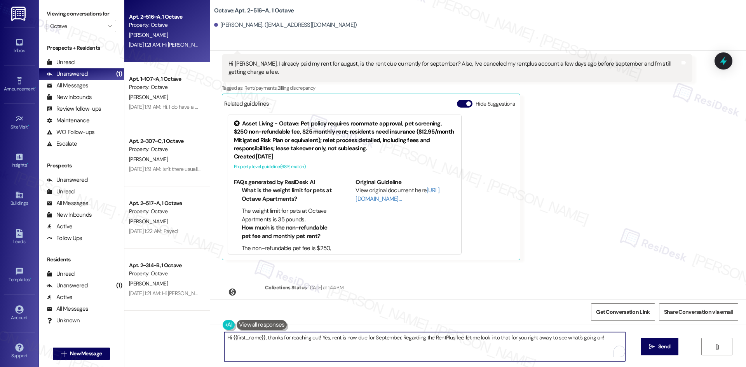
paste textarea "I apologize for the delayed response. Please let me know if you still need any …"
type textarea "Hi {{first_name}}, I apologize for the delayed response. Please let me know if …"
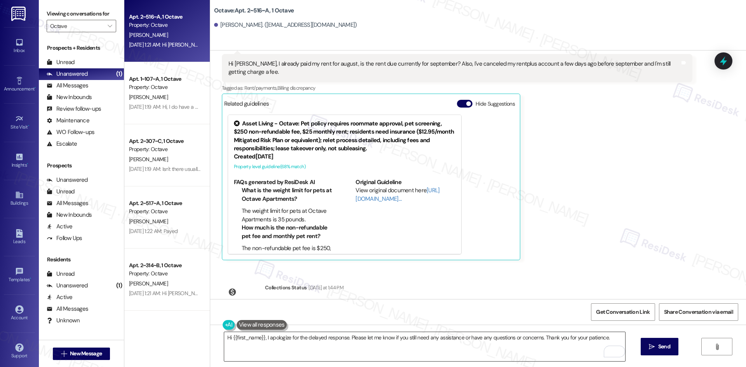
click at [557, 351] on textarea "Hi {{first_name}}, I apologize for the delayed response. Please let me know if …" at bounding box center [424, 346] width 401 height 29
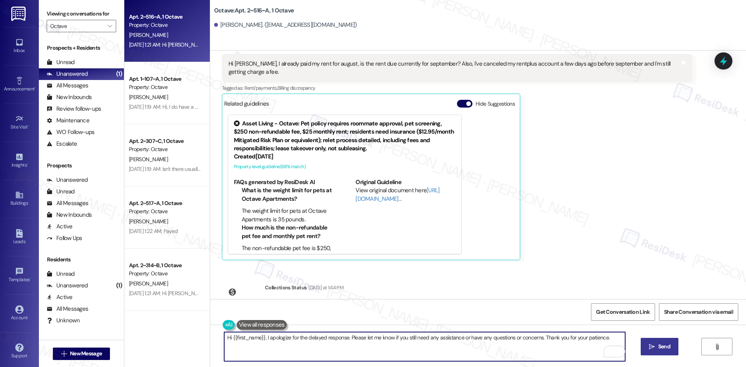
click at [658, 350] on span "Send" at bounding box center [664, 347] width 12 height 8
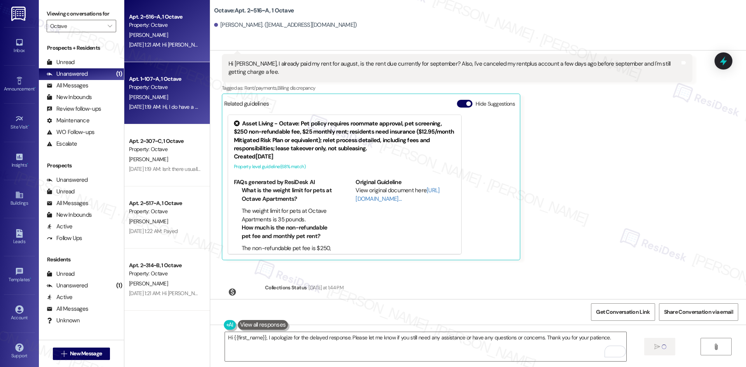
click at [155, 104] on div "Sep 03, 2025 at 1:19 AM: Hi, I do have a quick question. I opted out of rentplu…" at bounding box center [265, 106] width 272 height 7
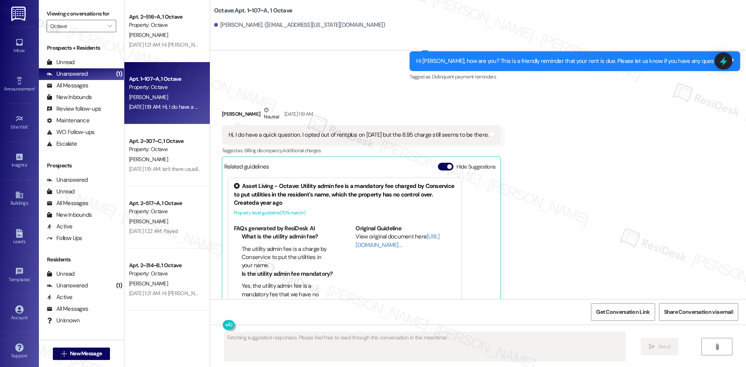
scroll to position [139, 0]
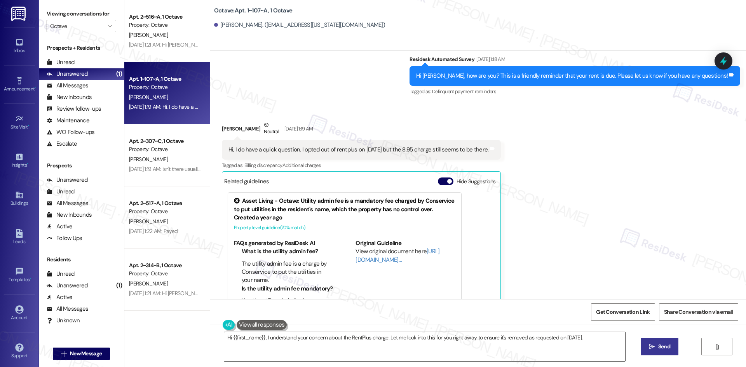
click at [371, 350] on textarea "Hi {{first_name}}, I understand your concern about the RentPlus charge. Let me …" at bounding box center [424, 346] width 401 height 29
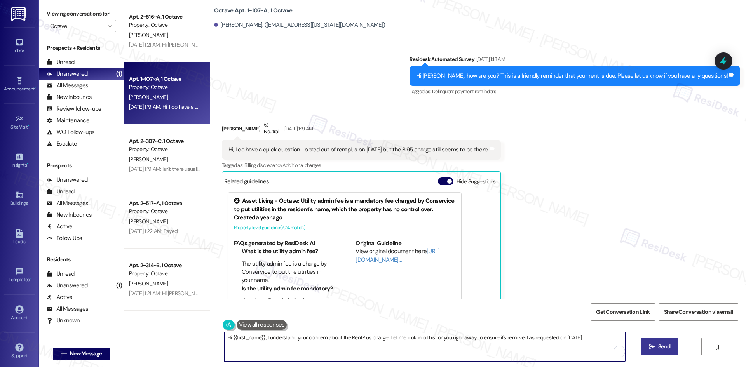
paste textarea "apologize for the delayed response. Please let me know if you still need any as…"
type textarea "Hi {{first_name}}, I apologize for the delayed response. Please let me know if …"
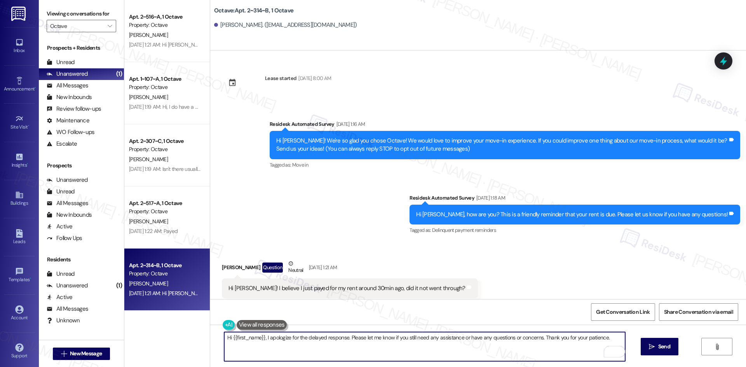
scroll to position [90, 0]
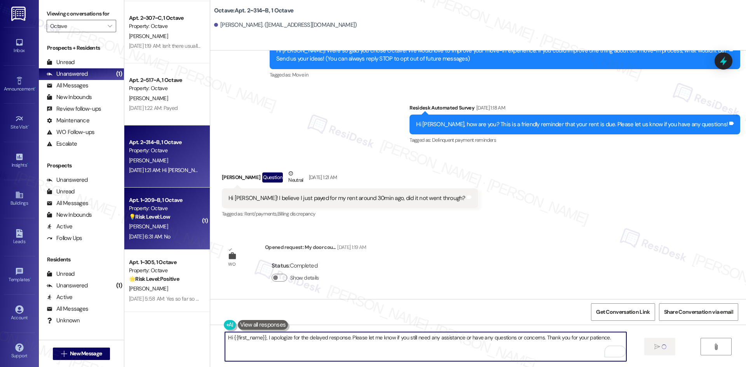
type textarea "Hi {{first_name}}, I apologize for the delayed response. Please let me know if …"
click at [180, 224] on div "[PERSON_NAME]" at bounding box center [164, 227] width 73 height 10
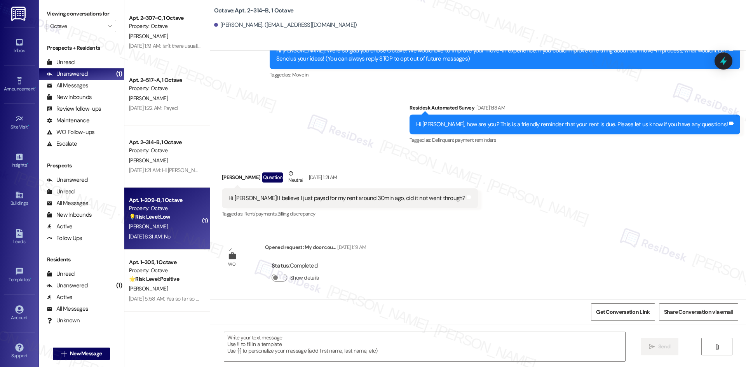
scroll to position [70, 0]
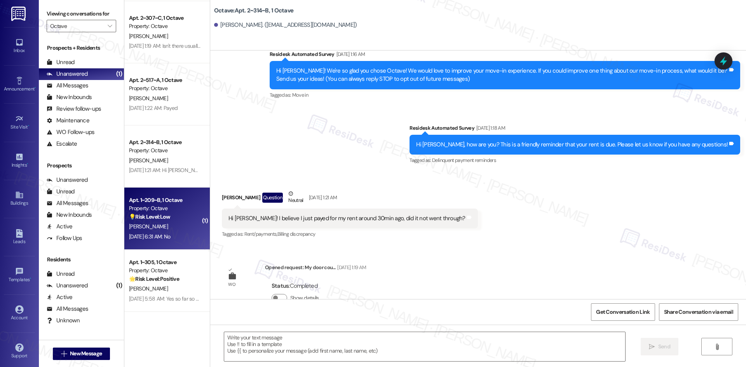
type textarea "Fetching suggested responses. Please feel free to read through the conversation…"
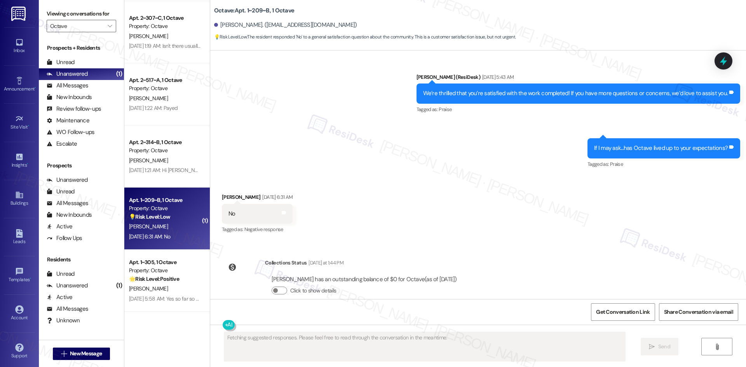
scroll to position [1087, 0]
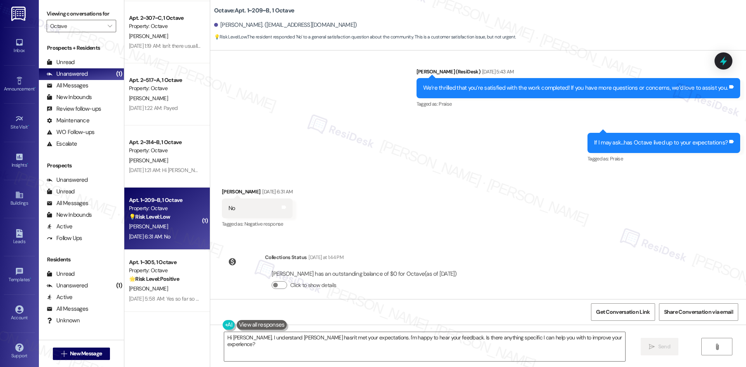
click at [481, 220] on div "Received via SMS [PERSON_NAME] [DATE] 6:31 AM No Tags and notes Tagged as: Nega…" at bounding box center [478, 203] width 536 height 66
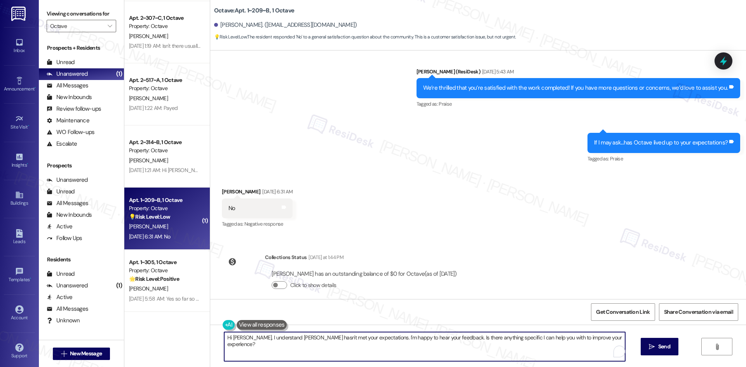
drag, startPoint x: 249, startPoint y: 339, endPoint x: 195, endPoint y: 339, distance: 54.0
click at [195, 339] on div "Apt. 2~516~A, 1 Octave Property: Octave [PERSON_NAME] [DATE] 1:21 AM: Hi [PERSO…" at bounding box center [435, 183] width 622 height 367
type textarea "I understand [PERSON_NAME] hasn't met your expectations. I'm happy to hear your…"
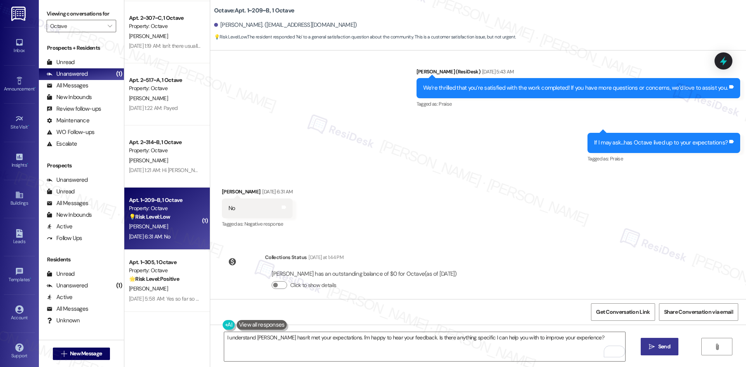
click at [652, 347] on icon "" at bounding box center [652, 347] width 6 height 6
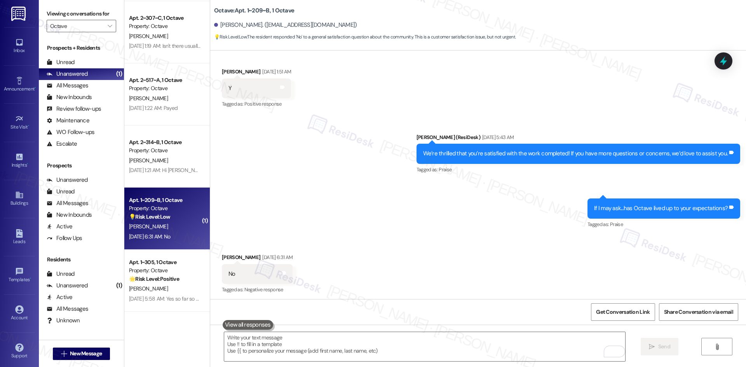
scroll to position [1015, 0]
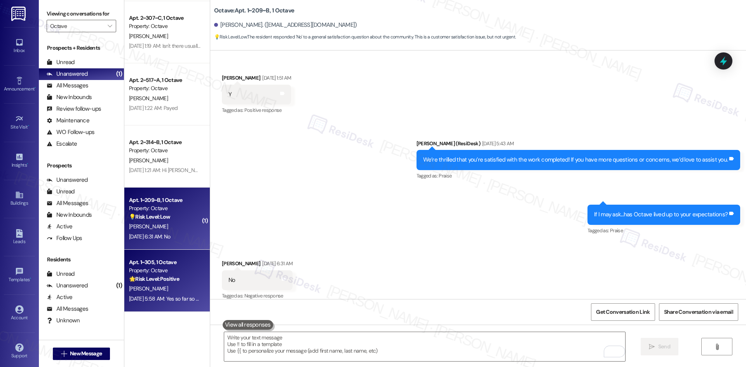
click at [141, 285] on div "[PERSON_NAME]" at bounding box center [164, 289] width 73 height 10
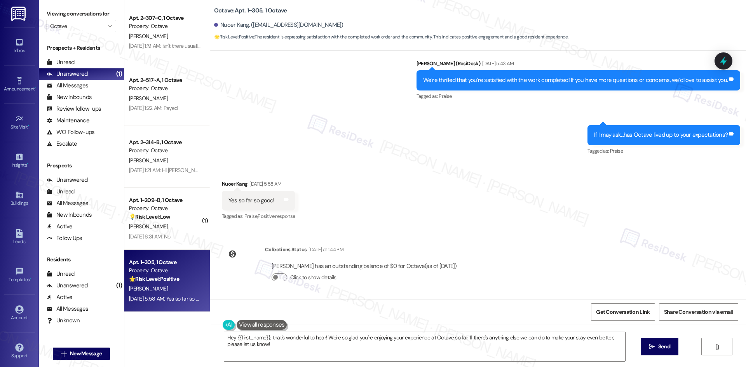
scroll to position [494, 0]
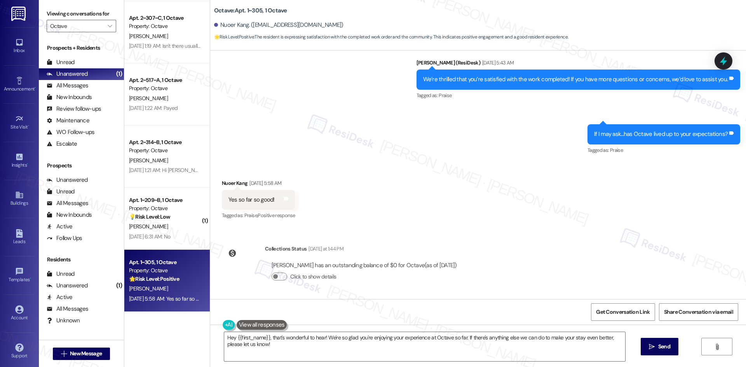
click at [382, 191] on div "Received via SMS Nuoer Kang [DATE] 5:58 AM Yes so far so good! Tags and notes T…" at bounding box center [478, 195] width 536 height 66
click at [366, 346] on textarea "Hey {{first_name}}, that's wonderful to hear! We're so glad you're enjoying you…" at bounding box center [424, 346] width 401 height 29
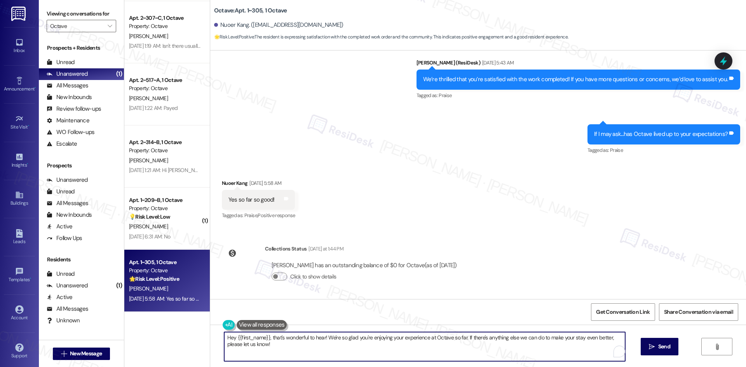
paste textarea "I'm glad you are satisfied with your home, {{first_name}}! We’d really apprecia…"
type textarea "I'm glad you are satisfied with your home, {{first_name}}! We’d really apprecia…"
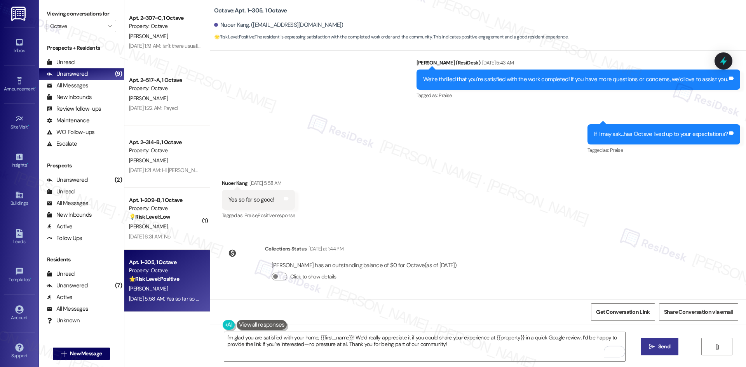
click at [654, 348] on icon "" at bounding box center [652, 347] width 6 height 6
click at [285, 198] on icon at bounding box center [286, 198] width 5 height 3
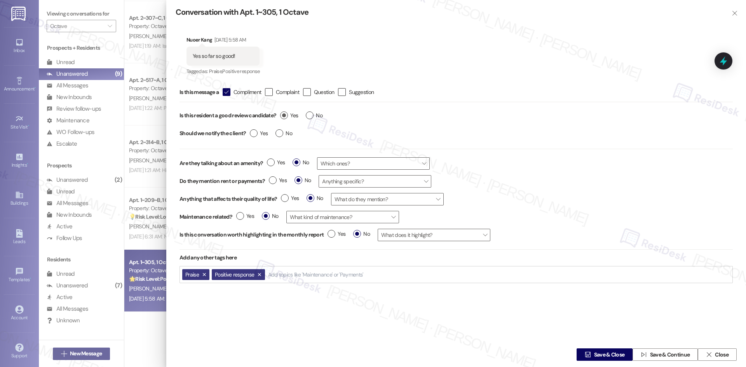
click at [284, 116] on label "Yes" at bounding box center [289, 116] width 18 height 8
click at [284, 116] on input "Yes" at bounding box center [289, 117] width 18 height 10
radio input "true"
click at [254, 133] on label "Yes" at bounding box center [259, 133] width 18 height 8
click at [254, 133] on input "Yes" at bounding box center [259, 134] width 18 height 10
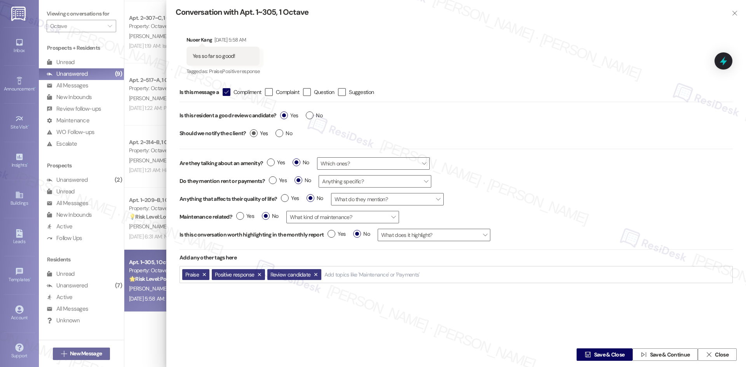
radio input "true"
click at [615, 354] on span "Save & Close" at bounding box center [609, 355] width 31 height 8
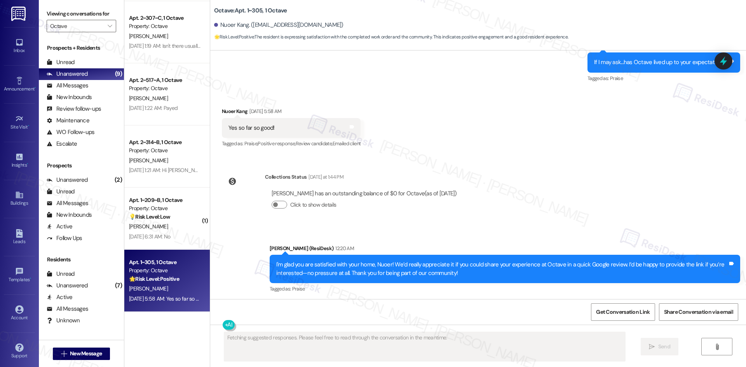
scroll to position [568, 0]
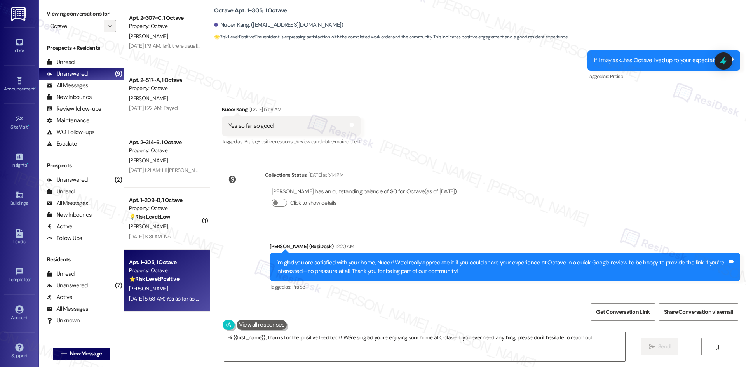
type textarea "Hi {{first_name}}, thanks for the positive feedback! We're so glad you're enjoy…"
click at [106, 26] on span "" at bounding box center [109, 26] width 7 height 12
click at [108, 28] on icon "" at bounding box center [110, 26] width 4 height 6
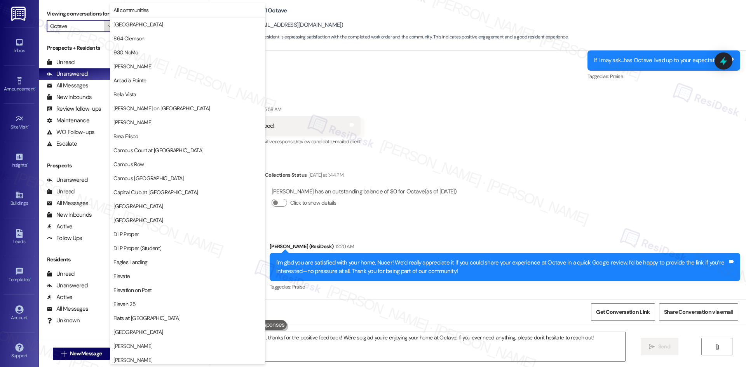
scroll to position [406, 0]
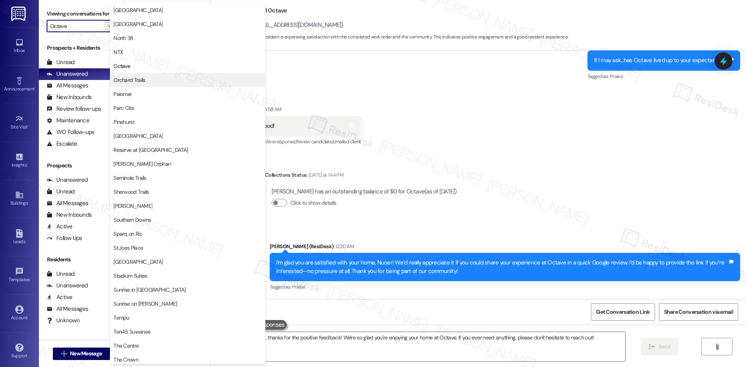
click at [158, 81] on span "Orchard Trails" at bounding box center [187, 80] width 148 height 8
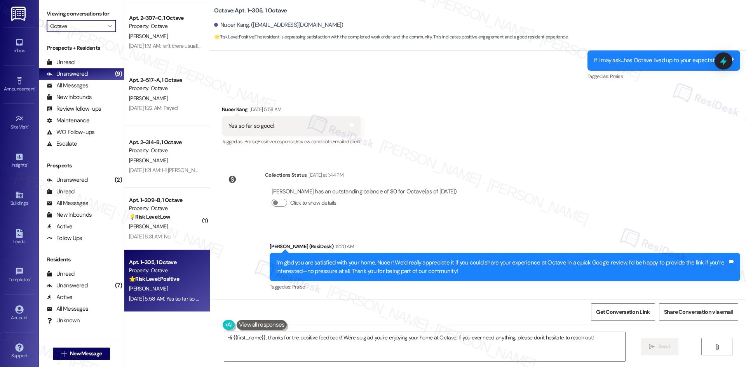
type input "Orchard Trails"
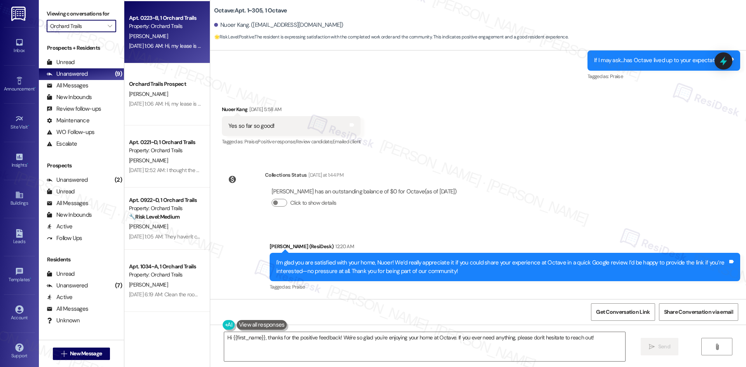
click at [180, 42] on div "[DATE] 1:06 AM: Hi, my lease is actually taken over and I was told that the ren…" at bounding box center [164, 46] width 73 height 10
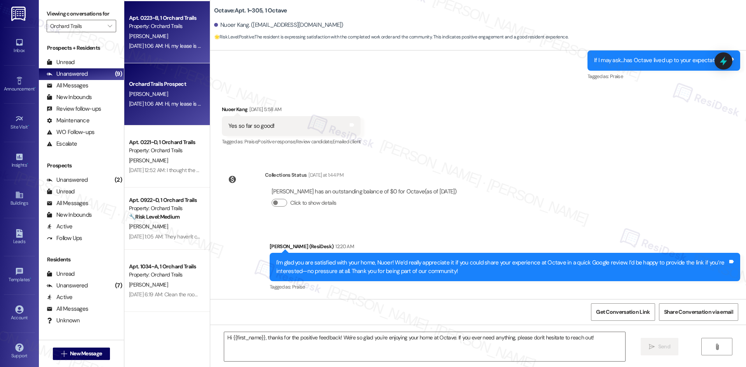
type textarea "Fetching suggested responses. Please feel free to read through the conversation…"
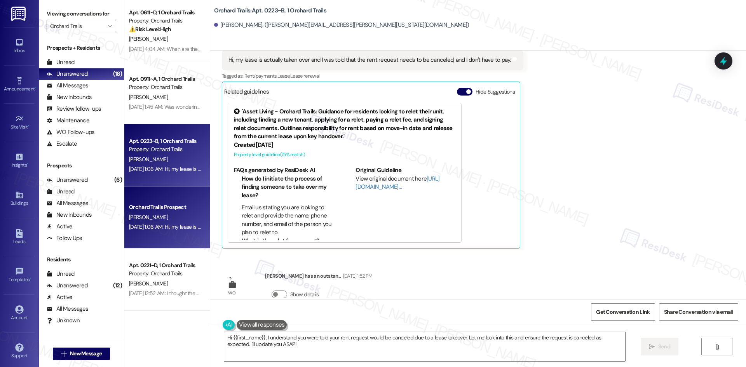
click at [587, 171] on div "Received via SMS [PERSON_NAME] Question [DATE] 1:06 AM Hi, my lease is actually…" at bounding box center [478, 138] width 536 height 234
click at [466, 340] on textarea "Hi {{first_name}}, I understand you were told your rent request would be cancel…" at bounding box center [424, 346] width 401 height 29
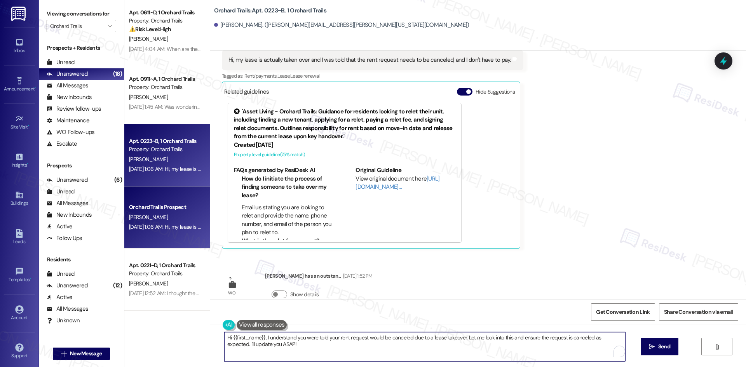
paste textarea "apologize for the delayed response. Please let me know if you still need any as…"
type textarea "Hi {{first_name}}, I apologize for the delayed response. Please let me know if …"
click at [665, 343] on span "Send" at bounding box center [664, 347] width 12 height 8
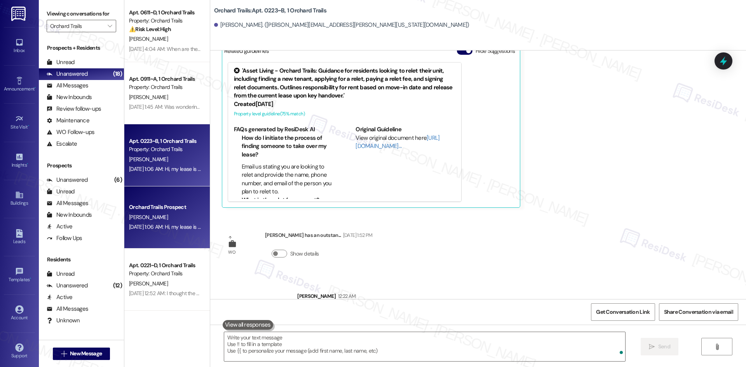
scroll to position [1147, 0]
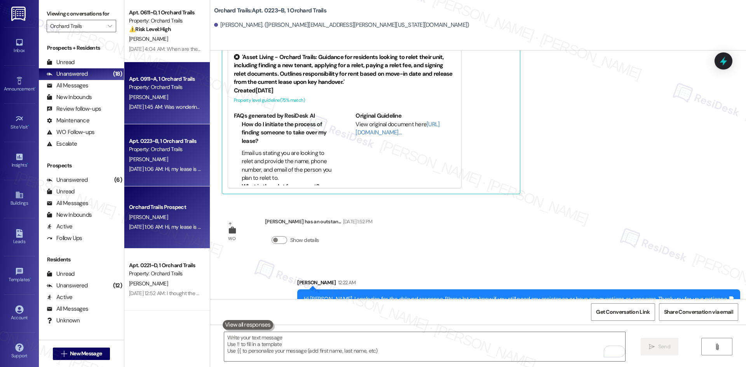
click at [180, 89] on div "Property: Orchard Trails" at bounding box center [165, 87] width 72 height 8
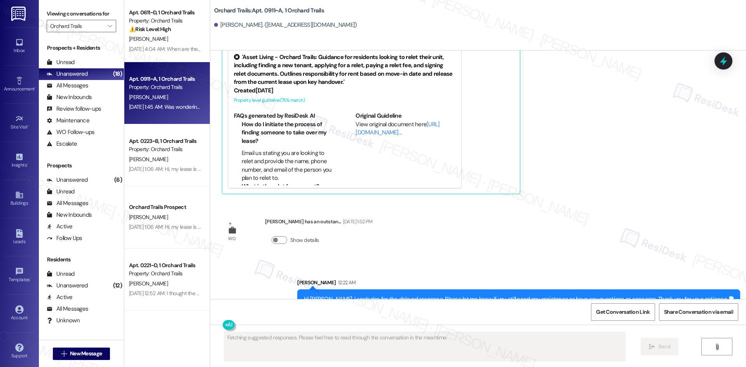
scroll to position [16, 0]
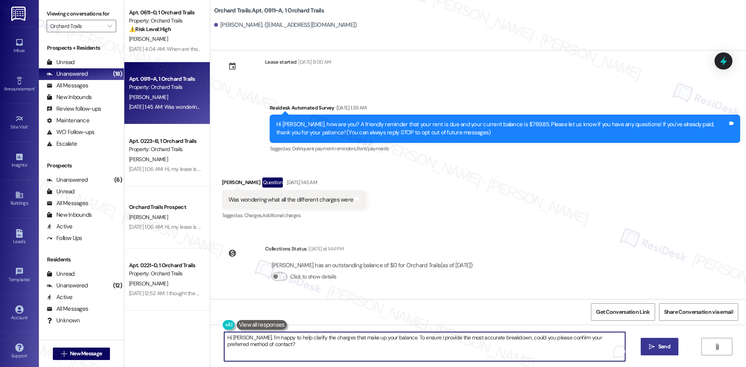
click at [449, 345] on textarea "Hi [PERSON_NAME], I'm happy to help clarify the charges that make up your balan…" at bounding box center [424, 346] width 401 height 29
paste textarea "{{first_name}}, I apologize for the delayed response. Please let me know if you…"
type textarea "Hi {{first_name}}, I apologize for the delayed response. Please let me know if …"
click at [660, 352] on button " Send" at bounding box center [660, 346] width 38 height 17
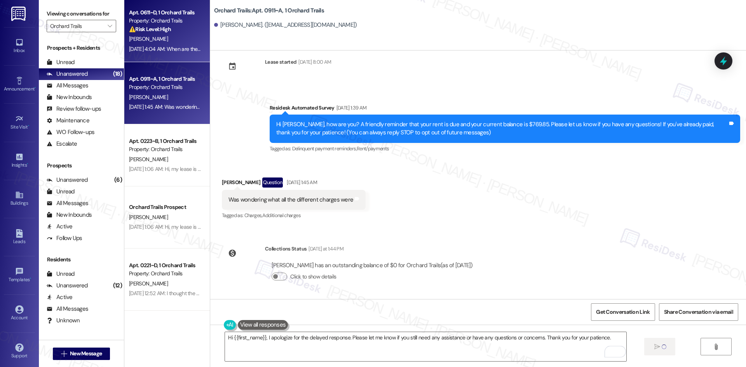
click at [163, 35] on div "[PERSON_NAME]" at bounding box center [164, 39] width 73 height 10
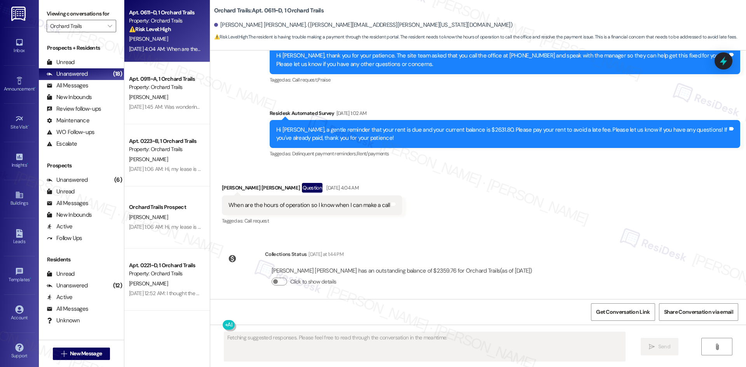
scroll to position [1890, 0]
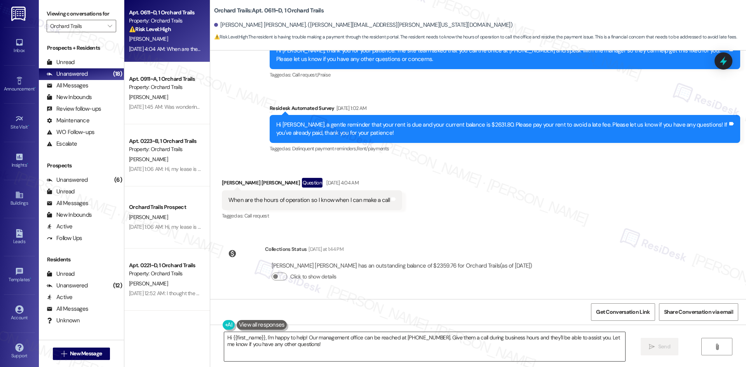
click at [389, 349] on textarea "Hi {{first_name}}, I'm happy to help! Our management office can be reached at […" at bounding box center [424, 346] width 401 height 29
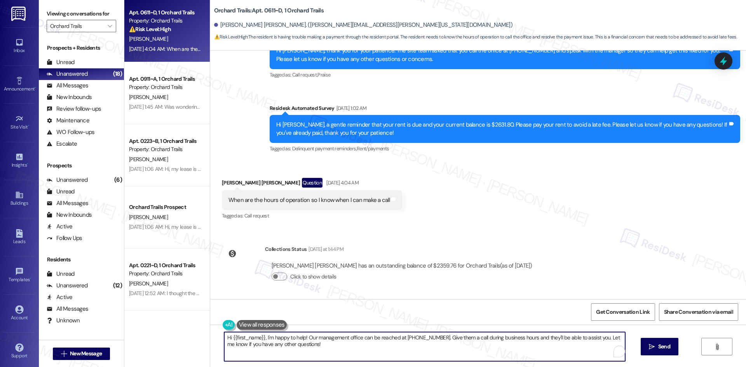
paste textarea "apologize for the delayed response. Please let me know if you still need any as…"
type textarea "Hi {{first_name}}, I apologize for the delayed response. Please let me know if …"
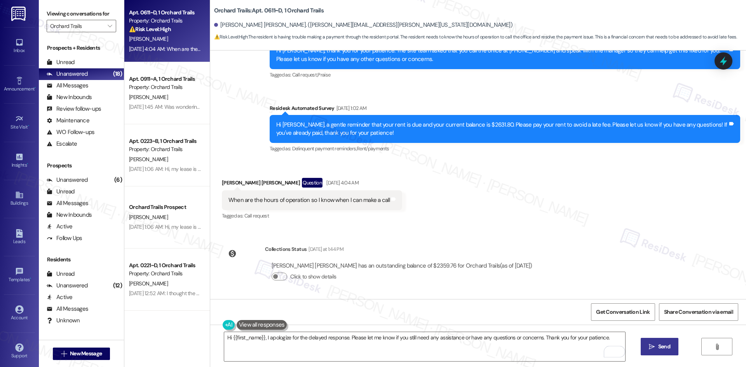
click at [658, 349] on span "Send" at bounding box center [664, 347] width 12 height 8
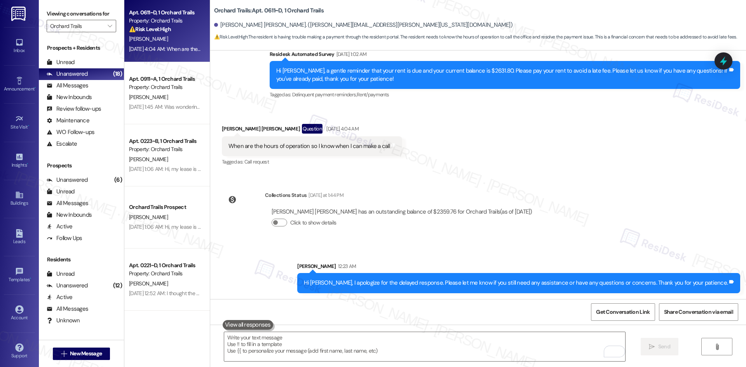
scroll to position [1944, 0]
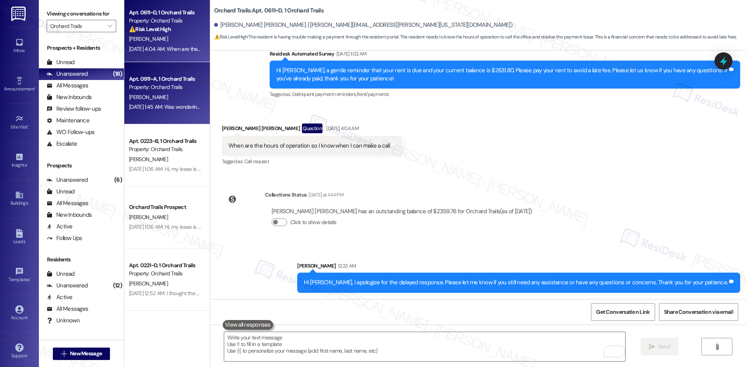
click at [165, 94] on div "[PERSON_NAME]" at bounding box center [164, 98] width 73 height 10
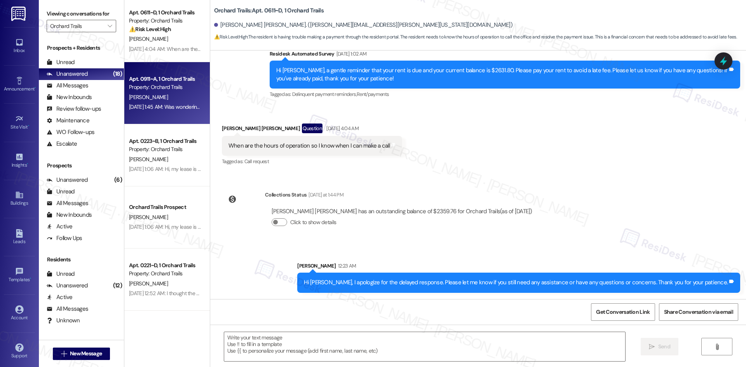
type textarea "Fetching suggested responses. Please feel free to read through the conversation…"
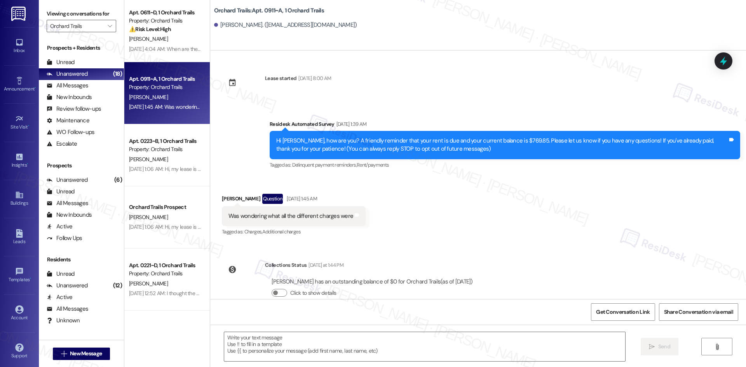
type textarea "Fetching suggested responses. Please feel free to read through the conversation…"
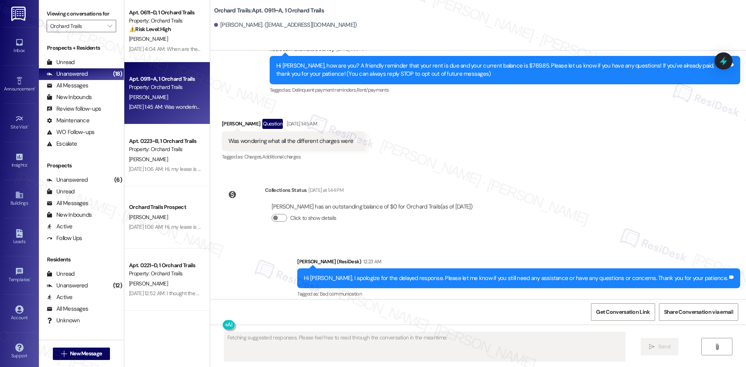
scroll to position [82, 0]
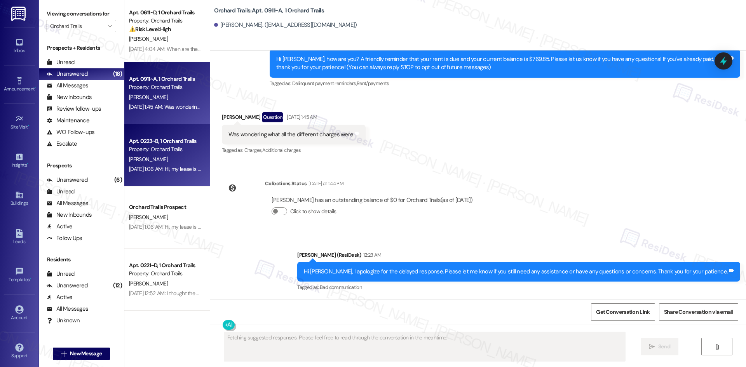
click at [145, 170] on div "Sep 03, 2025 at 1:06 AM: Hi, my lease is actually taken over and I was told tha…" at bounding box center [277, 169] width 297 height 7
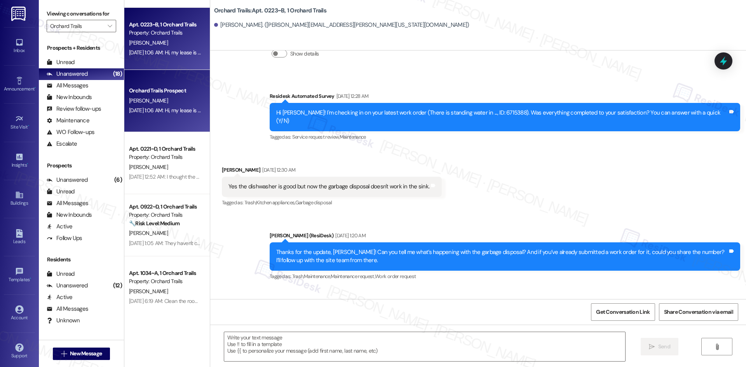
scroll to position [561, 0]
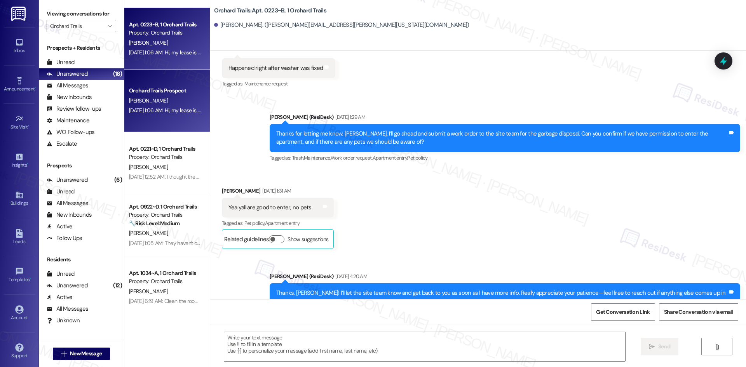
type textarea "Fetching suggested responses. Please feel free to read through the conversation…"
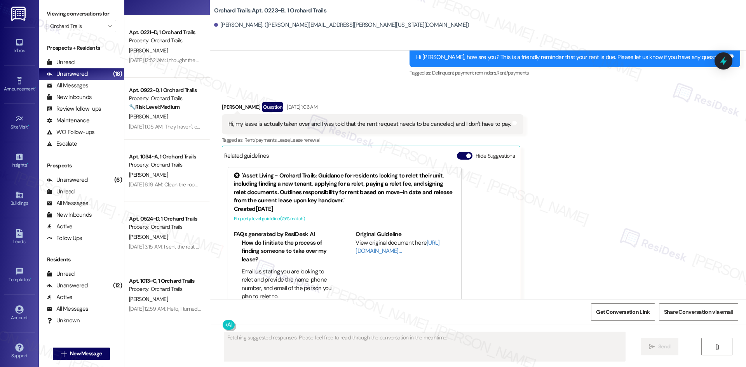
scroll to position [1031, 0]
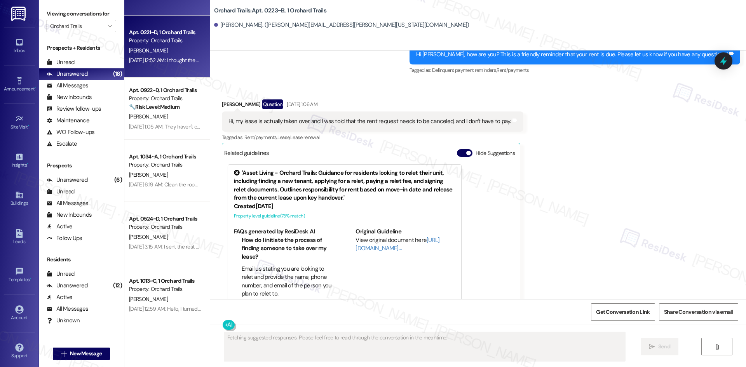
click at [152, 77] on div "Apt. 0221~D, 1 Orchard Trails Property: Orchard Trails S. Rosario-Mccabe Sep 03…" at bounding box center [167, 47] width 86 height 62
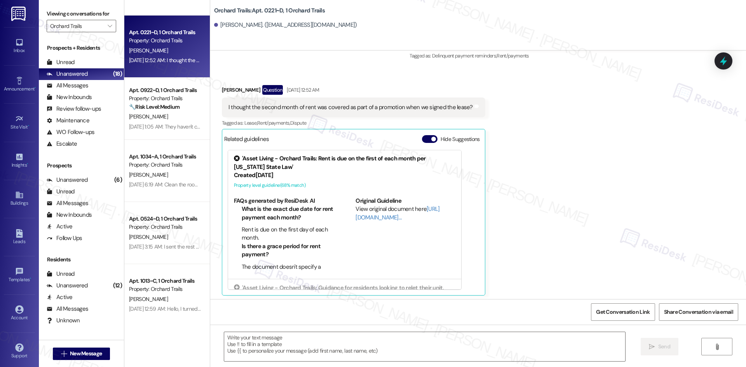
scroll to position [177, 0]
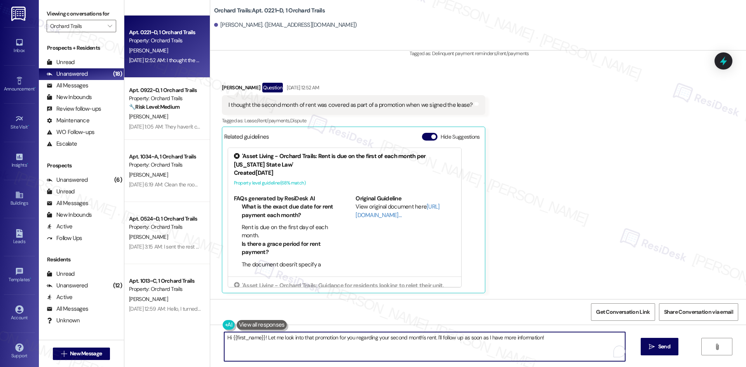
click at [397, 348] on textarea "Hi {{first_name}}! Let me look into that promotion for you regarding your secon…" at bounding box center [424, 346] width 401 height 29
paste textarea ", I apologize for the delayed response. Please let me know if you still need an…"
click at [487, 354] on textarea "Hi {{first_name}}, I apologize for the delayed response. Please let me know if …" at bounding box center [424, 346] width 401 height 29
paste textarea "To enrich screen reader interactions, please activate Accessibility in Grammarl…"
type textarea "Hi {{first_name}}, I apologize for the delayed response. Please let me know if …"
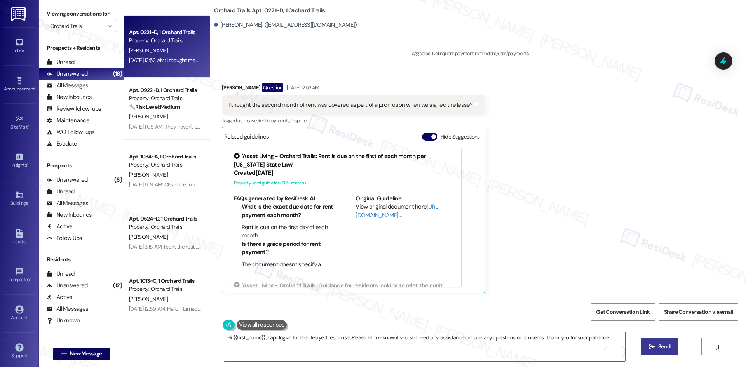
click at [658, 348] on span "Send" at bounding box center [664, 347] width 12 height 8
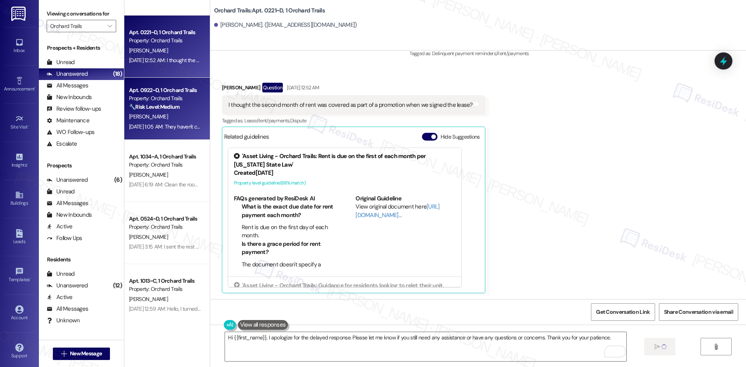
click at [161, 128] on div "Sep 13, 2025 at 1:05 AM: They haven't completed the most recent one Sep 13, 202…" at bounding box center [197, 126] width 137 height 7
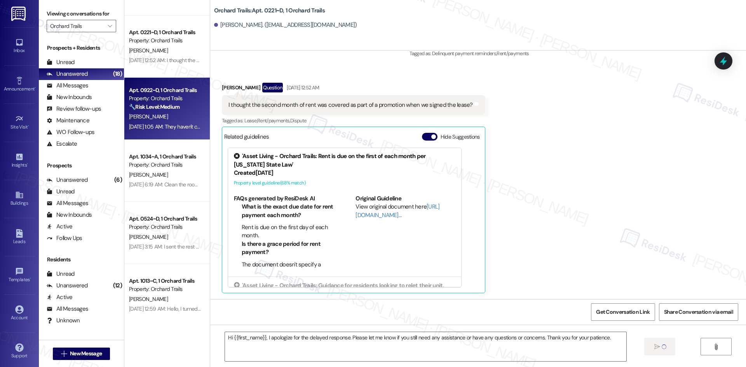
type textarea "Fetching suggested responses. Please feel free to read through the conversation…"
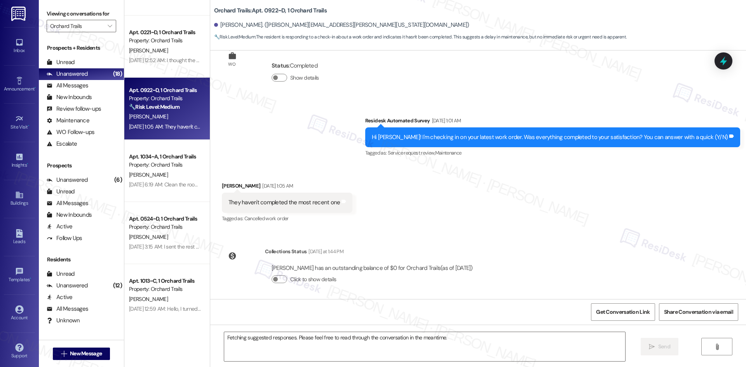
scroll to position [378, 0]
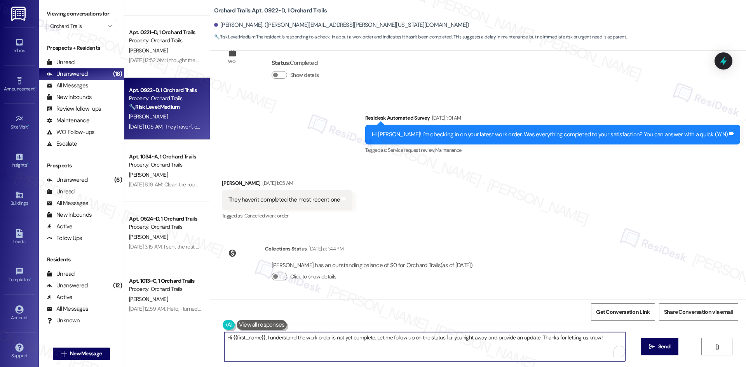
paste textarea "apologize for the delayed response. Please let me know if you still need any as…"
type textarea "Hi {{first_name}}, I apologize for the delayed response. Please let me know if …"
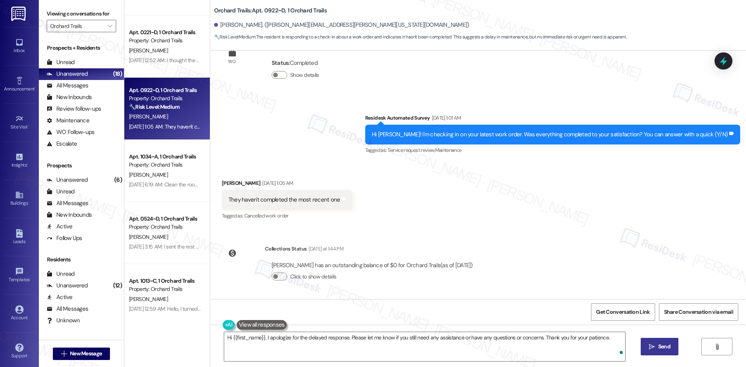
click at [676, 349] on button " Send" at bounding box center [660, 346] width 38 height 17
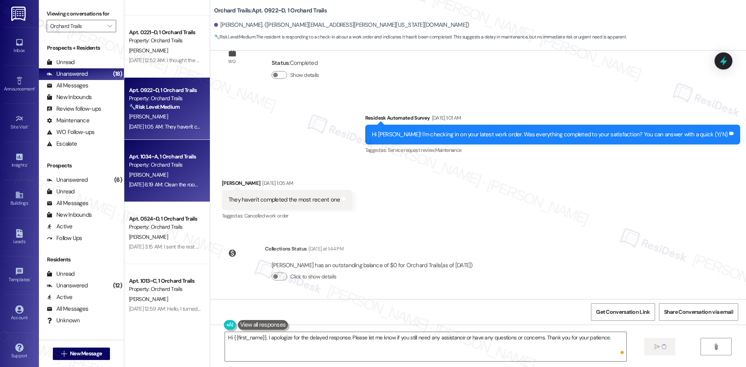
click at [164, 183] on div "Sep 06, 2025 at 6:19 AM: Clean the room before new residence get there Sep 06, …" at bounding box center [200, 184] width 143 height 7
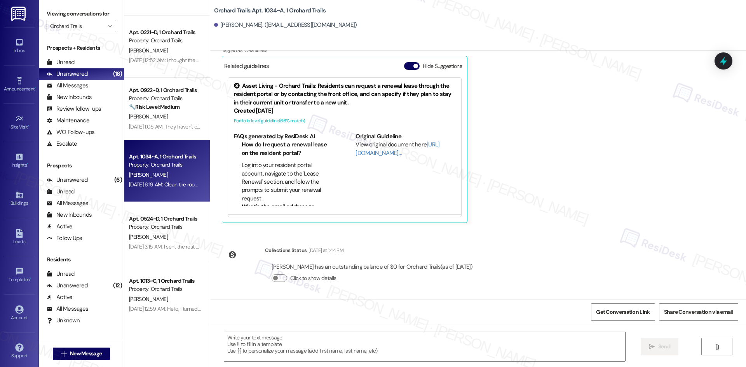
scroll to position [197, 0]
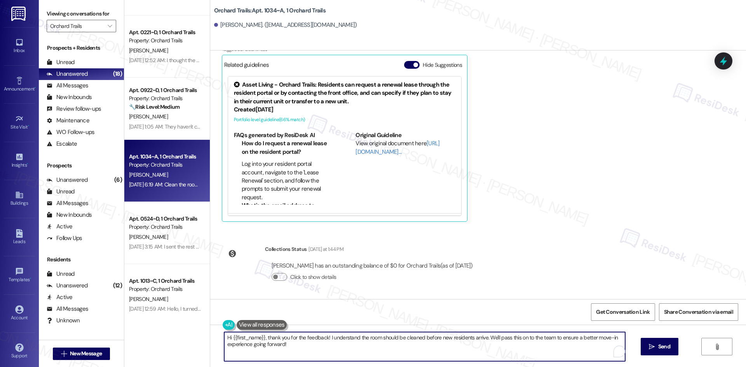
click at [449, 348] on textarea "Hi {{first_name}}, thank you for the feedback! I understand the room should be …" at bounding box center [424, 346] width 401 height 29
paste textarea "I apologize for the delayed response. Please let me know if you still need any …"
type textarea "Hi {{first_name}}, I apologize for the delayed response. Please let me know if …"
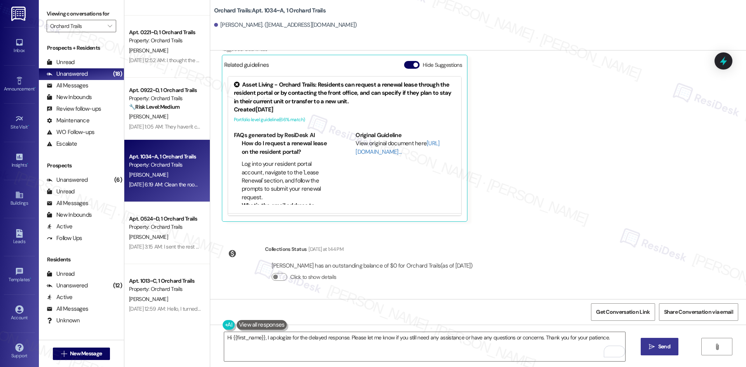
drag, startPoint x: 659, startPoint y: 346, endPoint x: 656, endPoint y: 344, distance: 4.0
click at [659, 344] on span "Send" at bounding box center [664, 347] width 12 height 8
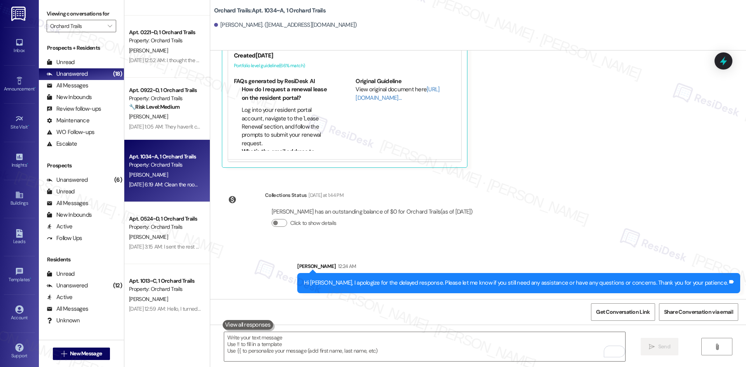
scroll to position [251, 0]
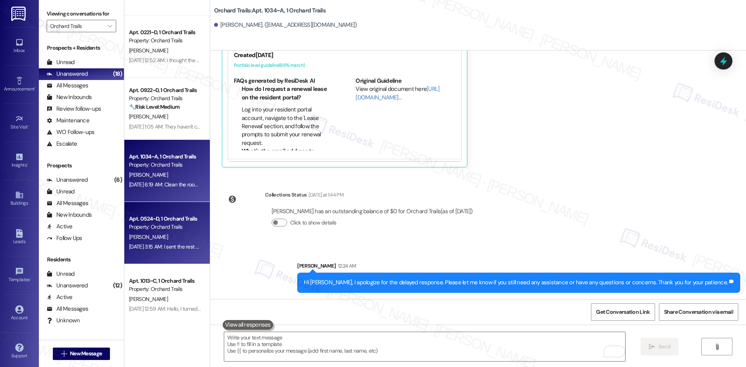
click at [158, 240] on div "[PERSON_NAME]" at bounding box center [164, 237] width 73 height 10
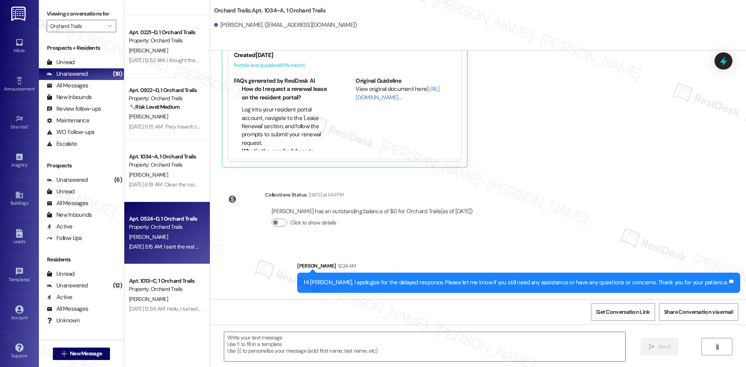
type textarea "Fetching suggested responses. Please feel free to read through the conversation…"
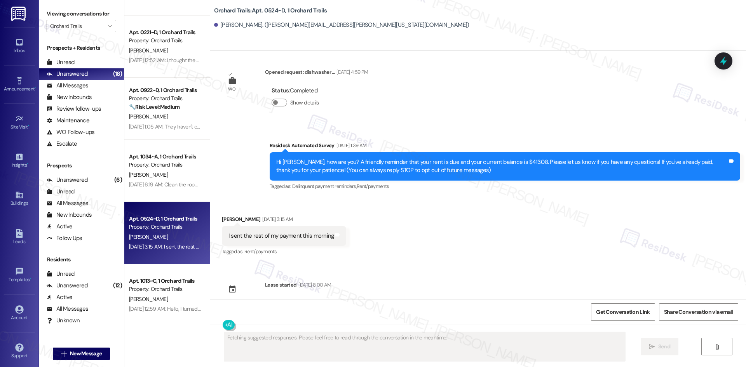
scroll to position [17, 0]
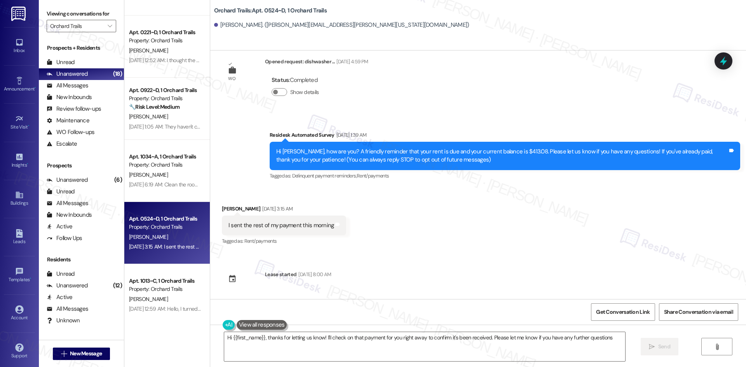
type textarea "Hi {{first_name}}, thanks for letting us know! I'll check on that payment for y…"
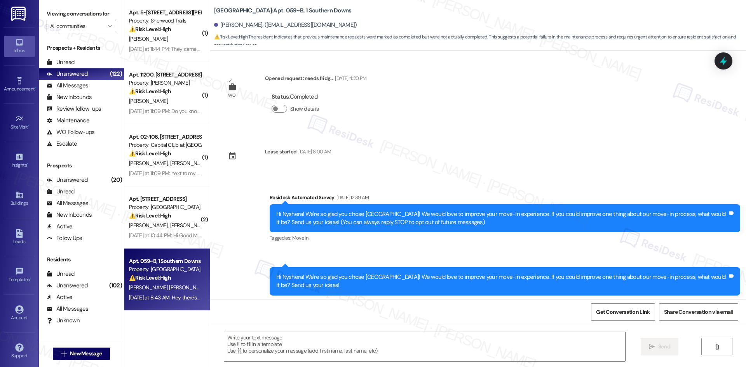
scroll to position [1094, 0]
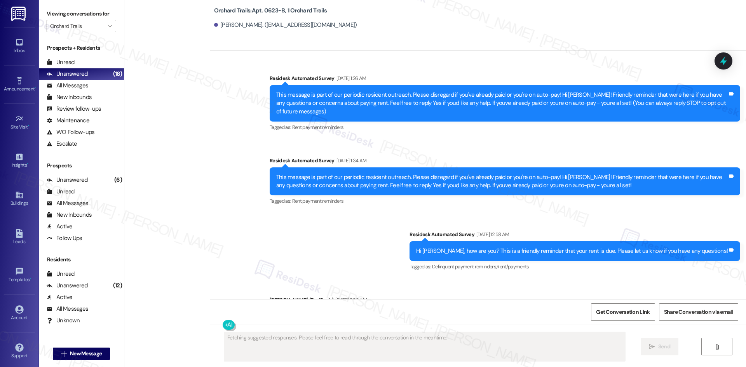
scroll to position [1234, 0]
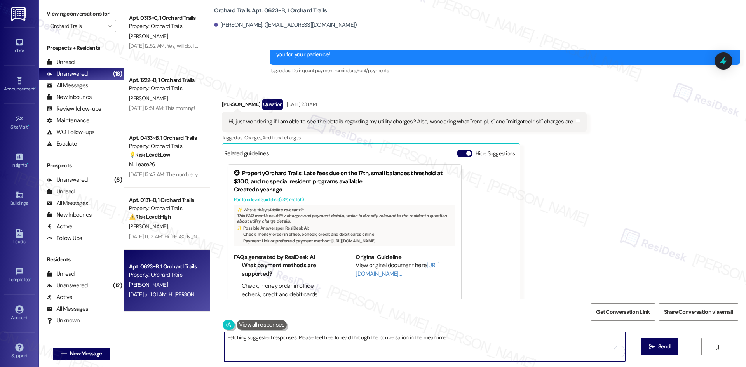
click at [375, 343] on textarea "Hi {{first_name}}, thanks for reaching out! I'll look into the details of your …" at bounding box center [424, 346] width 401 height 29
paste textarea "I apologize for the delayed response. Please let me know if you still need any …"
type textarea "Hi {{first_name}}, I apologize for the delayed response. Please let me know if …"
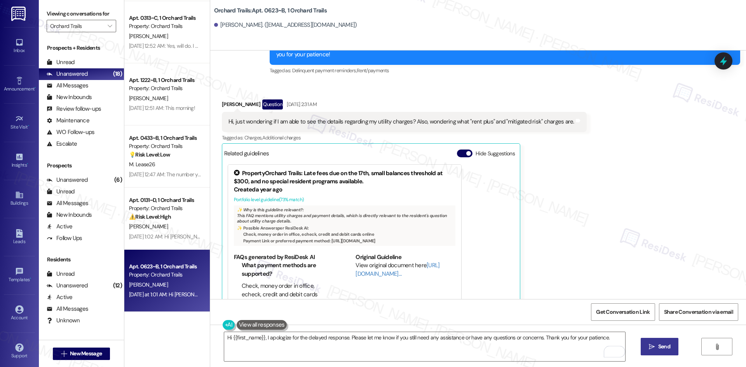
click at [655, 349] on span " Send" at bounding box center [660, 347] width 24 height 8
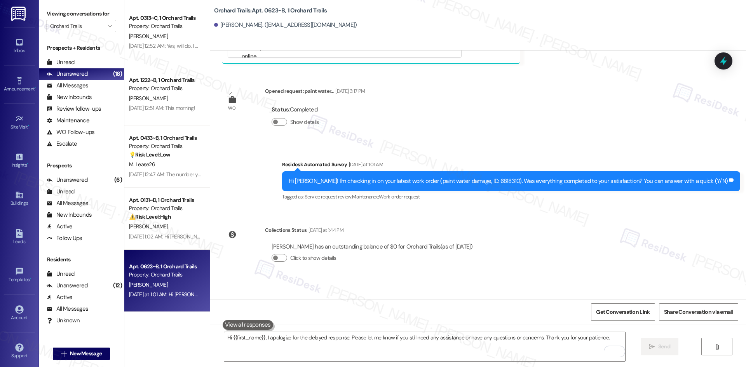
scroll to position [1482, 0]
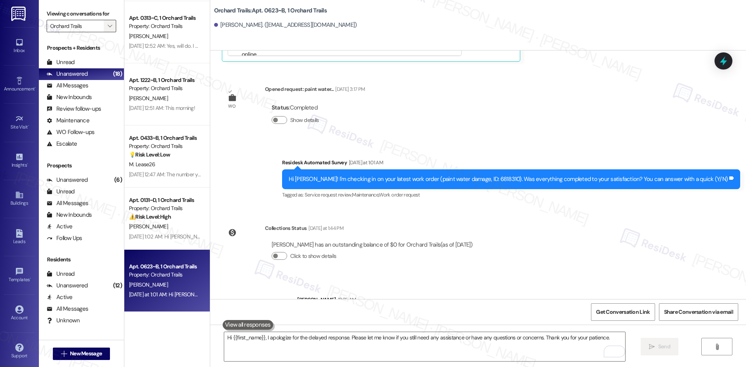
click at [108, 29] on icon "" at bounding box center [110, 26] width 4 height 6
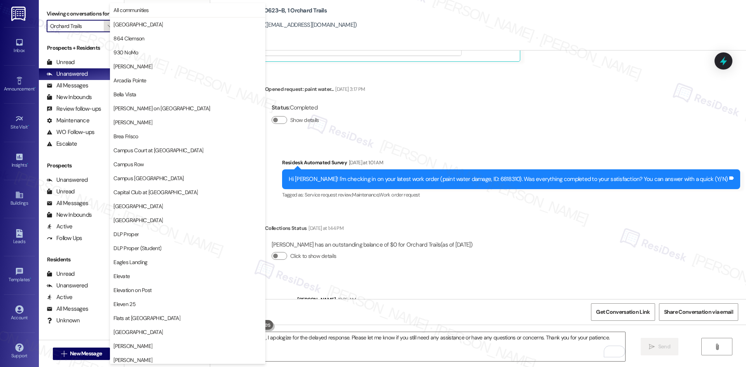
scroll to position [406, 0]
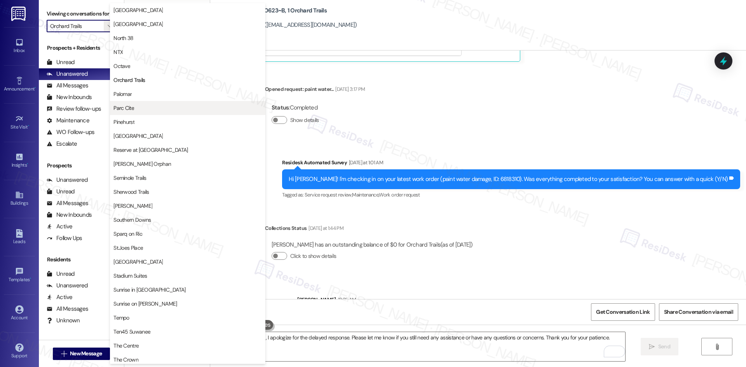
click at [170, 108] on span "Parc Cite" at bounding box center [187, 108] width 148 height 8
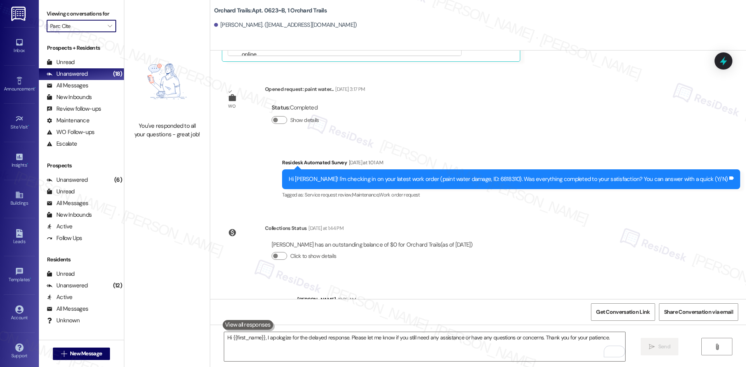
click at [89, 27] on input "Parc Cite" at bounding box center [77, 26] width 54 height 12
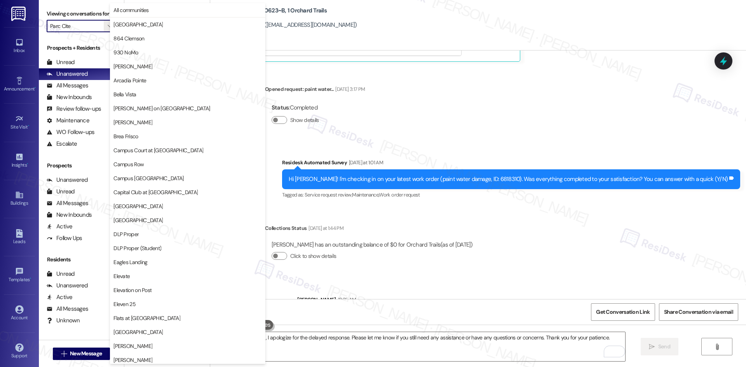
scroll to position [406, 0]
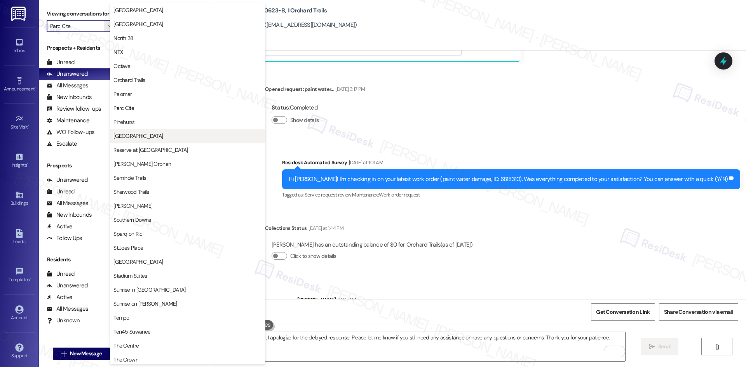
click at [171, 135] on span "[GEOGRAPHIC_DATA]" at bounding box center [187, 136] width 148 height 8
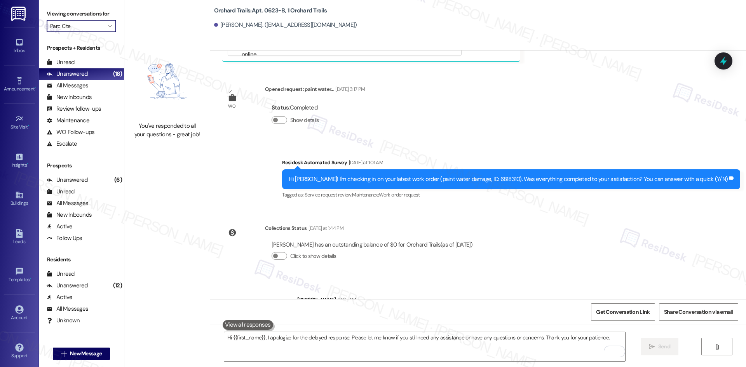
type input "[GEOGRAPHIC_DATA]"
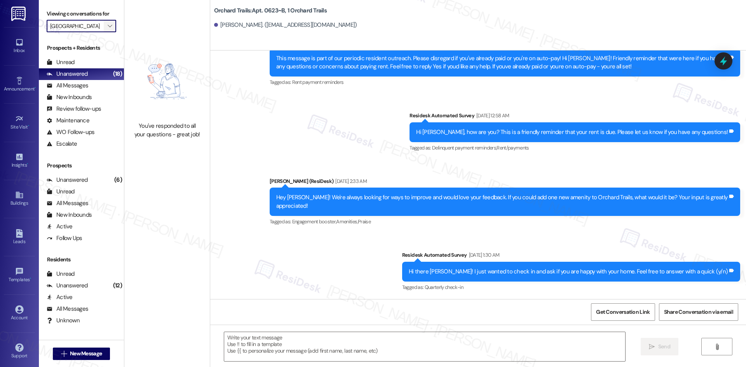
click at [108, 24] on icon "" at bounding box center [110, 26] width 4 height 6
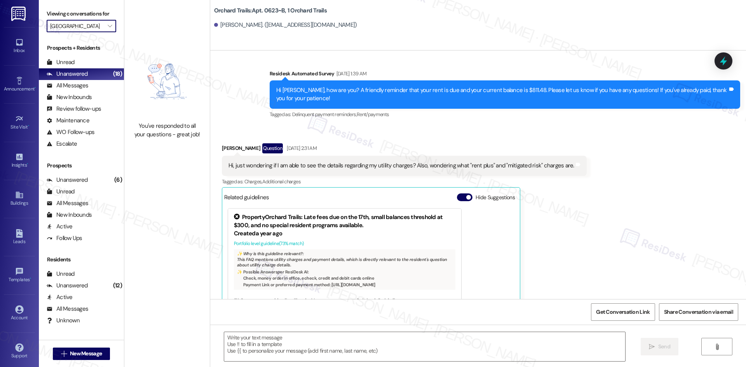
scroll to position [1217, 0]
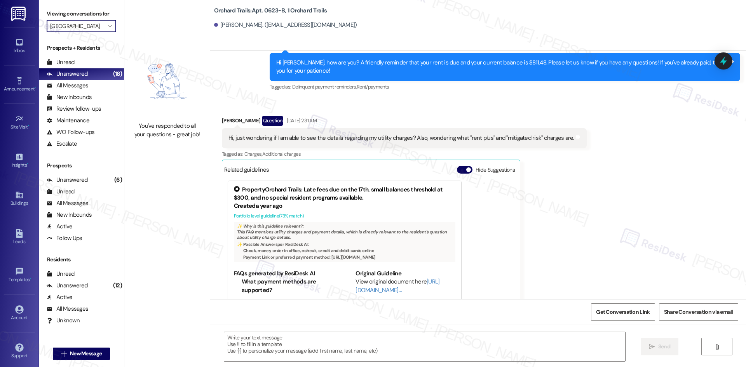
type textarea "Fetching suggested responses. Please feel free to read through the conversation…"
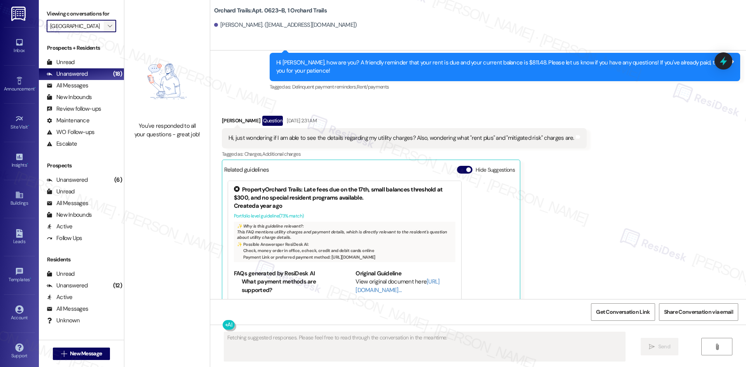
click at [108, 25] on icon "" at bounding box center [110, 26] width 4 height 6
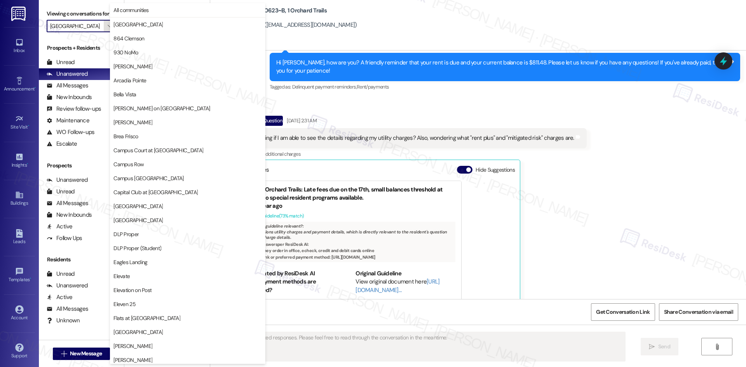
scroll to position [406, 0]
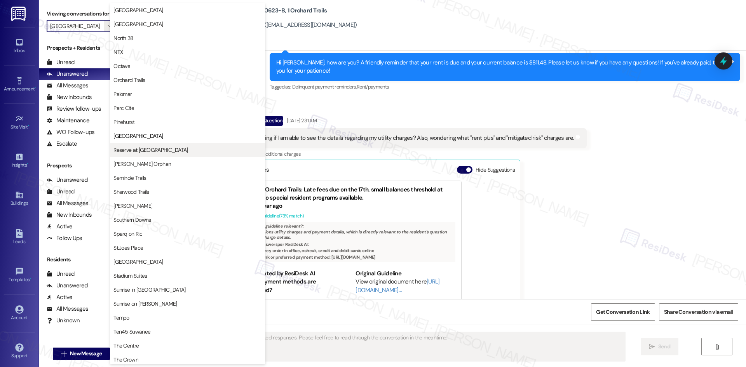
click at [168, 149] on span "Reserve at [GEOGRAPHIC_DATA]" at bounding box center [187, 150] width 148 height 8
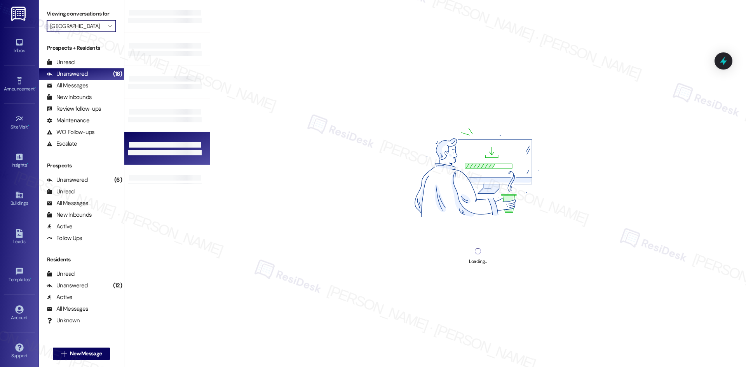
type input "Reserve at [GEOGRAPHIC_DATA]"
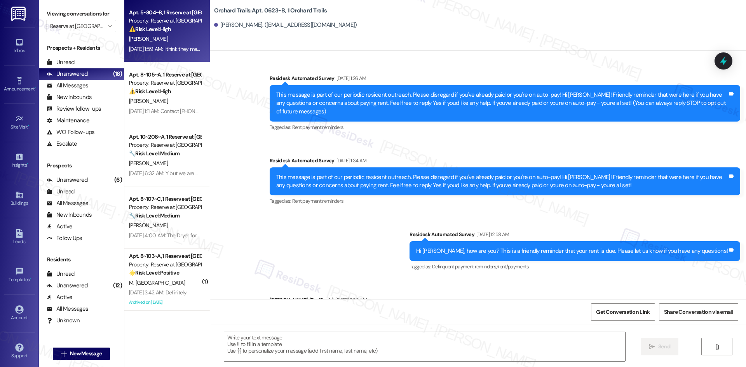
click at [166, 35] on div "[PERSON_NAME]" at bounding box center [164, 39] width 73 height 10
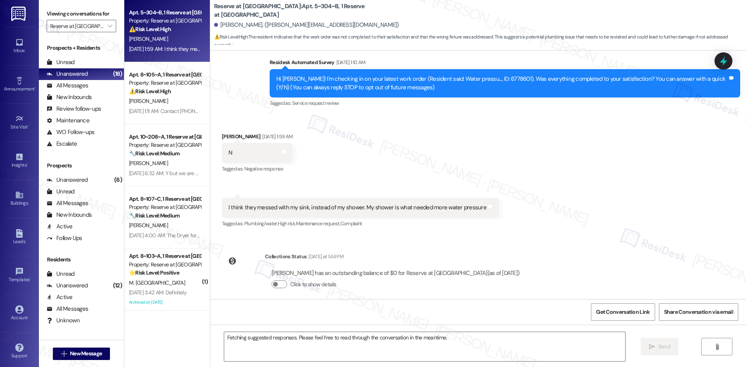
scroll to position [85, 0]
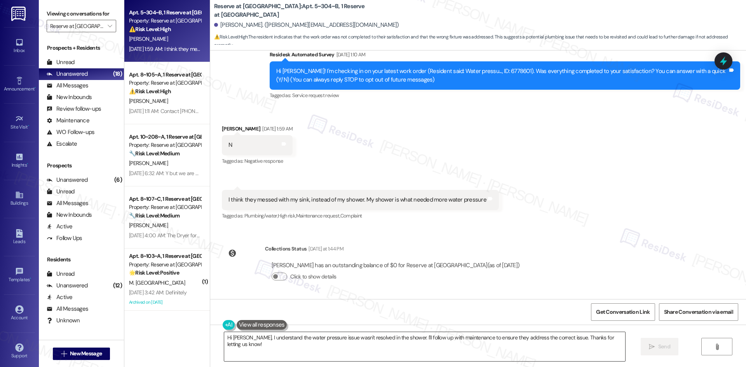
click at [403, 340] on textarea "Hi [PERSON_NAME], I understand the water pressure issue wasn't resolved in the …" at bounding box center [424, 346] width 401 height 29
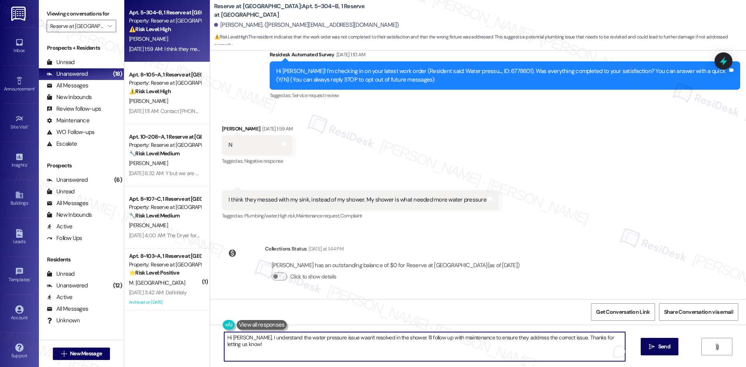
paste textarea "{{first_name}}, I apologize for the delayed response. Please let me know if you…"
type textarea "Hi {{first_name}}, I apologize for the delayed response. Please let me know if …"
click at [653, 350] on span " Send" at bounding box center [660, 347] width 24 height 8
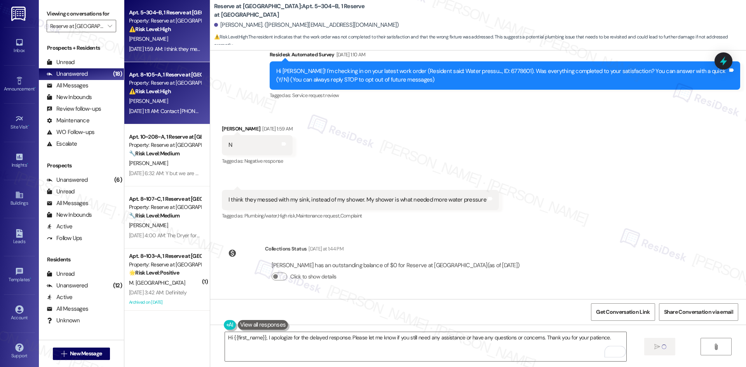
click at [178, 109] on div "[DATE] 1:11 AM: Contact [PHONE_NUMBER] [DATE] 1:11 AM: Contact [PHONE_NUMBER]" at bounding box center [175, 111] width 93 height 7
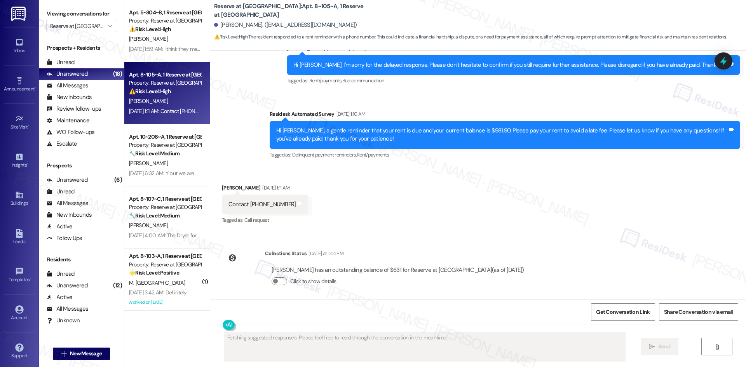
scroll to position [437, 0]
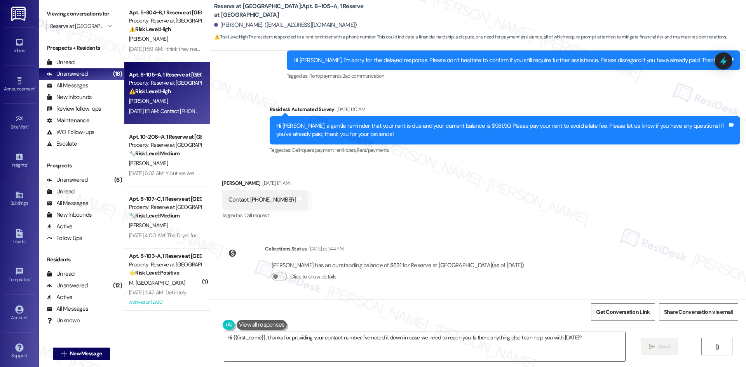
click at [399, 344] on textarea "Hi {{first_name}}, thanks for providing your contact number. I've noted it down…" at bounding box center [424, 346] width 401 height 29
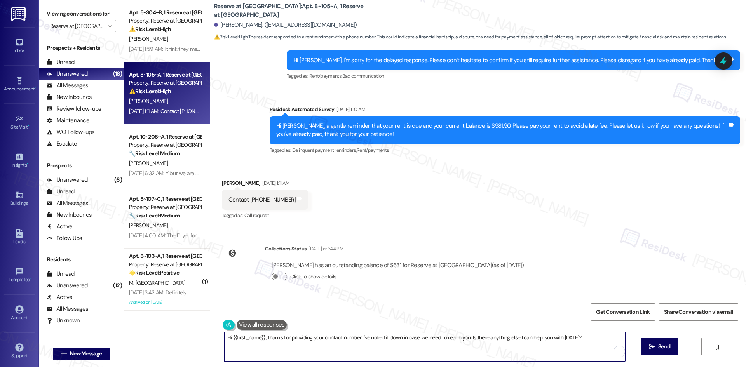
paste textarea "I apologize for the delayed response. Please let me know if you still need any …"
type textarea "Hi {{first_name}}, I apologize for the delayed response. Please let me know if …"
click at [652, 348] on icon "" at bounding box center [652, 347] width 6 height 6
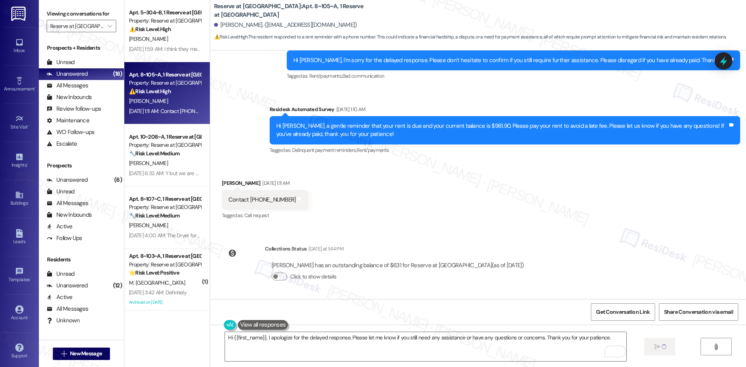
click at [453, 192] on div "Received via SMS [PERSON_NAME] [DATE] 1:11 AM Contact [PHONE_NUMBER] Tags and n…" at bounding box center [478, 195] width 536 height 66
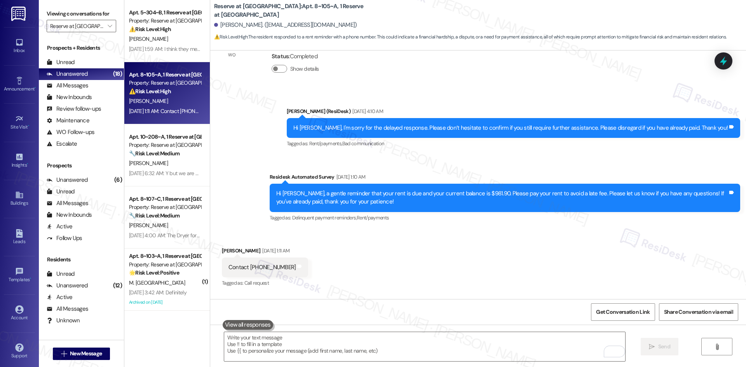
scroll to position [365, 0]
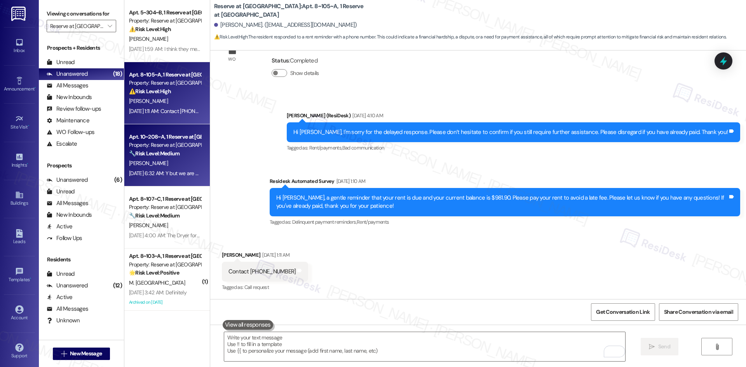
click at [173, 159] on div "[PERSON_NAME]" at bounding box center [164, 164] width 73 height 10
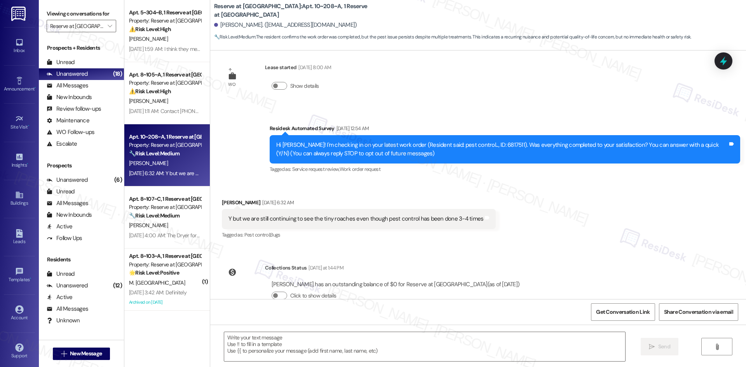
scroll to position [30, 0]
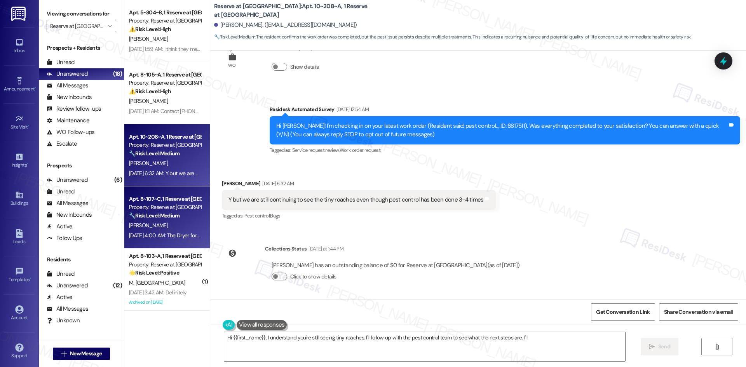
type textarea "Hi {{first_name}}, I understand you're still seeing tiny roaches. I'll follow u…"
click at [164, 223] on div "[PERSON_NAME]" at bounding box center [164, 226] width 73 height 10
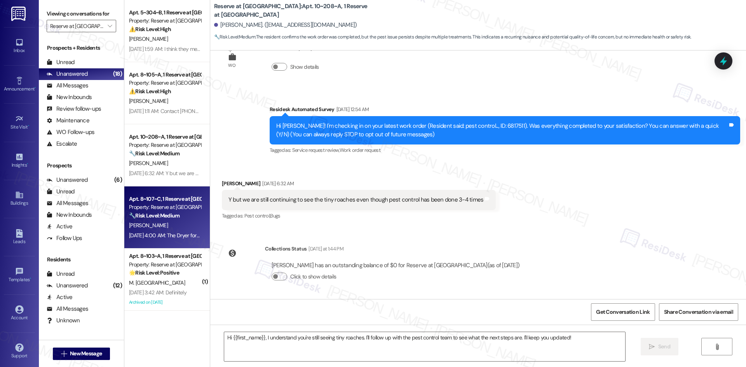
type textarea "Fetching suggested responses. Please feel free to read through the conversation…"
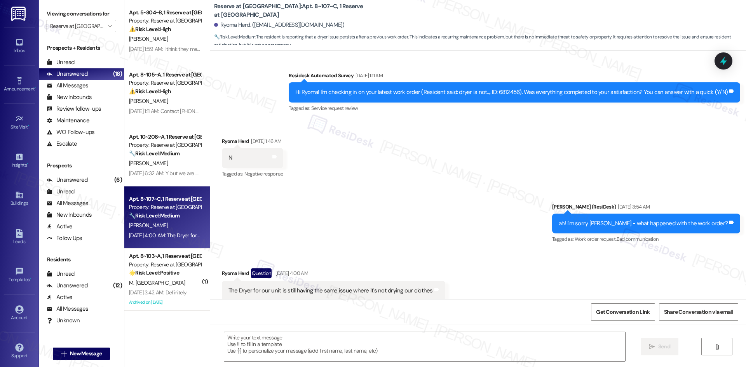
scroll to position [1008, 0]
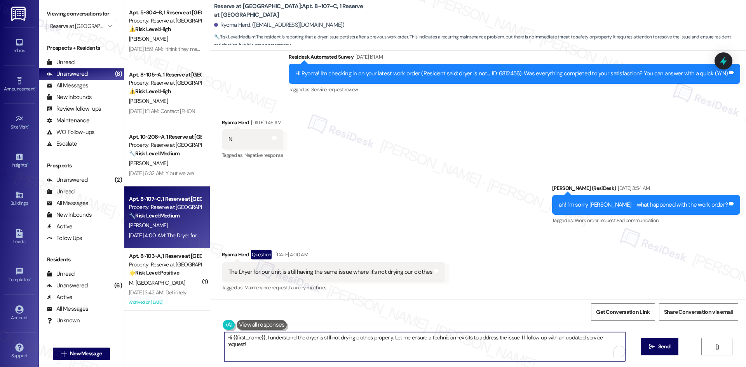
click at [362, 345] on textarea "Hi {{first_name}}, I understand the dryer is still not drying clothes properly.…" at bounding box center [424, 346] width 401 height 29
paste textarea "apologize for the delayed response. Please let me know if you still need any as…"
type textarea "Hi {{first_name}}, I apologize for the delayed response. Please let me know if …"
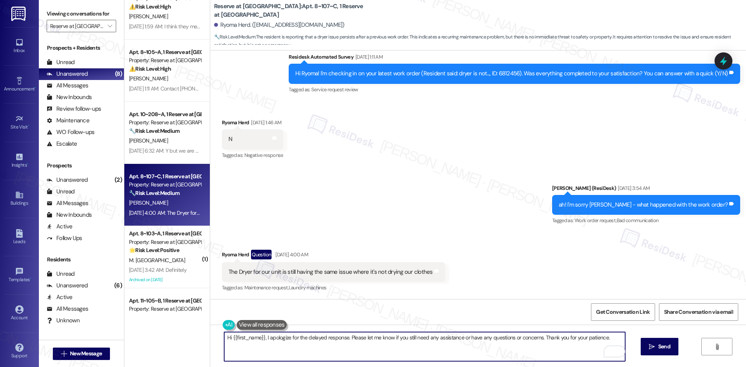
scroll to position [61, 0]
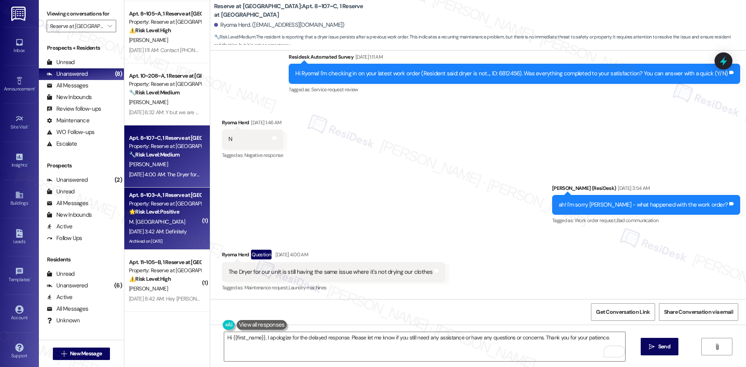
click at [157, 234] on div "Sep 16, 2025 at 3:42 AM: Definitely Sep 16, 2025 at 3:42 AM: Definitely" at bounding box center [158, 231] width 58 height 7
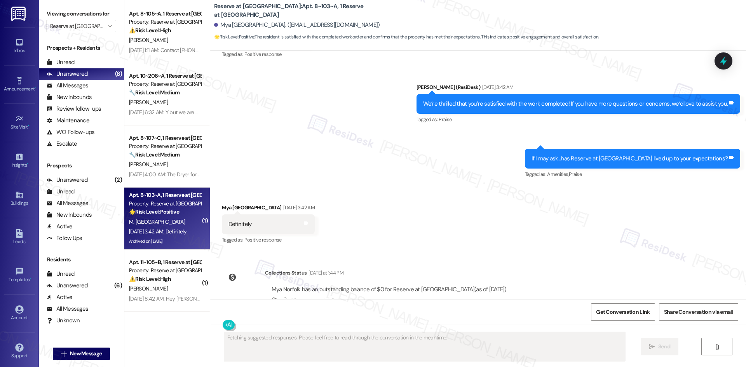
scroll to position [3600, 0]
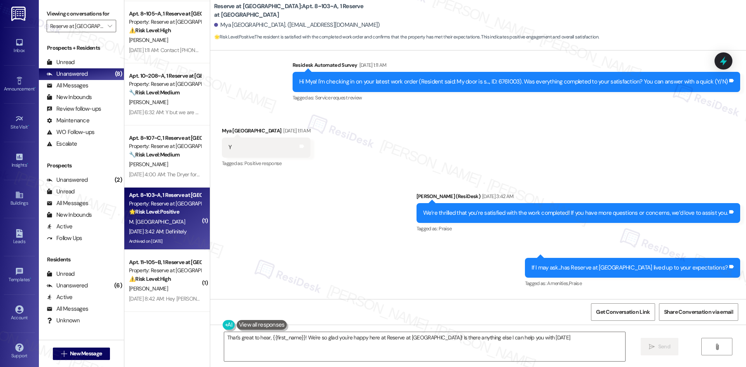
type textarea "That's great to hear, {{first_name}}! We're so glad you're happy here at Reserv…"
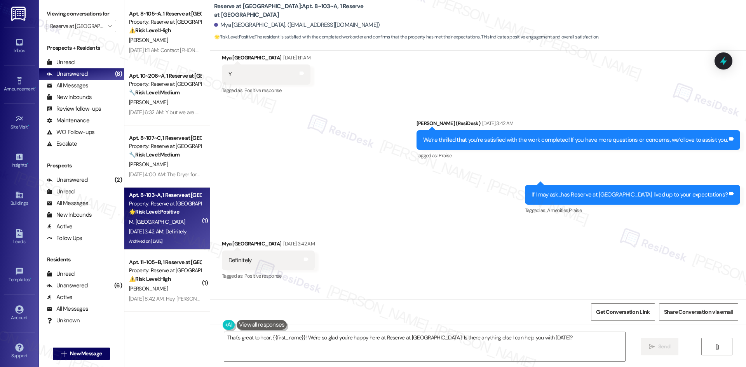
scroll to position [3561, 0]
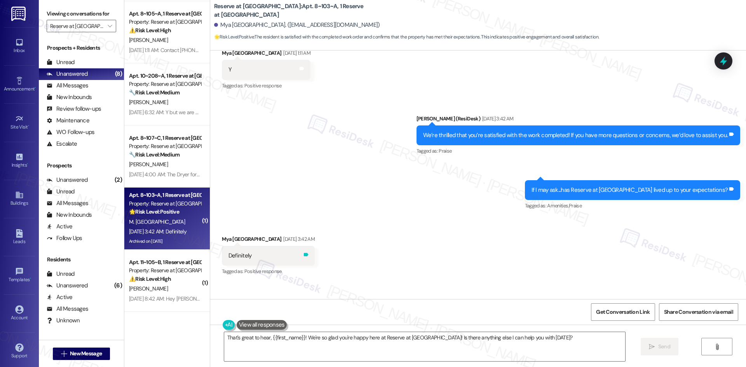
click at [304, 253] on icon at bounding box center [306, 254] width 5 height 3
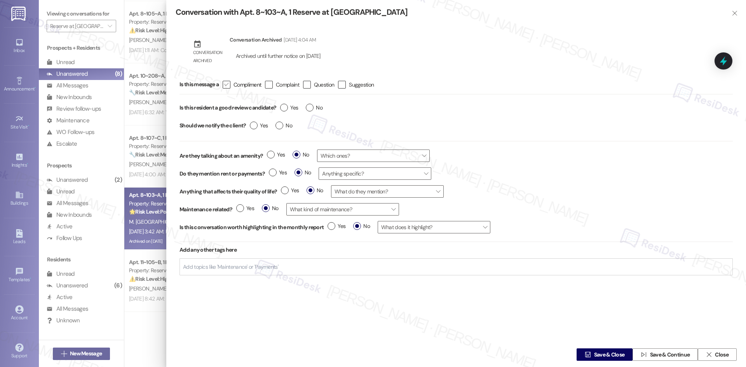
click at [229, 85] on icon "" at bounding box center [226, 84] width 5 height 8
click at [224, 85] on input " Compliment" at bounding box center [221, 84] width 5 height 5
checkbox input "true"
drag, startPoint x: 289, startPoint y: 109, endPoint x: 281, endPoint y: 114, distance: 9.2
click at [289, 108] on span "Yes" at bounding box center [289, 108] width 18 height 8
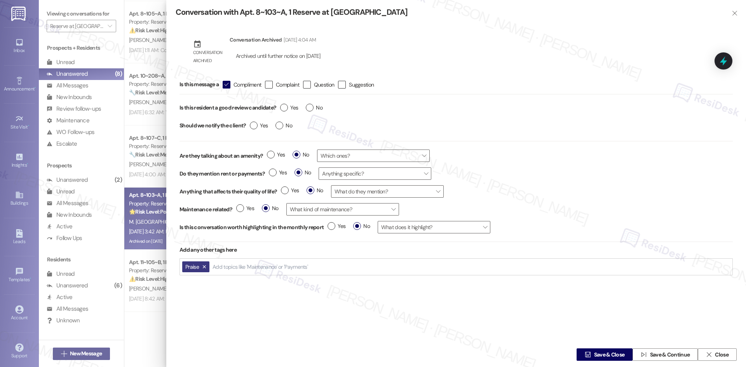
click at [289, 108] on input "Yes" at bounding box center [289, 109] width 18 height 10
radio input "true"
click at [256, 126] on label "Yes" at bounding box center [259, 126] width 18 height 8
click at [256, 126] on input "Yes" at bounding box center [259, 127] width 18 height 10
radio input "true"
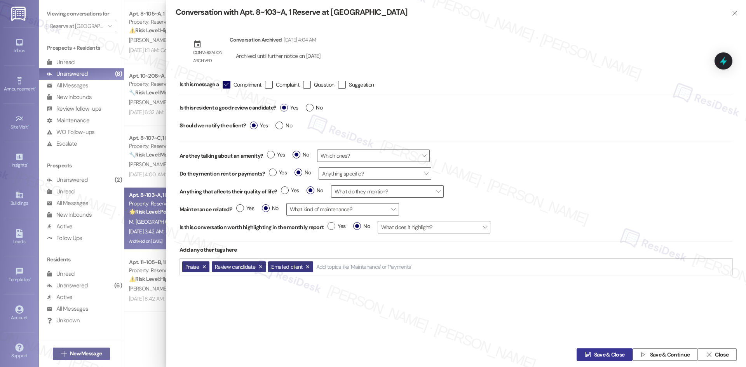
click at [606, 354] on span "Save & Close" at bounding box center [609, 355] width 31 height 8
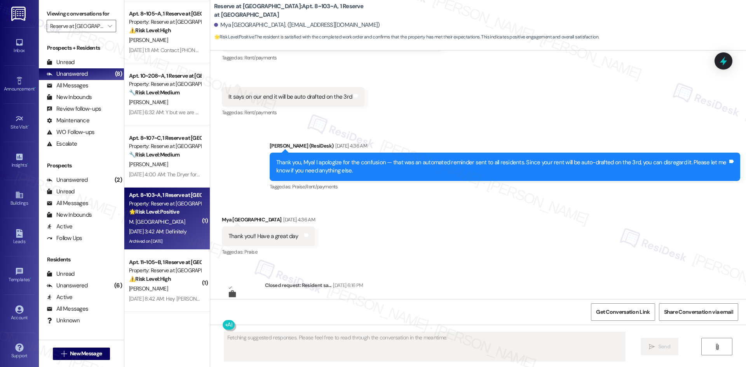
scroll to position [3529, 0]
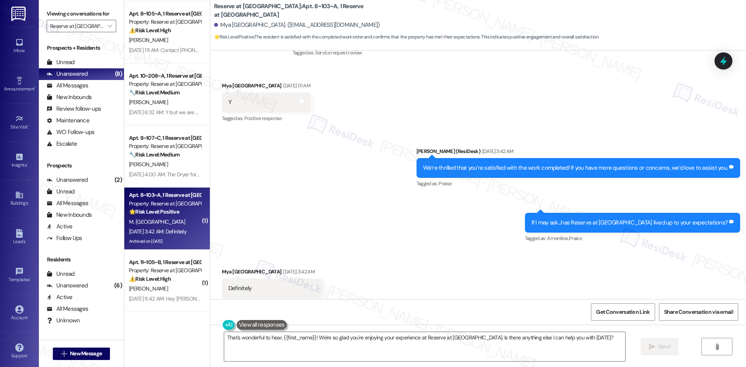
click at [343, 198] on div "Sent via SMS Sarah (ResiDesk) Sep 16, 2025 at 3:42 AM We’re thrilled that you’r…" at bounding box center [478, 190] width 536 height 120
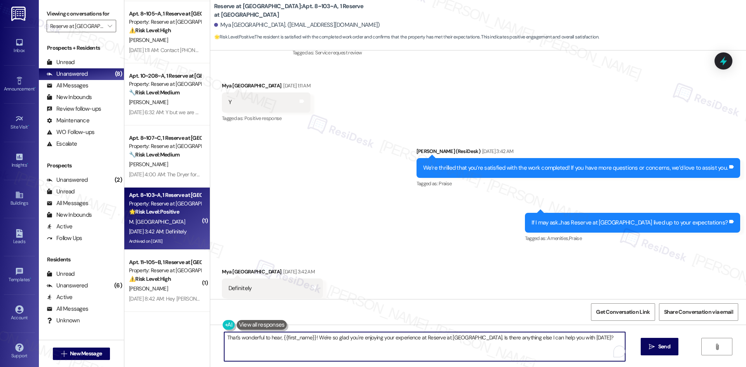
click at [339, 344] on textarea "That's wonderful to hear, {{first_name}}! We're so glad you're enjoying your ex…" at bounding box center [424, 346] width 401 height 29
paste textarea "I'm glad you are satisfied with your home, {{first_name}}! We’d really apprecia…"
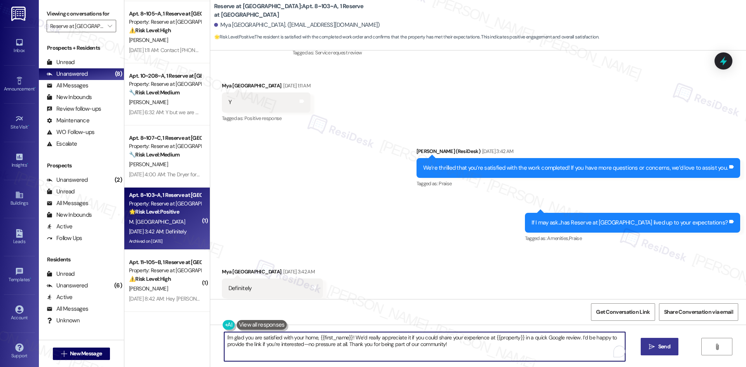
type textarea "I'm glad you are satisfied with your home, {{first_name}}! We’d really apprecia…"
click at [658, 344] on span "Send" at bounding box center [664, 347] width 12 height 8
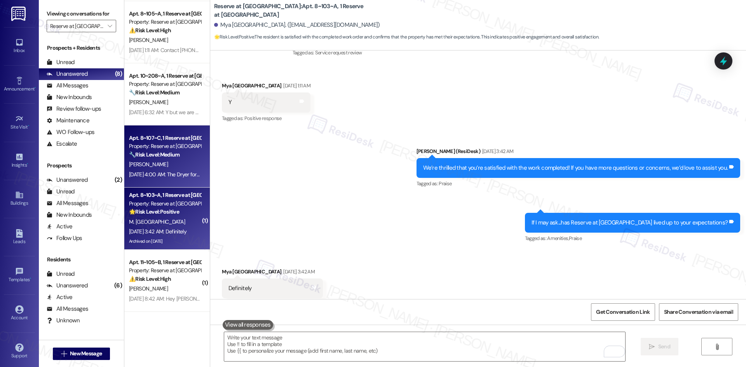
click at [177, 174] on div "Sep 16, 2025 at 4:00 AM: The Dryer for our unit is still having the same issue …" at bounding box center [240, 174] width 222 height 7
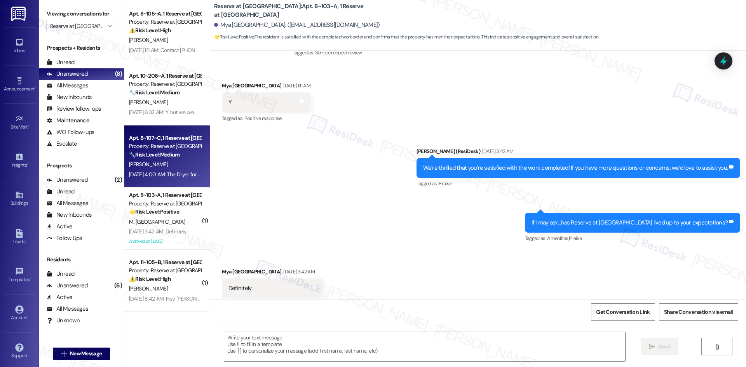
type textarea "Fetching suggested responses. Please feel free to read through the conversation…"
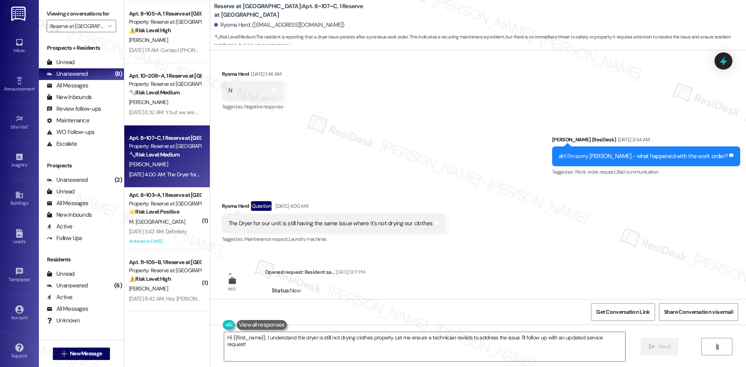
scroll to position [965, 0]
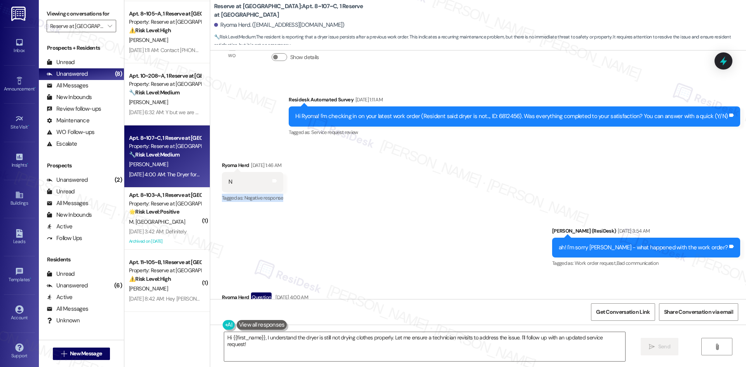
click at [466, 192] on div "Received via SMS Ryoma Herd Sep 13, 2025 at 1:46 AM N Tags and notes Tagged as:…" at bounding box center [478, 177] width 536 height 66
click at [480, 214] on div "Sent via SMS Sarah (ResiDesk) Sep 16, 2025 at 3:54 AM ah! I'm sorry Ryoma - wha…" at bounding box center [478, 242] width 536 height 66
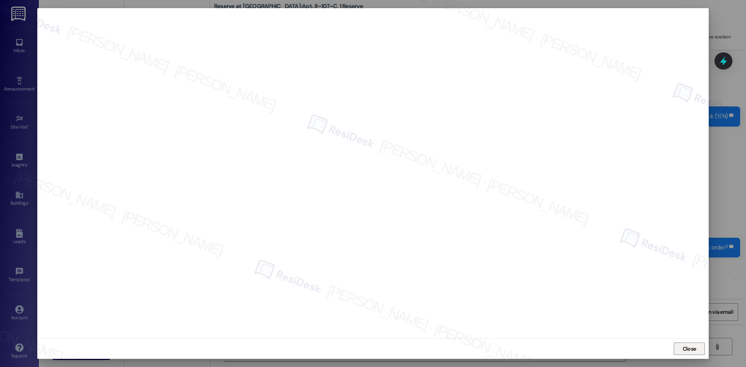
click at [680, 350] on button "Close" at bounding box center [689, 349] width 31 height 12
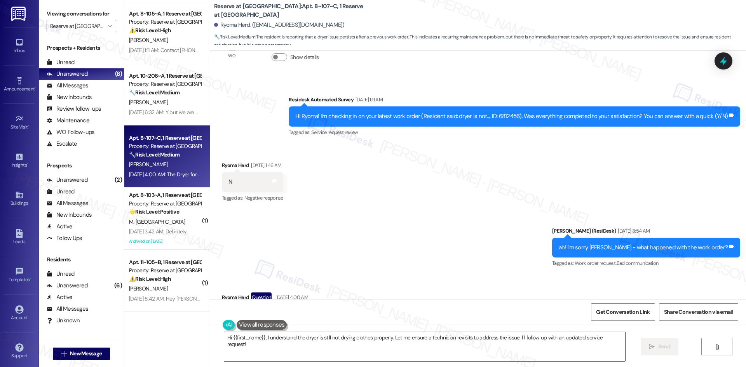
click at [321, 347] on textarea "Hi {{first_name}}, I understand the dryer is still not drying clothes properly.…" at bounding box center [424, 346] width 401 height 29
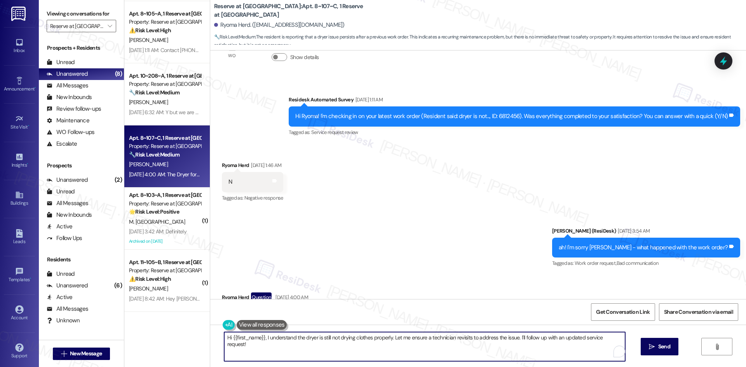
paste textarea "6820570"
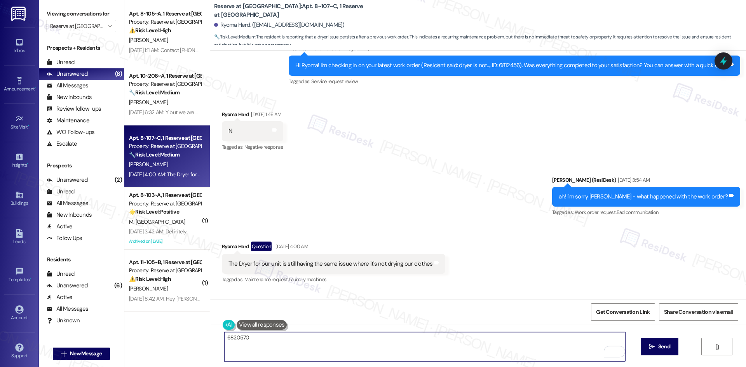
scroll to position [1004, 0]
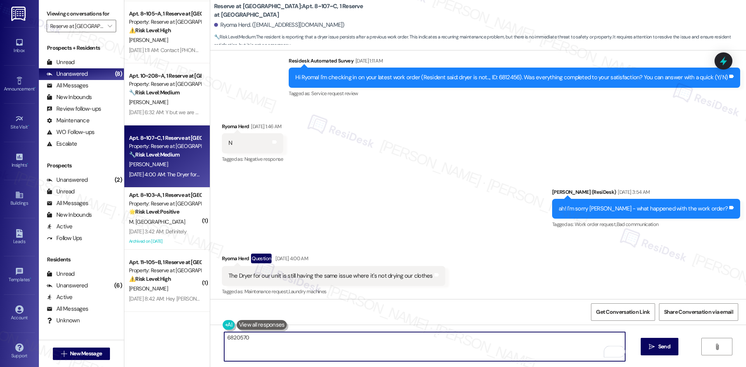
type textarea "6820570"
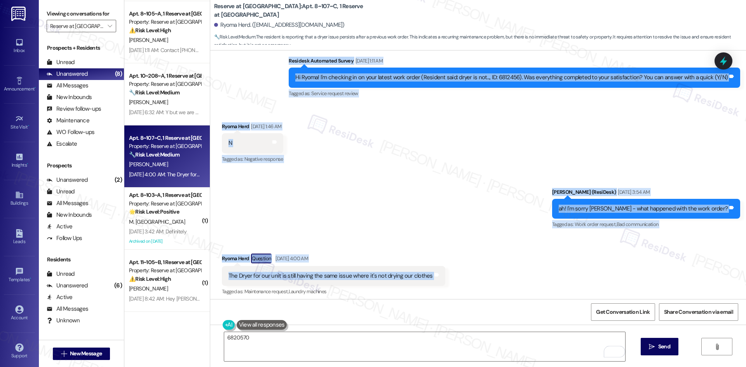
drag, startPoint x: 288, startPoint y: 53, endPoint x: 459, endPoint y: 277, distance: 281.5
click at [459, 277] on div "WO Opened request: Bathroom A ... Aug 25, 2023 at 9:24 PM Status : New Show det…" at bounding box center [478, 175] width 536 height 249
copy div "Residesk Automated Survey Sep 13, 2025 at 1:11 AM Hi Ryoma! I'm checking in on …"
click at [320, 155] on div "Received via SMS Ryoma Herd Sep 13, 2025 at 1:46 AM N Tags and notes Tagged as:…" at bounding box center [478, 138] width 536 height 66
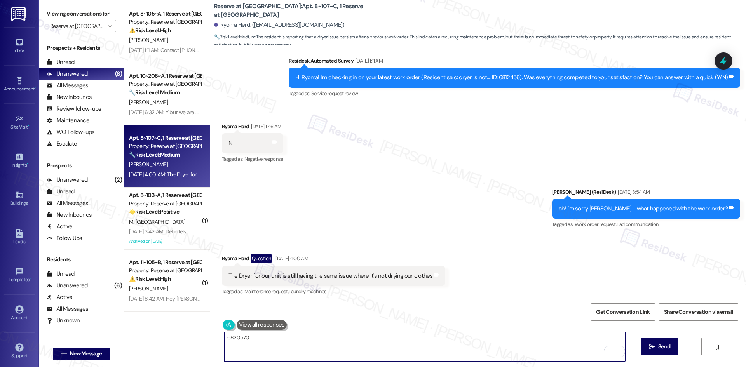
click at [242, 333] on textarea "6820570" at bounding box center [424, 346] width 401 height 29
click at [299, 343] on textarea "6820570" at bounding box center [424, 346] width 401 height 29
click at [236, 339] on textarea "6820570" at bounding box center [424, 346] width 401 height 29
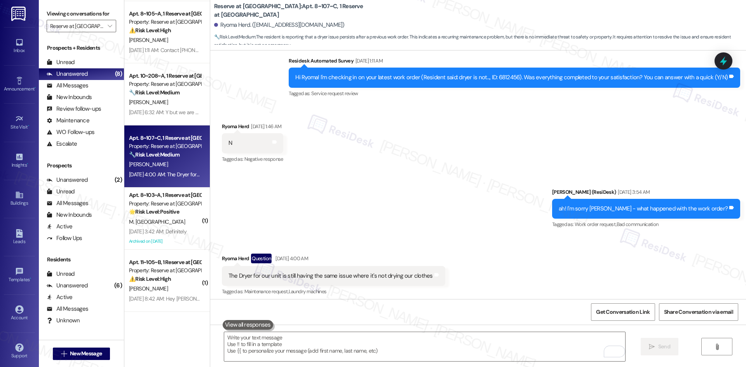
click at [344, 177] on div "Sent via SMS Sarah (ResiDesk) Sep 16, 2025 at 3:54 AM ah! I'm sorry Ryoma - wha…" at bounding box center [478, 204] width 536 height 66
click at [385, 345] on textarea "To enrich screen reader interactions, please activate Accessibility in Grammarl…" at bounding box center [424, 346] width 401 height 29
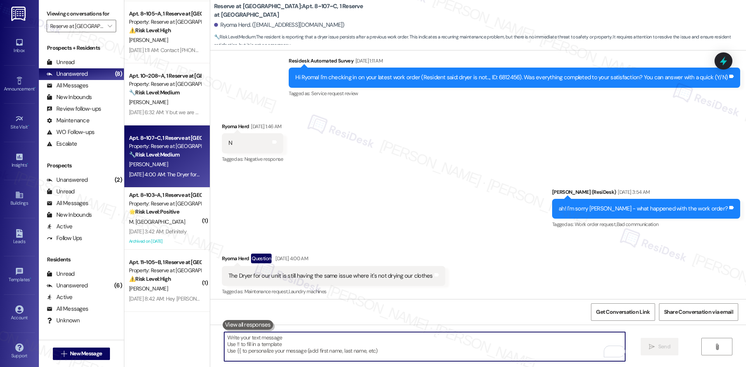
paste textarea "I’m sorry to hear the dryer is still not working properly. I see there’s a new …"
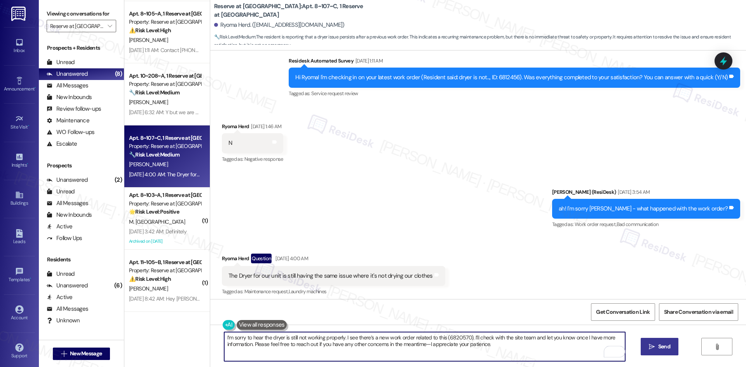
type textarea "I’m sorry to hear the dryer is still not working properly. I see there’s a new …"
click at [651, 346] on icon "" at bounding box center [652, 347] width 6 height 6
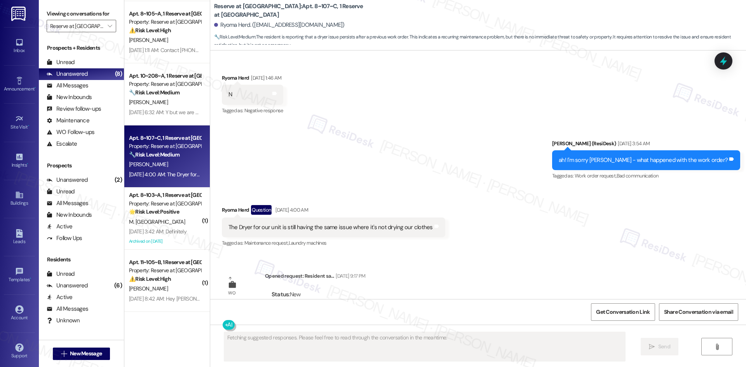
scroll to position [1145, 0]
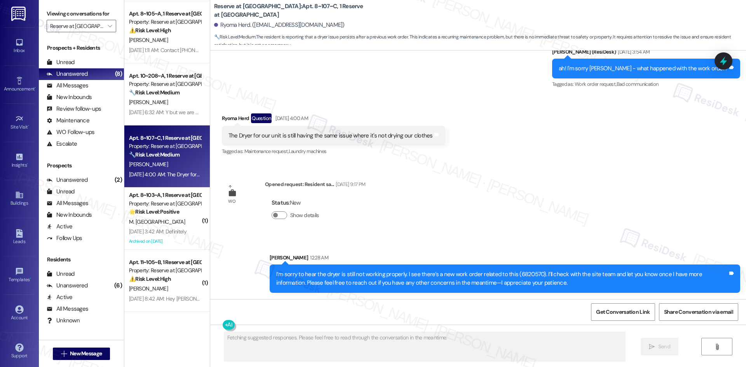
click at [533, 195] on div "WO Opened request: Bathroom A ... Aug 25, 2023 at 9:24 PM Status : New Show det…" at bounding box center [478, 175] width 536 height 249
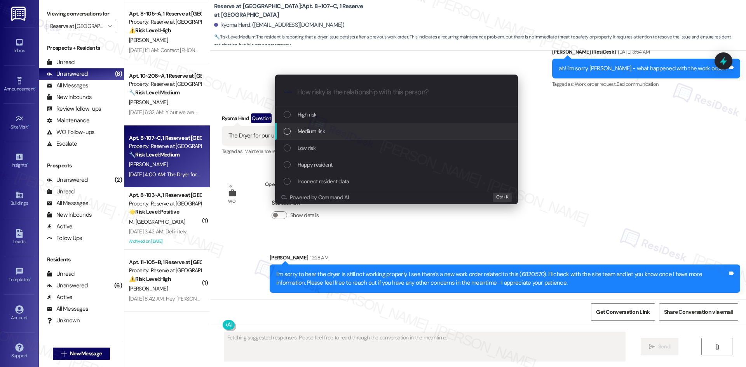
click at [364, 133] on div "Medium risk" at bounding box center [397, 131] width 227 height 9
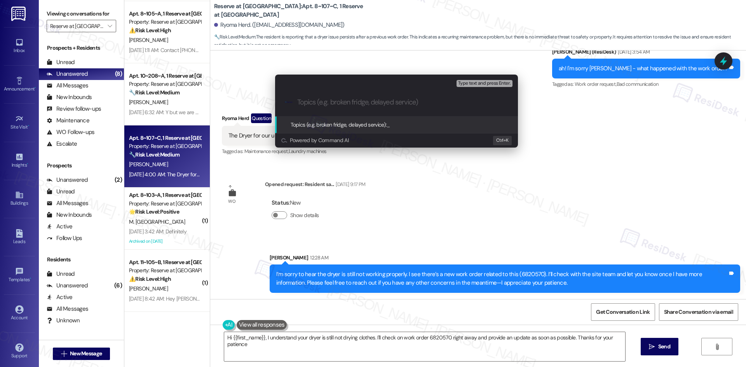
type textarea "Hi {{first_name}}, I understand your dryer is still not drying clothes. I'll ch…"
click at [367, 104] on input "Topics (e.g. broken fridge, delayed service)" at bounding box center [402, 102] width 211 height 8
paste input "Dryer Still Not Drying Clothes – Work Order 6820570"
type input "Dryer Still Not Drying Clothes – Work Order 6820570"
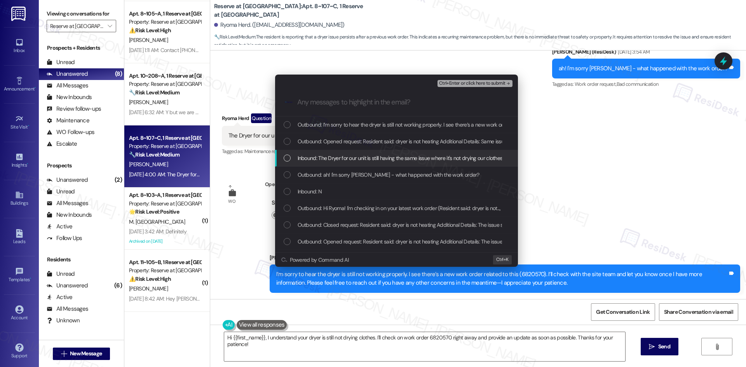
click at [376, 159] on span "Inbound: The Dryer for our unit is still having the same issue where it's not d…" at bounding box center [400, 158] width 205 height 9
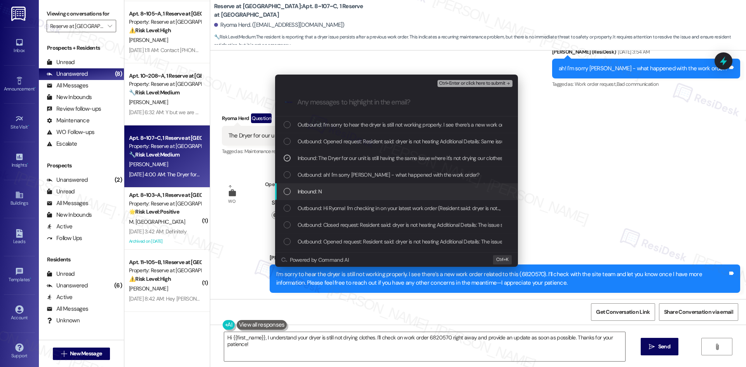
click at [396, 190] on div "Inbound: N" at bounding box center [397, 191] width 227 height 9
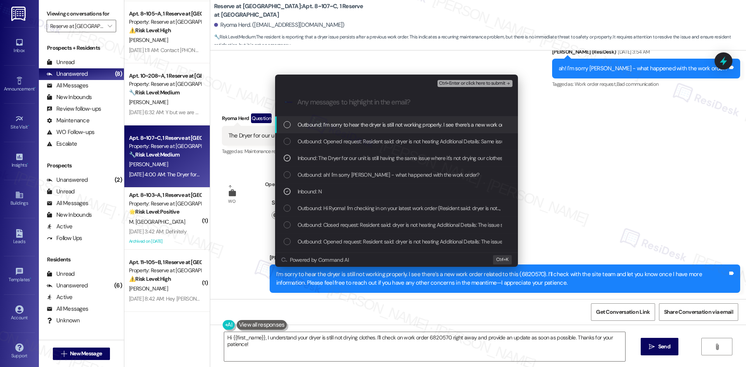
click at [505, 83] on span "Ctrl+Enter or click here to submit" at bounding box center [472, 83] width 66 height 5
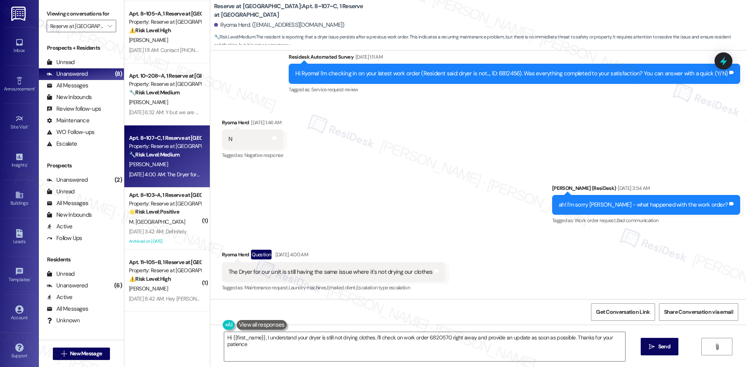
type textarea "Hi {{first_name}}, I understand your dryer is still not drying clothes. I'll ch…"
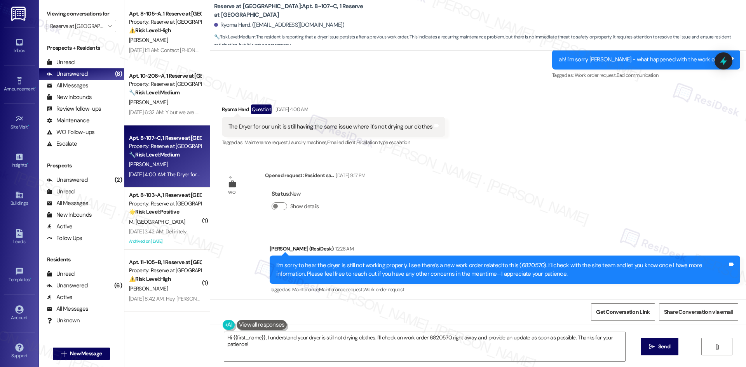
scroll to position [1156, 0]
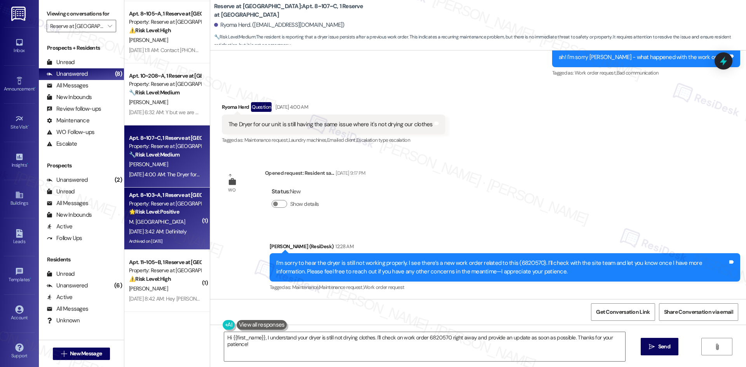
click at [147, 233] on div "Sep 16, 2025 at 3:42 AM: Definitely Sep 16, 2025 at 3:42 AM: Definitely" at bounding box center [158, 231] width 58 height 7
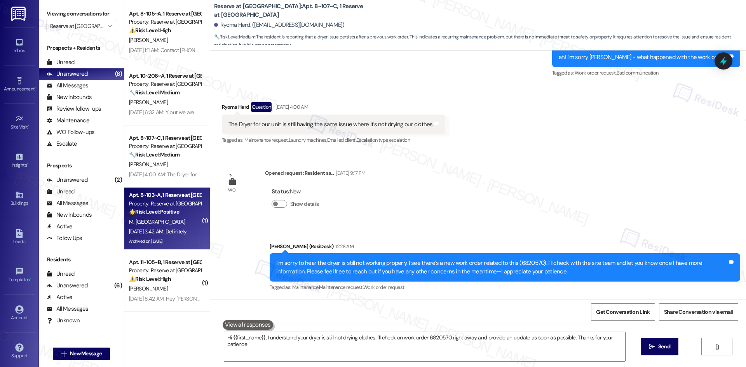
type textarea "Hi {{first_name}}, I understand your dryer is still not drying clothes. I'll ch…"
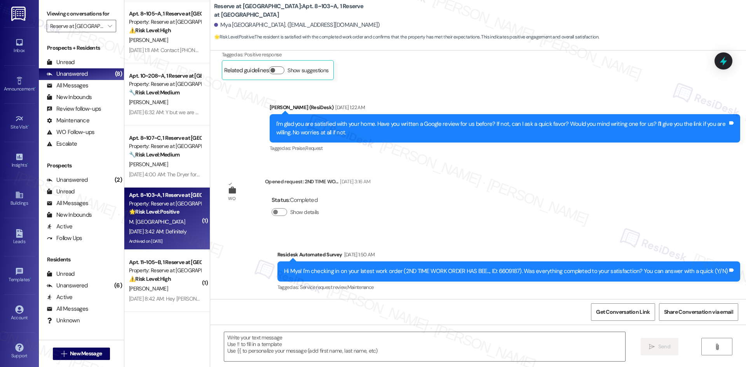
type textarea "Fetching suggested responses. Please feel free to read through the conversation…"
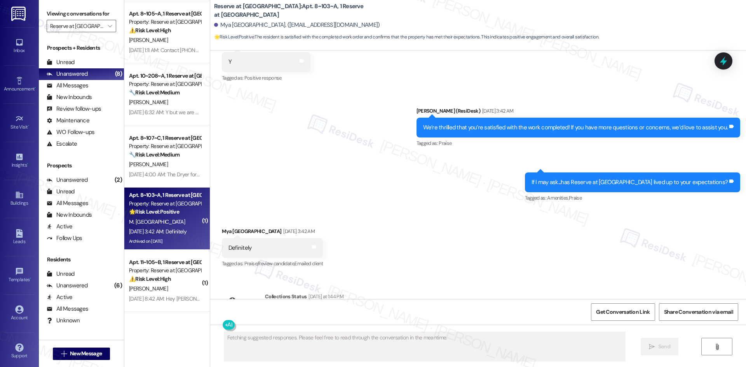
scroll to position [3674, 0]
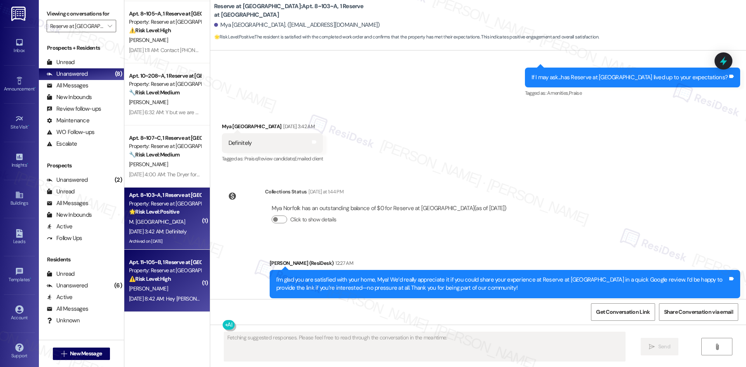
click at [160, 299] on div "Sep 17, 2025 at 8:42 AM: Hey Michael, we appreciate your text! We'll be back at…" at bounding box center [301, 298] width 344 height 7
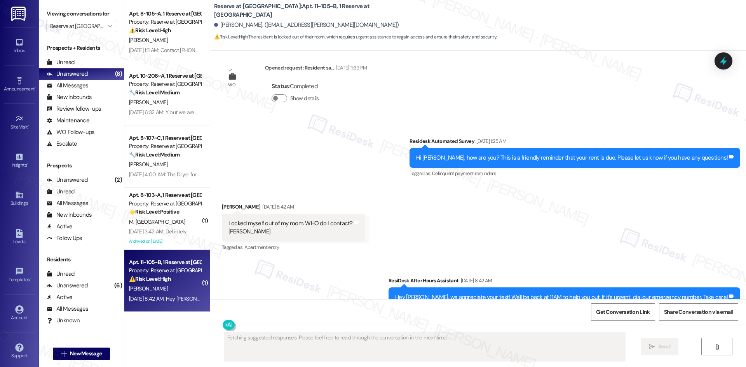
scroll to position [227, 0]
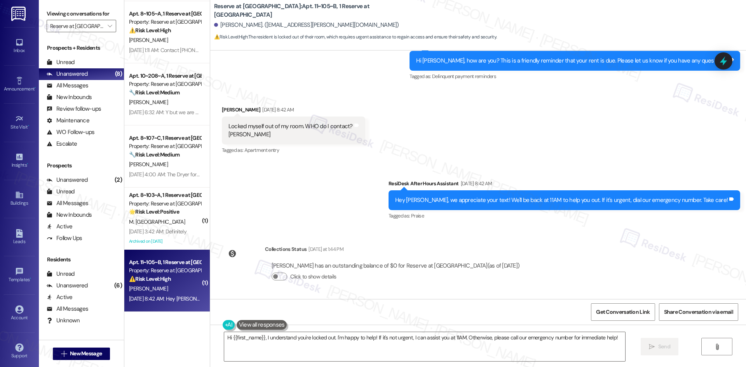
click at [339, 179] on div "Sent via SMS ResiDesk After Hours Assistant Sep 17, 2025 at 8:42 AM Hey Michael…" at bounding box center [478, 195] width 536 height 66
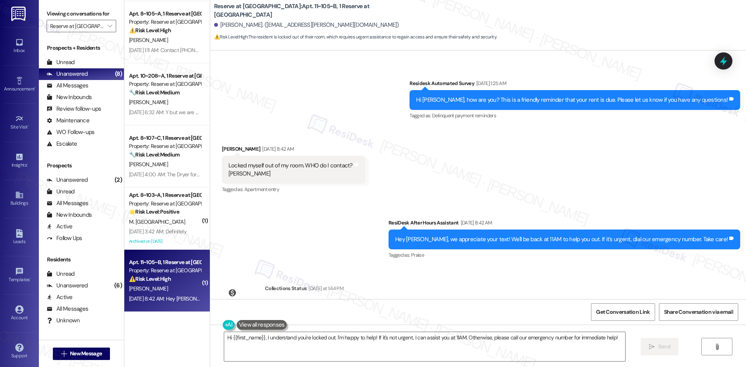
scroll to position [189, 0]
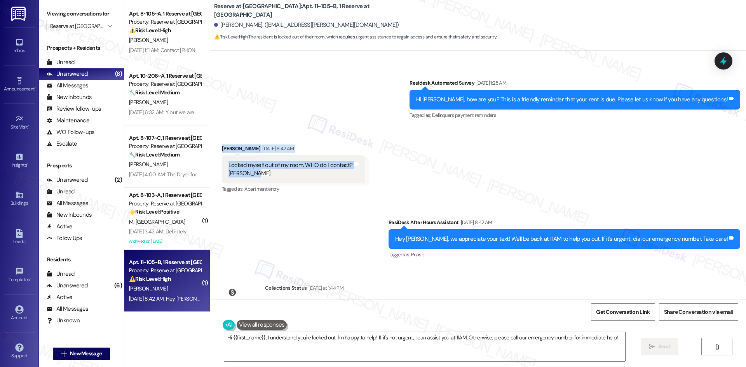
drag, startPoint x: 214, startPoint y: 143, endPoint x: 279, endPoint y: 180, distance: 75.0
click at [279, 180] on div "Received via SMS Michael Lopez Sep 17, 2025 at 8:42 AM Locked myself out of my …" at bounding box center [293, 170] width 155 height 62
copy div "Michael Lopez Sep 17, 2025 at 8:42 AM Locked myself out of my room. WHO do I co…"
click at [391, 208] on div "Sent via SMS ResiDesk After Hours Assistant Sep 17, 2025 at 8:42 AM Hey Michael…" at bounding box center [478, 234] width 536 height 66
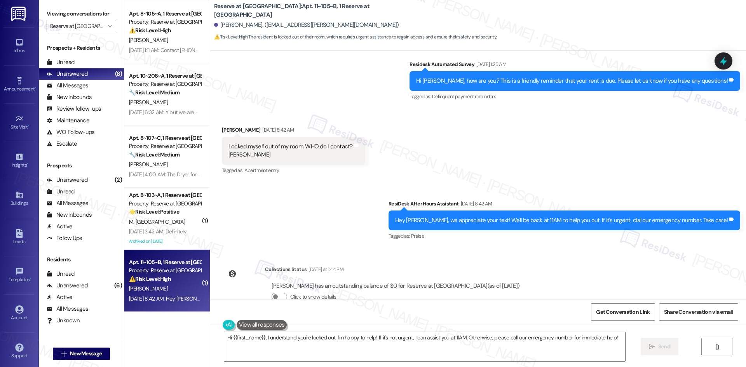
scroll to position [227, 0]
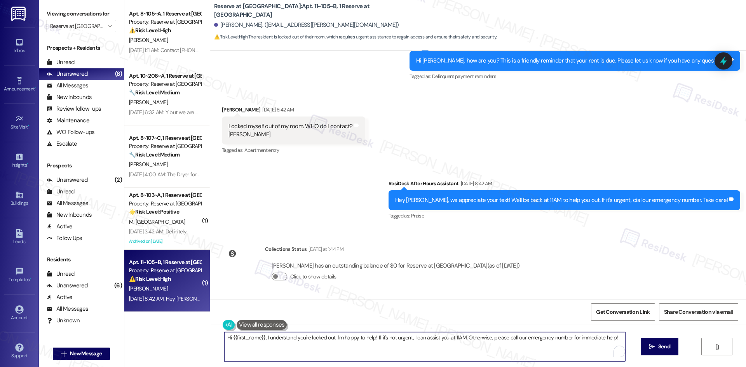
click at [351, 359] on textarea "Hi {{first_name}}, I understand you're locked out. I'm happy to help! If it's n…" at bounding box center [424, 346] width 401 height 29
paste textarea "Michael, I just wanted to check back—were you able to get back into your room, …"
type textarea "Hi [PERSON_NAME], I just wanted to check back—were you able to get back into yo…"
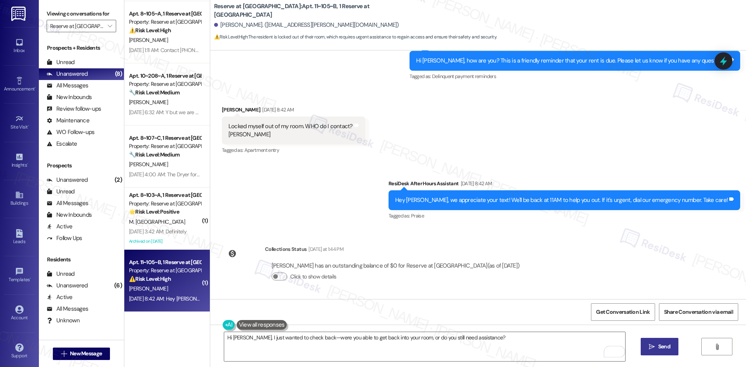
click at [662, 345] on span "Send" at bounding box center [664, 347] width 12 height 8
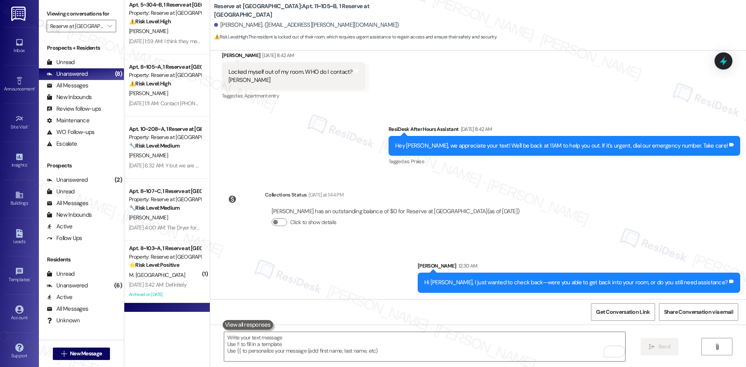
scroll to position [0, 0]
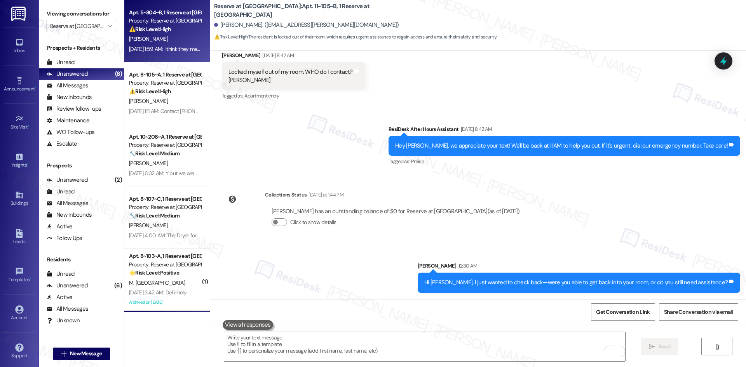
click at [172, 49] on div "Sep 13, 2025 at 1:59 AM: I think they messed with my sink, instead of my shower…" at bounding box center [264, 48] width 271 height 7
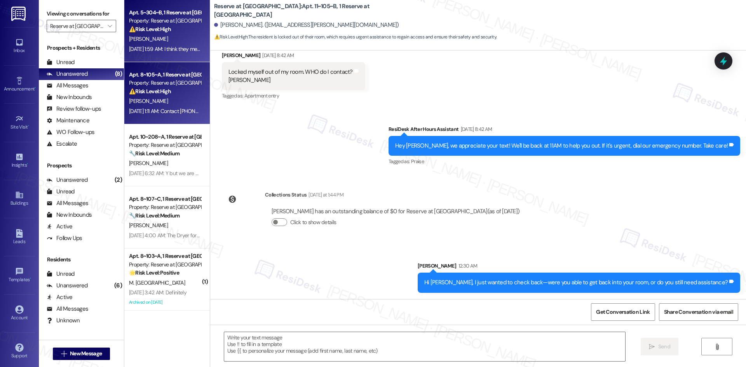
type textarea "Fetching suggested responses. Please feel free to read through the conversation…"
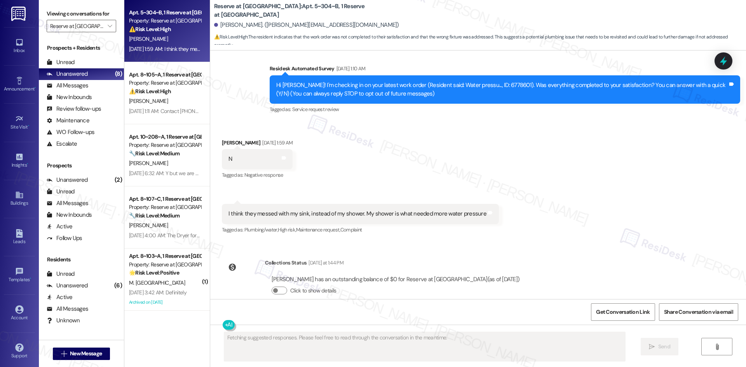
scroll to position [150, 0]
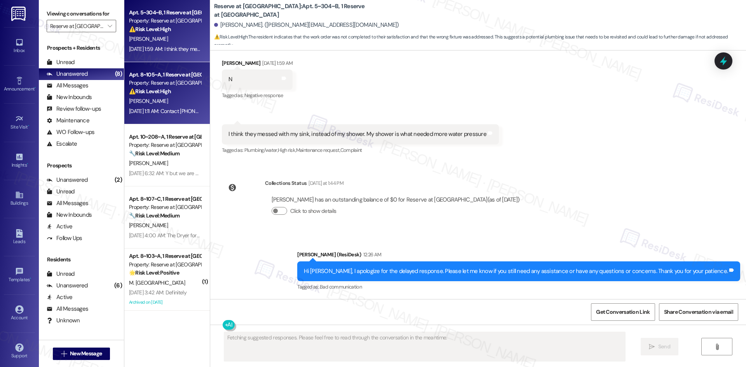
click at [173, 84] on div "Property: Reserve at [GEOGRAPHIC_DATA]" at bounding box center [165, 83] width 72 height 8
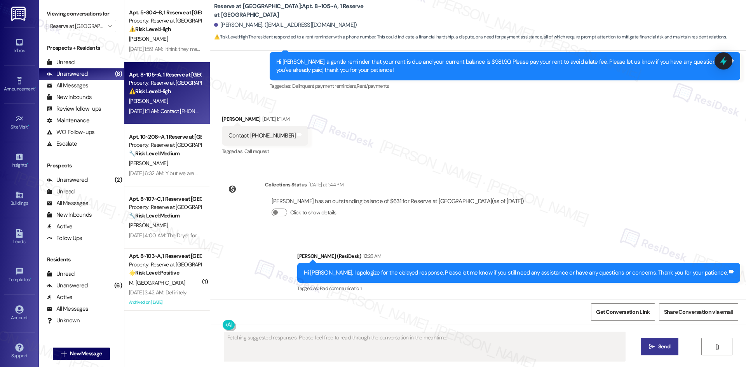
scroll to position [503, 0]
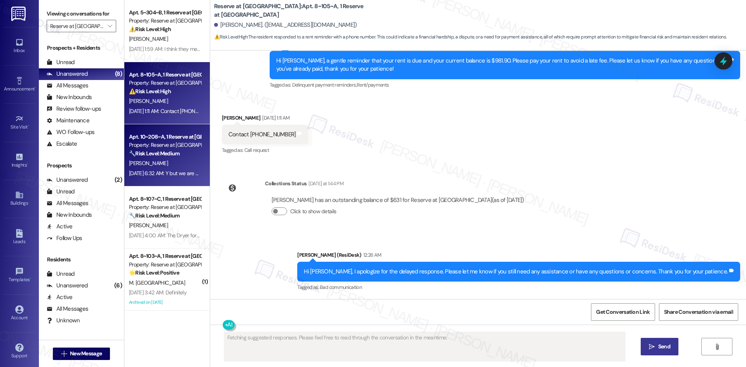
click at [154, 160] on div "[PERSON_NAME]" at bounding box center [164, 164] width 73 height 10
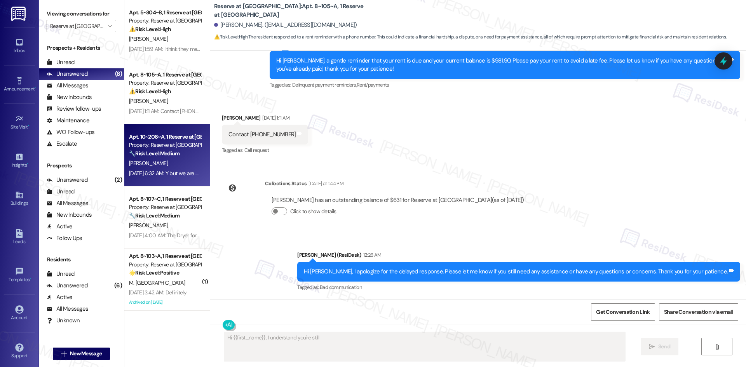
scroll to position [30, 0]
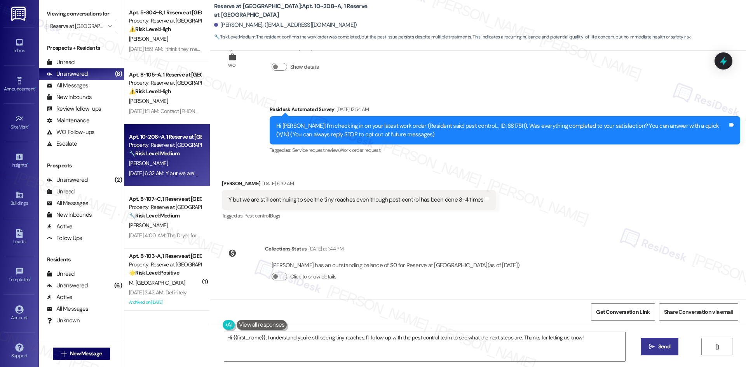
click at [549, 192] on div "Received via SMS [PERSON_NAME] [DATE] 6:32 AM Y but we are still continuing to …" at bounding box center [478, 195] width 536 height 66
click at [537, 209] on div "Received via SMS [PERSON_NAME] [DATE] 6:32 AM Y but we are still continuing to …" at bounding box center [478, 195] width 536 height 66
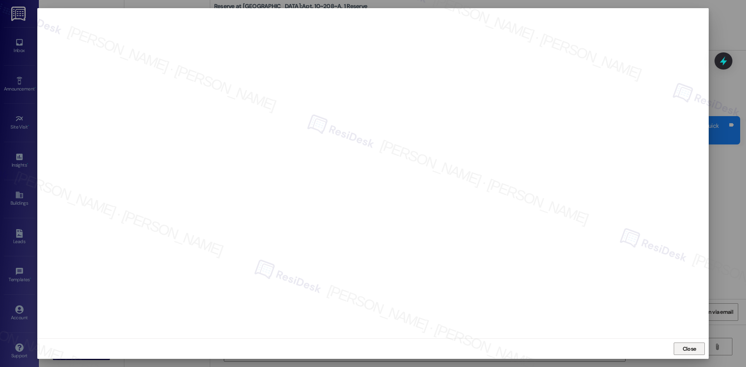
click at [696, 345] on span "Close" at bounding box center [690, 349] width 14 height 8
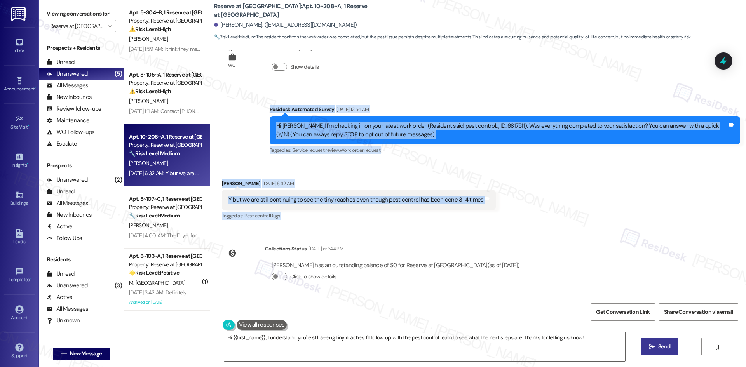
drag, startPoint x: 258, startPoint y: 111, endPoint x: 514, endPoint y: 211, distance: 274.3
click at [514, 211] on div "WO Lease started Aug 20, 2025 at 8:00 AM Show details Survey, sent via SMS Resi…" at bounding box center [478, 175] width 536 height 249
drag, startPoint x: 411, startPoint y: 202, endPoint x: 331, endPoint y: 166, distance: 87.5
click at [331, 166] on div "Received via SMS Amanda Aultman Sep 17, 2025 at 6:32 AM Y but we are still cont…" at bounding box center [478, 195] width 536 height 66
drag, startPoint x: 239, startPoint y: 100, endPoint x: 519, endPoint y: 202, distance: 298.7
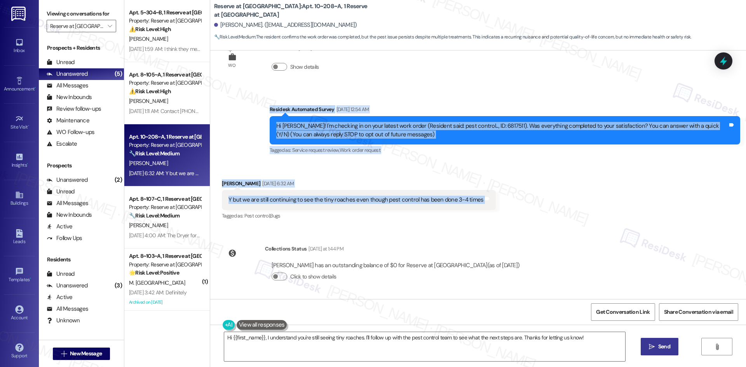
click at [519, 202] on div "WO Lease started Aug 20, 2025 at 8:00 AM Show details Survey, sent via SMS Resi…" at bounding box center [478, 175] width 536 height 249
copy div "Residesk Automated Survey Sep 17, 2025 at 12:54 AM Hi Amanda! I'm checking in o…"
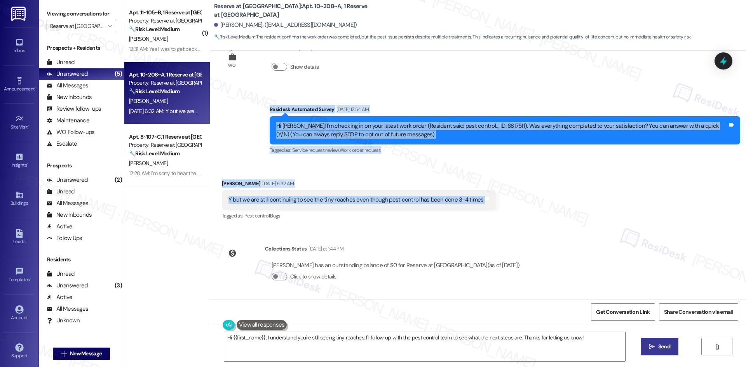
click at [418, 180] on div "Amanda Aultman Sep 17, 2025 at 6:32 AM" at bounding box center [359, 185] width 274 height 11
drag, startPoint x: 248, startPoint y: 104, endPoint x: 499, endPoint y: 206, distance: 270.7
click at [499, 206] on div "WO Lease started Aug 20, 2025 at 8:00 AM Show details Survey, sent via SMS Resi…" at bounding box center [478, 175] width 536 height 249
copy div "Residesk Automated Survey Sep 17, 2025 at 12:54 AM Hi Amanda! I'm checking in o…"
click at [377, 169] on div "Received via SMS Amanda Aultman Sep 17, 2025 at 6:32 AM Y but we are still cont…" at bounding box center [478, 195] width 536 height 66
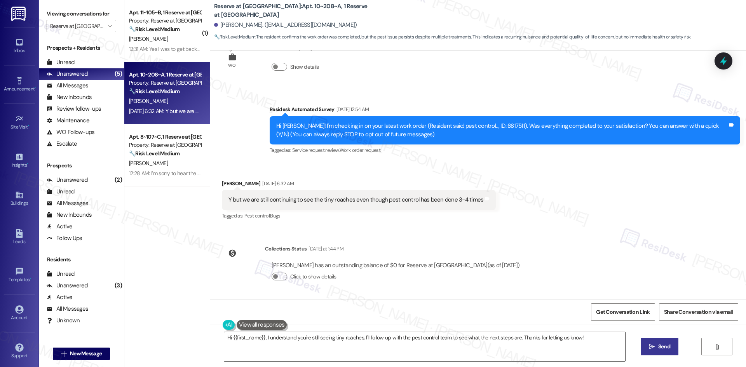
click at [394, 344] on textarea "Hi {{first_name}}, I understand you're still seeing tiny roaches. I'll follow u…" at bounding box center [424, 346] width 401 height 29
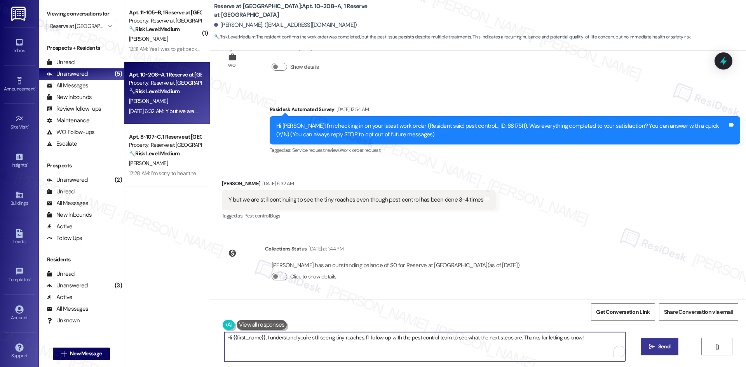
paste textarea "I’m sorry to hear you’re still seeing roaches even after several pest control v…"
type textarea "I’m sorry to hear you’re still seeing roaches even after several pest control v…"
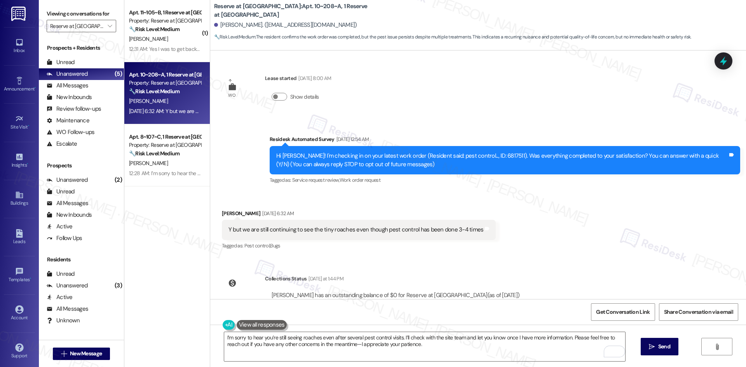
scroll to position [30, 0]
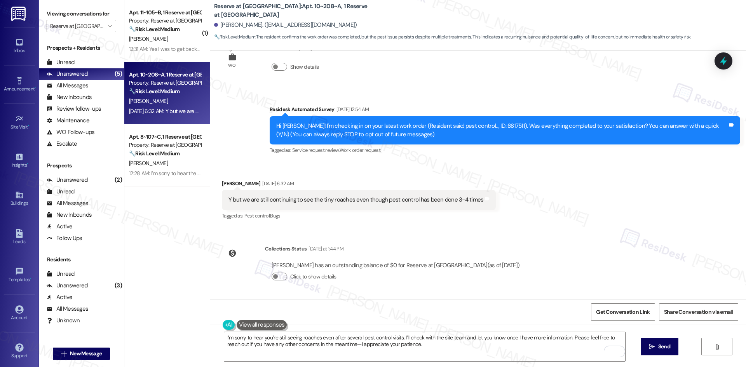
click at [501, 173] on div "Received via SMS [PERSON_NAME] [DATE] 6:32 AM Y but we are still continuing to …" at bounding box center [478, 195] width 536 height 66
click at [430, 353] on textarea "I’m sorry to hear you’re still seeing roaches even after several pest control v…" at bounding box center [424, 346] width 401 height 29
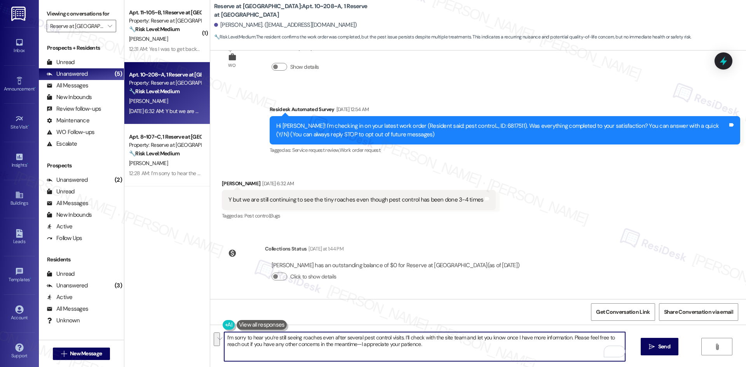
paste textarea "you’re still seeing roaches even after several pest control visits. I’ll submit…"
type textarea "I’m sorry you’re still seeing roaches even after several pest control visits. I…"
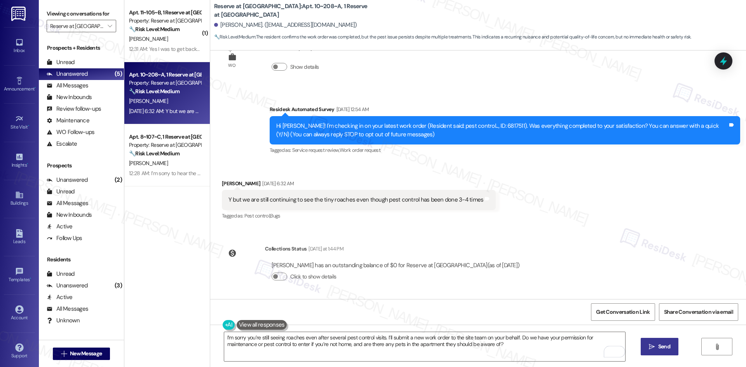
click at [672, 342] on button " Send" at bounding box center [660, 346] width 38 height 17
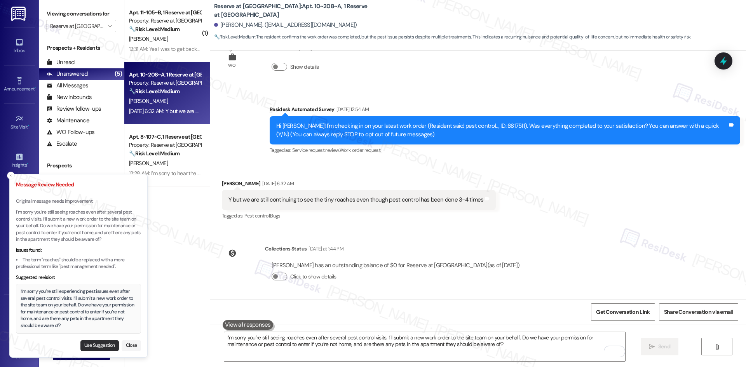
click at [100, 345] on button "Use Suggestion" at bounding box center [99, 345] width 38 height 11
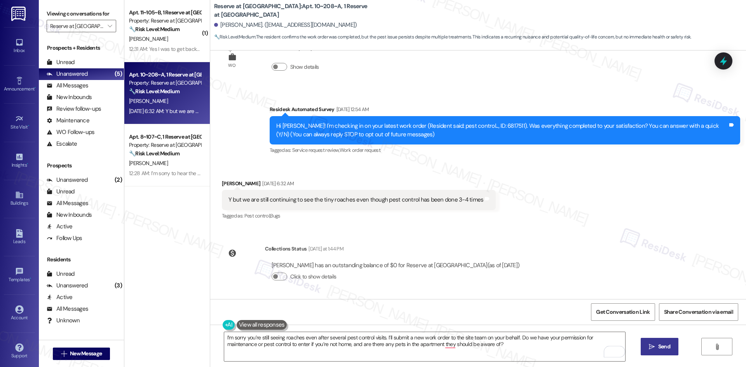
click at [665, 353] on button " Send" at bounding box center [660, 346] width 38 height 17
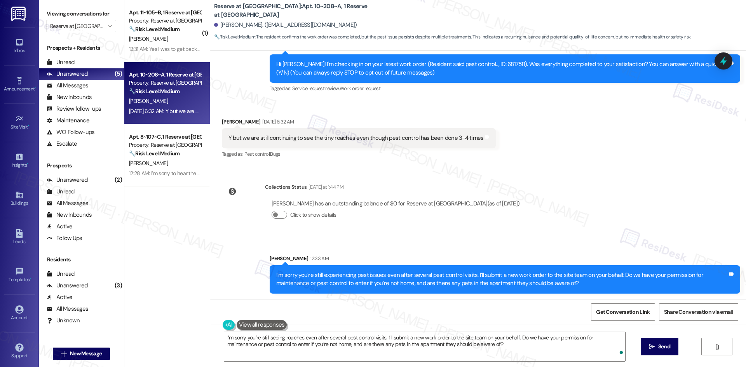
scroll to position [93, 0]
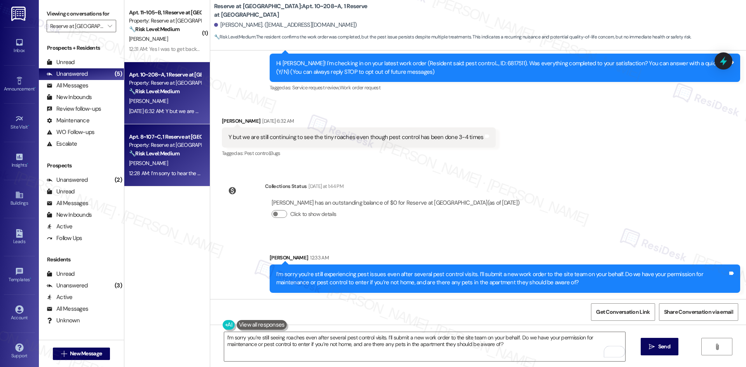
click at [174, 153] on strong "🔧 Risk Level: Medium" at bounding box center [154, 153] width 51 height 7
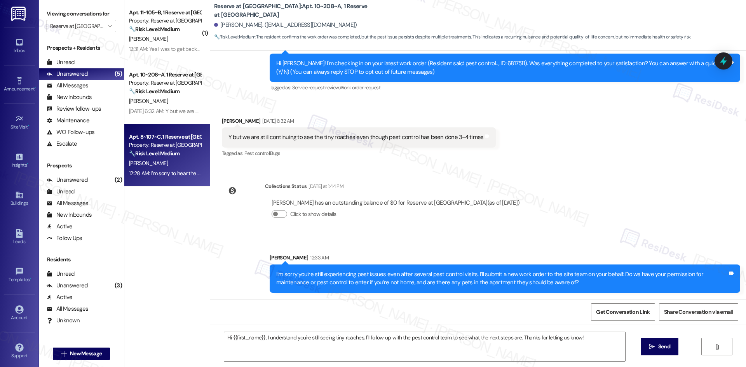
type textarea "Fetching suggested responses. Please feel free to read through the conversation…"
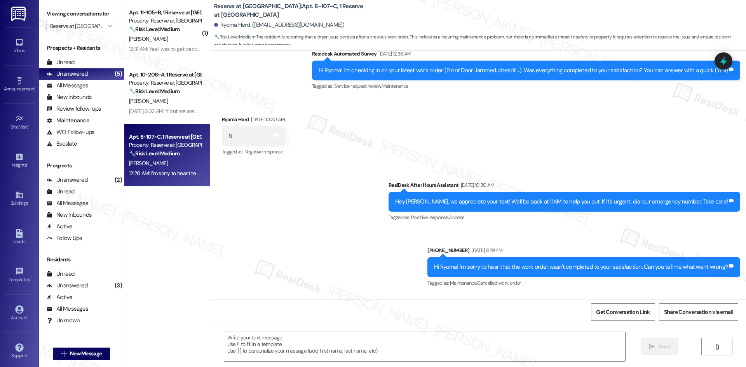
type textarea "Fetching suggested responses. Please feel free to read through the conversation…"
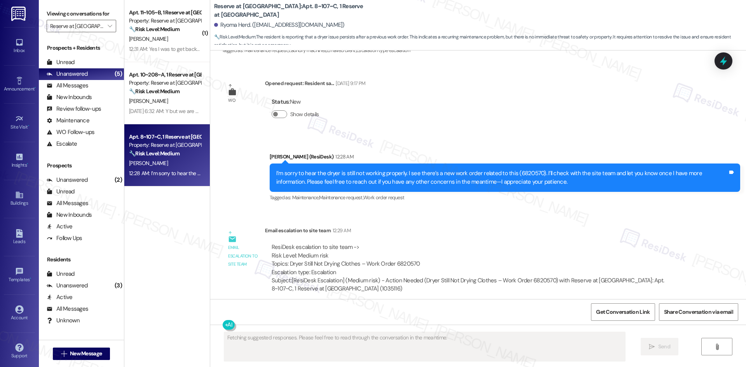
scroll to position [1252, 0]
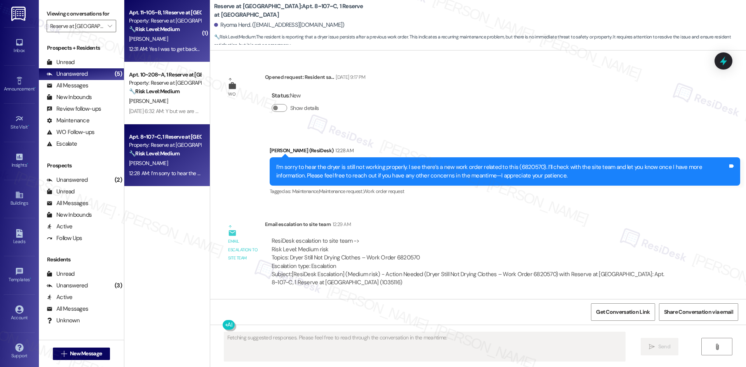
click at [184, 33] on div "🔧 Risk Level: Medium The resident initially locked themselves out, which could …" at bounding box center [165, 29] width 72 height 8
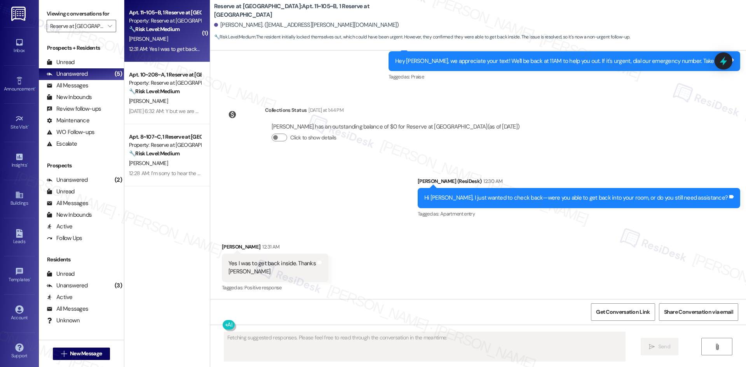
scroll to position [367, 0]
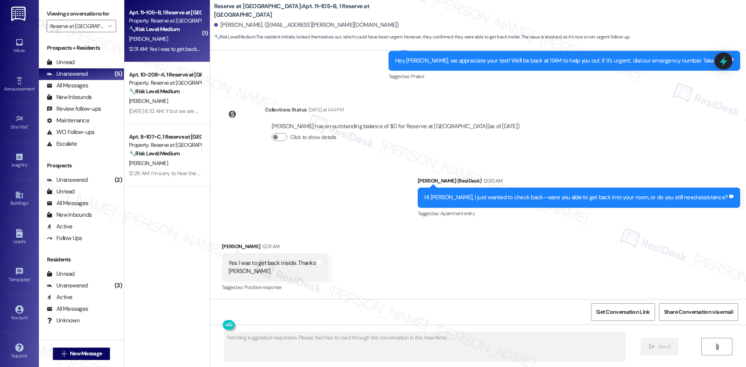
click at [419, 277] on div "Received via SMS [PERSON_NAME] 12:31 AM Yes I was to get back inside. Thanks [P…" at bounding box center [478, 262] width 536 height 74
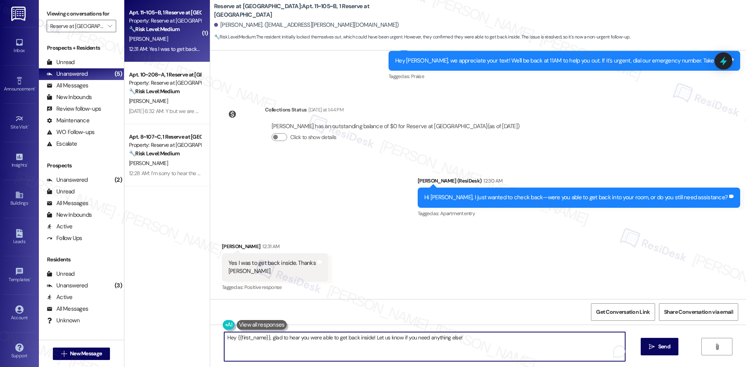
drag, startPoint x: 269, startPoint y: 339, endPoint x: 164, endPoint y: 338, distance: 105.7
click at [164, 338] on div "( 1 ) Apt. 11~105~B, 1 Reserve at [GEOGRAPHIC_DATA] Property: Reserve at [GEOGR…" at bounding box center [435, 183] width 622 height 367
click at [298, 353] on textarea "Glad to hear you were able to get back inside! Let us know if you need anything…" at bounding box center [424, 346] width 401 height 29
type textarea "Glad to hear you were able to get back inside! Let us know if you need anything…"
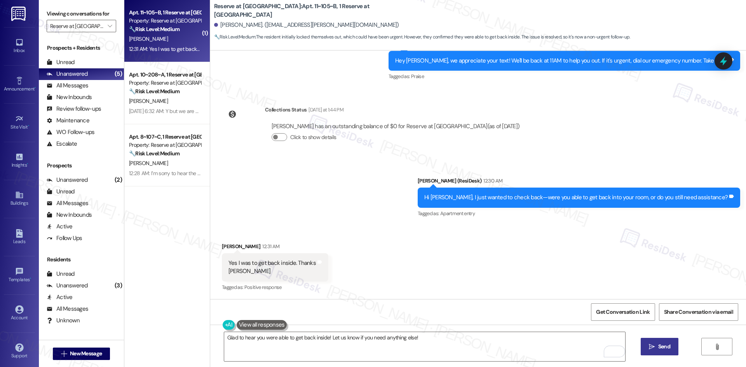
click at [661, 347] on span "Send" at bounding box center [664, 347] width 12 height 8
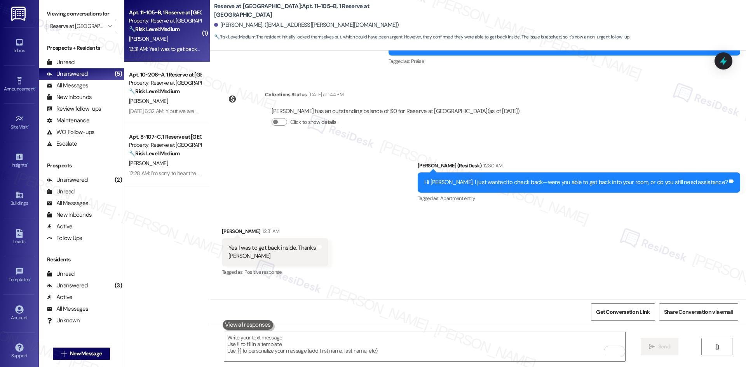
scroll to position [421, 0]
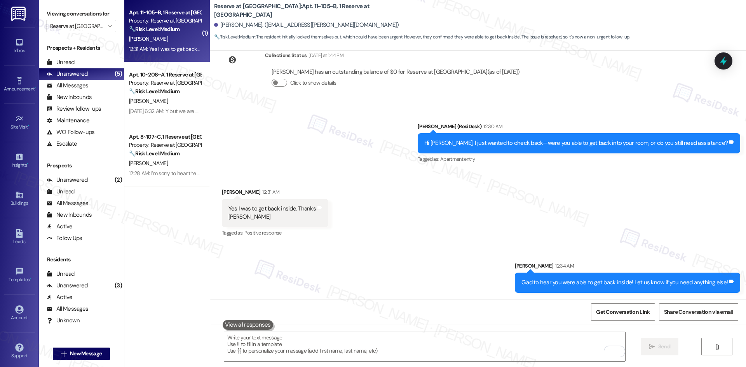
click at [87, 29] on input "Reserve at [GEOGRAPHIC_DATA]" at bounding box center [77, 26] width 54 height 12
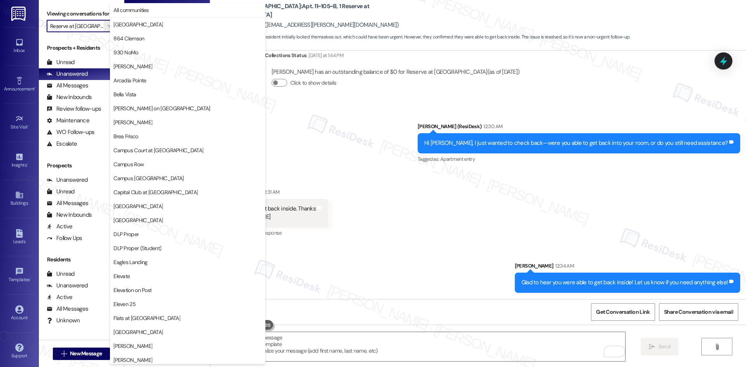
scroll to position [542, 0]
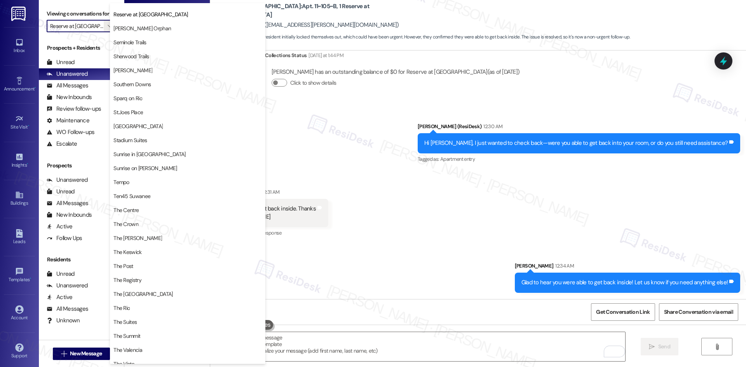
click at [368, 161] on div "Sent via SMS [PERSON_NAME] (ResiDesk) 12:30 AM Hi [PERSON_NAME], I just wanted …" at bounding box center [478, 138] width 536 height 66
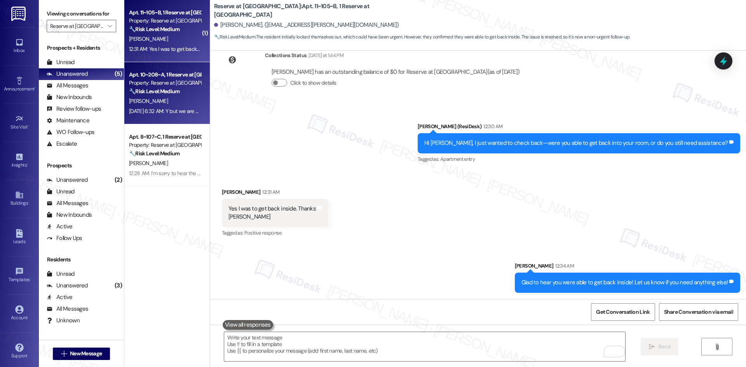
click at [187, 91] on div "🔧 Risk Level: Medium The resident confirms the work order was completed, but th…" at bounding box center [165, 91] width 72 height 8
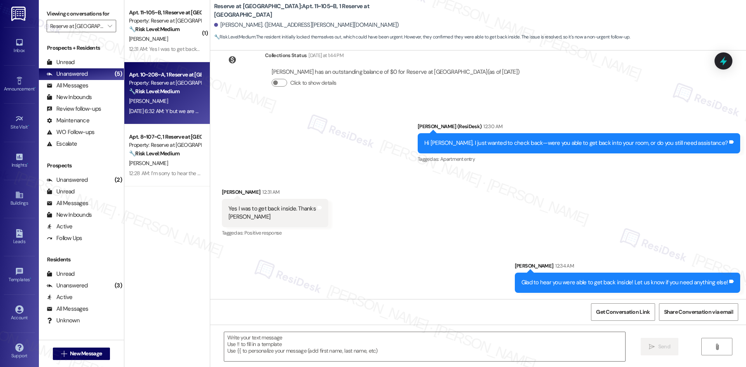
type textarea "Fetching suggested responses. Please feel free to read through the conversation…"
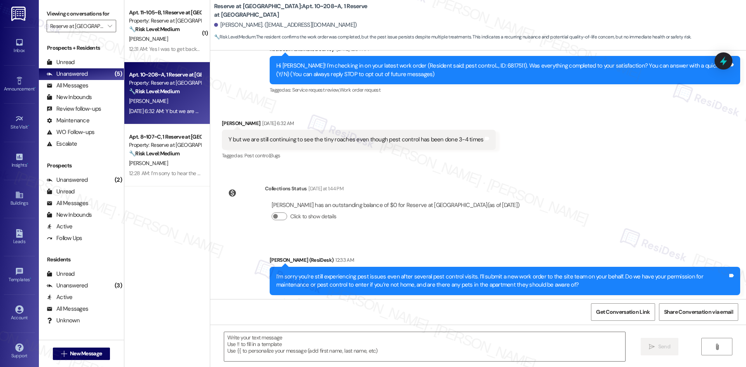
type textarea "Fetching suggested responses. Please feel free to read through the conversation…"
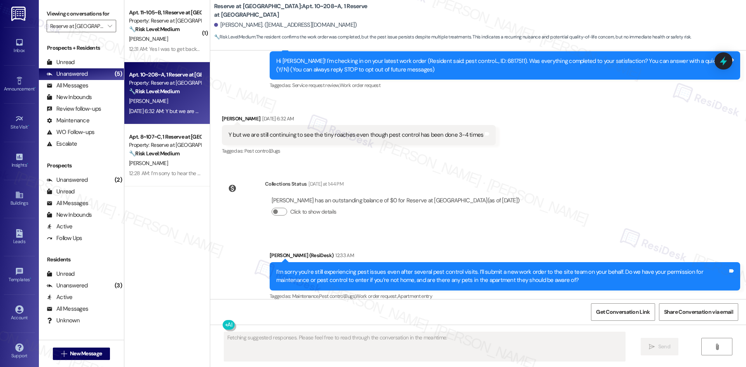
scroll to position [104, 0]
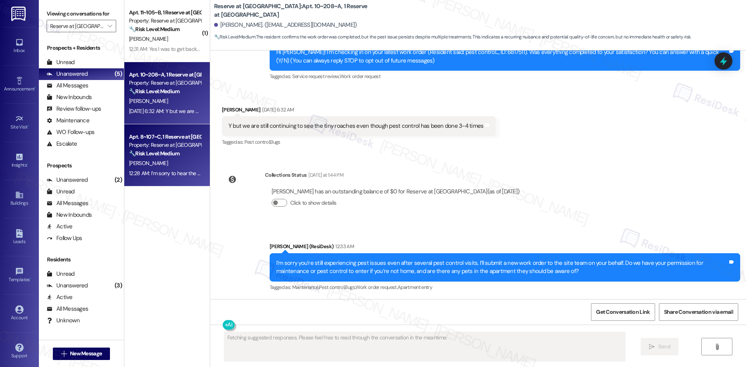
click at [187, 157] on div "🔧 Risk Level: Medium The resident is reporting that a dryer issue persists afte…" at bounding box center [165, 154] width 72 height 8
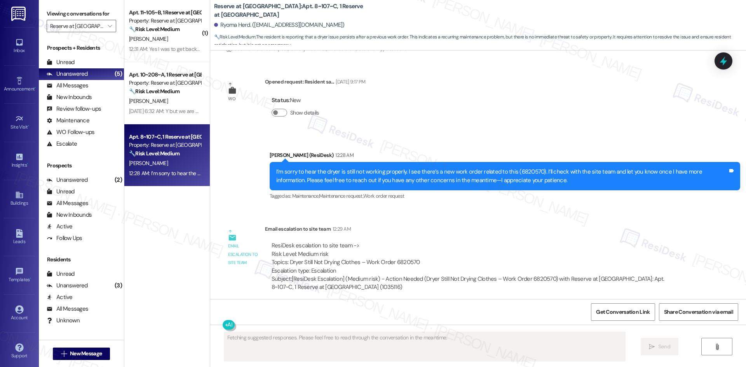
scroll to position [1252, 0]
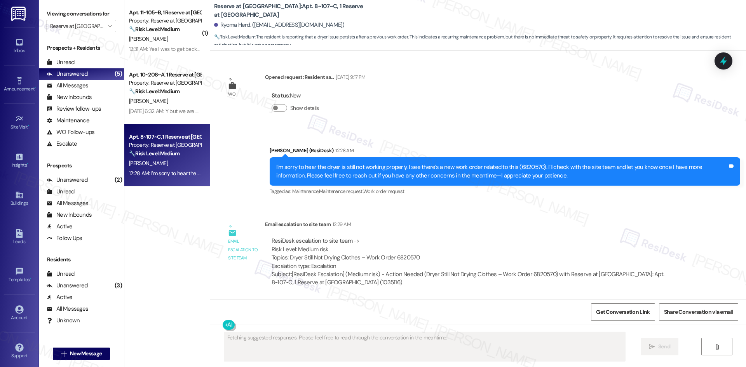
click at [79, 19] on label "Viewing conversations for" at bounding box center [82, 14] width 70 height 12
click at [81, 24] on input "Reserve at [GEOGRAPHIC_DATA]" at bounding box center [77, 26] width 54 height 12
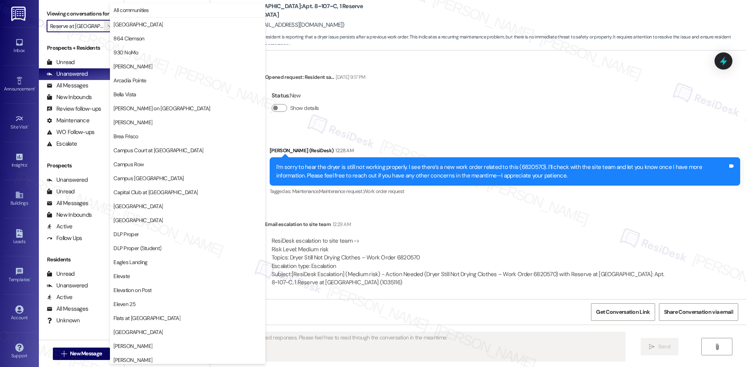
scroll to position [542, 0]
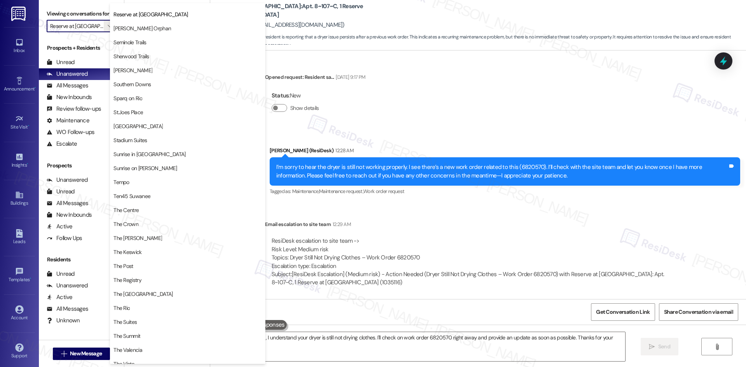
type textarea "Hi {{first_name}}, I understand your dryer is still not drying clothes. I'll ch…"
click at [149, 44] on span "Seminole Trails" at bounding box center [187, 42] width 148 height 8
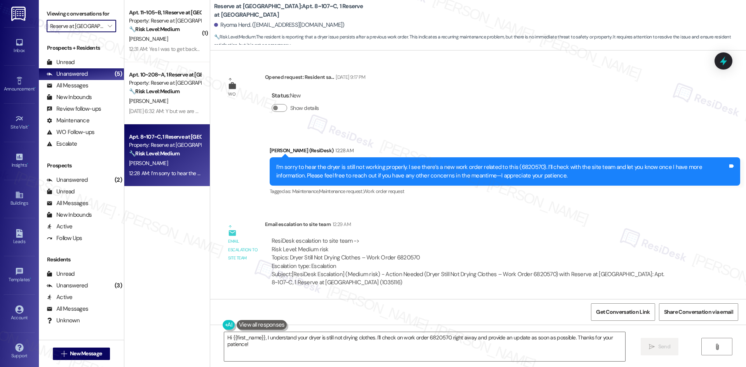
type input "Seminole Trails"
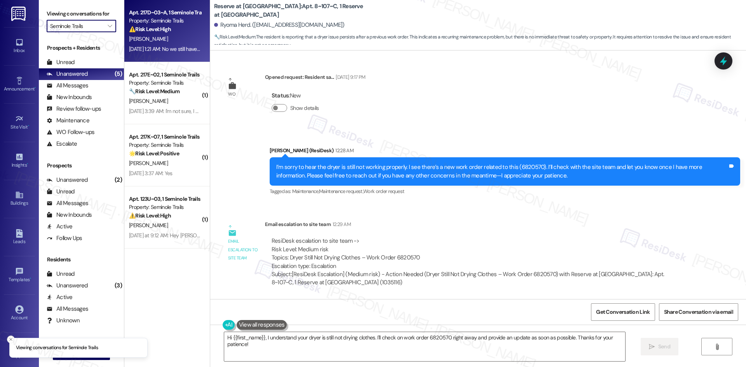
click at [166, 44] on div "[PERSON_NAME]" at bounding box center [164, 39] width 73 height 10
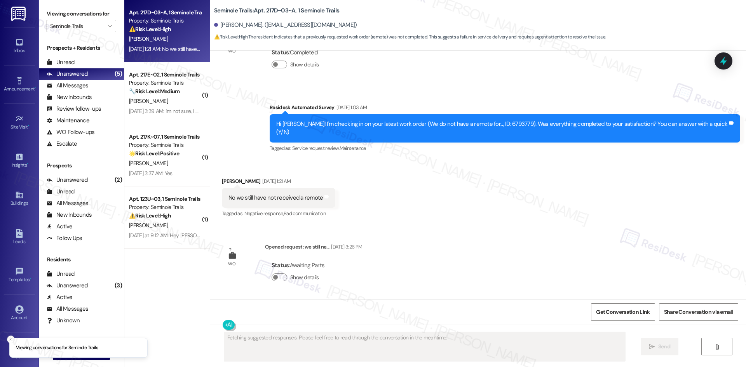
scroll to position [155, 0]
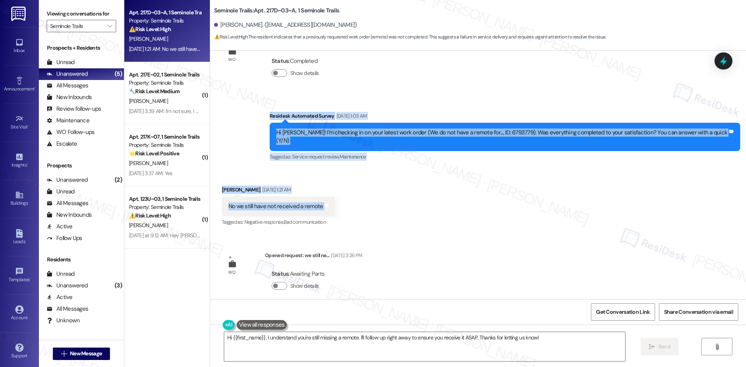
drag, startPoint x: 272, startPoint y: 113, endPoint x: 357, endPoint y: 198, distance: 120.1
click at [357, 198] on div "Lease started [DATE] 8:00 AM Survey, sent via SMS Residesk Automated Survey [DA…" at bounding box center [478, 175] width 536 height 249
copy div "Residesk Automated Survey [DATE] 1:03 AM Hi [PERSON_NAME]! I'm checking in on y…"
click at [345, 175] on div "Received via SMS [PERSON_NAME] [DATE] 1:21 AM No we still have not received a r…" at bounding box center [478, 201] width 536 height 66
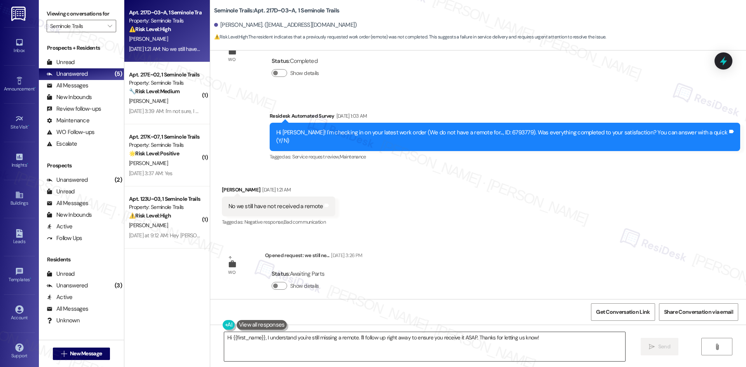
click at [440, 352] on textarea "Hi {{first_name}}, I understand you're still missing a remote. I'll follow up r…" at bounding box center [424, 346] width 401 height 29
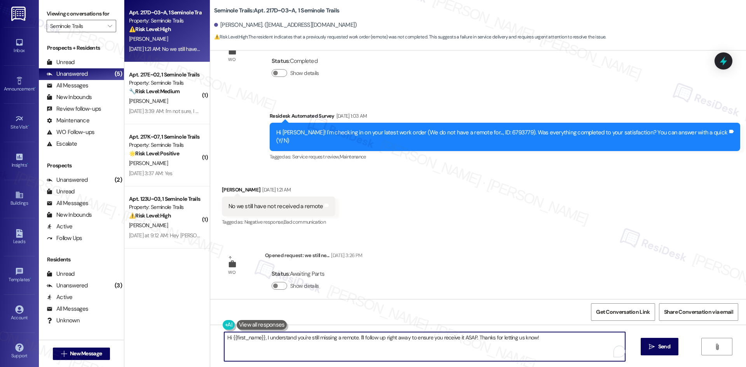
paste textarea "[PERSON_NAME], I just wanted to check back—have you received the remote yet, or…"
type textarea "Hi [PERSON_NAME], I just wanted to check back—have you received the remote yet,…"
click at [654, 350] on icon "" at bounding box center [652, 347] width 6 height 6
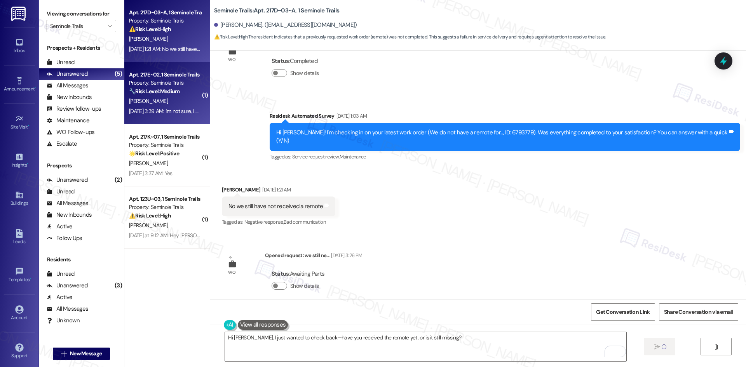
click at [165, 106] on div "[DATE] 3:39 AM: I'm not sure, I never received the remote [DATE] 3:39 AM: I'm n…" at bounding box center [164, 111] width 73 height 10
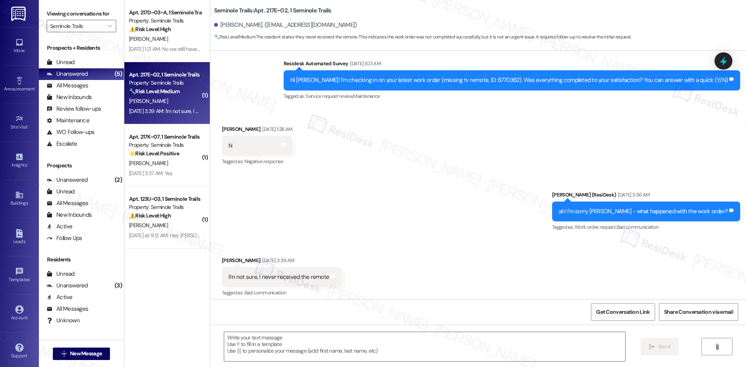
scroll to position [228, 0]
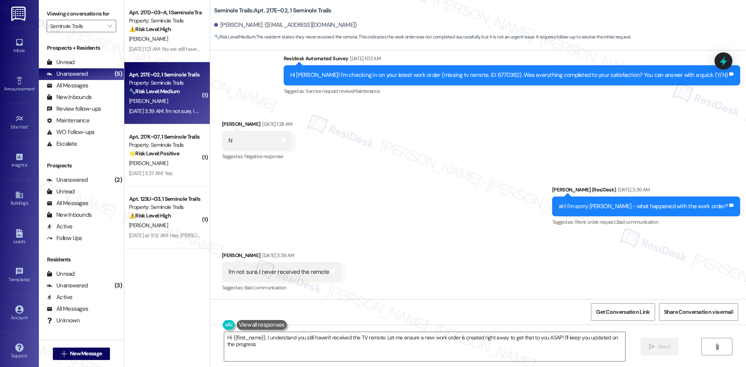
type textarea "Hi {{first_name}}, I understand you still haven't received the TV remote. Let m…"
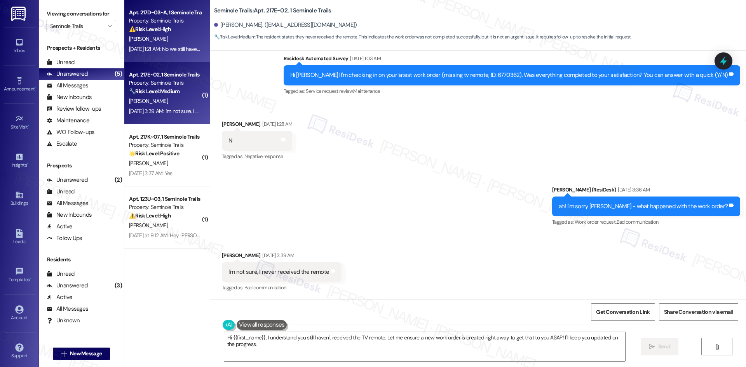
click at [140, 46] on div "[DATE] 1:21 AM: No we still have not received a remote [DATE] 1:21 AM: No we st…" at bounding box center [188, 48] width 119 height 7
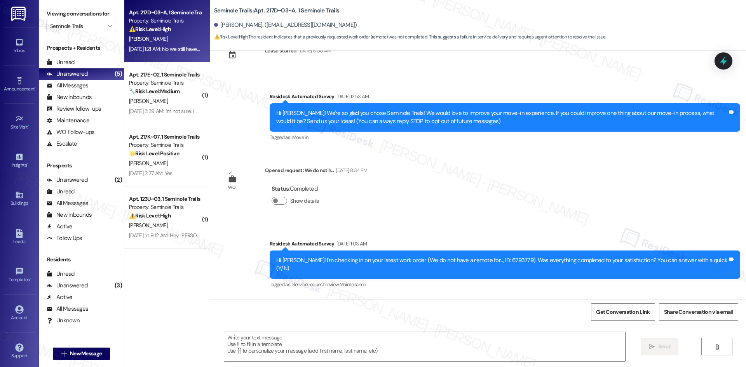
scroll to position [82, 0]
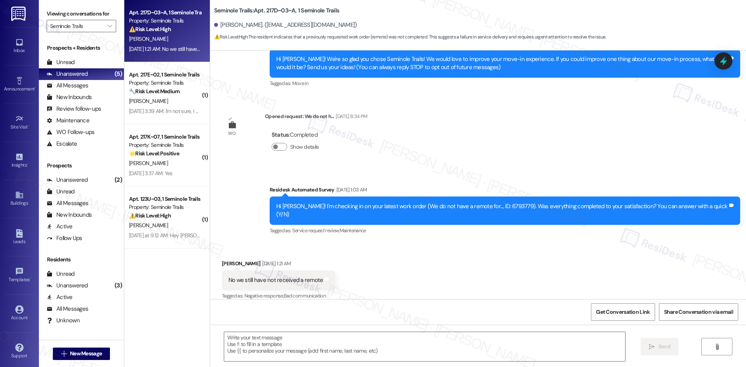
type textarea "Fetching suggested responses. Please feel free to read through the conversation…"
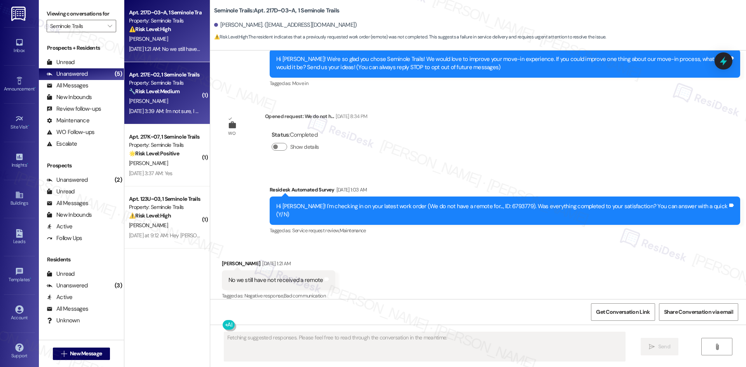
click at [135, 103] on span "[PERSON_NAME]" at bounding box center [148, 101] width 39 height 7
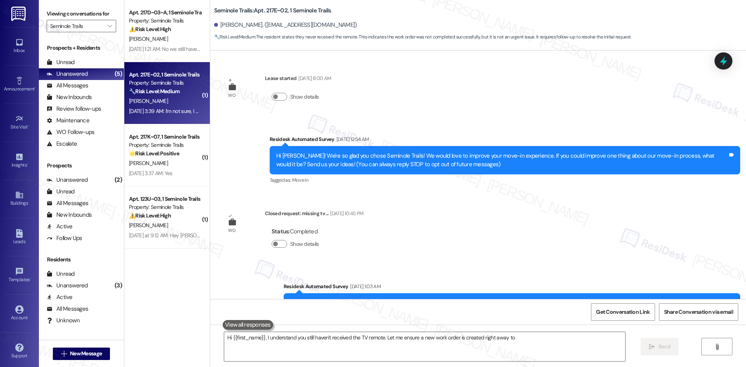
scroll to position [228, 0]
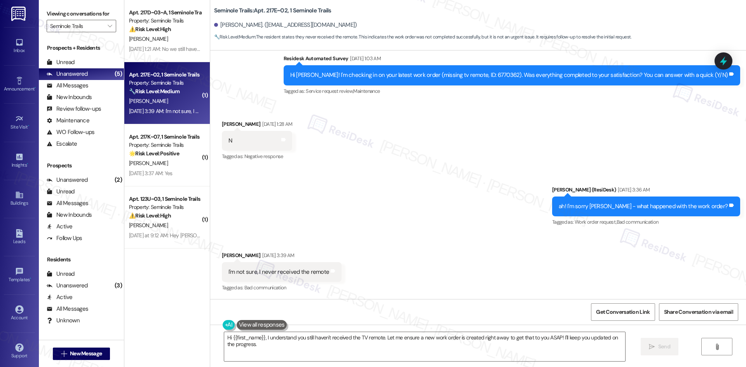
click at [434, 223] on div "Sent via SMS [PERSON_NAME] (ResiDesk) [DATE] 3:36 AM ah! I'm sorry [PERSON_NAME…" at bounding box center [478, 201] width 536 height 66
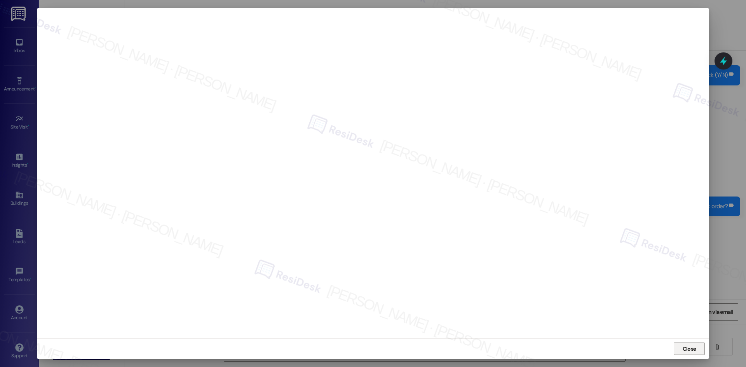
click at [690, 351] on span "Close" at bounding box center [690, 349] width 14 height 8
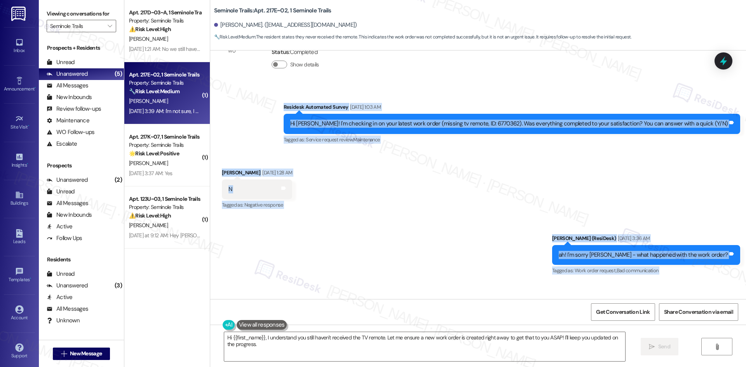
scroll to position [267, 0]
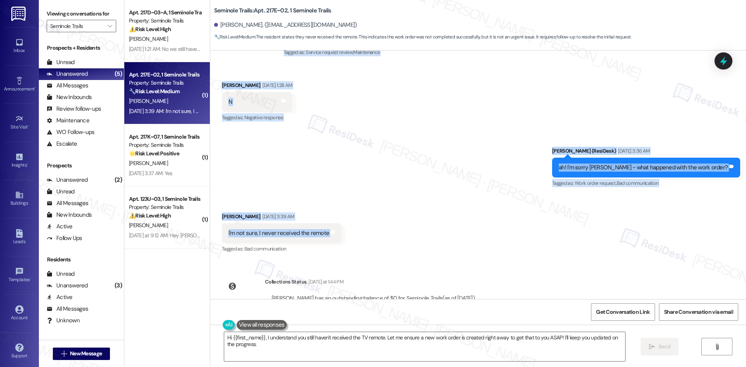
drag, startPoint x: 291, startPoint y: 133, endPoint x: 358, endPoint y: 234, distance: 121.7
click at [358, 234] on div "WO Lease started [DATE] 8:00 AM Show details Survey, sent via SMS Residesk Auto…" at bounding box center [478, 175] width 536 height 249
copy div "Residesk Automated Survey [DATE] 1:03 AM Hi [PERSON_NAME]! I'm checking in on y…"
click at [359, 156] on div "Sent via SMS Sarah (ResiDesk) Sep 16, 2025 at 3:36 AM ah! I'm sorry Moise - wha…" at bounding box center [478, 162] width 536 height 66
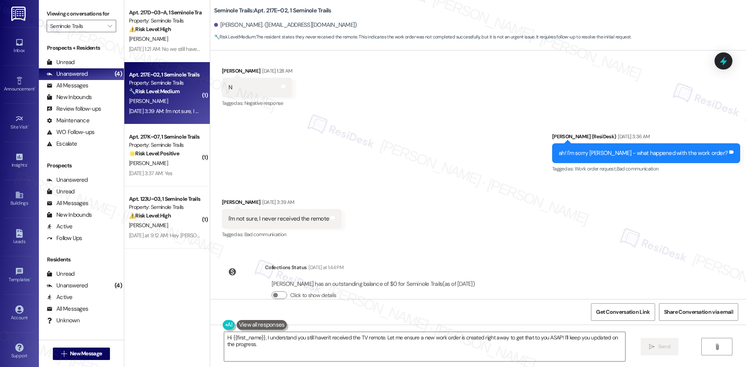
scroll to position [300, 0]
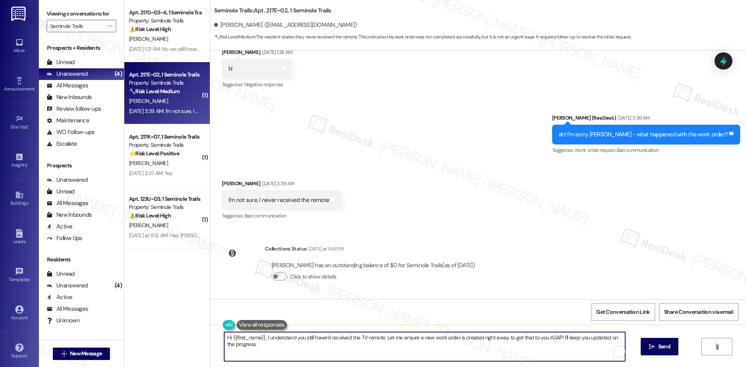
click at [344, 334] on textarea "Hi {{first_name}}, I understand you still haven't received the TV remote. Let m…" at bounding box center [424, 346] width 401 height 29
paste textarea "I’m sorry you still haven’t received the remote. I’ll check with the site team …"
type textarea "I’m sorry you still haven’t received the remote. I’ll check with the site team …"
click at [669, 348] on span "Send" at bounding box center [664, 347] width 12 height 8
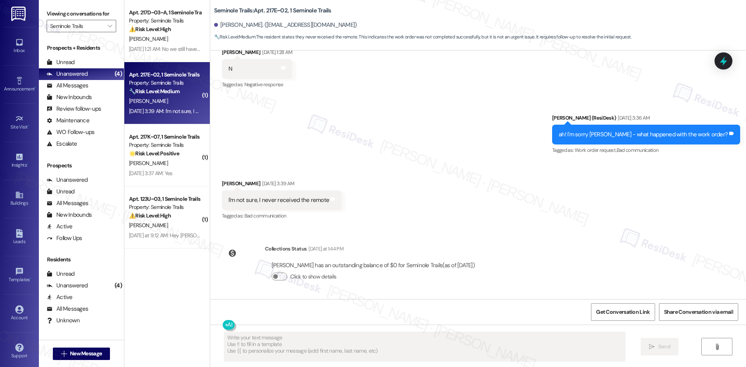
type textarea "Fetching suggested responses. Please feel free to read through the conversation…"
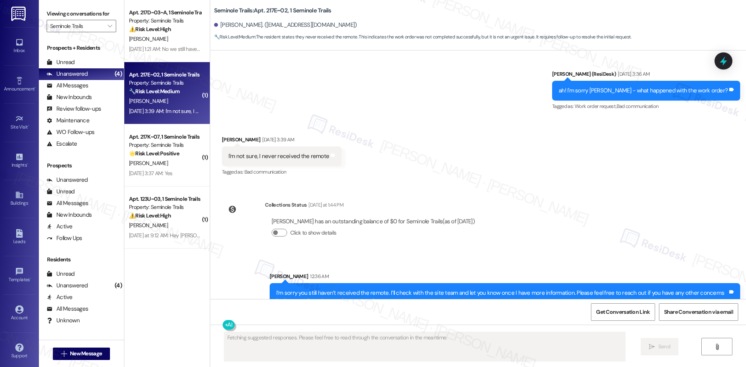
scroll to position [363, 0]
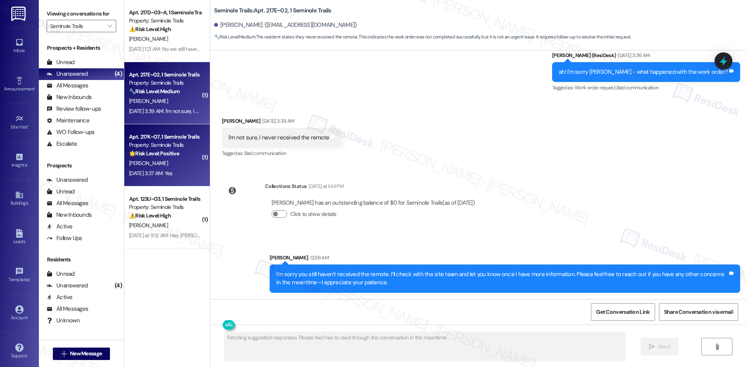
click at [158, 147] on div "Property: Seminole Trails" at bounding box center [165, 145] width 72 height 8
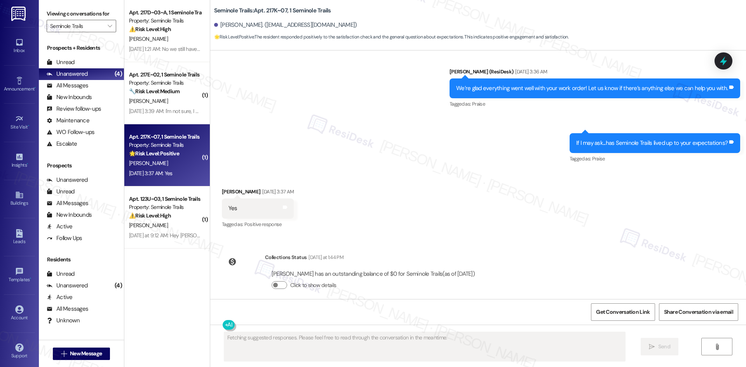
scroll to position [340, 0]
click at [288, 204] on icon at bounding box center [285, 207] width 6 height 6
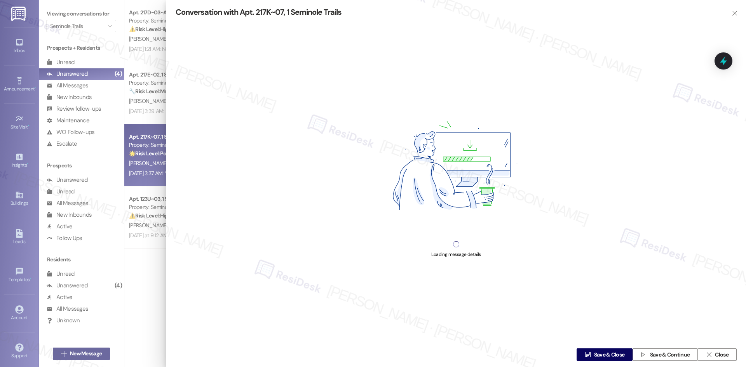
type textarea "Hi {{first_name}}, that's wonderful to hear! We're always striving to improve. …"
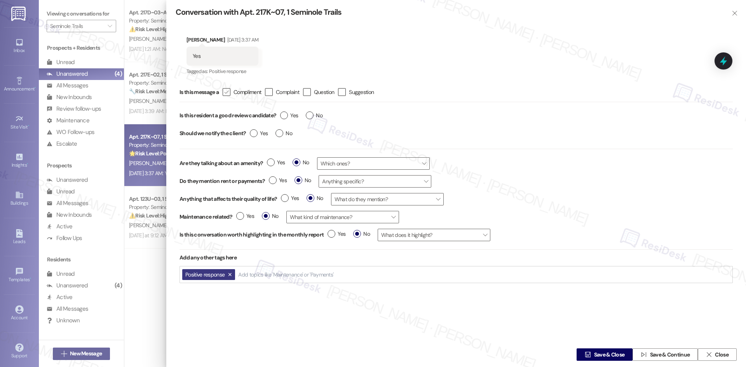
drag, startPoint x: 229, startPoint y: 90, endPoint x: 256, endPoint y: 96, distance: 27.6
click at [229, 90] on icon "" at bounding box center [226, 92] width 5 height 8
click at [224, 90] on input " Compliment" at bounding box center [221, 92] width 5 height 5
checkbox input "true"
click at [285, 113] on label "Yes" at bounding box center [289, 116] width 18 height 8
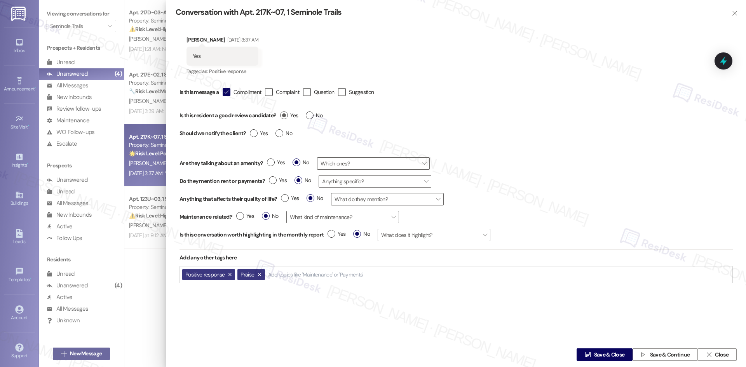
click at [285, 113] on input "Yes" at bounding box center [289, 117] width 18 height 10
radio input "true"
drag, startPoint x: 245, startPoint y: 134, endPoint x: 250, endPoint y: 134, distance: 5.1
click at [246, 134] on div "Should we notify the client? Yes No" at bounding box center [456, 135] width 553 height 18
click at [251, 134] on label "Yes" at bounding box center [259, 133] width 18 height 8
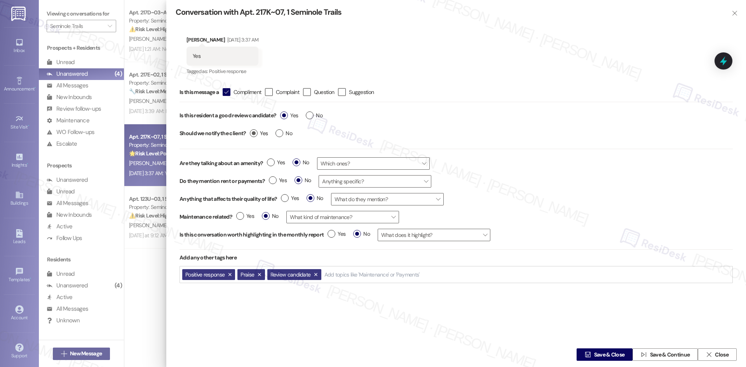
click at [251, 134] on input "Yes" at bounding box center [259, 134] width 18 height 10
radio input "true"
click at [608, 356] on span "Save & Close" at bounding box center [609, 355] width 31 height 8
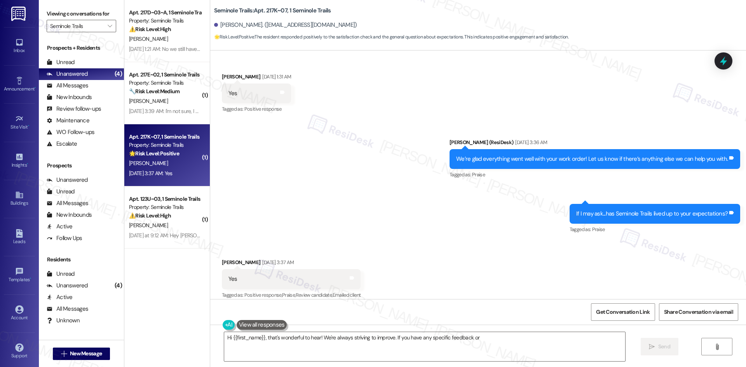
scroll to position [268, 0]
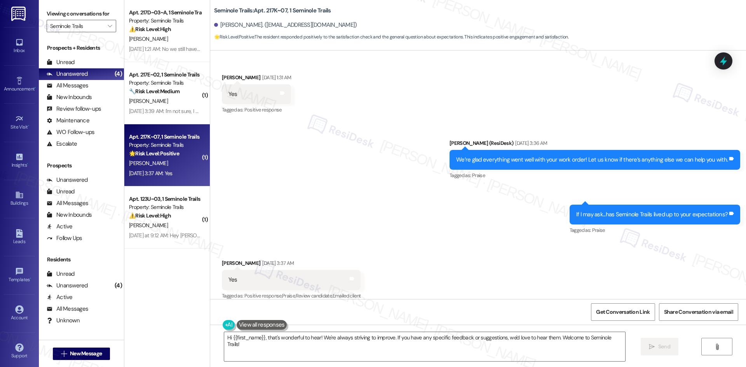
click at [321, 182] on div "Sent via SMS Sarah (ResiDesk) Sep 16, 2025 at 3:36 AM We’re glad everything wen…" at bounding box center [478, 182] width 536 height 120
click at [338, 348] on textarea "Hi {{first_name}}, that's wonderful to hear! We're always striving to improve. …" at bounding box center [424, 346] width 401 height 29
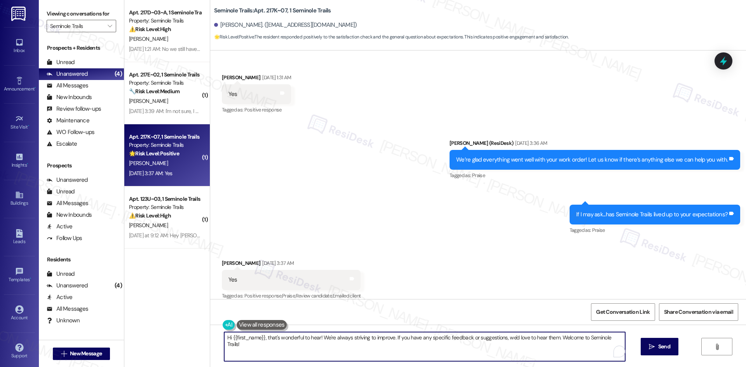
paste textarea "I'm glad you are satisfied with your home, {{first_name}}! We’d really apprecia…"
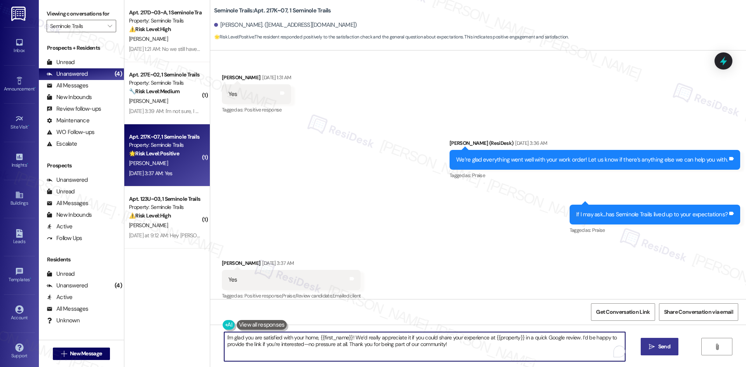
type textarea "I'm glad you are satisfied with your home, {{first_name}}! We’d really apprecia…"
click at [658, 349] on span "Send" at bounding box center [664, 347] width 12 height 8
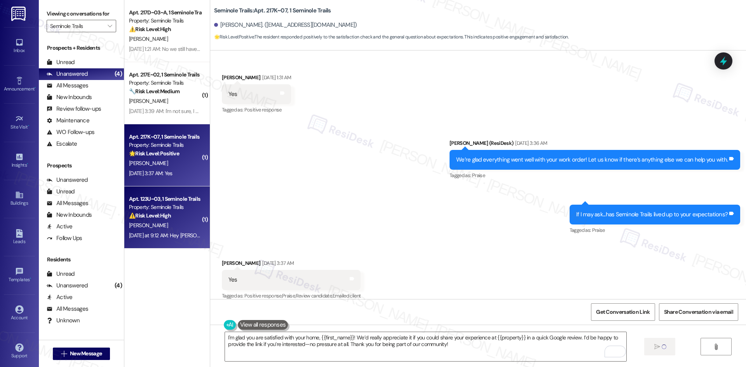
click at [162, 229] on div "K. Jackson" at bounding box center [164, 226] width 73 height 10
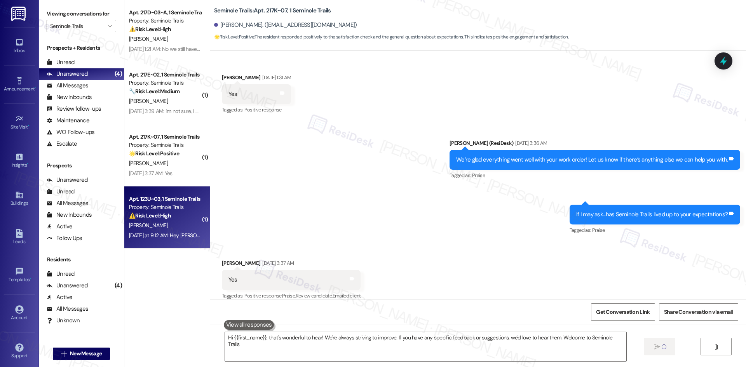
type textarea "Hi {{first_name}}, that's wonderful to hear! We're always striving to improve. …"
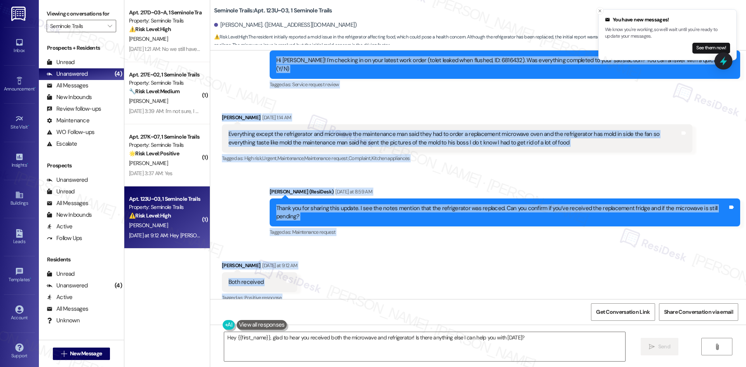
scroll to position [3461, 0]
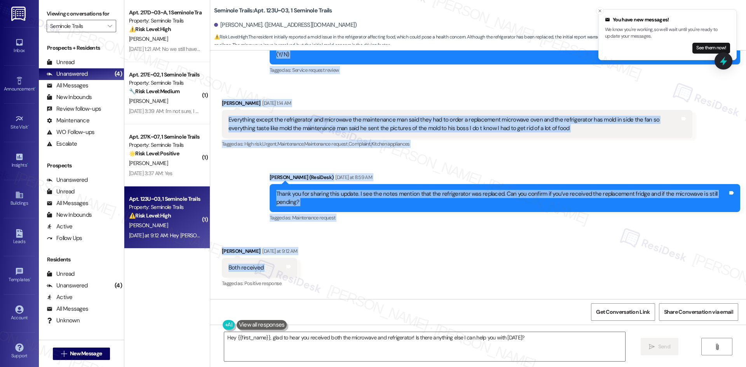
drag, startPoint x: 282, startPoint y: 190, endPoint x: 274, endPoint y: 256, distance: 67.0
click at [279, 256] on div "Survey, sent via SMS Residesk Automated Survey Jul 09, 2025 at 12:43 AM Hi Kale…" at bounding box center [478, 175] width 536 height 249
copy div "Residesk Automated Survey Sep 16, 2025 at 12:50 AM Hi Kaleb! I'm checking in on…"
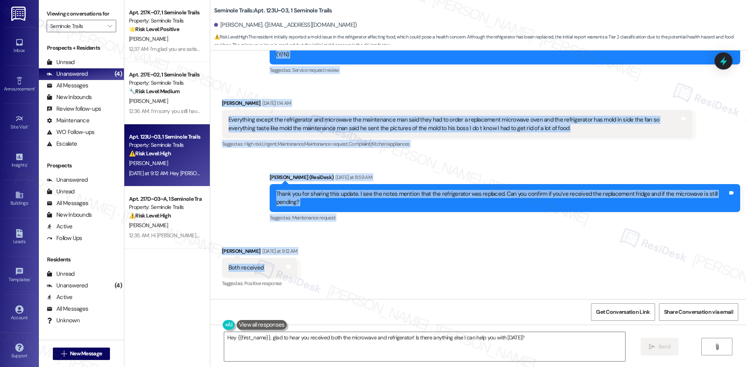
click at [476, 261] on div "Received via SMS Kaleb Jackson Yesterday at 9:12 AM Both received Tags and note…" at bounding box center [478, 263] width 536 height 66
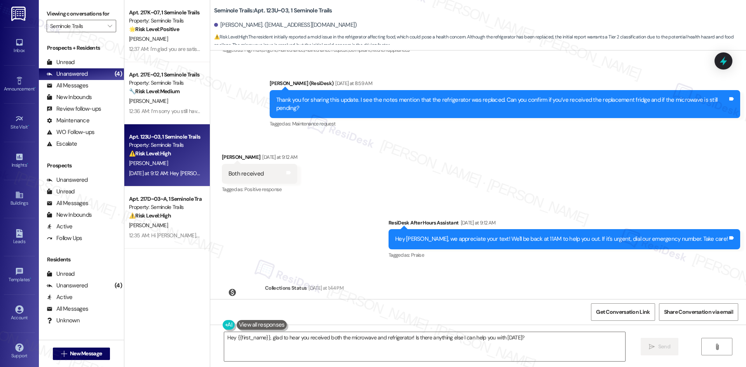
scroll to position [3578, 0]
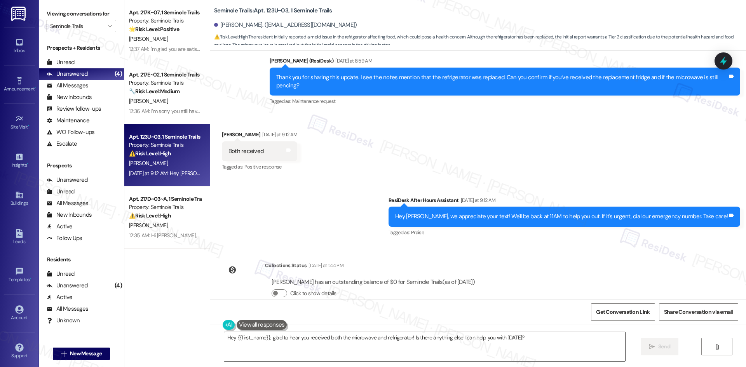
click at [449, 349] on textarea "Hey {{first_name}}, glad to hear you received both the microwave and refrigerat…" at bounding box center [424, 346] width 401 height 29
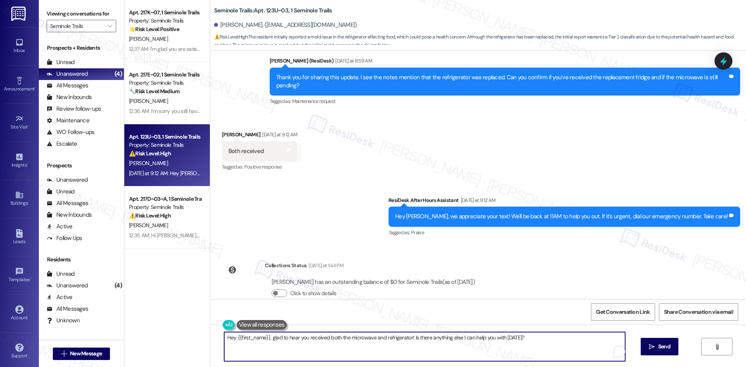
paste textarea "Thanks for confirming, Kaleb—I’m glad to hear both the fridge and microwave hav…"
type textarea "Thanks for confirming, Kaleb—I’m glad to hear both the fridge and microwave hav…"
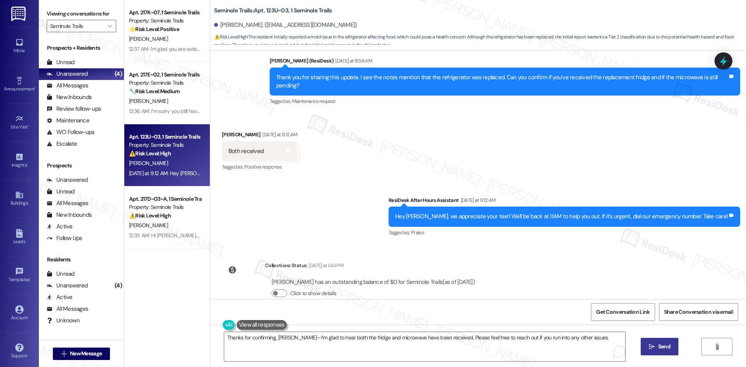
click at [646, 352] on button " Send" at bounding box center [660, 346] width 38 height 17
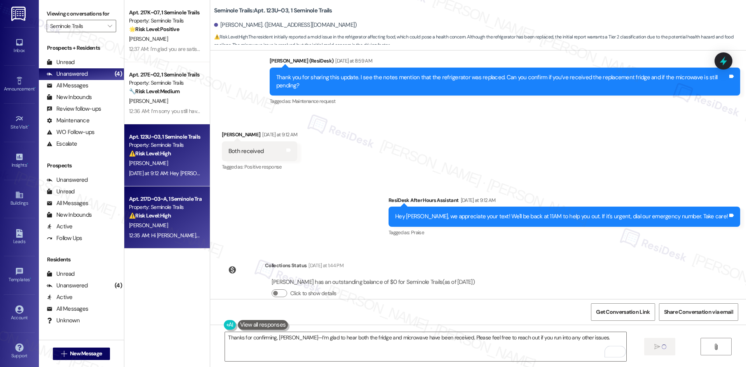
click at [155, 227] on div "A. Cook" at bounding box center [164, 226] width 73 height 10
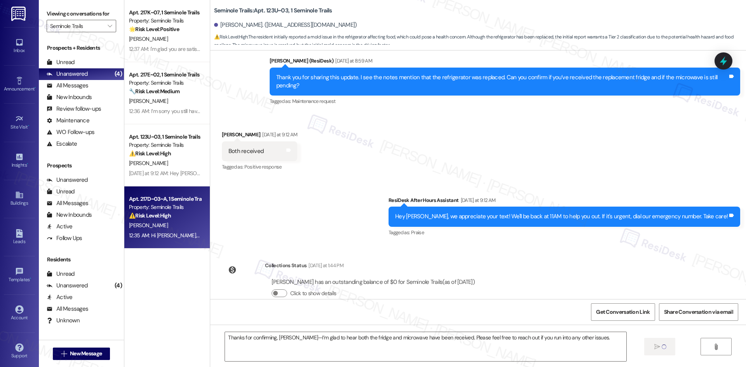
type textarea "Fetching suggested responses. Please feel free to read through the conversation…"
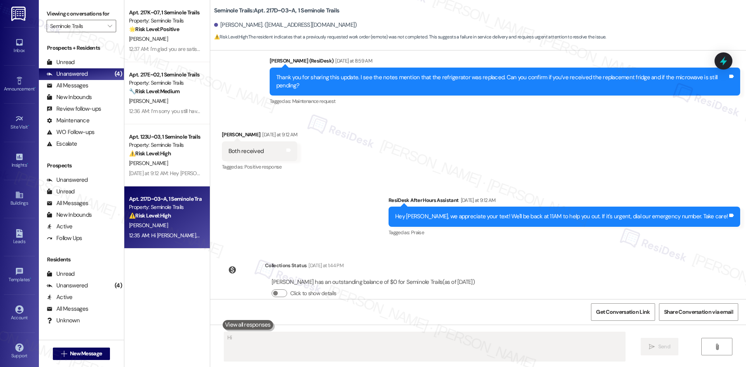
scroll to position [221, 0]
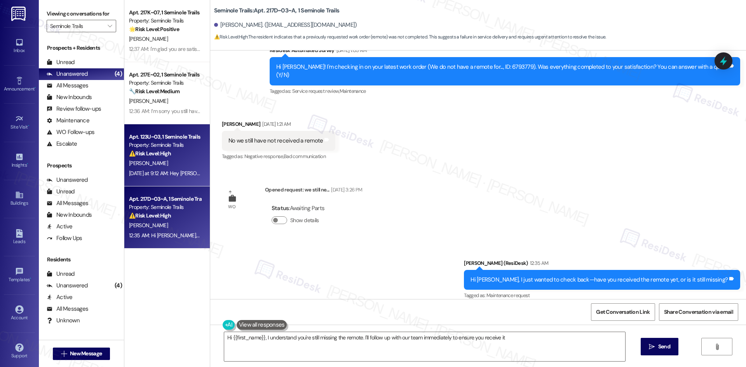
type textarea "Hi {{first_name}}, I understand you're still missing the remote. I'll follow up…"
click at [162, 154] on strong "⚠️ Risk Level: High" at bounding box center [150, 153] width 42 height 7
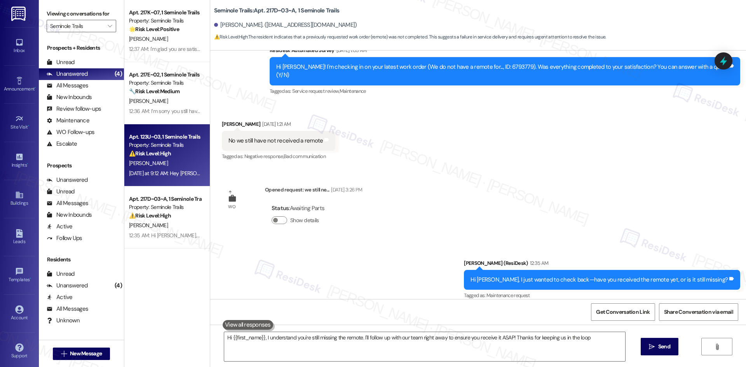
type textarea "Hi {{first_name}}, I understand you're still missing the remote. I'll follow up…"
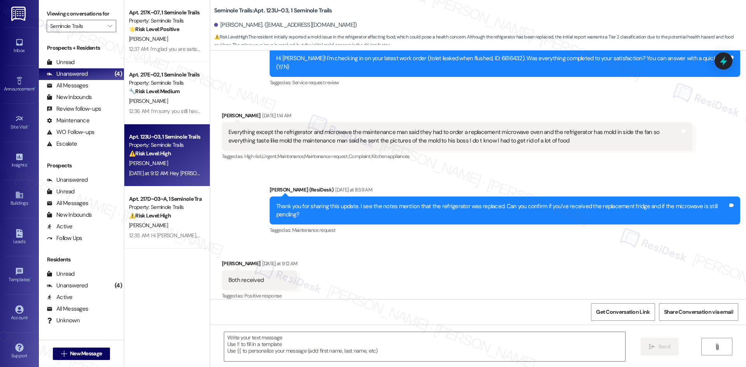
type textarea "Fetching suggested responses. Please feel free to read through the conversation…"
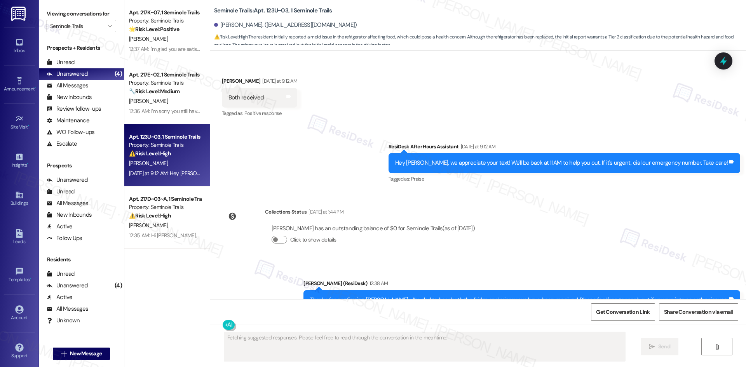
scroll to position [3643, 0]
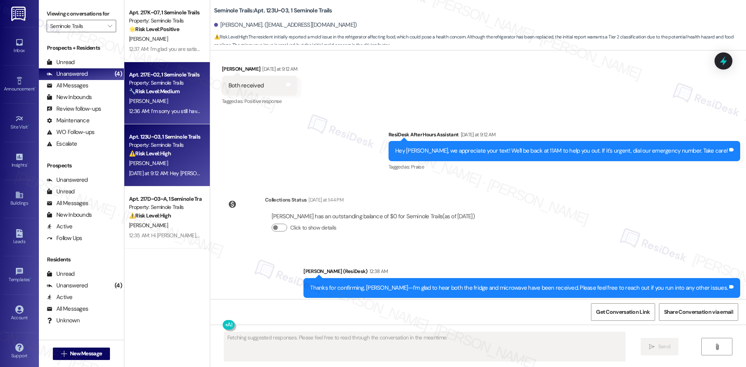
click at [166, 99] on div "M. Clarke" at bounding box center [164, 101] width 73 height 10
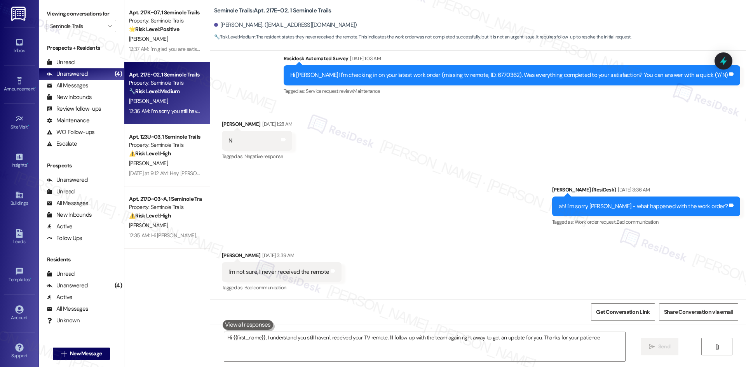
type textarea "Hi {{first_name}}, I understand you still haven't received your TV remote. I'll…"
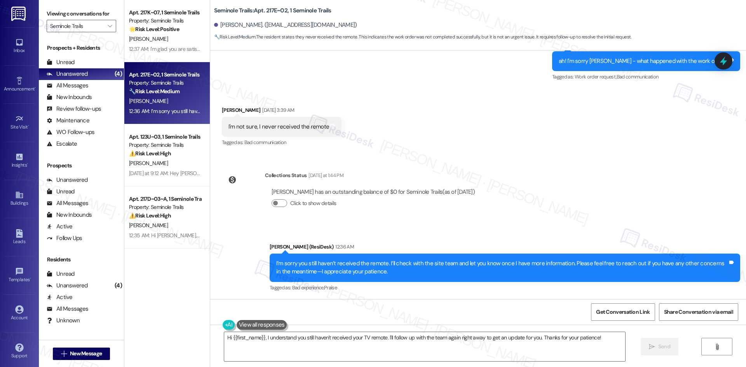
scroll to position [374, 0]
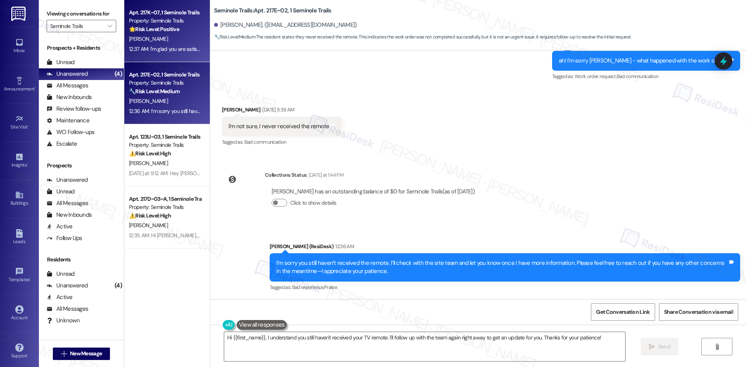
click at [152, 51] on div "12:37 AM: I'm glad you are satisfied with your home, Gertrude! We’d really appr…" at bounding box center [450, 48] width 643 height 7
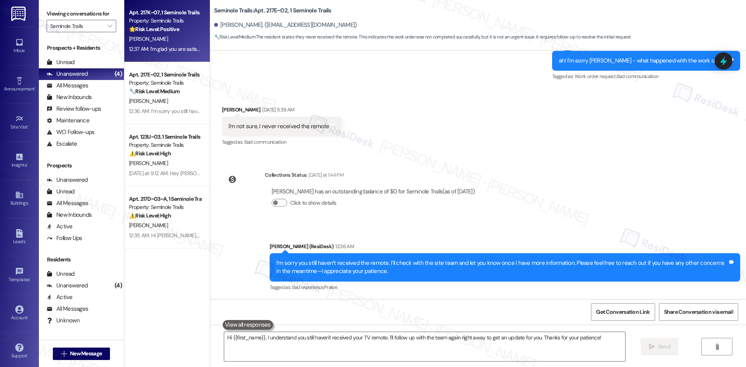
type textarea "Fetching suggested responses. Please feel free to read through the conversation…"
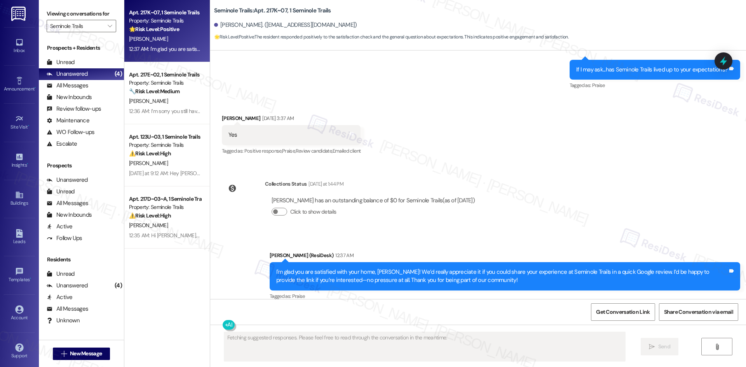
scroll to position [414, 0]
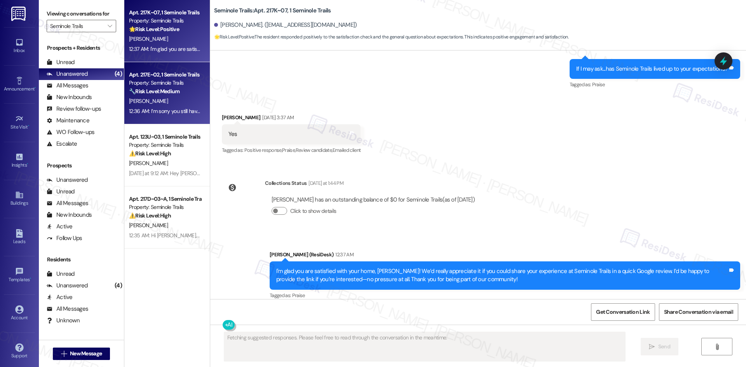
click at [150, 91] on strong "🔧 Risk Level: Medium" at bounding box center [154, 91] width 51 height 7
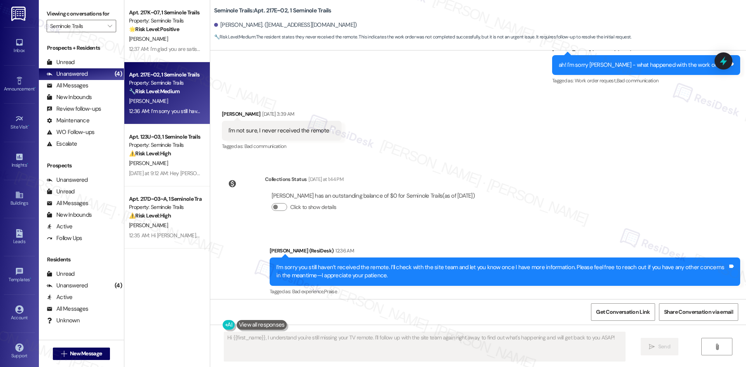
scroll to position [374, 0]
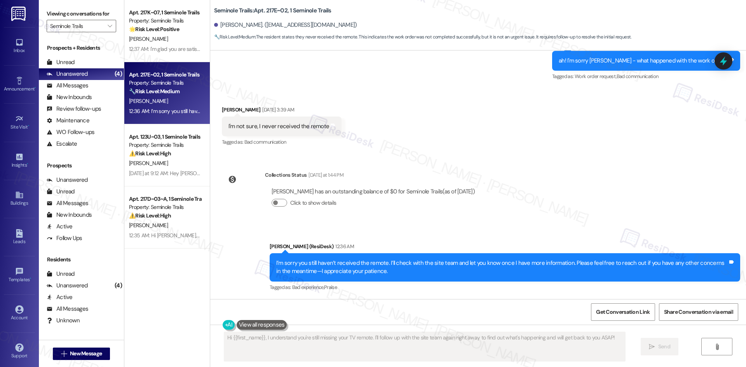
click at [473, 170] on div "Collections Status Yesterday at 1:44 PM Moise Clarke has an outstanding balance…" at bounding box center [351, 195] width 271 height 60
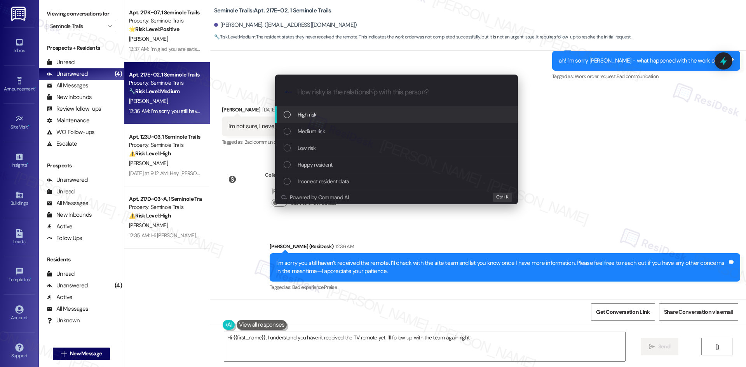
click at [574, 160] on div "Escalate Conversation How risky is the relationship with this person? Topics (e…" at bounding box center [373, 183] width 746 height 367
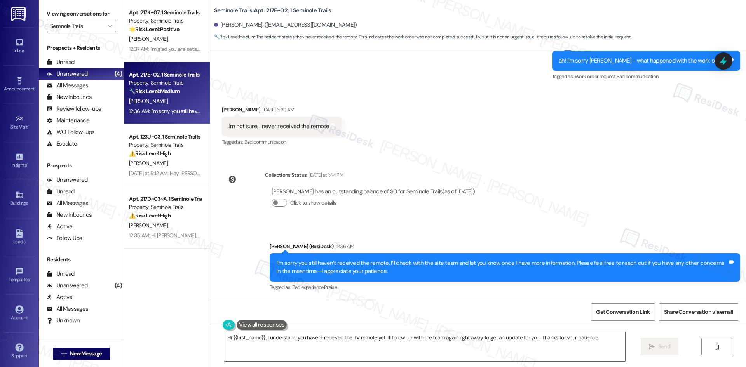
type textarea "Hi {{first_name}}, I understand you haven't received the TV remote yet. I'll fo…"
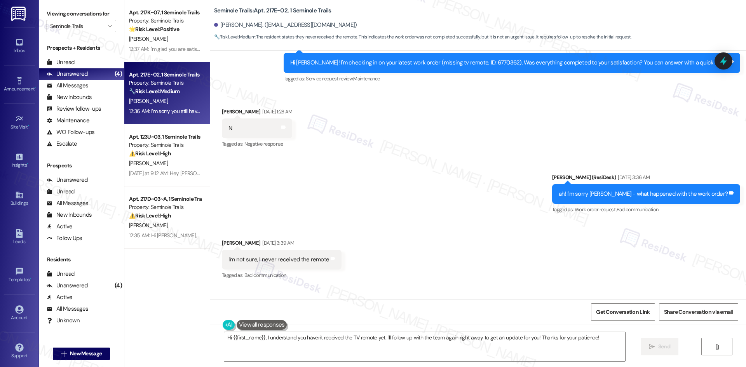
scroll to position [218, 0]
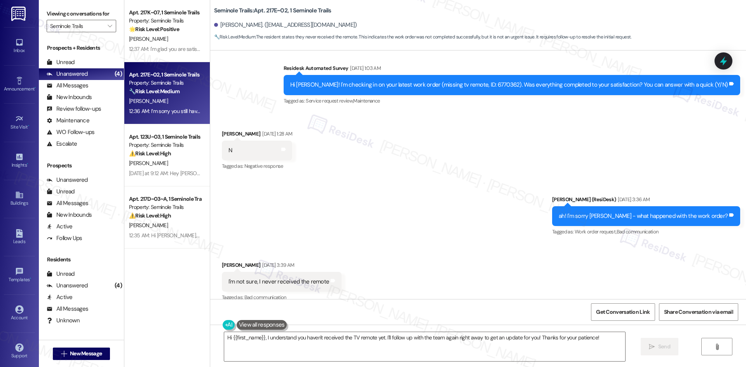
click at [461, 187] on div "Sent via SMS Sarah (ResiDesk) Sep 16, 2025 at 3:36 AM ah! I'm sorry Moise - wha…" at bounding box center [478, 211] width 536 height 66
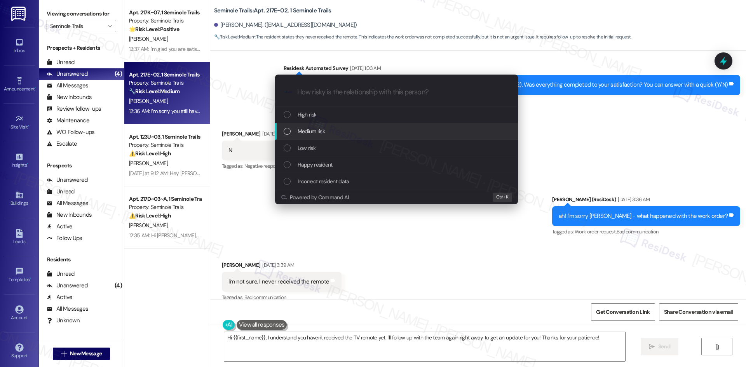
click at [353, 131] on div "Medium risk" at bounding box center [397, 131] width 227 height 9
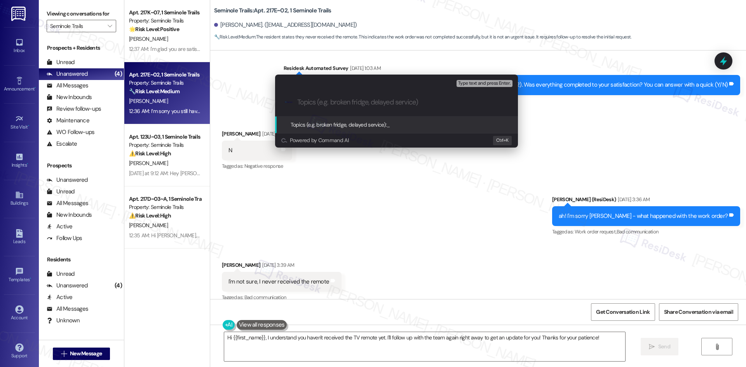
click at [337, 104] on input "Topics (e.g. broken fridge, delayed service)" at bounding box center [402, 102] width 211 height 8
paste input "Missing TV Remote – Work Order 6770362"
type input "Missing TV Remote – Work Order 6770362"
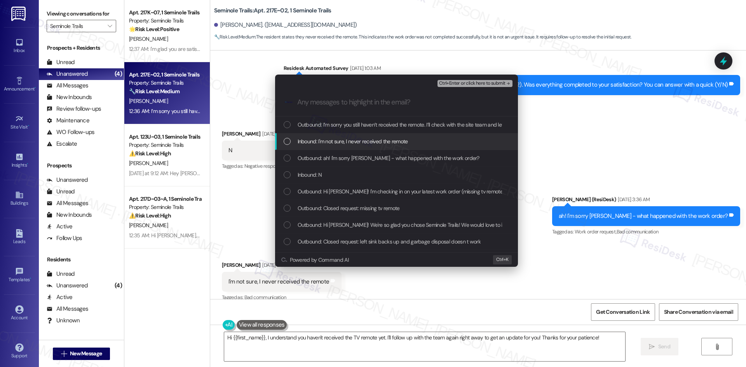
click at [353, 144] on span "Inbound: I'm not sure, I never received the remote" at bounding box center [353, 141] width 110 height 9
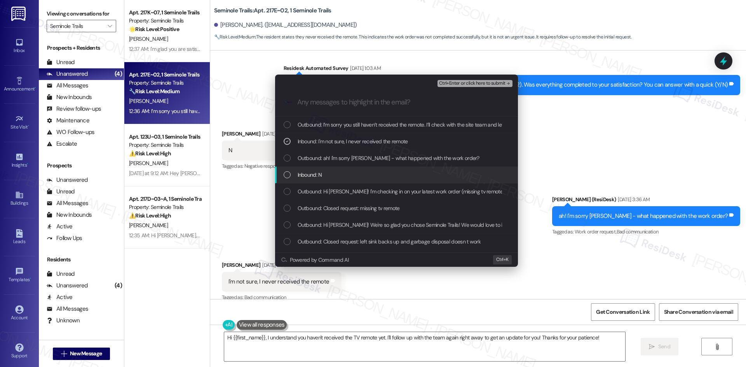
click at [354, 173] on div "Inbound: N" at bounding box center [397, 175] width 227 height 9
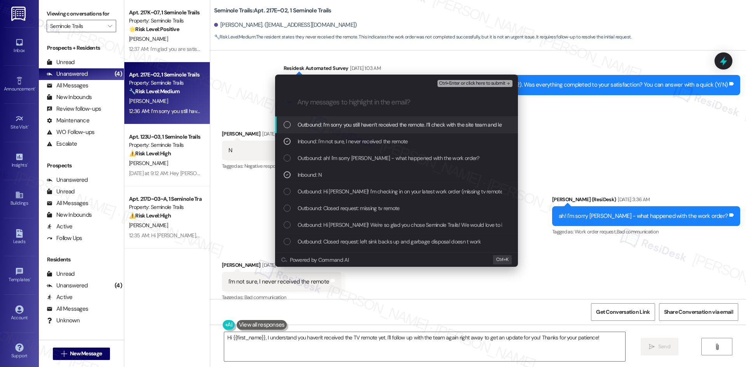
click at [484, 87] on button "Ctrl+Enter or click here to submit" at bounding box center [475, 83] width 75 height 7
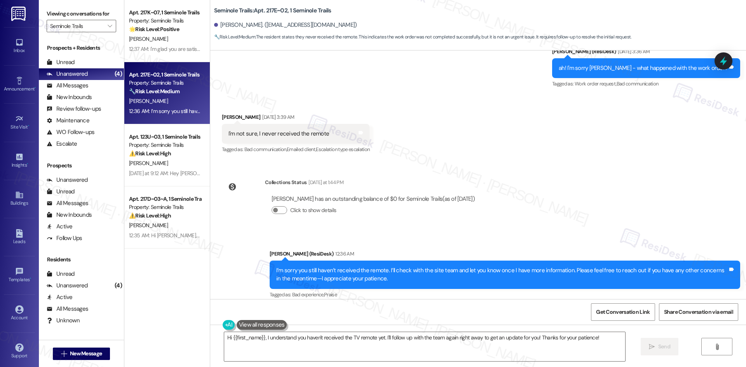
scroll to position [374, 0]
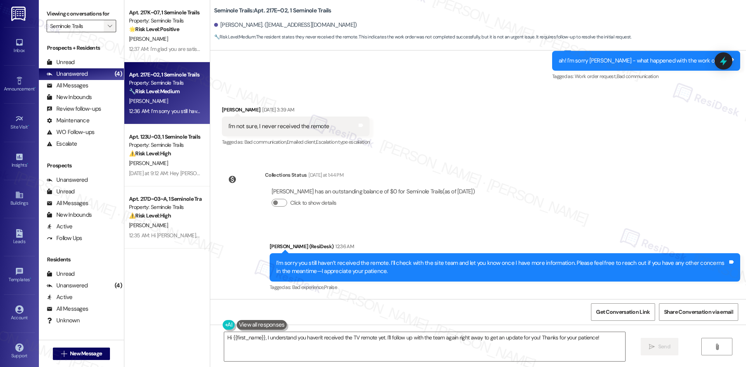
click at [104, 21] on button "" at bounding box center [110, 26] width 12 height 12
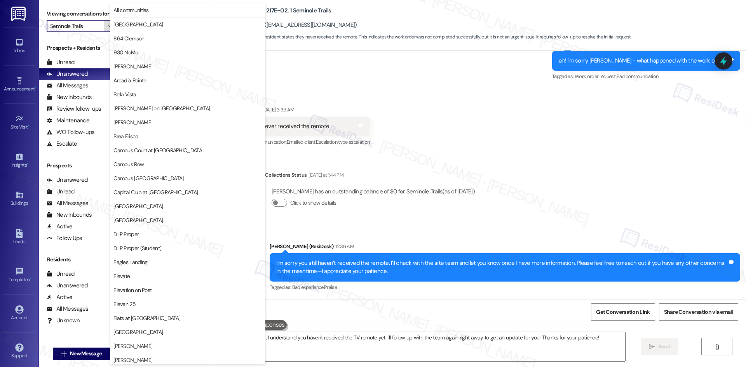
scroll to position [542, 0]
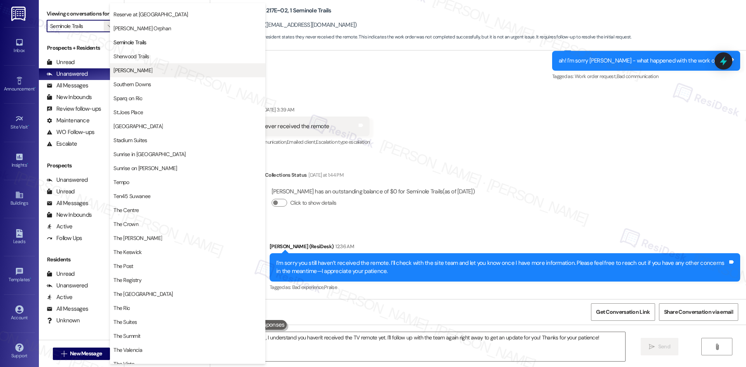
click at [178, 73] on span "[PERSON_NAME]" at bounding box center [187, 70] width 148 height 8
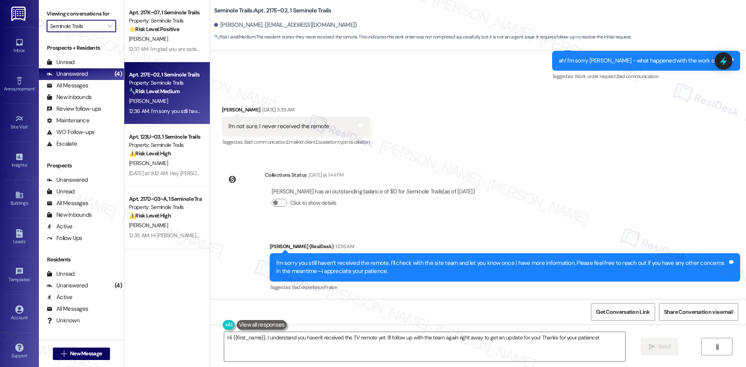
type input "[PERSON_NAME]"
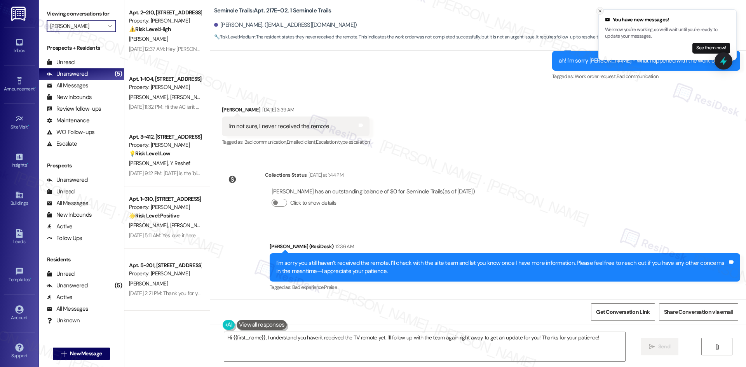
click at [600, 10] on icon "Close toast" at bounding box center [600, 11] width 5 height 5
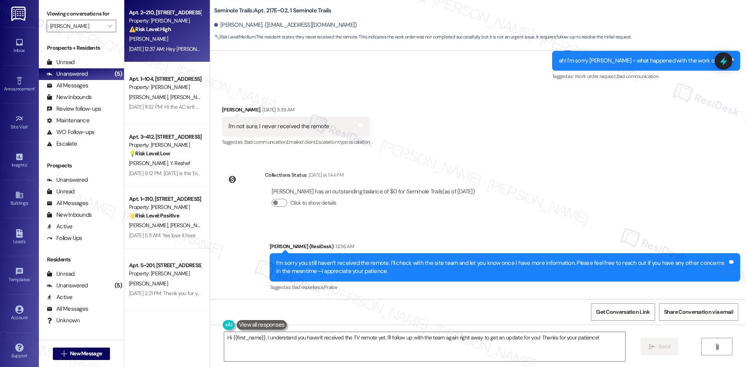
click at [167, 39] on div "J. Vaughan" at bounding box center [164, 39] width 73 height 10
type textarea "Hi {{first_name}}, I understand you haven't received the TV remote yet. I'll fo…"
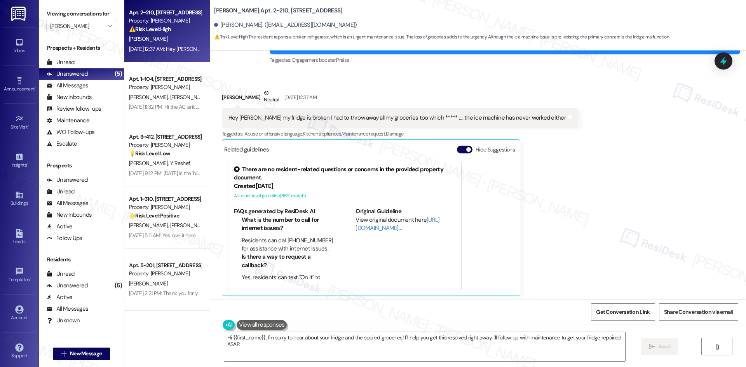
scroll to position [975, 0]
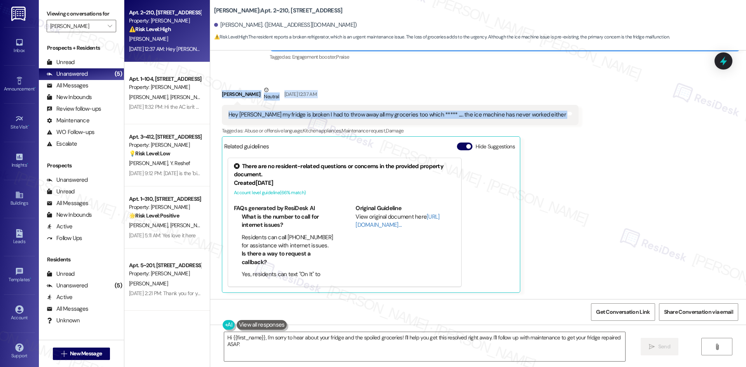
drag, startPoint x: 245, startPoint y: 99, endPoint x: 552, endPoint y: 123, distance: 307.3
click at [552, 123] on div "Received via SMS James Vaughan Neutral Sep 13, 2025 at 12:37 AM Hey Tessa my fr…" at bounding box center [478, 183] width 536 height 230
copy div "James Vaughan Neutral Sep 13, 2025 at 12:37 AM Hey Tessa my fridge is broken I …"
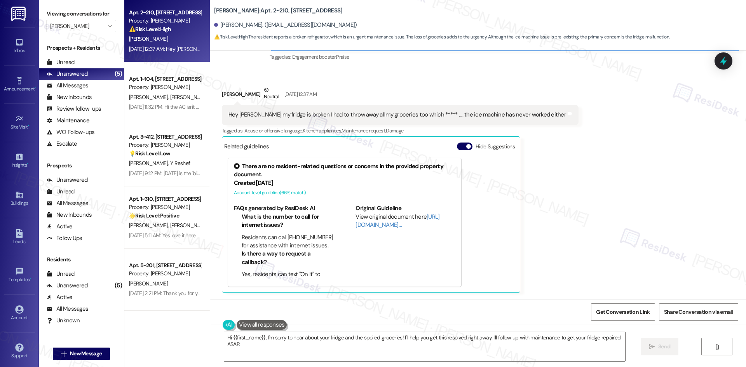
click at [582, 185] on div "Received via SMS James Vaughan Neutral Sep 13, 2025 at 12:37 AM Hey Tessa my fr…" at bounding box center [478, 183] width 536 height 230
click at [422, 352] on textarea "Hi {{first_name}}, I'm sorry to hear about your fridge and the spoiled grocerie…" at bounding box center [424, 346] width 401 height 29
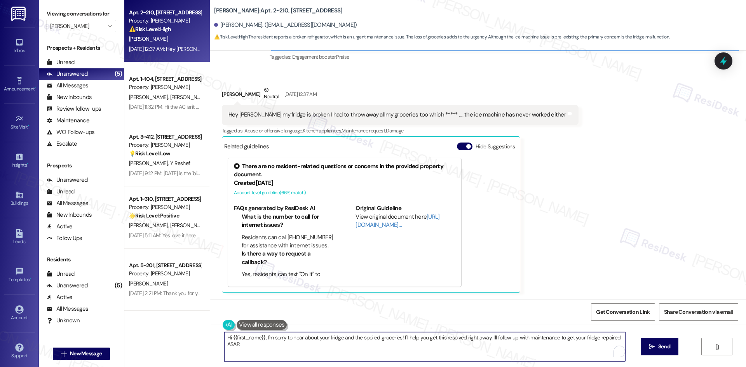
paste textarea "James, I just wanted to check back—has your fridge been repaired or replaced ye…"
type textarea "Hi James, I just wanted to check back—has your fridge been repaired or replaced…"
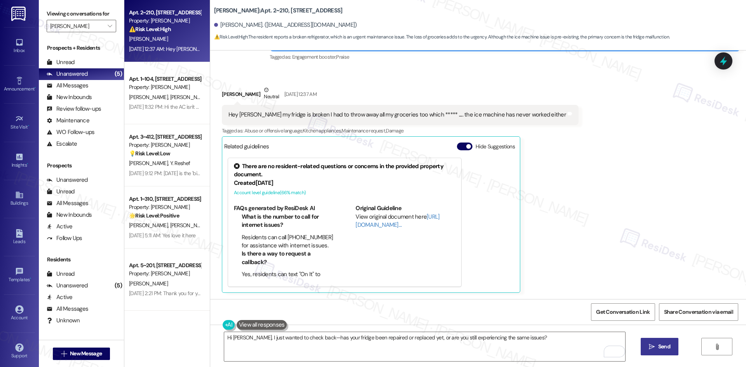
click at [660, 353] on button " Send" at bounding box center [660, 346] width 38 height 17
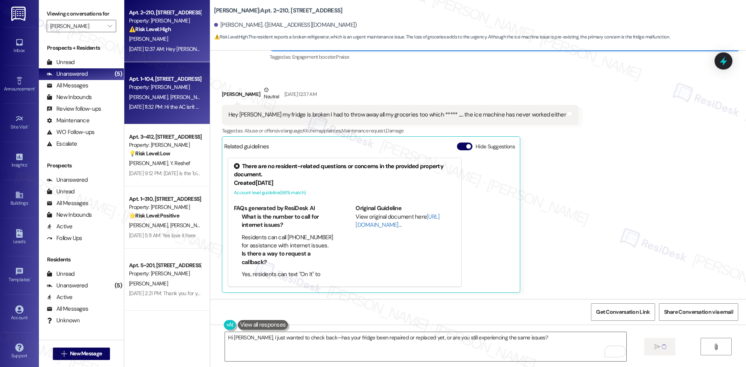
click at [165, 99] on div "D. Yagl R. Brown" at bounding box center [164, 98] width 73 height 10
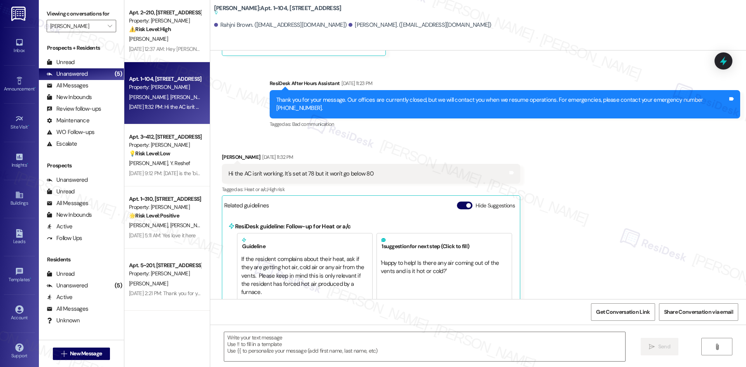
scroll to position [712, 0]
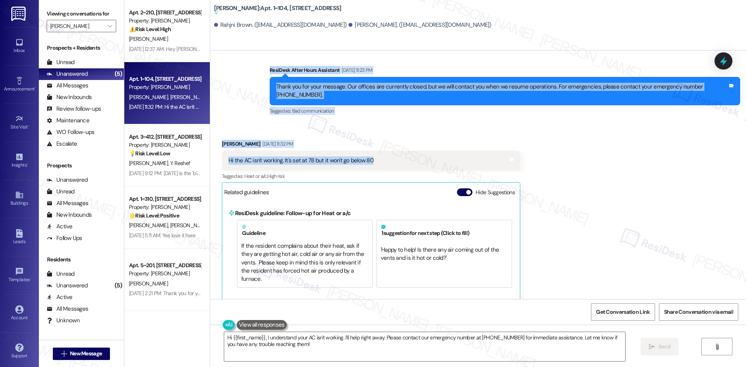
drag, startPoint x: 240, startPoint y: 72, endPoint x: 407, endPoint y: 158, distance: 187.7
click at [407, 158] on div "Lease started Apr 22, 2025 at 8:00 AM Announcement, sent via SMS Tessa (ResiDes…" at bounding box center [478, 175] width 536 height 249
copy div "ResiDesk After Hours Assistant Sep 07, 2025 at 11:23 PM Thank you for your mess…"
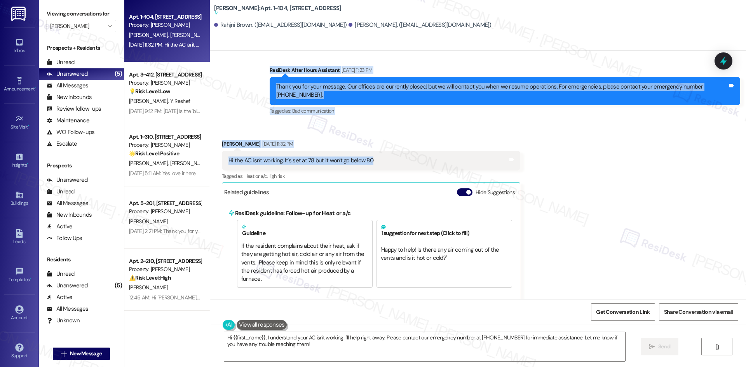
click at [375, 143] on div "Danielle Yagl Sep 08, 2025 at 11:32 PM" at bounding box center [371, 145] width 299 height 11
click at [240, 72] on div "Sent via SMS ResiDesk After Hours Assistant Sep 07, 2025 at 11:23 PM Thank you …" at bounding box center [478, 86] width 536 height 74
drag, startPoint x: 250, startPoint y: 66, endPoint x: 400, endPoint y: 157, distance: 175.8
click at [400, 157] on div "Lease started Apr 22, 2025 at 8:00 AM Announcement, sent via SMS Tessa (ResiDes…" at bounding box center [478, 175] width 536 height 249
copy div "ResiDesk After Hours Assistant Sep 07, 2025 at 11:23 PM Thank you for your mess…"
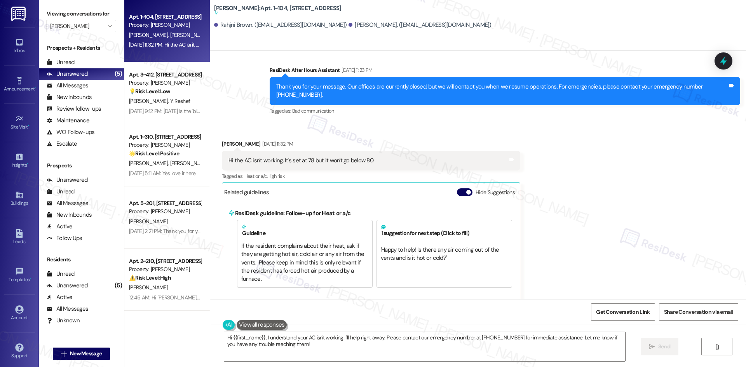
click at [571, 190] on div "Received via SMS Danielle Yagl Sep 08, 2025 at 11:32 PM Hi the AC isn't working…" at bounding box center [478, 214] width 536 height 185
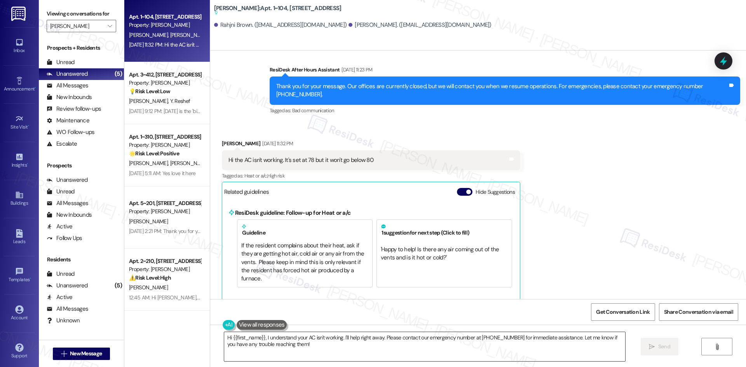
click at [330, 345] on textarea "Hi {{first_name}}, I understand your AC isn't working. I'll help right away. Pl…" at bounding box center [424, 346] width 401 height 29
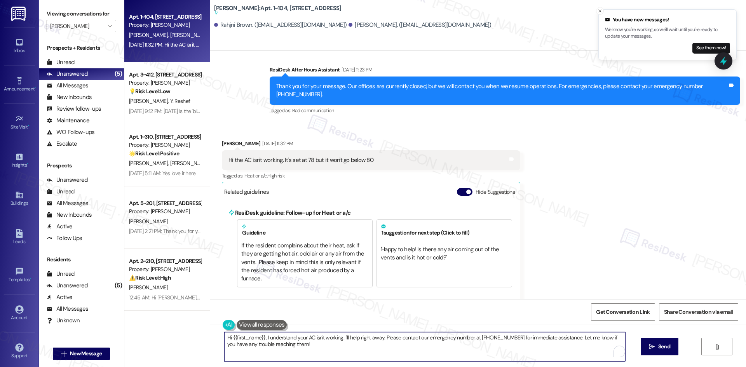
paste textarea "Danielle, I just wanted to check back—has your AC issue been resolved, or are y…"
type textarea "Hi Danielle, I just wanted to check back—has your AC issue been resolved, or ar…"
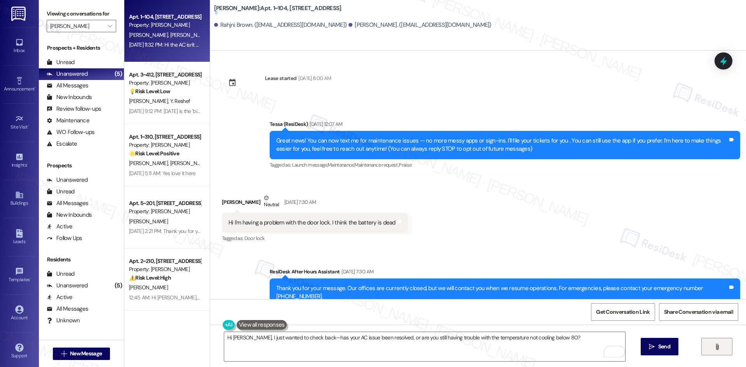
scroll to position [712, 0]
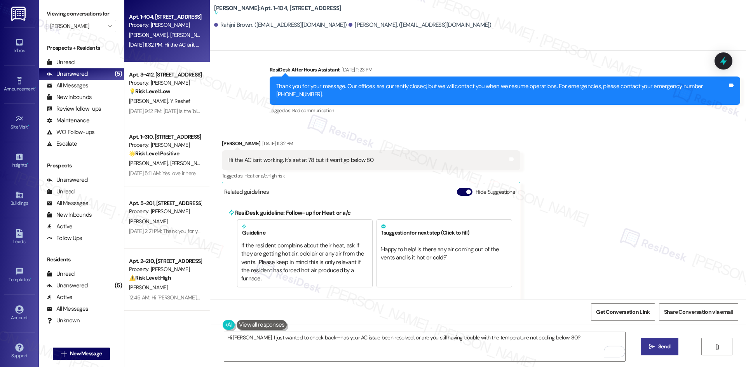
click at [663, 348] on span "Send" at bounding box center [664, 347] width 12 height 8
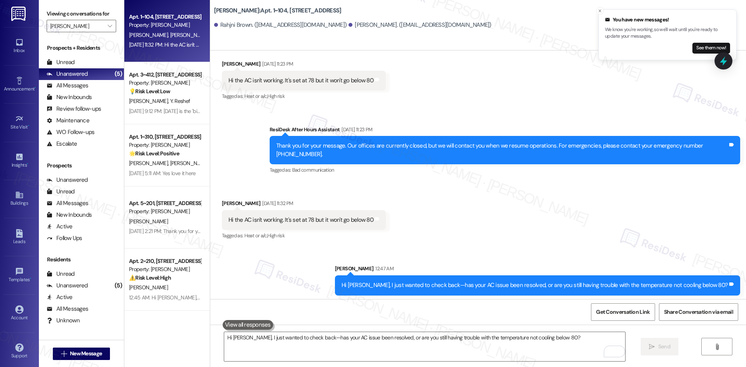
scroll to position [635, 0]
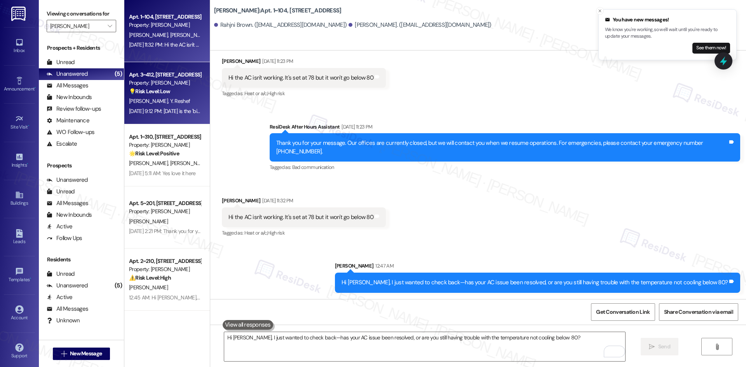
click at [154, 106] on div "[DATE] 9:12 PM: [DATE] is the 'bicles day' i just want to be sure that the mess…" at bounding box center [164, 111] width 73 height 10
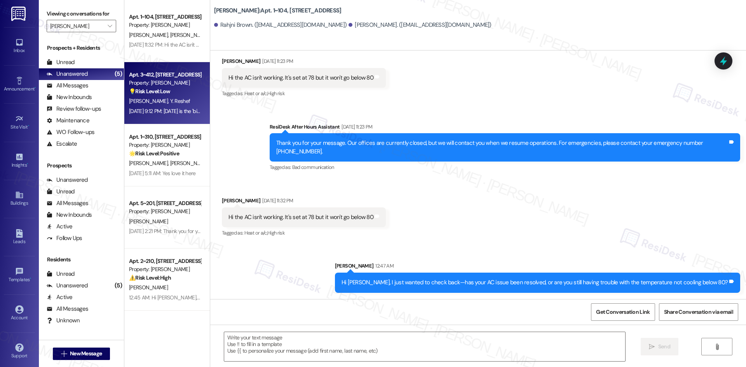
type textarea "Fetching suggested responses. Please feel free to read through the conversation…"
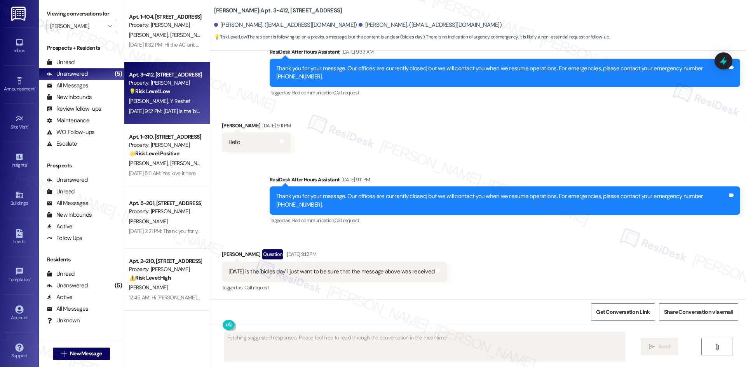
scroll to position [1143, 0]
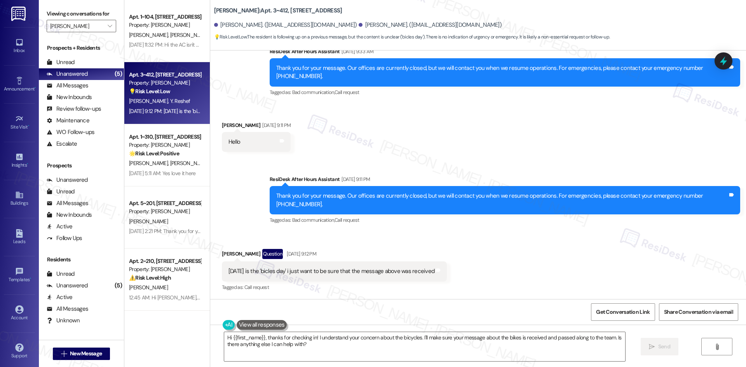
drag, startPoint x: 417, startPoint y: 165, endPoint x: 415, endPoint y: 170, distance: 5.8
click at [417, 165] on div "Sent via SMS ResiDesk After Hours Assistant [DATE] 9:11 PM Thank you for your m…" at bounding box center [478, 195] width 536 height 74
click at [329, 353] on textarea "Hi {{first_name}}, thanks for checking in! I understand your concern about the …" at bounding box center [424, 346] width 401 height 29
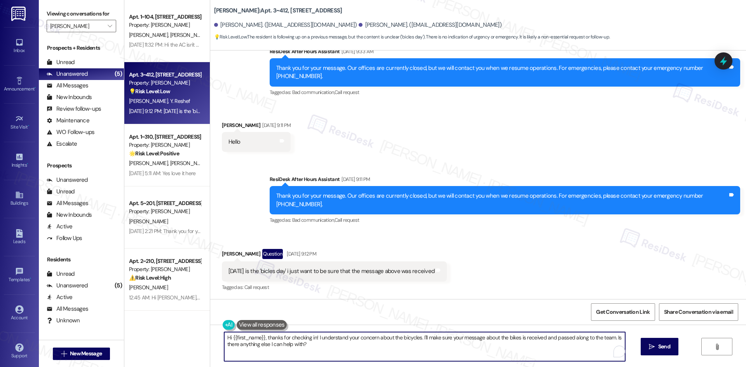
paste textarea "I apologize for the delayed response. Please let me know if you still need any …"
type textarea "Hi {{first_name}}, I apologize for the delayed response. Please let me know if …"
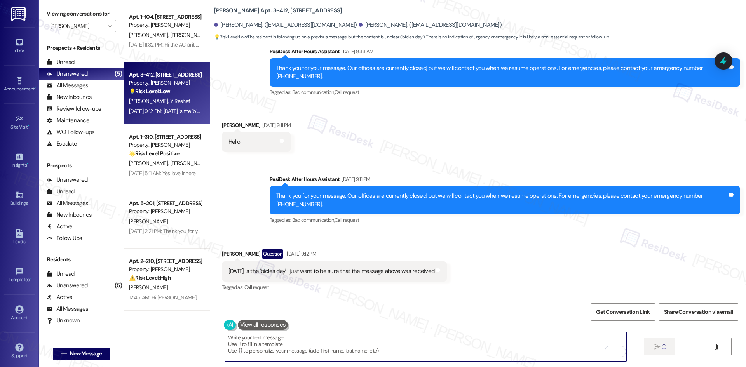
scroll to position [1142, 0]
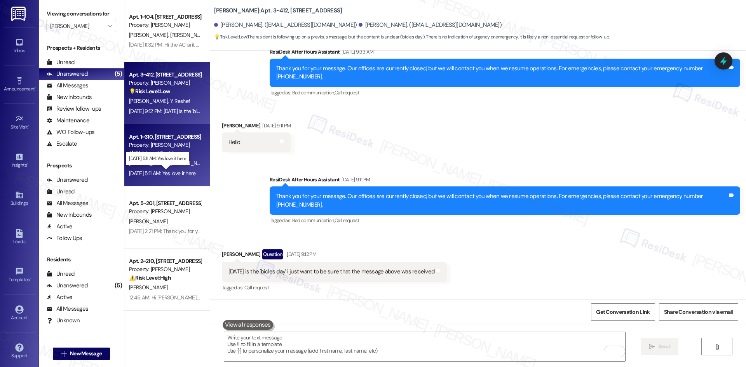
click at [149, 172] on div "[DATE] 5:11 AM: Yes love it here [DATE] 5:11 AM: Yes love it here" at bounding box center [162, 173] width 67 height 7
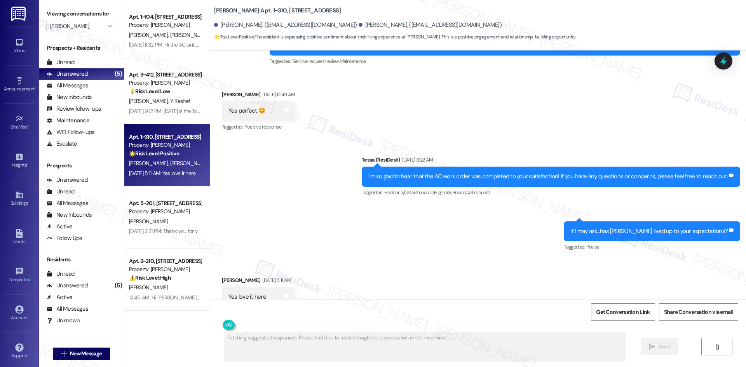
scroll to position [1267, 0]
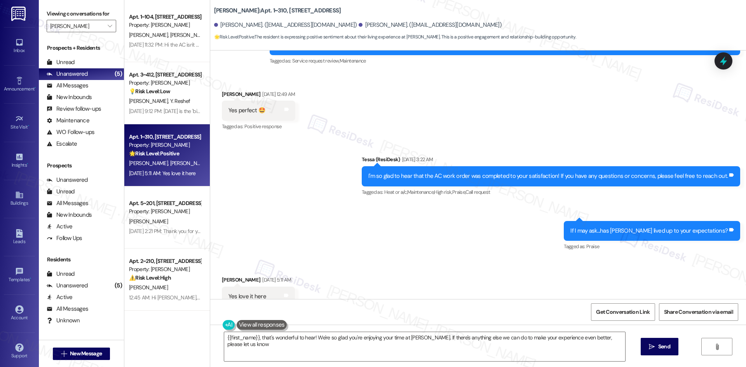
type textarea "{{first_name}}, that's wonderful to hear! We're so glad you're enjoying your ti…"
click at [286, 293] on icon at bounding box center [286, 296] width 6 height 6
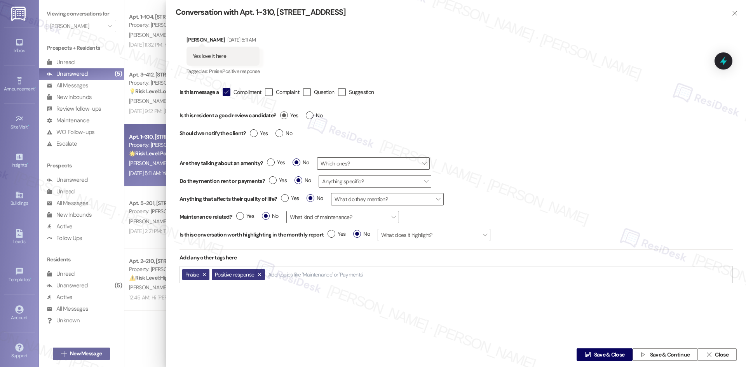
click at [288, 116] on label "Yes" at bounding box center [289, 116] width 18 height 8
click at [288, 116] on input "Yes" at bounding box center [289, 117] width 18 height 10
radio input "true"
click at [253, 134] on label "Yes" at bounding box center [259, 133] width 18 height 8
click at [253, 134] on input "Yes" at bounding box center [259, 134] width 18 height 10
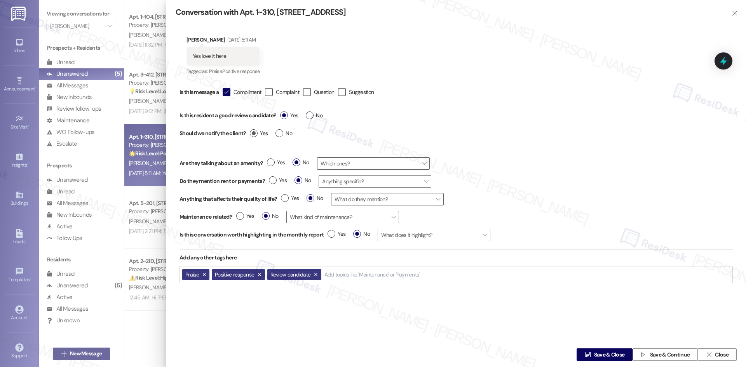
radio input "true"
click at [594, 354] on span "Save & Close" at bounding box center [609, 355] width 31 height 8
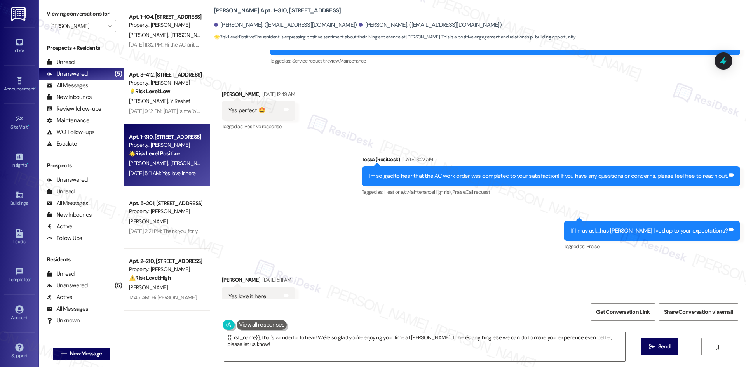
scroll to position [1267, 0]
click at [232, 194] on div "Sent via SMS Tessa (ResiDesk) Sep 16, 2025 at 3:22 AM I'm so glad to hear that …" at bounding box center [478, 198] width 536 height 120
click at [288, 345] on textarea "{{first_name}}, that's wonderful to hear! We're so glad you're enjoying your ti…" at bounding box center [424, 346] width 401 height 29
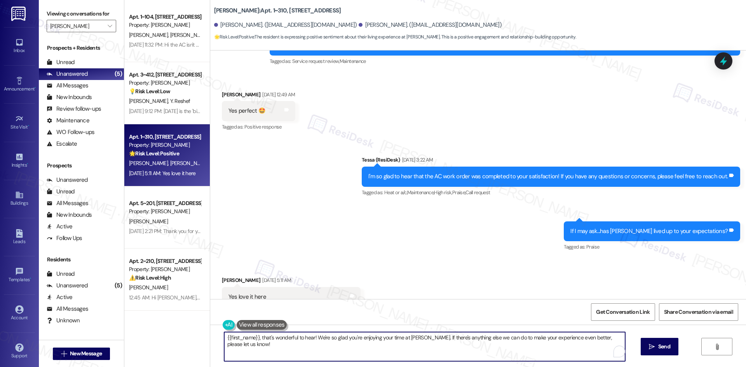
paste textarea "I'm glad you are satisfied with your home, {{first_name}}! We’d really apprecia…"
type textarea "I'm glad you are satisfied with your home, {{first_name}}! We’d really apprecia…"
click at [662, 344] on span "Send" at bounding box center [664, 347] width 12 height 8
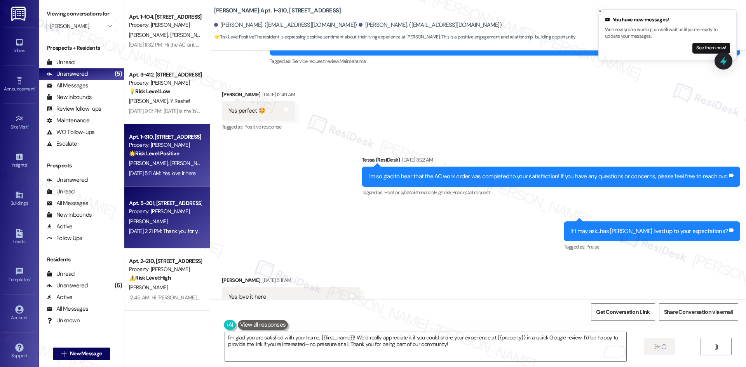
click at [169, 223] on div "[PERSON_NAME]" at bounding box center [164, 222] width 73 height 10
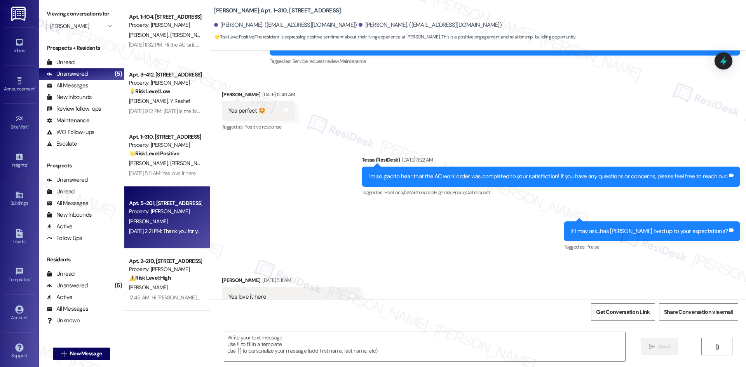
type textarea "Fetching suggested responses. Please feel free to read through the conversation…"
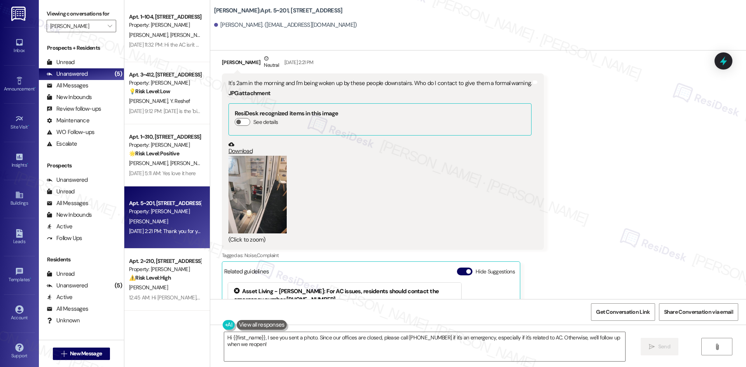
scroll to position [374, 0]
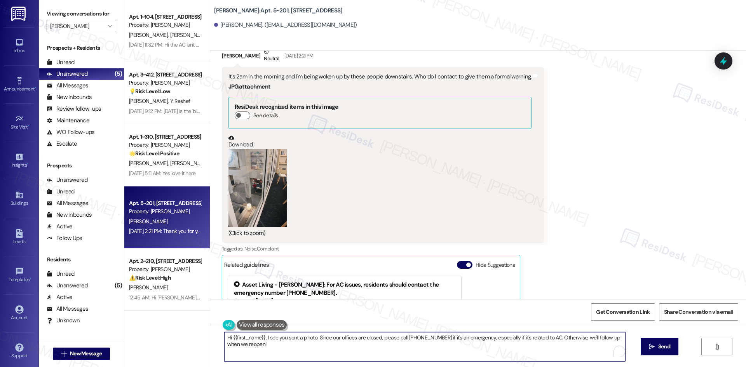
click at [297, 344] on textarea "Hi {{first_name}}, I see you sent a photo. Since our offices are closed, please…" at bounding box center [424, 346] width 401 height 29
paste textarea "I'm glad you are satisfied with your home, {{first_name}}! We’d really apprecia…"
click at [237, 349] on textarea "I'm glad you are satisfied with your home, {{first_name}}! We’d really apprecia…" at bounding box center [424, 346] width 401 height 29
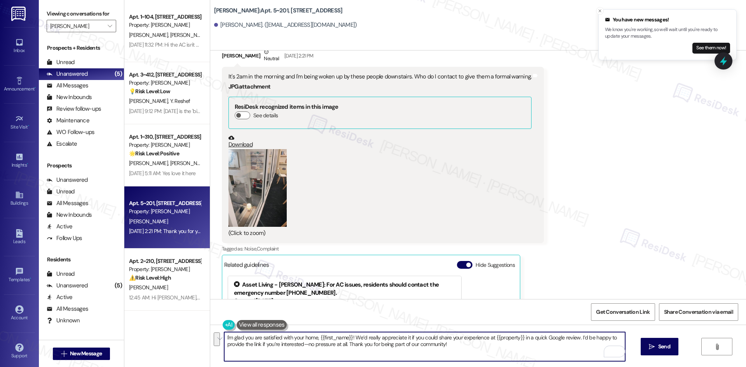
paste textarea "Hi {{first_name}}, I apologize for the delayed response. Please let me know if …"
type textarea "Hi {{first_name}}, I apologize for the delayed response. Please let me know if …"
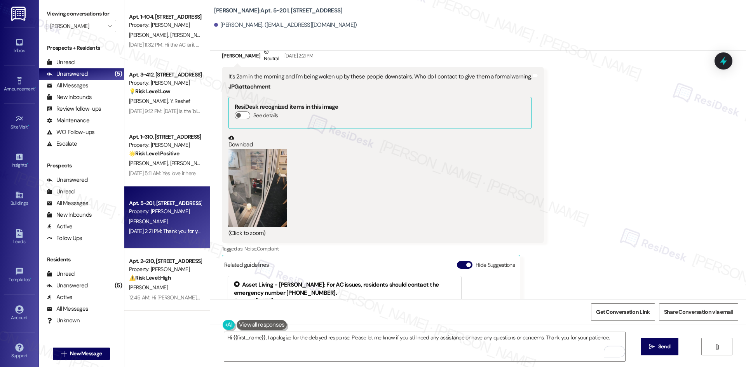
click at [154, 283] on div "Apt. 2~210, 1632 Clearwater Largo Rd Property: Solano Belleair ⚠️ Risk Level: H…" at bounding box center [164, 270] width 73 height 26
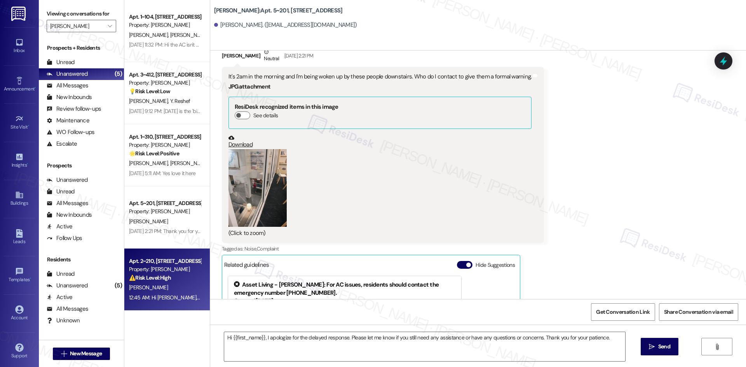
type textarea "Fetching suggested responses. Please feel free to read through the conversation…"
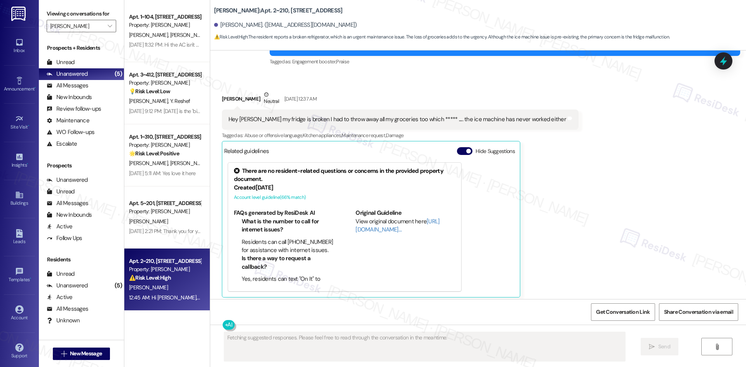
scroll to position [974, 0]
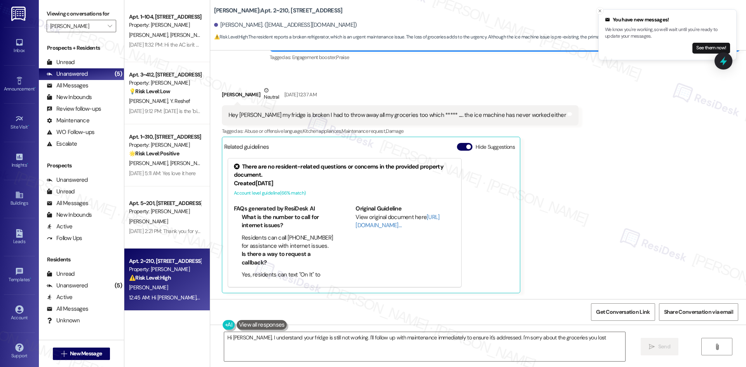
type textarea "Hi James, I understand your fridge is still not working. I'll follow up with ma…"
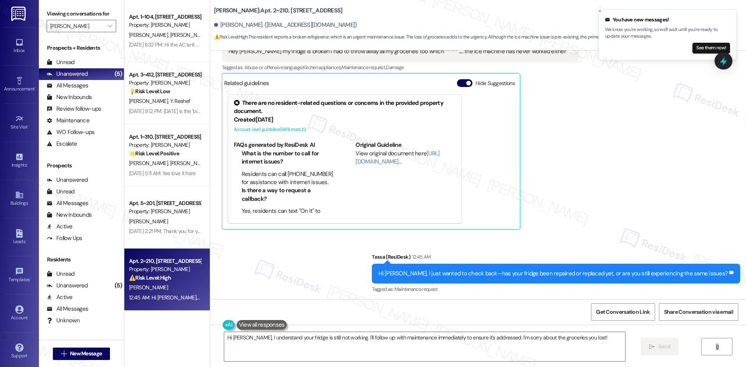
scroll to position [1040, 0]
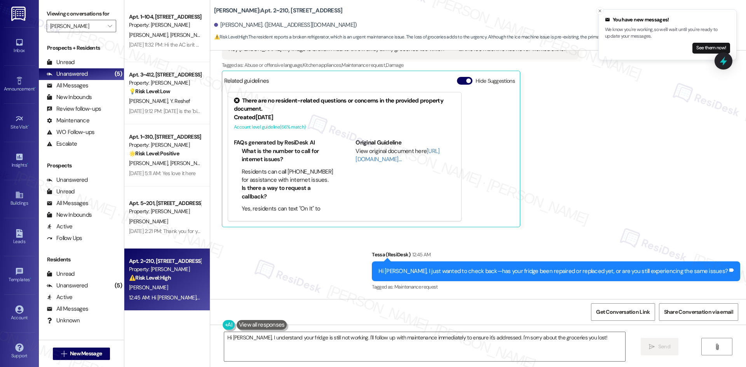
click at [169, 230] on div "[DATE] 2:21 PM: Thank you for your message. Our offices are currently closed, b…" at bounding box center [363, 231] width 469 height 7
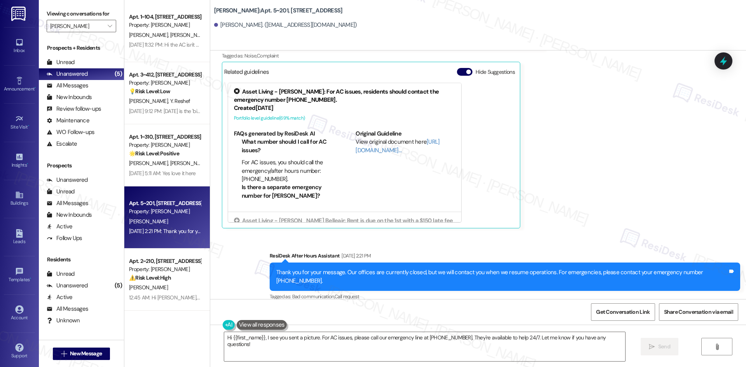
scroll to position [568, 0]
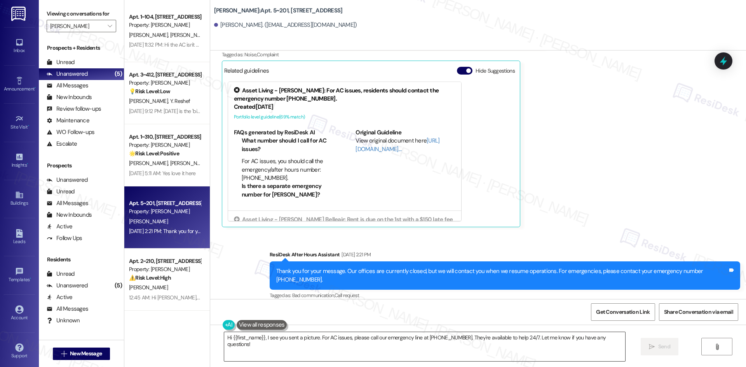
click at [345, 346] on textarea "Hi {{first_name}}, I see you sent a picture. For AC issues, please call our eme…" at bounding box center [424, 346] width 401 height 29
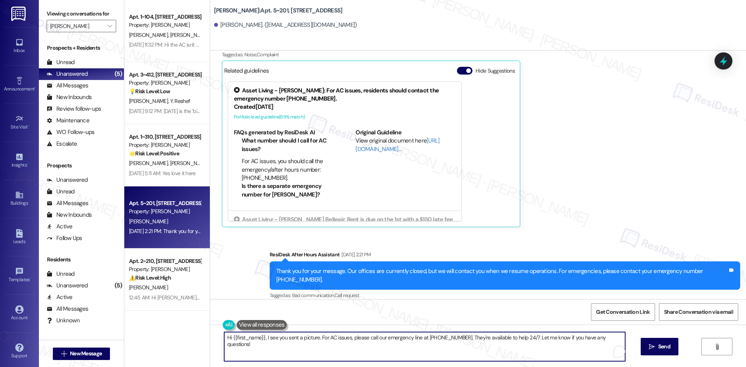
paste textarea "apologize for the delayed response. Please let me know if you still need any as…"
type textarea "Hi {{first_name}}, I apologize for the delayed response. Please let me know if …"
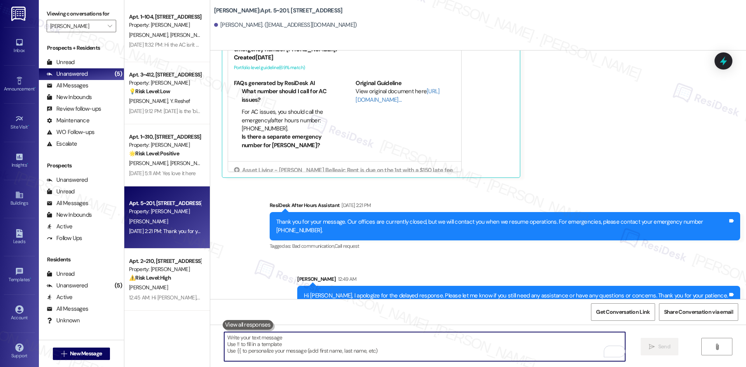
scroll to position [622, 0]
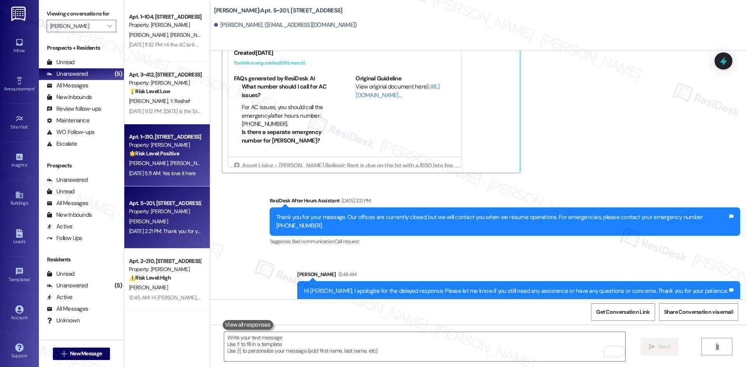
click at [178, 180] on div "Apt. 1~310, 1632 Clearwater Largo Rd Property: Solano Belleair 🌟 Risk Level: Po…" at bounding box center [167, 155] width 86 height 62
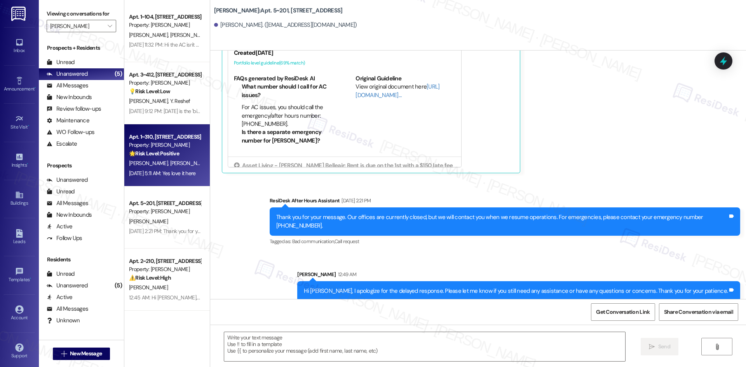
type textarea "Fetching suggested responses. Please feel free to read through the conversation…"
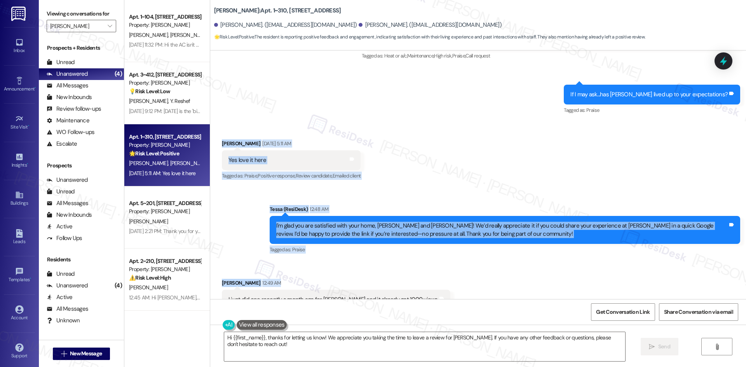
scroll to position [1407, 0]
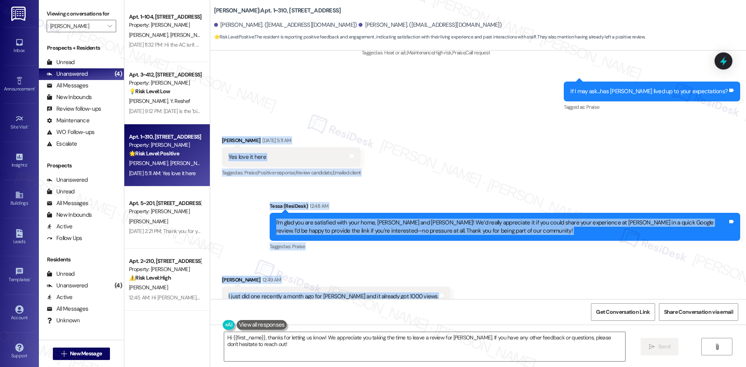
drag, startPoint x: 288, startPoint y: 200, endPoint x: 447, endPoint y: 272, distance: 173.8
click at [447, 272] on div "Survey, sent via SMS Residesk Automated Survey [DATE] 12:34 AM Hi [PERSON_NAME]…" at bounding box center [478, 175] width 536 height 249
copy div "Susan Malizola Sep 16, 2025 at 5:11 AM Yes love it here Tags and notes Tagged a…"
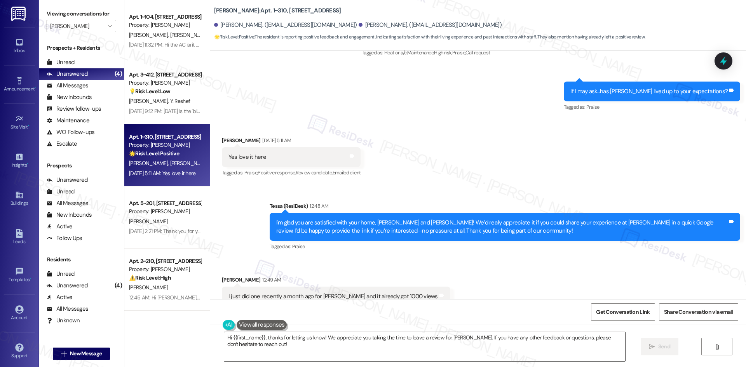
click at [398, 349] on textarea "Hi {{first_name}}, thanks for letting us know! We appreciate you taking the tim…" at bounding box center [424, 346] width 401 height 29
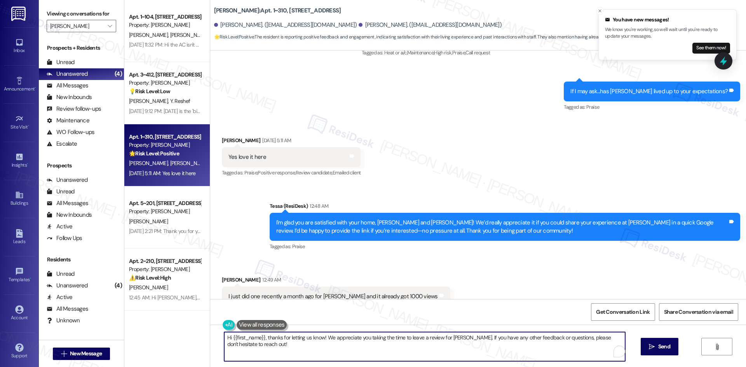
paste textarea "Wow, that’s amazing, [PERSON_NAME]—thank you for leaving a review and for helpi…"
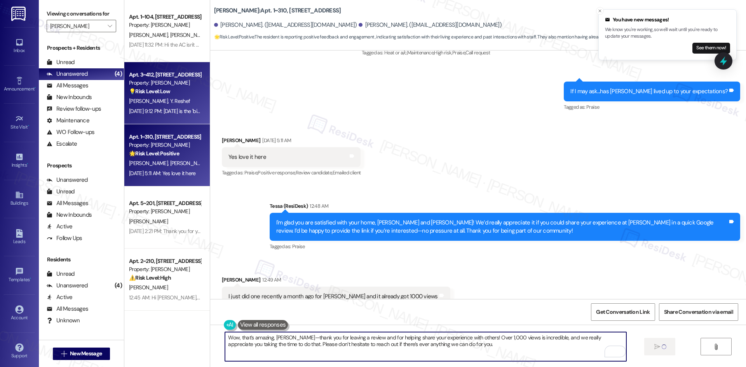
type textarea "Wow, that’s amazing, [PERSON_NAME]—thank you for leaving a review and for helpi…"
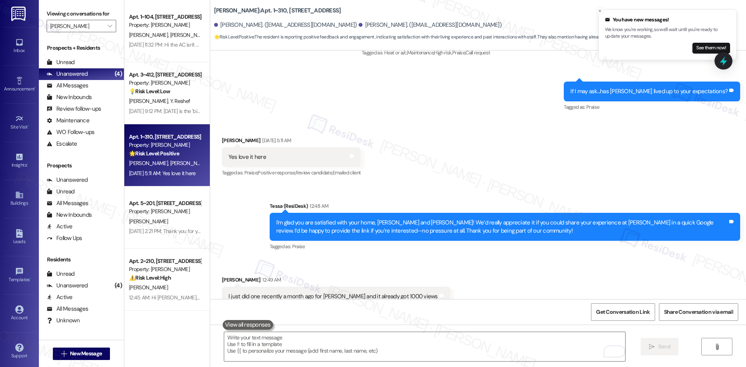
scroll to position [1406, 0]
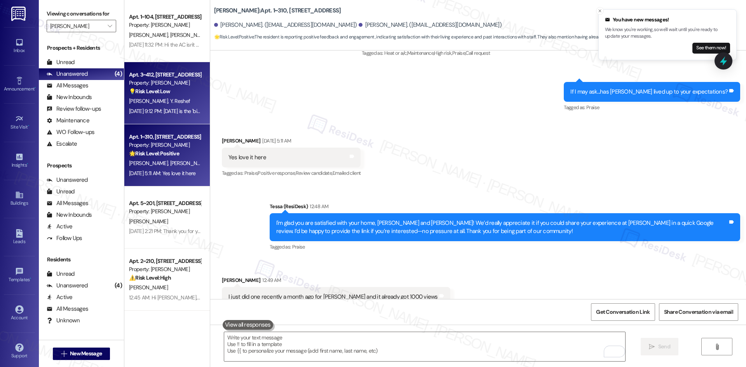
click at [151, 110] on div "[DATE] 9:12 PM: [DATE] is the 'bicles day' i just want to be sure that the mess…" at bounding box center [240, 111] width 223 height 7
type textarea "Fetching suggested responses. Please feel free to read through the conversation…"
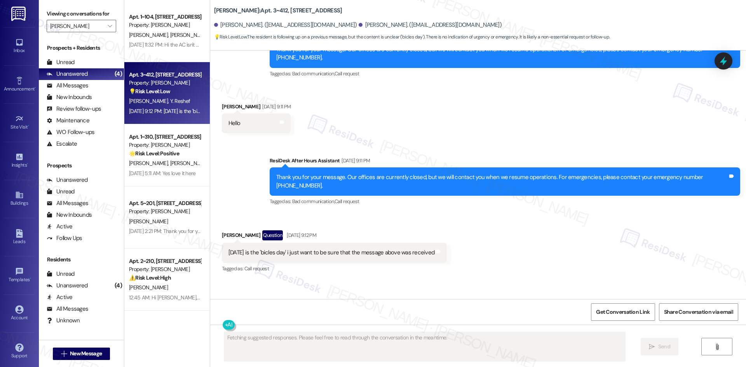
scroll to position [1208, 0]
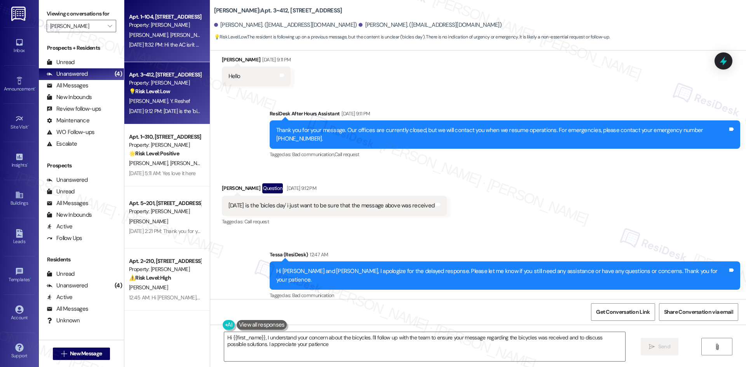
type textarea "Hi {{first_name}}, I understand your concern about the bicycles. I'll follow up…"
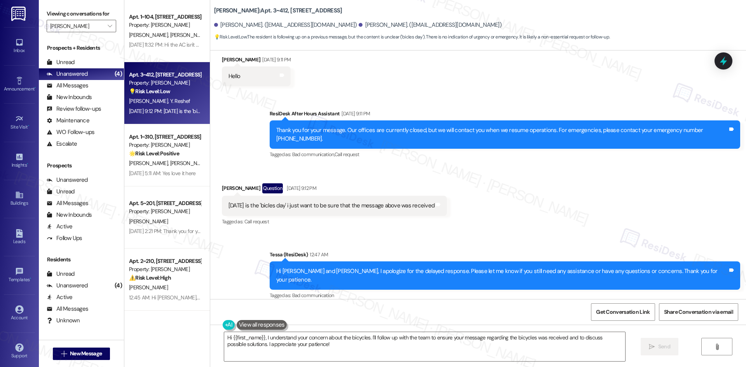
click at [167, 46] on div "[DATE] 11:32 PM: Hi the AC isn't working. It's set at 78 but it won't go below …" at bounding box center [213, 44] width 169 height 7
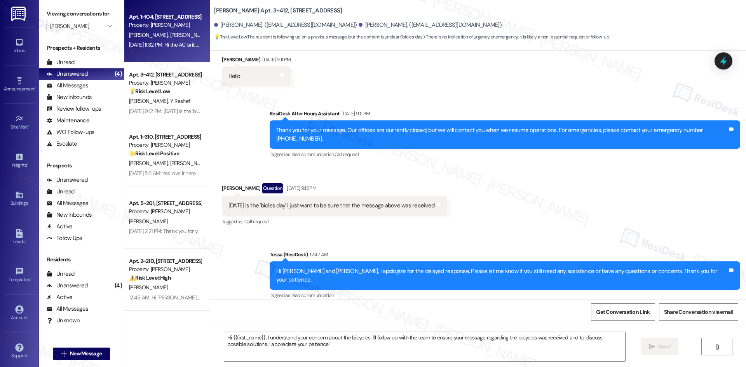
type textarea "Fetching suggested responses. Please feel free to read through the conversation…"
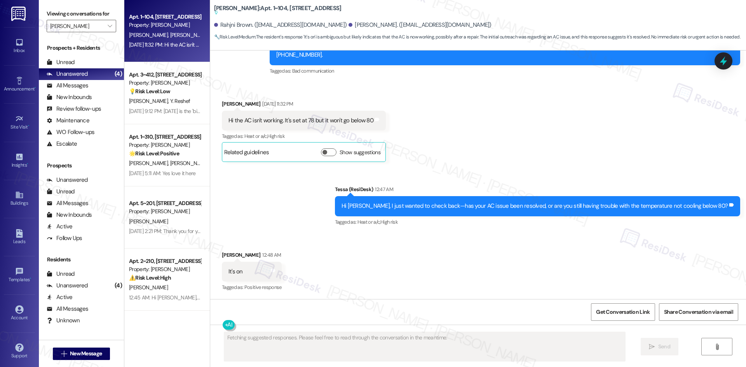
scroll to position [752, 0]
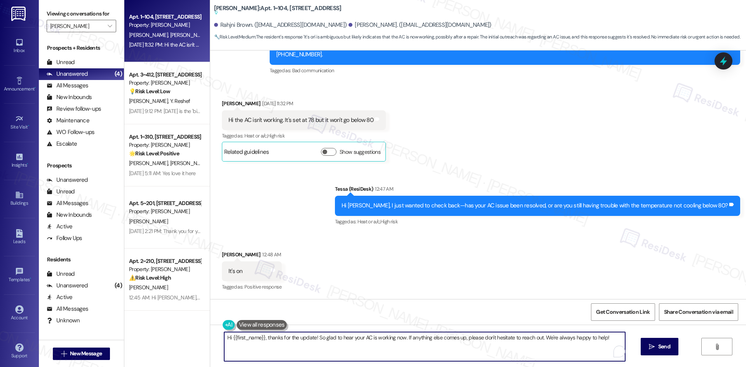
drag, startPoint x: 264, startPoint y: 338, endPoint x: 185, endPoint y: 339, distance: 78.9
click at [185, 339] on div "Apt. 1~104, 1632 Clearwater Largo Rd Property: Solano Belleair D. Yagl R. Brown…" at bounding box center [435, 183] width 622 height 367
drag, startPoint x: 283, startPoint y: 338, endPoint x: 274, endPoint y: 341, distance: 8.7
click at [274, 341] on textarea "Thanks for the update! So glad to hear your AC is working now. If anything else…" at bounding box center [424, 346] width 401 height 29
type textarea "Thanks for the update! Glad to hear your AC is working now. If anything else co…"
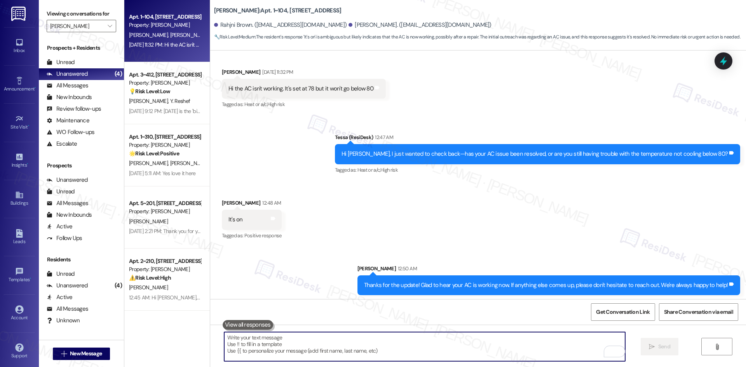
scroll to position [766, 0]
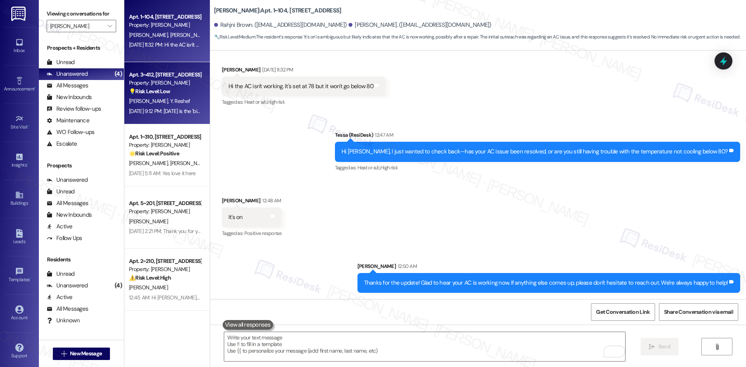
click at [188, 104] on div "L. Contreras Y. Reshef" at bounding box center [164, 101] width 73 height 10
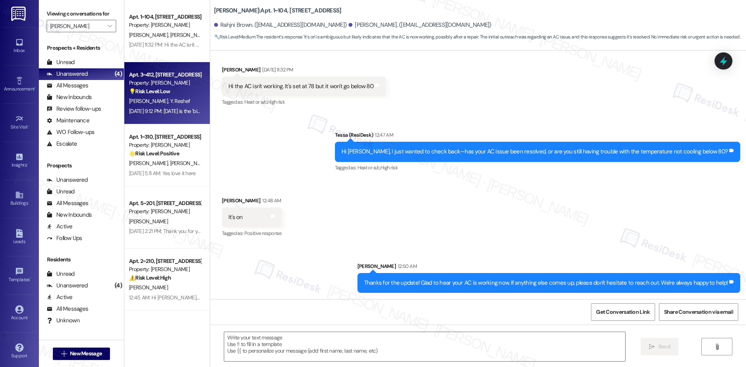
type textarea "Fetching suggested responses. Please feel free to read through the conversation…"
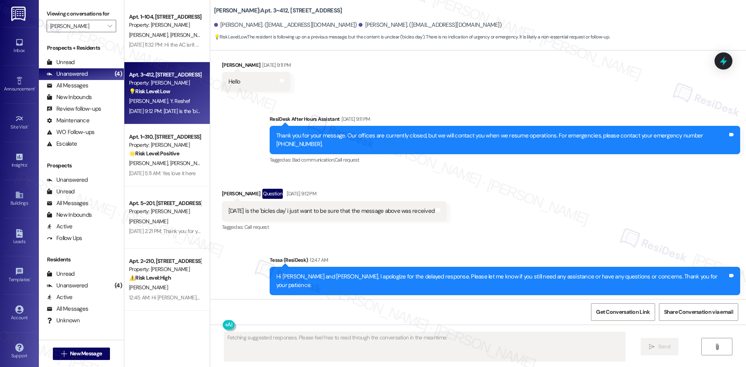
scroll to position [1208, 0]
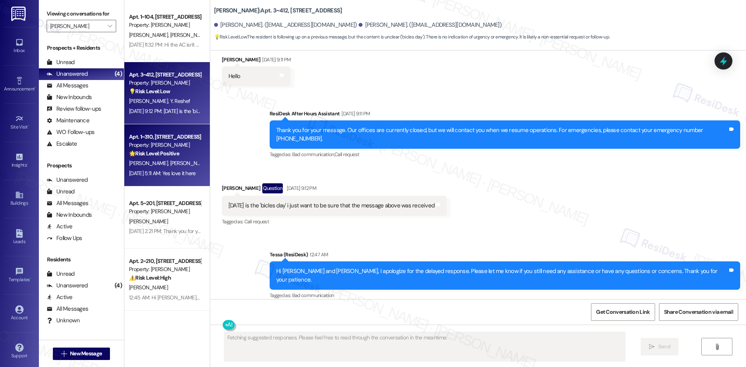
click at [175, 152] on strong "🌟 Risk Level: Positive" at bounding box center [154, 153] width 50 height 7
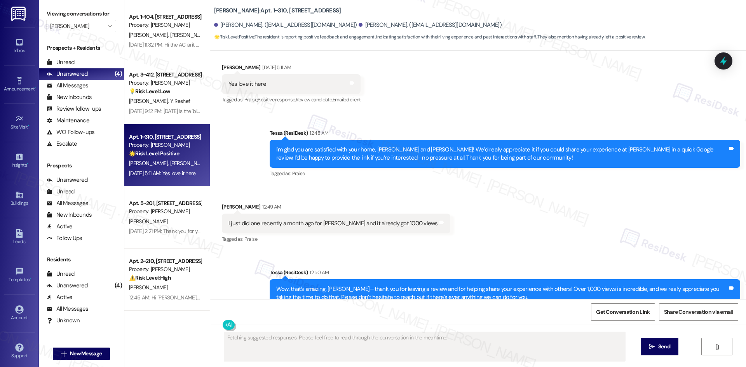
scroll to position [1481, 0]
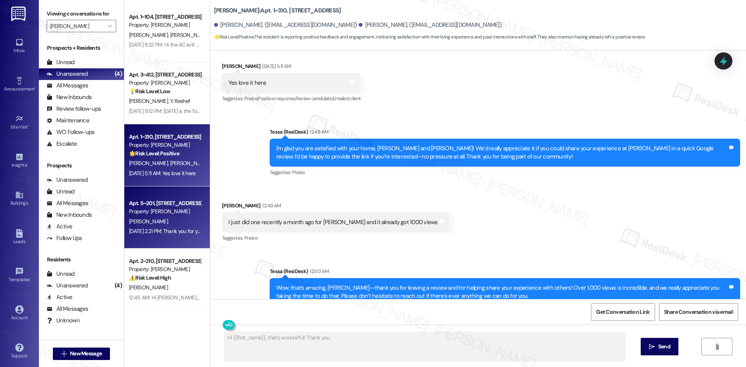
type textarea "Hi {{first_name}}, that's wonderful! Thank you"
click at [168, 243] on div "Apt. 5~201, [STREET_ADDRESS] Property: [PERSON_NAME] [PERSON_NAME] [DATE] 2:21 …" at bounding box center [167, 218] width 86 height 62
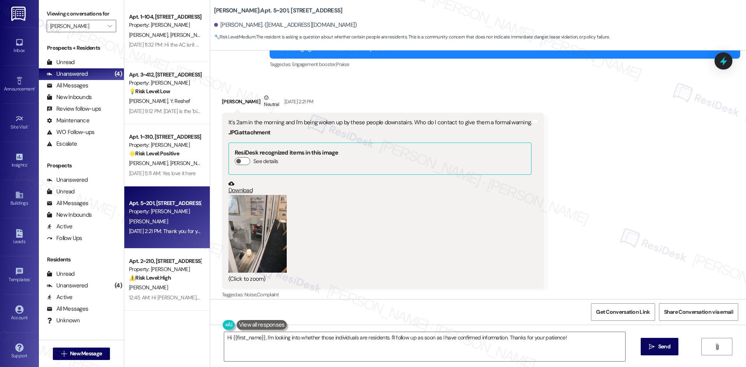
scroll to position [350, 0]
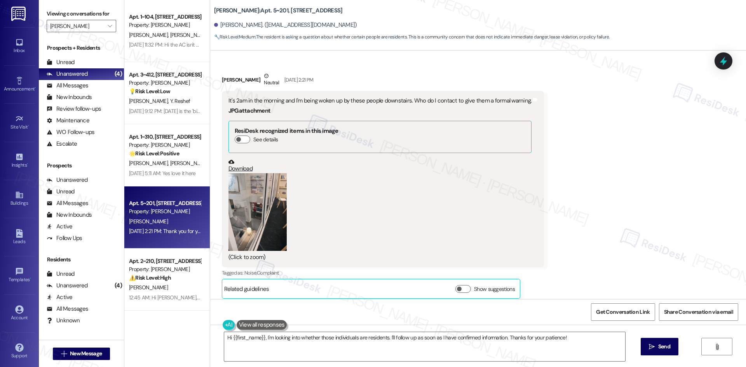
click at [259, 221] on button "Zoom image" at bounding box center [258, 212] width 58 height 78
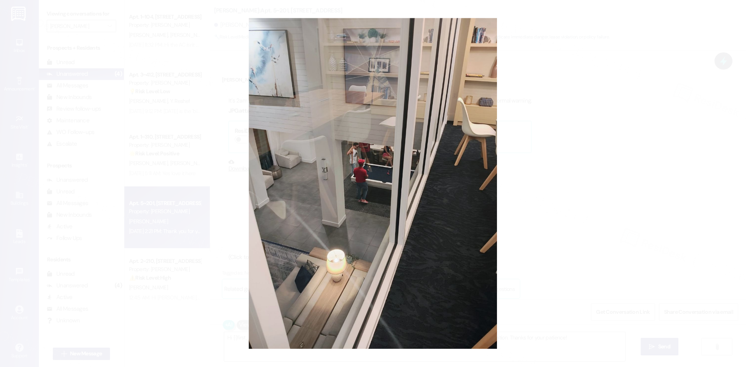
click at [553, 159] on button "Unzoom image" at bounding box center [373, 183] width 746 height 367
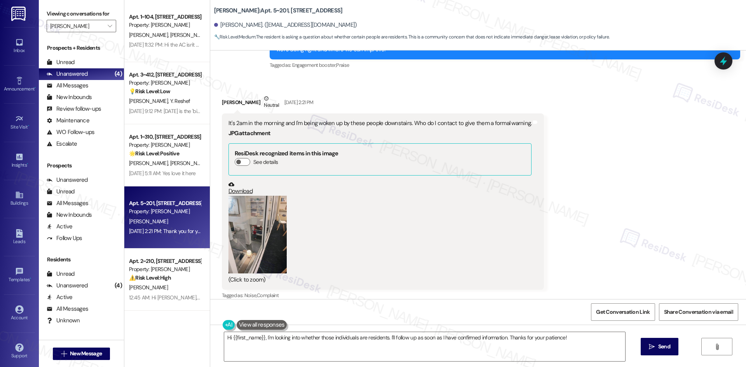
scroll to position [233, 0]
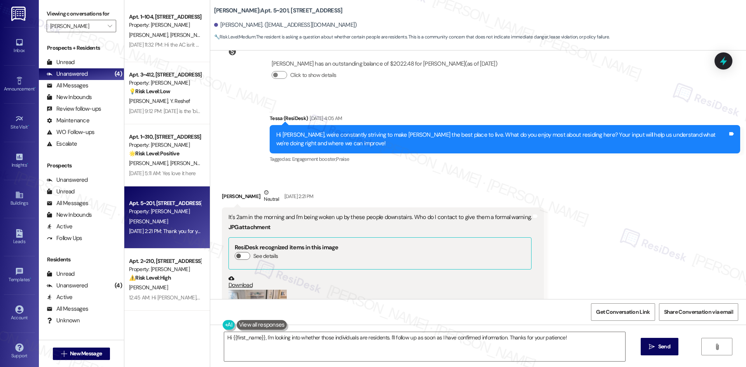
drag, startPoint x: 214, startPoint y: 185, endPoint x: 521, endPoint y: 215, distance: 308.5
click at [521, 215] on div "Received via SMS Adam Huang Neutral Sep 07, 2025 at 2:21 PM It's 2am in the mor…" at bounding box center [383, 302] width 334 height 239
copy div "Adam Huang Neutral Sep 07, 2025 at 2:21 PM It's 2am in the morning and I'm bein…"
click at [384, 208] on div "It's 2am in the morning and I'm being woken up by these people downstairs. Who …" at bounding box center [383, 296] width 323 height 177
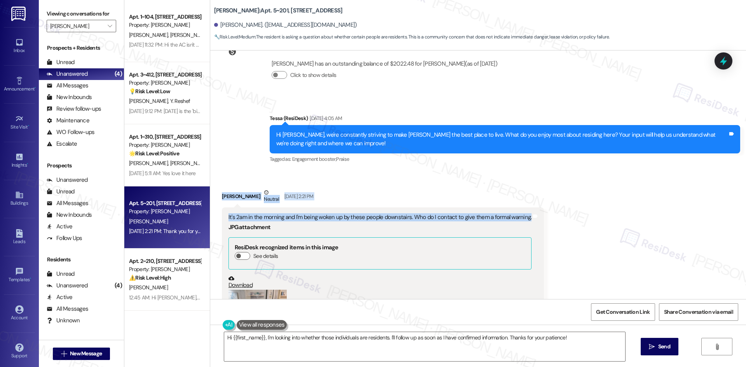
drag, startPoint x: 215, startPoint y: 187, endPoint x: 521, endPoint y: 213, distance: 307.0
click at [521, 213] on div "Received via SMS Adam Huang Neutral Sep 07, 2025 at 2:21 PM It's 2am in the mor…" at bounding box center [383, 302] width 334 height 239
copy div "Adam Huang Neutral Sep 07, 2025 at 2:21 PM It's 2am in the morning and I'm bein…"
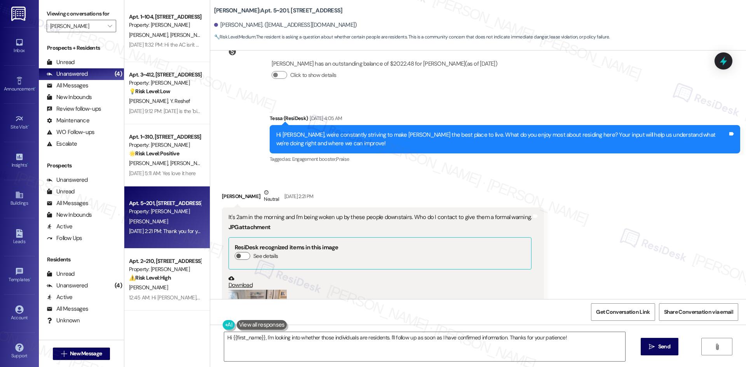
click at [581, 227] on div "Received via SMS Adam Huang Neutral Sep 07, 2025 at 2:21 PM It's 2am in the mor…" at bounding box center [478, 296] width 536 height 251
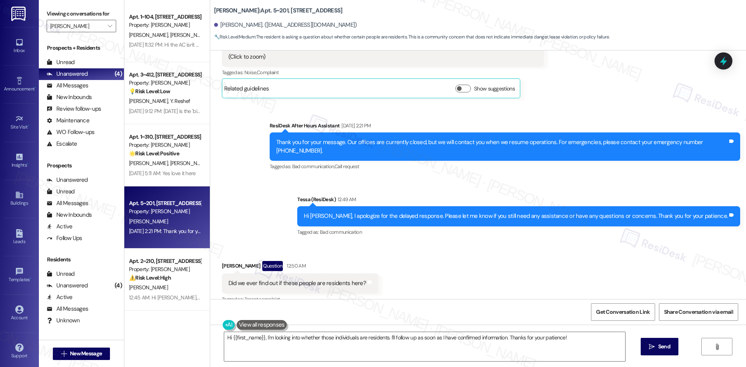
scroll to position [554, 0]
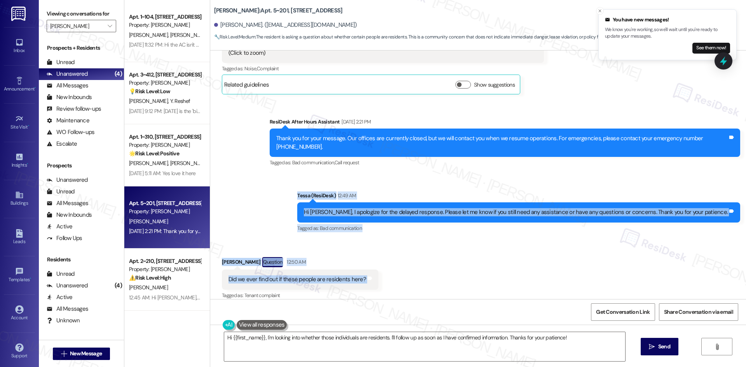
drag, startPoint x: 326, startPoint y: 184, endPoint x: 388, endPoint y: 267, distance: 103.0
click at [388, 267] on div "Lease started [DATE] 8:00 AM Survey, sent via SMS Residesk Automated Survey [DA…" at bounding box center [478, 175] width 536 height 249
copy div "Tessa (ResiDesk) 12:49 AM Hi Adam, I apologize for the delayed response. Please…"
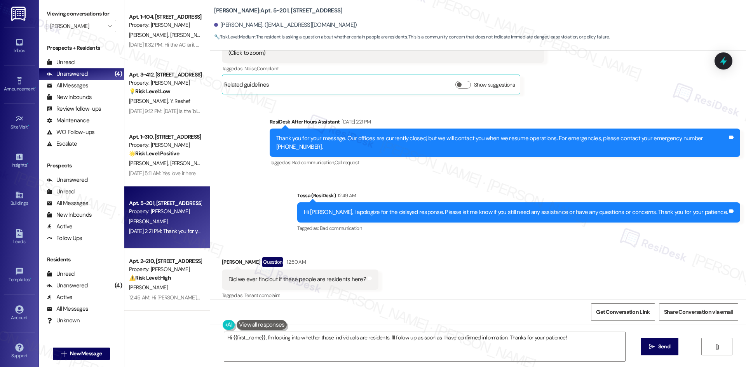
click at [283, 183] on div "Sent via SMS ResiDesk After Hours Assistant Sep 07, 2025 at 2:21 PM Thank you f…" at bounding box center [478, 170] width 536 height 140
click at [348, 349] on textarea "Hi {{first_name}}, I'm looking into whether those individuals are residents. I'…" at bounding box center [424, 346] width 401 height 29
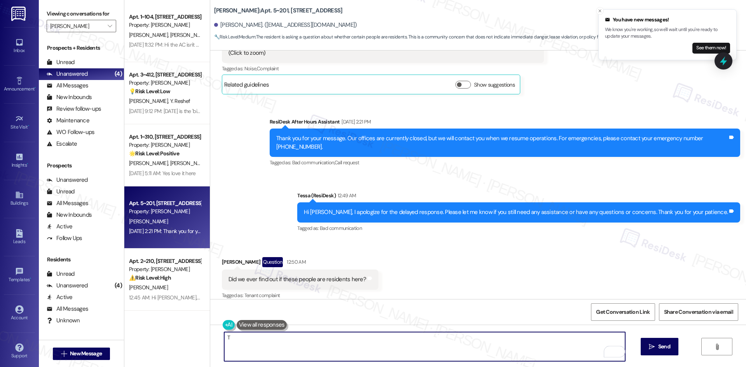
paste textarea "hanks for following up. I’ll check with the site team to see if we can confirm …"
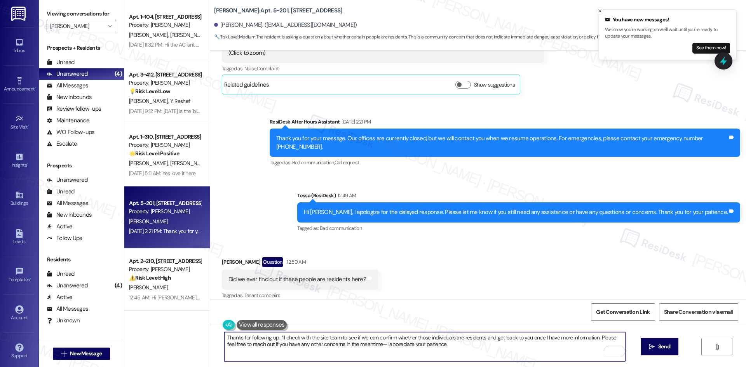
type textarea "Thanks for following up. I’ll check with the site team to see if we can confirm…"
click at [499, 349] on textarea "Thanks for following up. I’ll check with the site team to see if we can confirm…" at bounding box center [424, 346] width 401 height 29
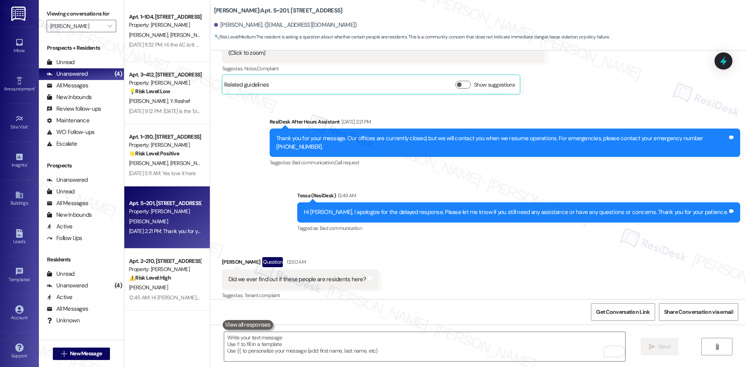
click at [292, 197] on div "Sent via SMS ResiDesk After Hours Assistant Sep 07, 2025 at 2:21 PM Thank you f…" at bounding box center [478, 170] width 536 height 140
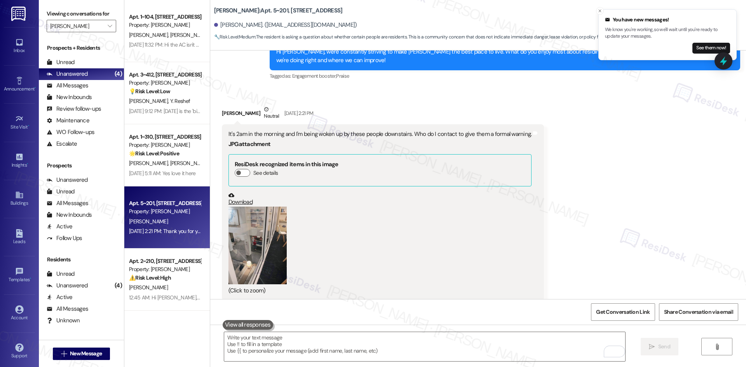
scroll to position [321, 0]
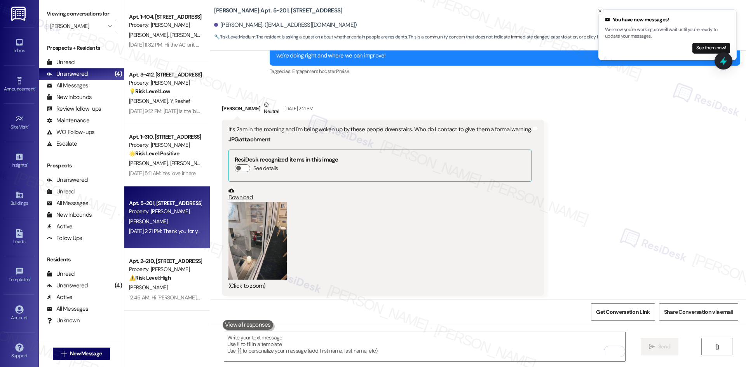
click at [262, 230] on button "Zoom image" at bounding box center [258, 241] width 58 height 78
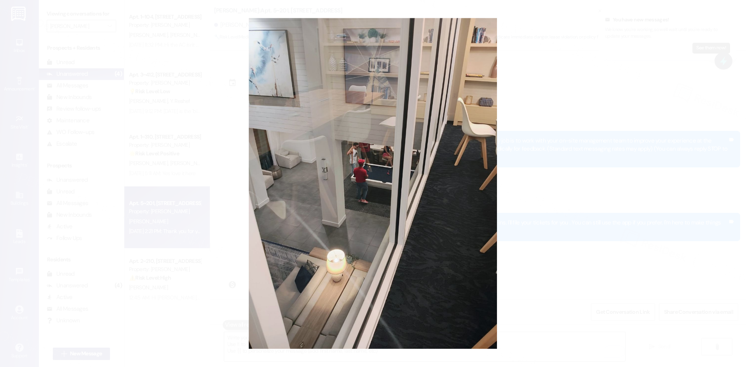
scroll to position [321, 0]
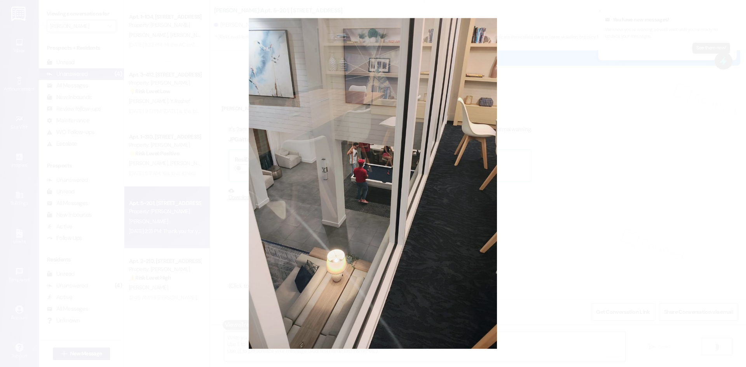
drag, startPoint x: 606, startPoint y: 157, endPoint x: 613, endPoint y: 159, distance: 7.4
click at [607, 157] on button "Unzoom image" at bounding box center [373, 183] width 746 height 367
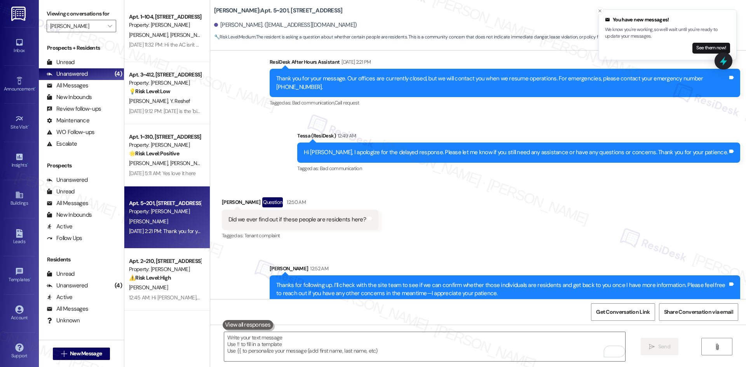
scroll to position [616, 0]
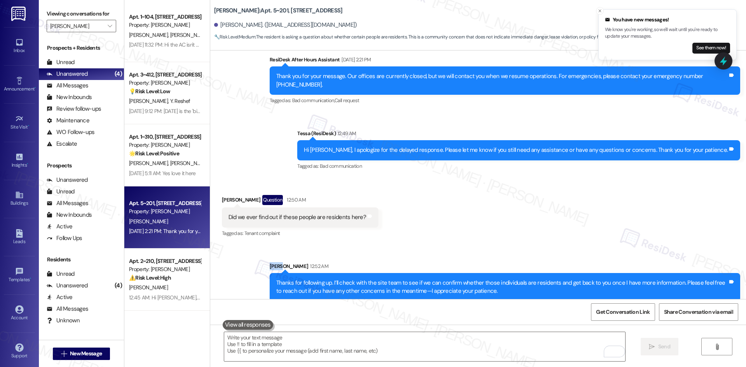
click at [517, 236] on div "Lease started [DATE] 8:00 AM Survey, sent via SMS Residesk Automated Survey [DA…" at bounding box center [478, 175] width 536 height 249
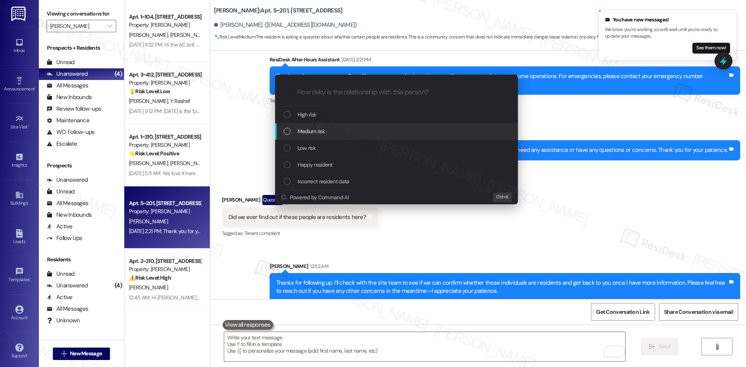
click at [355, 132] on div "Medium risk" at bounding box center [397, 131] width 227 height 9
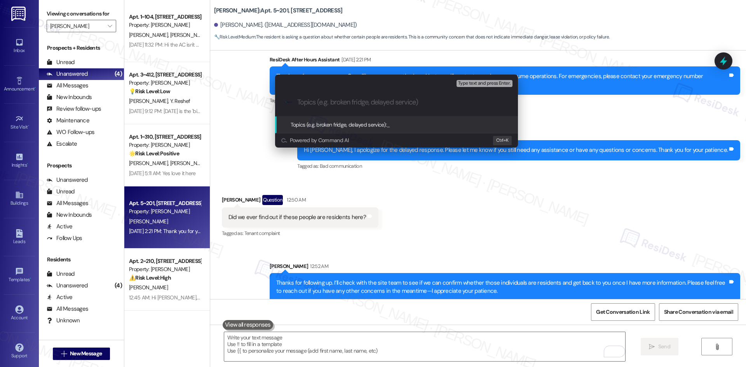
click at [338, 103] on input "Topics (e.g. broken fridge, delayed service)" at bounding box center [402, 102] width 211 height 8
paste input "Noise Complaint – Possible Non-Residents"
type input "Noise Complaint – Possible Non-Residents"
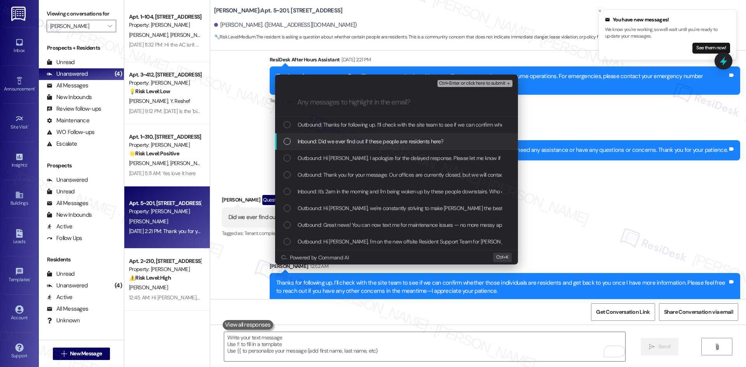
click at [374, 143] on span "Inbound: Did we ever find out if these people are residents here?" at bounding box center [371, 141] width 146 height 9
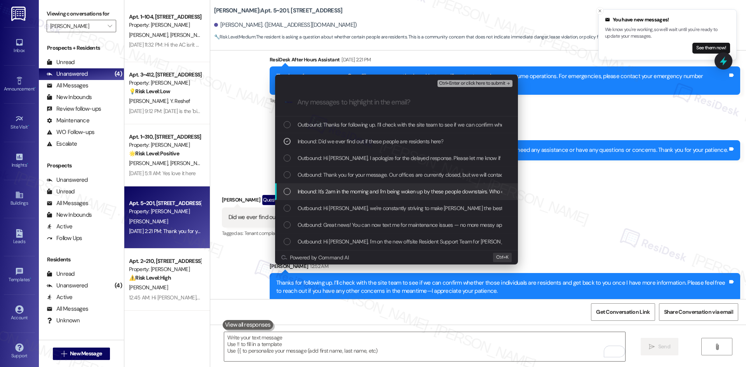
click at [397, 196] on span "Inbound: It's 2am in the morning and I'm being woken up by these people downsta…" at bounding box center [448, 191] width 300 height 9
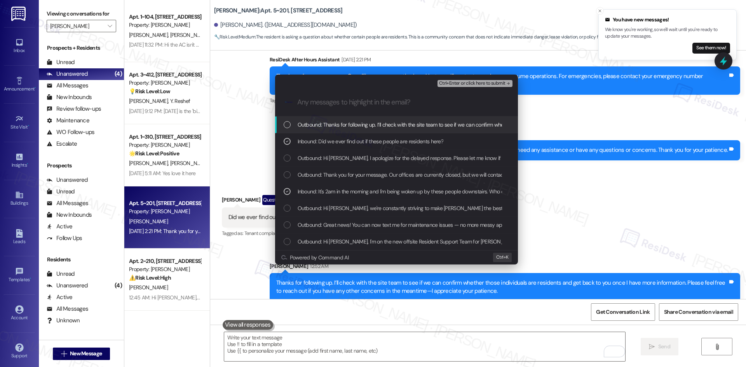
click at [498, 82] on span "Ctrl+Enter or click here to submit" at bounding box center [472, 83] width 66 height 5
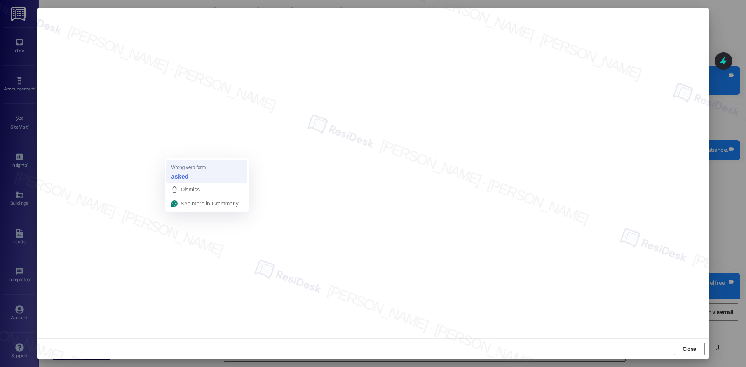
click at [199, 173] on div "asked" at bounding box center [206, 176] width 75 height 12
drag, startPoint x: 686, startPoint y: 349, endPoint x: 675, endPoint y: 349, distance: 10.5
click at [684, 349] on span "Close" at bounding box center [690, 349] width 14 height 8
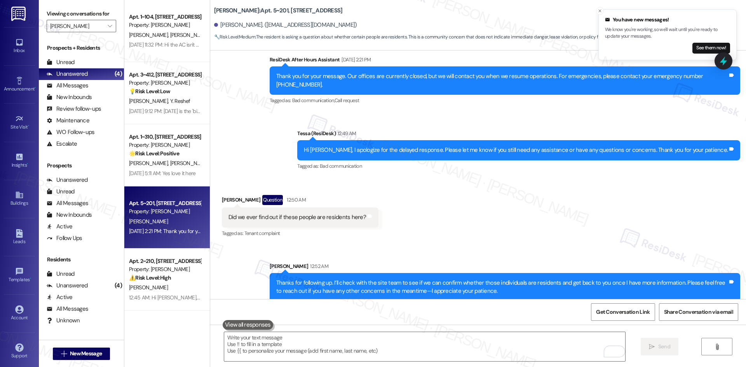
drag, startPoint x: 508, startPoint y: 198, endPoint x: 505, endPoint y: 201, distance: 4.9
click at [508, 198] on div "Received via SMS [PERSON_NAME] Question 12:50 AM Did we ever find out if these …" at bounding box center [478, 211] width 536 height 67
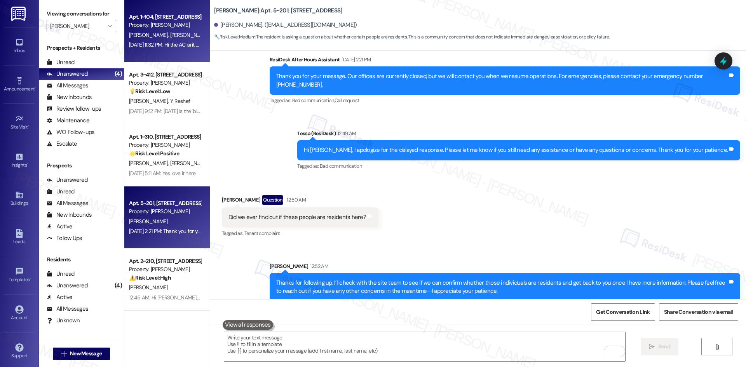
click at [176, 42] on div "[DATE] 11:32 PM: Hi the AC isn't working. It's set at 78 but it won't go below …" at bounding box center [213, 44] width 169 height 7
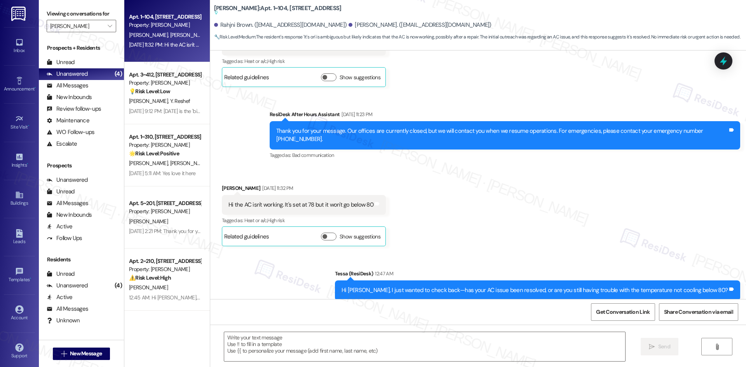
type textarea "Fetching suggested responses. Please feel free to read through the conversation…"
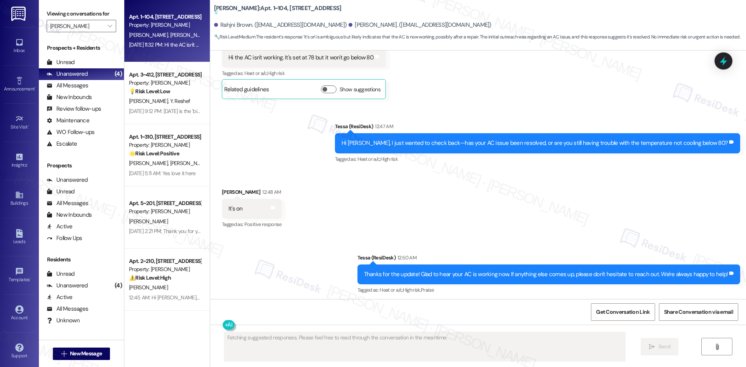
scroll to position [818, 0]
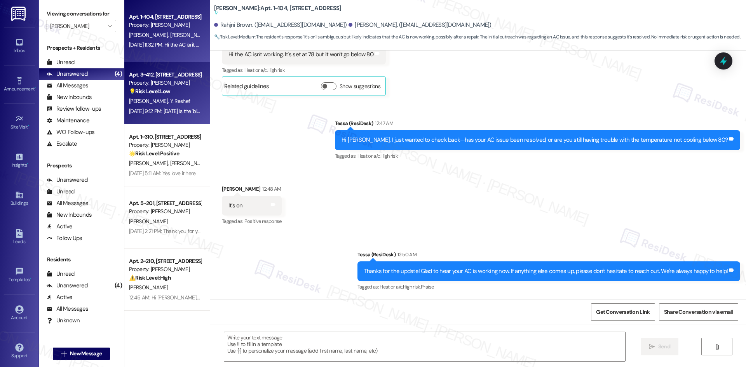
click at [150, 99] on span "[PERSON_NAME]" at bounding box center [149, 101] width 41 height 7
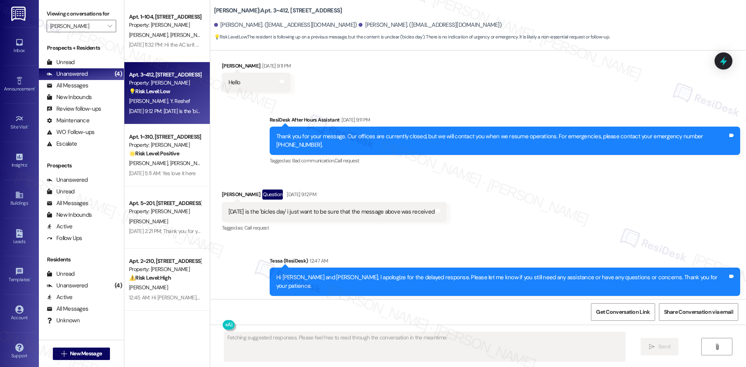
scroll to position [1208, 0]
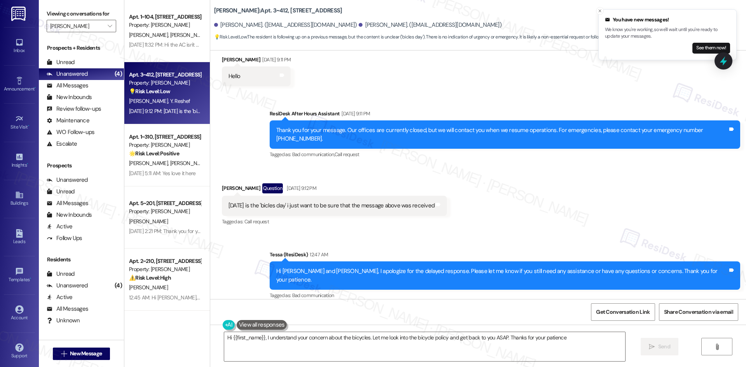
type textarea "Hi {{first_name}}, I understand your concern about the bicycles. Let me look in…"
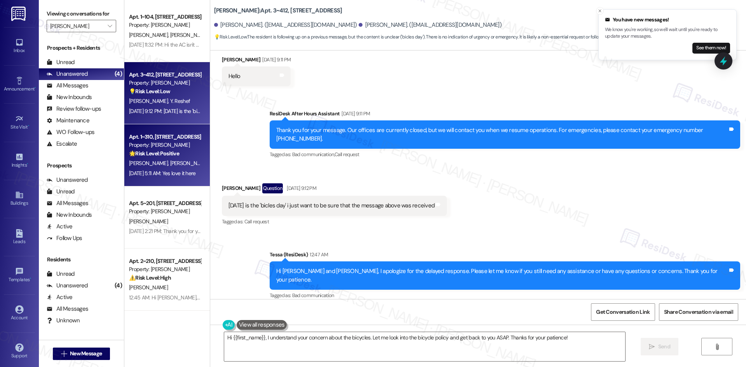
click at [189, 157] on div "🌟 Risk Level: Positive The resident is expressing positive sentiment about thei…" at bounding box center [165, 154] width 72 height 8
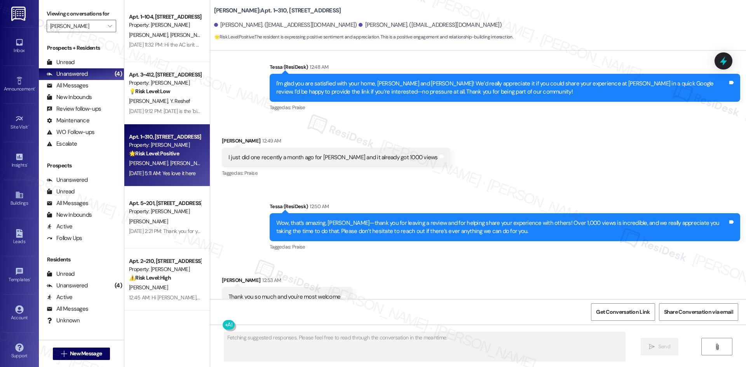
scroll to position [1546, 0]
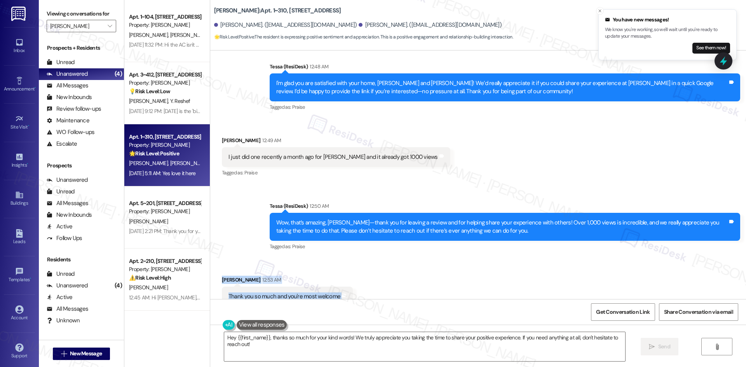
drag, startPoint x: 212, startPoint y: 255, endPoint x: 401, endPoint y: 279, distance: 190.9
click at [401, 279] on div "Received via SMS [PERSON_NAME] 12:53 AM Thank you so much and you're most welco…" at bounding box center [478, 291] width 536 height 66
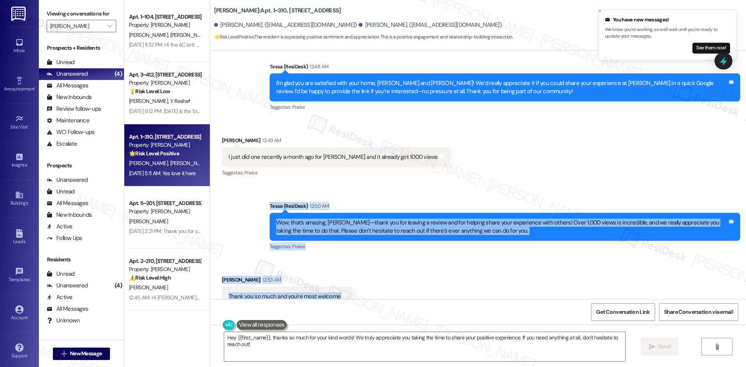
drag, startPoint x: 253, startPoint y: 177, endPoint x: 352, endPoint y: 278, distance: 141.0
click at [352, 278] on div "Survey, sent via SMS Residesk Automated Survey [DATE] 12:34 AM Hi [PERSON_NAME]…" at bounding box center [478, 175] width 536 height 249
copy div "[PERSON_NAME] (ResiDesk) 12:50 AM Wow, that’s amazing, [PERSON_NAME]—thank you …"
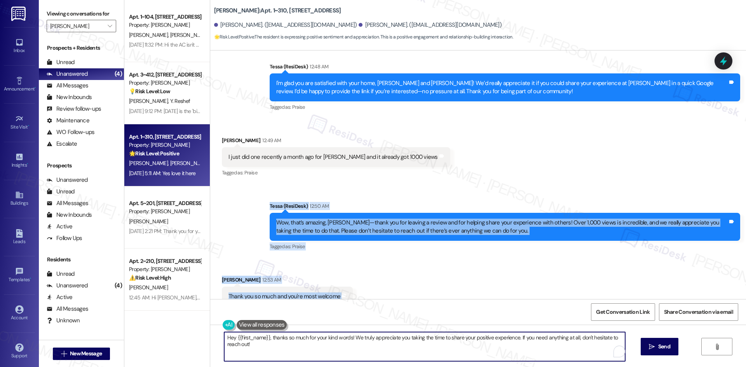
click at [339, 360] on textarea "Hey {{first_name}}, thanks so much for your kind words! We truly appreciate you…" at bounding box center [424, 346] width 401 height 29
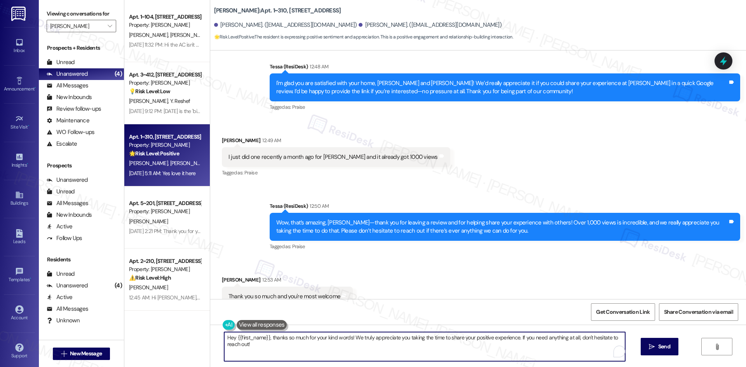
paste textarea "Thanks again for your suppor"
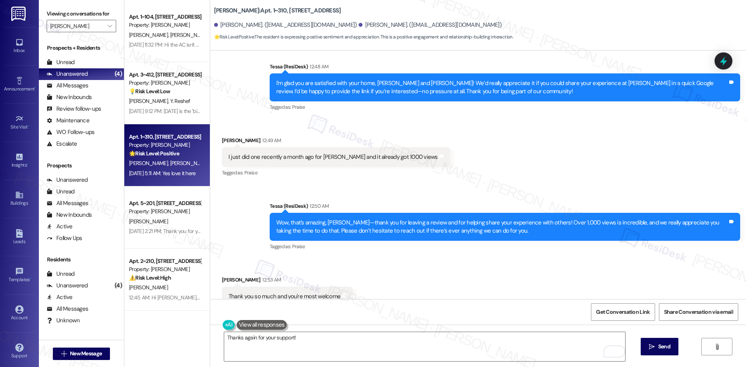
click at [355, 283] on div "Received via SMS [PERSON_NAME] 12:53 AM Thank you so much and you're most welco…" at bounding box center [478, 291] width 536 height 66
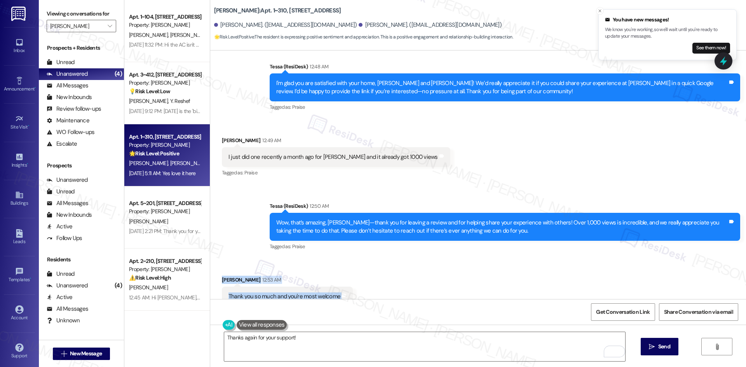
drag, startPoint x: 351, startPoint y: 269, endPoint x: 213, endPoint y: 254, distance: 138.0
click at [213, 258] on div "Received via SMS [PERSON_NAME] 12:53 AM Thank you so much and you're most welco…" at bounding box center [478, 291] width 536 height 66
copy div "[PERSON_NAME] 12:53 AM Thank you so much and you're most welcome Tags and notes"
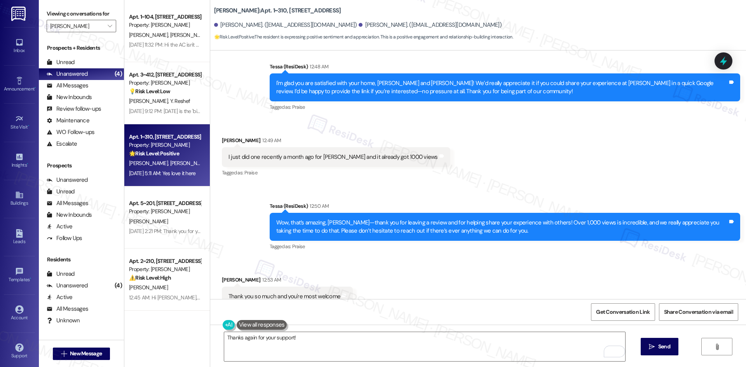
click at [367, 167] on div "Tagged as: Praise Click to highlight conversations about Praise" at bounding box center [336, 172] width 229 height 11
click at [304, 339] on textarea "Thanks again for your support!" at bounding box center [424, 346] width 401 height 29
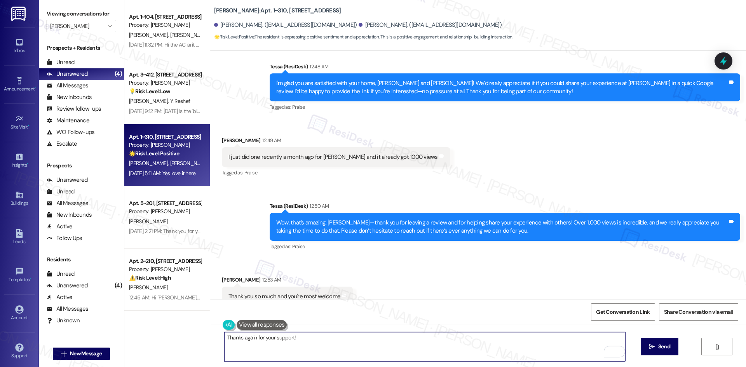
paste textarea "Of course, [PERSON_NAME]! We really appreciate you."
click at [416, 338] on textarea "Thanks again for your support! Of course, [PERSON_NAME]! We really appreciate y…" at bounding box center [424, 346] width 401 height 29
paste textarea "you, [PERSON_NAME]—have a great day!"
type textarea "Thank you, [PERSON_NAME]—have a great day!"
click at [464, 342] on textarea "Thank you, [PERSON_NAME]—have a great day!" at bounding box center [424, 346] width 401 height 29
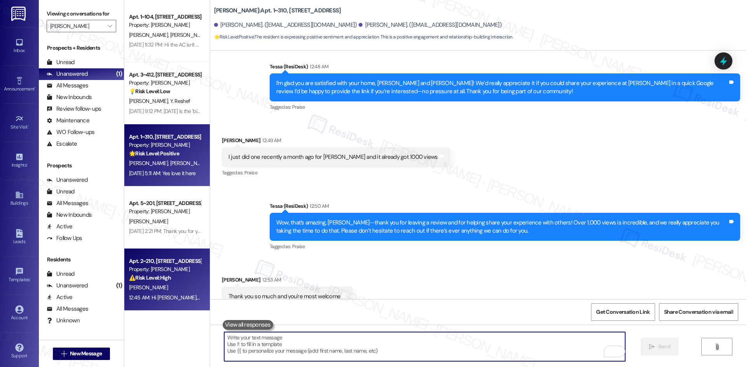
scroll to position [1546, 0]
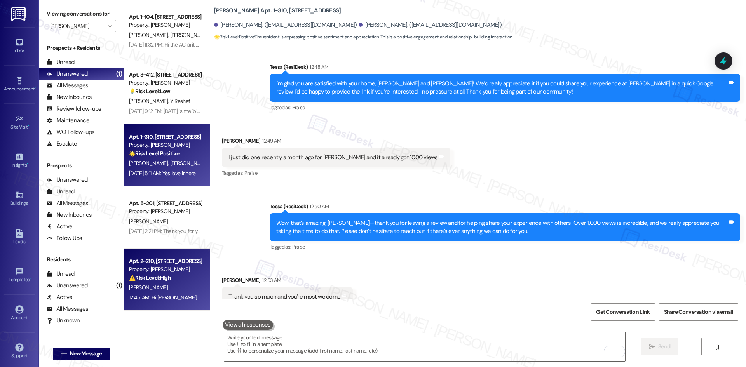
click at [164, 296] on div "12:45 AM: Hi [PERSON_NAME], I just wanted to check back—has your fridge been re…" at bounding box center [300, 297] width 342 height 7
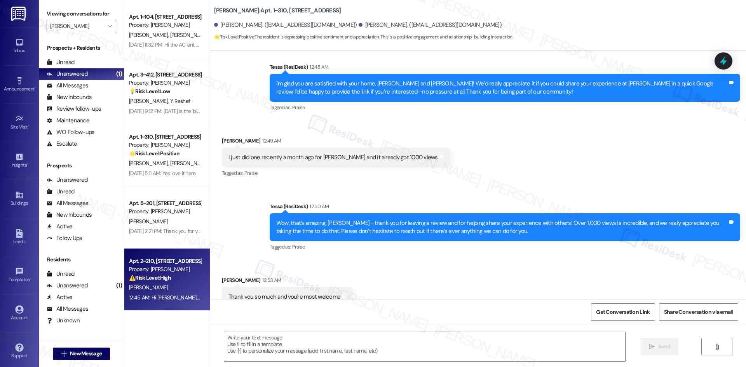
type textarea "Fetching suggested responses. Please feel free to read through the conversation…"
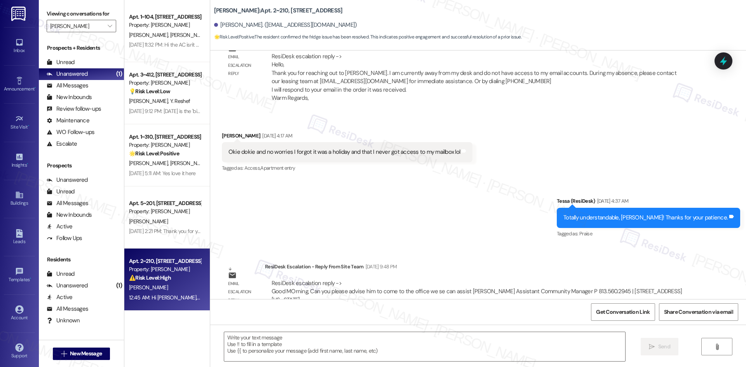
type textarea "Fetching suggested responses. Please feel free to read through the conversation…"
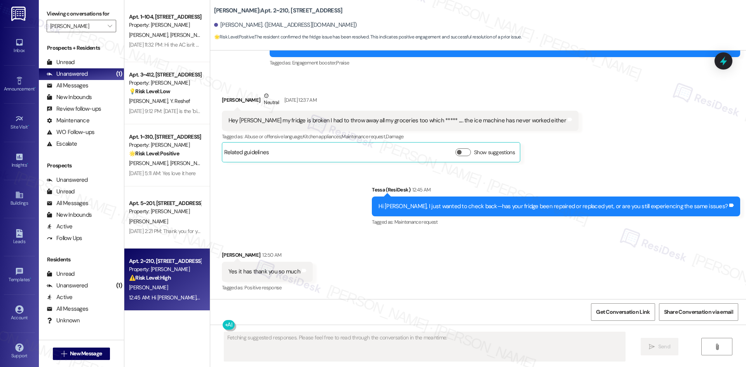
scroll to position [969, 0]
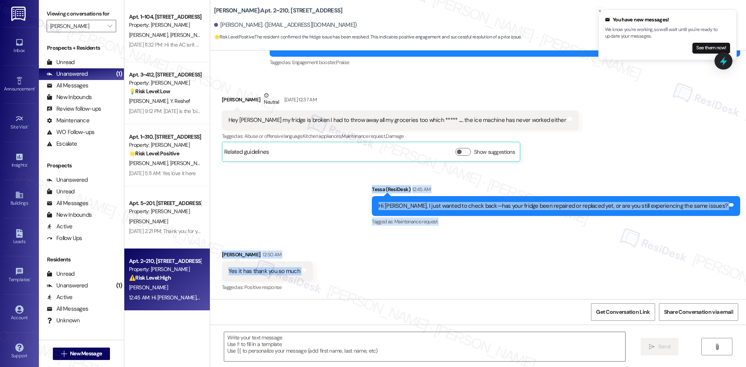
drag, startPoint x: 382, startPoint y: 182, endPoint x: 402, endPoint y: 273, distance: 93.1
click at [402, 273] on div "Lease started [DATE] 8:00 AM Survey, sent via SMS Residesk Automated Survey [DA…" at bounding box center [478, 175] width 536 height 249
copy div "Tessa (ResiDesk) 12:45 AM Hi [PERSON_NAME], I just wanted to check back—has you…"
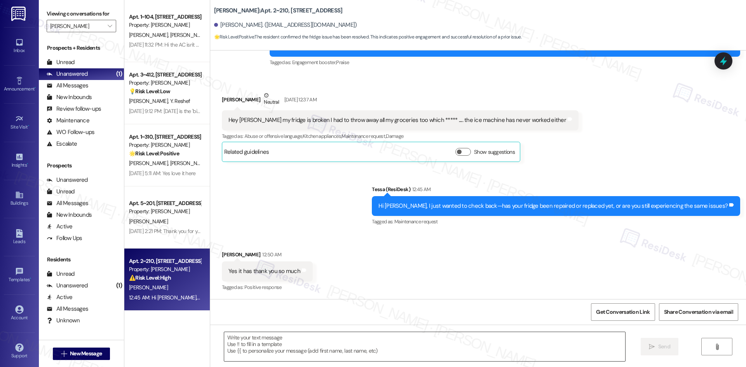
click at [348, 343] on textarea at bounding box center [424, 346] width 401 height 29
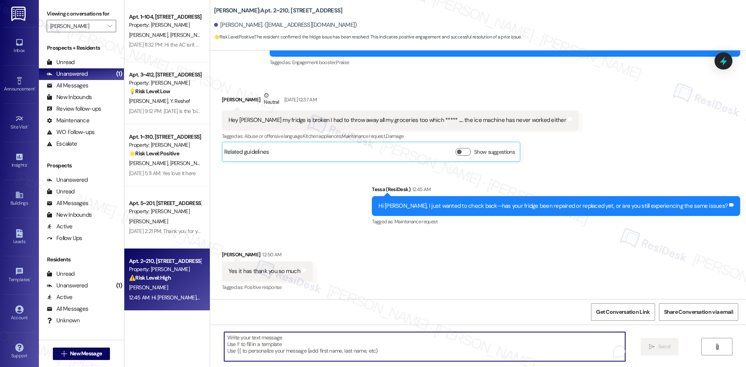
paste textarea "Great to hear, [PERSON_NAME]—thank you for confirming! Please don’t hesitate to…"
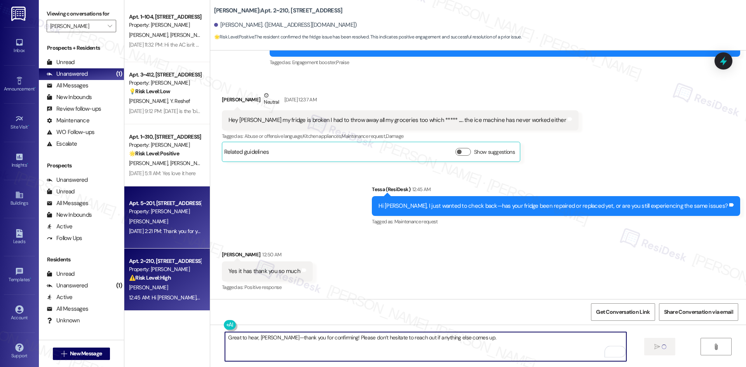
type textarea "Great to hear, [PERSON_NAME]—thank you for confirming! Please don’t hesitate to…"
click at [154, 232] on div "[DATE] 2:21 PM: Thank you for your message. Our offices are currently closed, b…" at bounding box center [363, 231] width 469 height 7
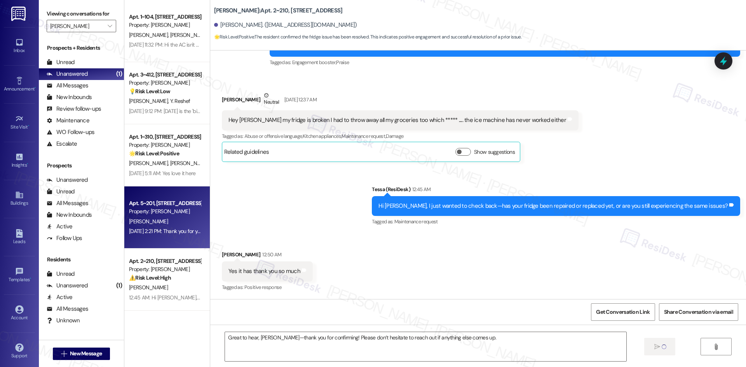
type textarea "Fetching suggested responses. Please feel free to read through the conversation…"
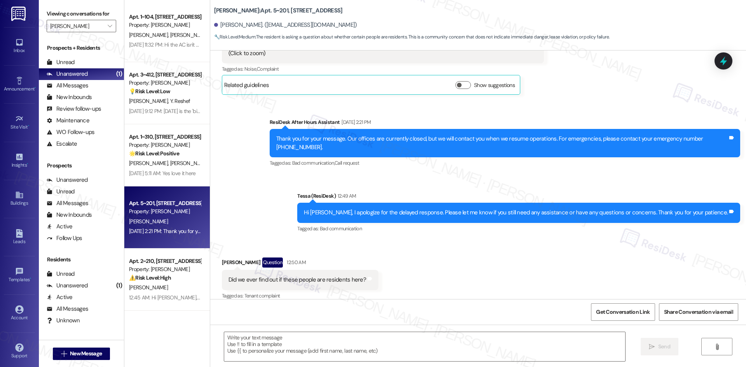
type textarea "Fetching suggested responses. Please feel free to read through the conversation…"
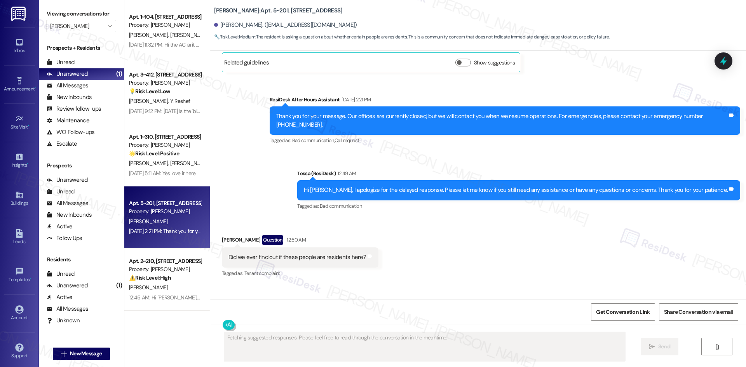
scroll to position [628, 0]
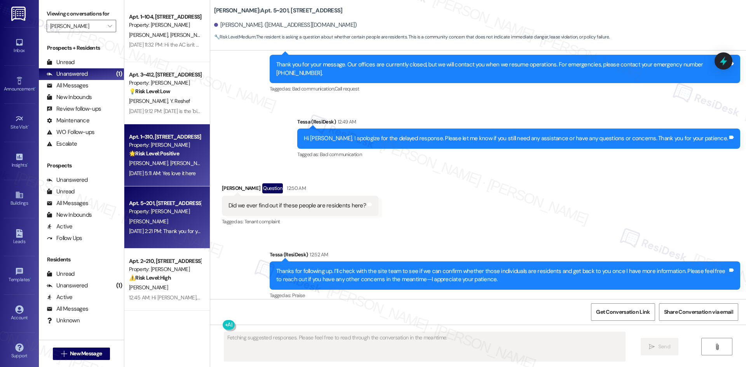
click at [179, 175] on div "[DATE] 5:11 AM: Yes love it here [DATE] 5:11 AM: Yes love it here" at bounding box center [162, 173] width 67 height 7
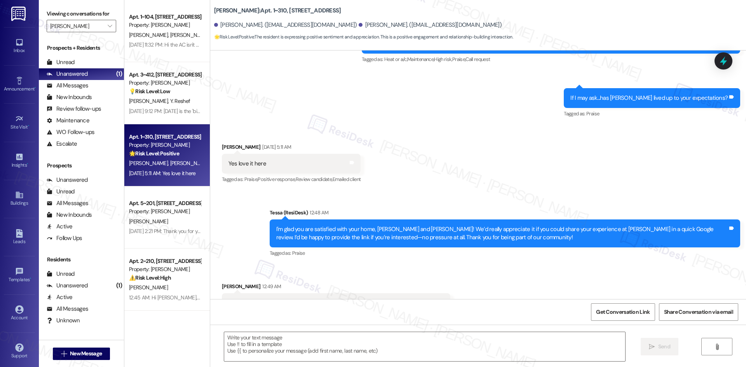
type textarea "Fetching suggested responses. Please feel free to read through the conversation…"
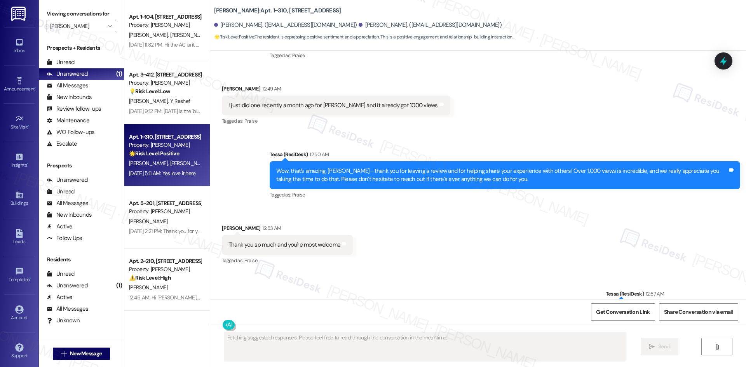
scroll to position [1612, 0]
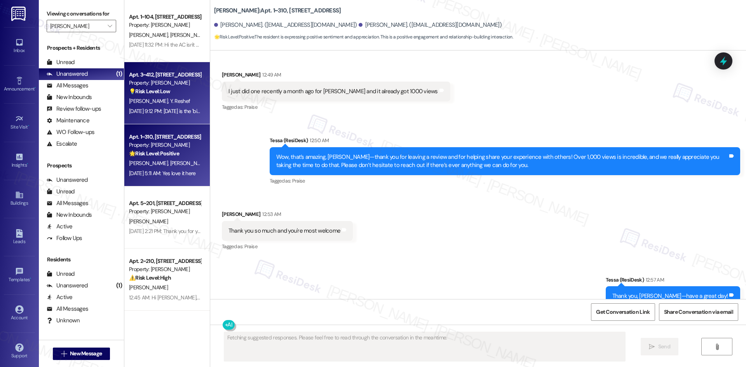
click at [159, 85] on div "Property: [PERSON_NAME]" at bounding box center [165, 83] width 72 height 8
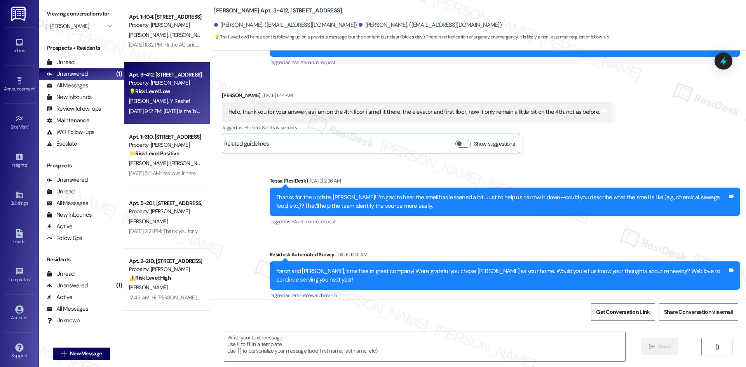
type textarea "Fetching suggested responses. Please feel free to read through the conversation…"
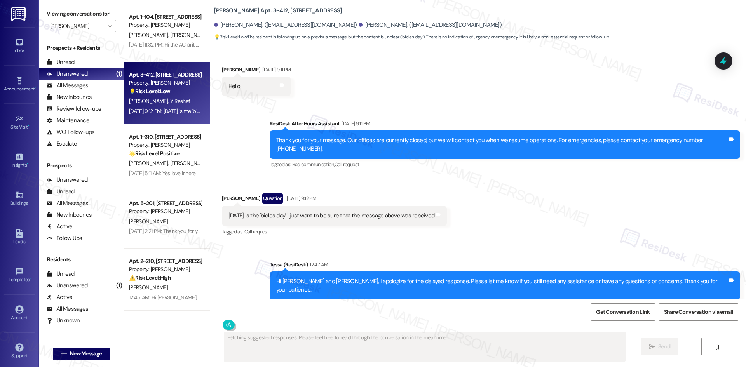
scroll to position [1208, 0]
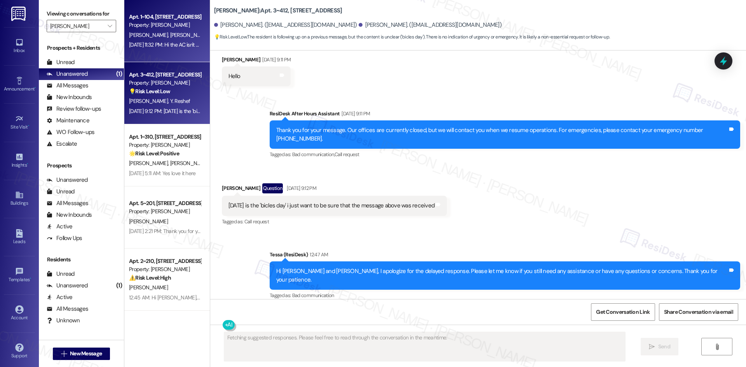
click at [170, 35] on span "[PERSON_NAME]" at bounding box center [189, 34] width 39 height 7
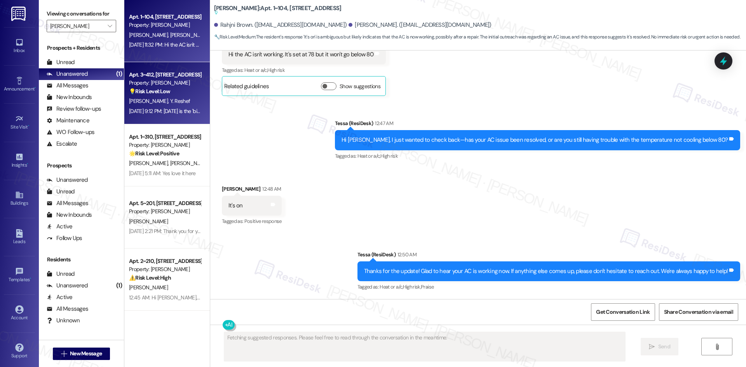
scroll to position [818, 0]
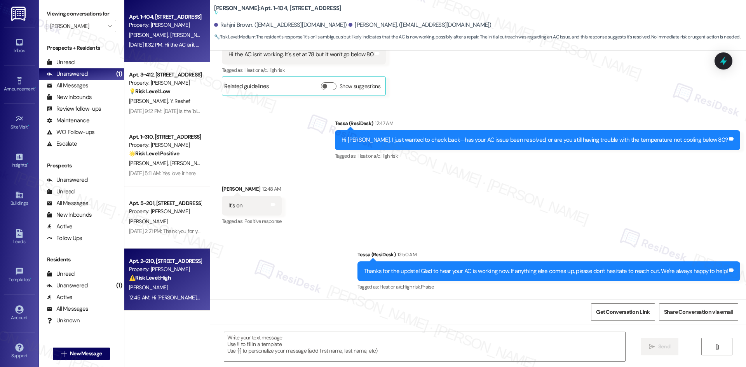
click at [173, 284] on div "[PERSON_NAME]" at bounding box center [164, 288] width 73 height 10
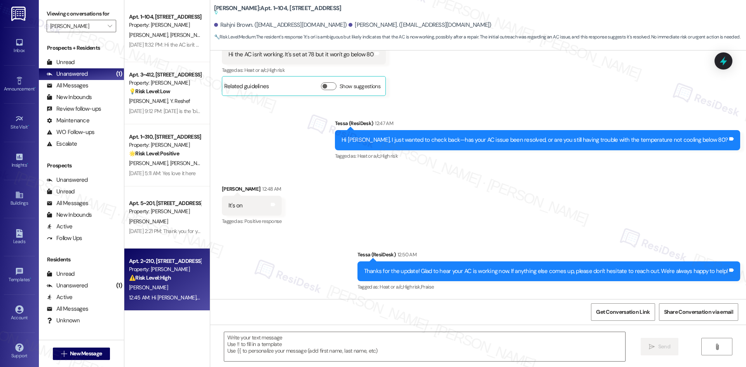
type textarea "Fetching suggested responses. Please feel free to read through the conversation…"
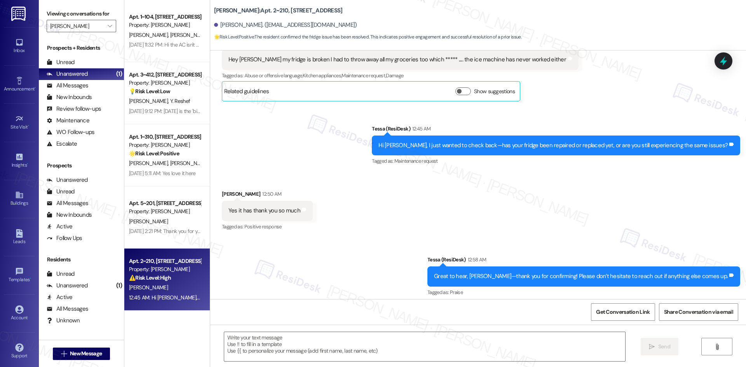
scroll to position [1035, 0]
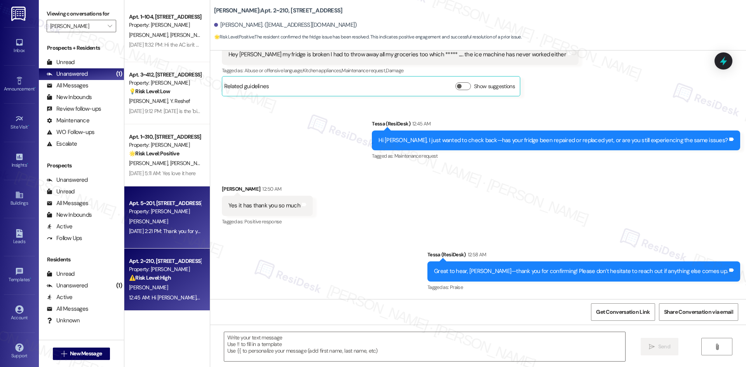
click at [160, 239] on div "Apt. 5~201, [STREET_ADDRESS] Property: [PERSON_NAME] [PERSON_NAME] [DATE] 2:21 …" at bounding box center [167, 218] width 86 height 62
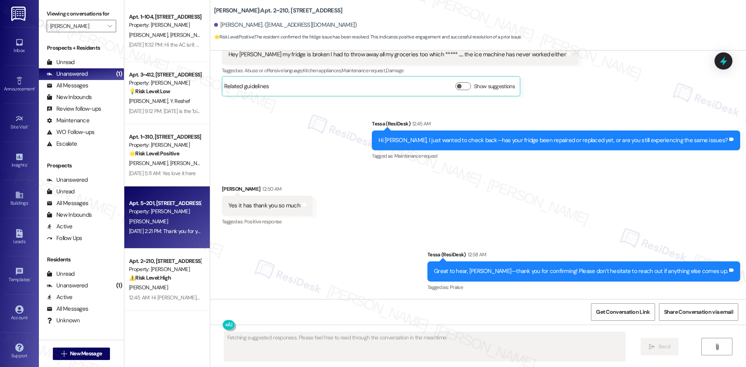
scroll to position [628, 0]
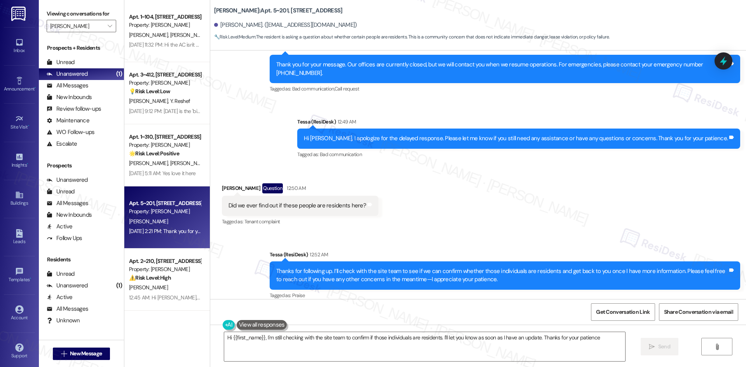
type textarea "Hi {{first_name}}, I'm still checking with the site team to confirm if those in…"
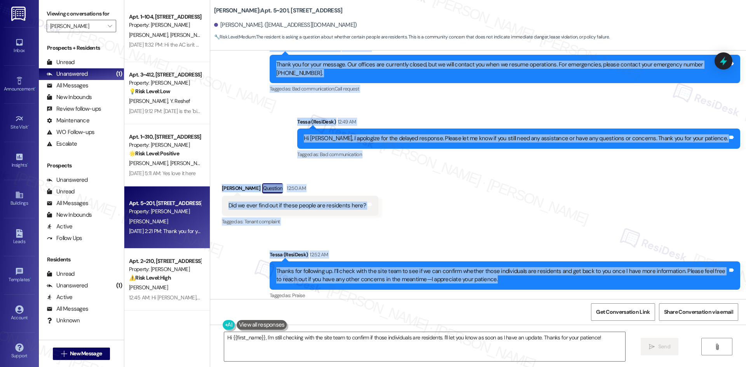
drag, startPoint x: 213, startPoint y: 140, endPoint x: 522, endPoint y: 271, distance: 335.3
click at [522, 271] on div "Lease started [DATE] 8:00 AM Survey, sent via SMS Residesk Automated Survey [DA…" at bounding box center [478, 175] width 536 height 249
copy div "[PERSON_NAME] Neutral [DATE] 2:21 PM It's 2am in the morning and I'm being woke…"
click at [435, 192] on div "Received via SMS [PERSON_NAME] Question 12:50 AM Did we ever find out if these …" at bounding box center [478, 199] width 536 height 67
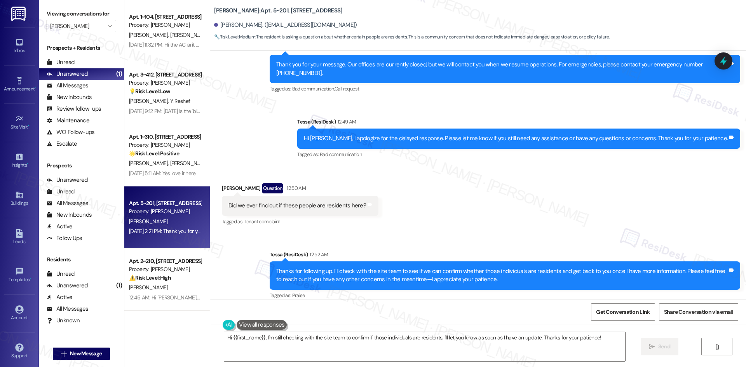
click at [468, 206] on div "Received via SMS [PERSON_NAME] Question 12:50 AM Did we ever find out if these …" at bounding box center [478, 199] width 536 height 67
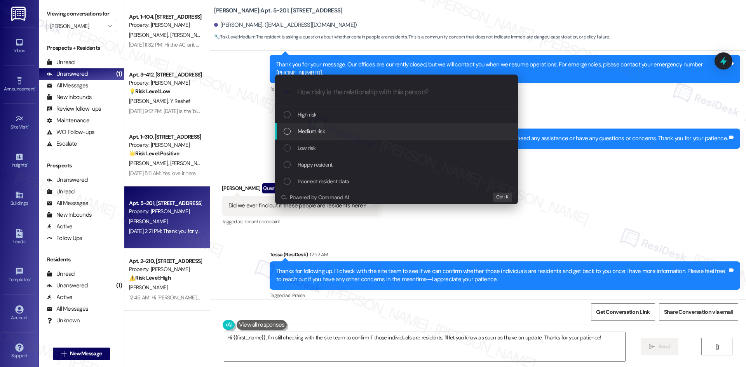
click at [340, 129] on div "Medium risk" at bounding box center [397, 131] width 227 height 9
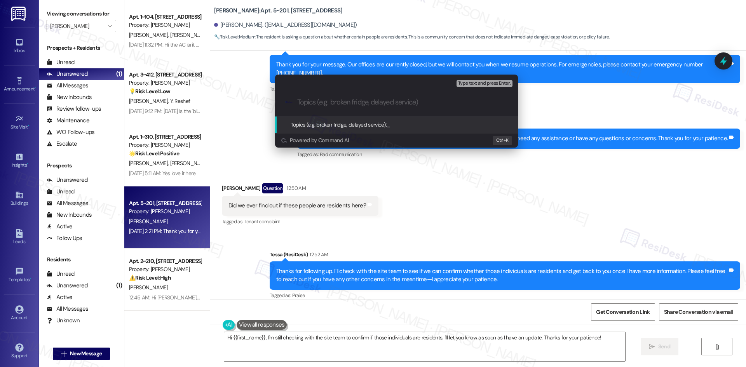
click at [328, 100] on input "Topics (e.g. broken fridge, delayed service)" at bounding box center [402, 102] width 211 height 8
paste input "Noise Complaint Follow-Up"
type input "Noise Complaint Follow-Up"
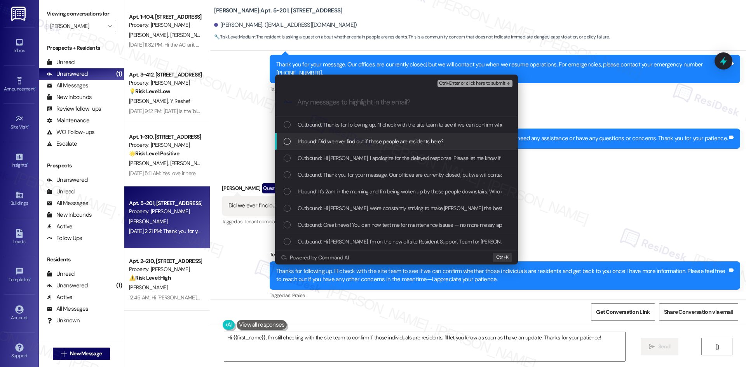
click at [351, 142] on span "Inbound: Did we ever find out if these people are residents here?" at bounding box center [371, 141] width 146 height 9
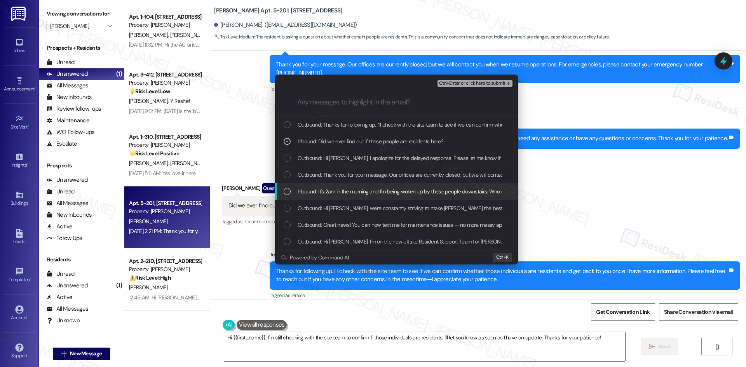
click at [390, 192] on span "Inbound: It's 2am in the morning and I'm being woken up by these people downsta…" at bounding box center [448, 191] width 300 height 9
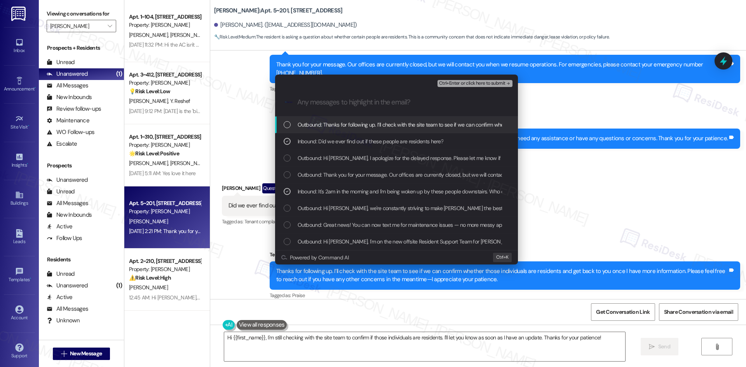
click at [476, 83] on span "Ctrl+Enter or click here to submit" at bounding box center [472, 83] width 66 height 5
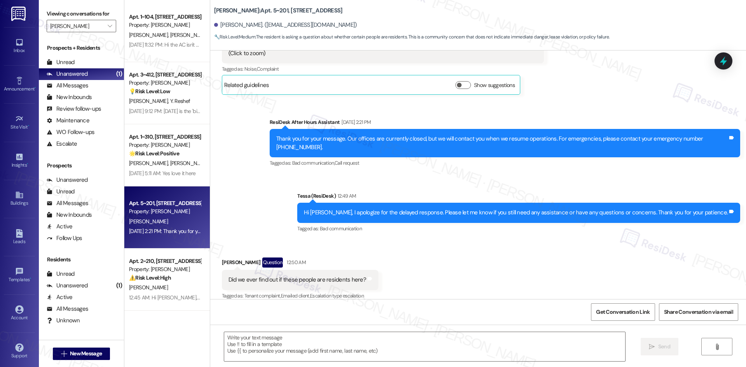
type textarea "Fetching suggested responses. Please feel free to read through the conversation…"
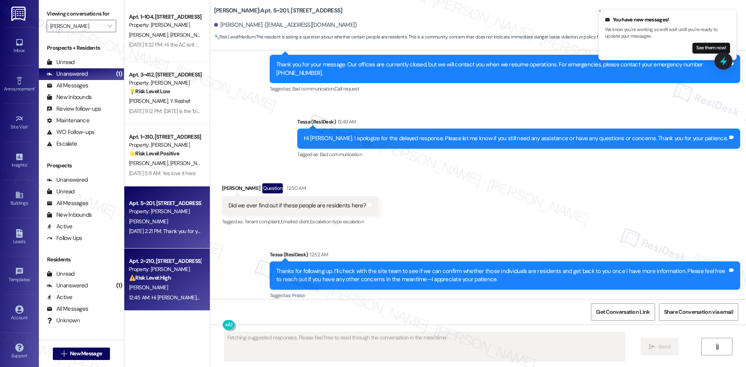
click at [166, 288] on div "[PERSON_NAME]" at bounding box center [164, 288] width 73 height 10
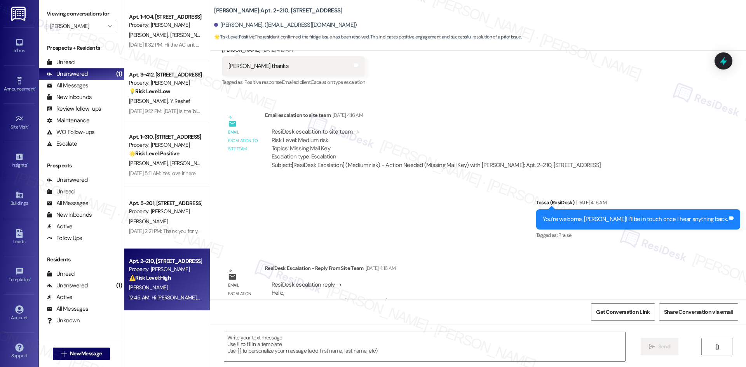
type textarea "Fetching suggested responses. Please feel free to read through the conversation…"
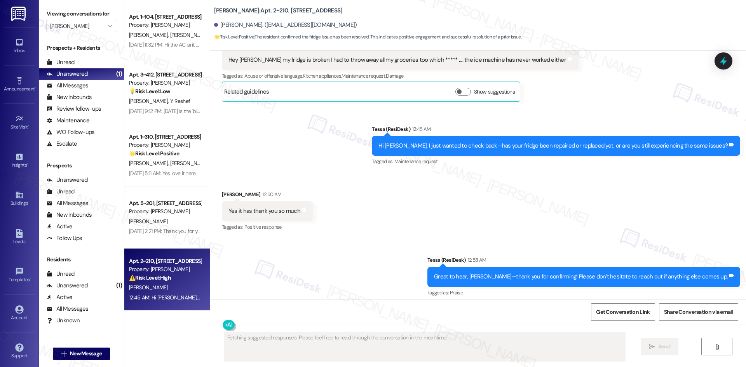
scroll to position [1035, 0]
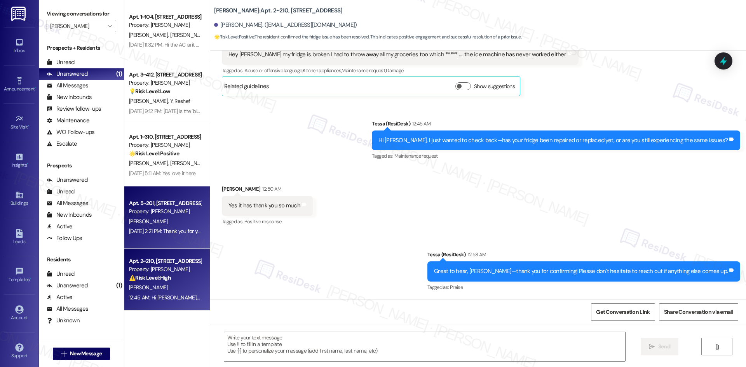
click at [162, 217] on div "[PERSON_NAME]" at bounding box center [164, 222] width 73 height 10
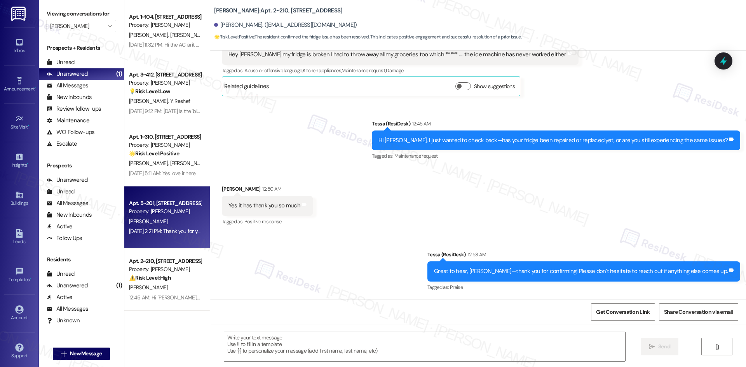
type textarea "Fetching suggested responses. Please feel free to read through the conversation…"
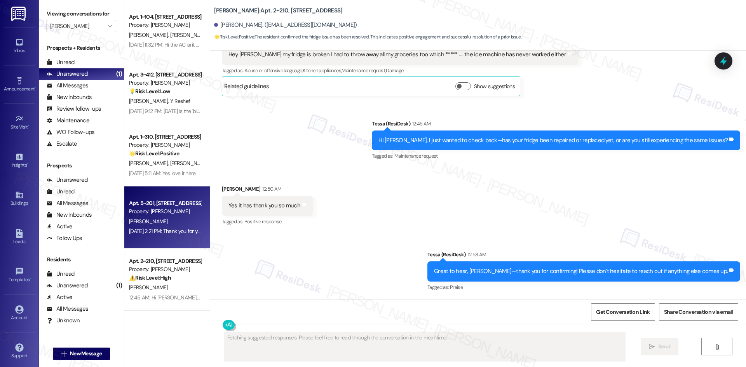
scroll to position [628, 0]
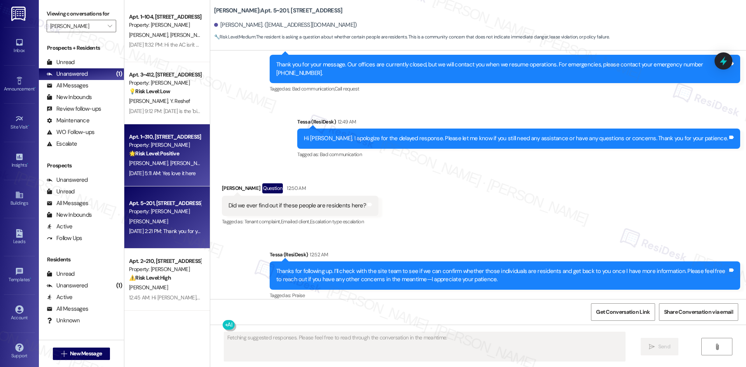
click at [159, 172] on div "Sep 16, 2025 at 5:11 AM: Yes love it here Sep 16, 2025 at 5:11 AM: Yes love it …" at bounding box center [162, 173] width 67 height 7
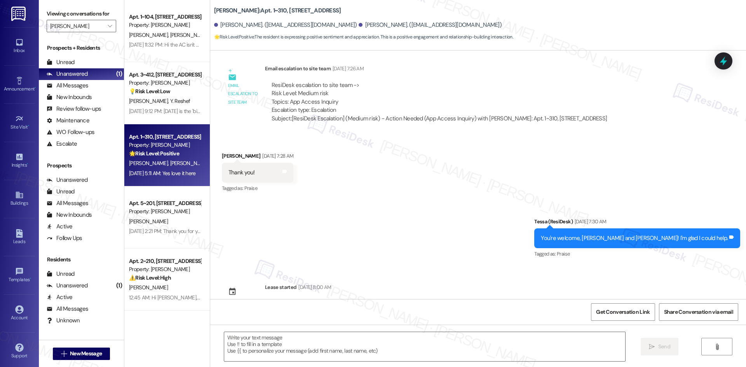
type textarea "Fetching suggested responses. Please feel free to read through the conversation…"
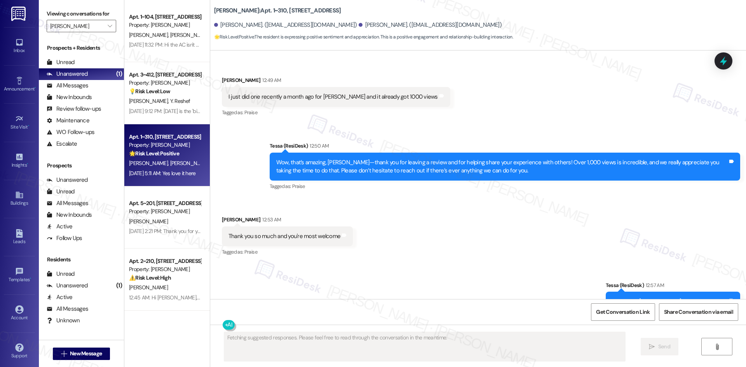
scroll to position [1612, 0]
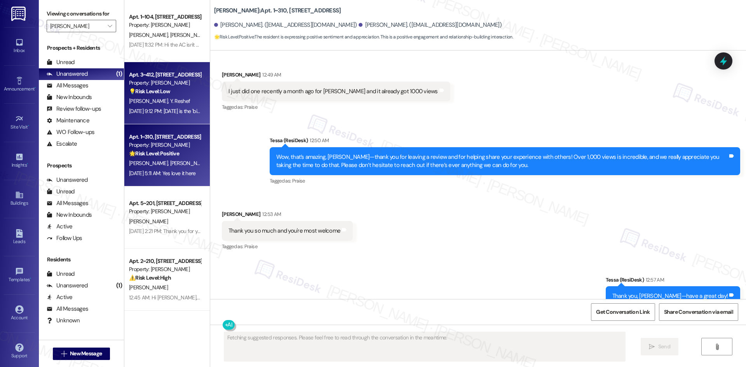
click at [151, 109] on div "Sep 09, 2025 at 9:12 PM: Today is the 'bicles day' i just want to be sure that …" at bounding box center [240, 111] width 223 height 7
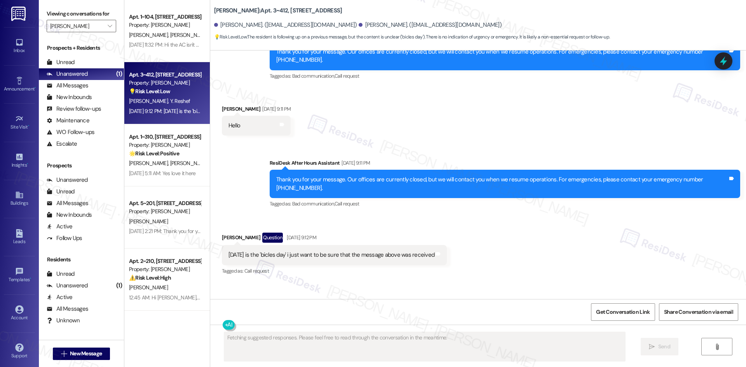
scroll to position [1208, 0]
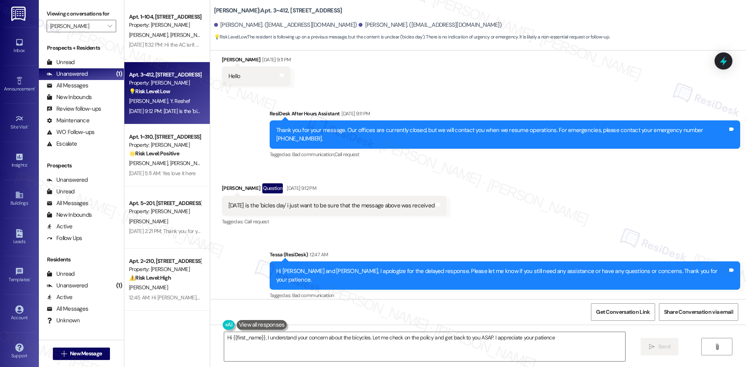
type textarea "Hi {{first_name}}, I understand your concern about the bicycles. Let me check o…"
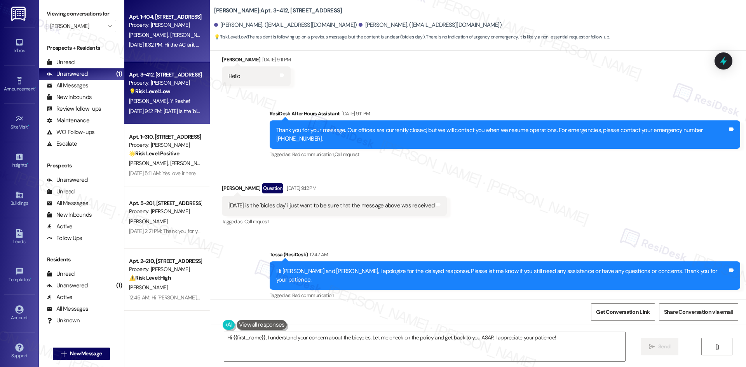
click at [150, 43] on div "Sep 08, 2025 at 11:32 PM: Hi the AC isn't working. It's set at 78 but it won't …" at bounding box center [213, 44] width 169 height 7
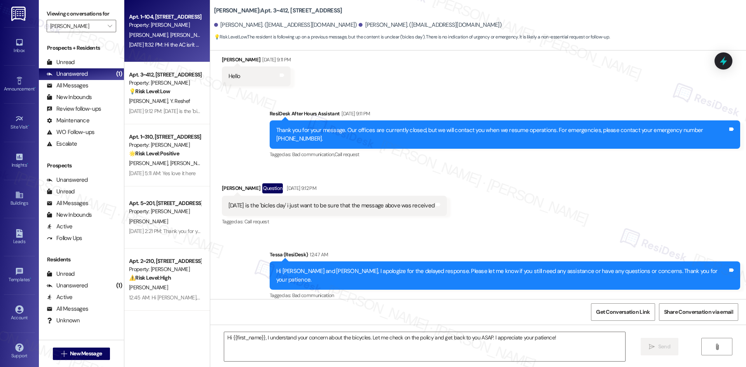
type textarea "Fetching suggested responses. Please feel free to read through the conversation…"
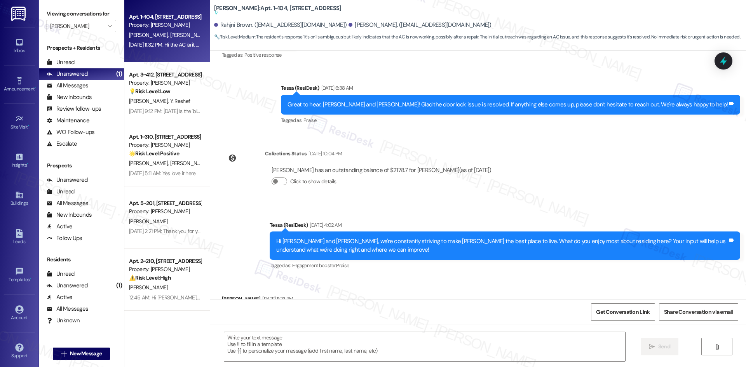
type textarea "Fetching suggested responses. Please feel free to read through the conversation…"
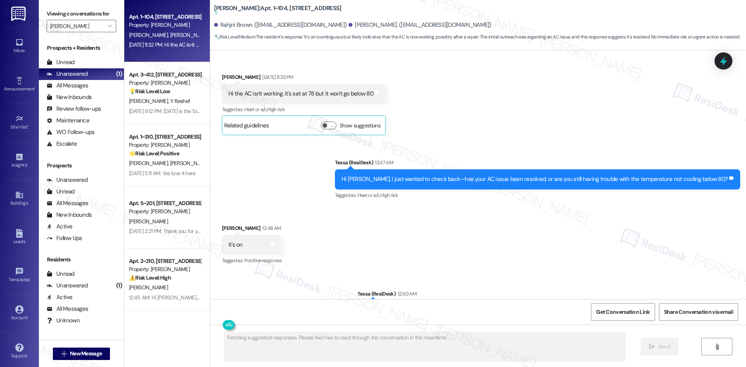
scroll to position [818, 0]
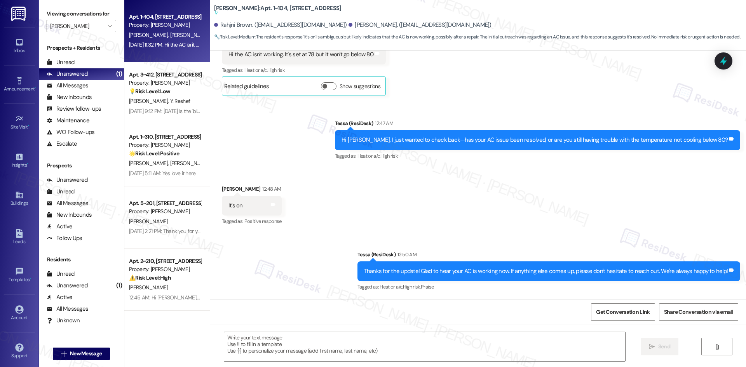
click at [93, 27] on input "Solano Belleair" at bounding box center [77, 26] width 54 height 12
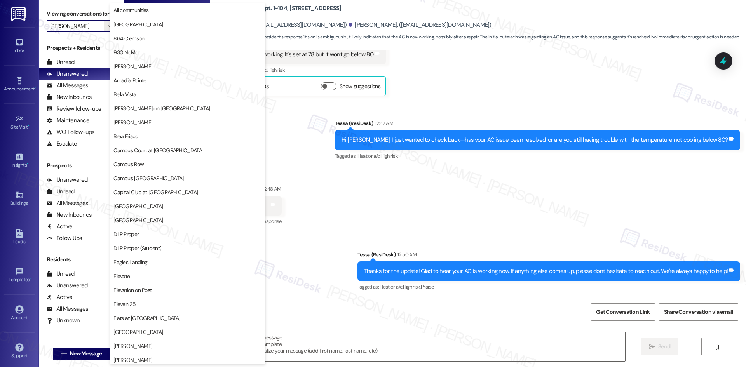
scroll to position [542, 0]
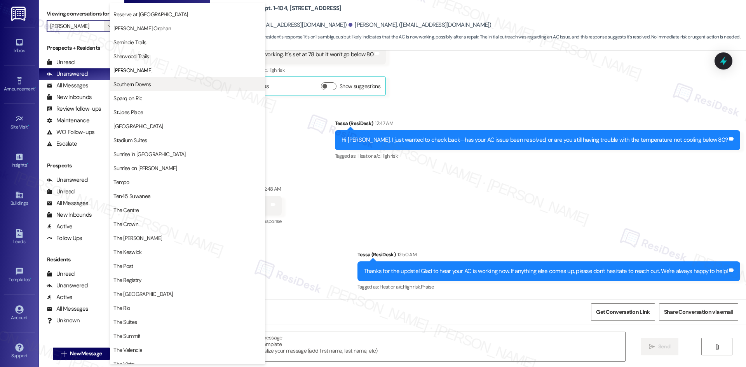
click at [144, 87] on span "Southern Downs" at bounding box center [131, 84] width 37 height 8
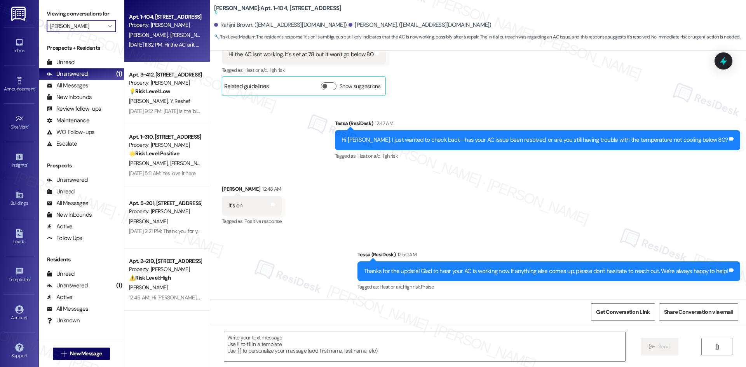
type input "Southern Downs"
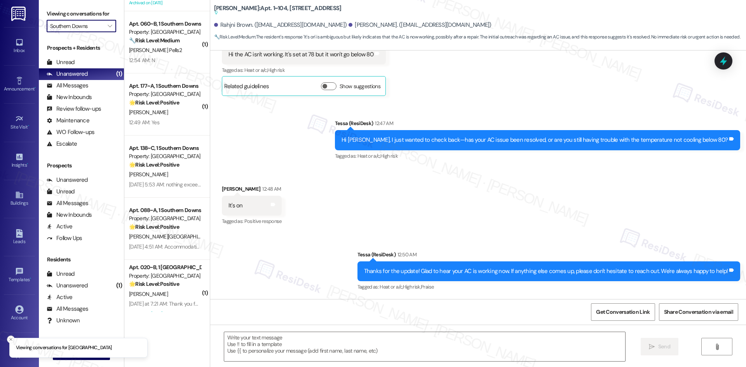
scroll to position [233, 0]
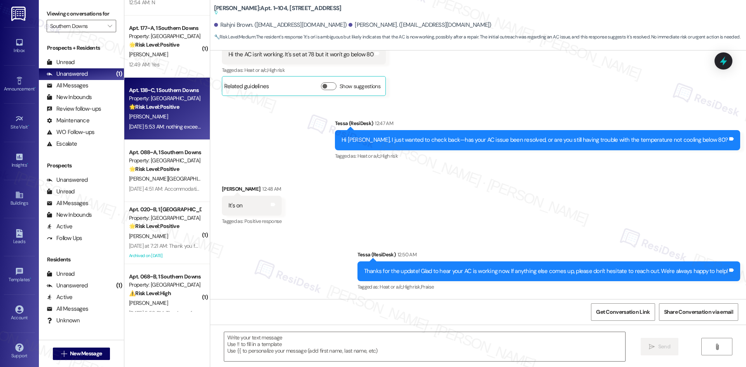
click at [176, 106] on div "🌟 Risk Level: Positive The resident is responding to a customer satisfaction su…" at bounding box center [165, 107] width 72 height 8
type textarea "Fetching suggested responses. Please feel free to read through the conversation…"
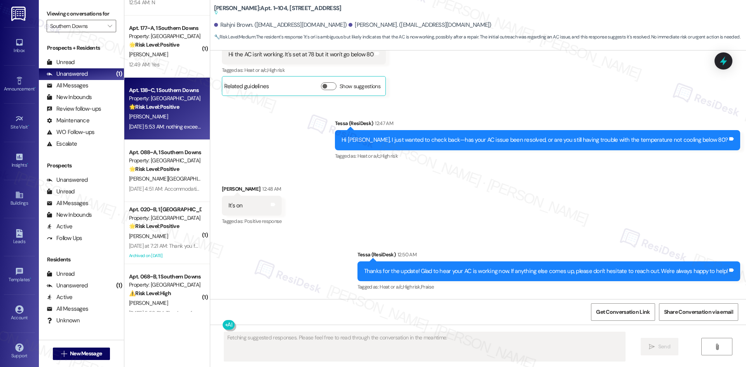
scroll to position [0, 0]
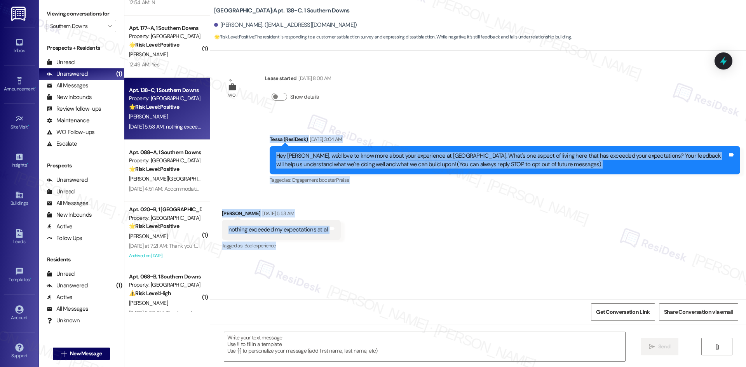
drag, startPoint x: 253, startPoint y: 129, endPoint x: 332, endPoint y: 249, distance: 143.7
click at [331, 250] on div "WO Lease started Aug 10, 2025 at 8:00 AM Show details Announcement, sent via SM…" at bounding box center [478, 175] width 536 height 249
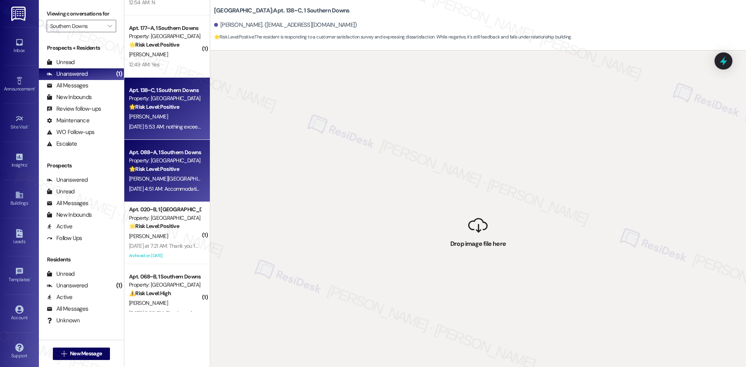
click at [171, 168] on strong "🌟 Risk Level: Positive" at bounding box center [154, 169] width 50 height 7
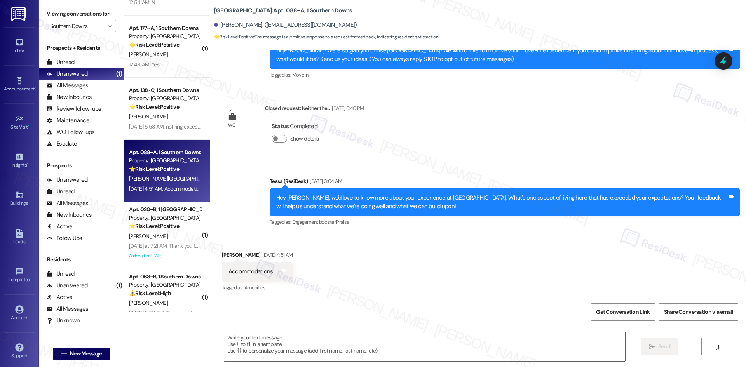
type textarea "Fetching suggested responses. Please feel free to read through the conversation…"
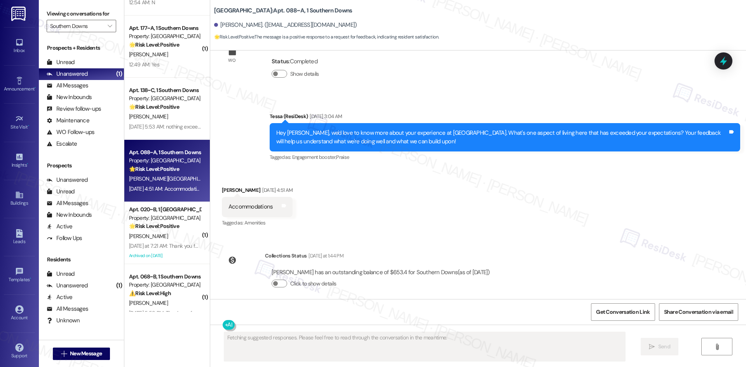
scroll to position [177, 0]
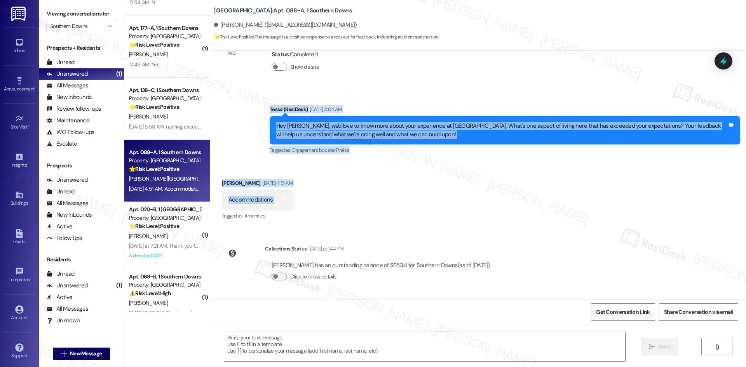
drag, startPoint x: 258, startPoint y: 104, endPoint x: 302, endPoint y: 203, distance: 108.6
click at [302, 203] on div "WO Lease started Aug 11, 2025 at 8:00 AM Show details Survey, sent via SMS Resi…" at bounding box center [478, 175] width 536 height 249
copy div "Tessa (ResiDesk) Sep 16, 2025 at 3:04 AM Hey Zachariah, we'd love to know more …"
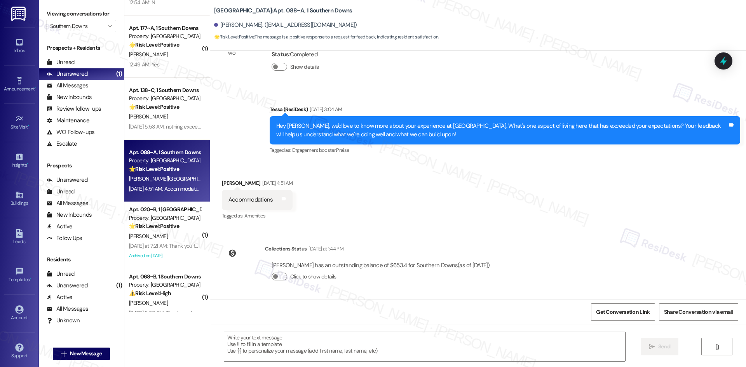
click at [413, 236] on div "WO Lease started Aug 11, 2025 at 8:00 AM Show details Survey, sent via SMS Resi…" at bounding box center [478, 175] width 536 height 249
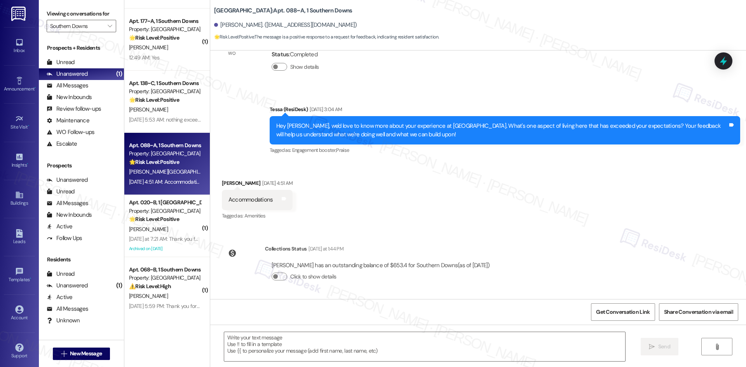
scroll to position [248, 0]
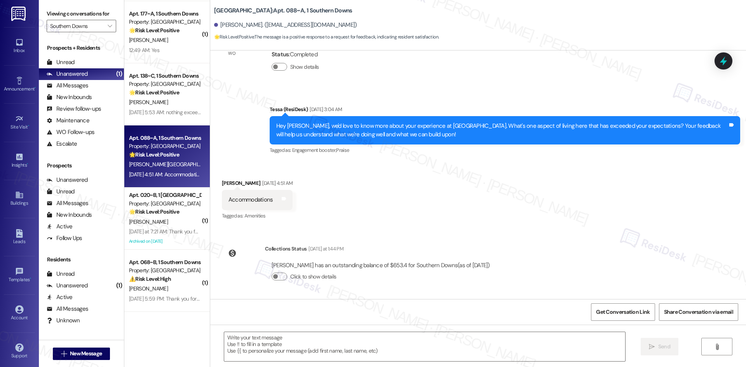
click at [403, 197] on div "Received via SMS Zachariah Blackwell-Foxworth Sep 16, 2025 at 4:51 AM Accommoda…" at bounding box center [478, 195] width 536 height 66
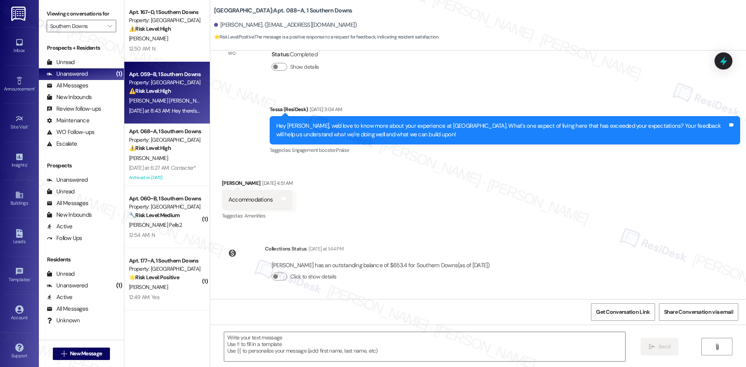
scroll to position [0, 0]
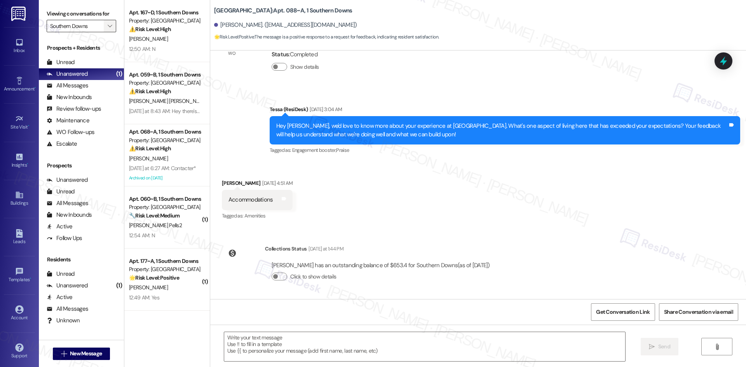
click at [104, 30] on button "" at bounding box center [110, 26] width 12 height 12
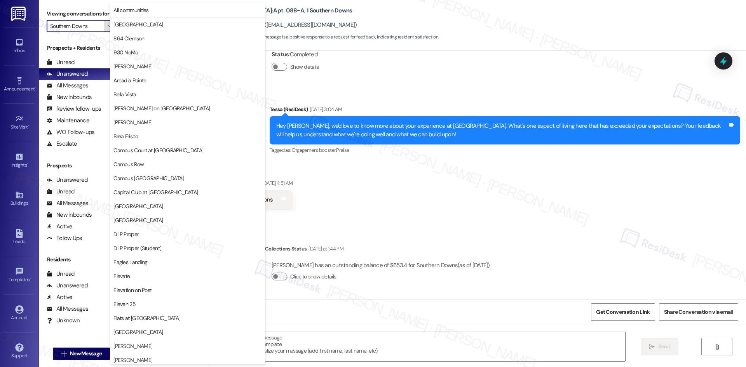
scroll to position [542, 0]
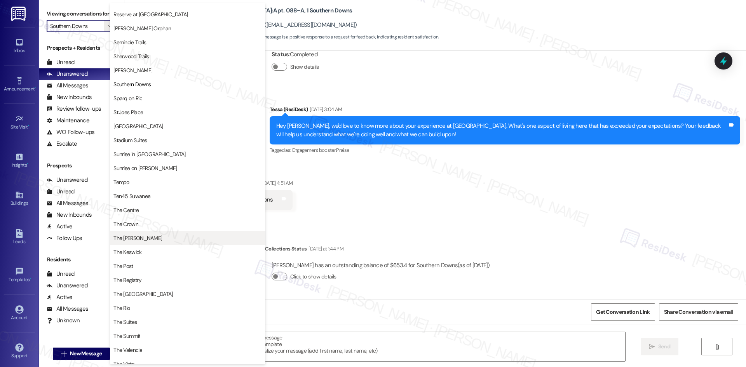
click at [152, 243] on button "The Griffin" at bounding box center [187, 238] width 155 height 14
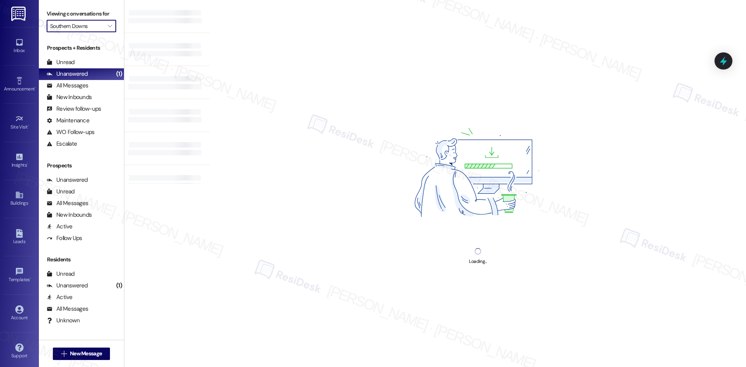
type input "The Griffin"
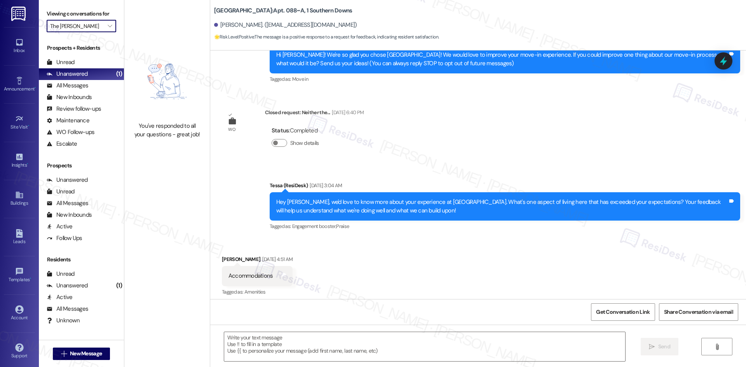
scroll to position [105, 0]
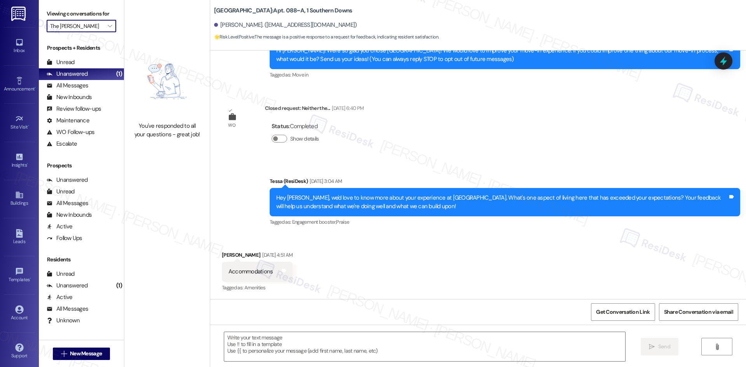
type textarea "Fetching suggested responses. Please feel free to read through the conversation…"
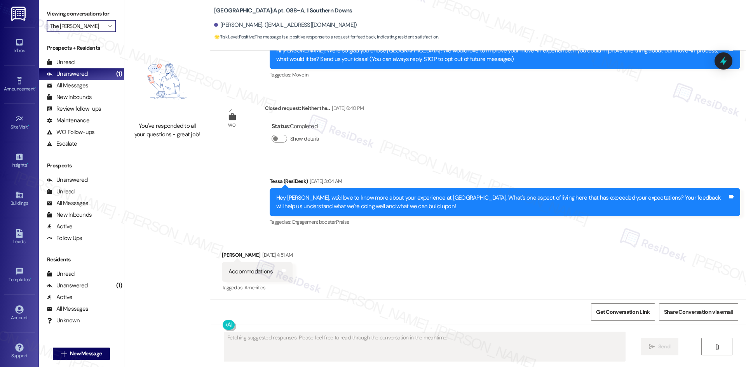
click at [96, 30] on input "The Griffin" at bounding box center [77, 26] width 54 height 12
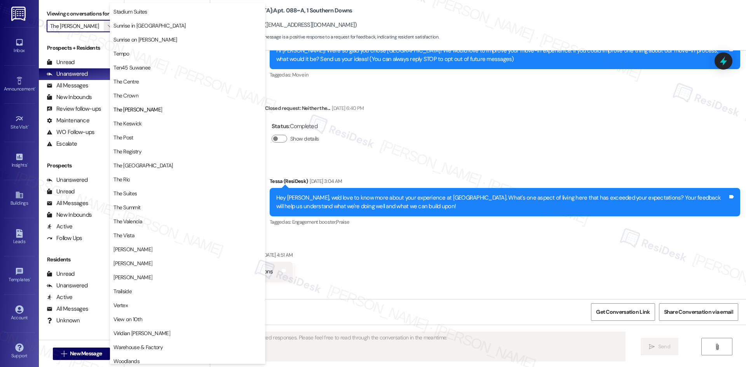
scroll to position [675, 0]
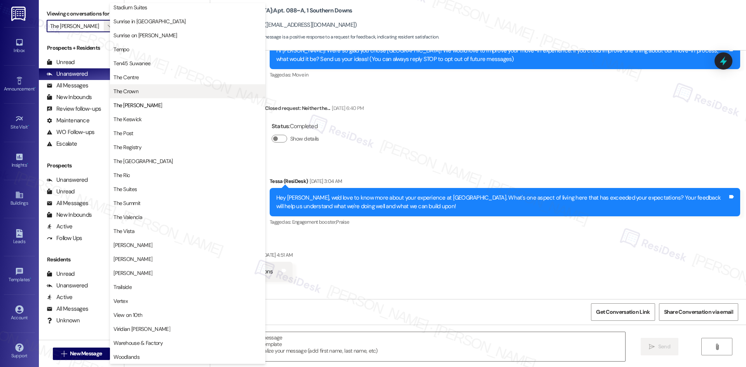
click at [151, 93] on span "The Crown" at bounding box center [187, 91] width 148 height 8
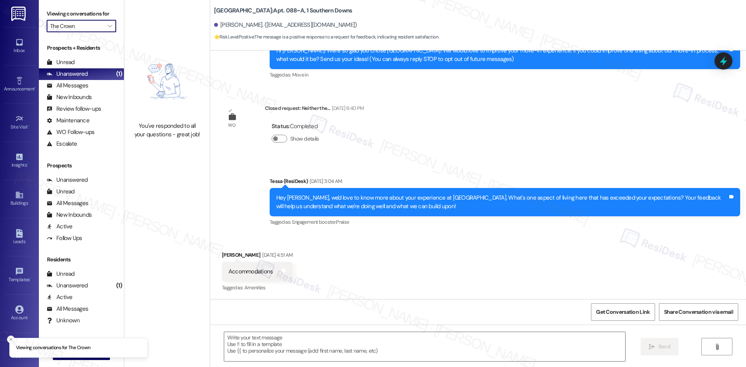
click at [81, 27] on input "The Crown" at bounding box center [77, 26] width 54 height 12
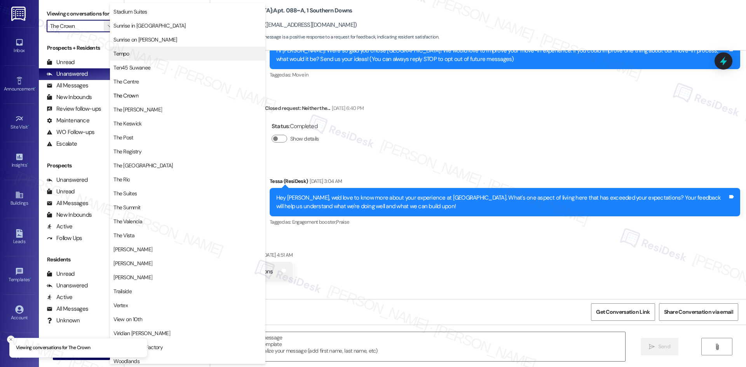
scroll to position [675, 0]
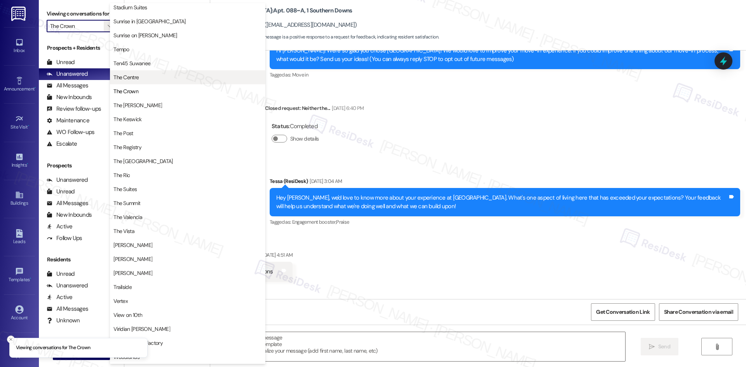
click at [137, 77] on span "The Centre" at bounding box center [125, 77] width 25 height 8
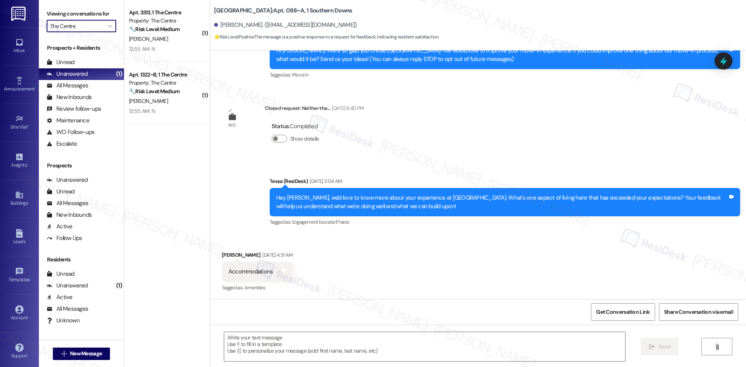
click at [94, 26] on input "The Centre" at bounding box center [77, 26] width 54 height 12
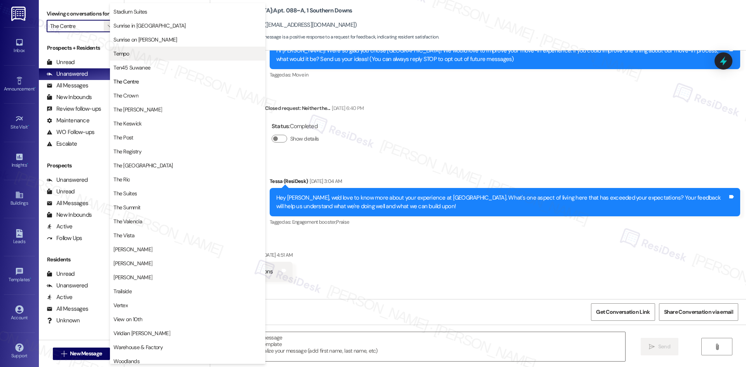
scroll to position [675, 0]
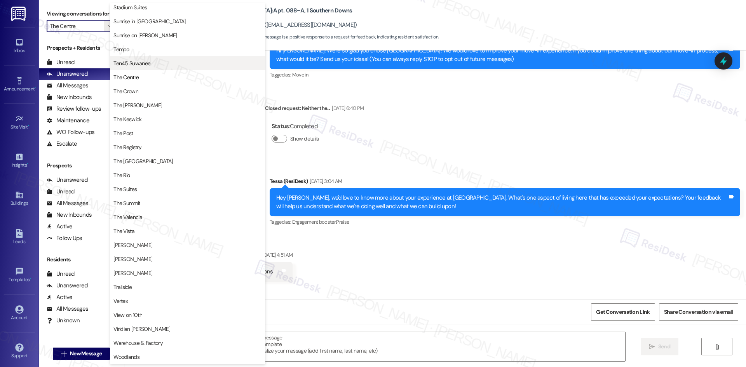
click at [143, 66] on span "Ten45 Suwanee" at bounding box center [131, 63] width 37 height 8
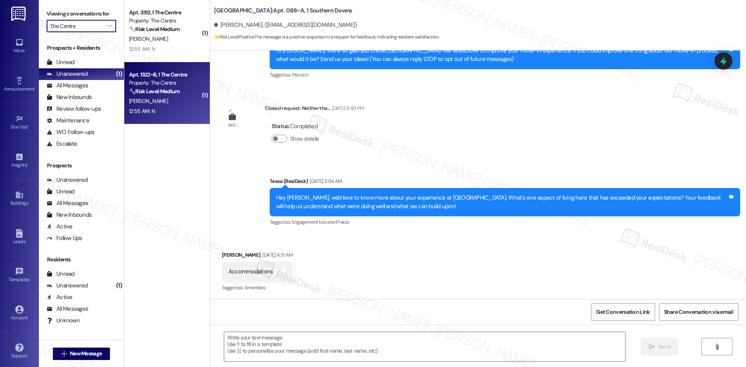
type input "Ten45 Suwanee"
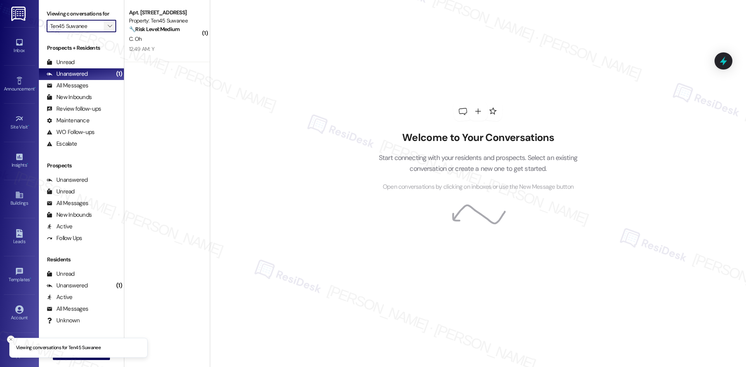
click at [108, 26] on icon "" at bounding box center [110, 26] width 4 height 6
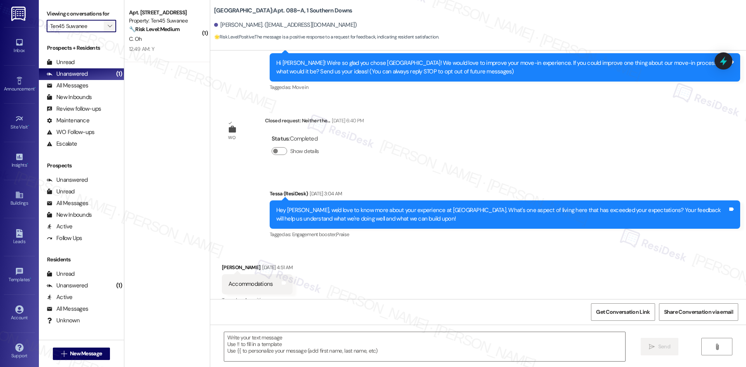
scroll to position [105, 0]
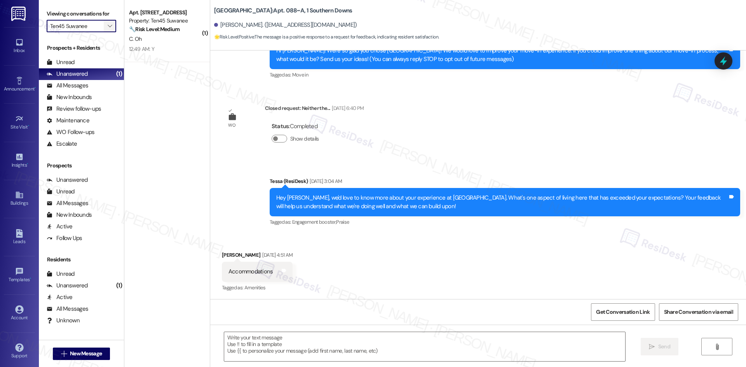
type textarea "Fetching suggested responses. Please feel free to read through the conversation…"
click at [108, 26] on icon "" at bounding box center [110, 26] width 4 height 6
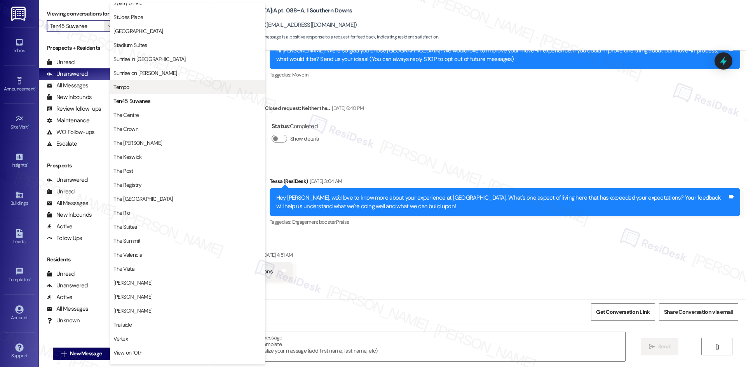
scroll to position [636, 0]
click at [140, 87] on span "Tempo" at bounding box center [187, 88] width 148 height 8
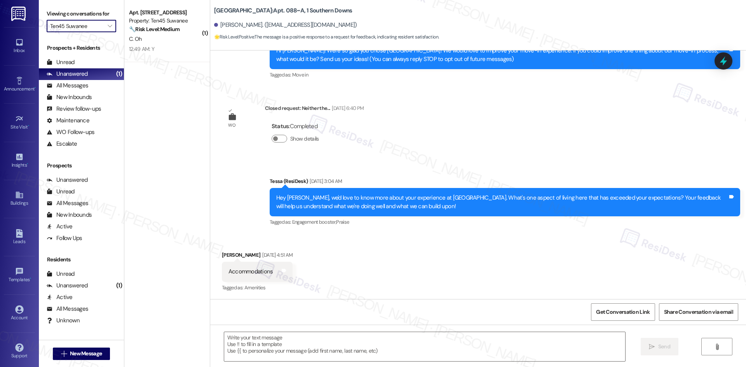
type input "Tempo"
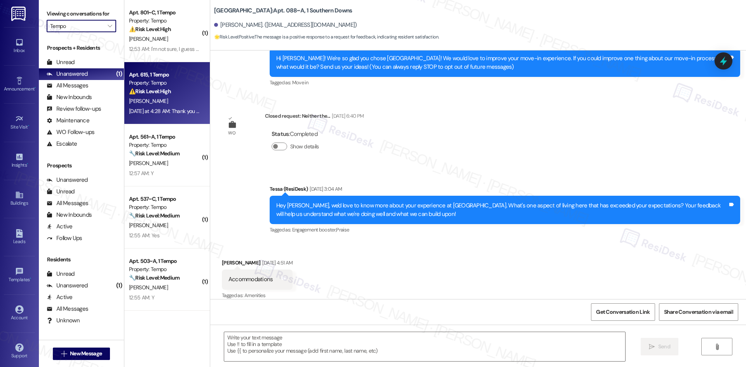
scroll to position [105, 0]
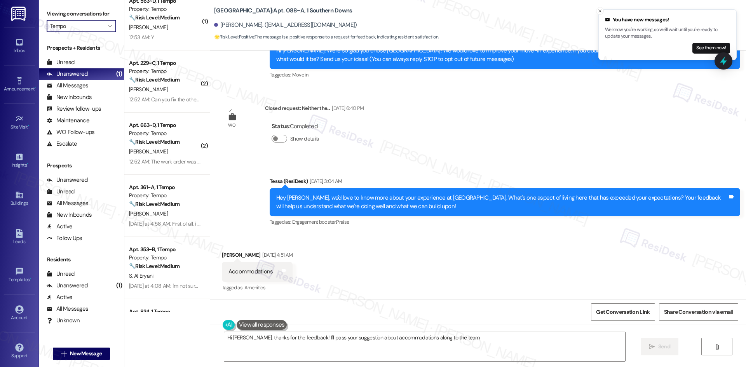
type textarea "Hi Zachariah, thanks for the feedback! I'll pass your suggestion about accommod…"
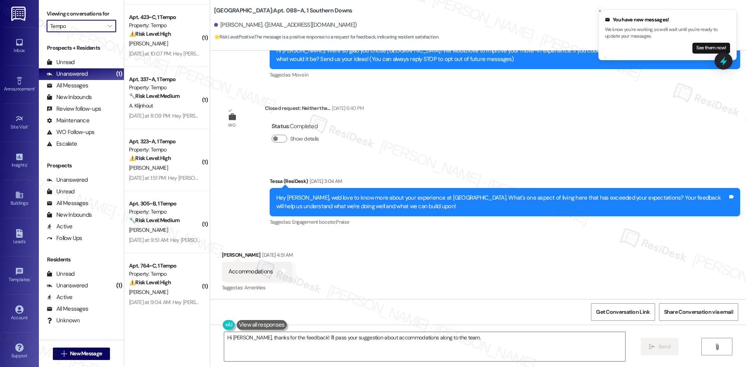
scroll to position [1367, 0]
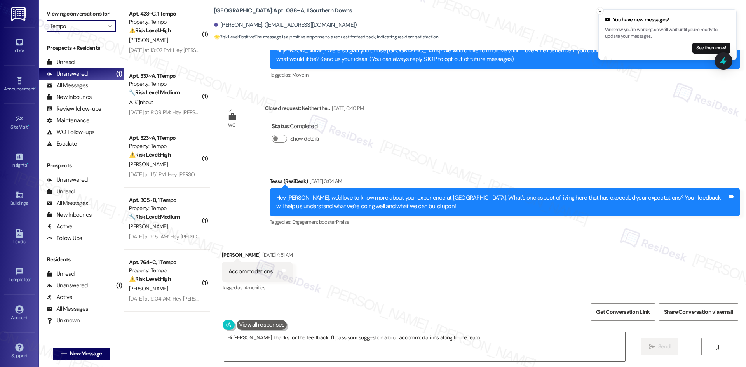
click at [94, 26] on input "Tempo" at bounding box center [77, 26] width 54 height 12
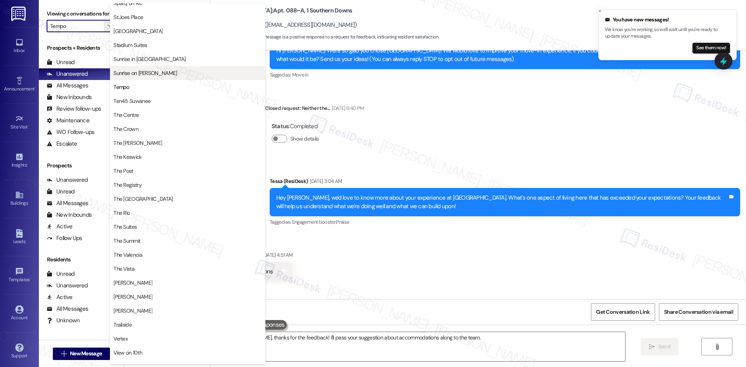
scroll to position [636, 0]
click at [164, 47] on span "Stadium Suites" at bounding box center [187, 46] width 148 height 8
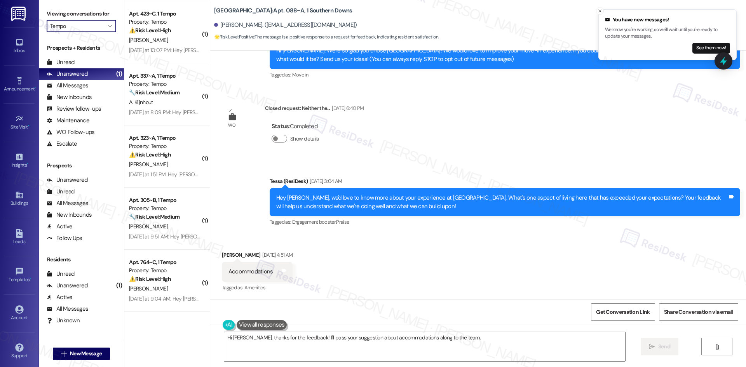
type input "Stadium Suites"
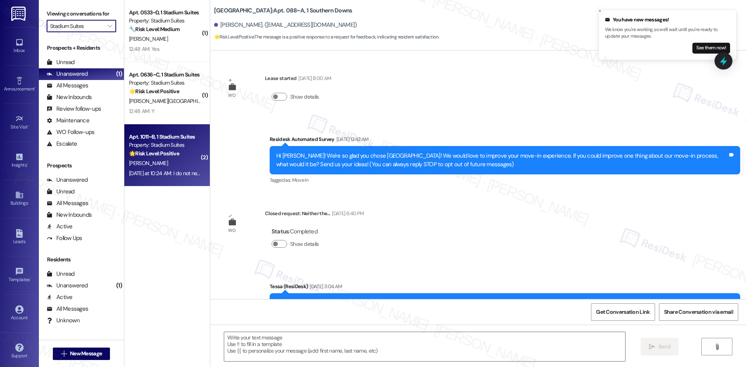
scroll to position [105, 0]
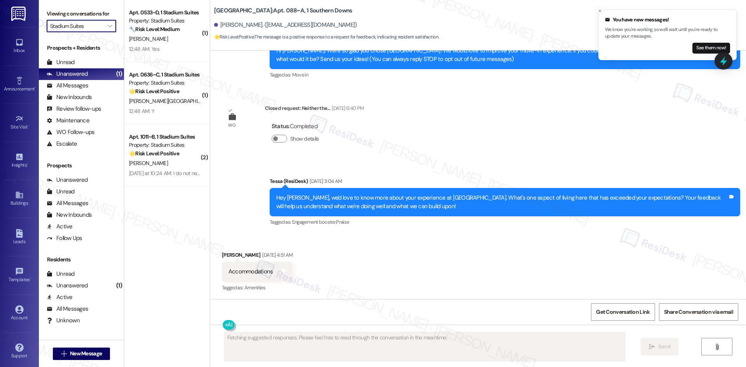
click at [92, 29] on input "Stadium Suites" at bounding box center [77, 26] width 54 height 12
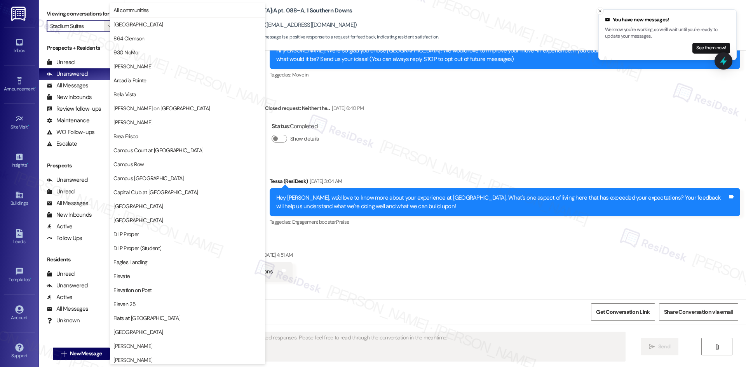
scroll to position [542, 0]
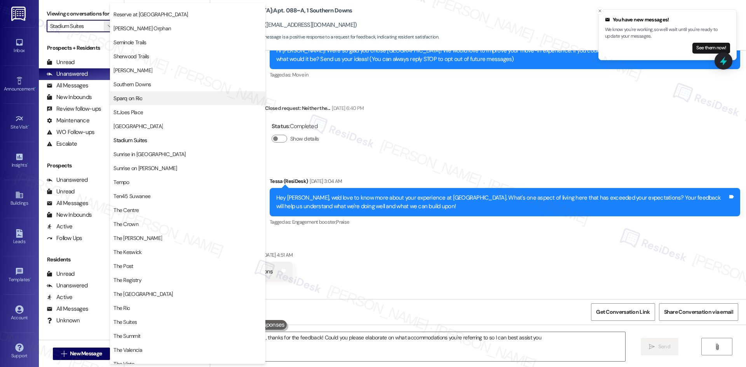
type textarea "Hi {{first_name}}, thanks for the feedback! Could you please elaborate on what …"
click at [176, 110] on span "St.Joes Place" at bounding box center [187, 112] width 148 height 8
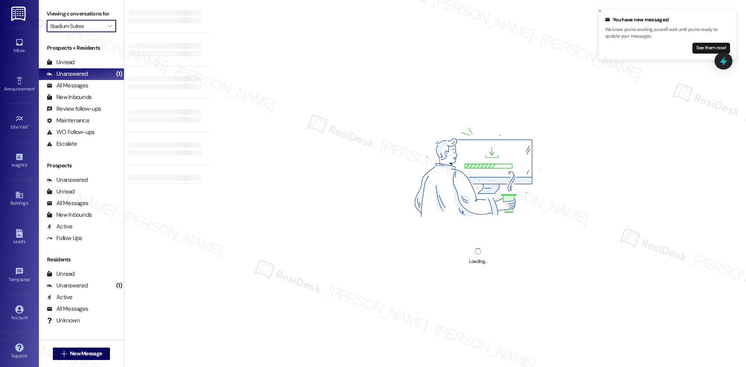
type input "St.Joes Place"
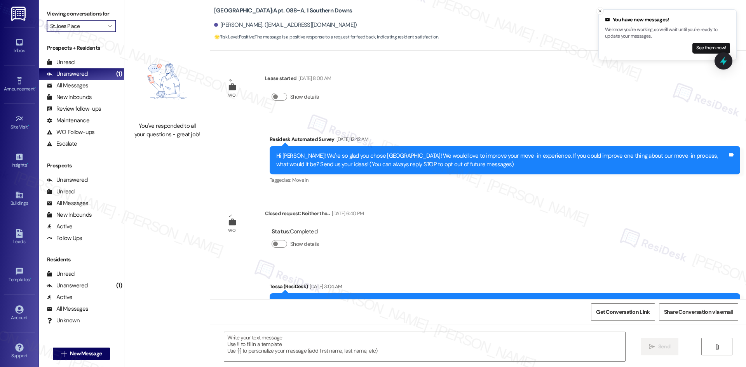
scroll to position [105, 0]
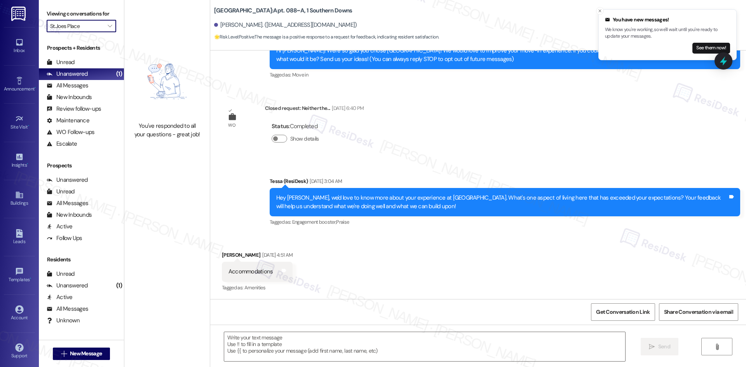
click at [79, 24] on input "St.Joes Place" at bounding box center [77, 26] width 54 height 12
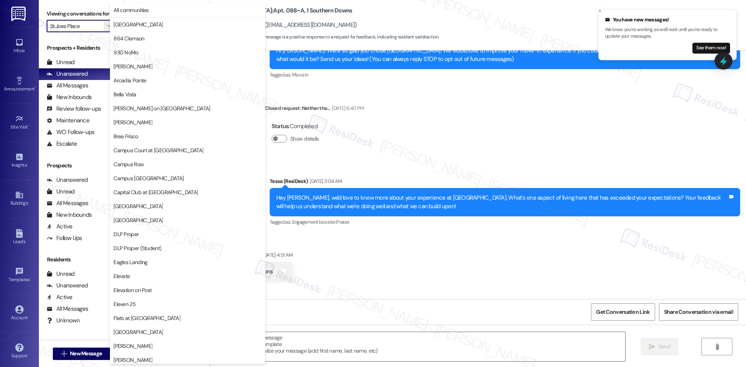
scroll to position [542, 0]
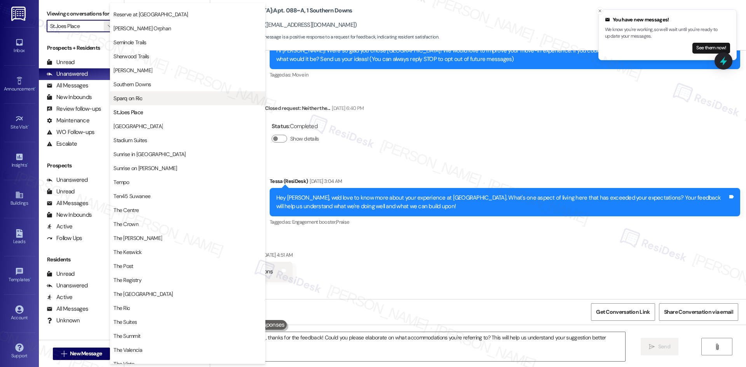
type textarea "Hi {{first_name}}, thanks for the feedback! Could you please elaborate on what …"
click at [143, 101] on span "Sparq on Rio" at bounding box center [187, 98] width 148 height 8
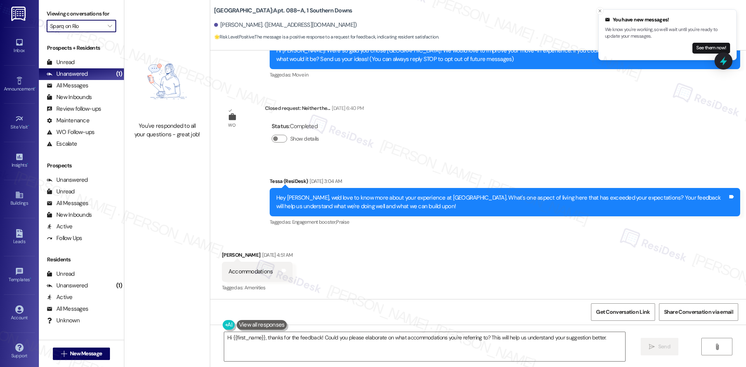
click at [93, 27] on input "Sparq on Rio" at bounding box center [77, 26] width 54 height 12
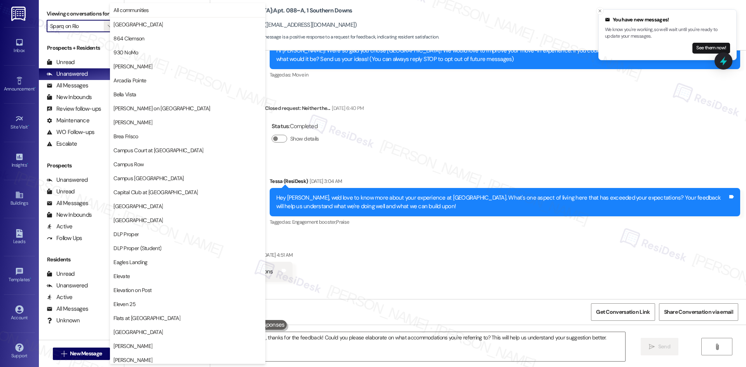
scroll to position [542, 0]
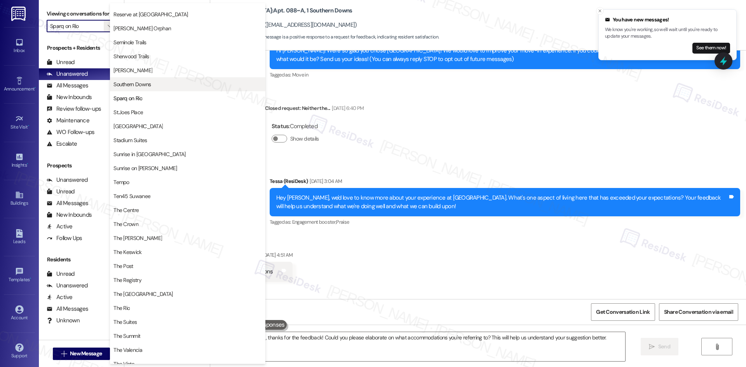
click at [151, 87] on span "Southern Downs" at bounding box center [131, 84] width 37 height 8
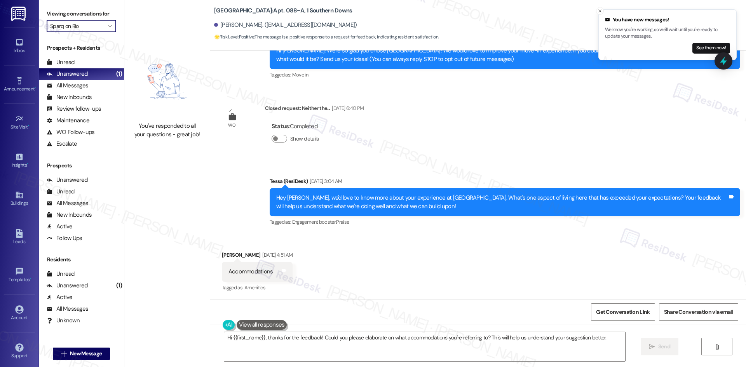
type input "Southern Downs"
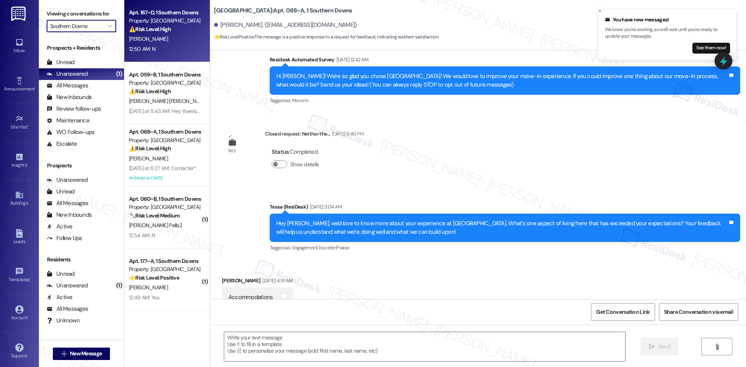
scroll to position [105, 0]
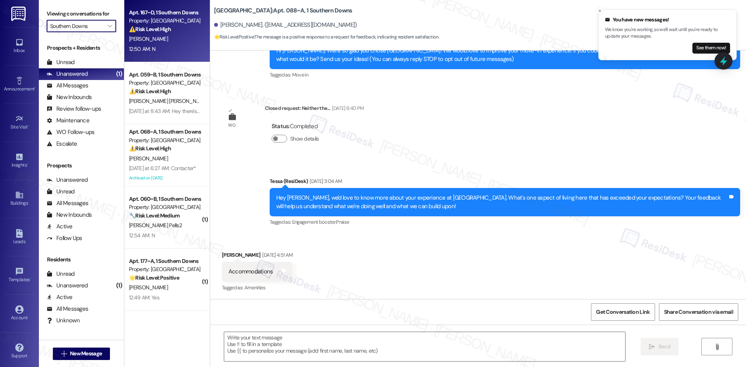
type textarea "Fetching suggested responses. Please feel free to read through the conversation…"
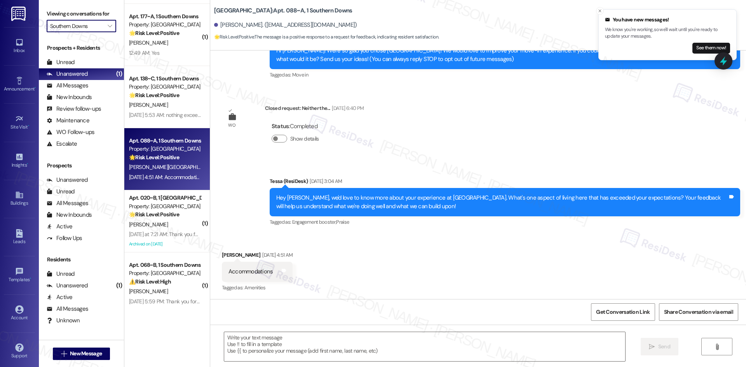
scroll to position [248, 0]
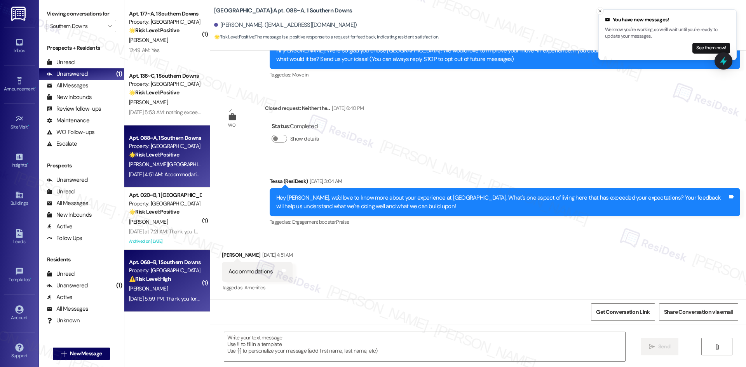
click at [162, 293] on div "[PERSON_NAME]" at bounding box center [164, 289] width 73 height 10
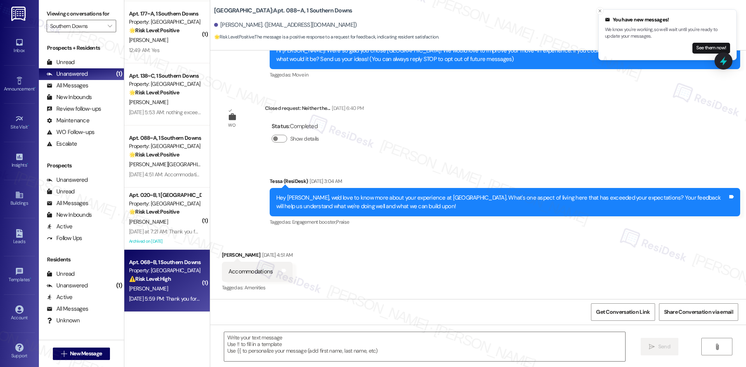
type textarea "Fetching suggested responses. Please feel free to read through the conversation…"
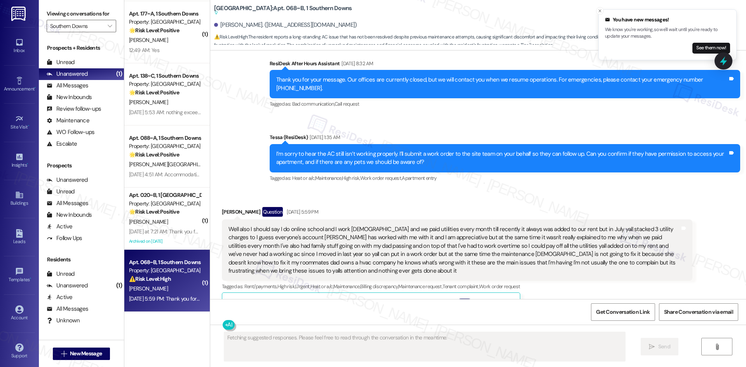
scroll to position [2606, 0]
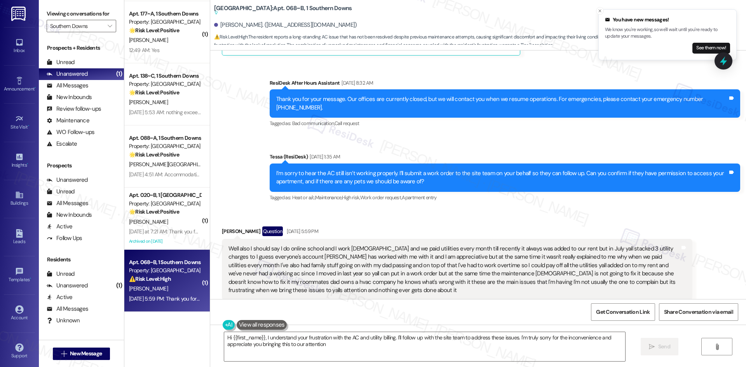
type textarea "Hi {{first_name}}, I understand your frustration with the AC and utility billin…"
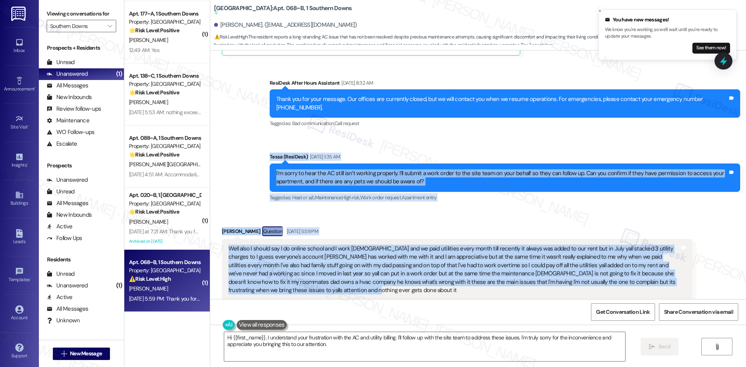
drag, startPoint x: 259, startPoint y: 118, endPoint x: 321, endPoint y: 257, distance: 152.1
click at [321, 257] on div "Survey, sent via SMS Residesk Automated Survey Feb 21, 2025 at 1:49 AM Hi Jacob…" at bounding box center [478, 175] width 536 height 249
copy div "Tessa (ResiDesk) Sep 17, 2025 at 1:35 AM I’m sorry to hear the AC still isn’t w…"
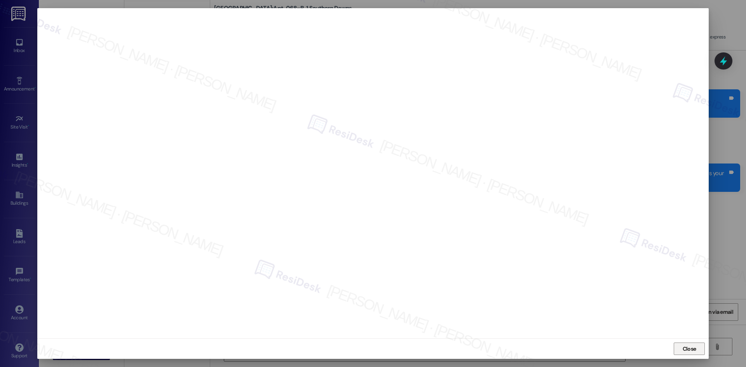
click at [692, 352] on span "Close" at bounding box center [690, 349] width 14 height 8
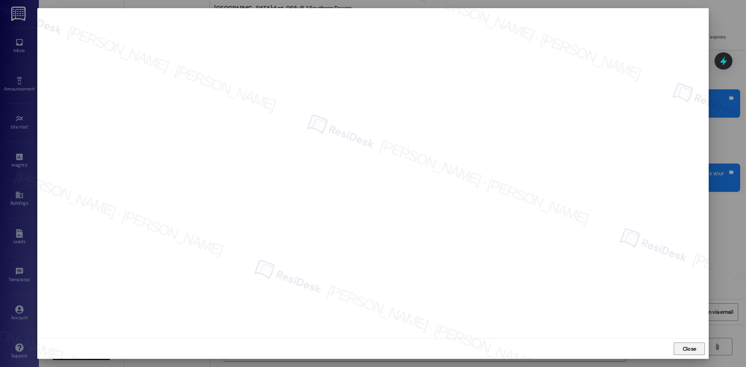
click at [680, 346] on button "Close" at bounding box center [689, 349] width 31 height 12
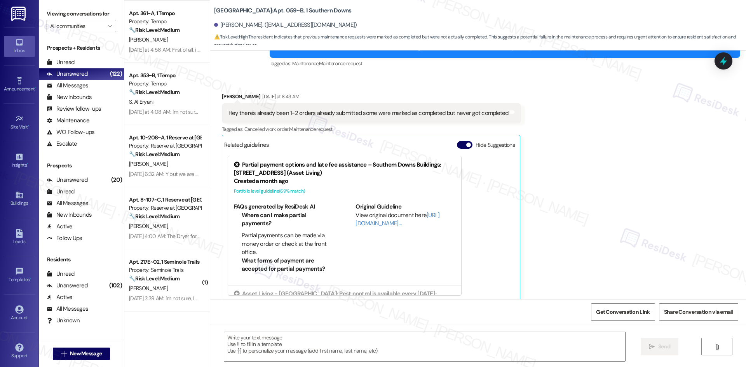
scroll to position [622, 0]
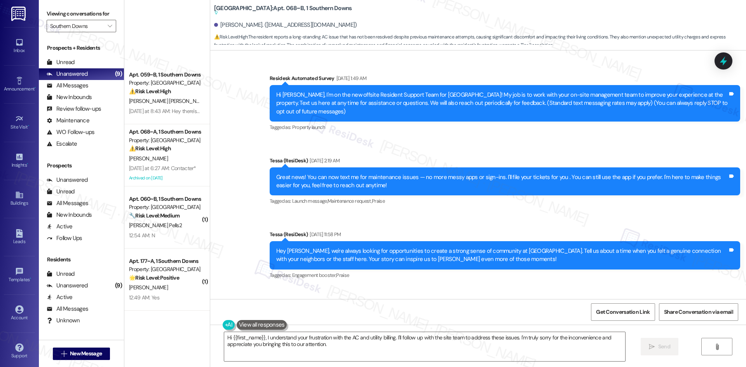
scroll to position [2606, 0]
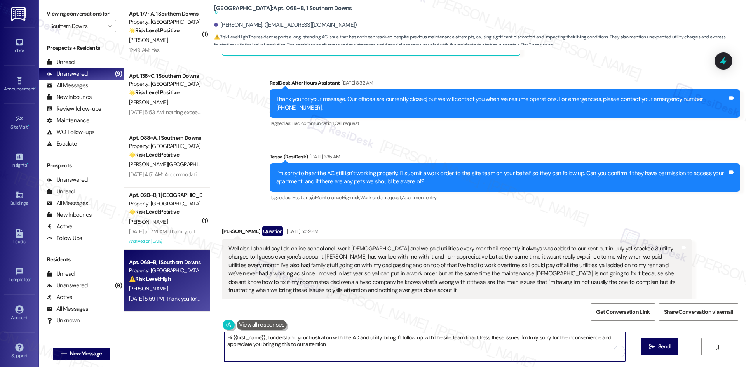
click at [335, 342] on textarea "Hi {{first_name}}, I understand your frustration with the AC and utility billin…" at bounding box center [424, 346] width 401 height 29
paste textarea "I’m sorry for the trouble with your AC and utilities. Could you describe exactl…"
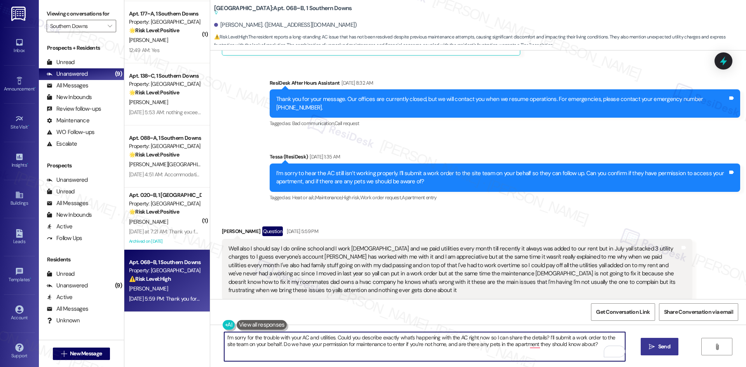
type textarea "I’m sorry for the trouble with your AC and utilities. Could you describe exactl…"
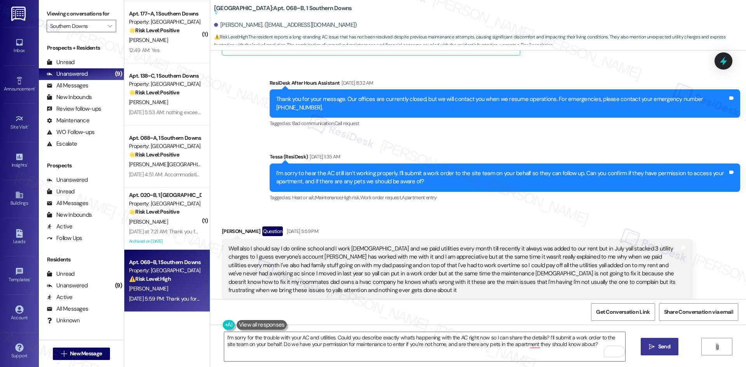
click at [660, 347] on span "Send" at bounding box center [664, 347] width 12 height 8
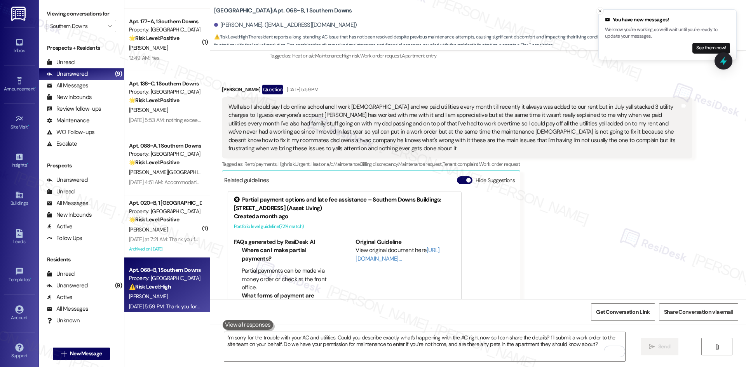
scroll to position [248, 0]
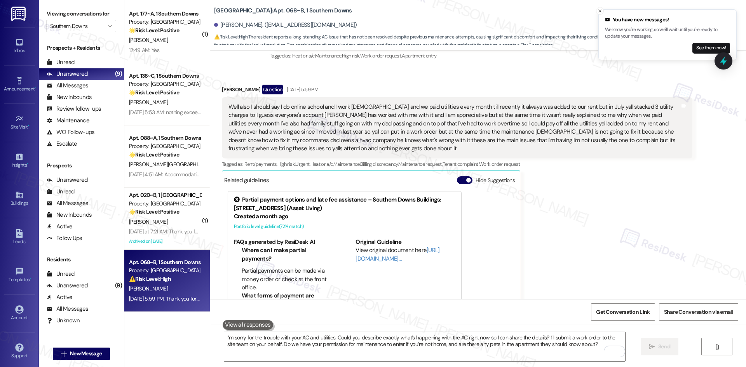
click at [92, 22] on input "Southern Downs" at bounding box center [77, 26] width 54 height 12
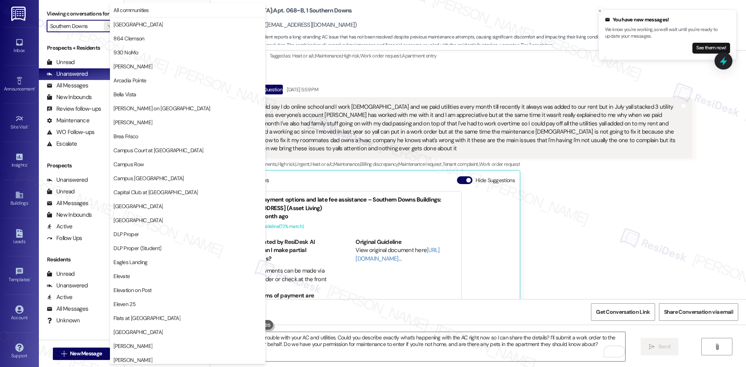
scroll to position [542, 0]
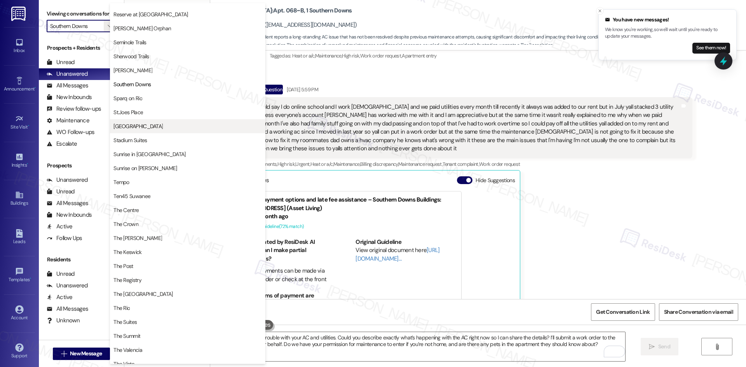
click at [164, 130] on button "Stadium House" at bounding box center [187, 126] width 155 height 14
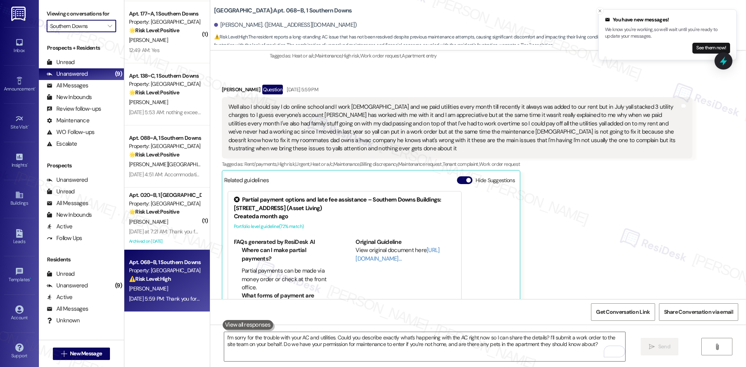
type input "Stadium House"
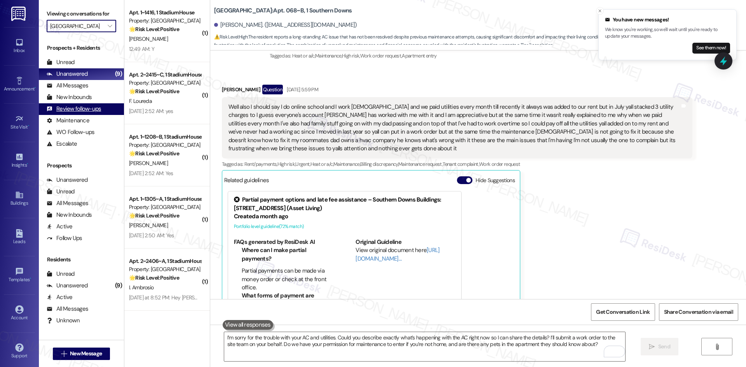
click at [98, 107] on div "Review follow-ups" at bounding box center [74, 109] width 54 height 8
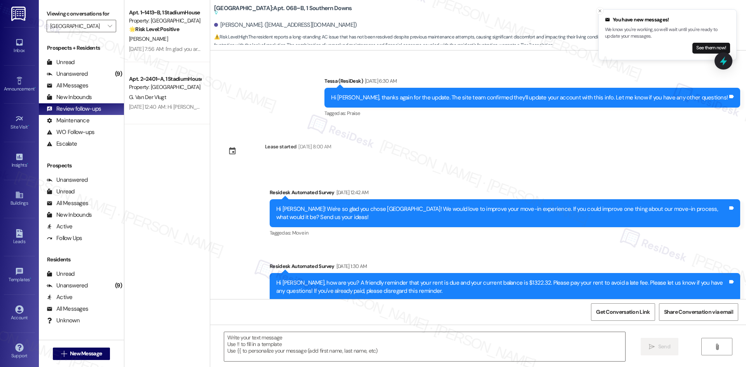
type textarea "Fetching suggested responses. Please feel free to read through the conversation…"
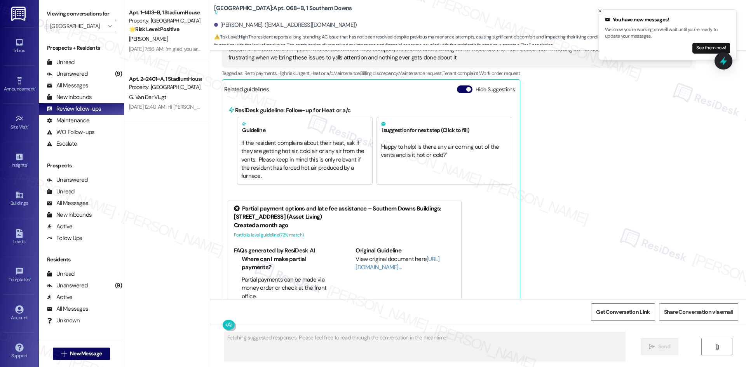
scroll to position [2840, 0]
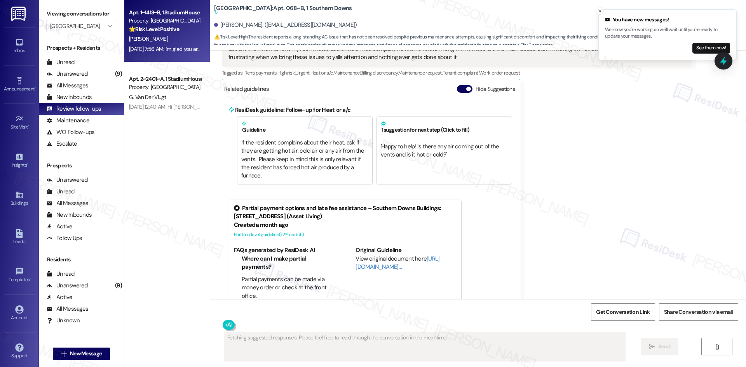
click at [134, 29] on strong "🌟 Risk Level: Positive" at bounding box center [154, 29] width 50 height 7
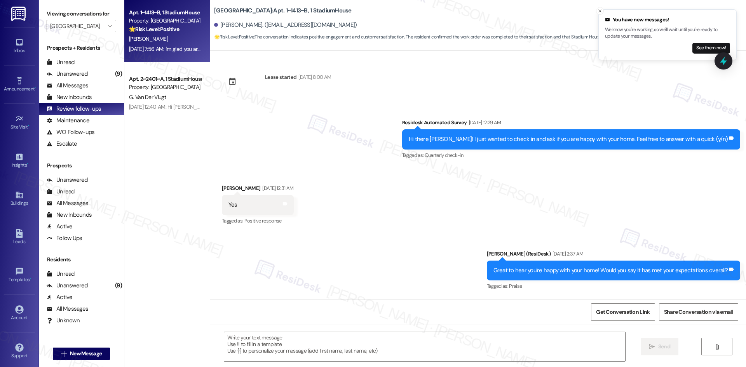
type textarea "Fetching suggested responses. Please feel free to read through the conversation…"
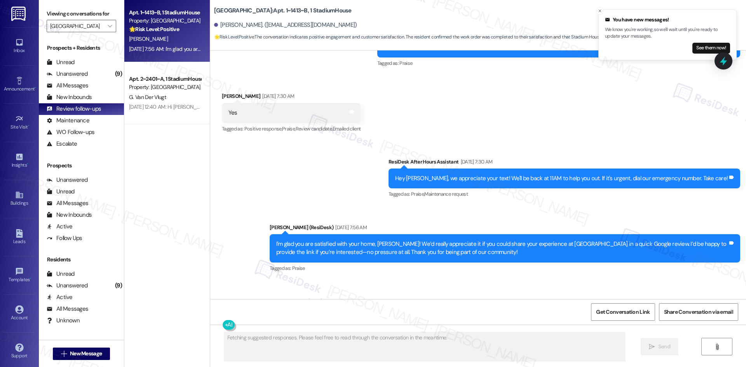
scroll to position [1130, 0]
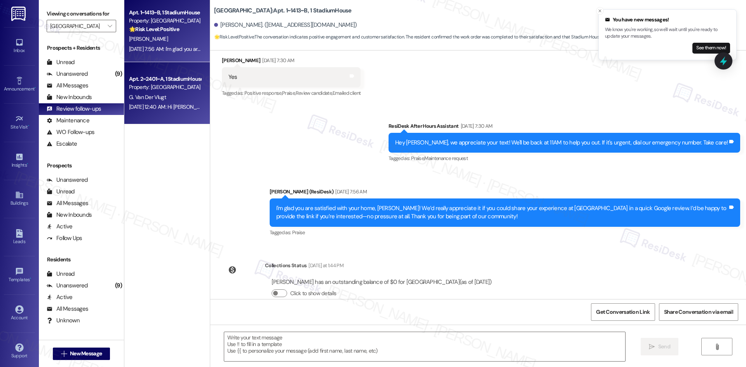
click at [129, 110] on div "Sep 03, 2025 at 12:40 AM: Hi Gerold, how are you? This is a friendly reminder t…" at bounding box center [291, 106] width 324 height 7
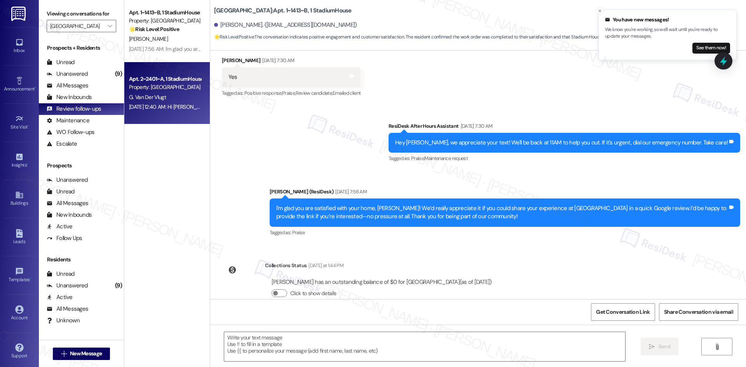
type textarea "Fetching suggested responses. Please feel free to read through the conversation…"
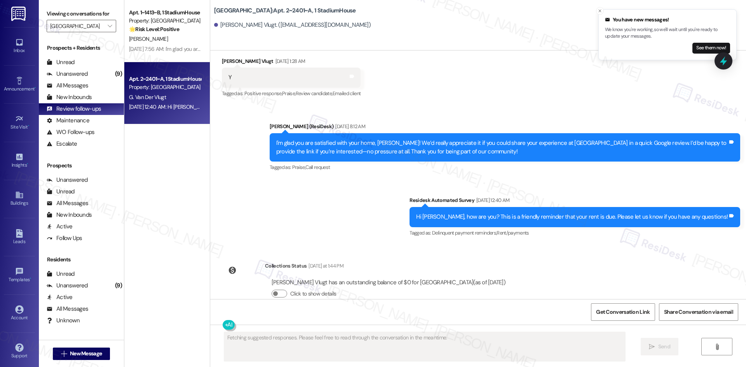
scroll to position [2710, 0]
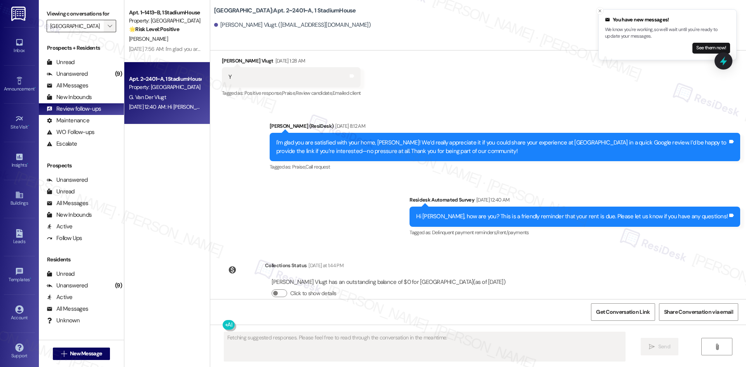
click at [108, 28] on icon "" at bounding box center [110, 26] width 4 height 6
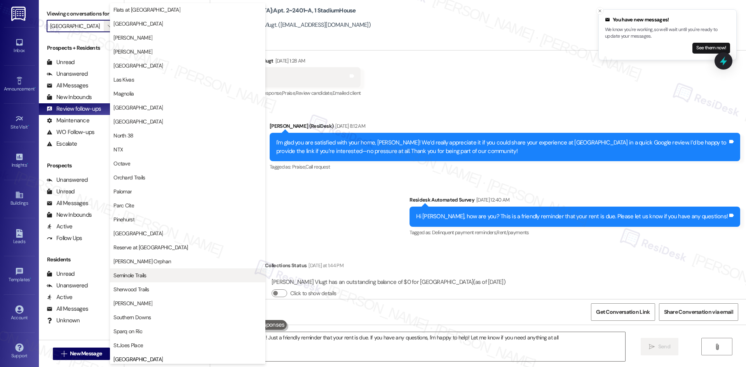
type textarea "Hi {{first_name}}! Just a friendly reminder that your rent is due. If you have …"
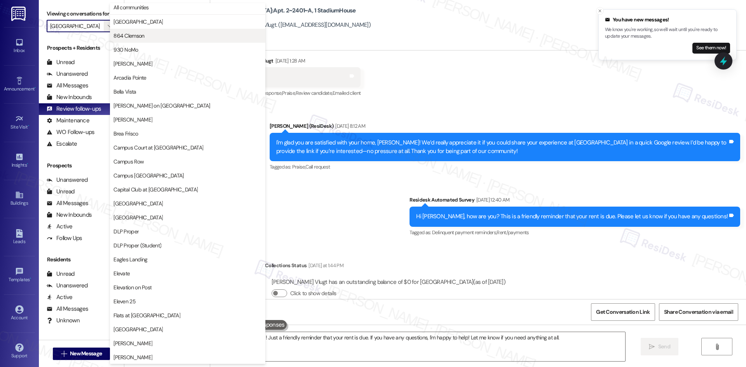
scroll to position [0, 0]
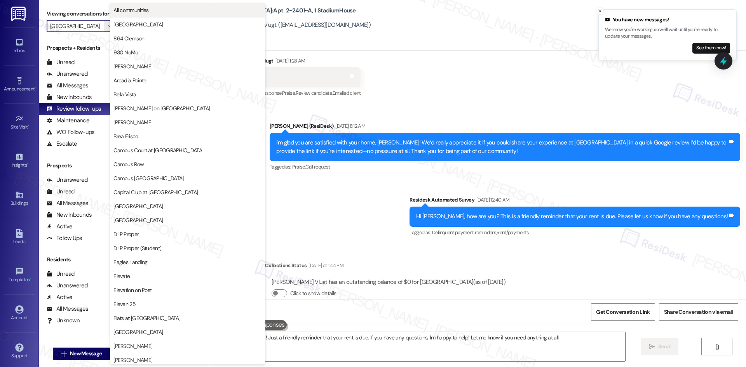
click at [155, 9] on span "All communities" at bounding box center [187, 10] width 148 height 8
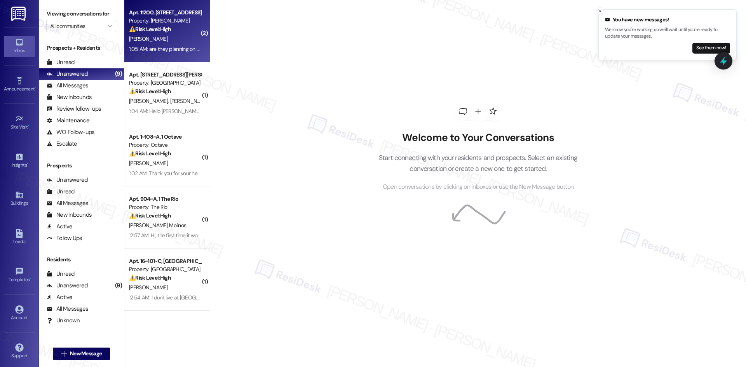
click at [155, 52] on div "1:05 AM: are they planning on coming today? 1:05 AM: are they planning on comin…" at bounding box center [180, 48] width 102 height 7
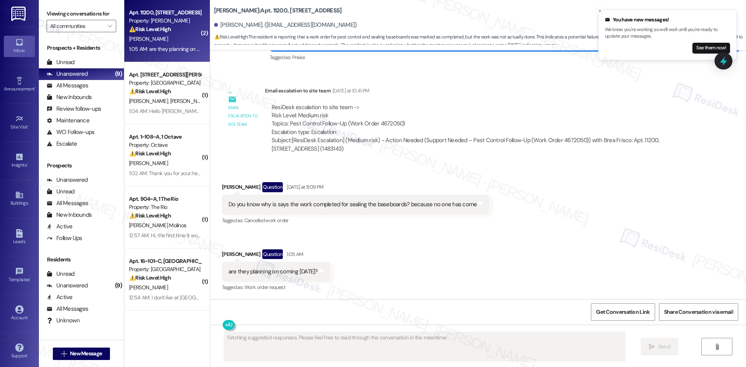
scroll to position [493, 0]
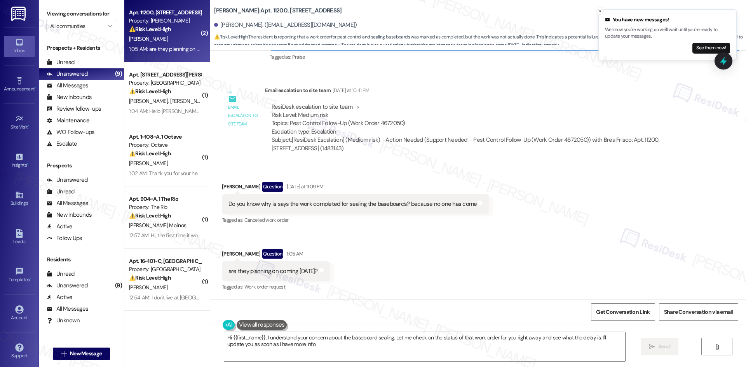
type textarea "Hi {{first_name}}, I understand your concern about the baseboard sealing. Let m…"
click at [475, 239] on div "Received via SMS Alyssa Gonzales Question Yesterday at 11:09 PM Do you know why…" at bounding box center [478, 231] width 536 height 134
click at [476, 240] on div "Received via SMS Alyssa Gonzales Question Yesterday at 11:09 PM Do you know why…" at bounding box center [478, 231] width 536 height 134
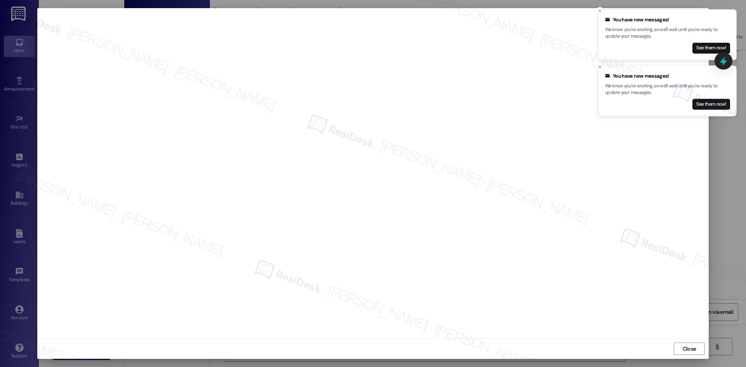
click at [723, 254] on div at bounding box center [373, 183] width 746 height 367
click at [600, 9] on icon "Close toast" at bounding box center [600, 11] width 5 height 5
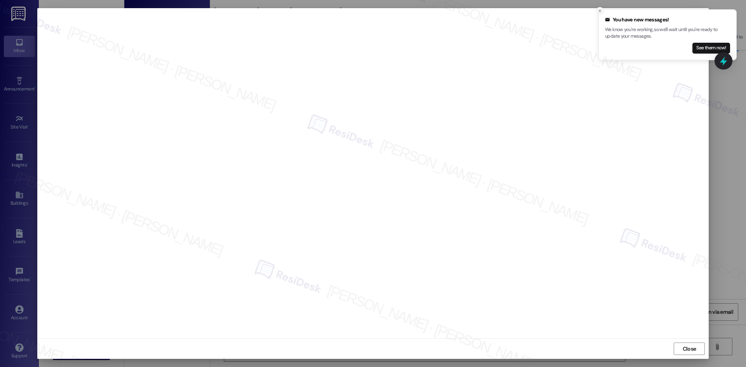
click at [600, 10] on icon "Close toast" at bounding box center [600, 11] width 5 height 5
click at [731, 264] on div at bounding box center [373, 183] width 746 height 367
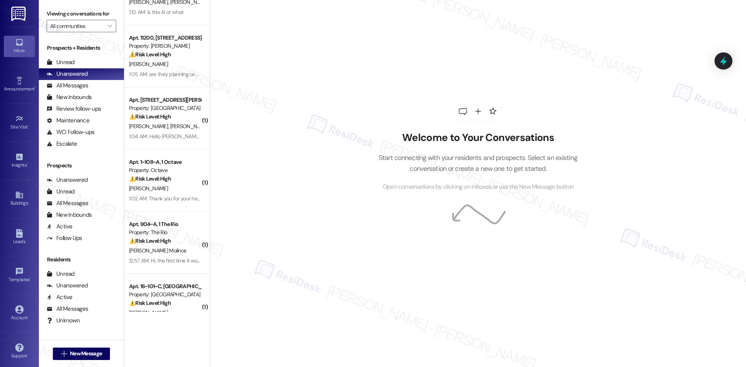
scroll to position [39, 0]
click at [179, 56] on div "⚠️ Risk Level: High The resident is reporting that a work order for pest contro…" at bounding box center [165, 53] width 72 height 8
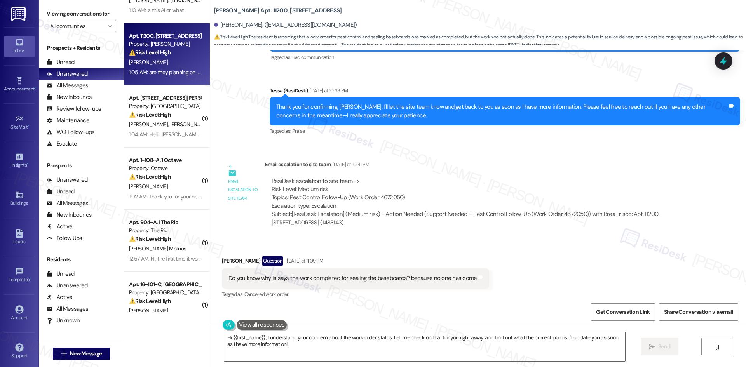
scroll to position [493, 0]
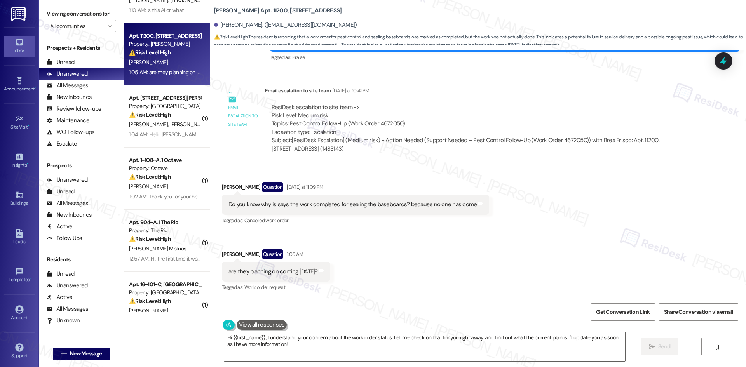
click at [546, 229] on div "Received via SMS [PERSON_NAME] Question [DATE] at 11:09 PM Do you know why is s…" at bounding box center [478, 232] width 536 height 134
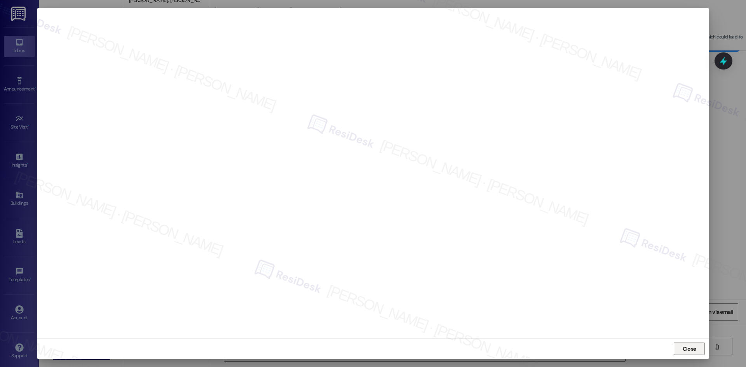
click at [688, 348] on span "Close" at bounding box center [690, 349] width 14 height 8
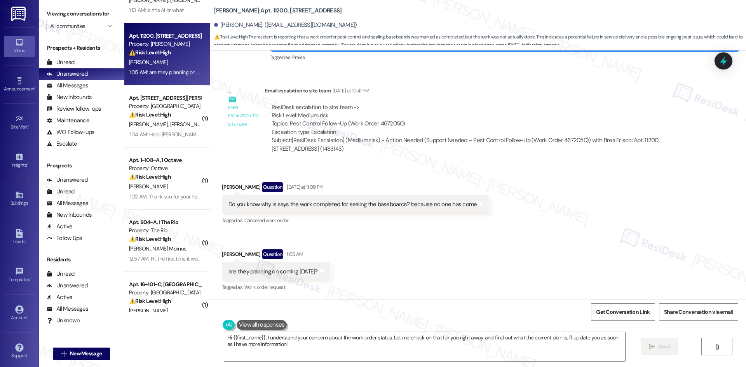
click at [670, 278] on div "Received via SMS [PERSON_NAME] Question [DATE] at 11:09 PM Do you know why is s…" at bounding box center [478, 232] width 536 height 134
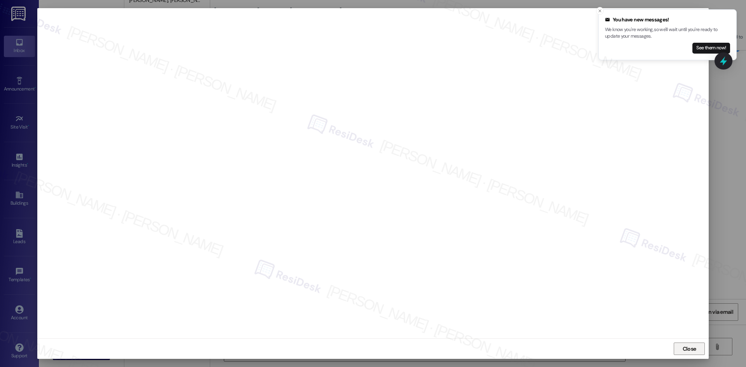
click at [696, 347] on span "Close" at bounding box center [690, 349] width 14 height 8
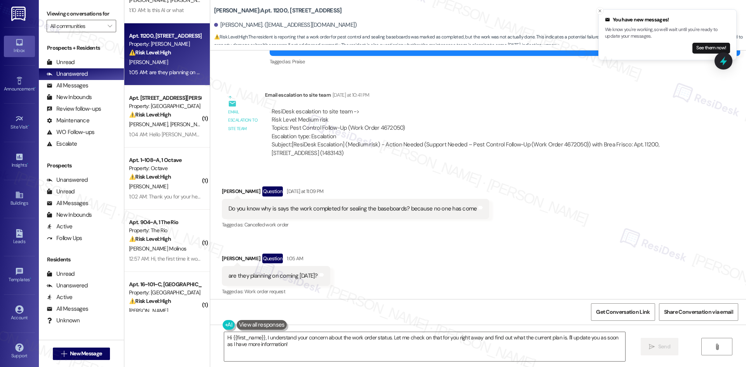
scroll to position [493, 0]
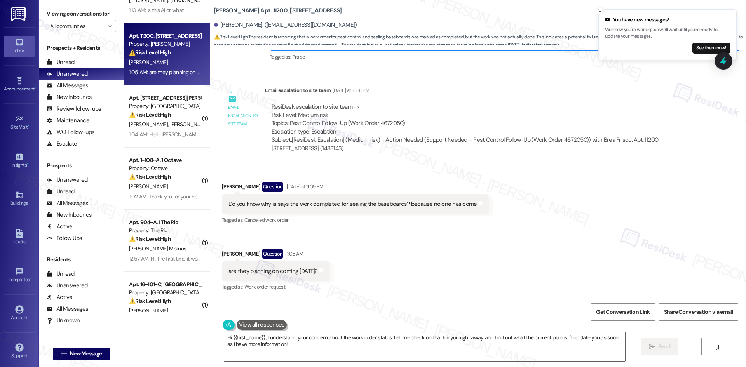
click at [531, 230] on div "Received via SMS [PERSON_NAME] Question [DATE] at 11:09 PM Do you know why is s…" at bounding box center [478, 231] width 536 height 134
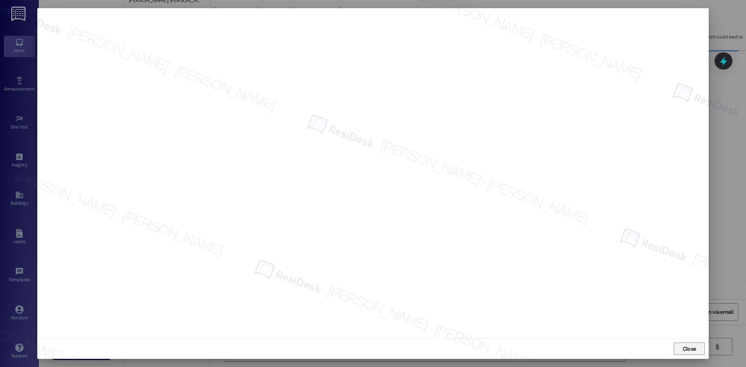
click at [698, 349] on button "Close" at bounding box center [689, 349] width 31 height 12
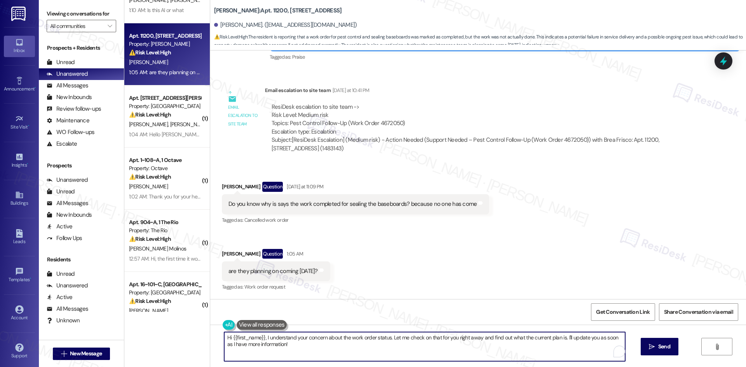
drag, startPoint x: 339, startPoint y: 352, endPoint x: 338, endPoint y: 348, distance: 4.3
click at [339, 351] on textarea "Hi {{first_name}}, I understand your concern about the work order status. Let m…" at bounding box center [424, 346] width 401 height 29
click at [338, 347] on textarea "Hi {{first_name}}, I understand your concern about the work order status. Let m…" at bounding box center [424, 346] width 401 height 29
click at [515, 245] on div "Received via SMS Alyssa Gonzales Question Yesterday at 11:09 PM Do you know why…" at bounding box center [478, 231] width 536 height 134
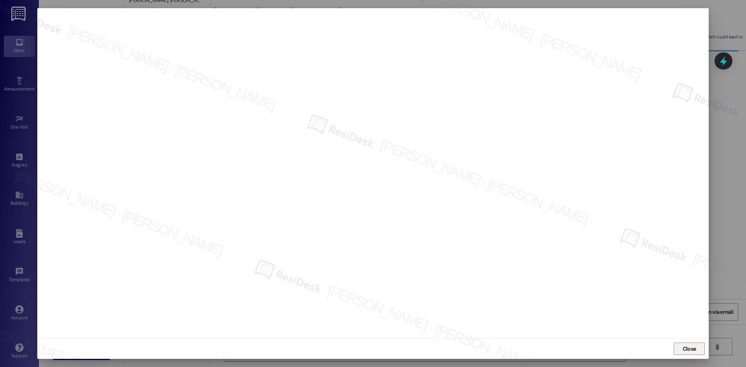
click at [682, 351] on span "Close" at bounding box center [689, 349] width 17 height 8
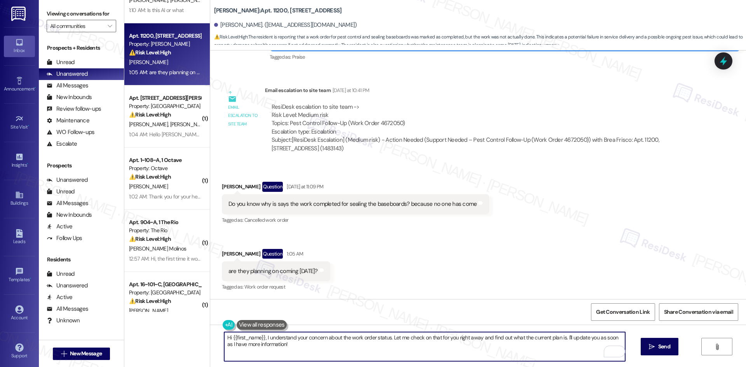
click at [369, 350] on textarea "Hi {{first_name}}, I understand your concern about the work order status. Let m…" at bounding box center [424, 346] width 401 height 29
paste textarea "4,667,355"
click at [234, 338] on textarea "4,667,355" at bounding box center [424, 346] width 401 height 29
click at [226, 338] on textarea "4,667355" at bounding box center [424, 346] width 401 height 29
type textarea "4667355"
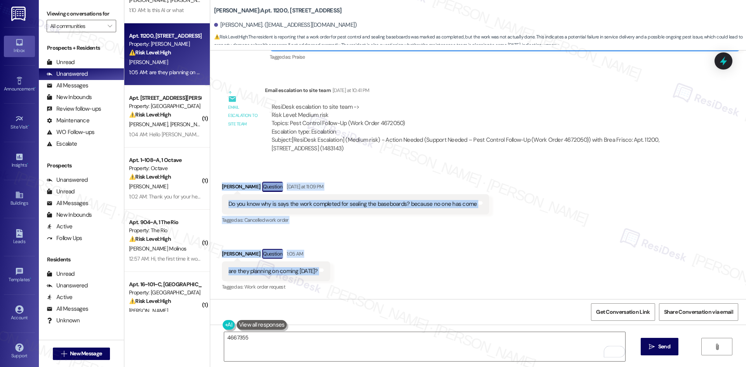
drag, startPoint x: 214, startPoint y: 182, endPoint x: 331, endPoint y: 268, distance: 145.4
click at [331, 268] on div "Received via SMS Alyssa Gonzales Question Yesterday at 11:09 PM Do you know why…" at bounding box center [478, 231] width 536 height 134
copy div "Alyssa Gonzales Question Yesterday at 11:09 PM Do you know why is says the work…"
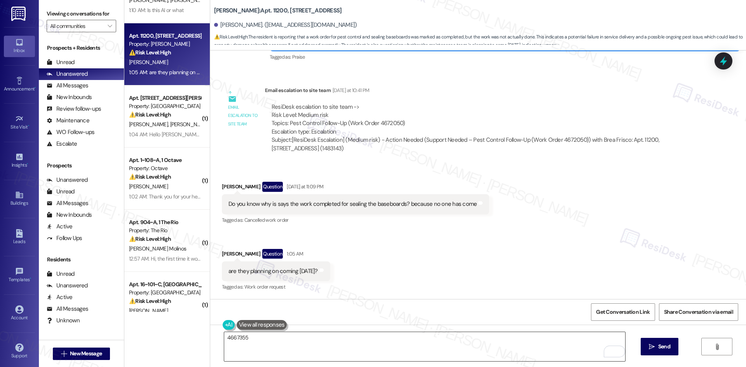
click at [287, 352] on textarea "4667355" at bounding box center [424, 346] width 401 height 29
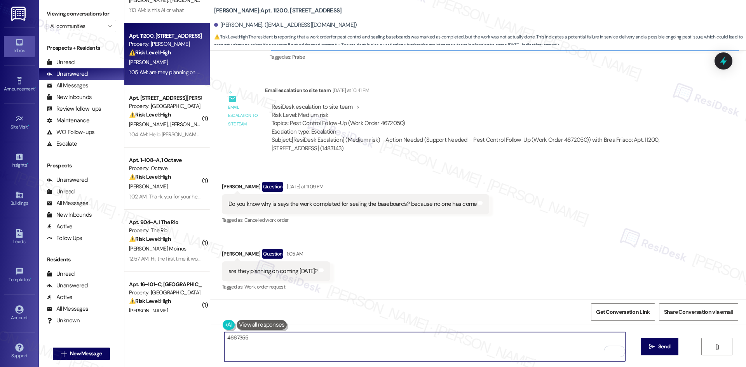
click at [239, 337] on textarea "4667355" at bounding box center [424, 346] width 401 height 29
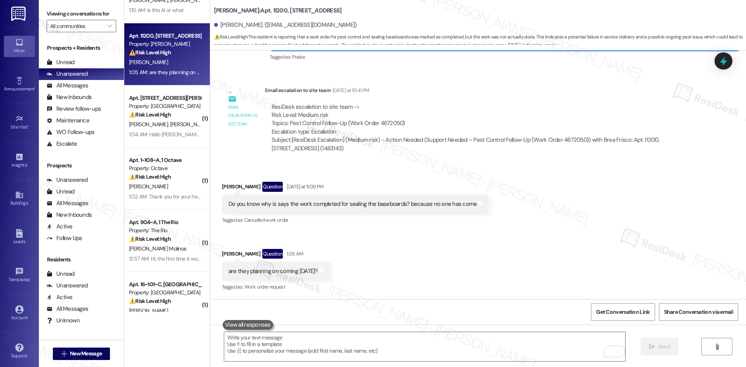
click at [522, 169] on div "Received via SMS Alyssa Gonzales Question Yesterday at 11:09 PM Do you know why…" at bounding box center [478, 231] width 536 height 134
click at [510, 203] on div "Received via SMS Alyssa Gonzales Question Yesterday at 11:09 PM Do you know why…" at bounding box center [478, 231] width 536 height 134
drag, startPoint x: 421, startPoint y: 347, endPoint x: 417, endPoint y: 344, distance: 5.5
click at [421, 347] on textarea "To enrich screen reader interactions, please activate Accessibility in Grammarl…" at bounding box center [424, 346] width 401 height 29
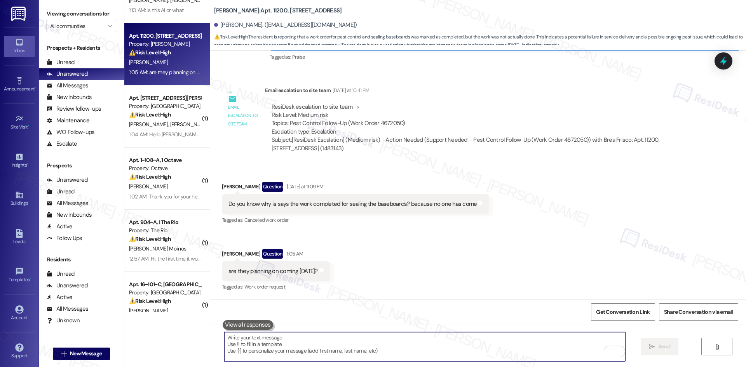
paste textarea "I see this is tied to work order 4667355. I’ll check with the site team about t…"
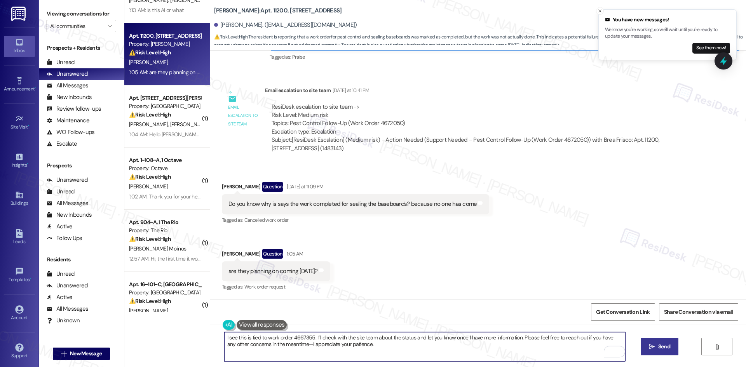
type textarea "I see this is tied to work order 4667355. I’ll check with the site team about t…"
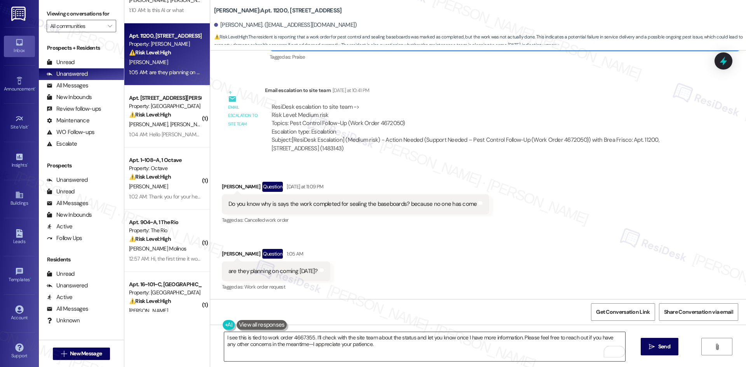
click at [578, 349] on textarea "I see this is tied to work order 4667355. I’ll check with the site team about t…" at bounding box center [424, 346] width 401 height 29
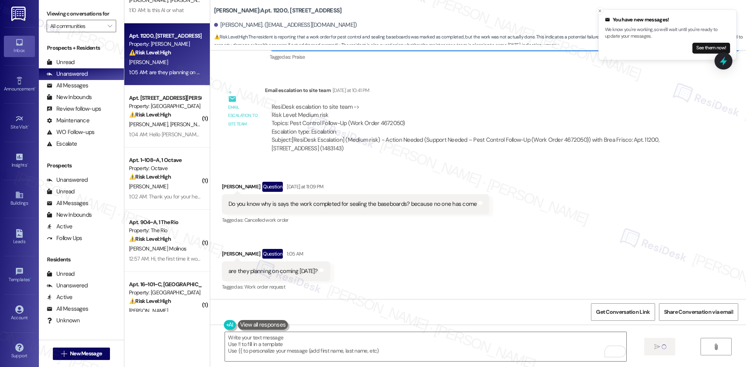
scroll to position [493, 0]
click at [508, 197] on div "Received via SMS Alyssa Gonzales Question Yesterday at 11:09 PM Do you know why…" at bounding box center [478, 232] width 536 height 134
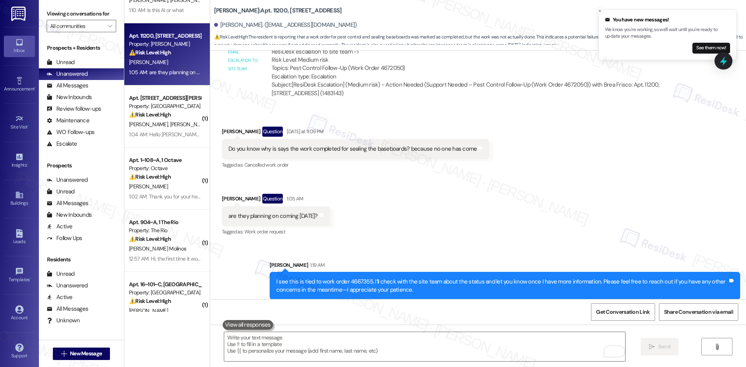
scroll to position [555, 0]
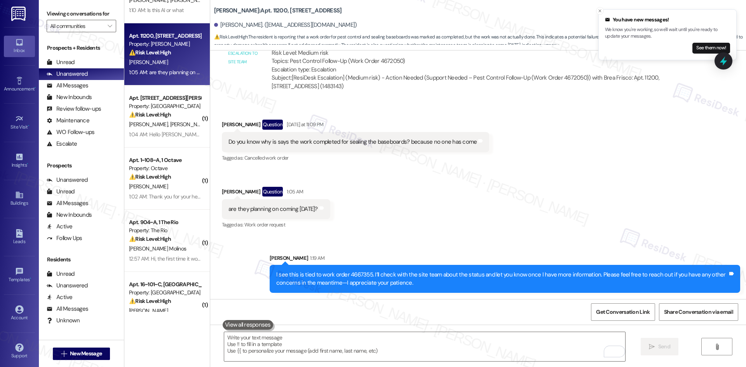
click at [415, 224] on div "Received via SMS Alyssa Gonzales Question Yesterday at 11:09 PM Do you know why…" at bounding box center [478, 169] width 536 height 134
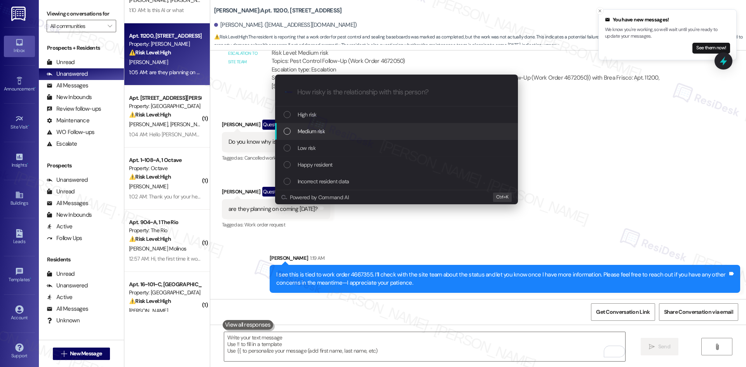
click at [339, 129] on div "Medium risk" at bounding box center [397, 131] width 227 height 9
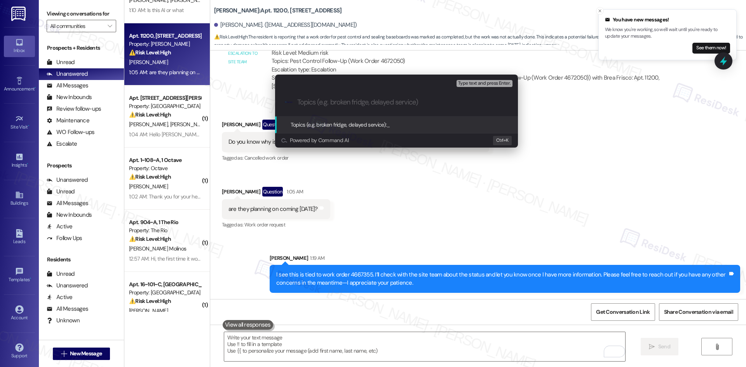
click at [349, 105] on input "Topics (e.g. broken fridge, delayed service)" at bounding box center [402, 102] width 211 height 8
paste input "Baseboard Sealing Work Order Showing Completed – No Work Done (4667355)"
type input "Baseboard Sealing Work Order Showing Completed – No Work Done (4667355)"
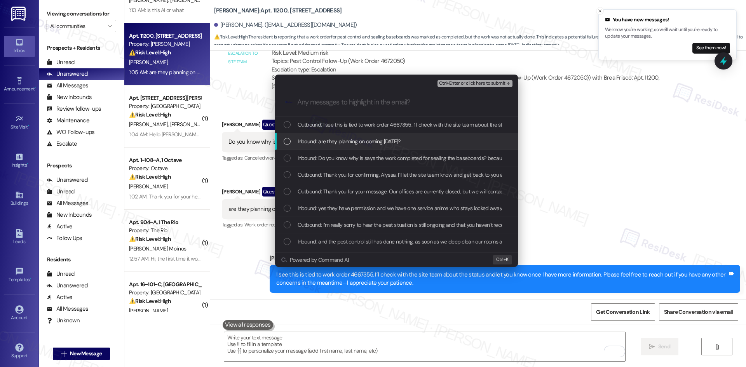
click at [361, 145] on span "Inbound: are they planning on coming today?" at bounding box center [349, 141] width 103 height 9
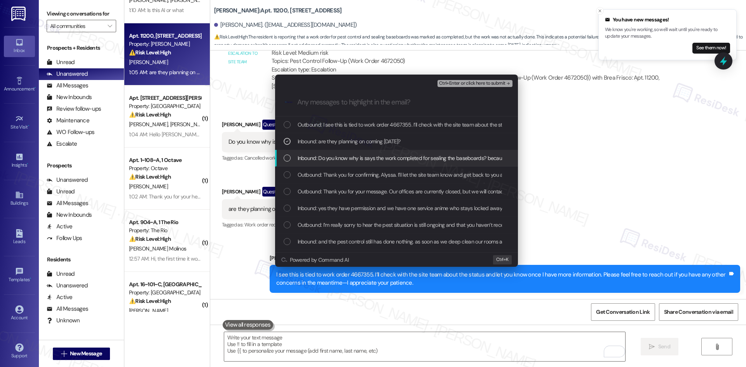
click at [354, 156] on span "Inbound: Do you know why is says the work completed for sealing the baseboards?…" at bounding box center [423, 158] width 250 height 9
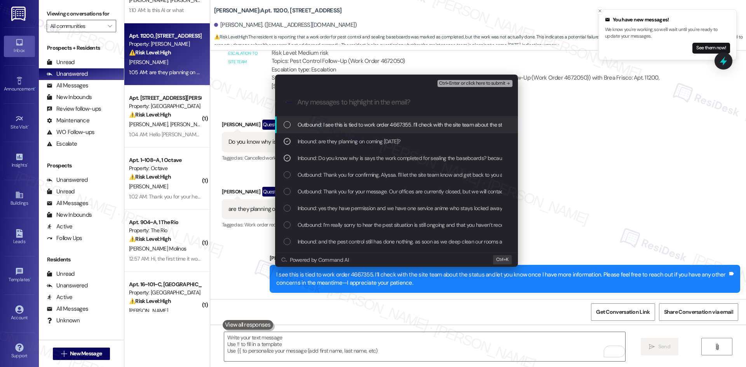
click at [492, 83] on span "Ctrl+Enter or click here to submit" at bounding box center [472, 83] width 66 height 5
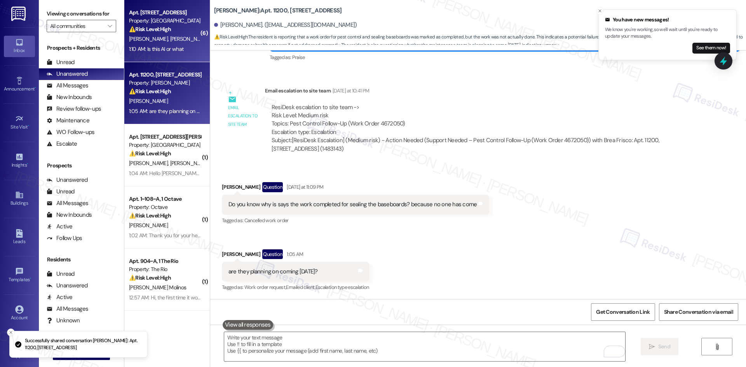
click at [176, 39] on span "D. Longmore" at bounding box center [189, 38] width 39 height 7
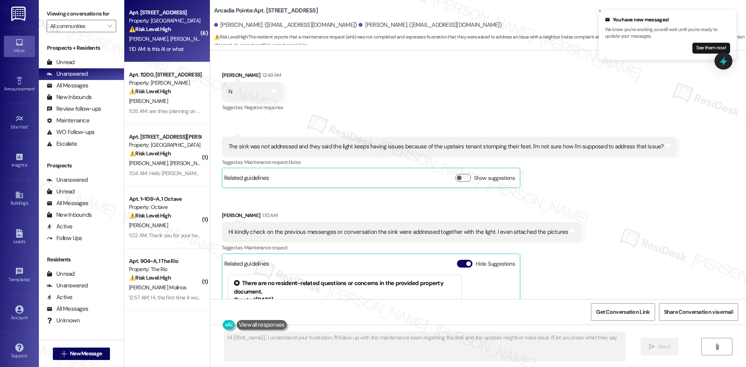
type textarea "Hi {{first_name}}, I understand your frustration. I'll follow up with the maint…"
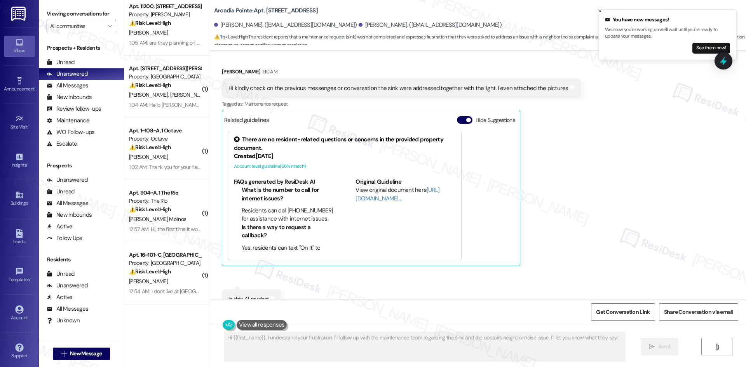
scroll to position [78, 0]
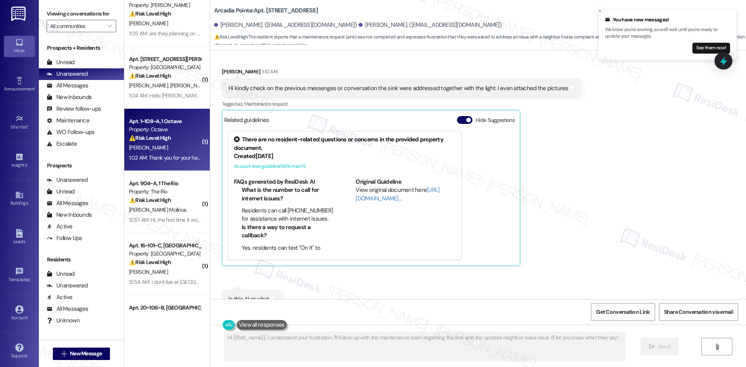
click at [169, 149] on div "S. Ganguly" at bounding box center [164, 148] width 73 height 10
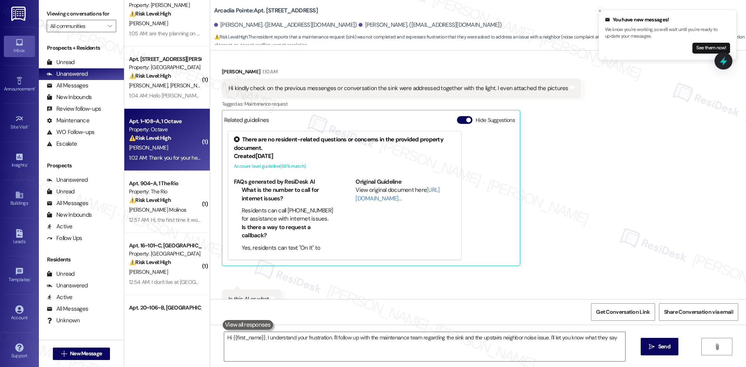
type textarea "Hi {{first_name}}, I understand your frustration. I'll follow up with the maint…"
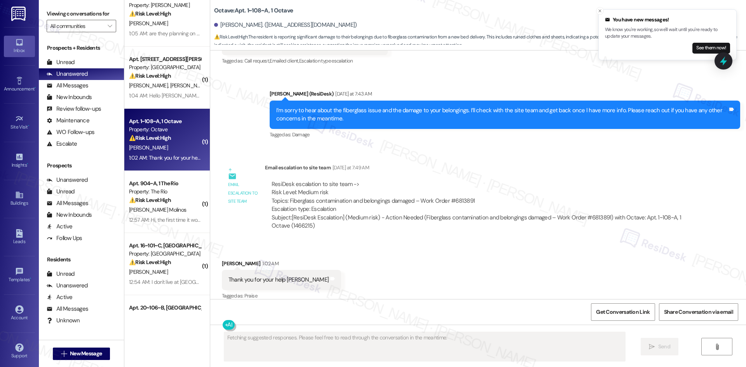
scroll to position [707, 0]
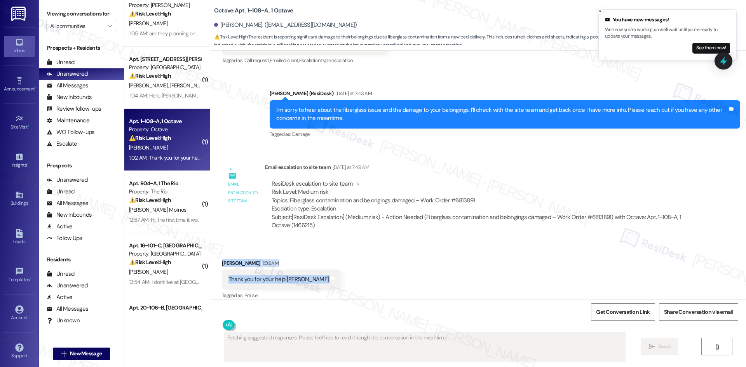
drag, startPoint x: 215, startPoint y: 253, endPoint x: 315, endPoint y: 276, distance: 102.8
click at [315, 276] on div "Received via SMS Shreya Ganguly 1:02 AM Thank you for your help Sarah Tags and …" at bounding box center [478, 275] width 536 height 66
copy div "Shreya Ganguly 1:02 AM Thank you for your help Sarah Tags and notes"
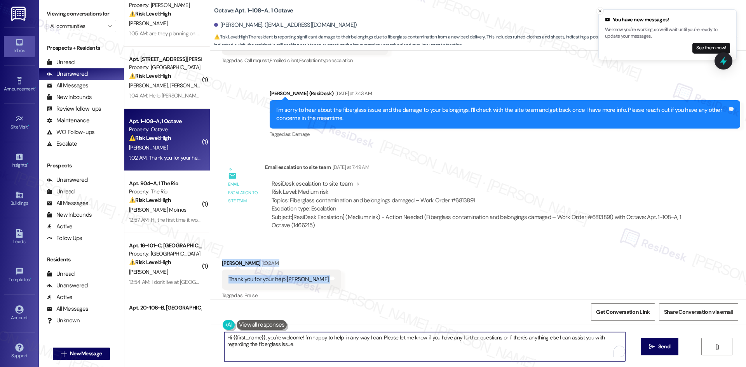
click at [410, 351] on textarea "Hi {{first_name}}, you're welcome! I'm happy to help in any way I can. Please l…" at bounding box center [424, 346] width 401 height 29
paste textarea "You’re very welcome, Shreya—happy to help!"
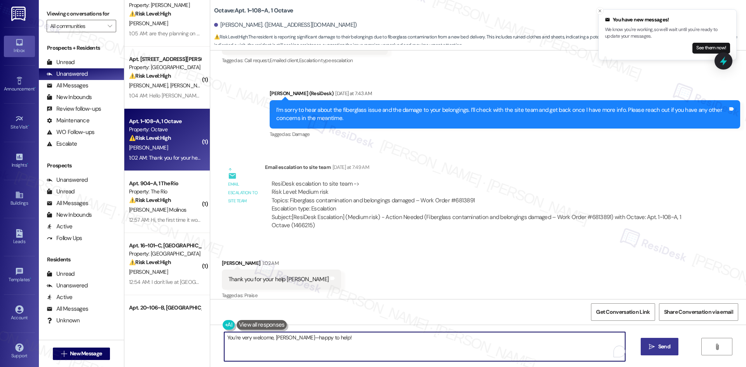
type textarea "You’re very welcome, Shreya—happy to help!"
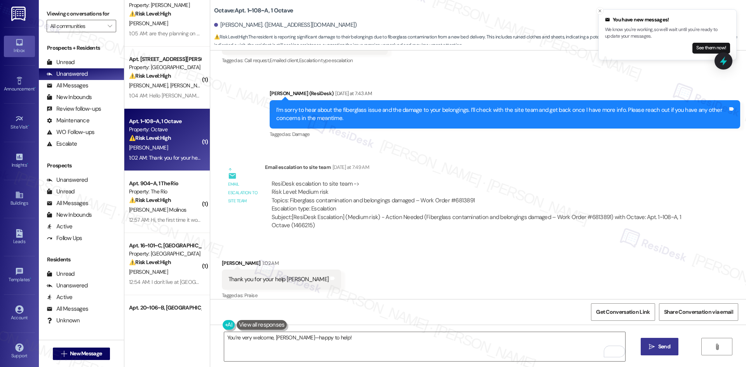
click at [660, 344] on span "Send" at bounding box center [664, 347] width 12 height 8
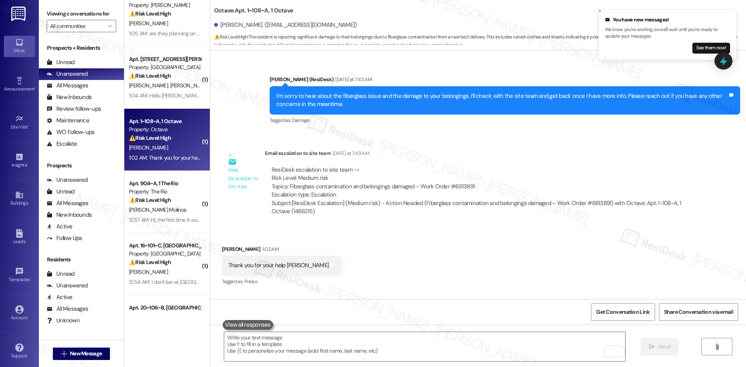
scroll to position [761, 0]
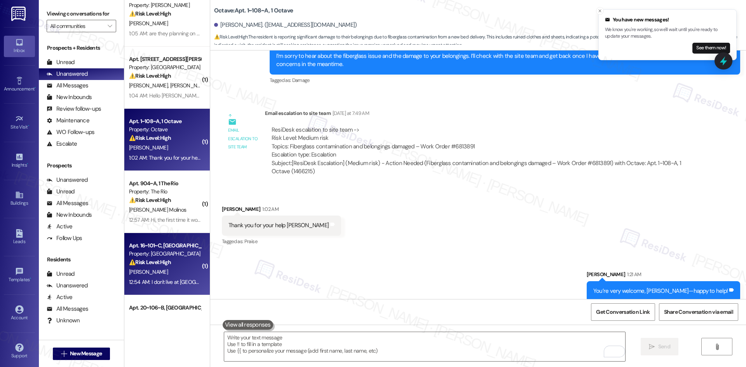
click at [145, 267] on div "⚠️ Risk Level: High The resident states they no longer live at the property in …" at bounding box center [165, 262] width 72 height 8
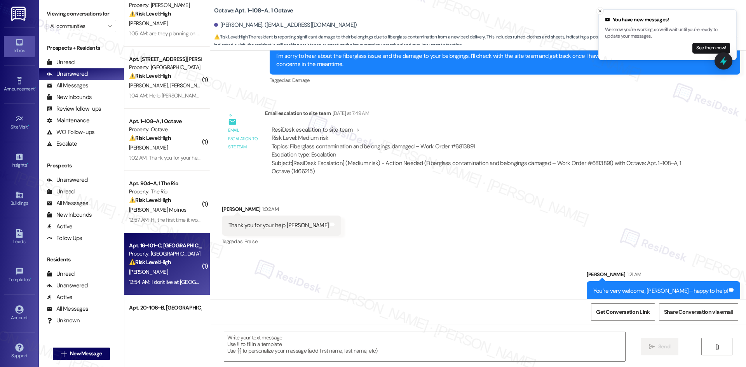
type textarea "Fetching suggested responses. Please feel free to read through the conversation…"
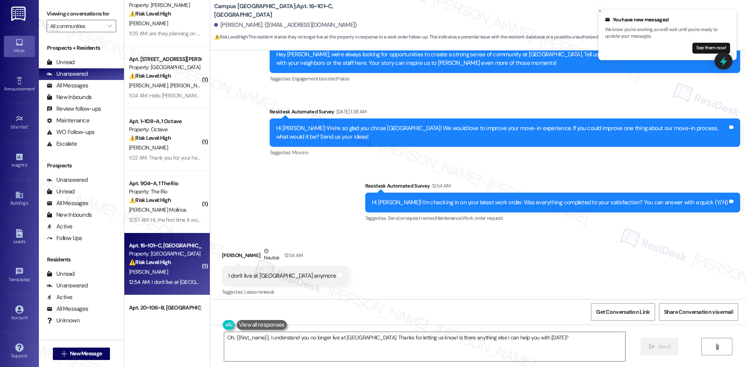
scroll to position [532, 0]
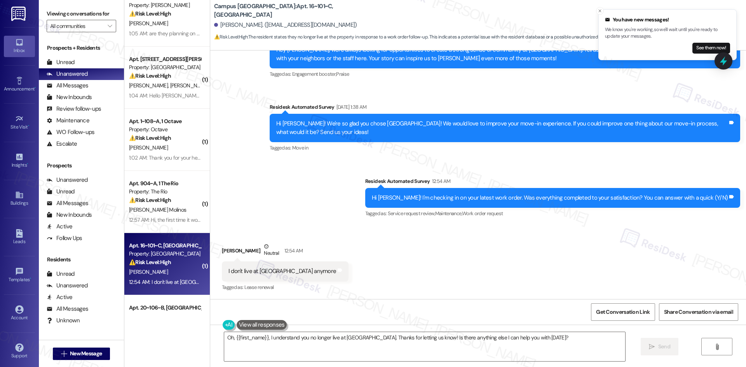
click at [287, 197] on div "Announcement, sent via SMS Sarah (ResiDesk) Feb 20, 2025 at 3:33 AM Hey Soumika…" at bounding box center [478, 118] width 536 height 213
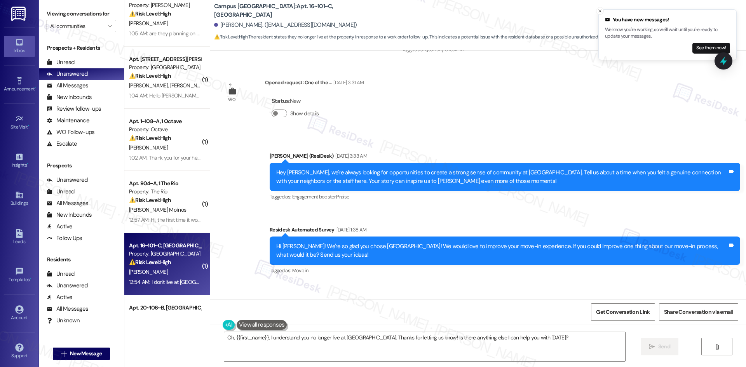
scroll to position [338, 0]
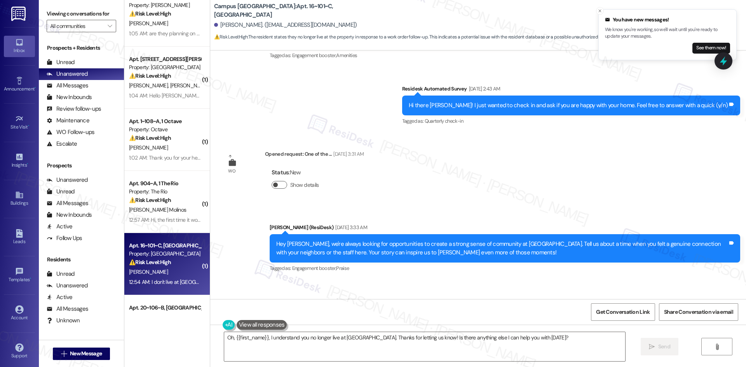
click at [273, 187] on button "Show details" at bounding box center [280, 185] width 16 height 8
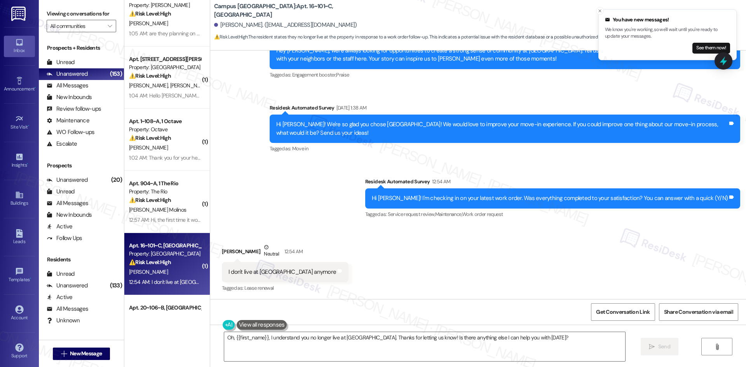
scroll to position [549, 0]
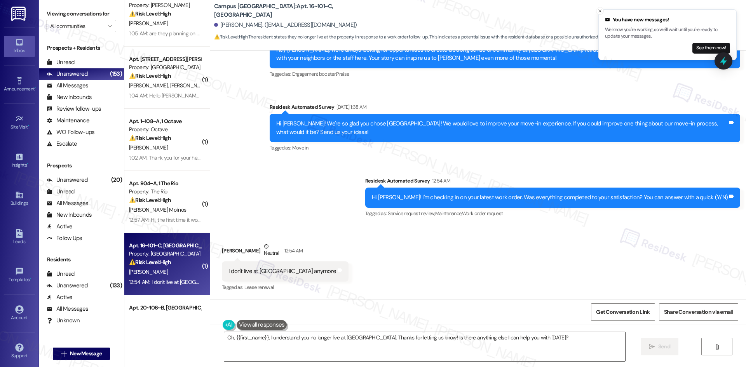
click at [340, 345] on textarea "Oh, {{first_name}}, I understand you no longer live at Campus Village. Thanks f…" at bounding box center [424, 346] width 401 height 29
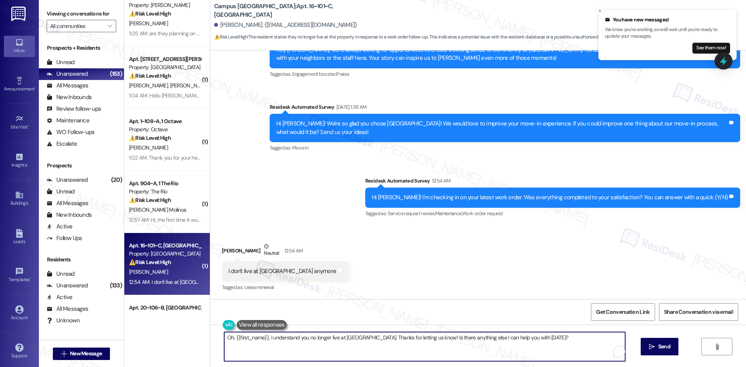
paste textarea "I'm so sorry to bother you! I'll take you off our distribution list. Would you …"
click at [661, 347] on span "Send" at bounding box center [664, 347] width 12 height 8
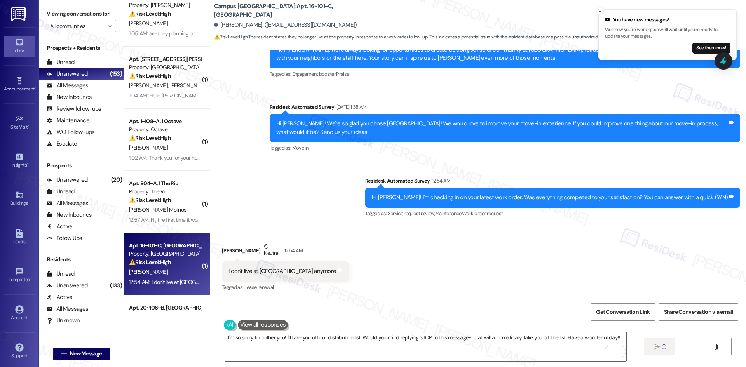
type textarea "Fetching suggested responses. Please feel free to read through the conversation…"
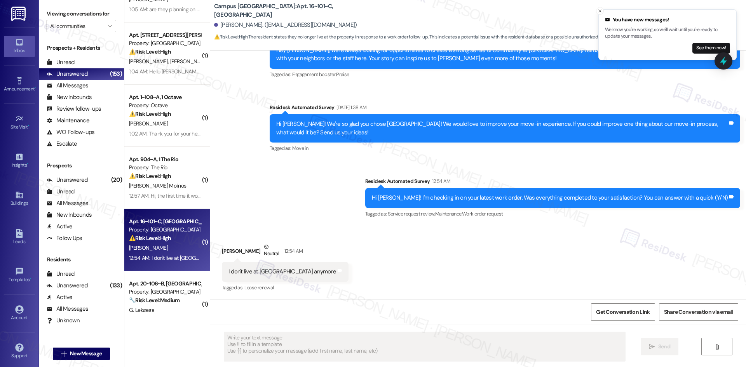
scroll to position [155, 0]
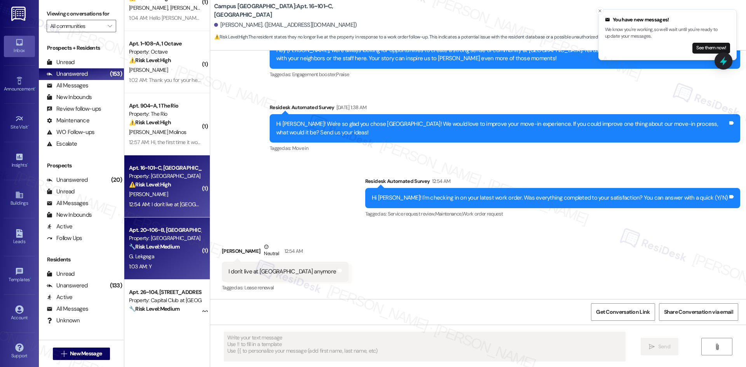
click at [173, 259] on div "G. Lekgega" at bounding box center [164, 257] width 73 height 10
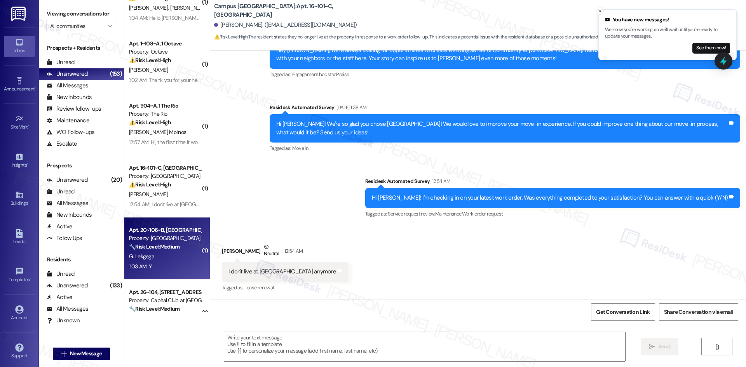
type textarea "Fetching suggested responses. Please feel free to read through the conversation…"
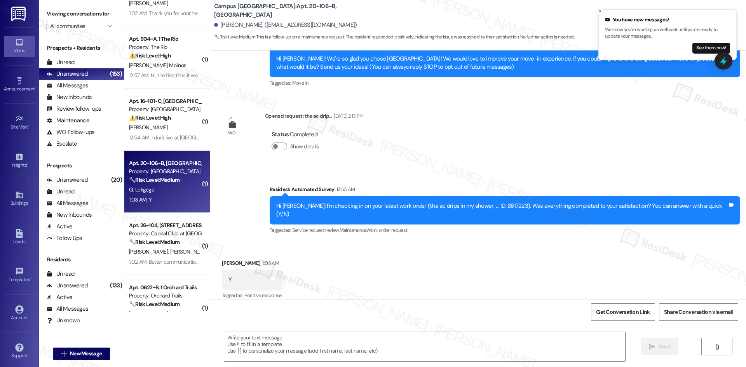
scroll to position [233, 0]
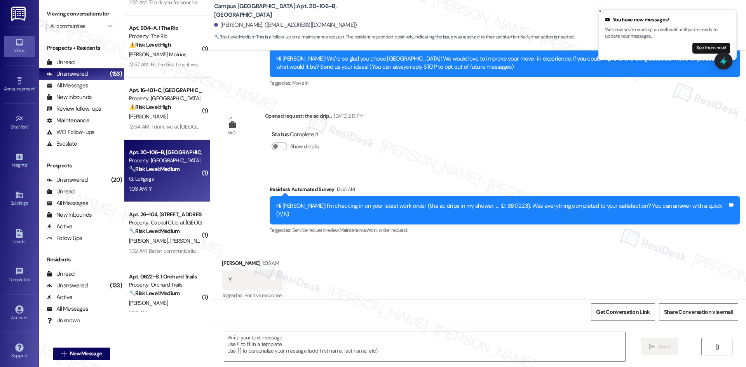
click at [439, 154] on div "Lease started Aug 16, 2025 at 8:00 AM Survey, sent via SMS Residesk Automated S…" at bounding box center [478, 175] width 536 height 249
click at [434, 353] on textarea at bounding box center [424, 346] width 401 height 29
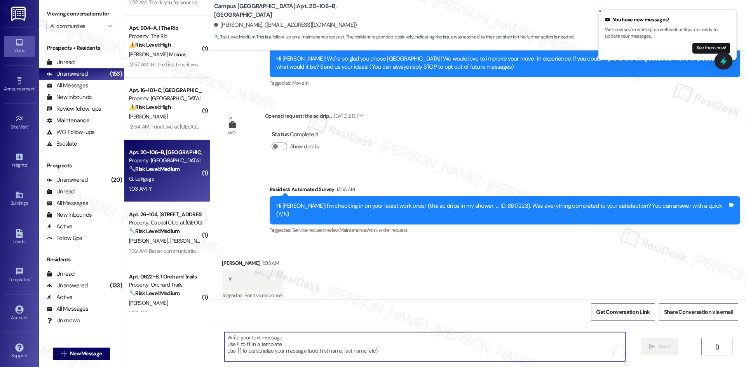
paste textarea "Thank you for confirming! I’m glad to hear everything was completed to your sat…"
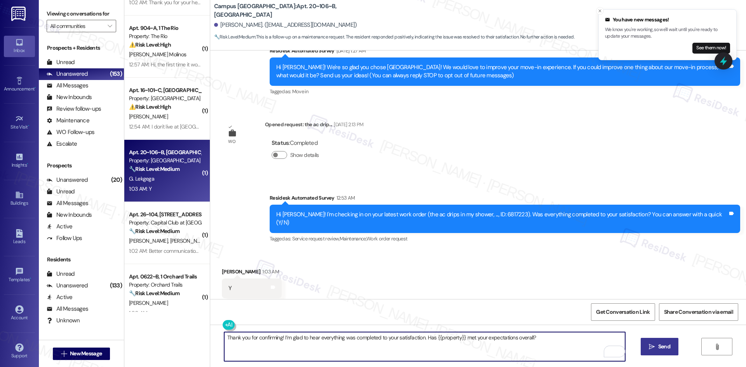
scroll to position [82, 0]
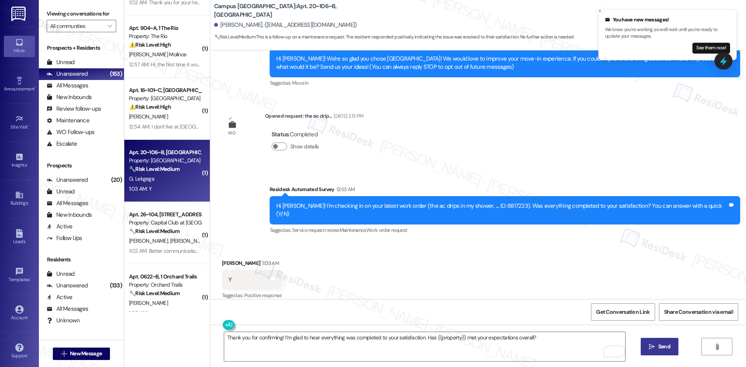
click at [267, 202] on div "Survey, sent via SMS Residesk Automated Survey 12:53 AM Hi Greta! I'm checking …" at bounding box center [478, 205] width 536 height 74
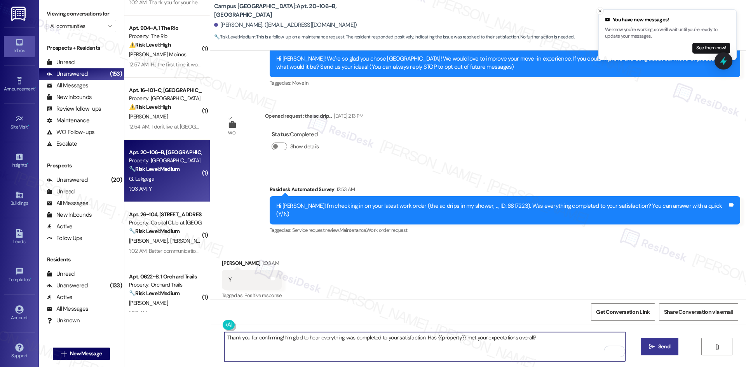
click at [322, 347] on textarea "Thank you for confirming! I’m glad to hear everything was completed to your sat…" at bounding box center [424, 346] width 401 height 29
paste textarea "I'm glad to hear the issues have been resolved! If {{property}} met your expect…"
type textarea "I'm glad to hear the issues have been resolved! If {{property}} met your expect…"
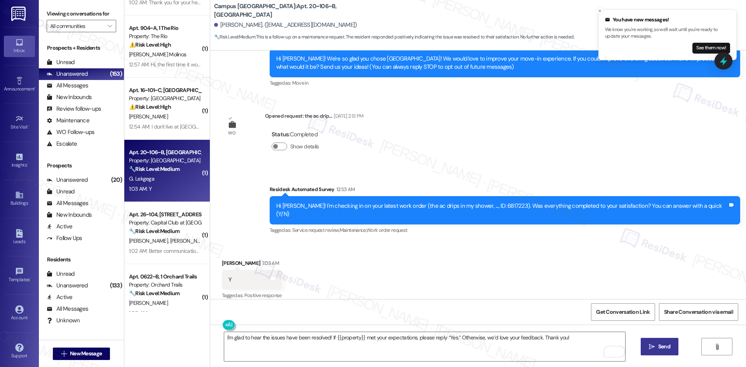
click at [657, 345] on span "Send" at bounding box center [664, 347] width 15 height 8
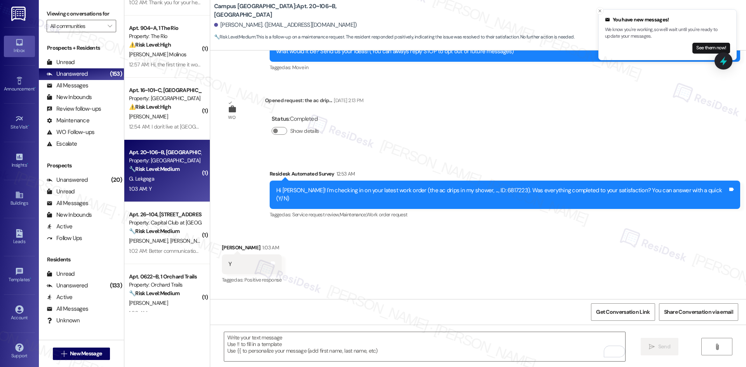
scroll to position [136, 0]
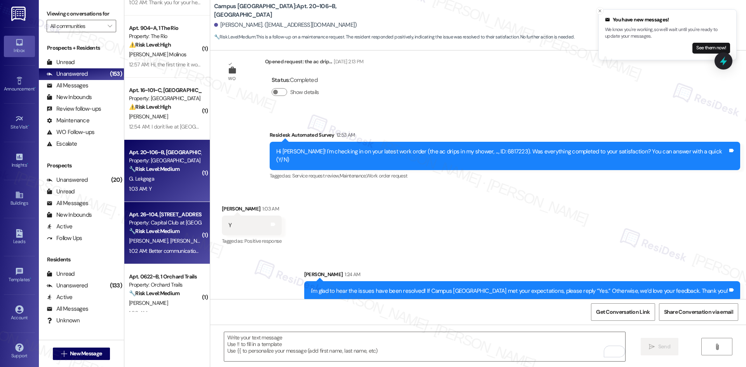
click at [170, 243] on span "J. Mcdonald" at bounding box center [190, 240] width 41 height 7
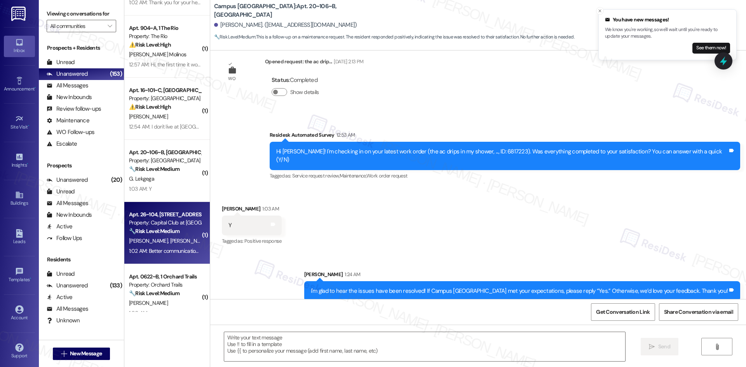
type textarea "Fetching suggested responses. Please feel free to read through the conversation…"
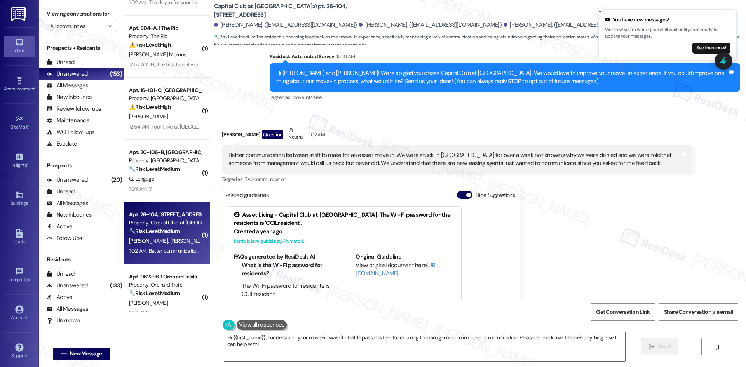
scroll to position [49, 0]
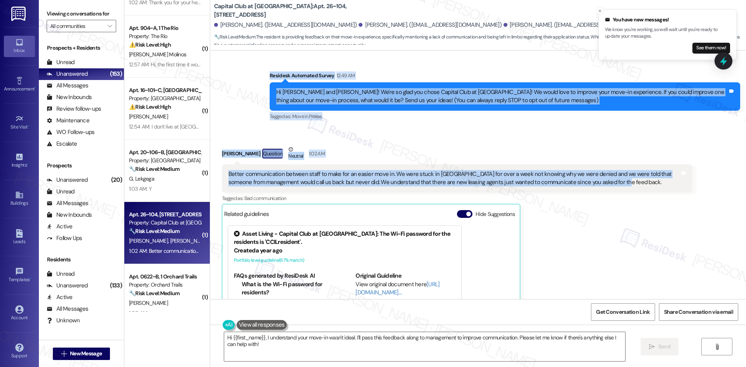
drag, startPoint x: 264, startPoint y: 84, endPoint x: 637, endPoint y: 187, distance: 386.7
click at [637, 187] on div "Lease started Sep 11, 2025 at 8:00 AM Survey, sent via SMS Residesk Automated S…" at bounding box center [478, 175] width 536 height 249
copy div "Residesk Automated Survey 12:49 AM Hi Riley, Ailee and Justin! We're so glad yo…"
click at [342, 134] on div "Received via SMS Justin Mcdonald Question Neutral 1:02 AM Better communication …" at bounding box center [478, 252] width 536 height 249
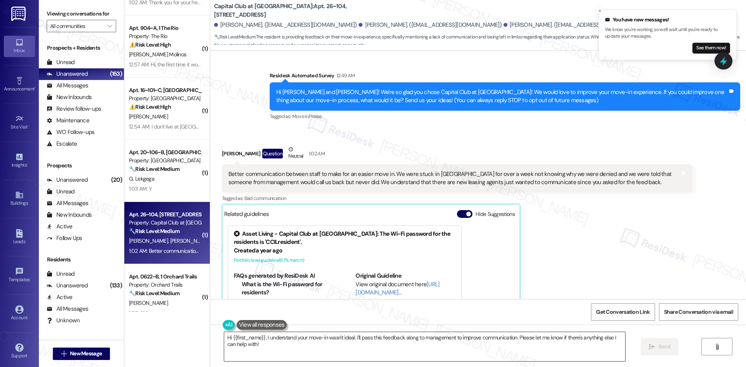
click at [370, 346] on textarea "Hi {{first_name}}, I understand your move-in wasn't ideal. I'll pass this feedb…" at bounding box center [424, 346] width 401 height 29
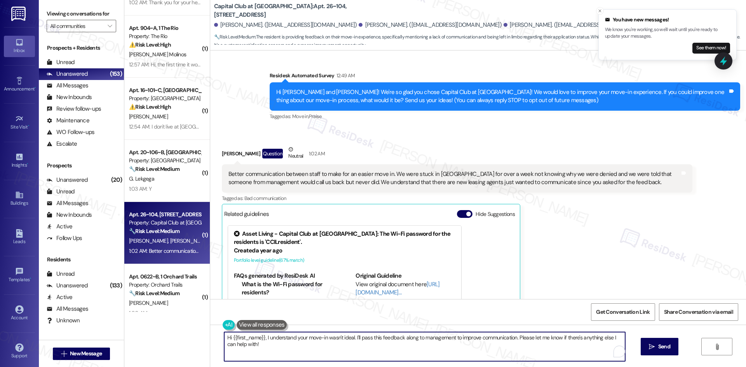
paste textarea "Thank you for sharing that feedback, Justin—I really appreciate it. I’ll forwar…"
type textarea "Thank you for sharing that feedback, Justin—I really appreciate it. I’ll forwar…"
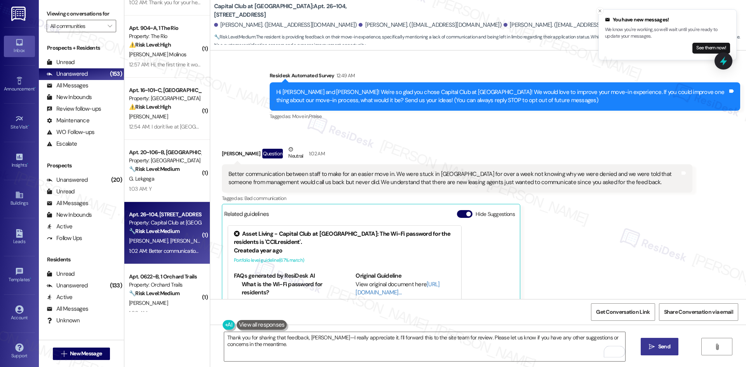
click at [649, 346] on icon "" at bounding box center [652, 347] width 6 height 6
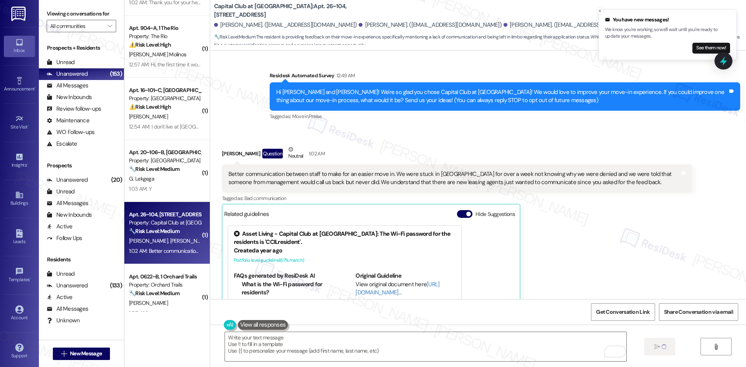
type textarea "Fetching suggested responses. Please feel free to read through the conversation…"
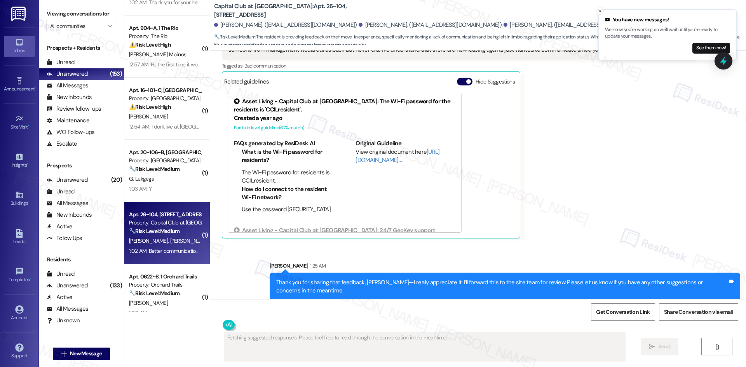
scroll to position [189, 0]
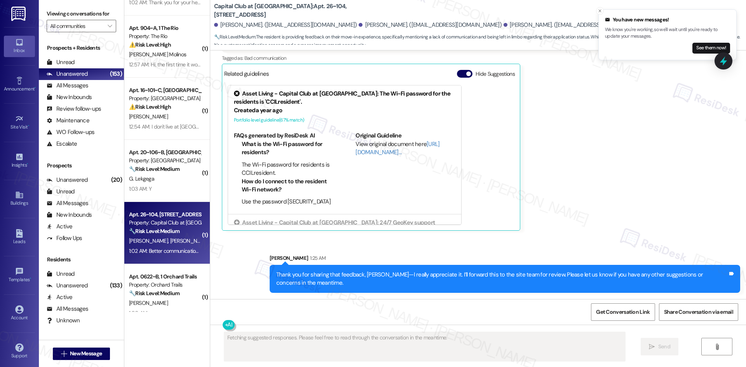
click at [623, 204] on div "Justin Mcdonald Question Neutral 1:02 AM Better communication between staff to …" at bounding box center [457, 118] width 471 height 226
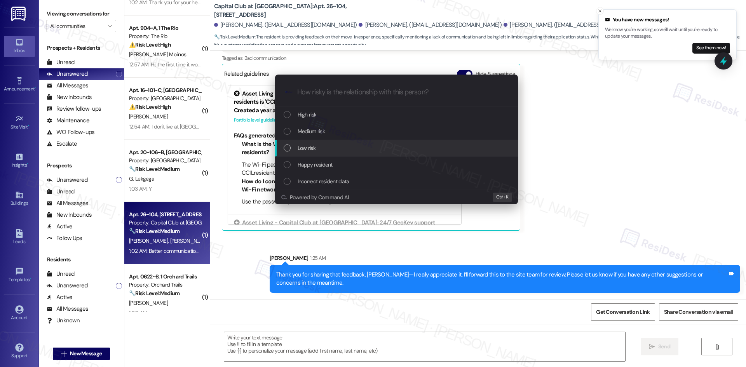
click at [327, 147] on div "Low risk" at bounding box center [397, 148] width 227 height 9
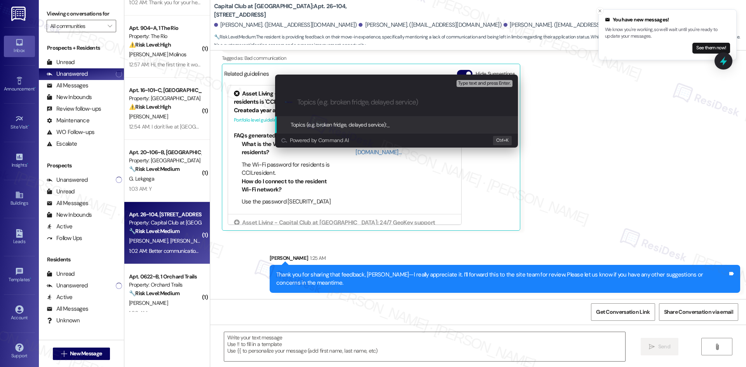
click at [339, 103] on input "Topics (e.g. broken fridge, delayed service)" at bounding box center [402, 102] width 211 height 8
paste input "Resident Feedback – Move-In Communication Issues"
type input "Resident Feedback – Move-In Communication Issues"
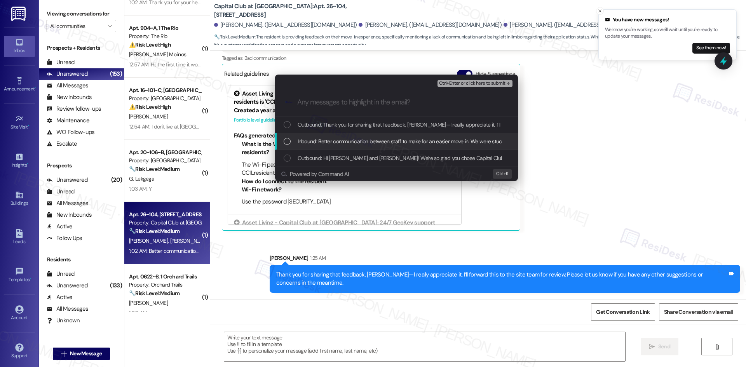
click at [351, 144] on span "Inbound: Better communication between staff to make for an easier move in. We w…" at bounding box center [711, 141] width 827 height 9
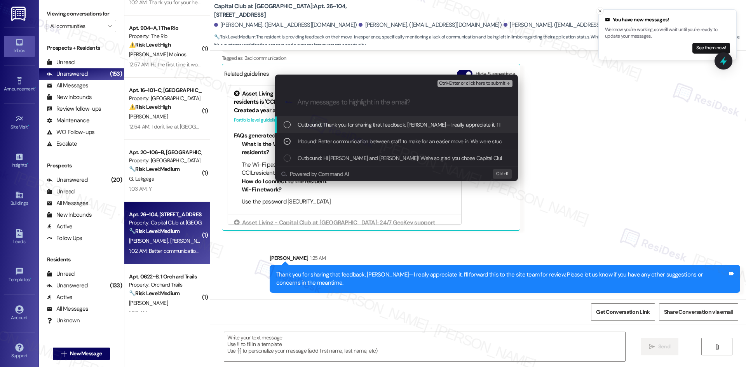
click at [499, 79] on div "Ctrl+Enter or click here to submit" at bounding box center [476, 84] width 77 height 10
click at [499, 82] on span "Ctrl+Enter or click here to submit" at bounding box center [472, 83] width 66 height 5
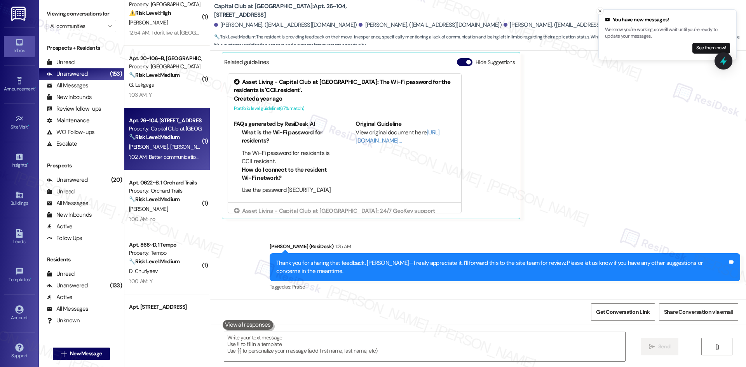
scroll to position [350, 0]
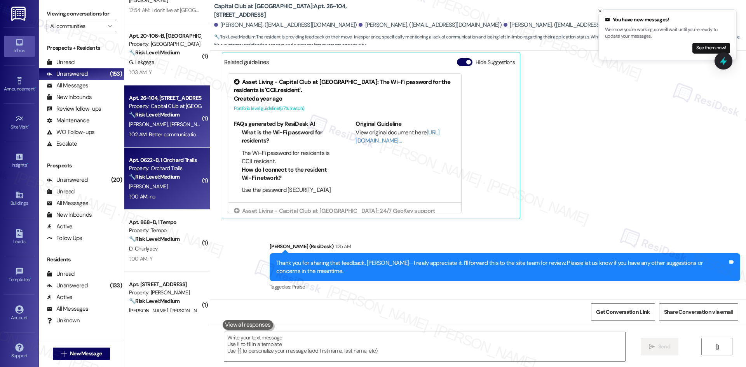
click at [166, 185] on div "S. Stutzman" at bounding box center [164, 187] width 73 height 10
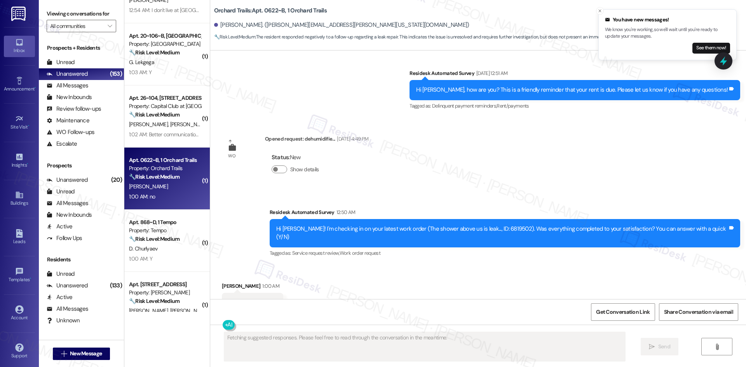
scroll to position [484, 0]
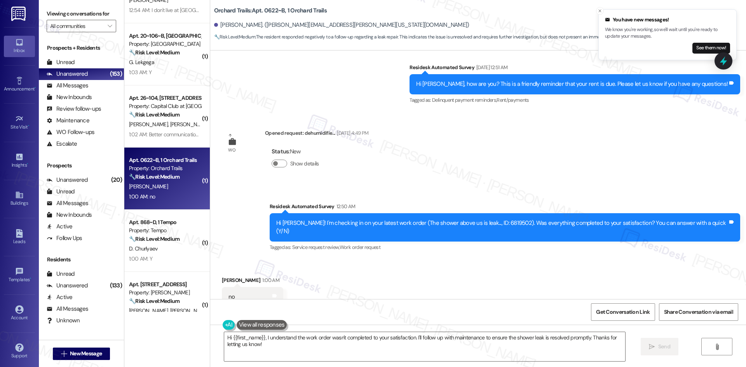
click at [389, 163] on div "Survey, sent via SMS Residesk Automated Survey Aug 28, 2024 at 1:40 AM This mes…" at bounding box center [478, 175] width 536 height 249
click at [421, 349] on textarea "Hi {{first_name}}, I understand the work order wasn't completed to your satisfa…" at bounding box center [424, 346] width 401 height 29
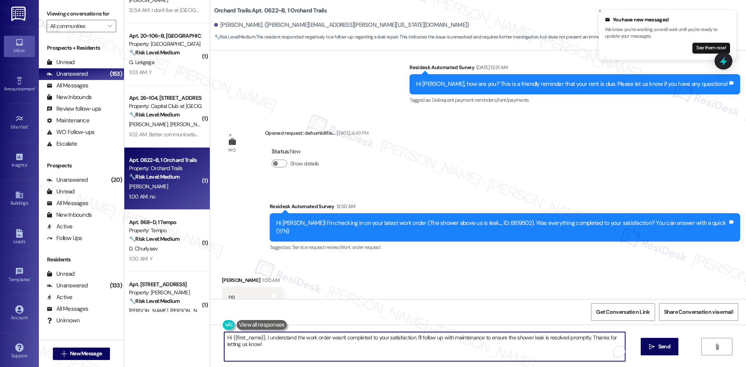
paste textarea "I'm sorry to hear that. Could you let me know what happened or what part of the…"
type textarea "I'm sorry to hear that. Could you let me know what happened or what part of the…"
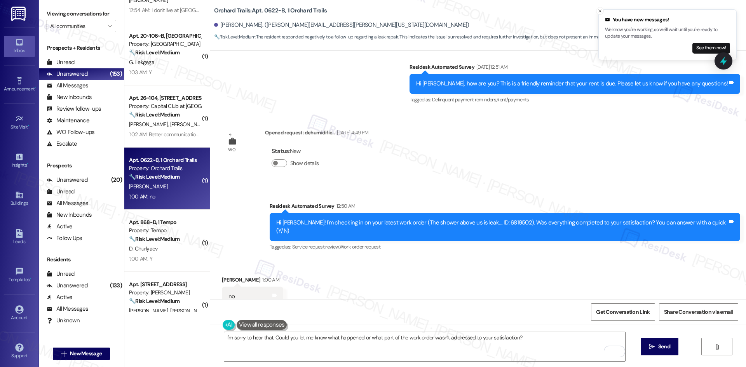
click at [601, 155] on div "Survey, sent via SMS Residesk Automated Survey Aug 28, 2024 at 1:40 AM This mes…" at bounding box center [478, 175] width 536 height 249
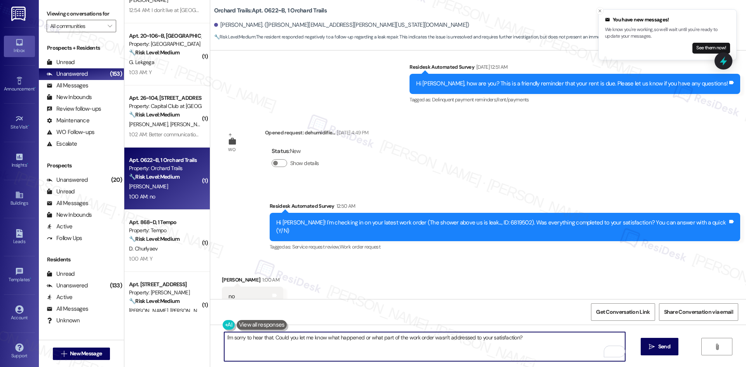
click at [506, 338] on textarea "I'm sorry to hear that. Could you let me know what happened or what part of the…" at bounding box center [424, 346] width 401 height 29
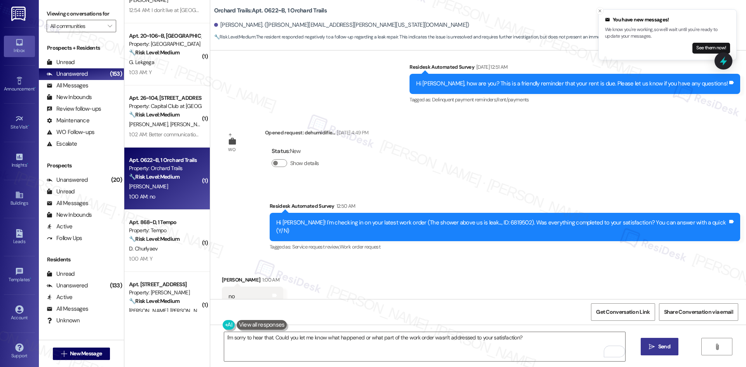
click at [659, 346] on span "Send" at bounding box center [664, 347] width 12 height 8
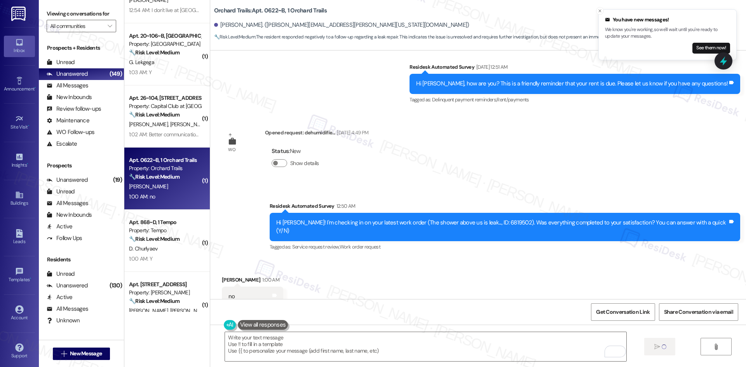
scroll to position [484, 0]
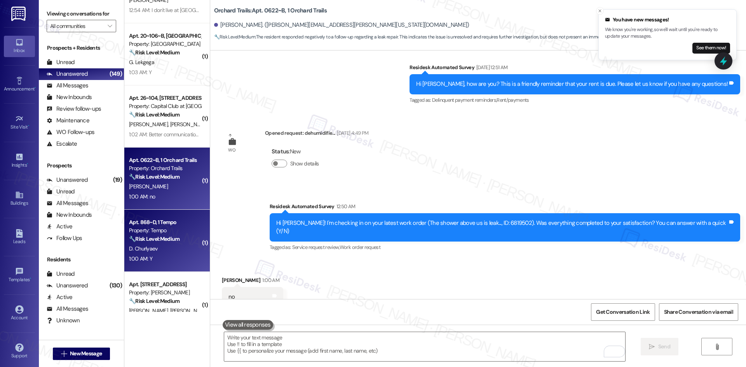
click at [159, 251] on div "D. Churlyaev" at bounding box center [164, 249] width 73 height 10
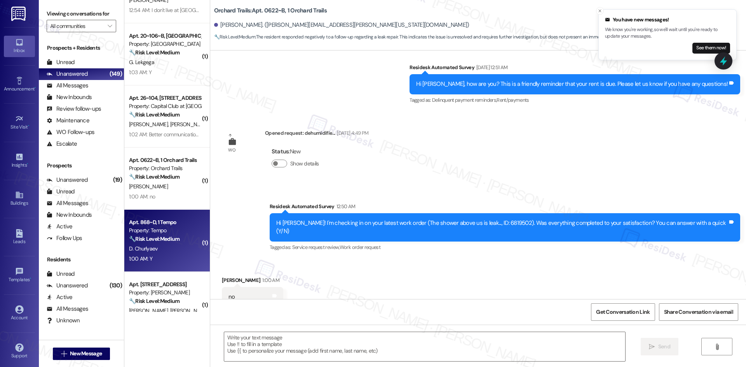
type textarea "Fetching suggested responses. Please feel free to read through the conversation…"
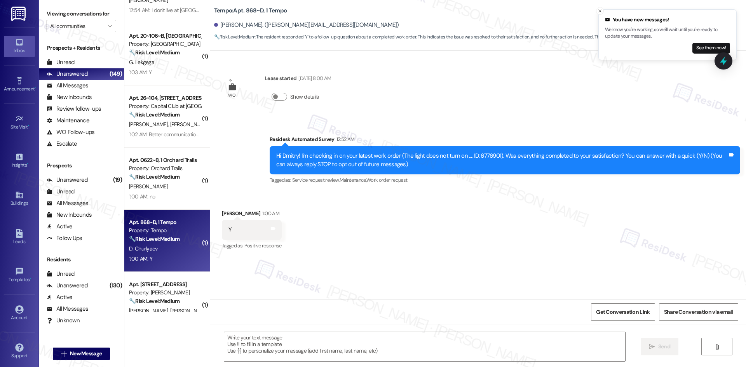
type textarea "Fetching suggested responses. Please feel free to read through the conversation…"
click at [342, 201] on div "Received via SMS Dmitry Churlyaev 1:00 AM Y Tags and notes Tagged as: Positive …" at bounding box center [478, 225] width 536 height 66
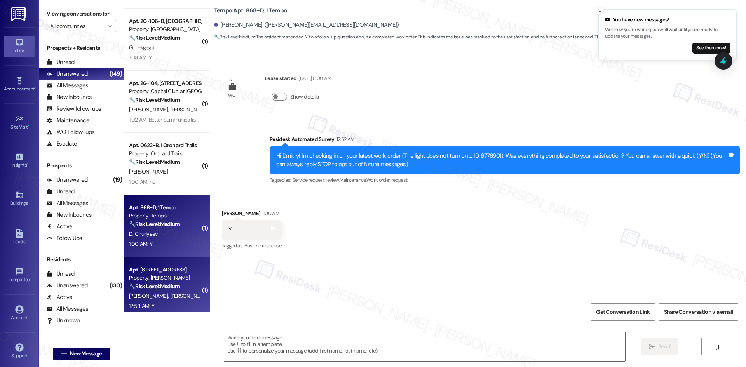
scroll to position [389, 0]
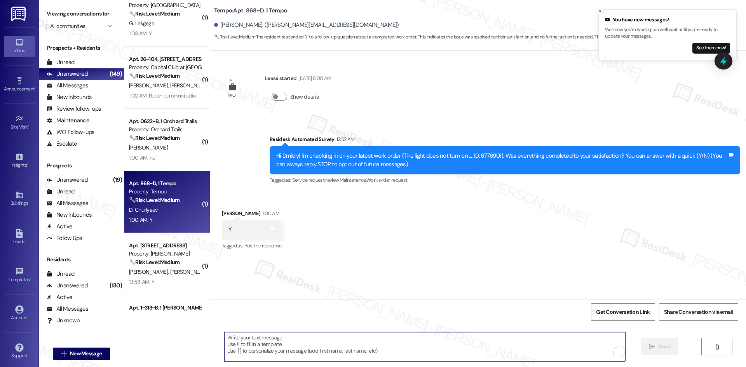
click at [346, 341] on textarea "To enrich screen reader interactions, please activate Accessibility in Grammarl…" at bounding box center [424, 346] width 401 height 29
paste textarea "I'm glad to hear the issues have been resolved! If {{property}} met your expect…"
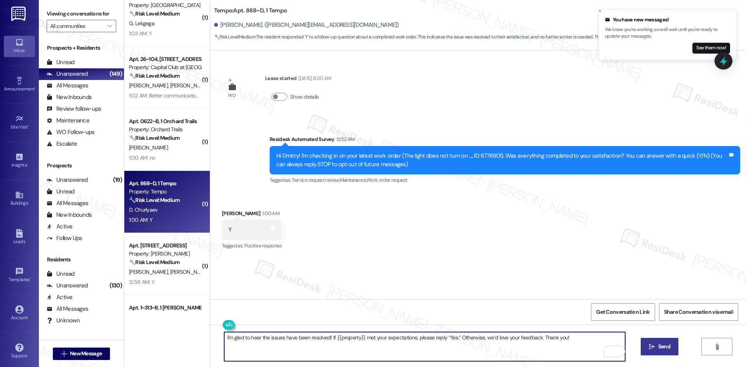
type textarea "I'm glad to hear the issues have been resolved! If {{property}} met your expect…"
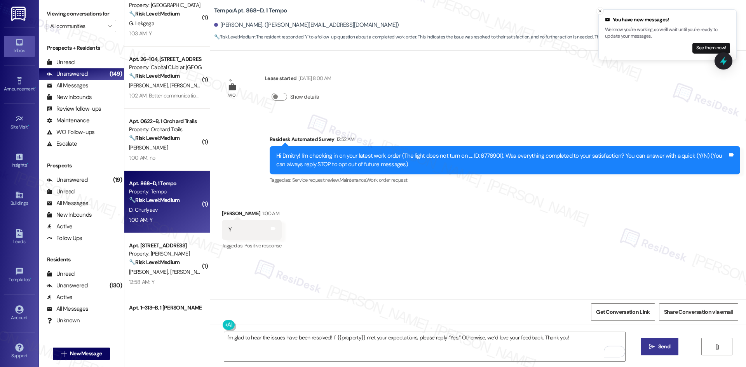
click at [665, 352] on button " Send" at bounding box center [660, 346] width 38 height 17
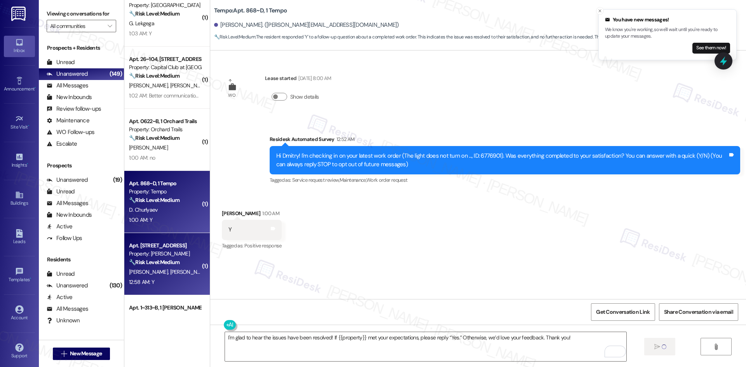
click at [170, 271] on span "S. Potluri" at bounding box center [189, 272] width 39 height 7
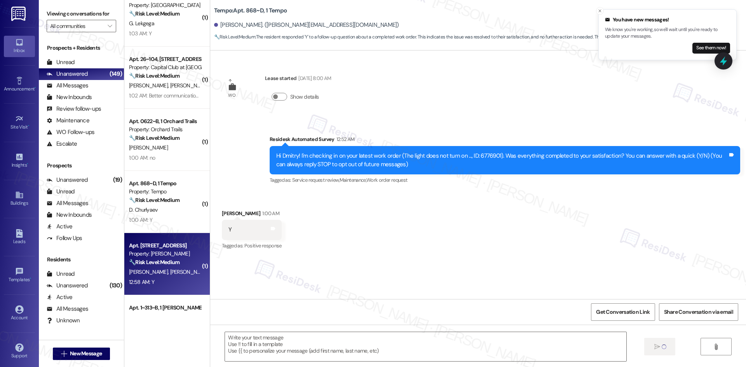
type textarea "Fetching suggested responses. Please feel free to read through the conversation…"
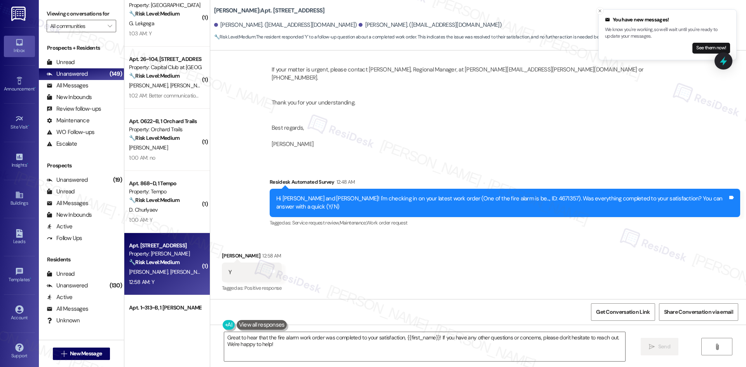
scroll to position [1110, 0]
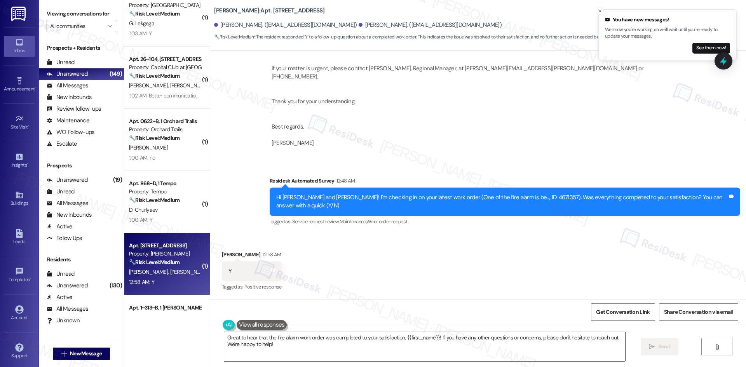
click at [361, 343] on textarea "Great to hear that the fire alarm work order was completed to your satisfaction…" at bounding box center [424, 346] width 401 height 29
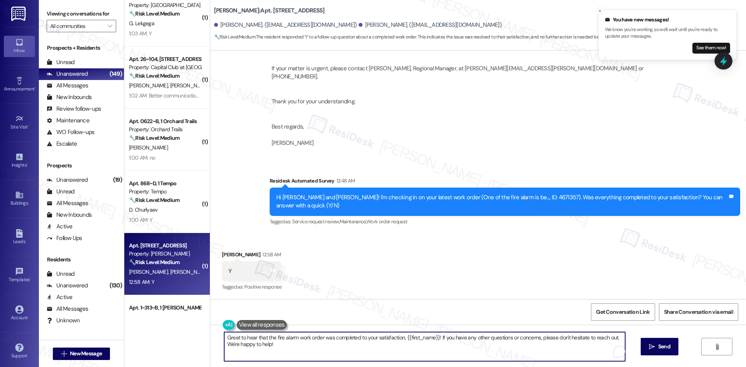
paste textarea "I'm glad to hear the issues have been resolved! If {{property}} met your expect…"
type textarea "I'm glad to hear the issues have been resolved! If {{property}} met your expect…"
click at [665, 345] on span "Send" at bounding box center [664, 347] width 12 height 8
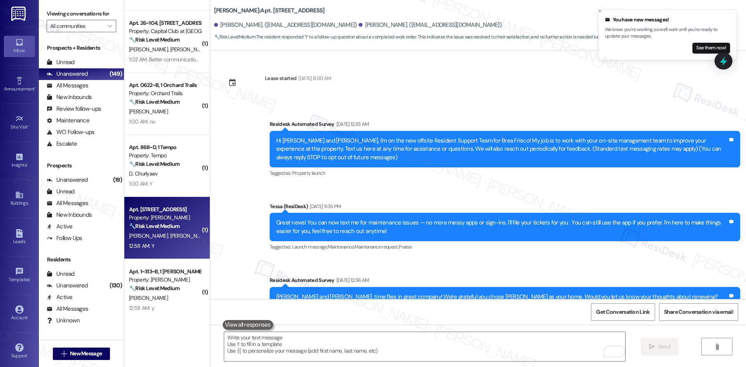
scroll to position [544, 0]
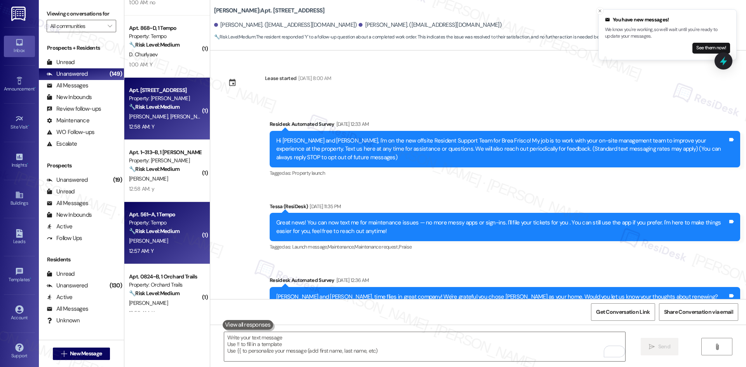
click at [173, 244] on div "M. Mathai" at bounding box center [164, 241] width 73 height 10
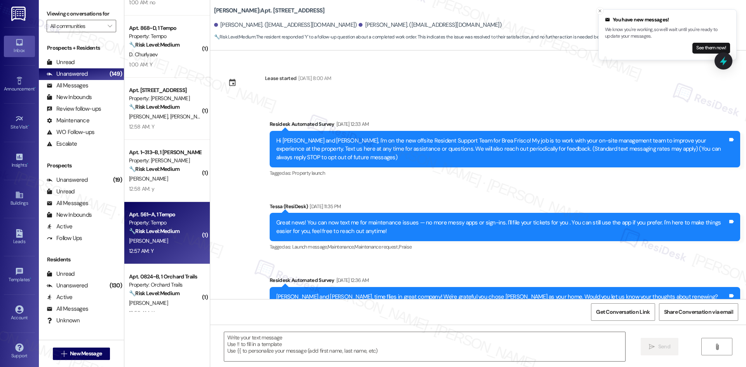
type textarea "Fetching suggested responses. Please feel free to read through the conversation…"
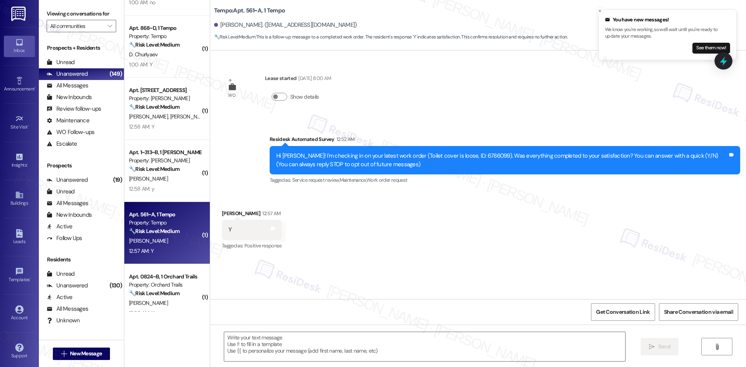
type textarea "Fetching suggested responses. Please feel free to read through the conversation…"
click at [335, 338] on textarea at bounding box center [424, 346] width 401 height 29
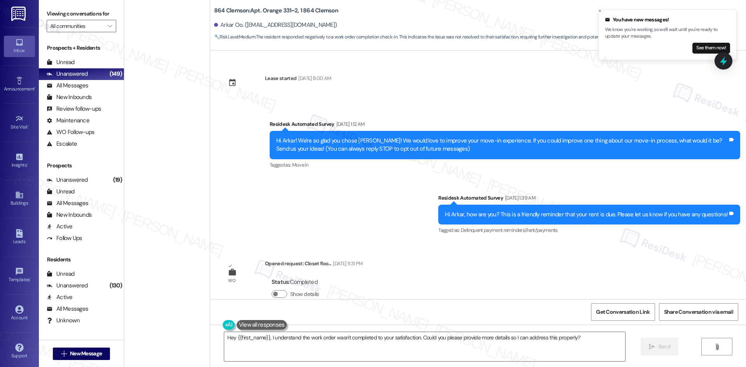
scroll to position [147, 0]
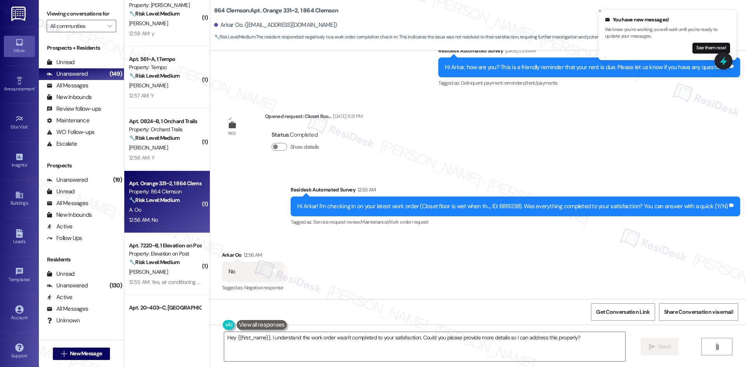
click at [255, 217] on div "Survey, sent via SMS Residesk Automated Survey 12:55 AM Hi Arkar! I'm checking …" at bounding box center [478, 201] width 536 height 66
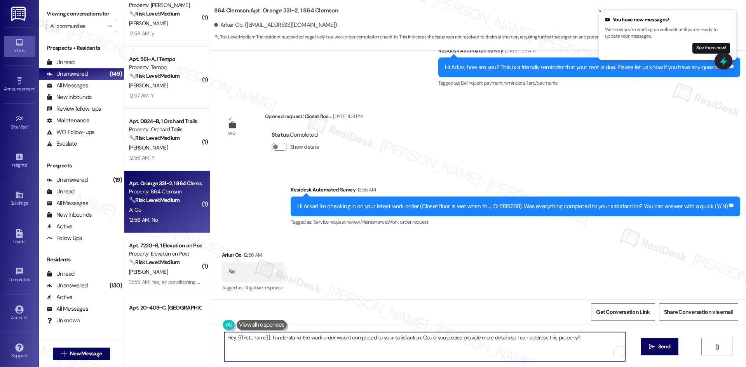
click at [317, 347] on textarea "Hey {{first_name}}, I understand the work order wasn't completed to your satisf…" at bounding box center [424, 346] width 401 height 29
paste textarea "I'm sorry to hear that. Could you let me know what happened or what part of the…"
type textarea "I'm sorry to hear that. Could you let me know what happened or what part of the…"
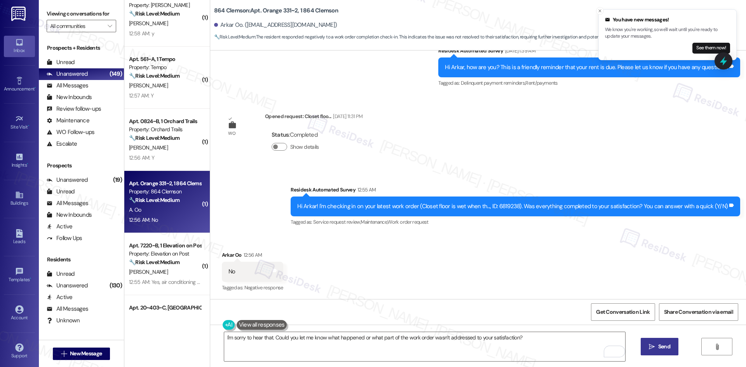
click at [658, 348] on span "Send" at bounding box center [664, 347] width 12 height 8
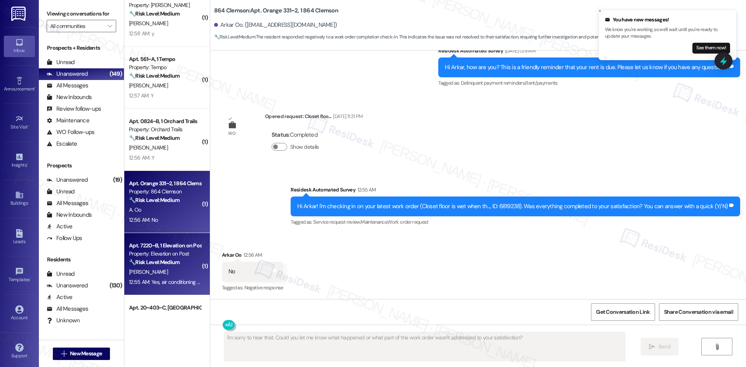
click at [146, 276] on div "[PERSON_NAME]" at bounding box center [164, 272] width 73 height 10
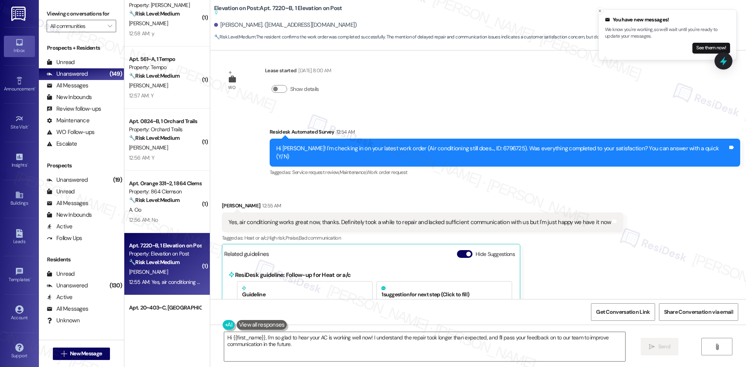
scroll to position [1433, 0]
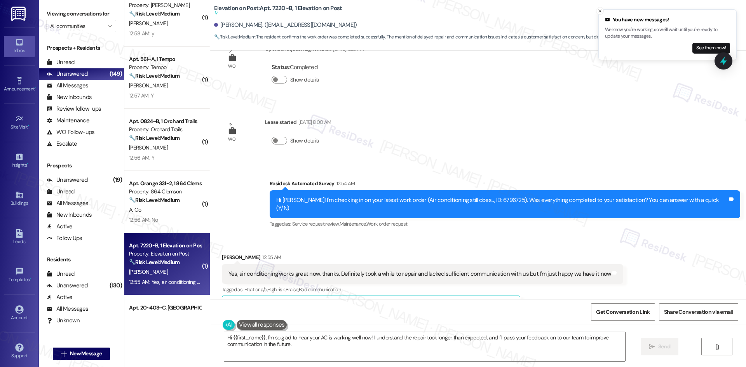
click at [246, 184] on div "Survey, sent via SMS Residesk Automated Survey 12:54 AM Hi [PERSON_NAME]! I'm c…" at bounding box center [478, 199] width 536 height 74
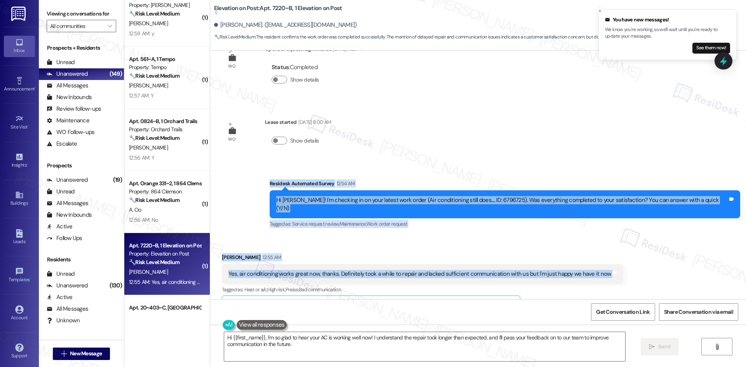
drag, startPoint x: 304, startPoint y: 189, endPoint x: 615, endPoint y: 260, distance: 319.4
click at [615, 260] on div "WO Opened request: Doesn't get... [DATE] 1:51 AM Status : New Show details Anno…" at bounding box center [478, 175] width 536 height 249
copy div "Residesk Automated Survey 12:54 AM Hi [PERSON_NAME]! I'm checking in on your la…"
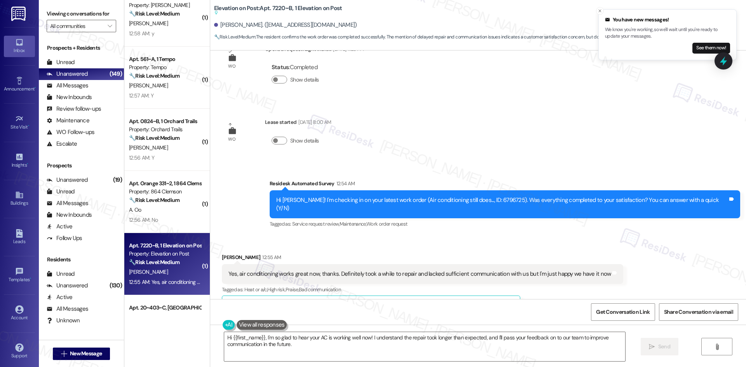
click at [395, 147] on div "WO Opened request: Doesn't get... [DATE] 1:51 AM Status : New Show details Anno…" at bounding box center [478, 175] width 536 height 249
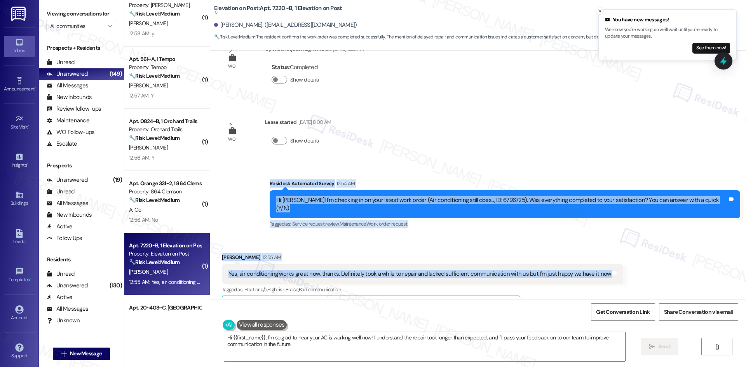
drag, startPoint x: 284, startPoint y: 166, endPoint x: 631, endPoint y: 256, distance: 358.1
click at [631, 256] on div "WO Opened request: Doesn't get... [DATE] 1:51 AM Status : New Show details Anno…" at bounding box center [478, 175] width 536 height 249
copy div "Residesk Automated Survey 12:54 AM Hi [PERSON_NAME]! I'm checking in on your la…"
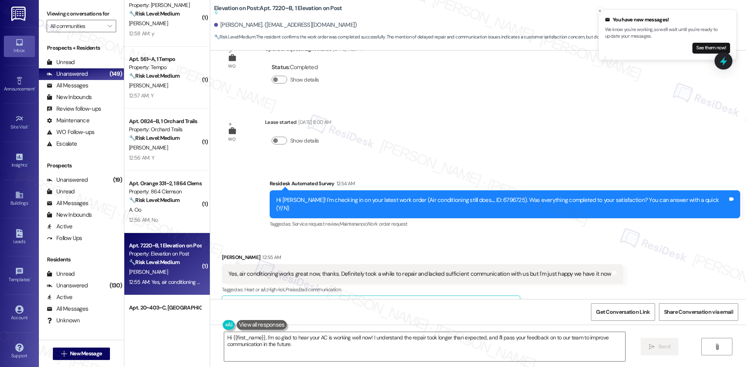
drag, startPoint x: 468, startPoint y: 110, endPoint x: 476, endPoint y: 161, distance: 52.4
click at [468, 110] on div "WO Opened request: Doesn't get... [DATE] 1:51 AM Status : New Show details Anno…" at bounding box center [478, 175] width 536 height 249
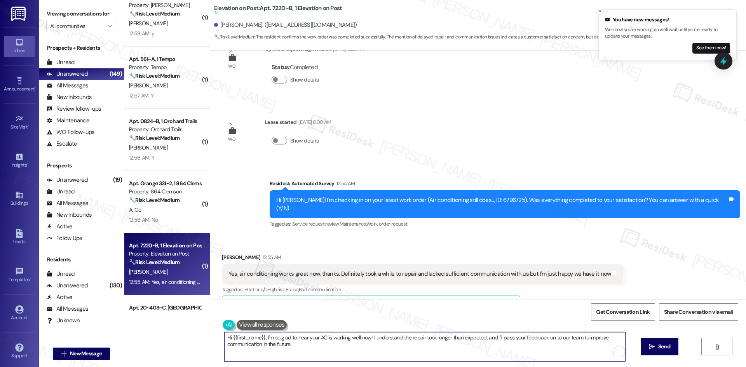
drag, startPoint x: 277, startPoint y: 350, endPoint x: 257, endPoint y: 333, distance: 25.6
click at [187, 329] on div "( 1 ) Apt. 868~D, 1 Tempo Property: Tempo 🔧 Risk Level: Medium The resident res…" at bounding box center [435, 183] width 622 height 367
paste textarea "I’m glad to hear the AC is working well now, [PERSON_NAME]! I’m sorry it took a…"
type textarea "I’m glad to hear the AC is working well now, [PERSON_NAME]! I’m sorry it took a…"
drag, startPoint x: 423, startPoint y: 349, endPoint x: 428, endPoint y: 349, distance: 4.7
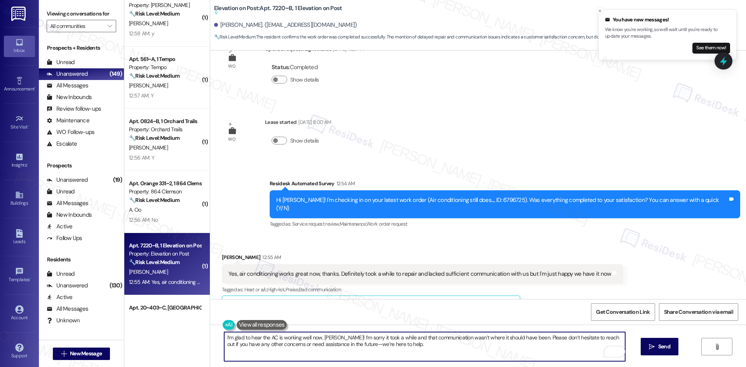
click at [428, 349] on textarea "I’m glad to hear the AC is working well now, [PERSON_NAME]! I’m sorry it took a…" at bounding box center [424, 346] width 401 height 29
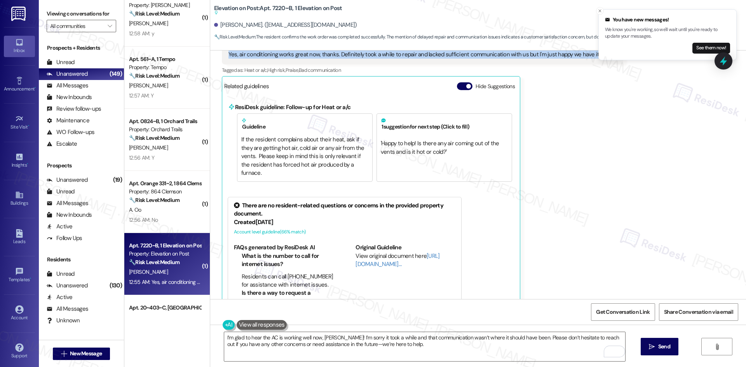
scroll to position [1666, 0]
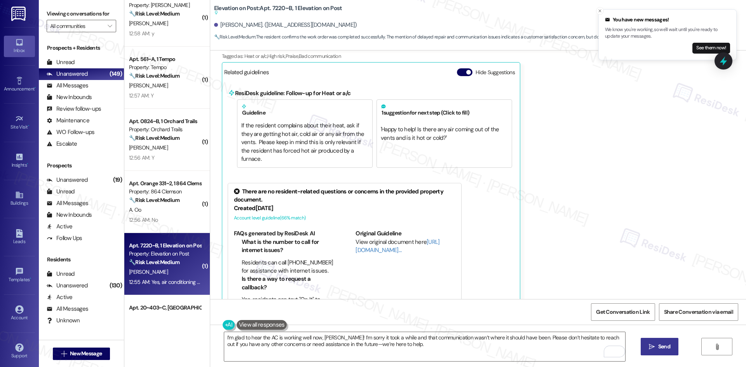
click at [658, 348] on span "Send" at bounding box center [664, 347] width 12 height 8
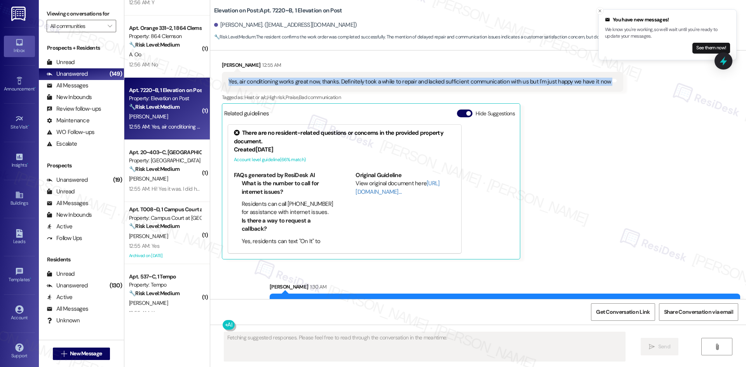
scroll to position [1637, 0]
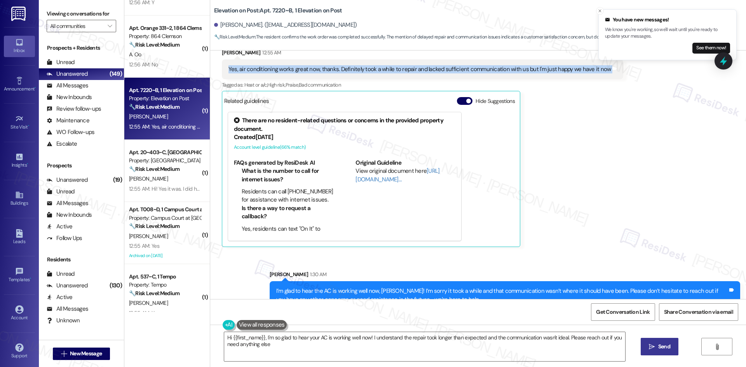
type textarea "Hi {{first_name}}, I'm so glad to hear your AC is working well now! I understan…"
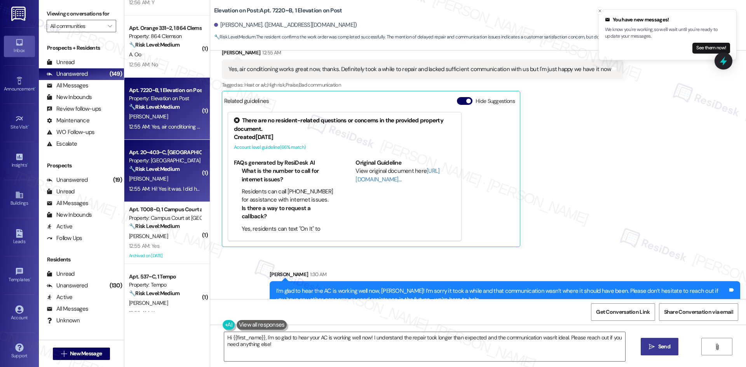
click at [151, 170] on strong "🔧 Risk Level: Medium" at bounding box center [154, 169] width 51 height 7
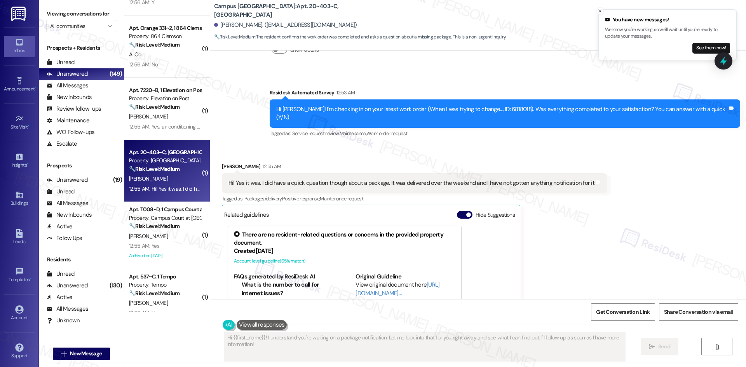
scroll to position [161, 0]
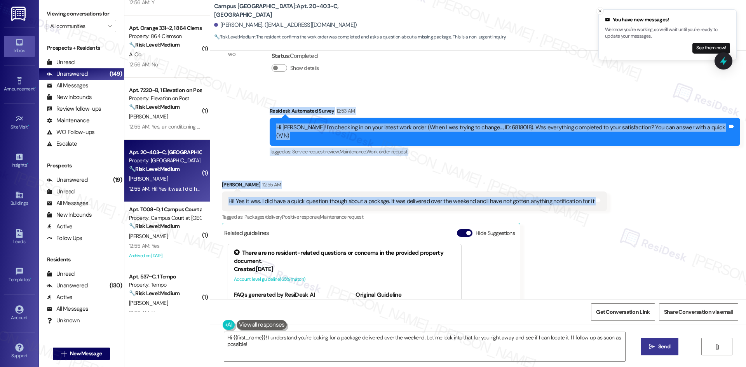
drag, startPoint x: 285, startPoint y: 108, endPoint x: 590, endPoint y: 190, distance: 315.7
click at [590, 190] on div "Lease started [DATE] 8:00 AM Survey, sent via SMS Residesk Automated Survey [DA…" at bounding box center [478, 175] width 536 height 249
copy div "Residesk Automated Survey 12:53 AM Hi [PERSON_NAME]! I'm checking in on your la…"
click at [321, 163] on div "Received via SMS [PERSON_NAME] 12:55 AM Hi! Yes it was. I did have a quick ques…" at bounding box center [478, 274] width 536 height 222
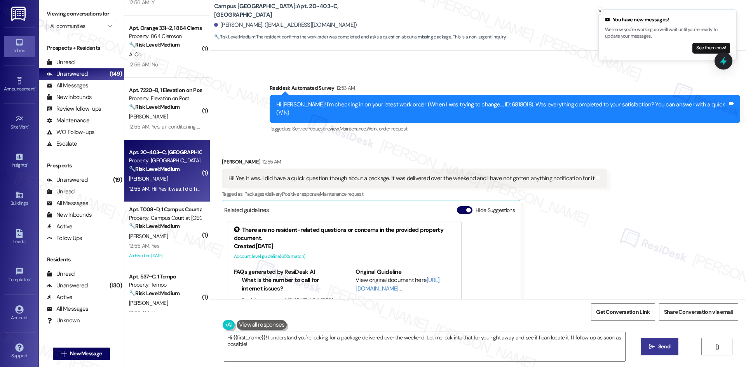
scroll to position [239, 0]
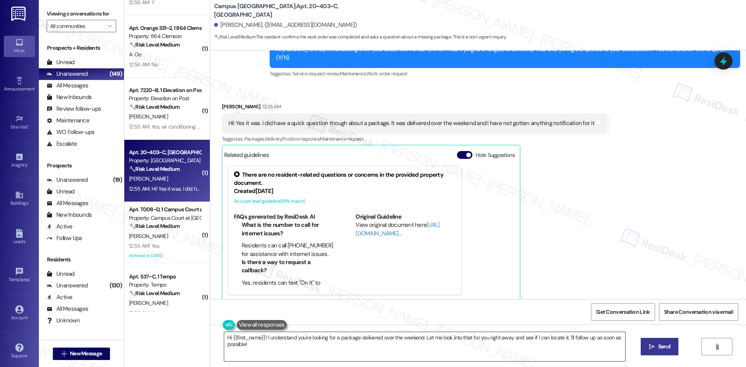
click at [522, 346] on textarea "Hi {{first_name}}! I understand you're looking for a package delivered over the…" at bounding box center [424, 346] width 401 height 29
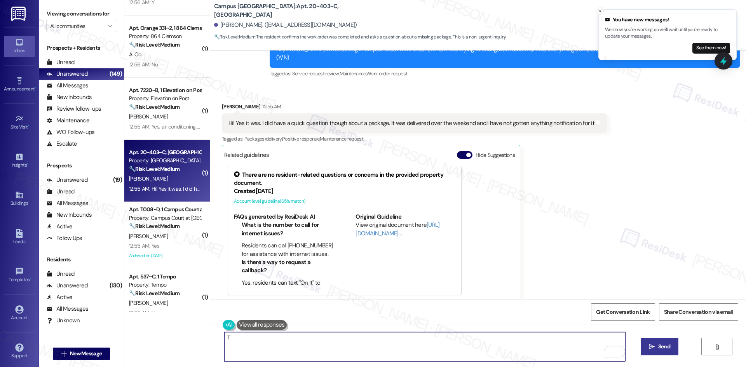
paste textarea "[PERSON_NAME] you for letting me know. I’ll check with the site team about your…"
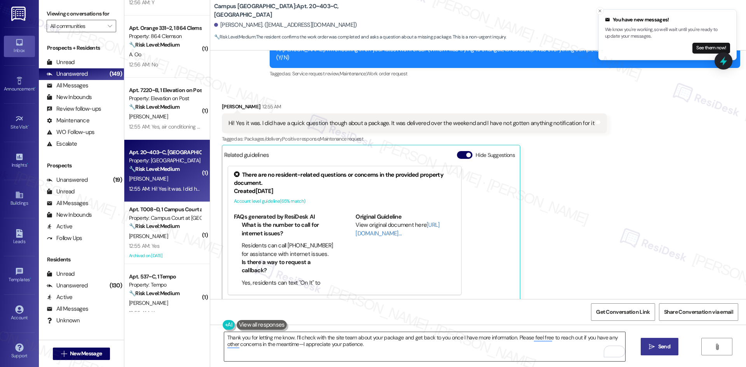
click at [535, 340] on textarea "Thank you for letting me know. I’ll check with the site team about your package…" at bounding box center [424, 346] width 401 height 29
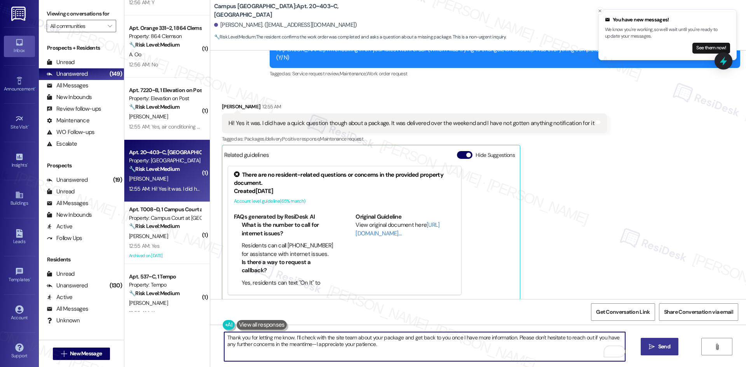
type textarea "Thank you for letting me know. I’ll check with the site team about your package…"
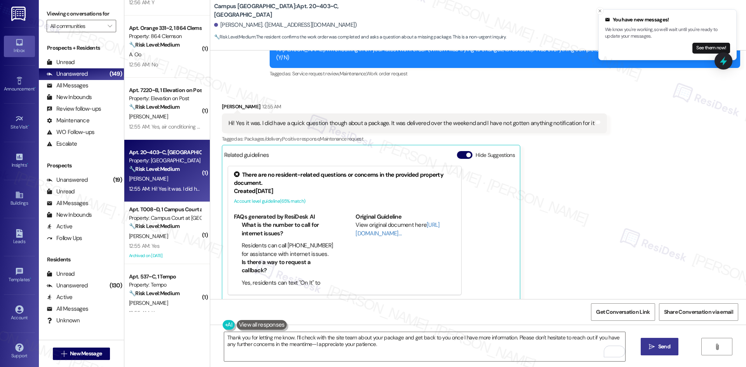
click at [665, 348] on span "Send" at bounding box center [664, 347] width 12 height 8
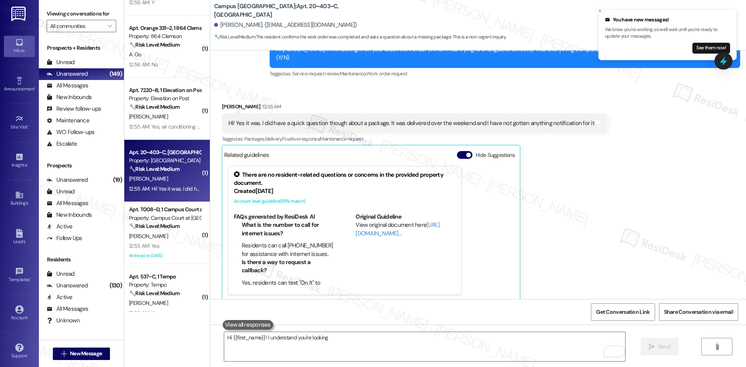
scroll to position [238, 0]
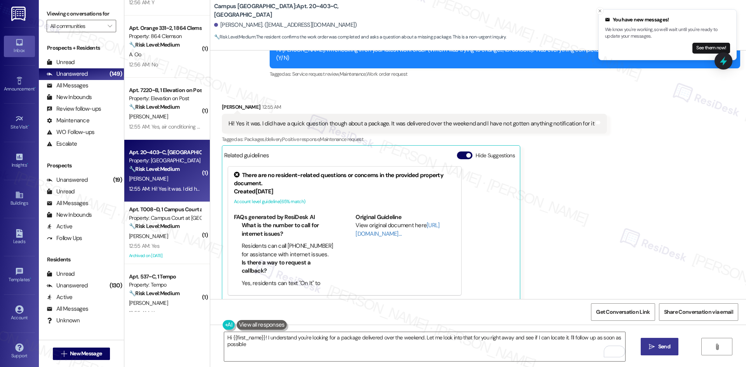
type textarea "Hi {{first_name}}! I understand you're looking for a package delivered over the…"
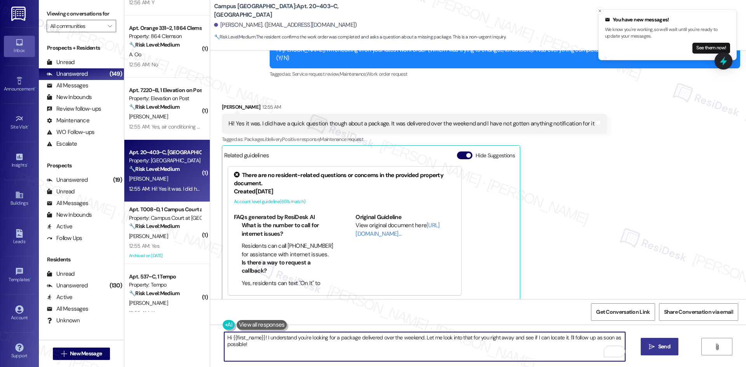
click at [496, 342] on textarea "Hi {{first_name}}! I understand you're looking for a package delivered over the…" at bounding box center [424, 346] width 401 height 29
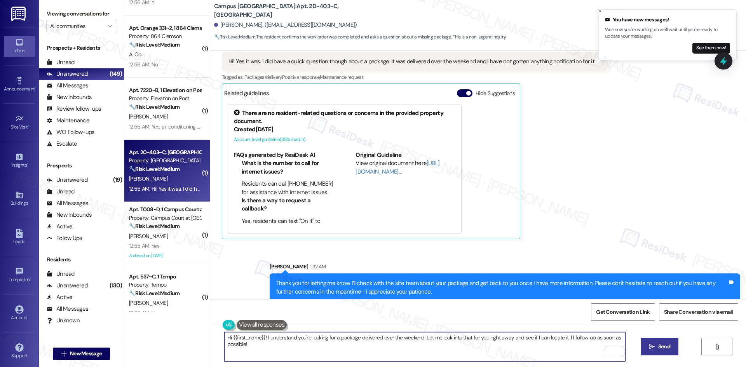
scroll to position [301, 0]
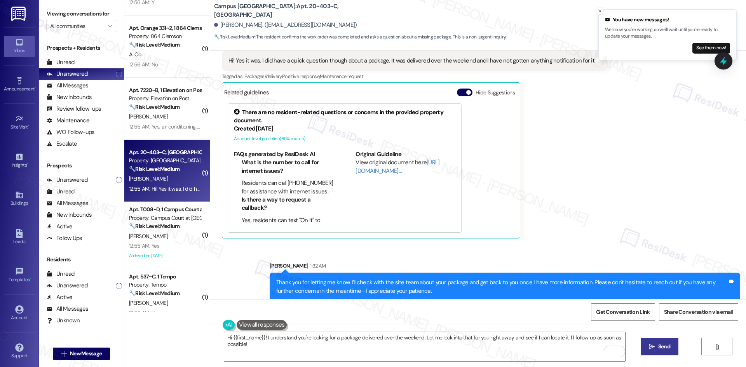
click at [590, 221] on div "[PERSON_NAME] 12:55 AM Hi! Yes it was. I did have a quick question though about…" at bounding box center [414, 139] width 385 height 199
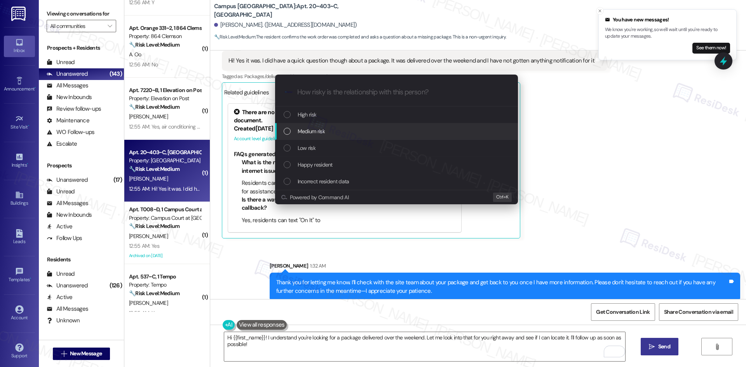
click at [339, 131] on div "Medium risk" at bounding box center [397, 131] width 227 height 9
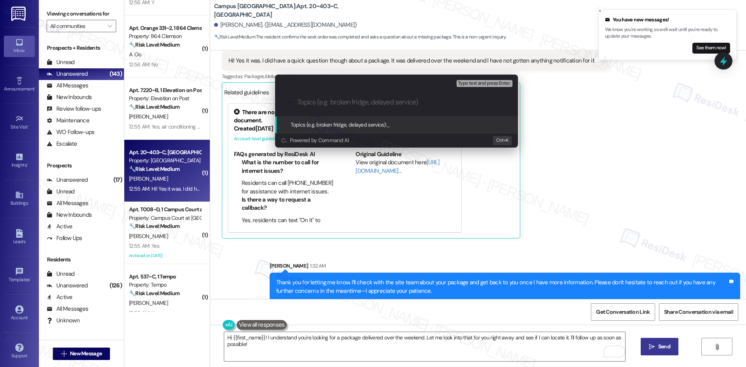
click at [361, 102] on input "Topics (e.g. broken fridge, delayed service)" at bounding box center [402, 102] width 211 height 8
paste input "Package Delivery Inquiry – No Notification Received"
type input "Package Delivery Inquiry – No Notification Received"
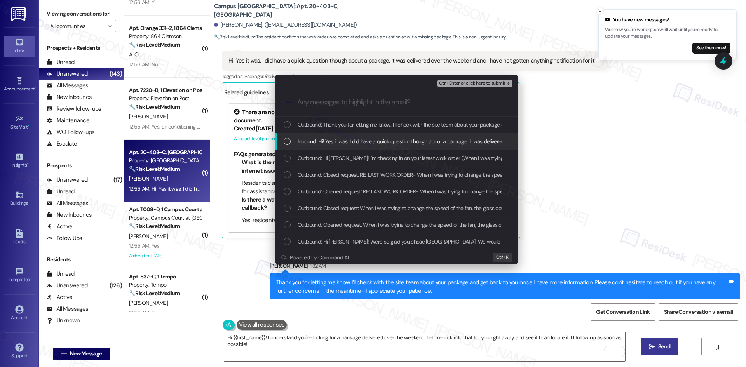
click at [352, 136] on div "Inbound: Hi! Yes it was. I did have a quick question though about a package. It…" at bounding box center [396, 141] width 243 height 17
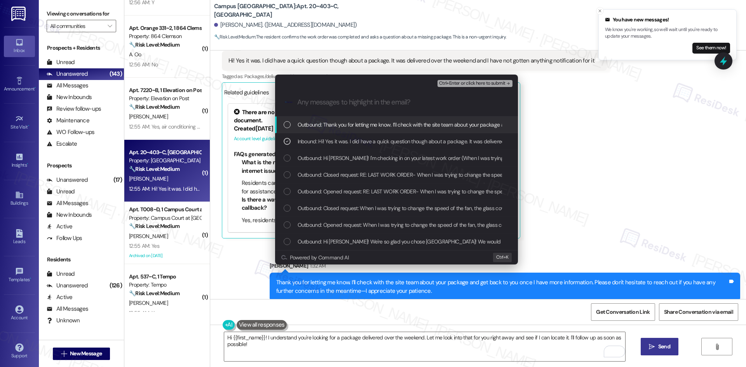
click at [478, 81] on span "Ctrl+Enter or click here to submit" at bounding box center [472, 83] width 66 height 5
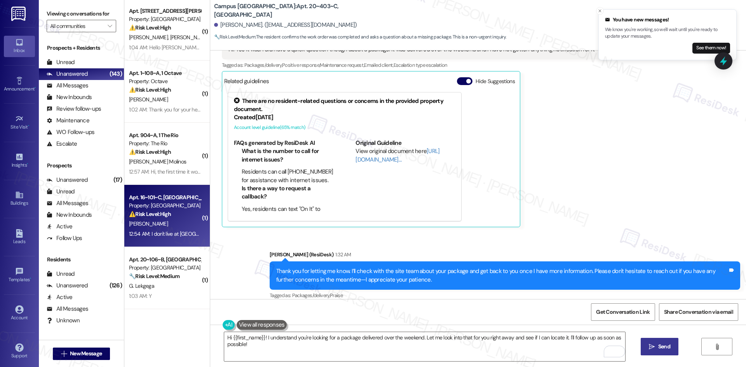
scroll to position [0, 0]
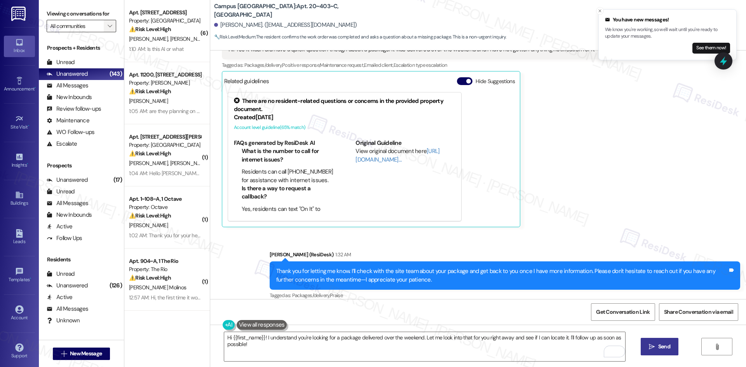
click at [108, 29] on icon "" at bounding box center [110, 26] width 4 height 6
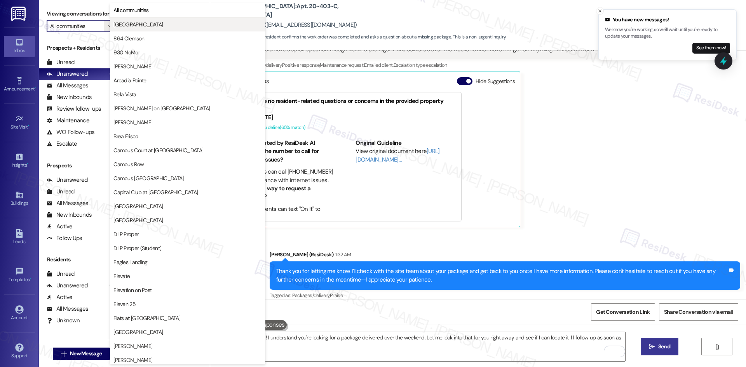
click at [159, 28] on button "[GEOGRAPHIC_DATA]" at bounding box center [187, 24] width 155 height 14
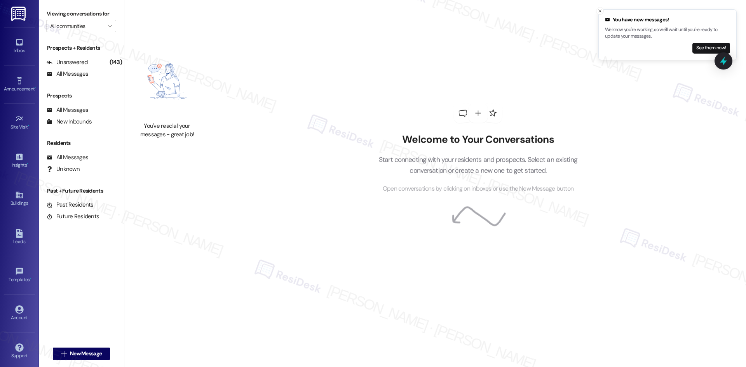
type input "[GEOGRAPHIC_DATA]"
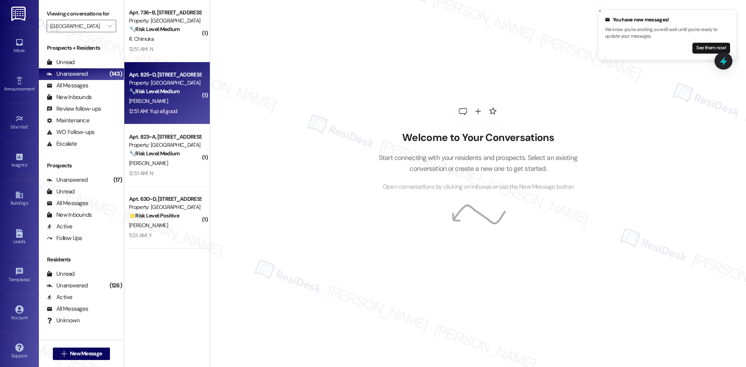
click at [174, 112] on div "12:51 AM: Yup all good 12:51 AM: Yup all good" at bounding box center [164, 111] width 73 height 10
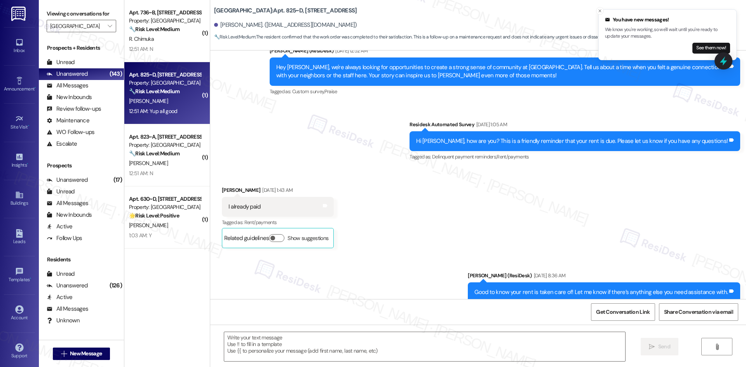
type textarea "Fetching suggested responses. Please feel free to read through the conversation…"
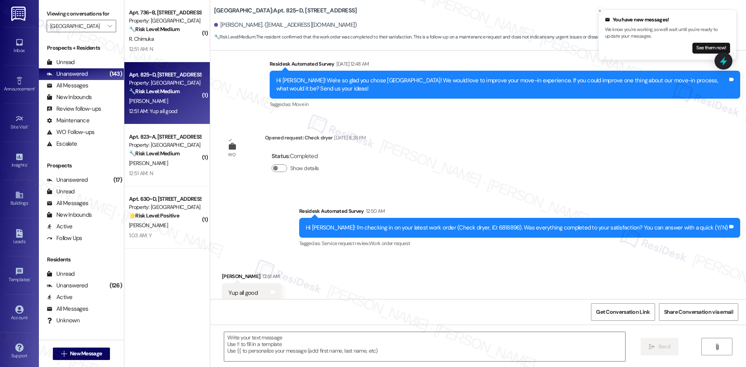
scroll to position [1260, 0]
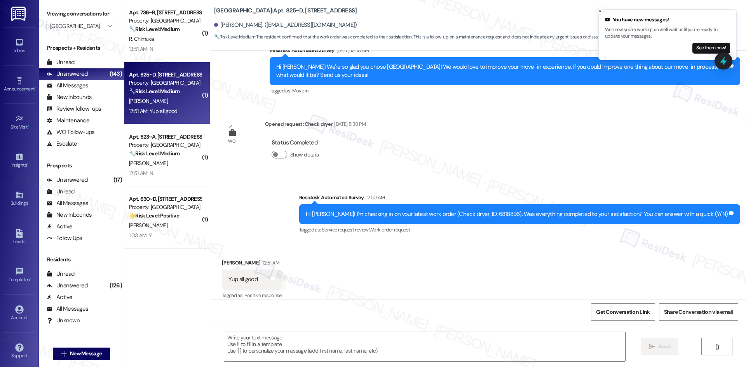
click at [498, 140] on div "Survey, sent via SMS Residesk Automated Survey [DATE] 1:19 AM This message is p…" at bounding box center [478, 175] width 536 height 249
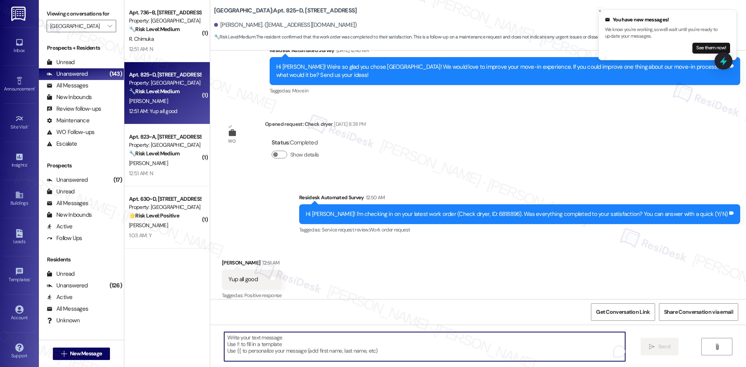
click at [489, 348] on textarea "To enrich screen reader interactions, please activate Accessibility in Grammarl…" at bounding box center [424, 346] width 401 height 29
paste textarea "I'm glad to hear the issues have been resolved! If {{property}} met your expect…"
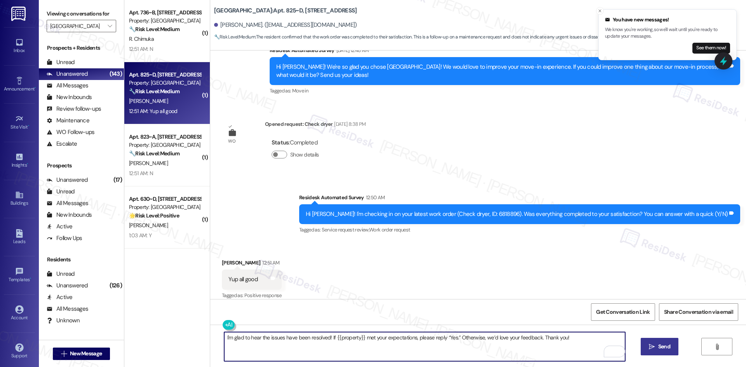
type textarea "I'm glad to hear the issues have been resolved! If {{property}} met your expect…"
click at [653, 347] on icon "" at bounding box center [652, 347] width 6 height 6
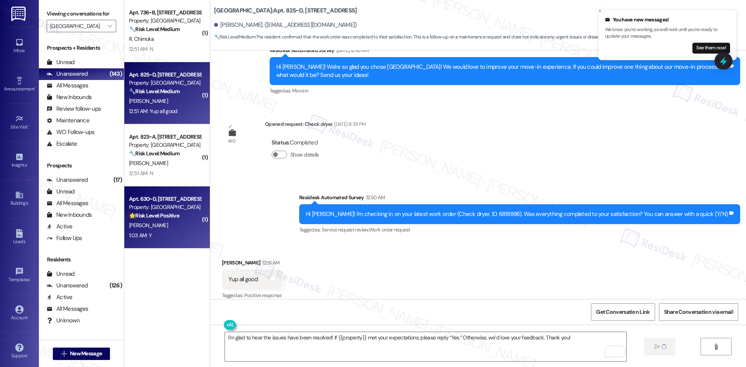
click at [162, 215] on strong "🌟 Risk Level: Positive" at bounding box center [154, 215] width 50 height 7
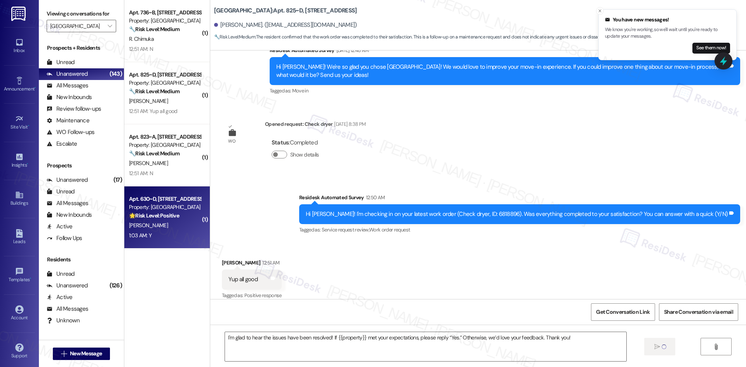
type textarea "Fetching suggested responses. Please feel free to read through the conversation…"
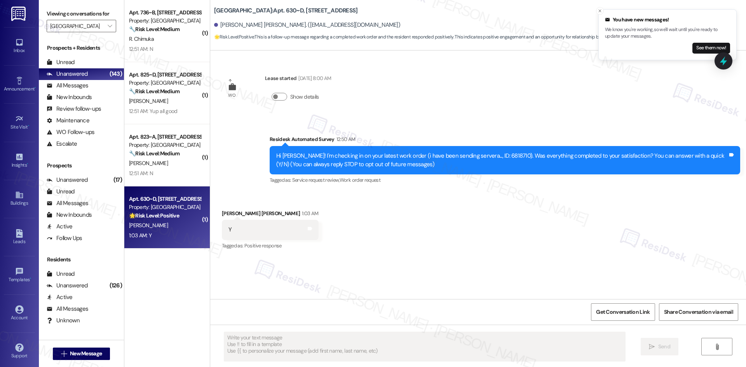
scroll to position [0, 0]
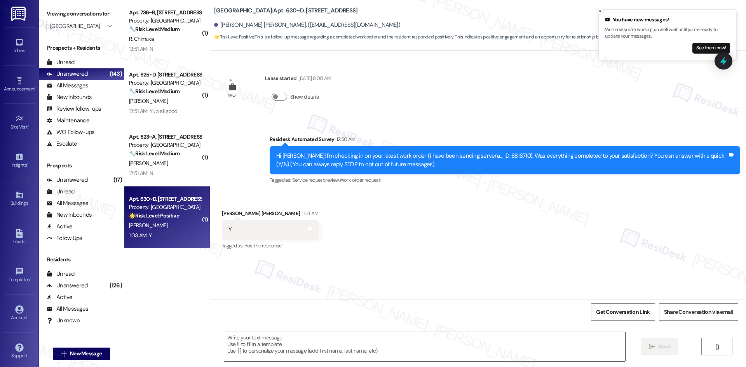
click at [487, 347] on textarea at bounding box center [424, 346] width 401 height 29
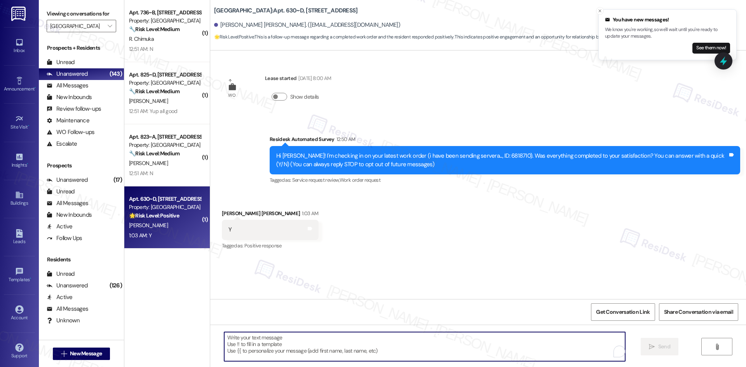
paste textarea "I'm glad to hear the issues have been resolved! If {{property}} met your expect…"
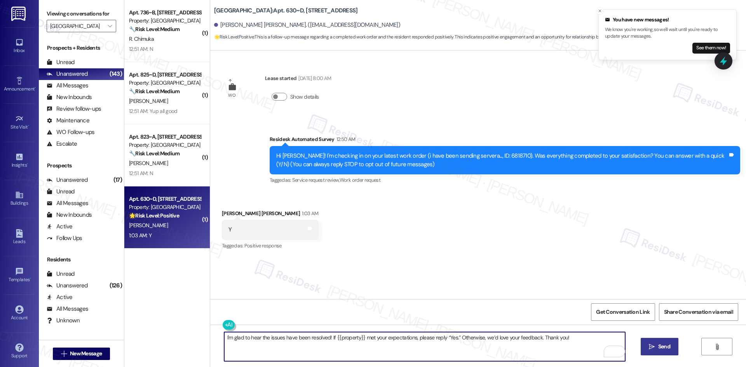
type textarea "I'm glad to hear the issues have been resolved! If {{property}} met your expect…"
click at [664, 346] on span "Send" at bounding box center [664, 347] width 12 height 8
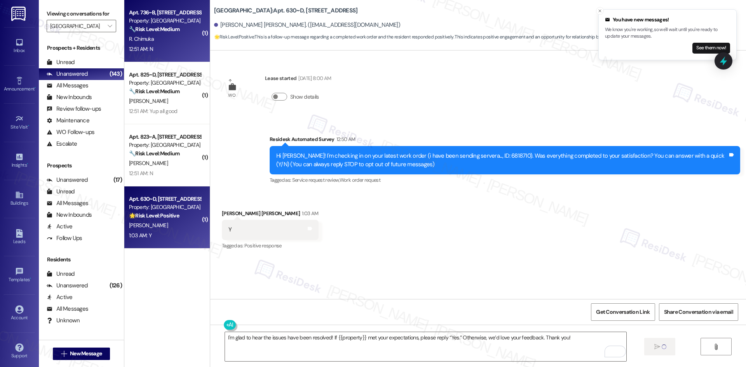
click at [167, 42] on div "R. Chimuka" at bounding box center [164, 39] width 73 height 10
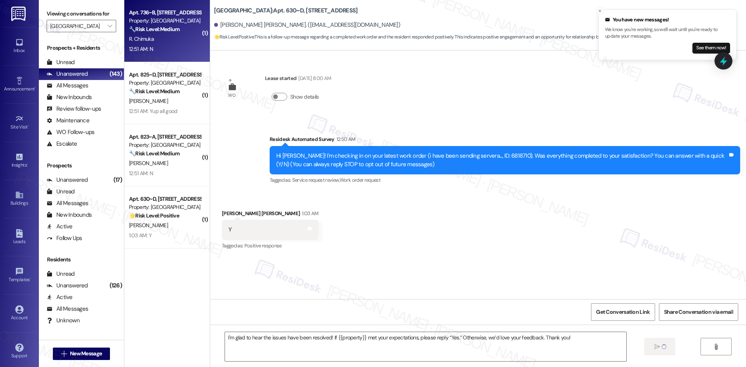
type textarea "Fetching suggested responses. Please feel free to read through the conversation…"
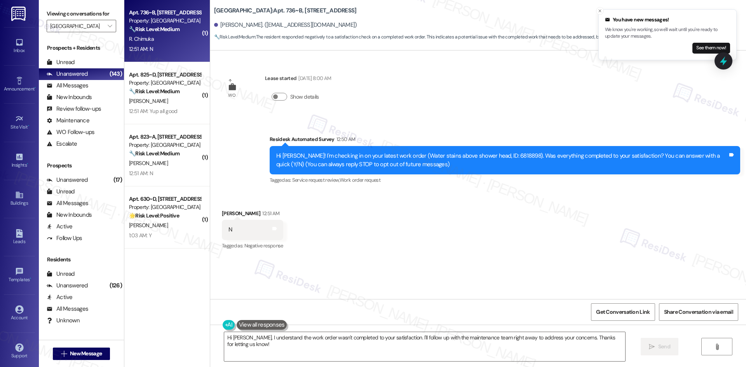
click at [473, 120] on div "Survey, sent via SMS Residesk Automated Survey 12:50 AM Hi [PERSON_NAME]! I'm c…" at bounding box center [478, 155] width 536 height 74
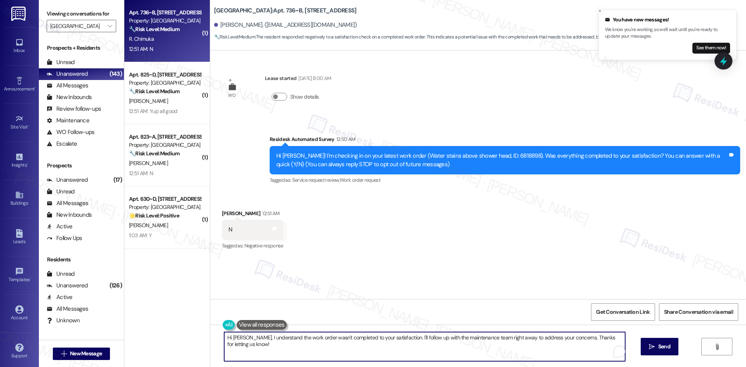
click at [478, 350] on textarea "Hi [PERSON_NAME], I understand the work order wasn't completed to your satisfac…" at bounding box center [424, 346] width 401 height 29
paste textarea "I'm sorry to hear that. Could you let me know what happened or what part of the…"
type textarea "I'm sorry to hear that. Could you let me know what happened or what part of the…"
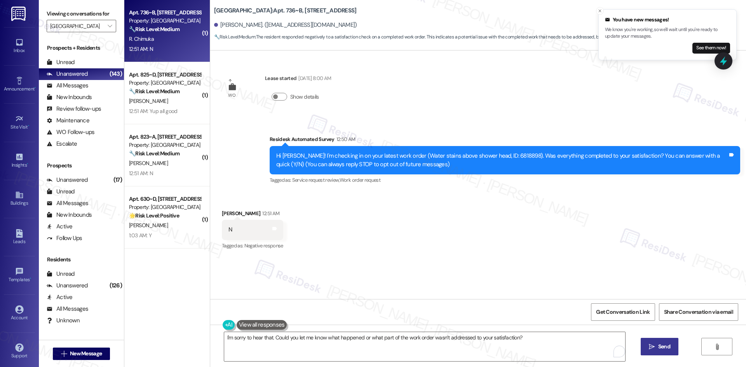
click at [662, 347] on span "Send" at bounding box center [664, 347] width 12 height 8
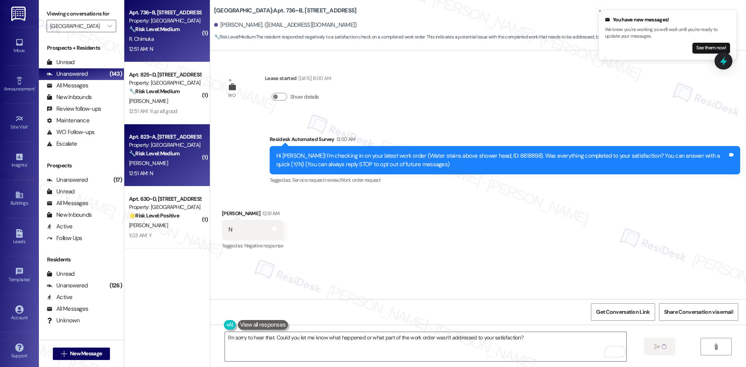
click at [165, 169] on div "12:51 AM: N 12:51 AM: N" at bounding box center [164, 174] width 73 height 10
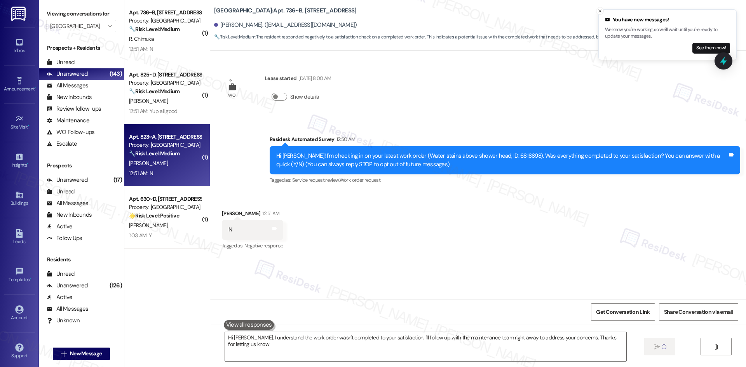
type textarea "Hi [PERSON_NAME], I understand the work order wasn't completed to your satisfac…"
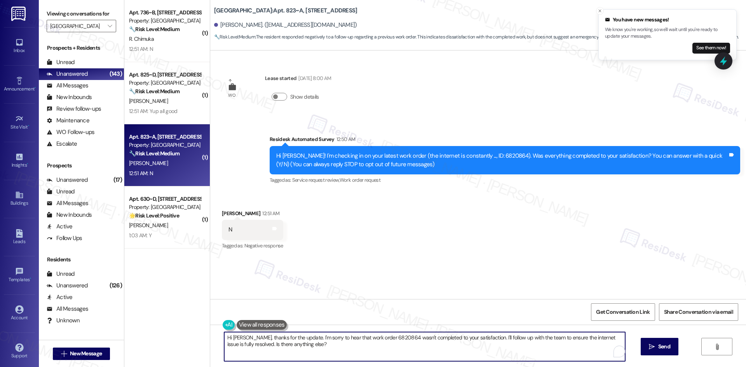
click at [485, 339] on textarea "Hi [PERSON_NAME], thanks for the update. I'm sorry to hear that work order 6820…" at bounding box center [424, 346] width 401 height 29
paste textarea "I'm sorry to hear that. Could you let me know what happened or what part of the…"
type textarea "I'm sorry to hear that. Could you let me know what happened or what part of the…"
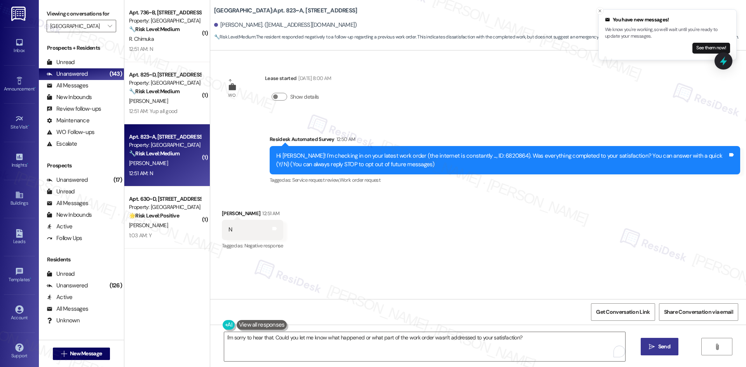
click at [658, 347] on span "Send" at bounding box center [664, 347] width 12 height 8
click at [76, 23] on input "[GEOGRAPHIC_DATA]" at bounding box center [77, 26] width 54 height 12
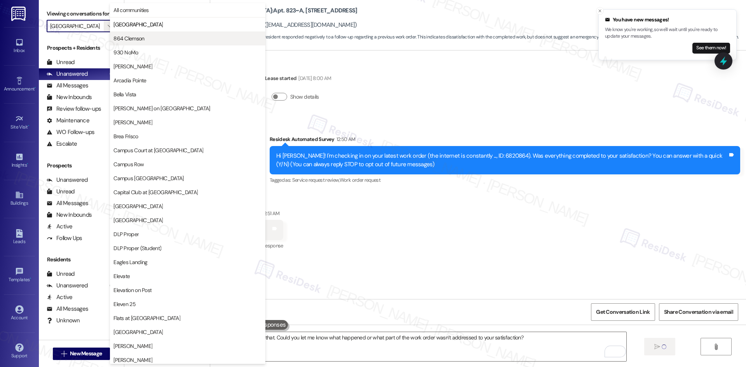
click at [135, 41] on span "864 Clemson" at bounding box center [128, 39] width 31 height 8
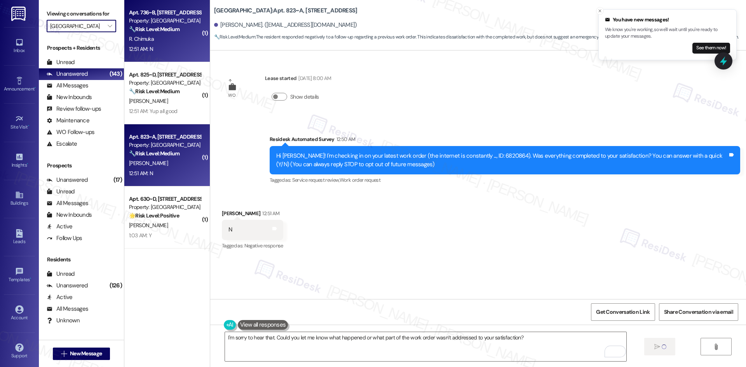
type input "864 Clemson"
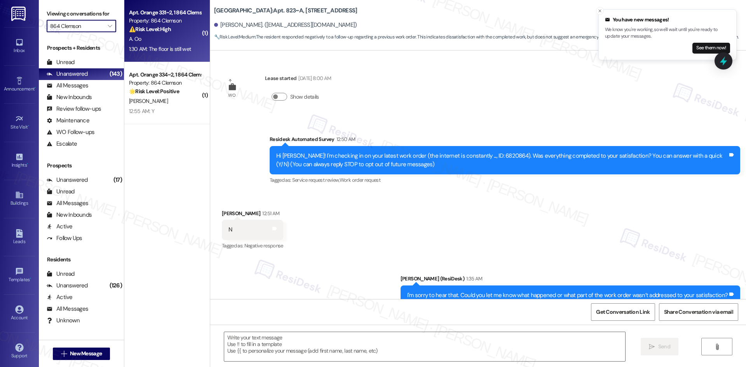
type textarea "Fetching suggested responses. Please feel free to read through the conversation…"
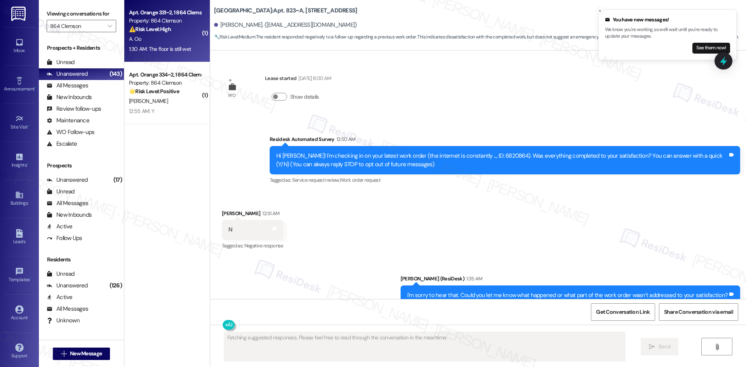
click at [169, 43] on div "A. Oo" at bounding box center [164, 39] width 73 height 10
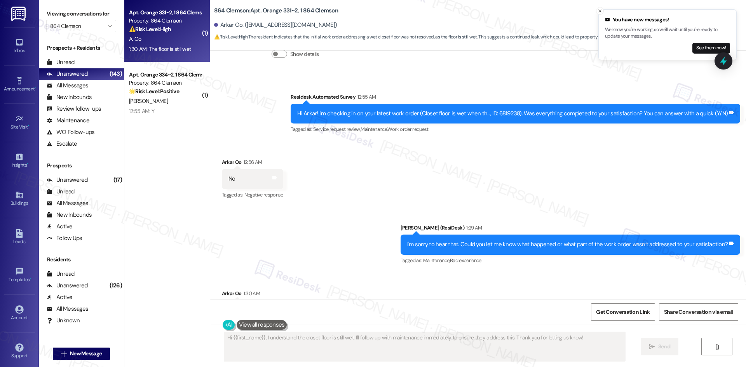
scroll to position [240, 0]
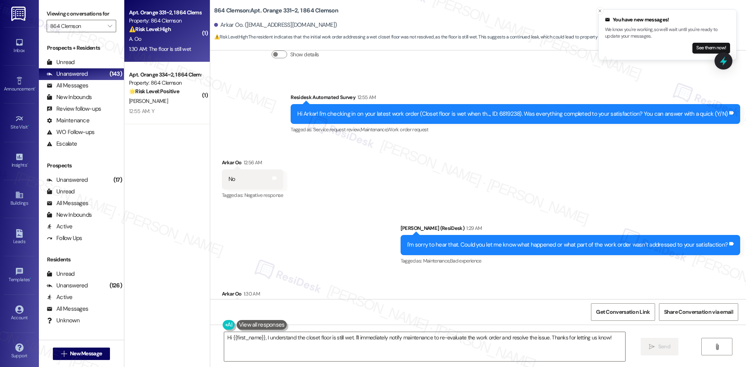
click at [527, 220] on div "Sent via SMS [PERSON_NAME] (ResiDesk) 1:29 AM I'm sorry to hear that. Could you…" at bounding box center [570, 245] width 351 height 54
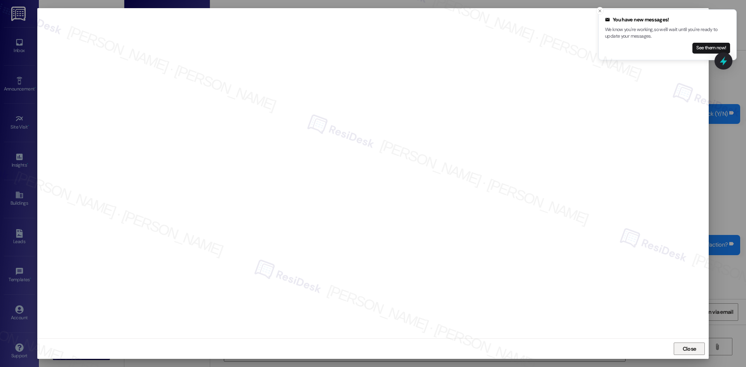
click at [677, 349] on button "Close" at bounding box center [689, 349] width 31 height 12
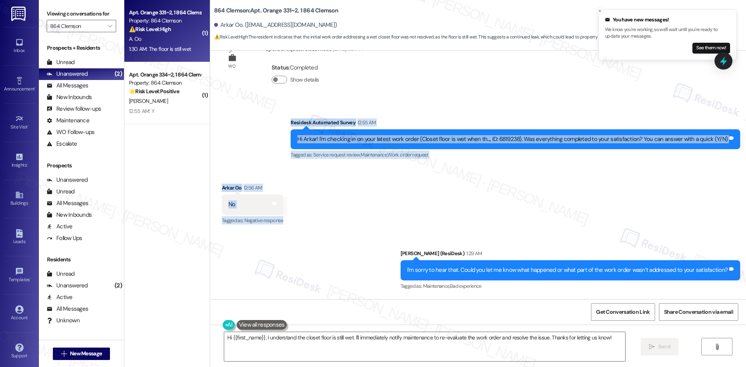
scroll to position [279, 0]
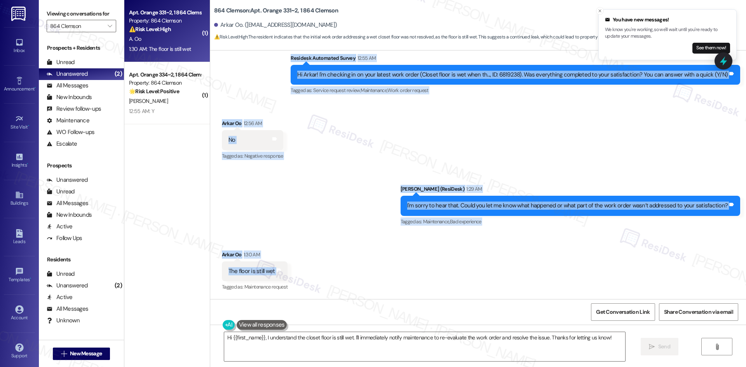
drag, startPoint x: 290, startPoint y: 131, endPoint x: 306, endPoint y: 272, distance: 141.7
click at [306, 272] on div "Lease started [DATE] 8:00 AM Survey, sent via SMS Residesk Automated Survey [DA…" at bounding box center [478, 175] width 536 height 249
copy div "Residesk Automated Survey 12:55 AM Hi Arkar! I'm checking in on your latest wor…"
click at [340, 174] on div "Sent via SMS [PERSON_NAME] (ResiDesk) 1:29 AM I'm sorry to hear that. Could you…" at bounding box center [478, 201] width 536 height 66
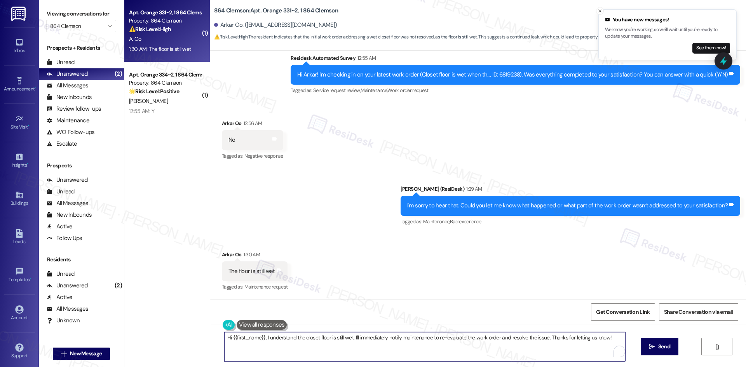
click at [369, 333] on textarea "Hi {{first_name}}, I understand the closet floor is still wet. I'll immediately…" at bounding box center [424, 346] width 401 height 29
paste textarea "I’m sorry to hear the floor is still wet. I’ll check with the site team and let…"
type textarea "I’m sorry to hear the floor is still wet. I’ll check with the site team and let…"
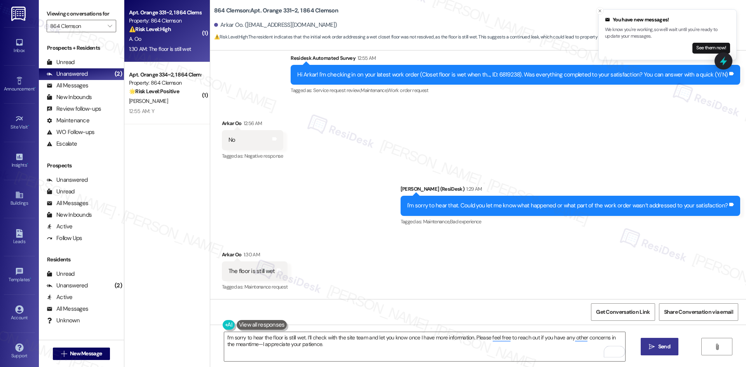
click at [665, 343] on span "Send" at bounding box center [664, 347] width 12 height 8
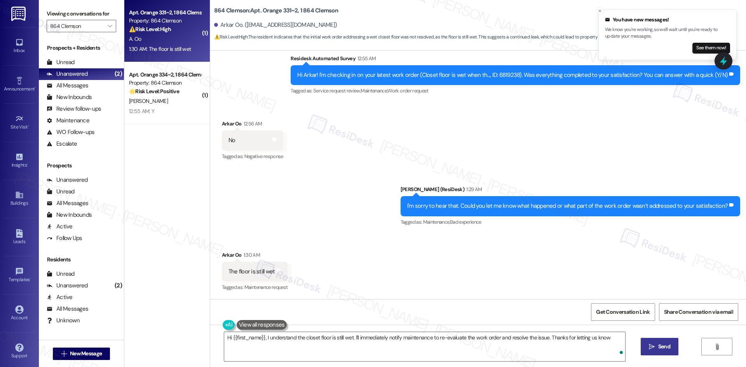
type textarea "Hi {{first_name}}, I understand the closet floor is still wet. I'll immediately…"
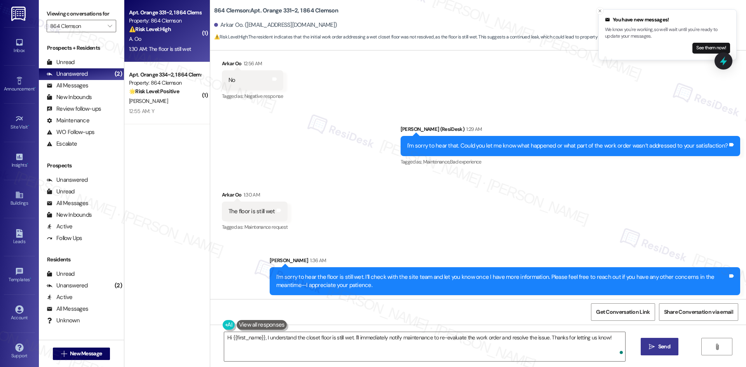
scroll to position [341, 0]
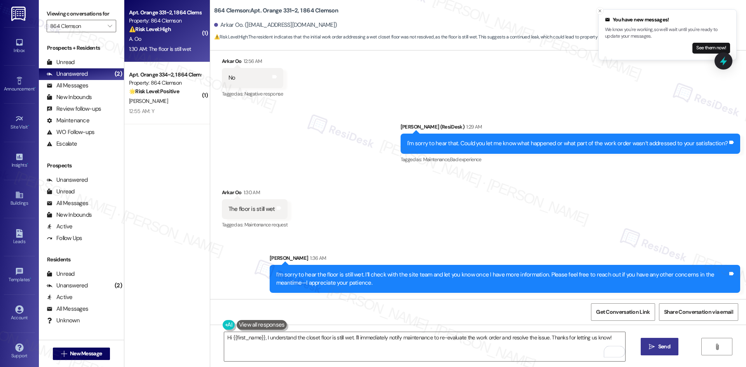
click at [499, 209] on div "Received via SMS Arkar Oo 1:30 AM The floor is still wet Tags and notes Tagged …" at bounding box center [478, 204] width 536 height 66
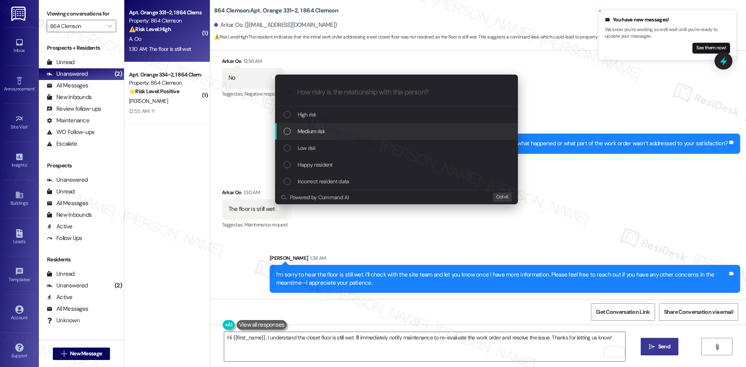
click at [348, 133] on div "Medium risk" at bounding box center [397, 131] width 227 height 9
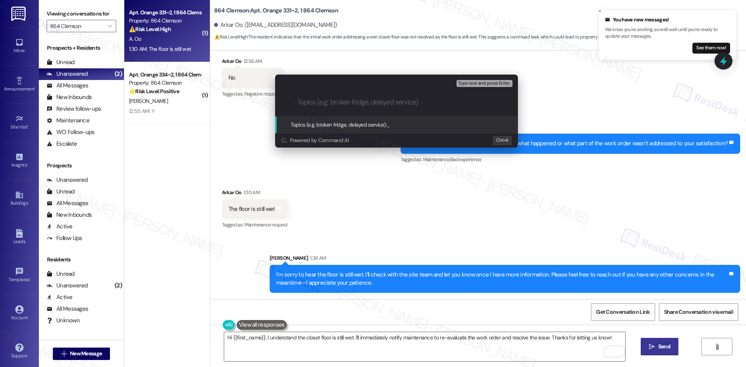
click at [334, 100] on input "Topics (e.g. broken fridge, delayed service)" at bounding box center [402, 102] width 211 height 8
paste input "Closet Floor Still Wet – Work Order 6819238"
type input "Closet Floor Still Wet – Work Order 6819238"
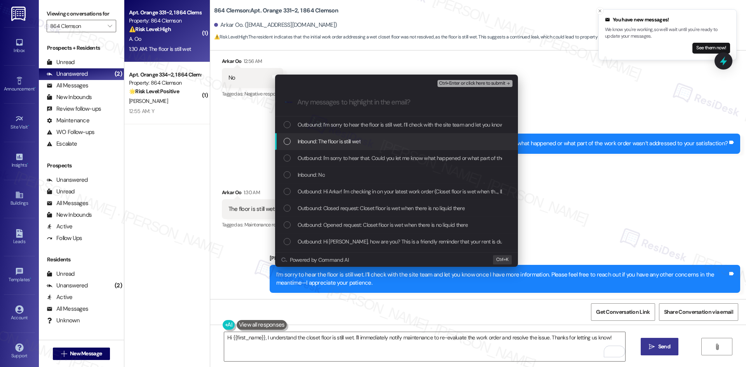
click at [350, 142] on span "Inbound: The floor is still wet" at bounding box center [329, 141] width 63 height 9
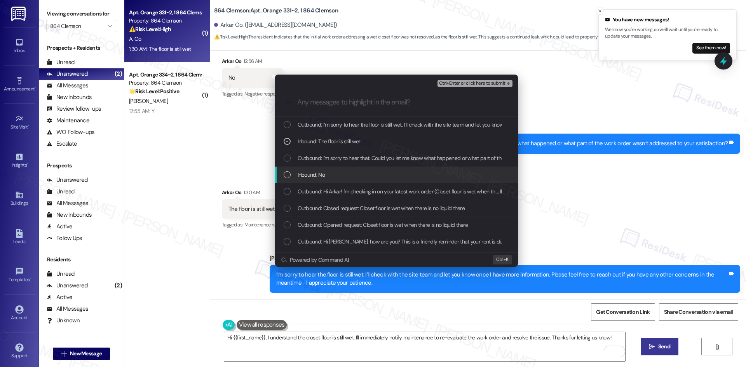
click at [344, 171] on div "Inbound: No" at bounding box center [396, 175] width 243 height 17
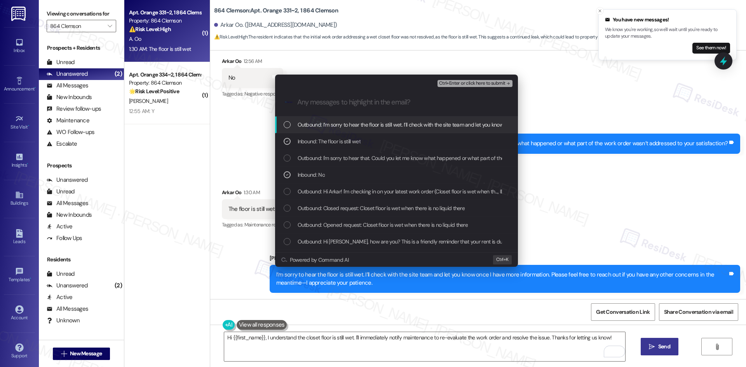
click at [474, 84] on span "Ctrl+Enter or click here to submit" at bounding box center [472, 83] width 66 height 5
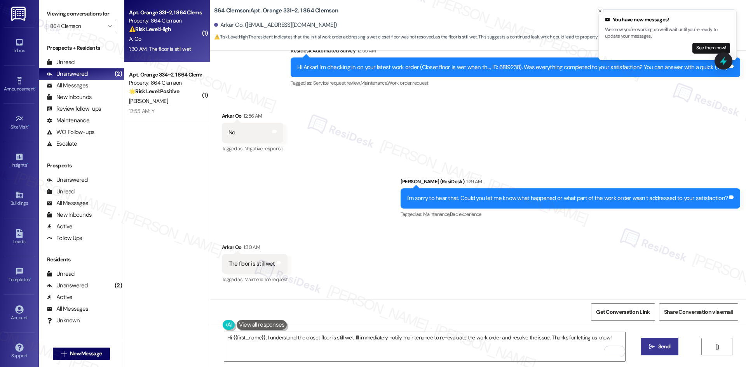
scroll to position [279, 0]
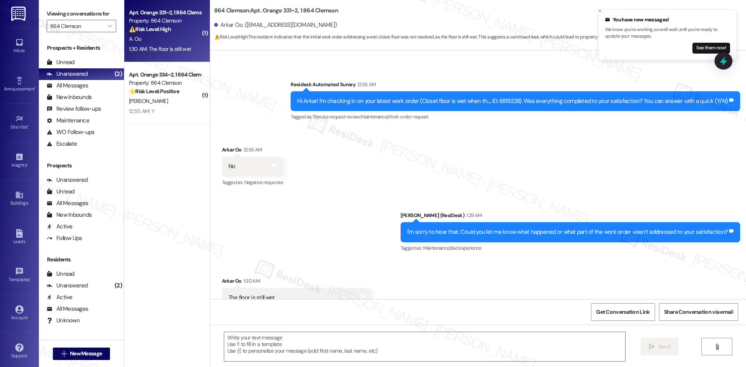
type textarea "Fetching suggested responses. Please feel free to read through the conversation…"
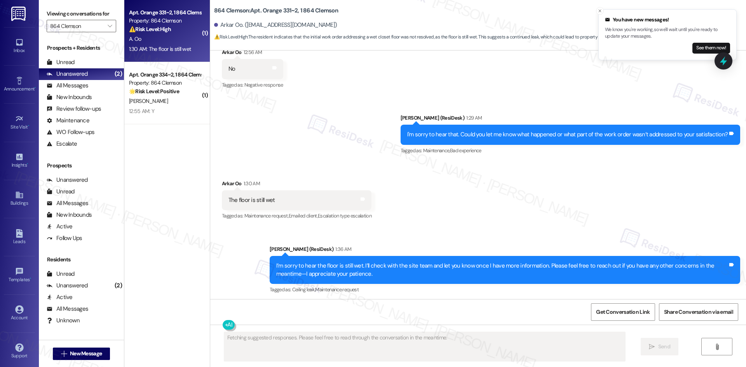
scroll to position [353, 0]
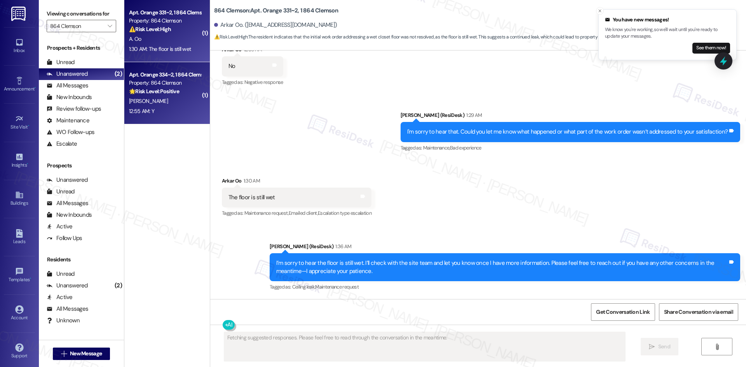
click at [174, 110] on div "12:55 AM: Y 12:55 AM: Y" at bounding box center [164, 111] width 73 height 10
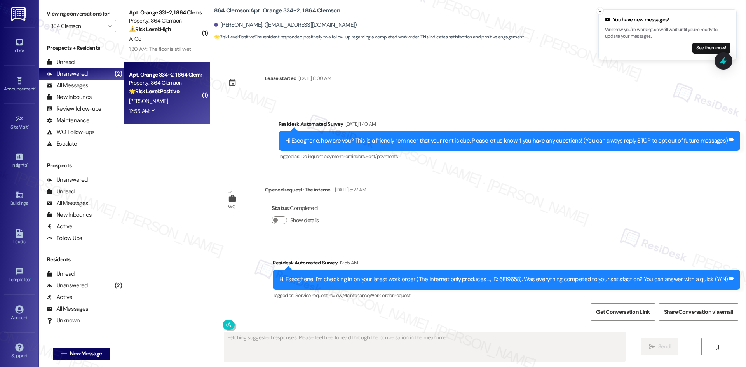
scroll to position [74, 0]
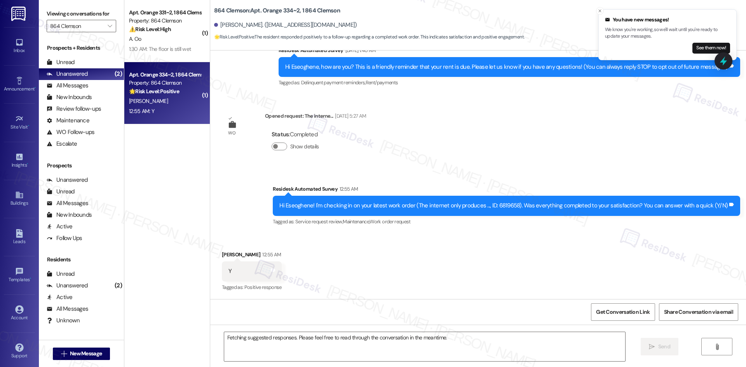
click at [442, 173] on div "Survey, sent via SMS Residesk Automated Survey 12:55 AM Hi Eseoghene! I'm check…" at bounding box center [478, 201] width 536 height 66
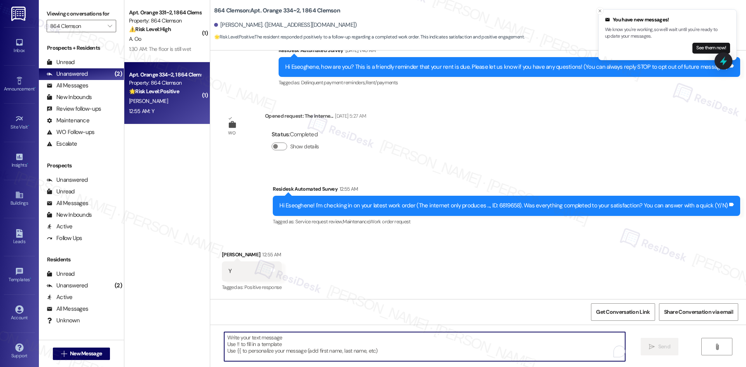
click at [391, 347] on textarea "To enrich screen reader interactions, please activate Accessibility in Grammarl…" at bounding box center [424, 346] width 401 height 29
paste textarea "I'm glad to hear the issues have been resolved! If {{property}} met your expect…"
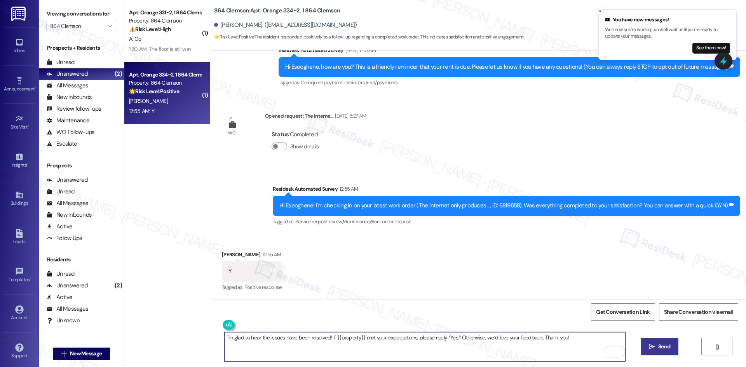
type textarea "I'm glad to hear the issues have been resolved! If {{property}} met your expect…"
click at [654, 349] on icon "" at bounding box center [652, 347] width 6 height 6
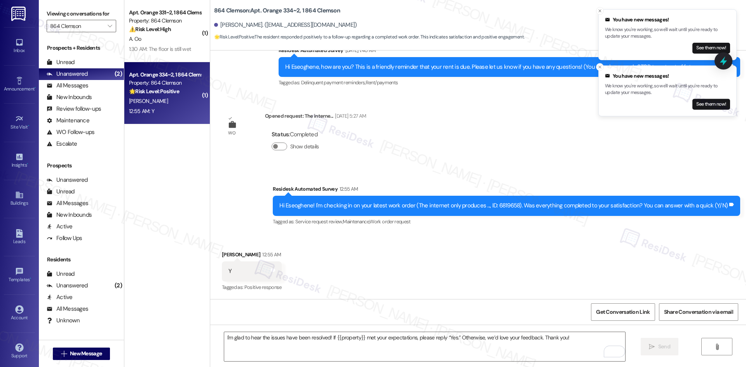
scroll to position [73, 0]
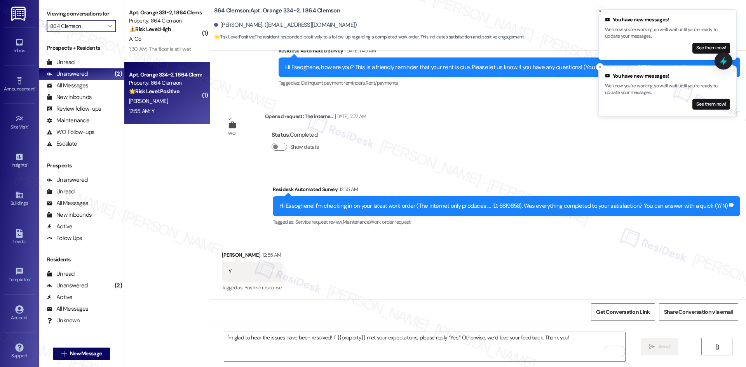
click at [97, 28] on input "864 Clemson" at bounding box center [77, 26] width 54 height 12
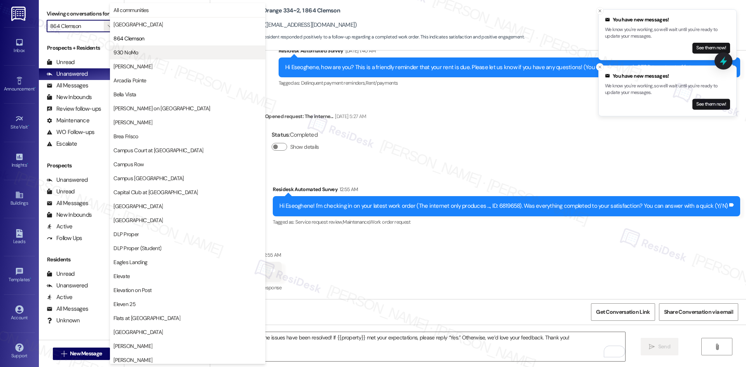
click at [163, 52] on span "930 NoMo" at bounding box center [187, 53] width 148 height 8
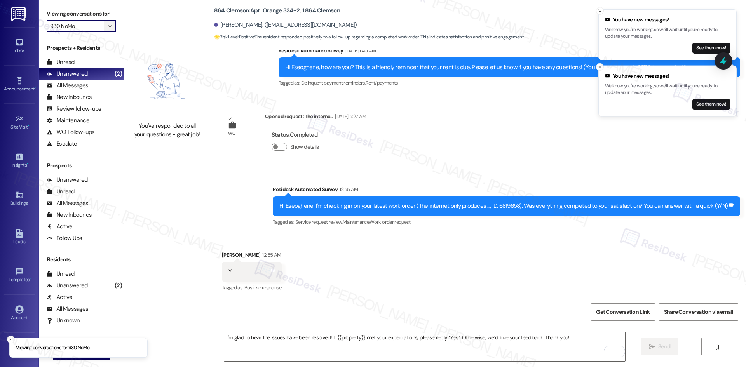
click at [108, 24] on icon "" at bounding box center [110, 26] width 4 height 6
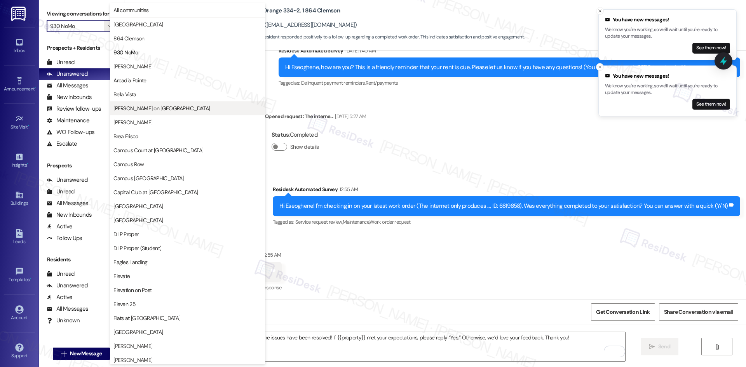
click at [169, 110] on span "[PERSON_NAME] on [GEOGRAPHIC_DATA]" at bounding box center [187, 109] width 148 height 8
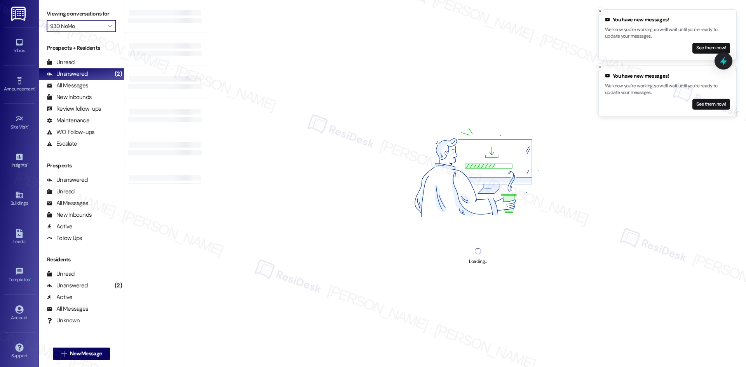
type input "[PERSON_NAME] on [GEOGRAPHIC_DATA]"
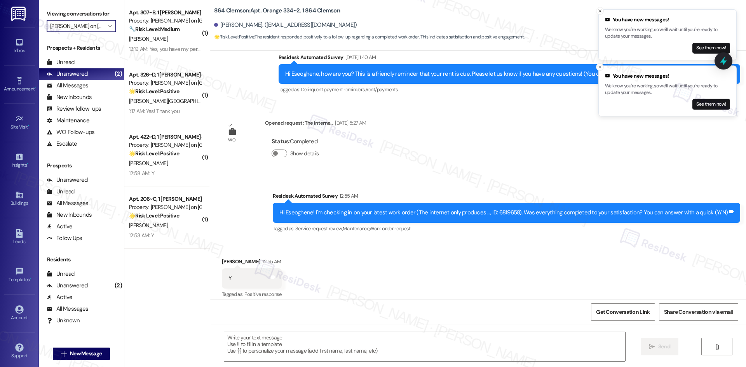
scroll to position [73, 0]
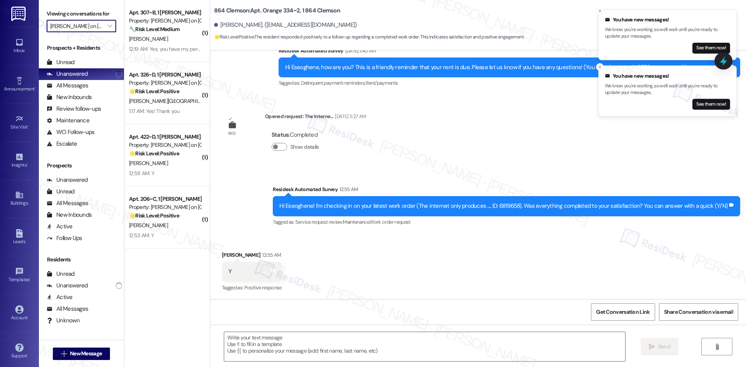
type textarea "Fetching suggested responses. Please feel free to read through the conversation…"
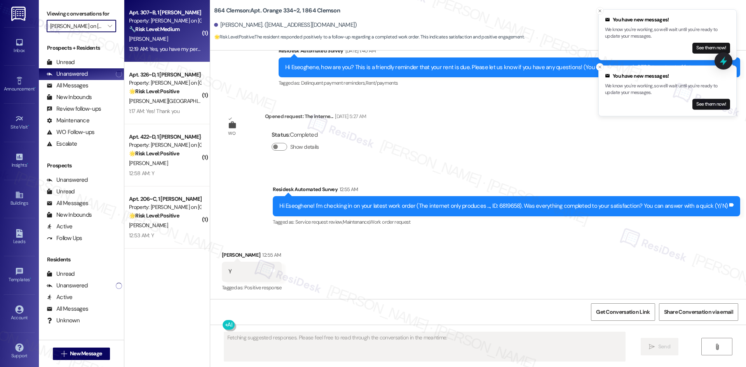
click at [169, 38] on div "[PERSON_NAME]" at bounding box center [164, 39] width 73 height 10
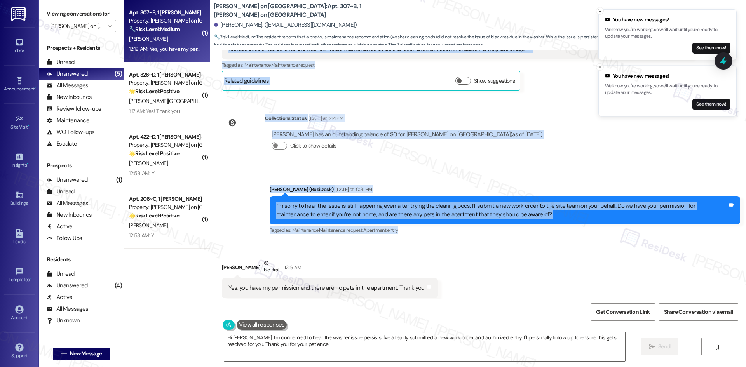
scroll to position [384, 0]
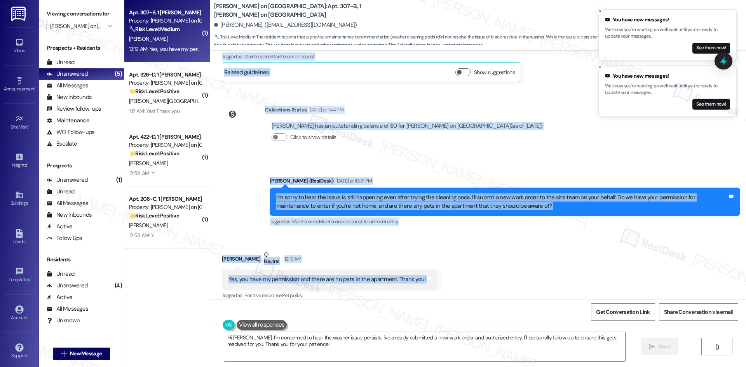
drag, startPoint x: 325, startPoint y: 147, endPoint x: 451, endPoint y: 279, distance: 183.1
click at [451, 279] on div "Lease started [DATE] 8:00 AM Survey, sent via SMS Residesk Automated Survey [DA…" at bounding box center [478, 175] width 536 height 249
copy div "Residesk Automated Survey [DATE] at 1:05 AM Hi [PERSON_NAME]! I'm checking in o…"
click at [474, 147] on div "Collections Status [DATE] at 1:44 PM [PERSON_NAME] has an outstanding balance o…" at bounding box center [385, 130] width 339 height 60
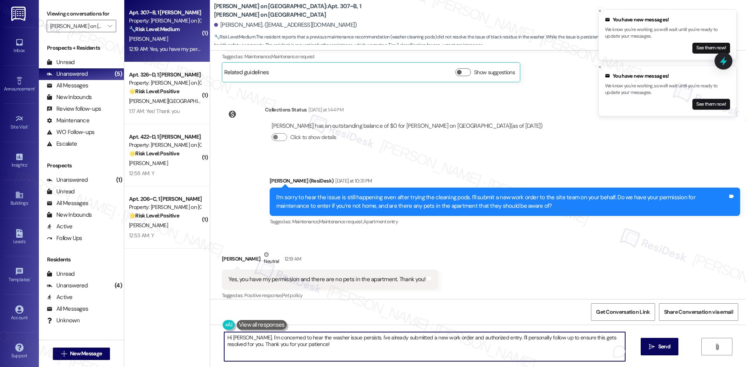
click at [331, 340] on textarea "Hi [PERSON_NAME], I'm concerned to hear the washer issue persists. I've already…" at bounding box center [424, 346] width 401 height 29
paste textarea "Thank you for confirming, [PERSON_NAME]. I’ll let the site team know and get ba…"
click at [364, 354] on textarea "Thank you for confirming, [PERSON_NAME]. I’ll let the site team know and get ba…" at bounding box center [424, 346] width 401 height 29
click at [500, 337] on textarea "Thank you for confirming, [PERSON_NAME]. I’ll let the site team know and get ba…" at bounding box center [424, 346] width 401 height 29
click at [466, 354] on textarea "Thank you for confirming, [PERSON_NAME]. I’ll let the site team know and get ba…" at bounding box center [424, 346] width 401 height 29
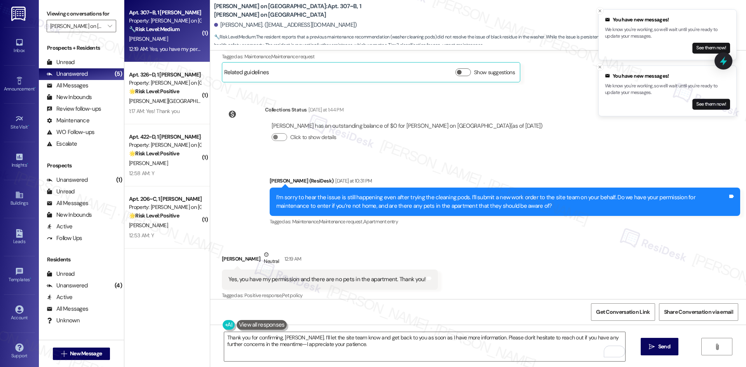
click at [578, 267] on div "Received via SMS [PERSON_NAME] Neutral 12:19 AM Yes, you have my permission and…" at bounding box center [478, 270] width 536 height 74
click at [658, 347] on span "Send" at bounding box center [664, 347] width 12 height 8
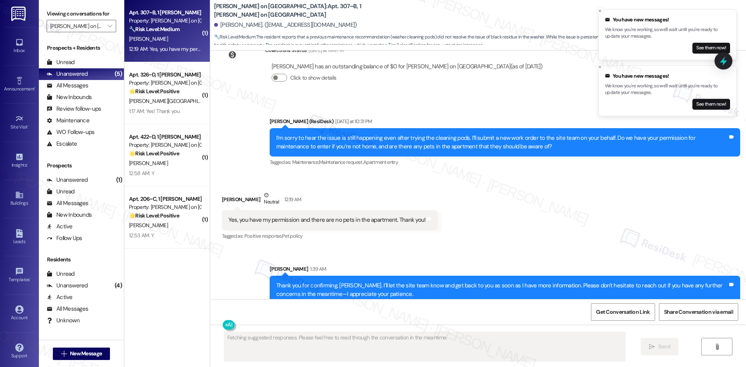
scroll to position [447, 0]
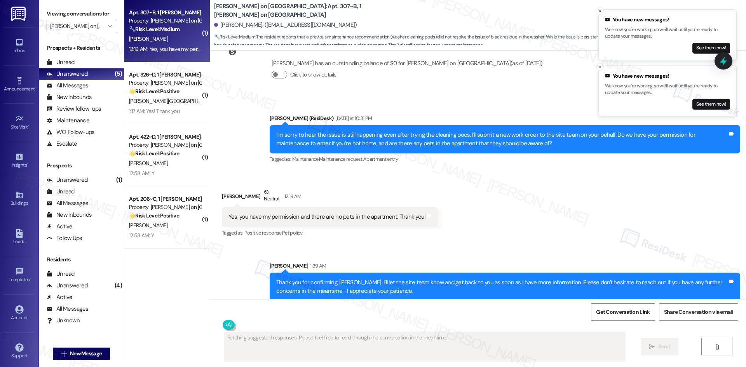
click at [547, 231] on div "Received via SMS [PERSON_NAME] Neutral 12:19 AM Yes, you have my permission and…" at bounding box center [478, 208] width 536 height 74
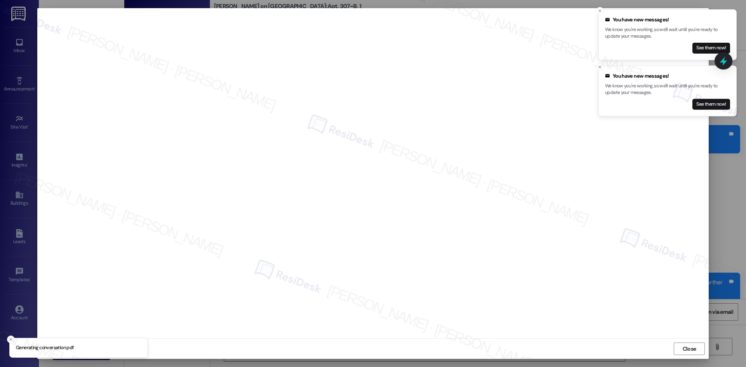
type textarea "Hi [PERSON_NAME], I understand the black residue issue is still persistent. I'l…"
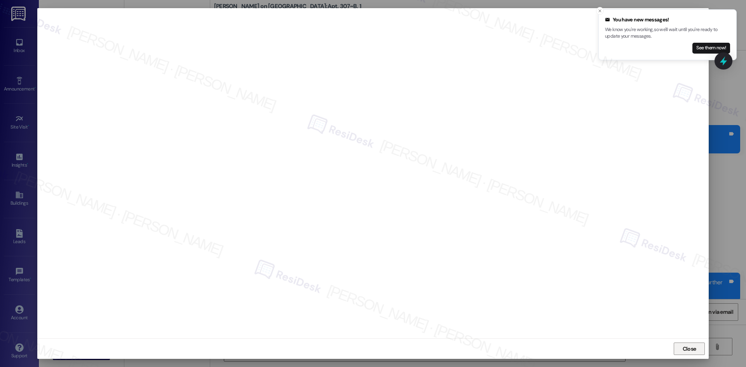
click at [686, 351] on span "Close" at bounding box center [690, 349] width 14 height 8
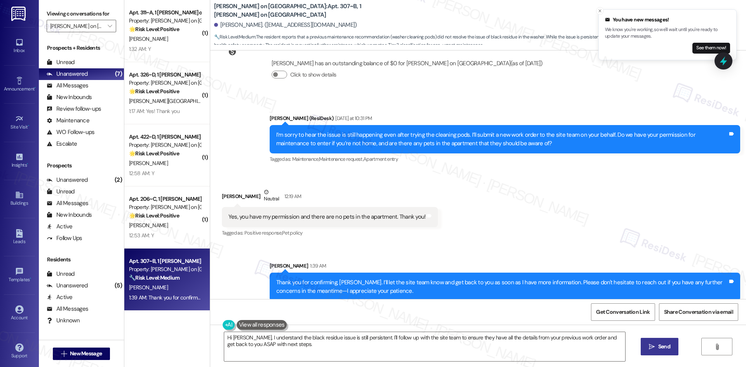
click at [519, 225] on div "Received via SMS [PERSON_NAME] Neutral 12:19 AM Yes, you have my permission and…" at bounding box center [478, 208] width 536 height 74
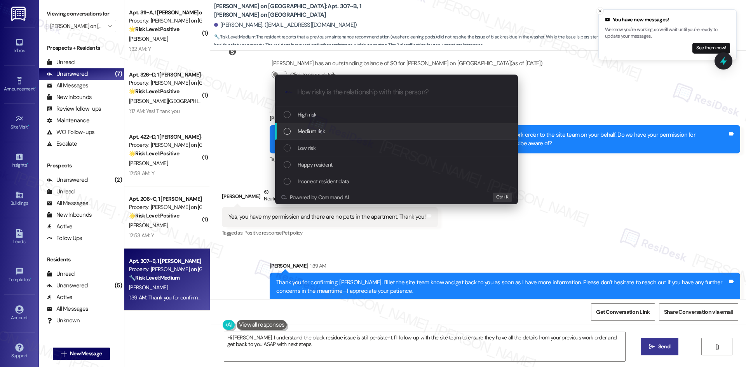
click at [350, 132] on div "Medium risk" at bounding box center [397, 131] width 227 height 9
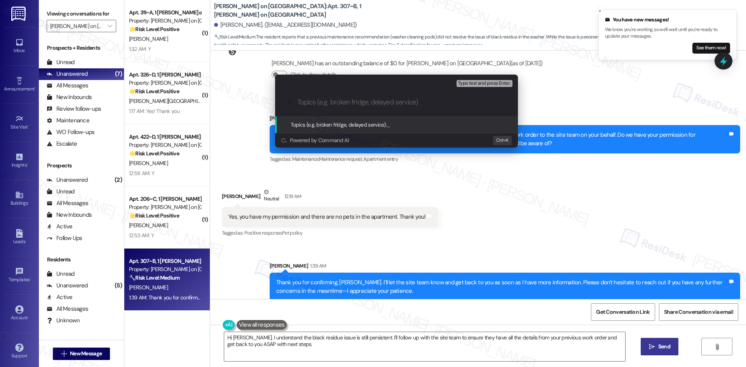
click at [346, 102] on input "Topics (e.g. broken fridge, delayed service)" at bounding box center [402, 102] width 211 height 8
paste input "Washer Still Leaving Black Residue – Work Orders 6817314 & 6823225"
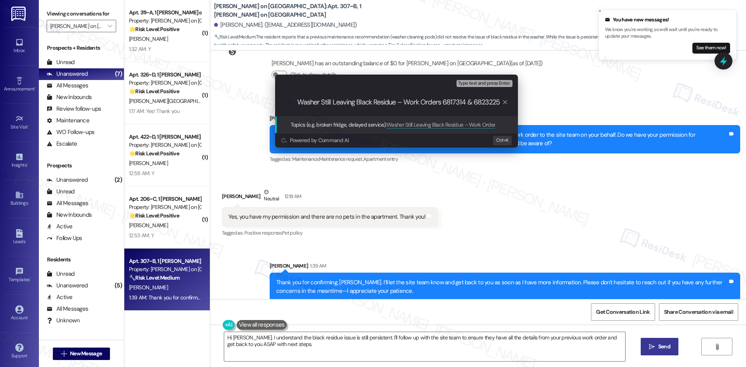
click at [456, 103] on input "Washer Still Leaving Black Residue – Work Orders 6817314 & 6823225" at bounding box center [399, 102] width 205 height 8
drag, startPoint x: 444, startPoint y: 100, endPoint x: 447, endPoint y: 108, distance: 8.6
click at [445, 100] on input "Washer Still Leaving Black Residue – Work Order & 6823225" at bounding box center [399, 102] width 205 height 8
type input "Washer Still Leaving Black Residue – Work Order 6823225"
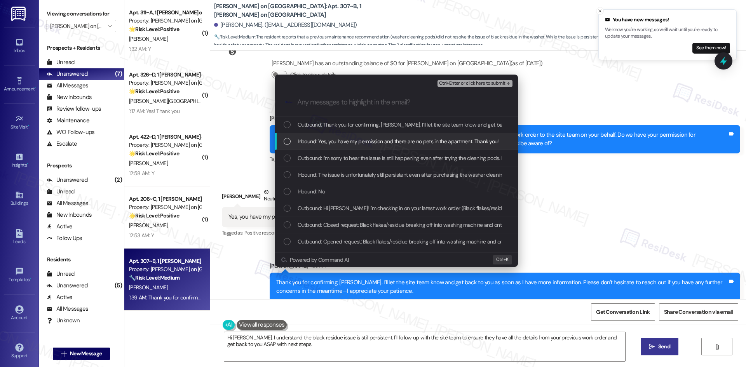
click at [397, 136] on div "Inbound: Yes, you have my permission and there are no pets in the apartment. Th…" at bounding box center [396, 141] width 243 height 17
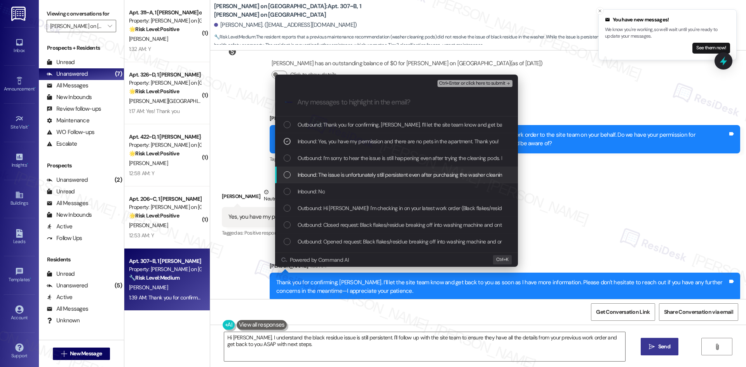
click at [413, 175] on span "Inbound: The issue is unfortunately still persistent even after purchasing the …" at bounding box center [648, 175] width 700 height 9
click at [396, 192] on div "Inbound: No" at bounding box center [397, 191] width 227 height 9
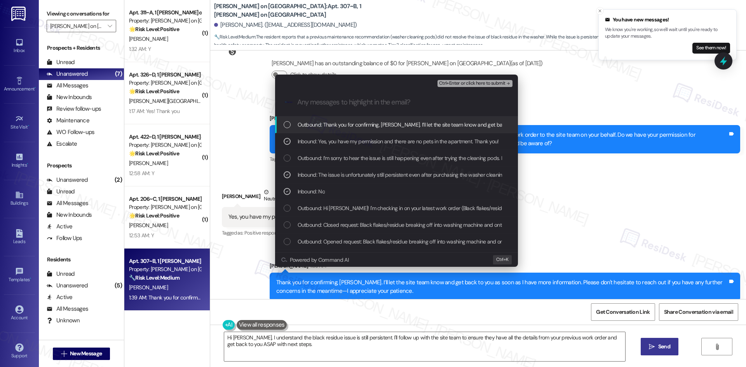
click at [503, 83] on span "Ctrl+Enter or click here to submit" at bounding box center [472, 83] width 66 height 5
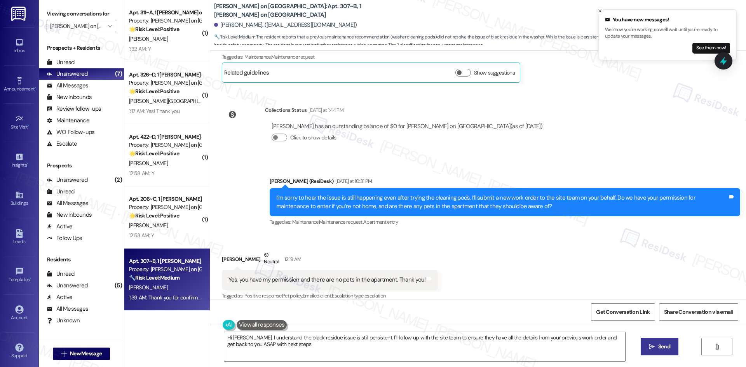
type textarea "Hi [PERSON_NAME], I understand the black residue issue is still persistent. I'l…"
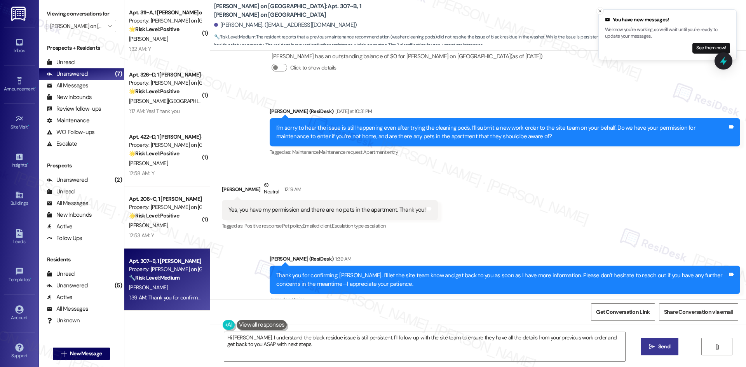
scroll to position [458, 0]
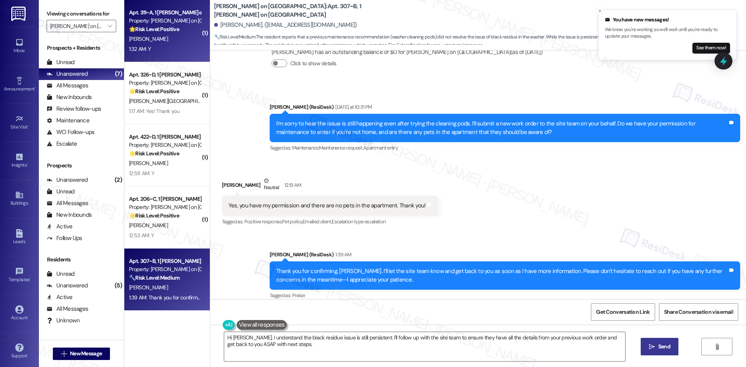
click at [168, 45] on div "1:32 AM: Y 1:32 AM: Y" at bounding box center [164, 49] width 73 height 10
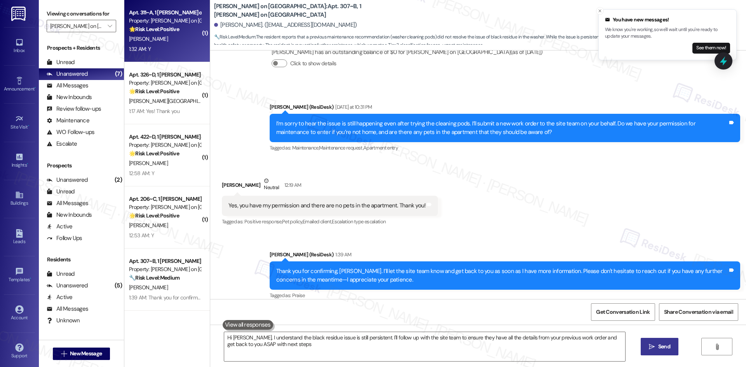
type textarea "Hi [PERSON_NAME], I understand the black residue issue is still persistent. I'l…"
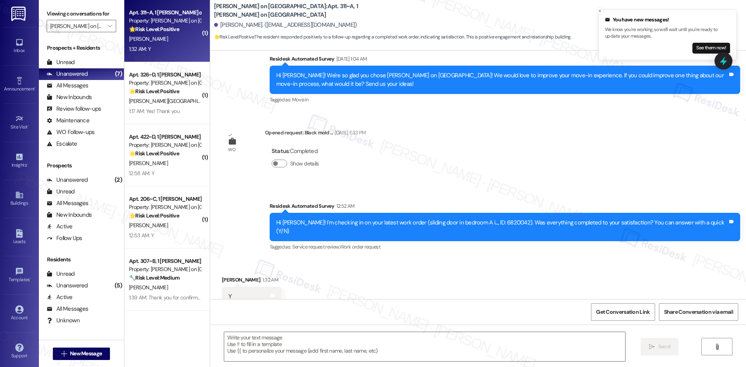
scroll to position [786, 0]
click at [265, 204] on div "Survey, sent via SMS Residesk Automated Survey 12:52 AM Hi [PERSON_NAME]! I'm c…" at bounding box center [478, 221] width 536 height 74
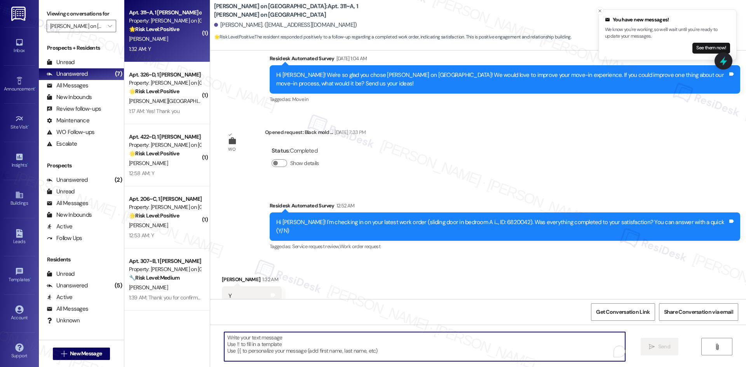
click at [314, 344] on textarea "To enrich screen reader interactions, please activate Accessibility in Grammarl…" at bounding box center [424, 346] width 401 height 29
paste textarea "I'm glad to hear the issues have been resolved! If {{property}} met your expect…"
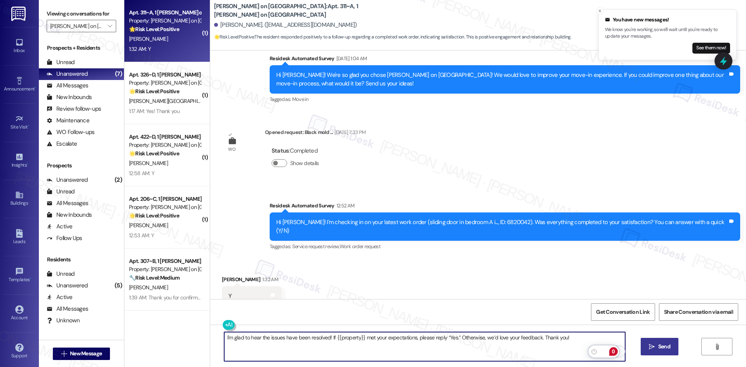
type textarea "I'm glad to hear the issues have been resolved! If {{property}} met your expect…"
click at [659, 348] on span "Send" at bounding box center [664, 347] width 12 height 8
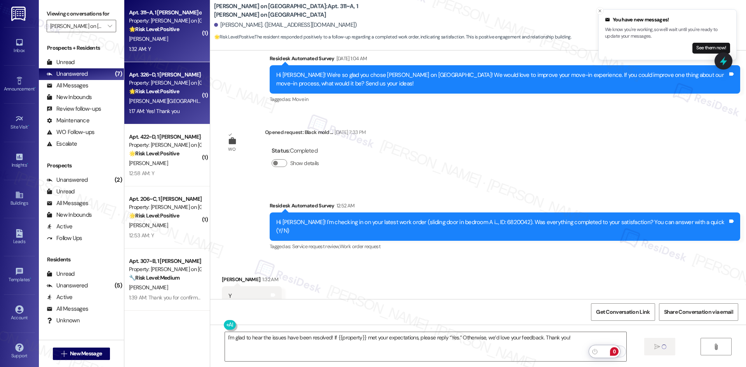
click at [169, 109] on div "1:17 AM: Yes! Thank you 1:17 AM: Yes! Thank you" at bounding box center [154, 111] width 51 height 7
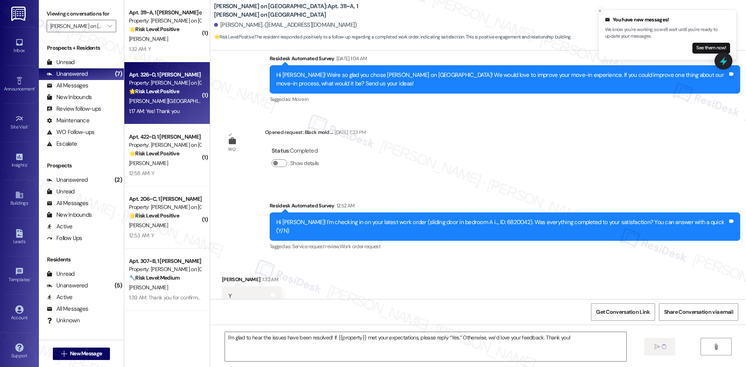
type textarea "Fetching suggested responses. Please feel free to read through the conversation…"
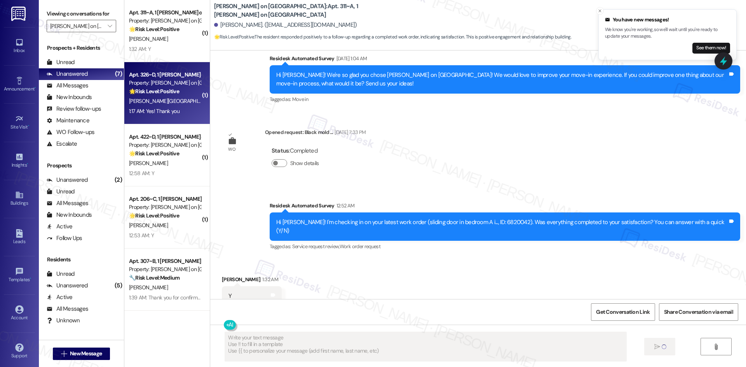
scroll to position [0, 0]
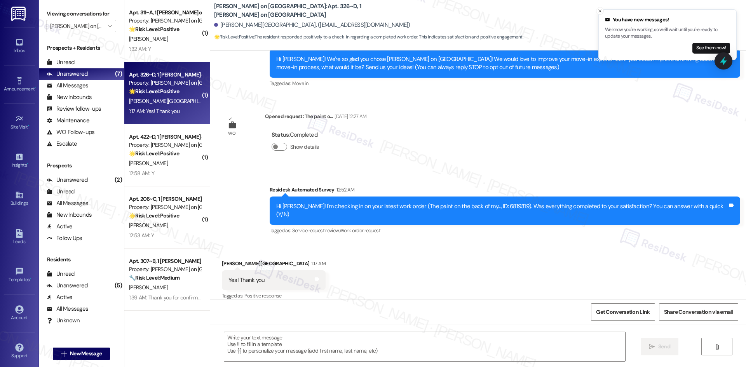
type textarea "Fetching suggested responses. Please feel free to read through the conversation…"
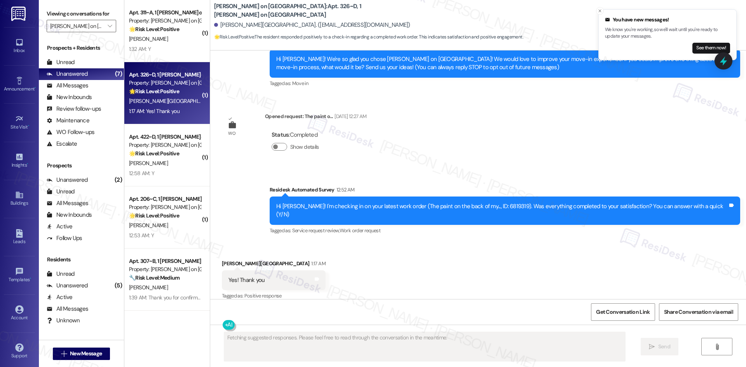
scroll to position [82, 0]
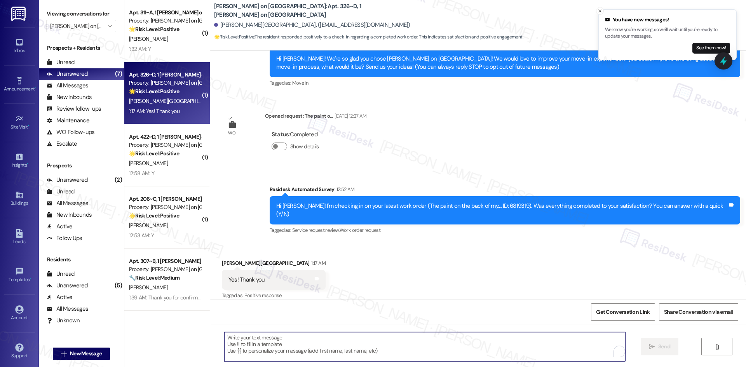
click at [368, 344] on textarea "To enrich screen reader interactions, please activate Accessibility in Grammarl…" at bounding box center [424, 346] width 401 height 29
click at [390, 346] on textarea "To enrich screen reader interactions, please activate Accessibility in Grammarl…" at bounding box center [424, 346] width 401 height 29
paste textarea "I'm glad to hear the issues have been resolved! If {{property}} met your expect…"
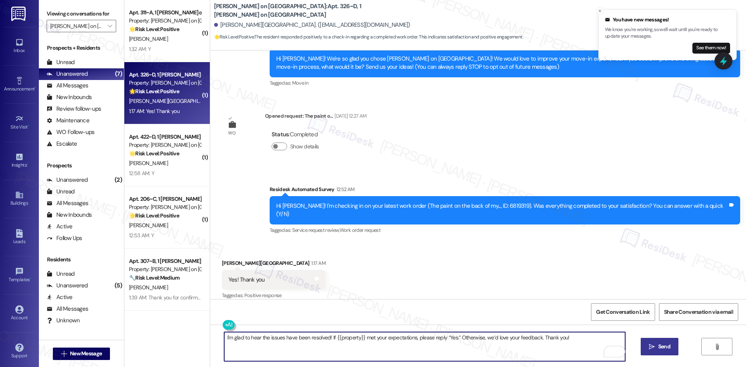
type textarea "I'm glad to hear the issues have been resolved! If {{property}} met your expect…"
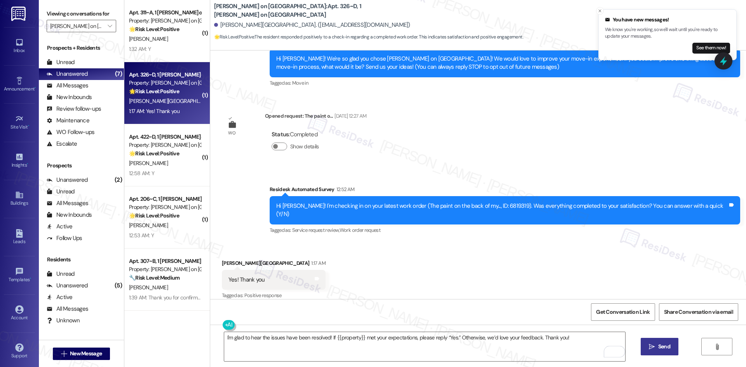
click at [655, 348] on span " Send" at bounding box center [660, 347] width 24 height 8
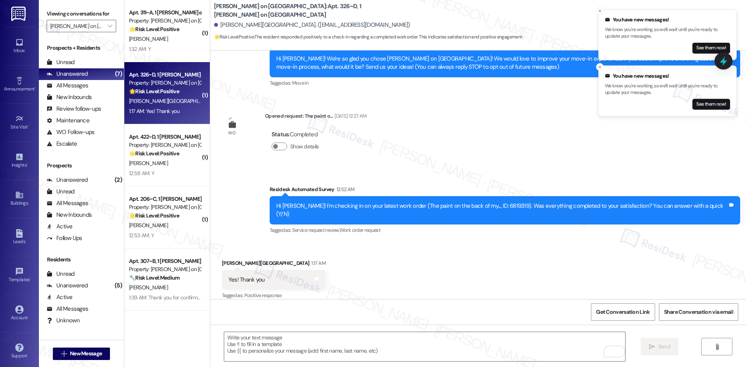
scroll to position [82, 0]
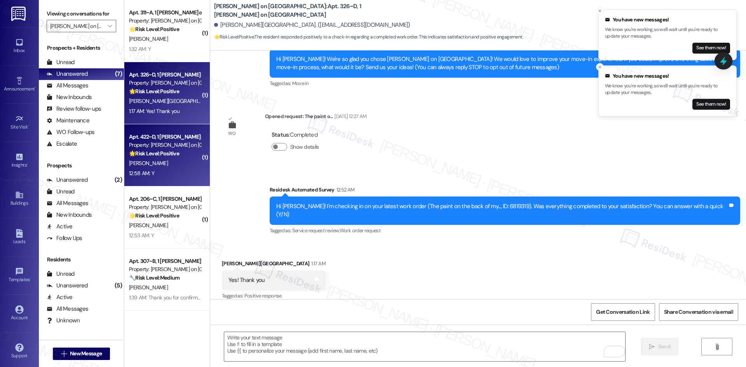
click at [161, 170] on div "12:58 AM: Y 12:58 AM: Y" at bounding box center [164, 174] width 73 height 10
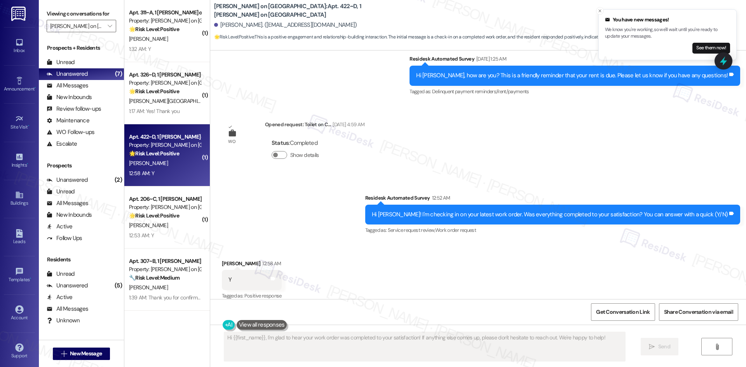
scroll to position [353, 0]
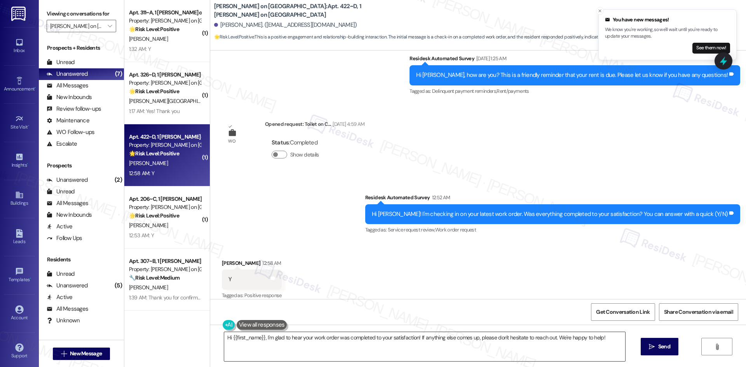
click at [370, 346] on textarea "Hi {{first_name}}, I'm glad to hear your work order was completed to your satis…" at bounding box center [424, 346] width 401 height 29
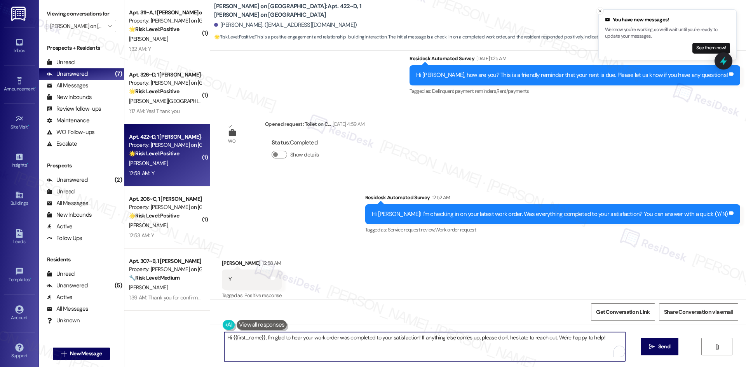
paste textarea "I'm glad to hear the issues have been resolved! If {{property}} met your expect…"
type textarea "I'm glad to hear the issues have been resolved! If {{property}} met your expect…"
click at [666, 349] on span "Send" at bounding box center [664, 347] width 12 height 8
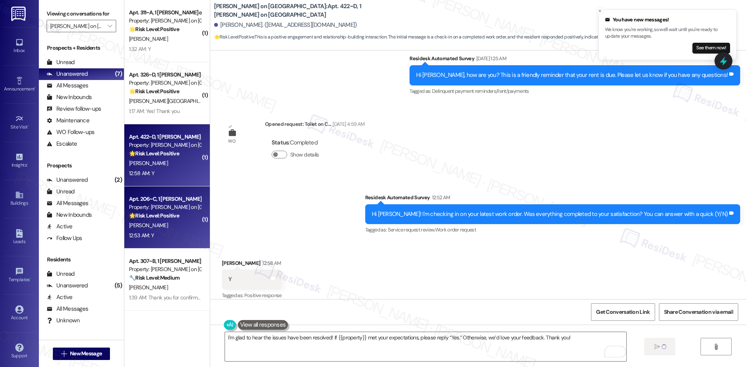
click at [158, 221] on div "[PERSON_NAME]" at bounding box center [164, 226] width 73 height 10
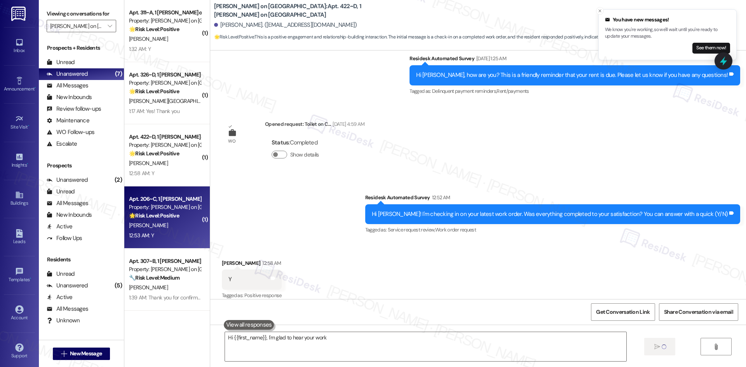
type textarea "Hi {{first_name}}, I'm glad to hear your work order"
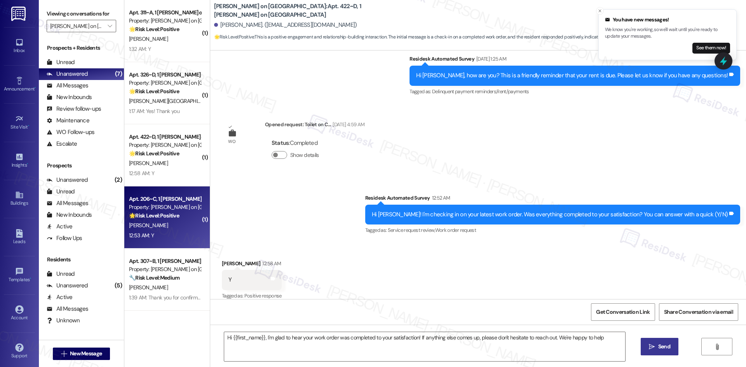
type textarea "Hi {{first_name}}, I'm glad to hear your work order was completed to your satis…"
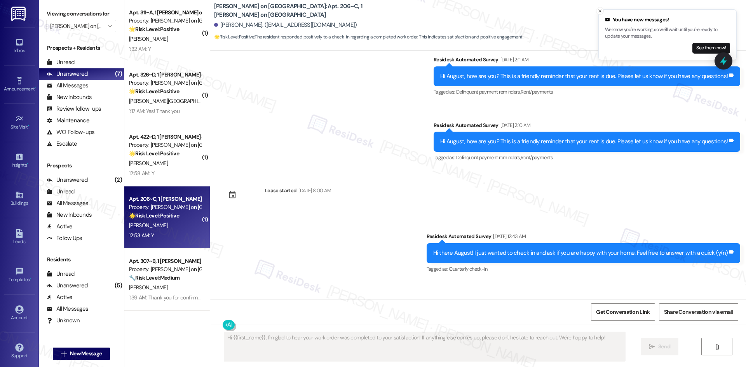
scroll to position [539, 0]
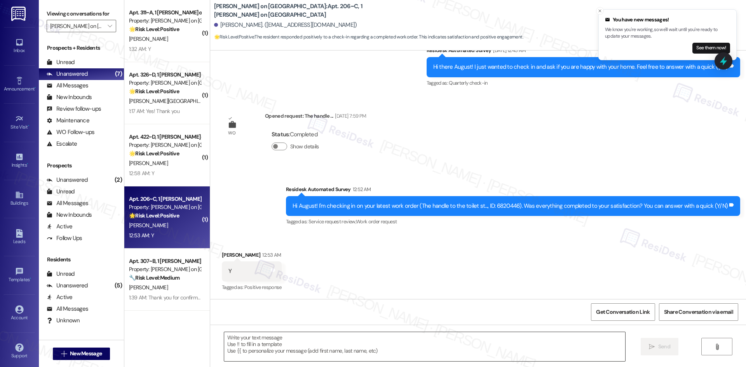
click at [431, 341] on textarea at bounding box center [424, 346] width 401 height 29
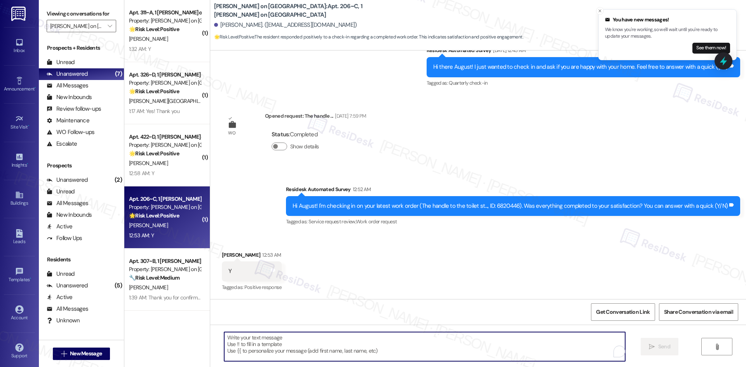
paste textarea "I'm glad to hear the issues have been resolved! If {{property}} met your expect…"
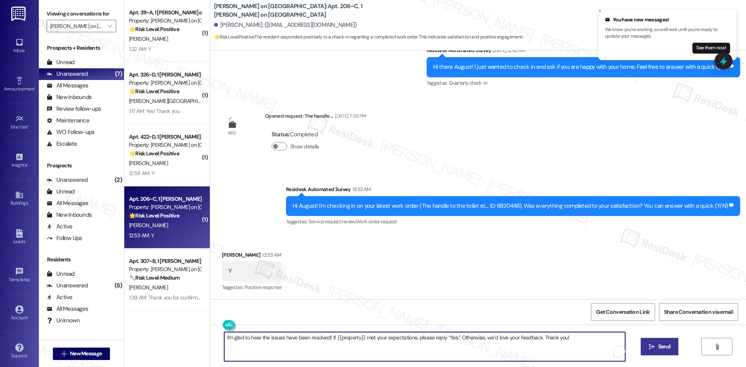
type textarea "I'm glad to hear the issues have been resolved! If {{property}} met your expect…"
click at [663, 348] on span "Send" at bounding box center [664, 347] width 12 height 8
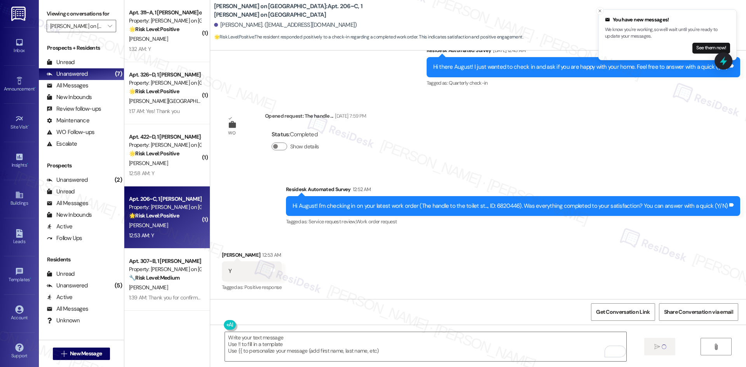
scroll to position [593, 0]
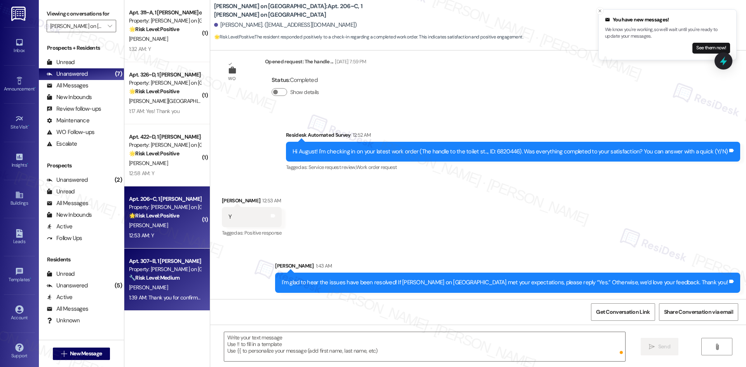
click at [168, 295] on div "1:39 AM: Thank you for confirming, [PERSON_NAME]. I’ll let the site team know a…" at bounding box center [405, 297] width 552 height 7
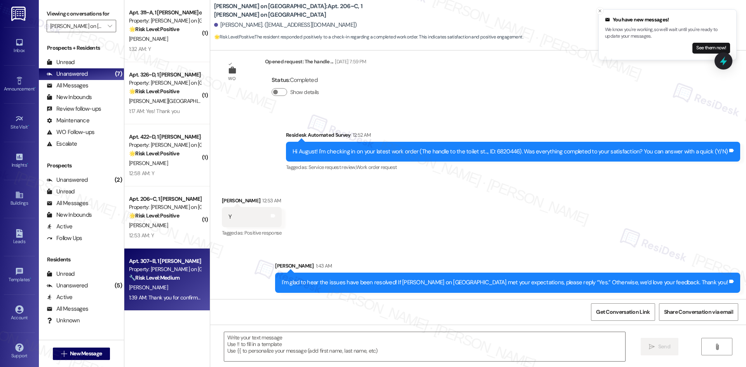
type textarea "Fetching suggested responses. Please feel free to read through the conversation…"
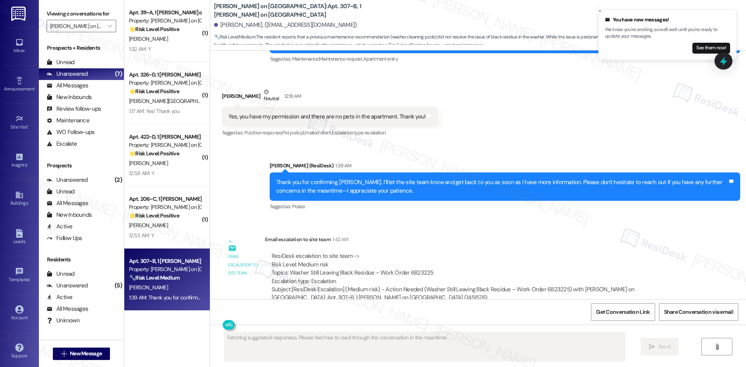
scroll to position [554, 0]
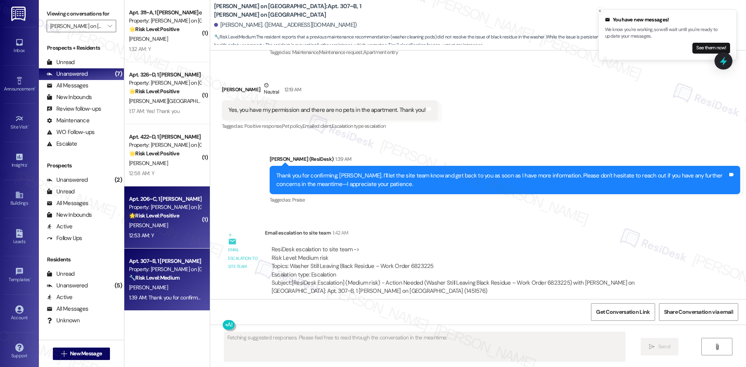
click at [180, 217] on div "🌟 Risk Level: Positive The resident responded positively to a check-in regardin…" at bounding box center [165, 216] width 72 height 8
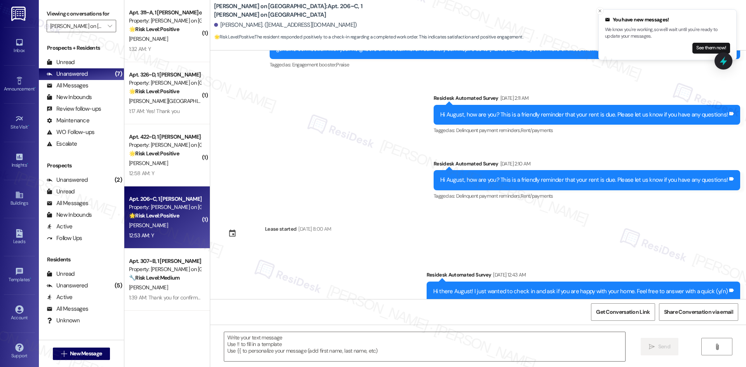
type textarea "Fetching suggested responses. Please feel free to read through the conversation…"
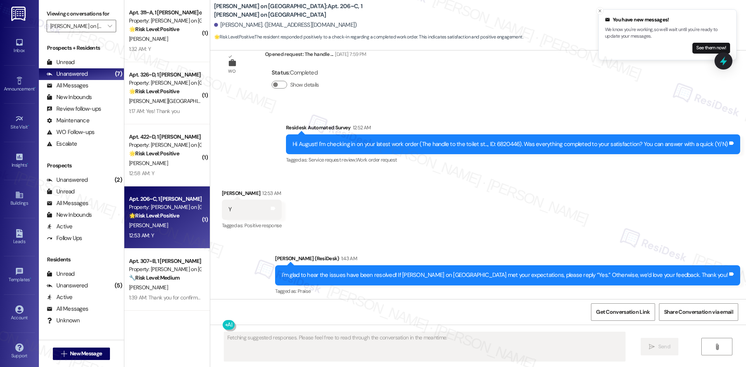
scroll to position [604, 0]
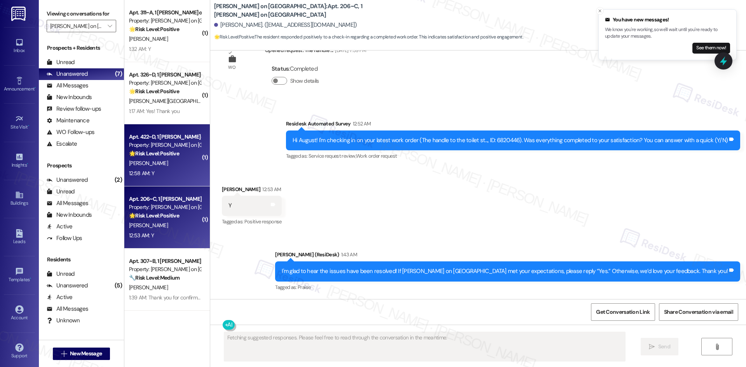
click at [148, 158] on div "Apt. 422~D, 1 [PERSON_NAME] on College Ave Property: [PERSON_NAME] on College A…" at bounding box center [164, 145] width 73 height 26
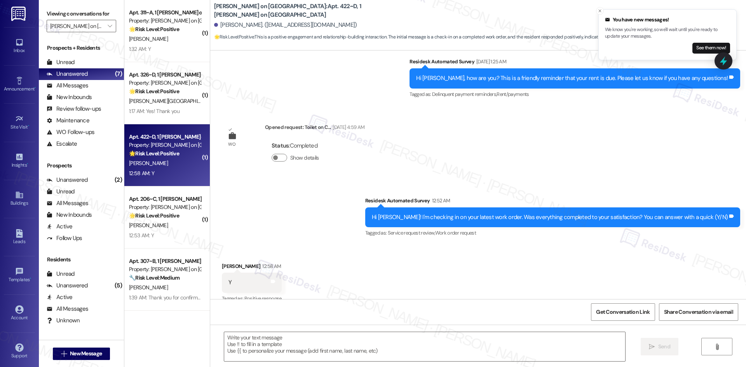
type textarea "Fetching suggested responses. Please feel free to read through the conversation…"
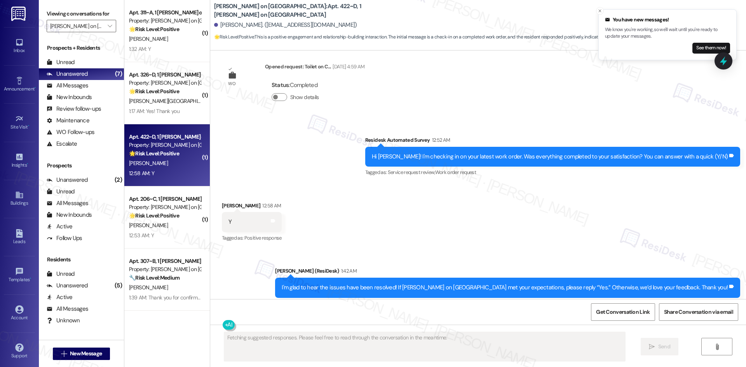
scroll to position [419, 0]
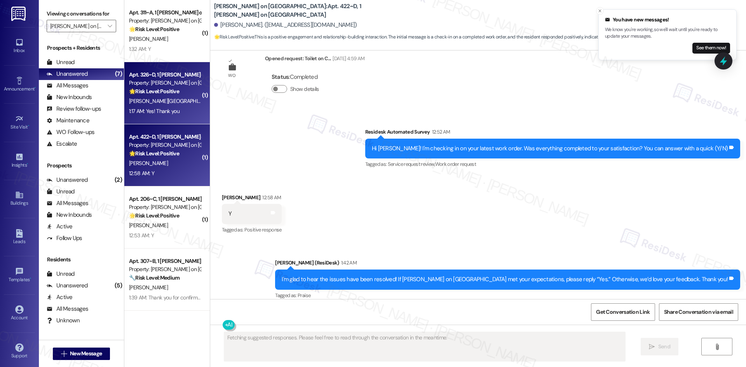
click at [165, 112] on div "1:17 AM: Yes! Thank you 1:17 AM: Yes! Thank you" at bounding box center [154, 111] width 51 height 7
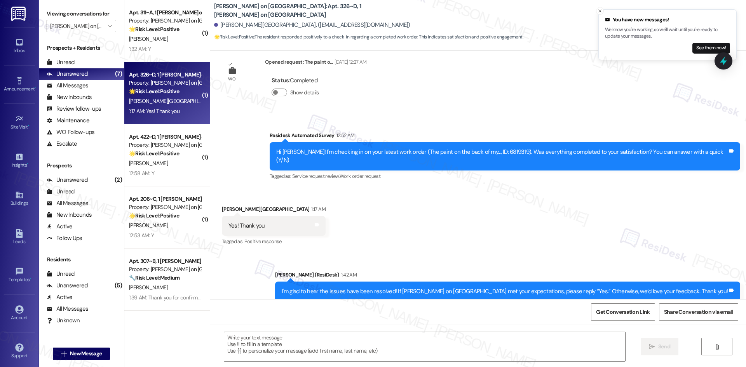
scroll to position [148, 0]
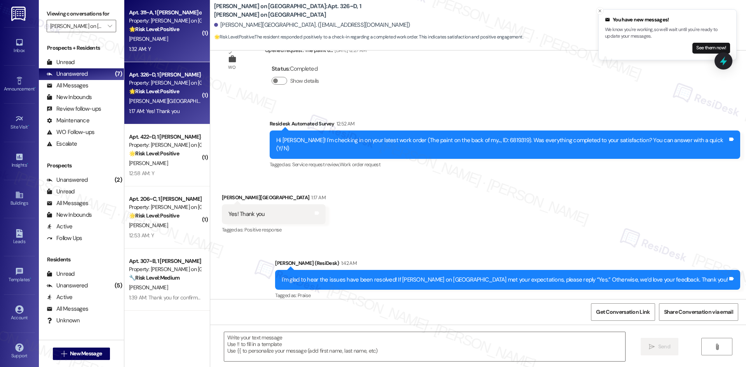
click at [145, 51] on div "1:32 AM: Y 1:32 AM: Y" at bounding box center [164, 49] width 73 height 10
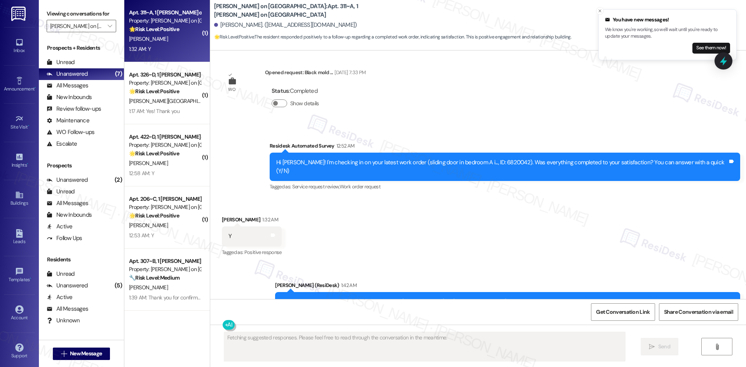
scroll to position [852, 0]
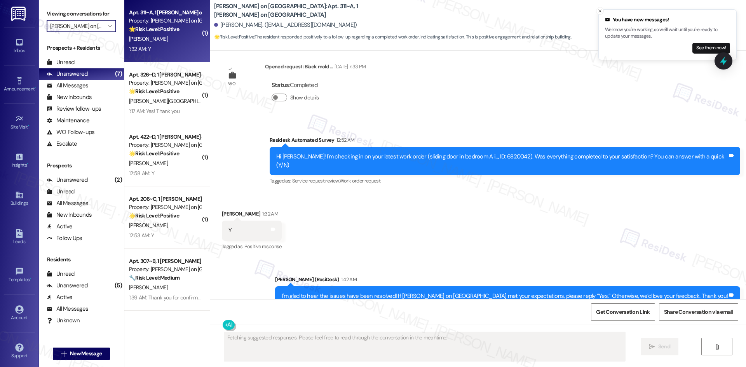
click at [97, 27] on input "[PERSON_NAME] on [GEOGRAPHIC_DATA]" at bounding box center [77, 26] width 54 height 12
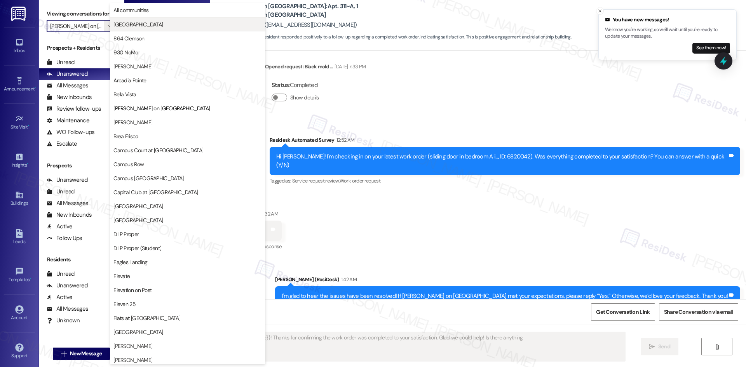
click at [156, 26] on span "[GEOGRAPHIC_DATA]" at bounding box center [137, 25] width 49 height 8
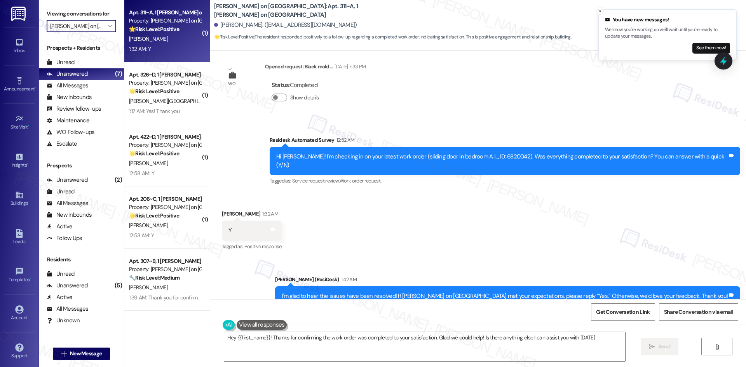
type textarea "Hey {{first_name}}! Thanks for confirming the work order was completed to your …"
type input "[GEOGRAPHIC_DATA]"
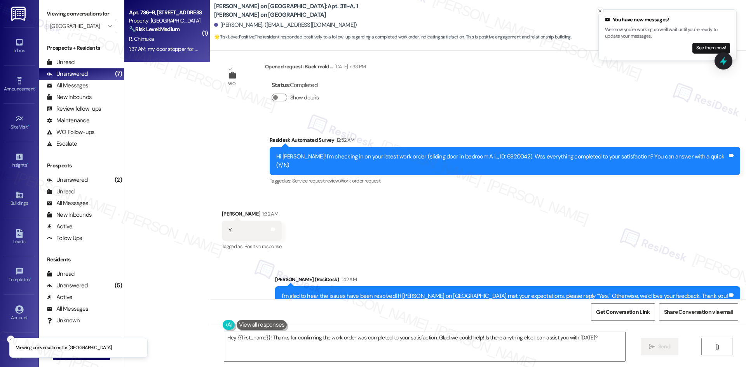
click at [166, 18] on div "Property: [GEOGRAPHIC_DATA]" at bounding box center [165, 21] width 72 height 8
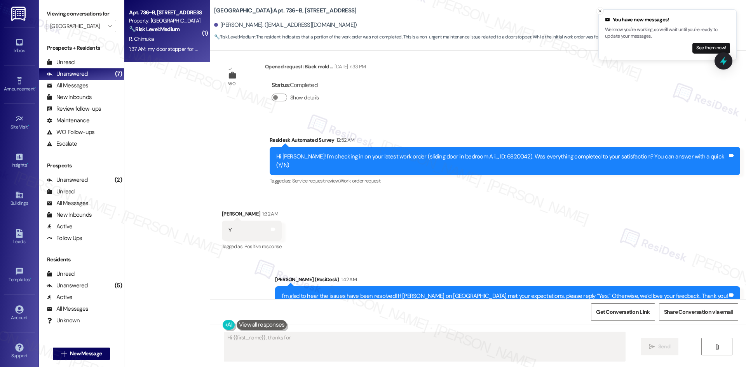
scroll to position [89, 0]
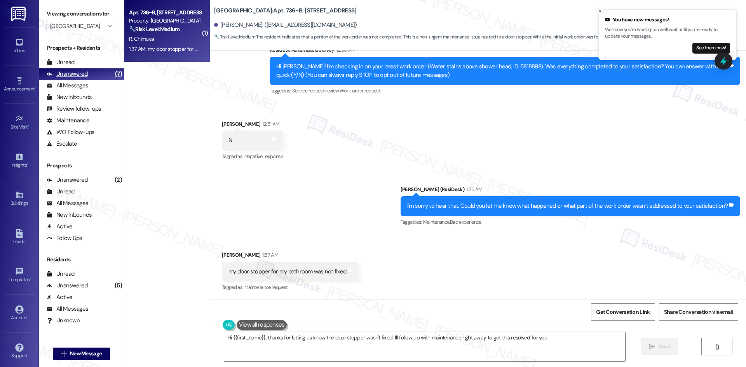
type textarea "Hi {{first_name}}, thanks for letting us know the door stopper wasn't fixed. I'…"
click at [97, 28] on input "[GEOGRAPHIC_DATA]" at bounding box center [77, 26] width 54 height 12
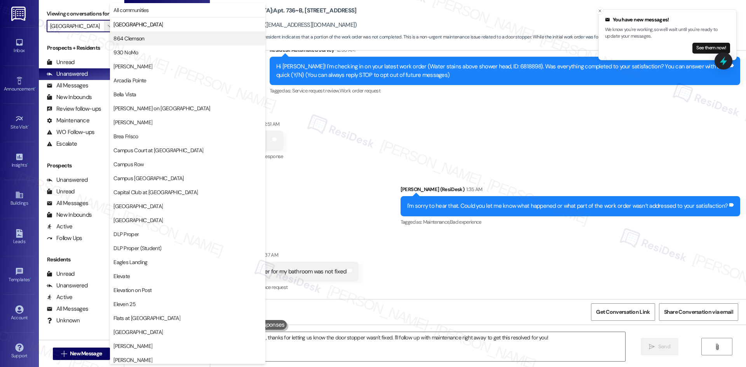
click at [124, 41] on span "864 Clemson" at bounding box center [128, 39] width 31 height 8
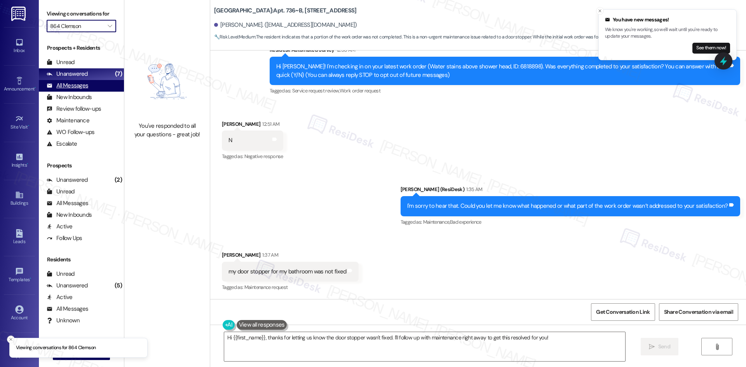
click at [92, 87] on div "All Messages (undefined)" at bounding box center [81, 86] width 85 height 12
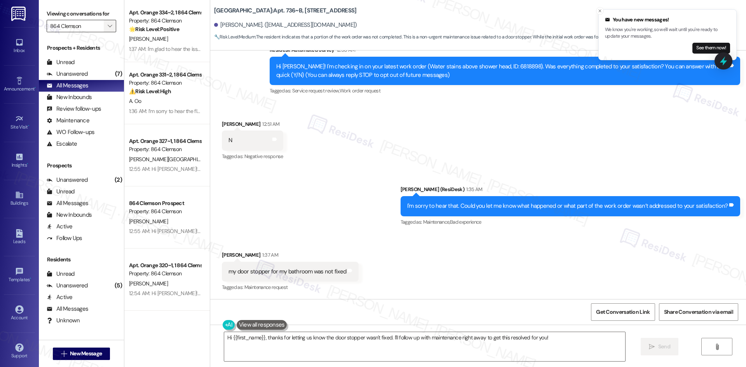
click at [108, 28] on icon "" at bounding box center [110, 26] width 4 height 6
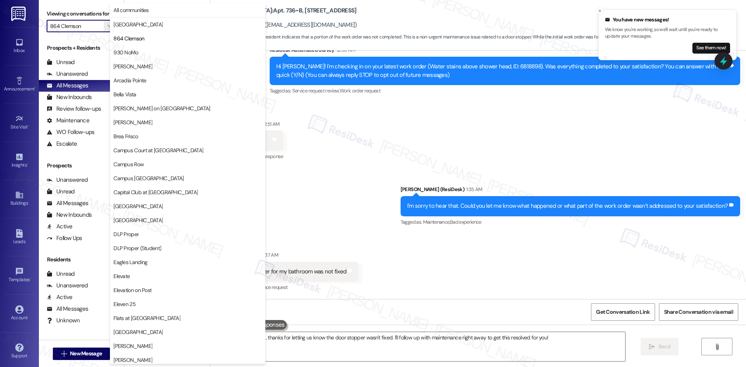
click at [84, 27] on input "864 Clemson" at bounding box center [77, 26] width 54 height 12
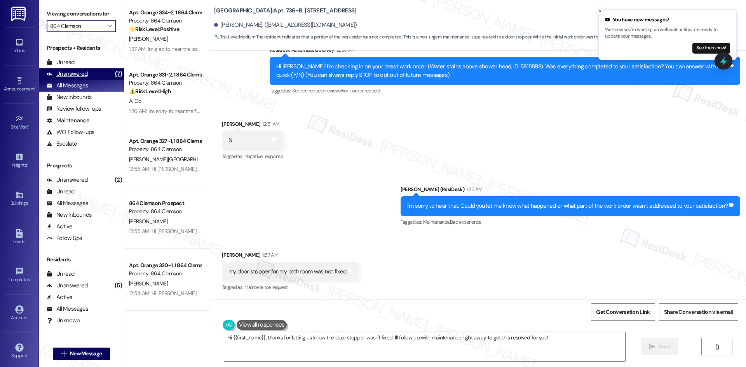
click at [89, 69] on div "Unanswered (7)" at bounding box center [81, 74] width 85 height 12
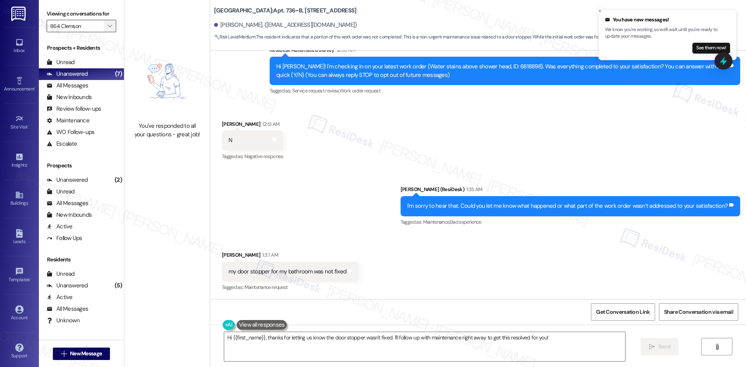
click at [106, 25] on span "" at bounding box center [109, 26] width 7 height 12
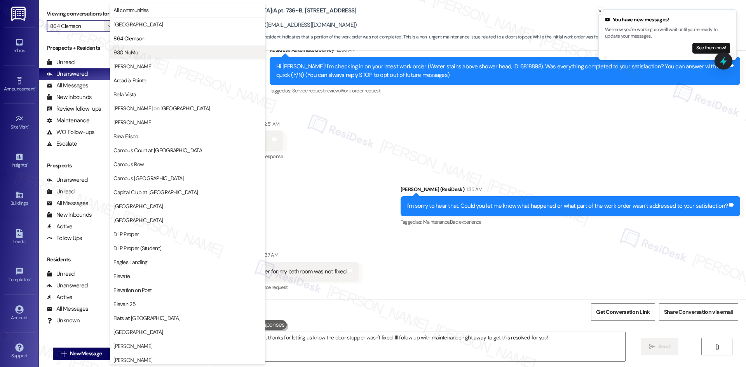
click at [144, 50] on span "930 NoMo" at bounding box center [187, 53] width 148 height 8
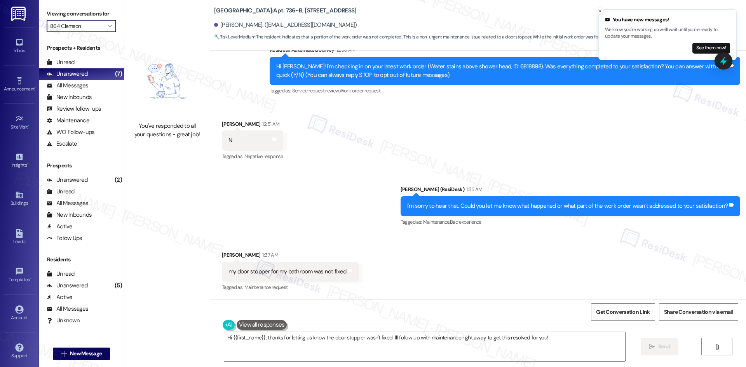
type input "930 NoMo"
click at [108, 24] on icon "" at bounding box center [110, 26] width 4 height 6
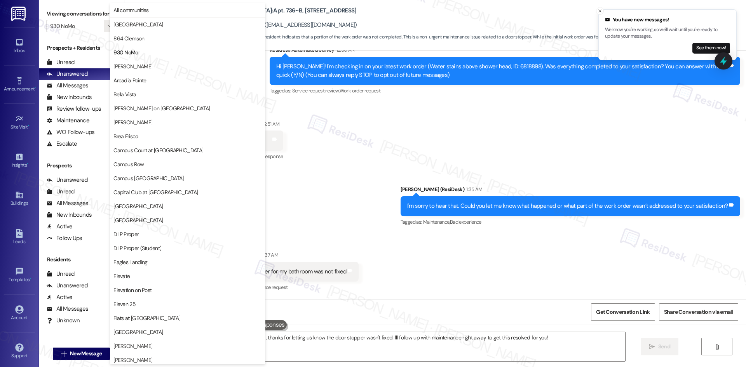
click at [405, 166] on div "Received via SMS [PERSON_NAME] 12:51 AM N Tags and notes Tagged as: Negative re…" at bounding box center [478, 136] width 536 height 66
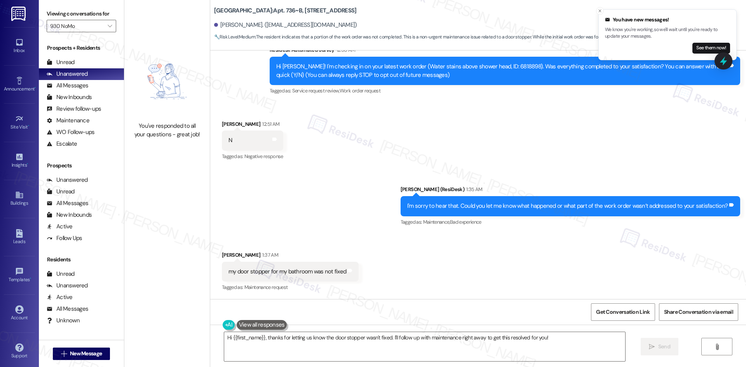
scroll to position [90, 0]
